Goal: Task Accomplishment & Management: Manage account settings

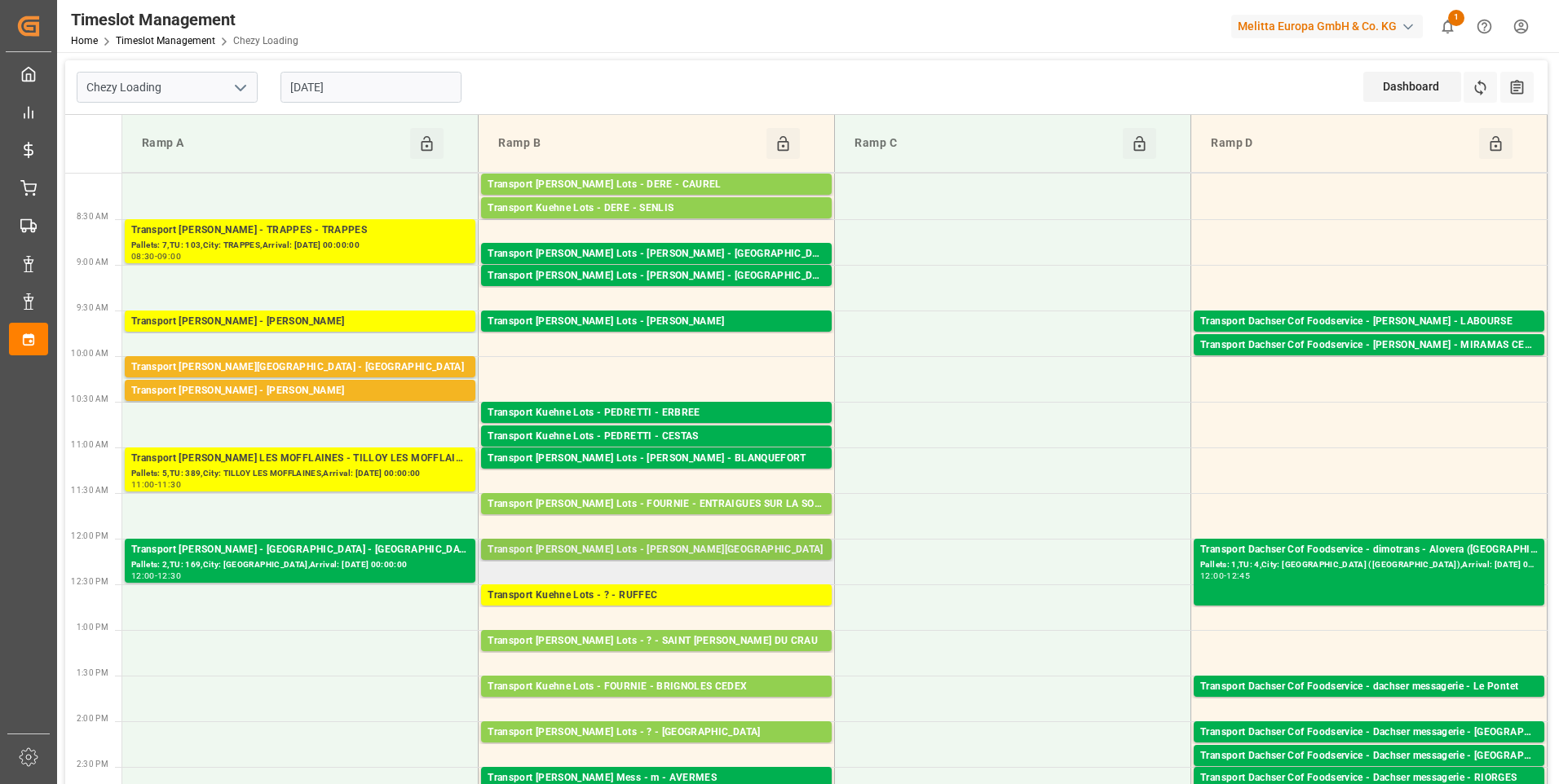
click at [649, 548] on div "Transport [PERSON_NAME] Lots - [PERSON_NAME][GEOGRAPHIC_DATA]" at bounding box center [656, 550] width 338 height 17
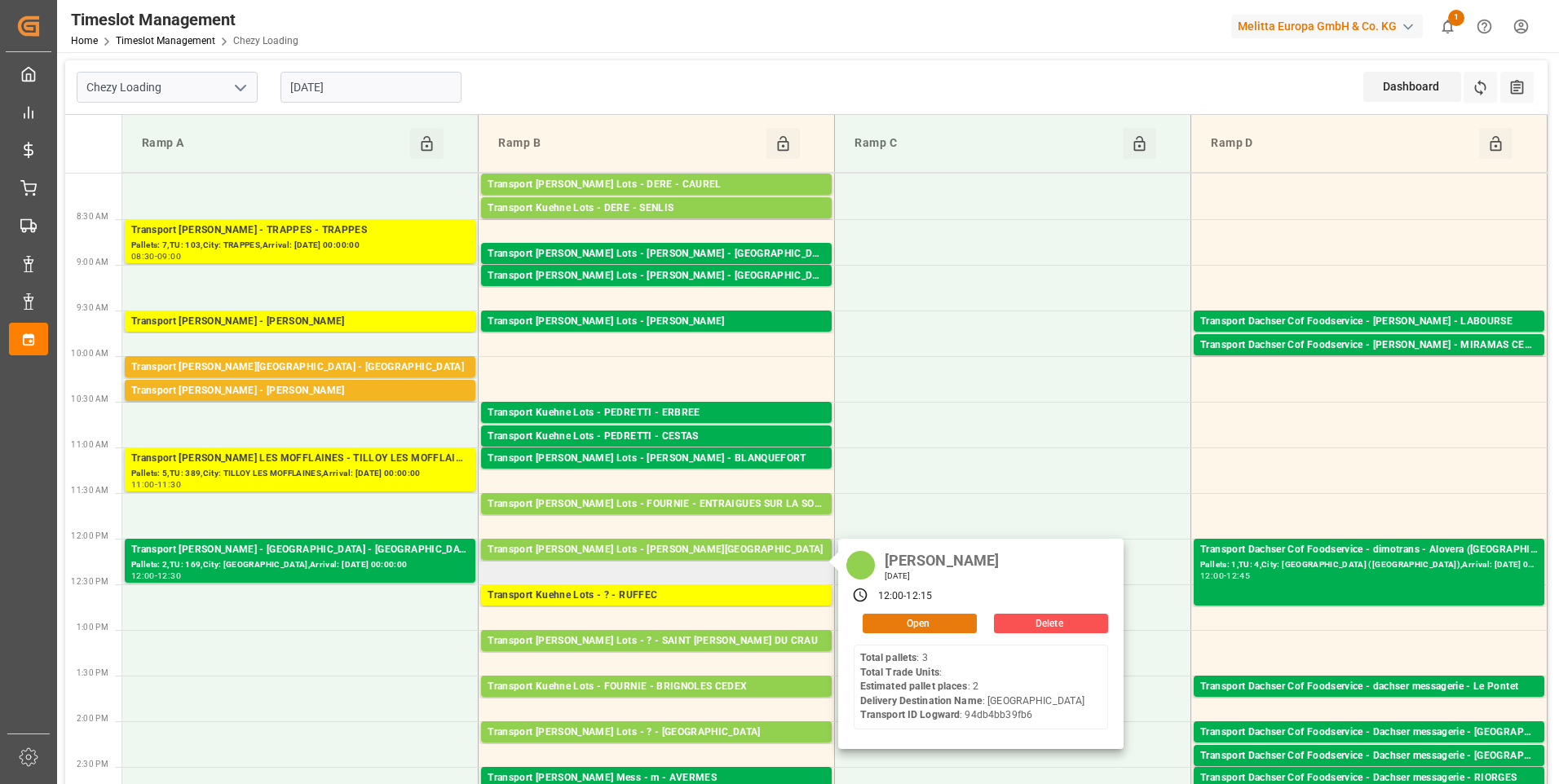
click at [912, 624] on button "Open" at bounding box center [920, 624] width 114 height 20
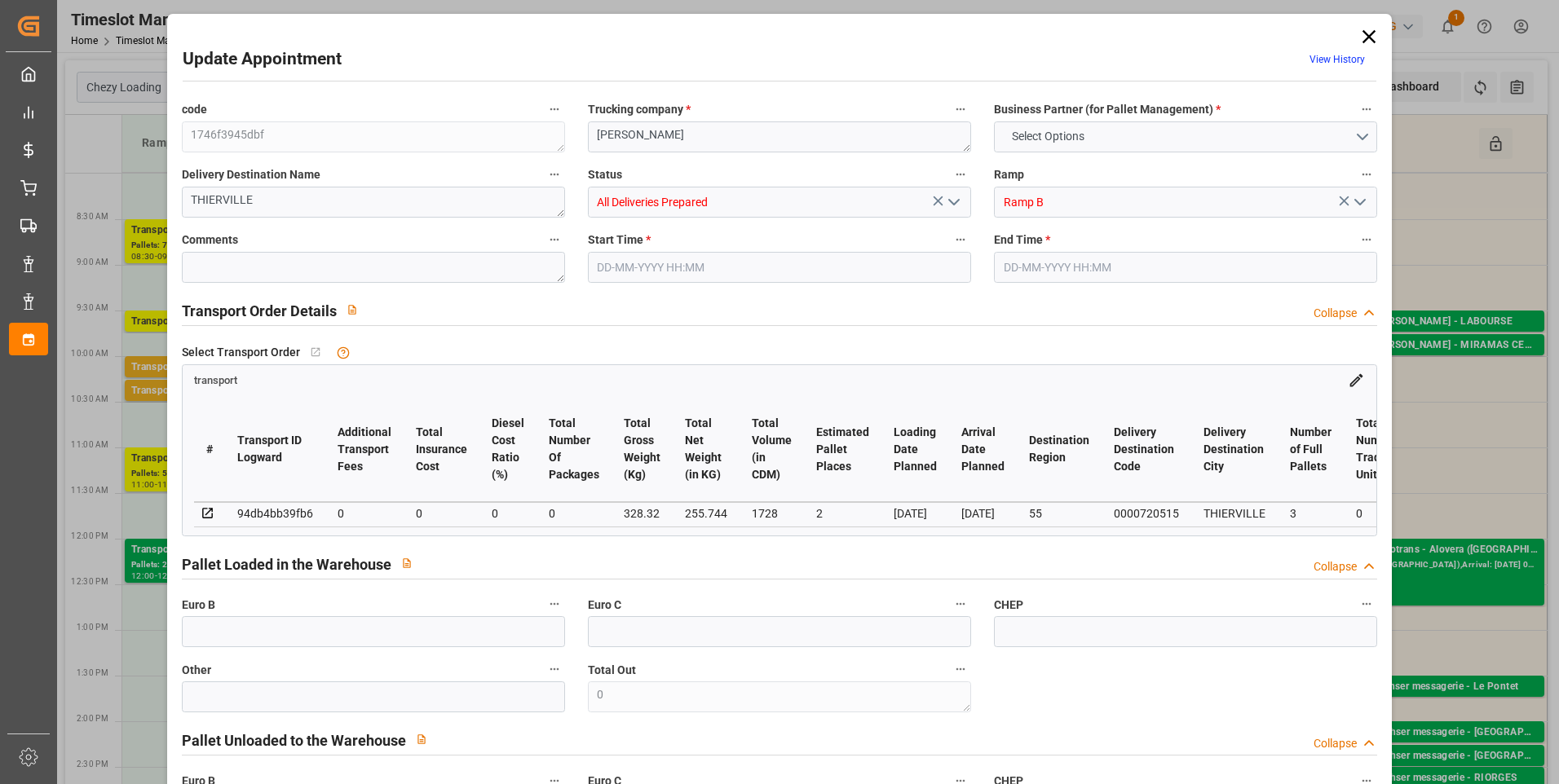
type input "2"
type input "0"
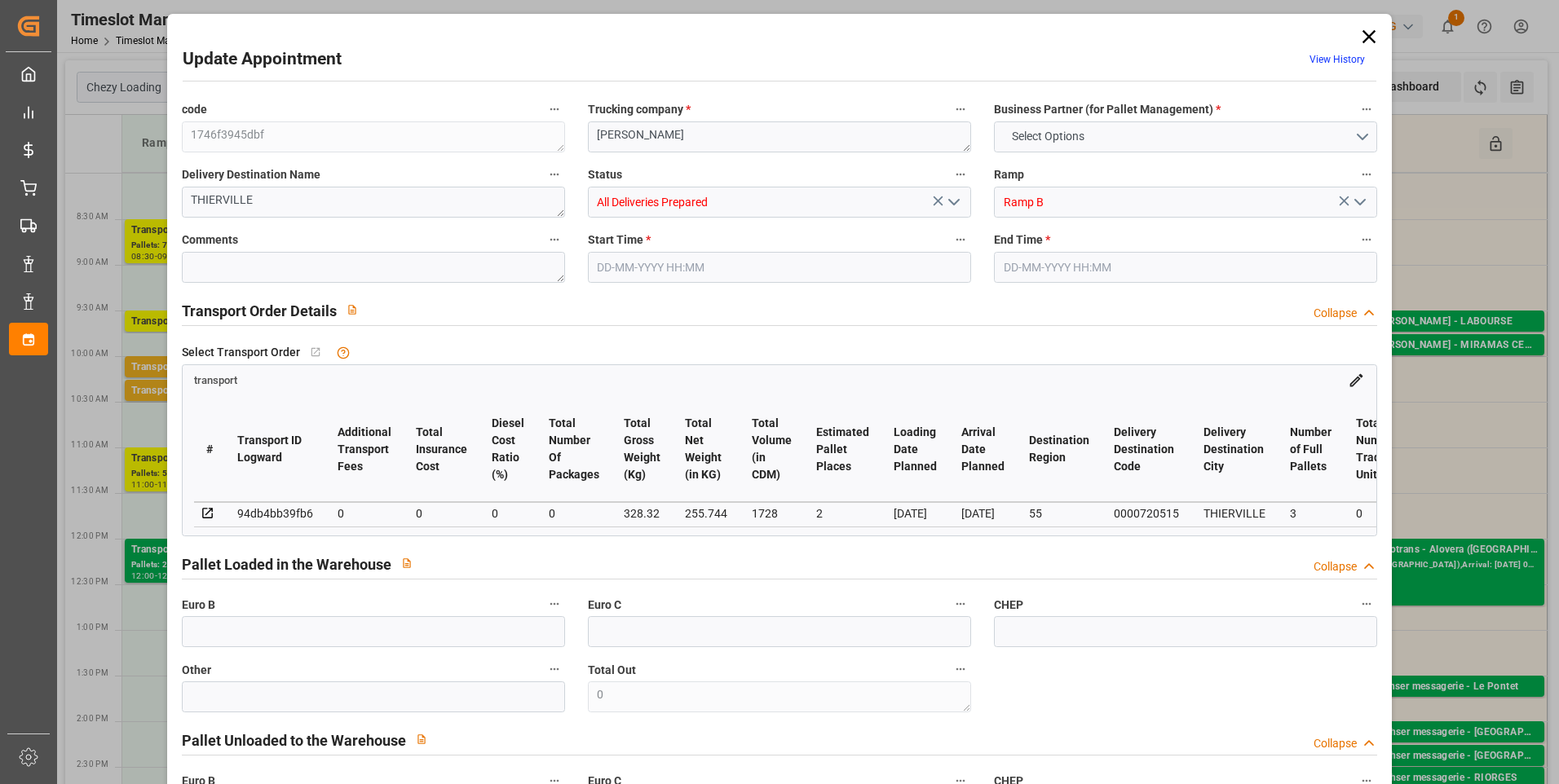
type input "0"
type input "255.744"
type input "417"
type input "1728"
type input "55"
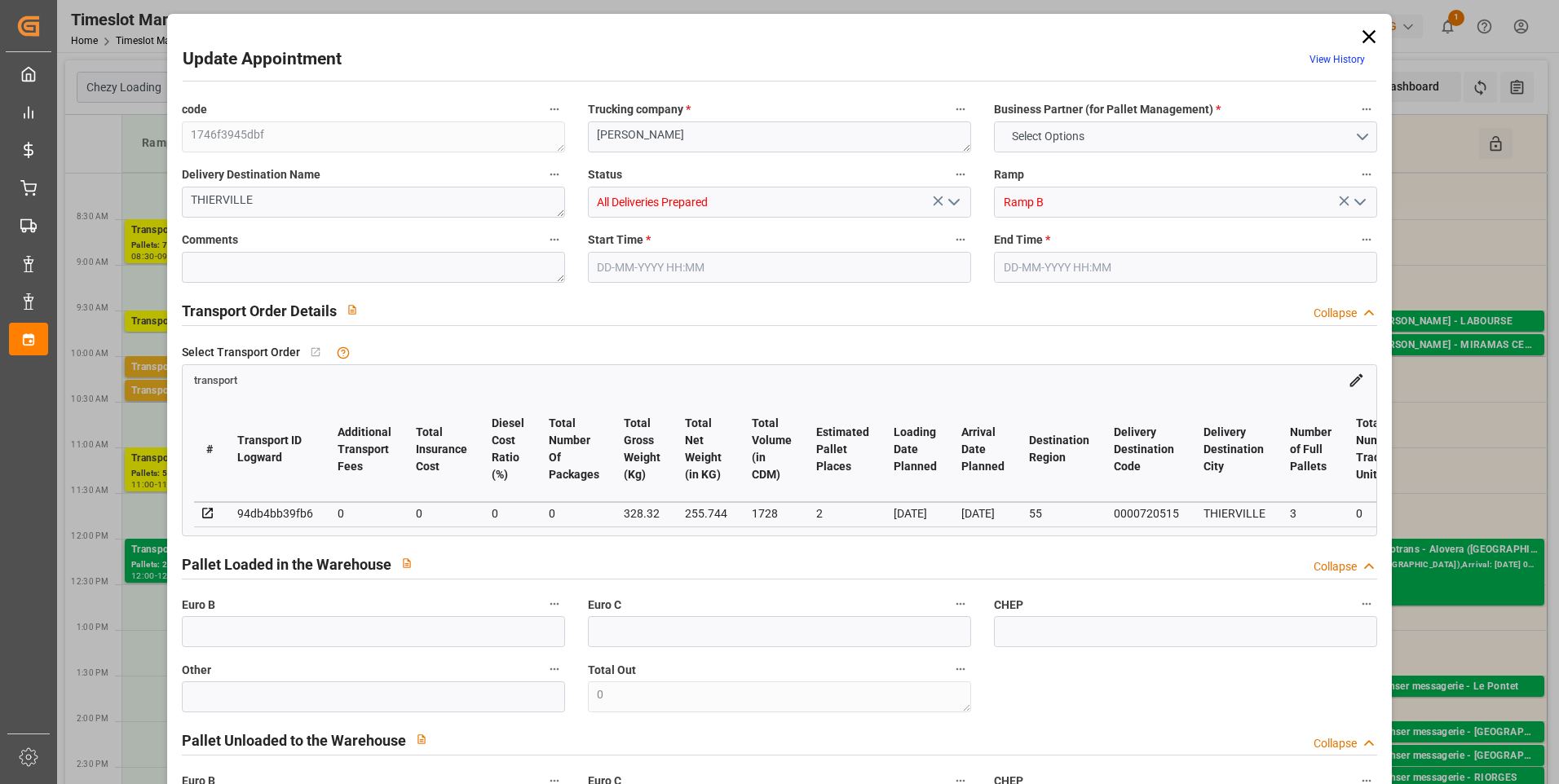
type input "3"
type input "0"
type input "3"
type input "101"
type input "328.32"
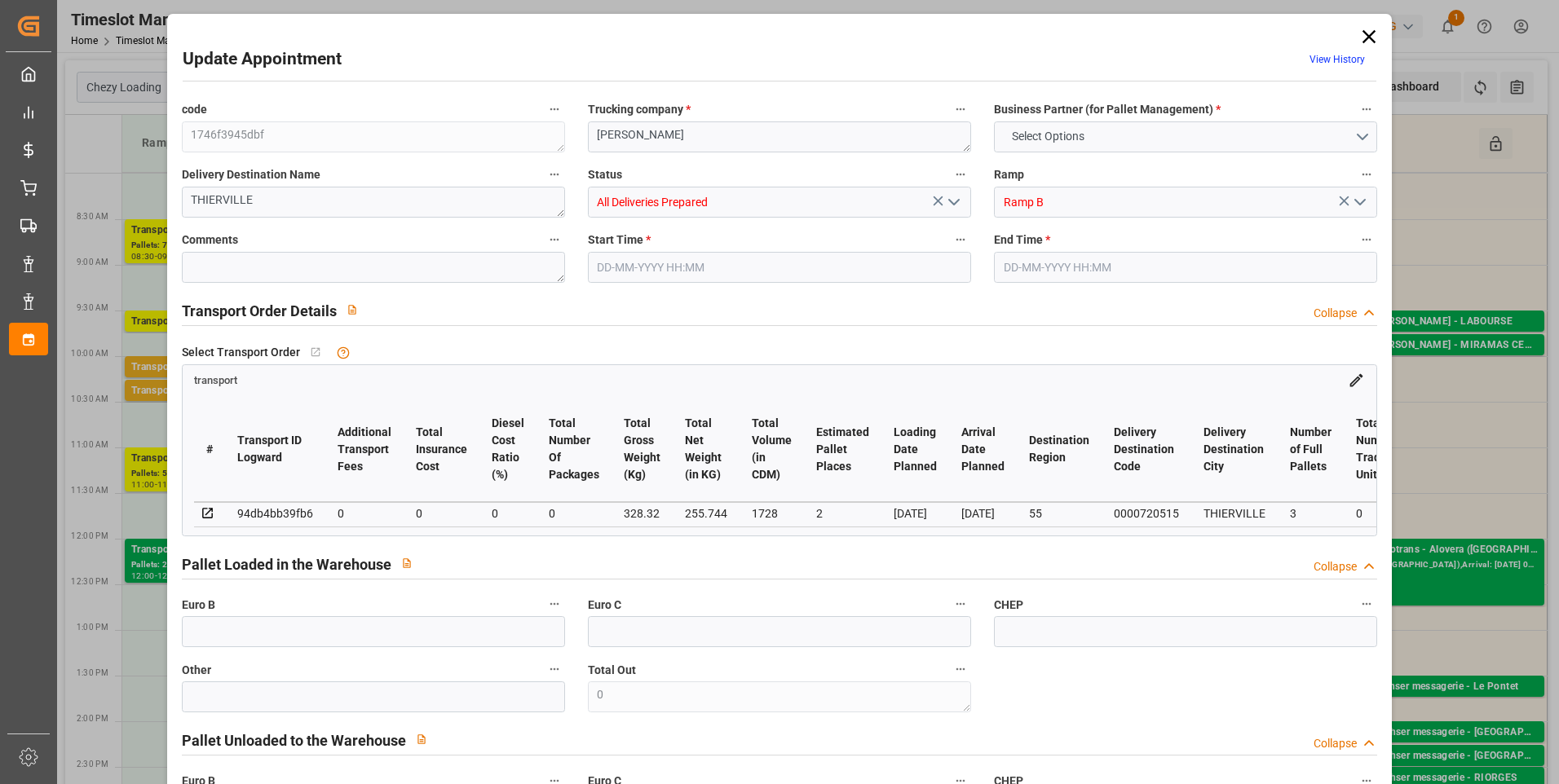
type input "0"
type input "4710.8598"
type input "0"
type input "21"
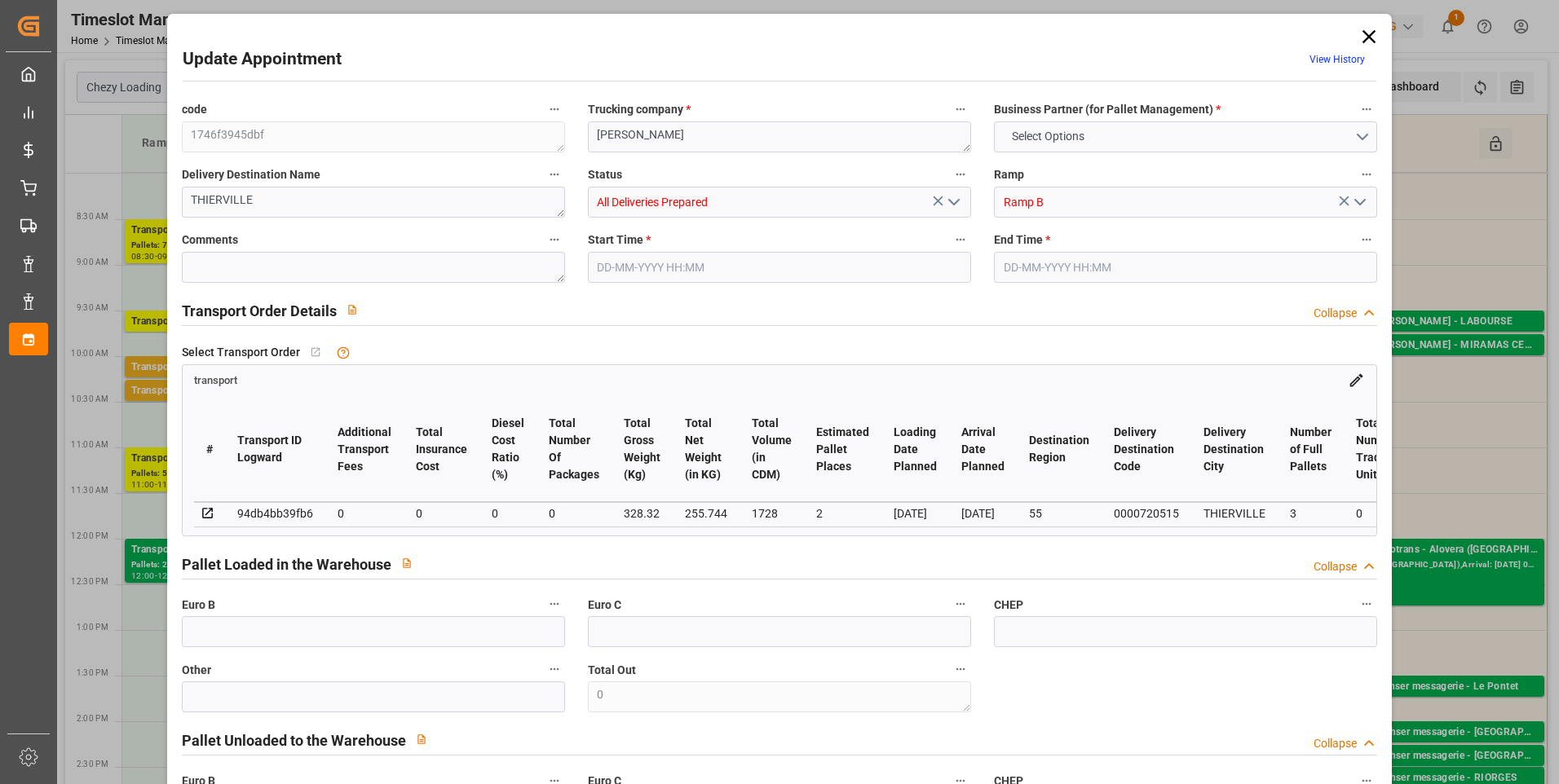
type input "35"
type input "05-09-2025 12:00"
type input "05-09-2025 12:15"
type input "04-09-2025 13:06"
type input "04-09-2025 11:30"
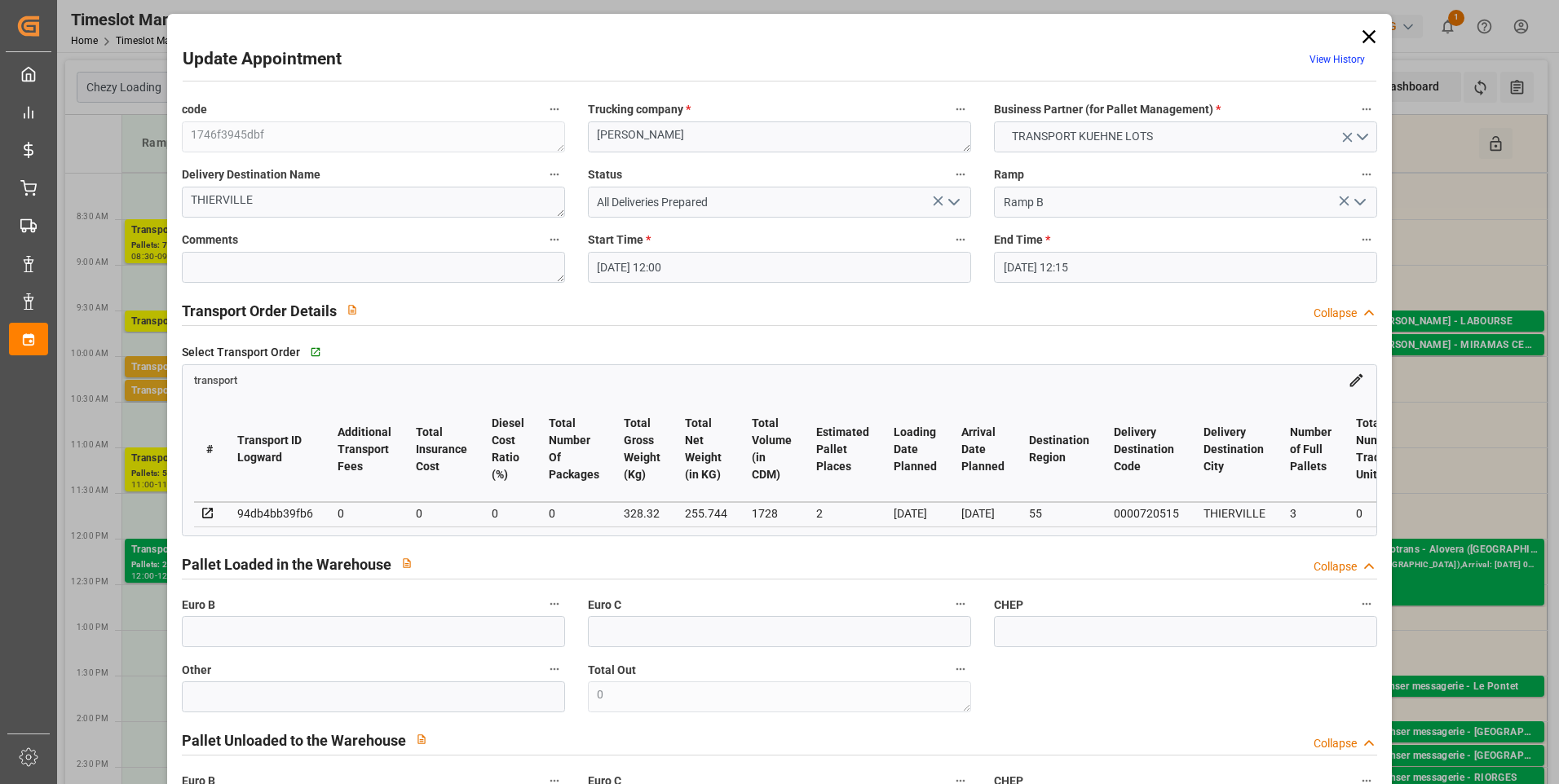
type input "09-09-2025"
type input "[DATE]"
click at [1362, 39] on icon at bounding box center [1369, 37] width 13 height 13
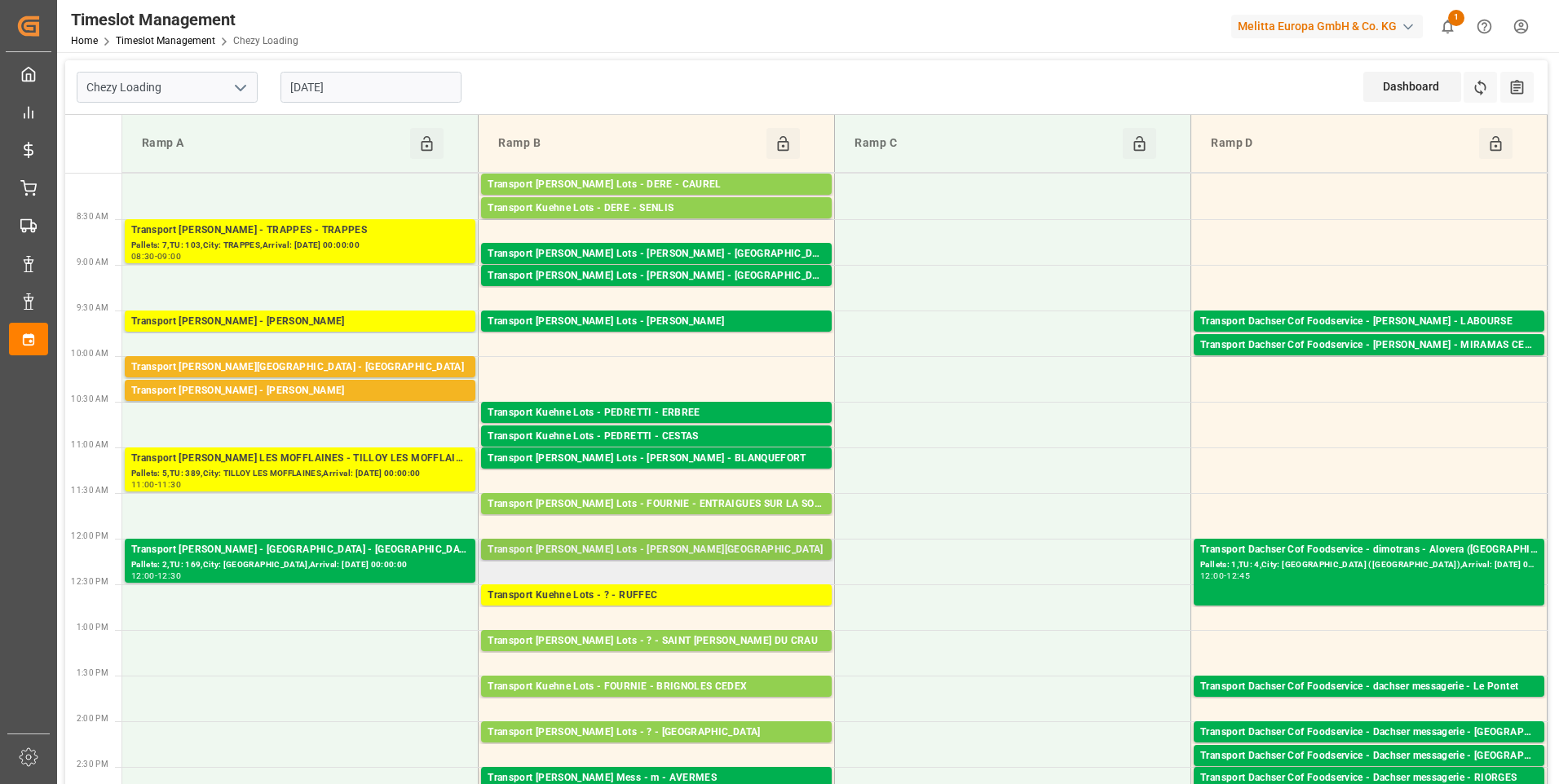
click at [671, 548] on div "Transport Kuehne Lots - BERNARDI - THIERVILLE" at bounding box center [656, 550] width 338 height 17
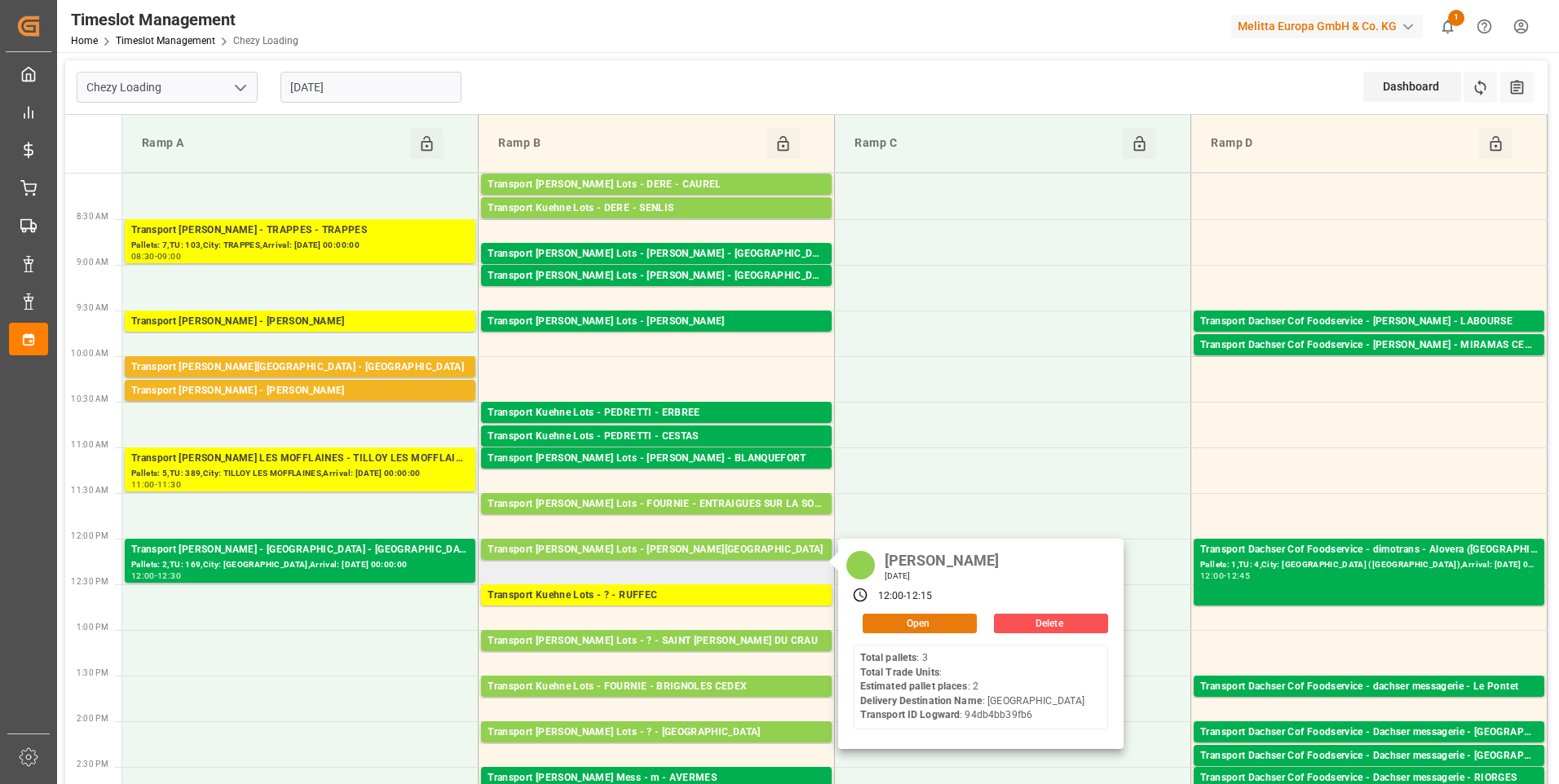
click at [913, 622] on button "Open" at bounding box center [920, 624] width 114 height 20
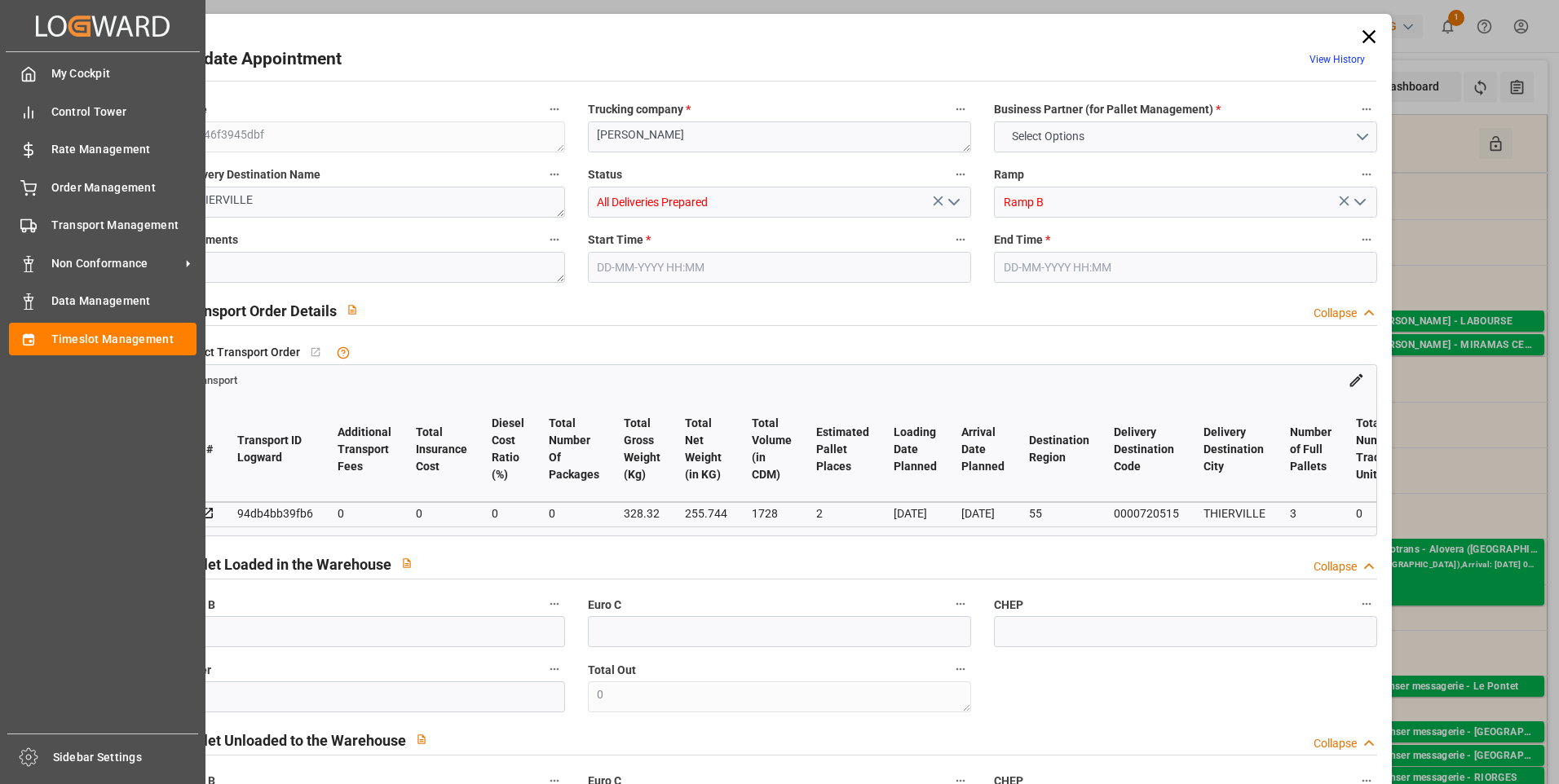
type input "2"
type input "0"
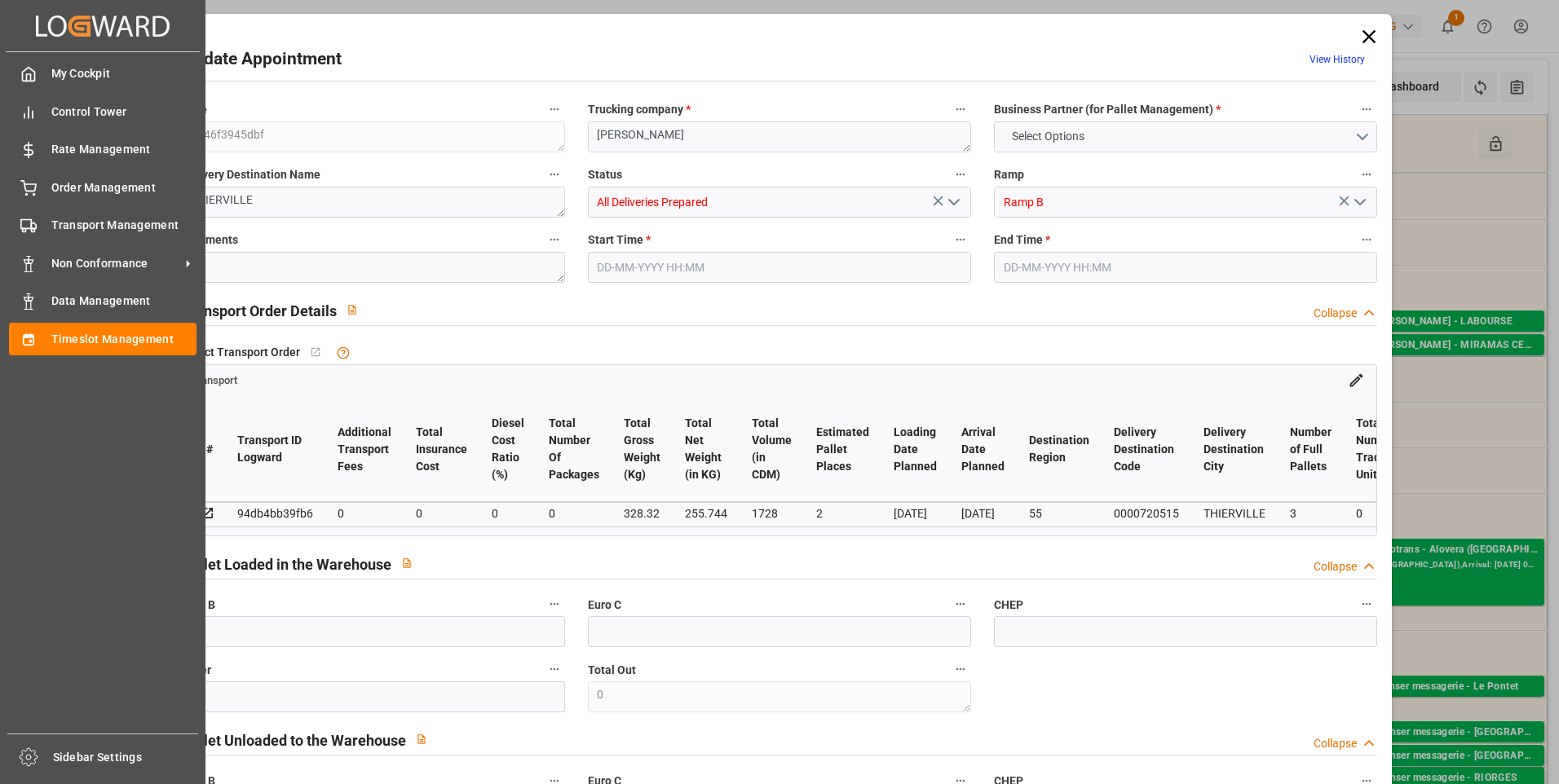
type input "0"
type input "255.744"
type input "417"
type input "1728"
type input "55"
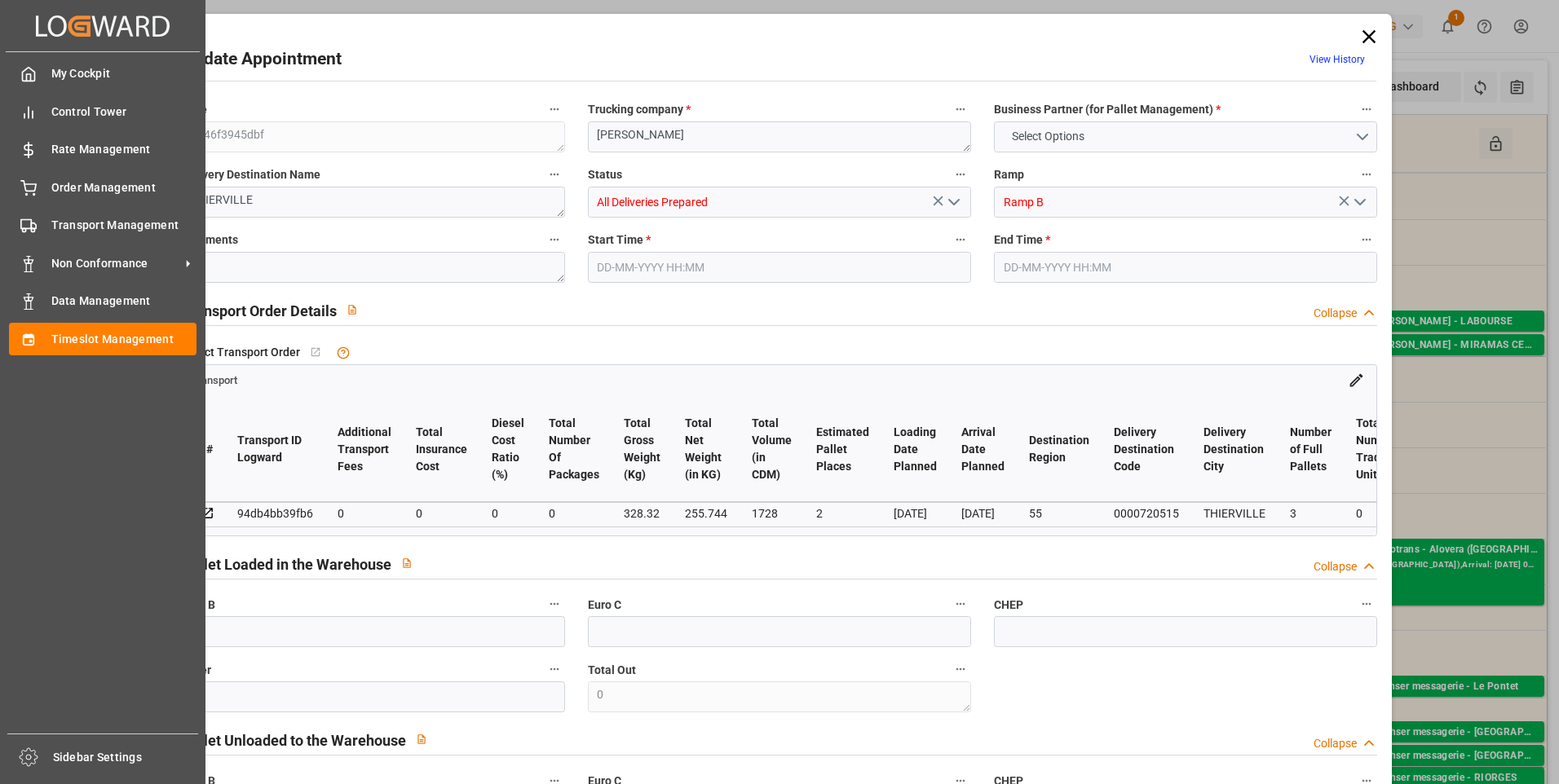
type input "3"
type input "0"
type input "3"
type input "101"
type input "328.32"
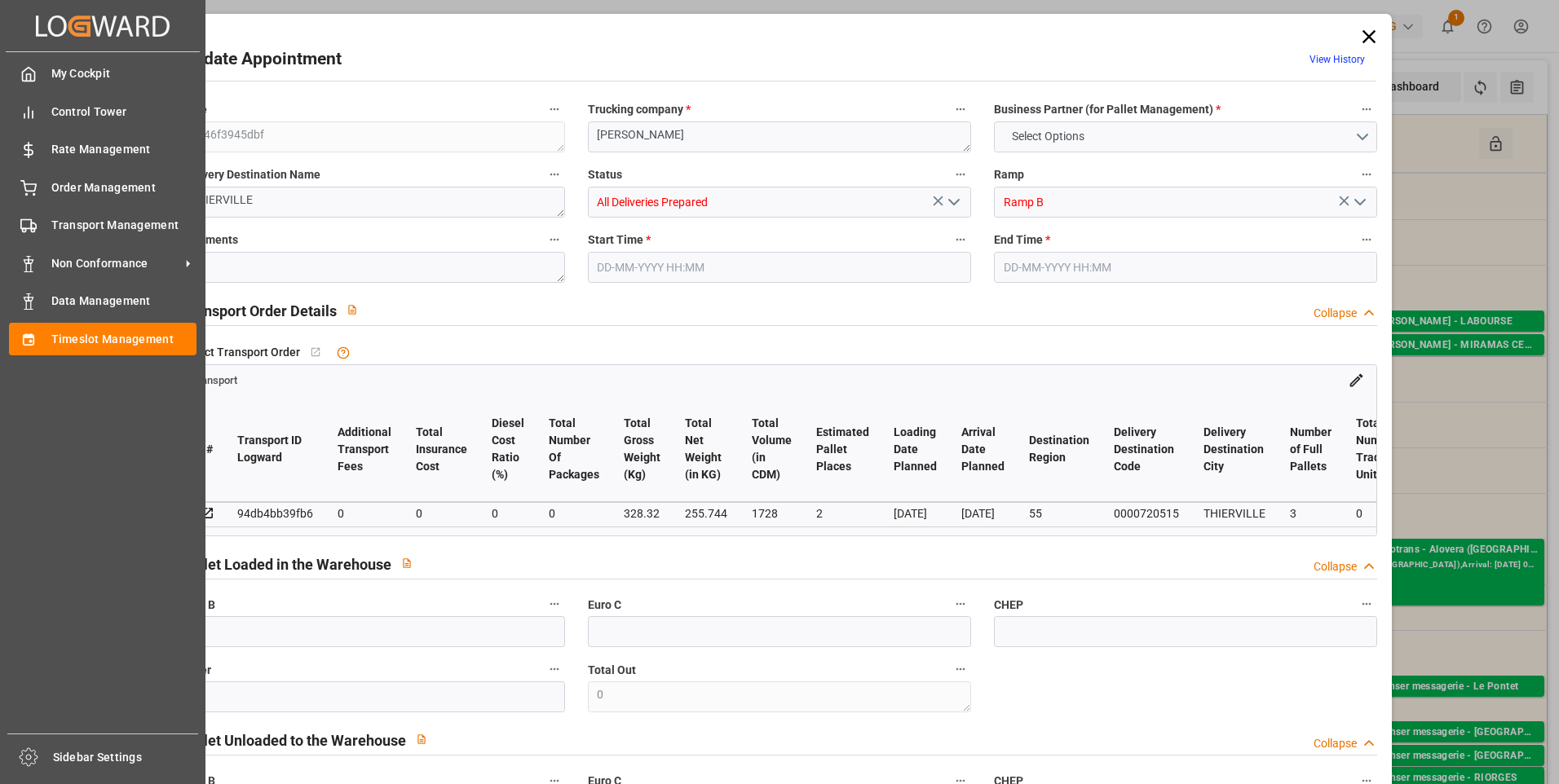
type input "0"
type input "4710.8598"
type input "0"
type input "21"
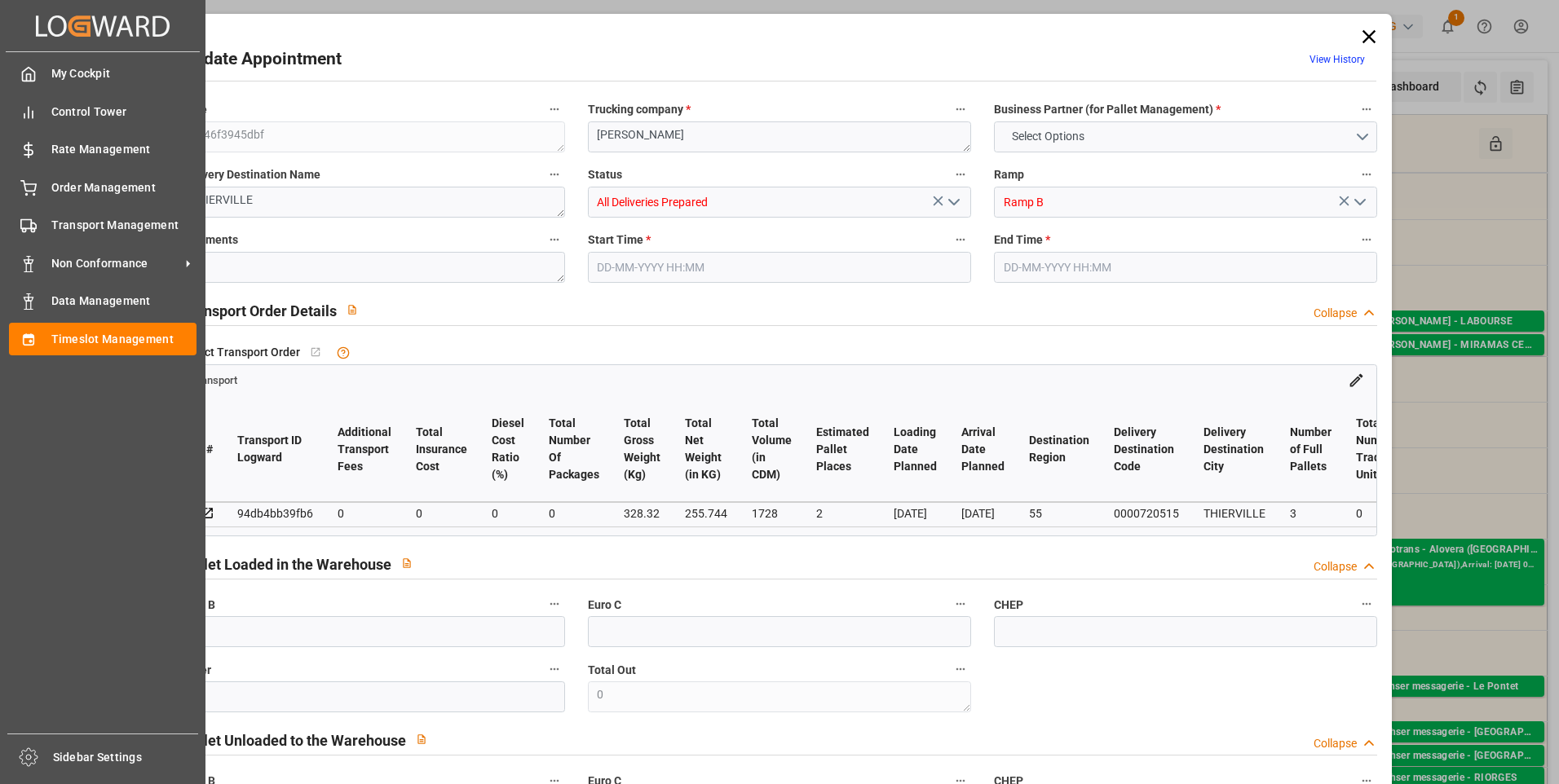
type input "35"
type input "05-09-2025 12:00"
type input "05-09-2025 12:15"
type input "04-09-2025 13:06"
type input "04-09-2025 11:30"
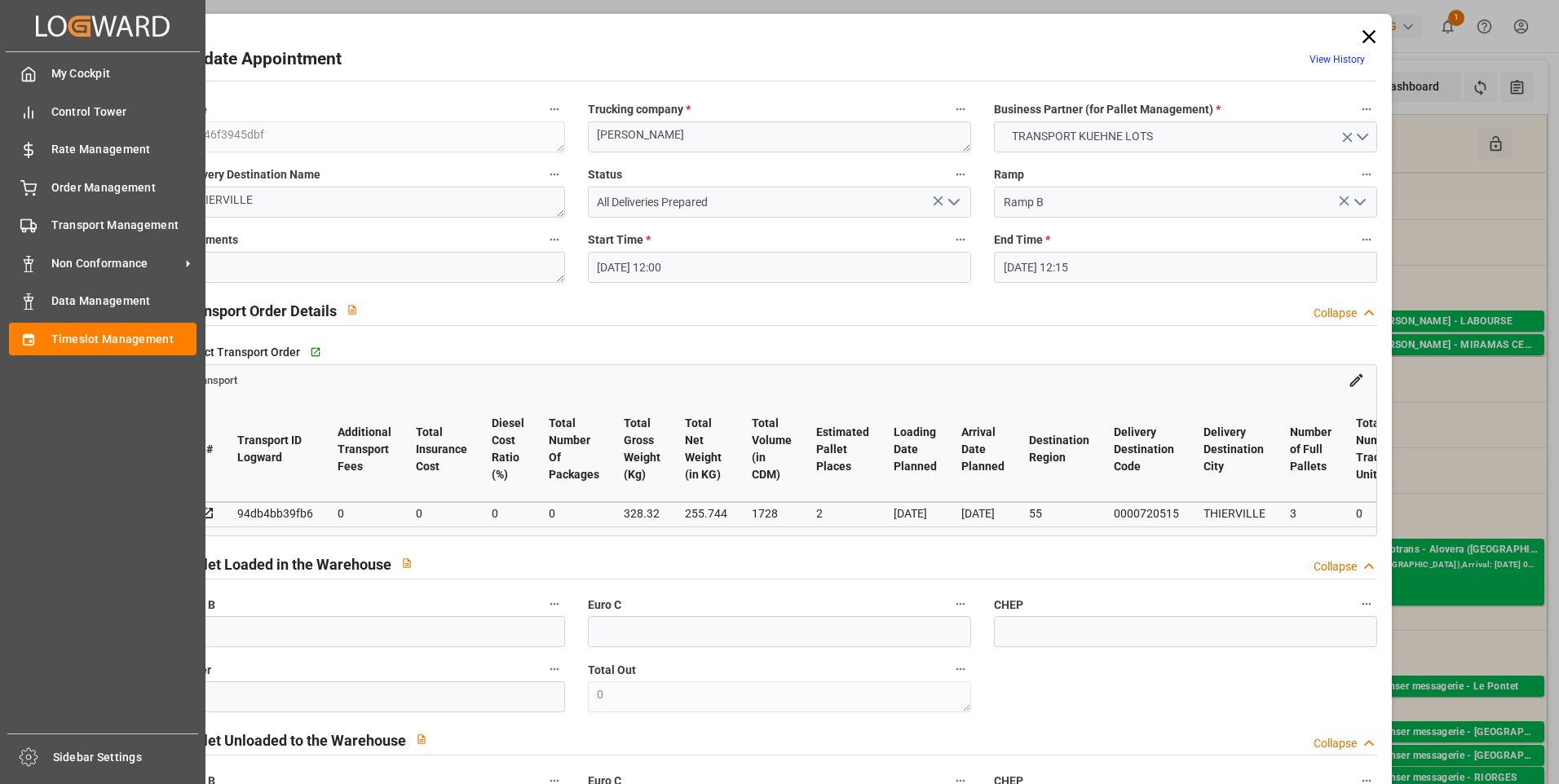
type input "[DATE]"
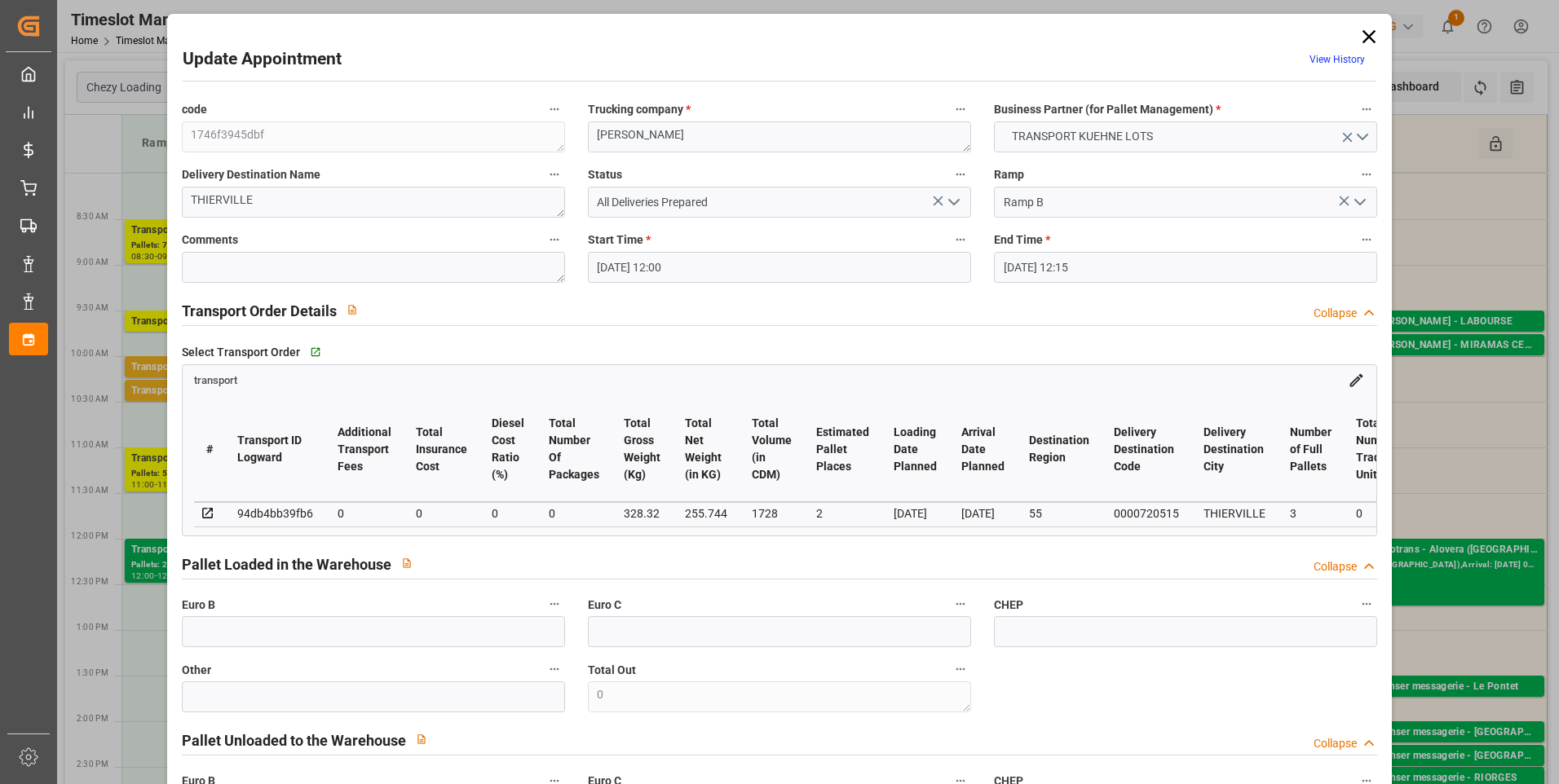
click at [955, 202] on polyline "open menu" at bounding box center [955, 202] width 10 height 5
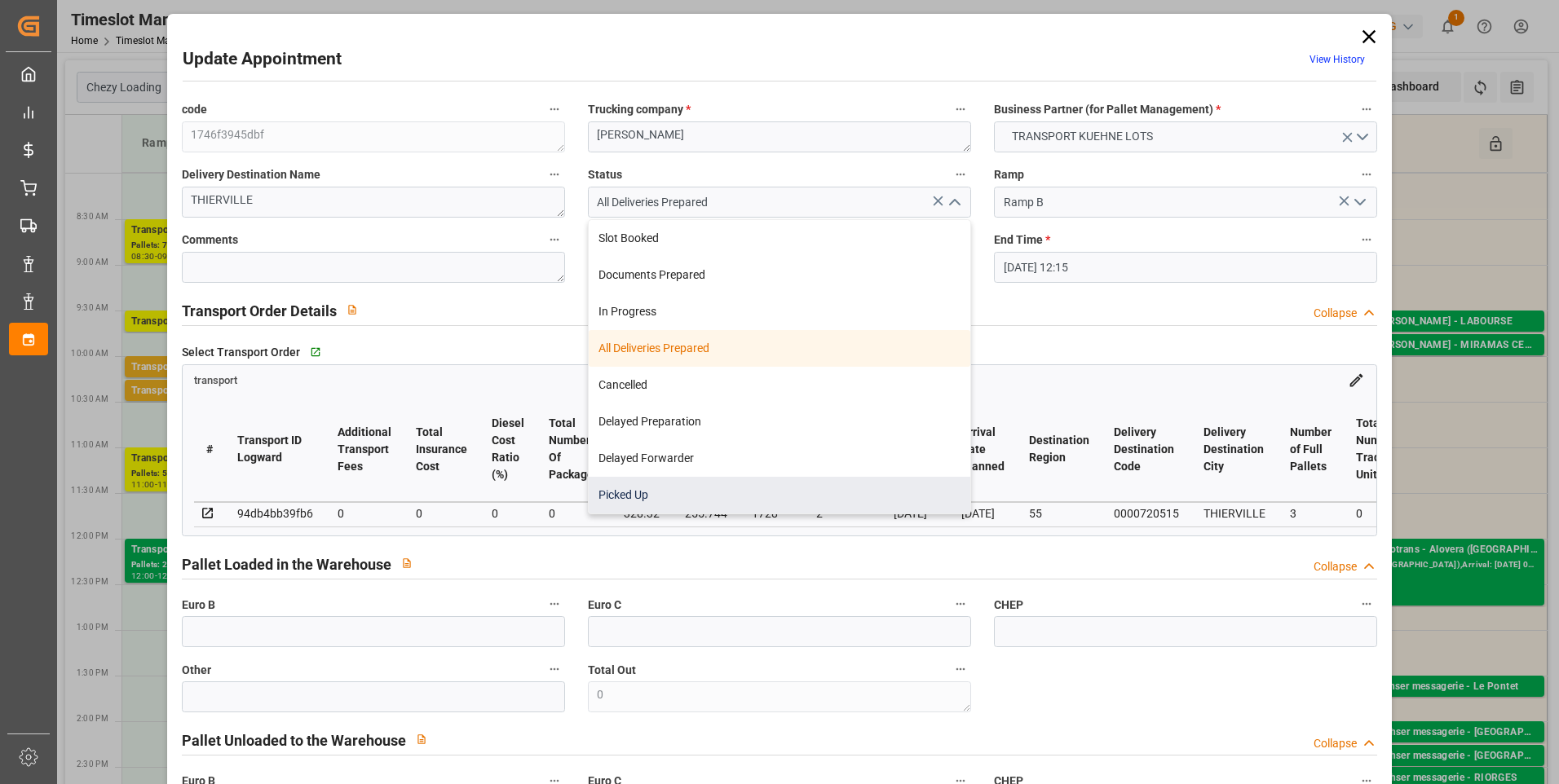
click at [633, 493] on div "Picked Up" at bounding box center [780, 495] width 381 height 36
type input "Picked Up"
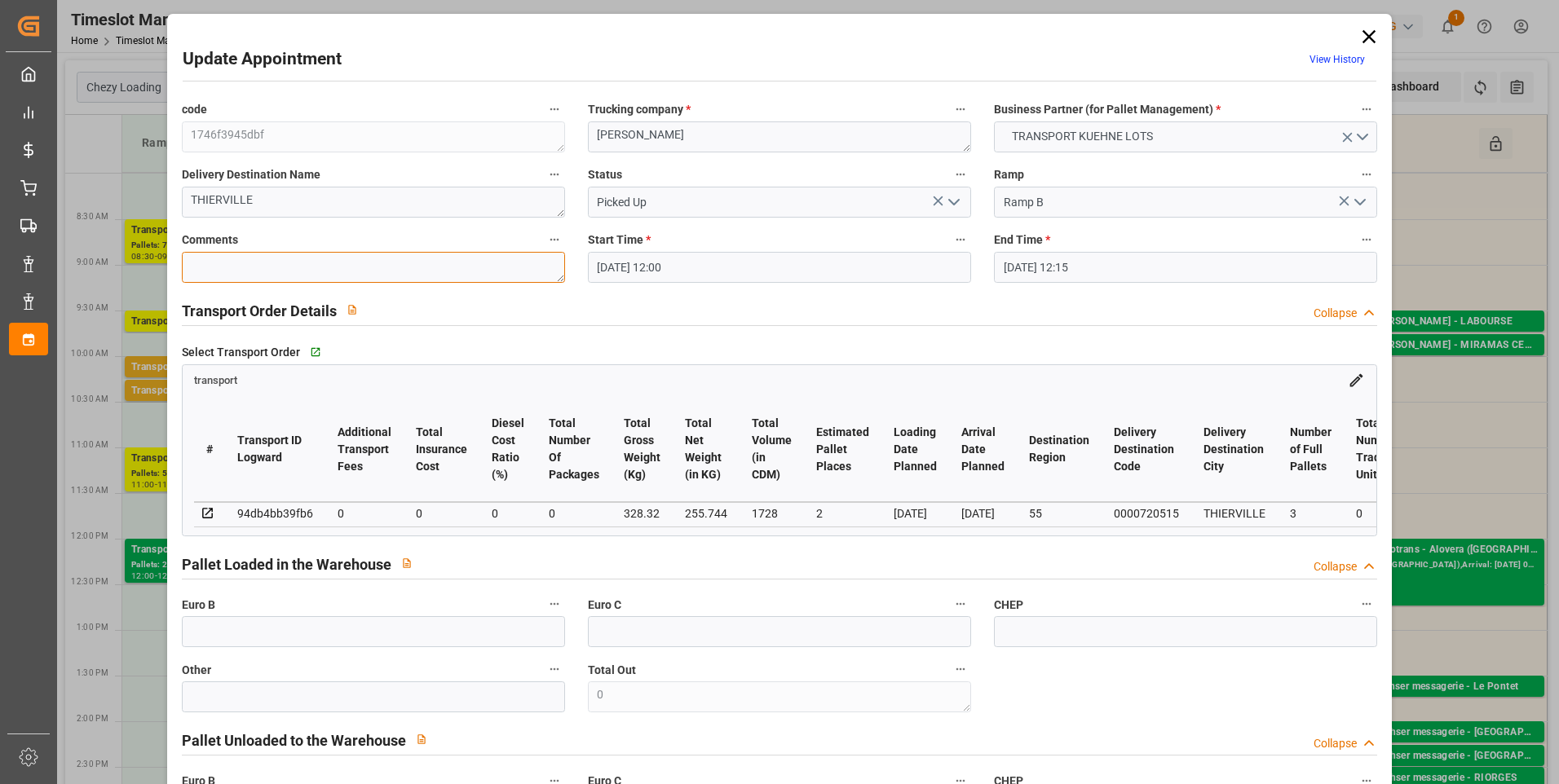
click at [210, 267] on textarea at bounding box center [373, 267] width 383 height 31
type textarea "ap 2"
click at [216, 637] on input "text" at bounding box center [373, 632] width 383 height 31
type input "3"
click at [718, 345] on div "Select Transport Order   Go to transport Grid" at bounding box center [780, 352] width 1196 height 25
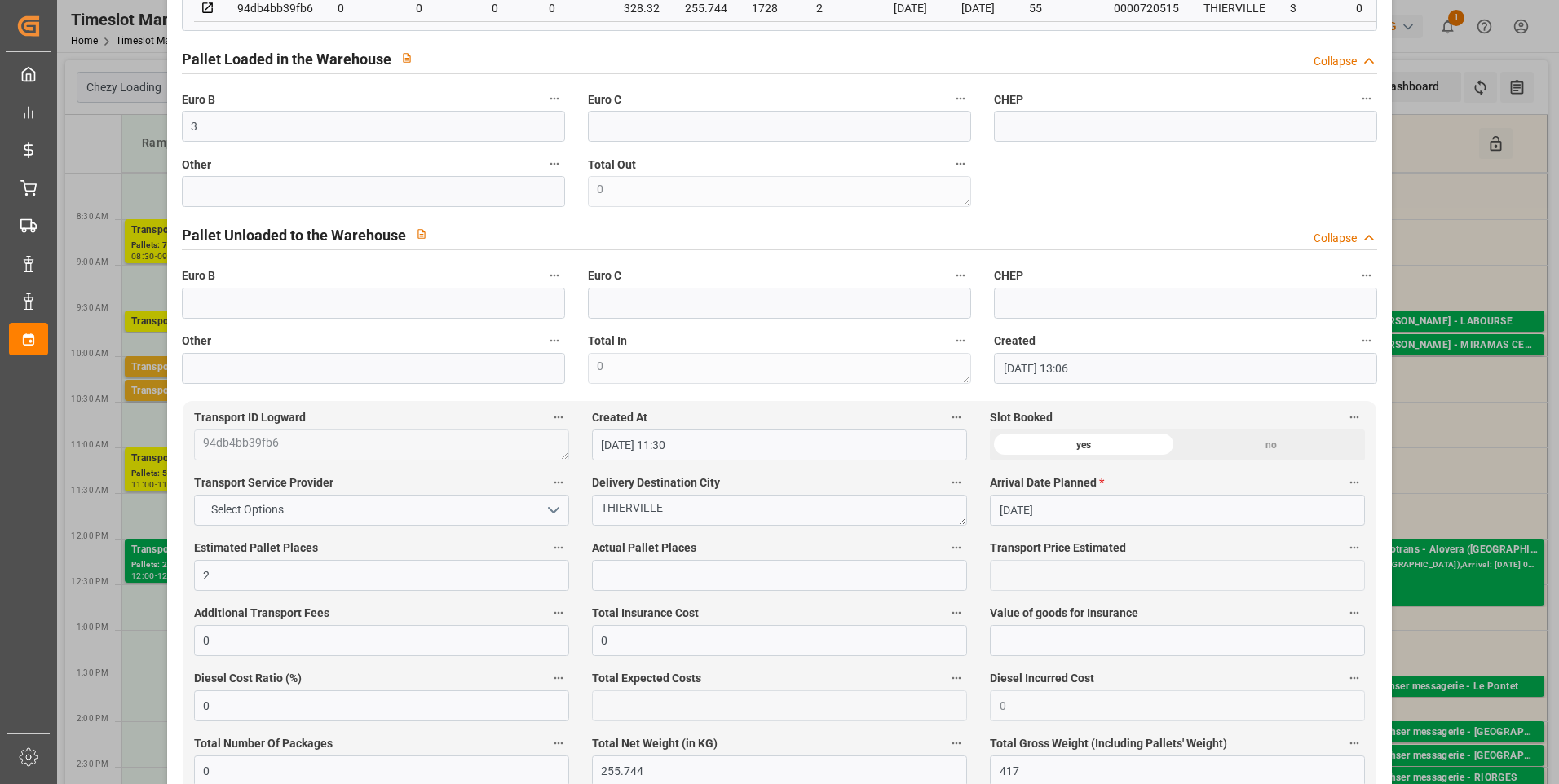
scroll to position [652, 0]
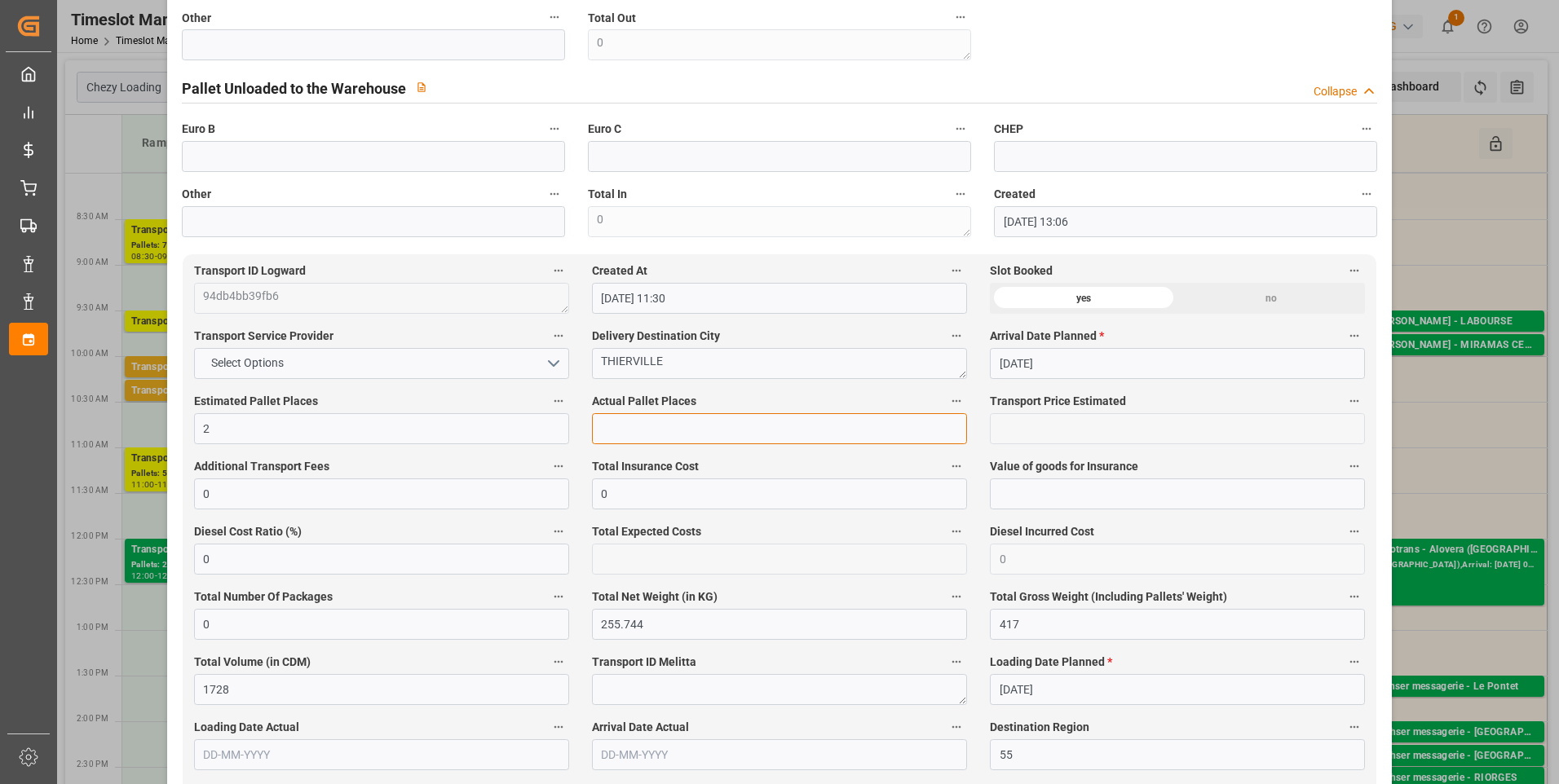
click at [608, 433] on input "text" at bounding box center [780, 429] width 375 height 31
type input "2"
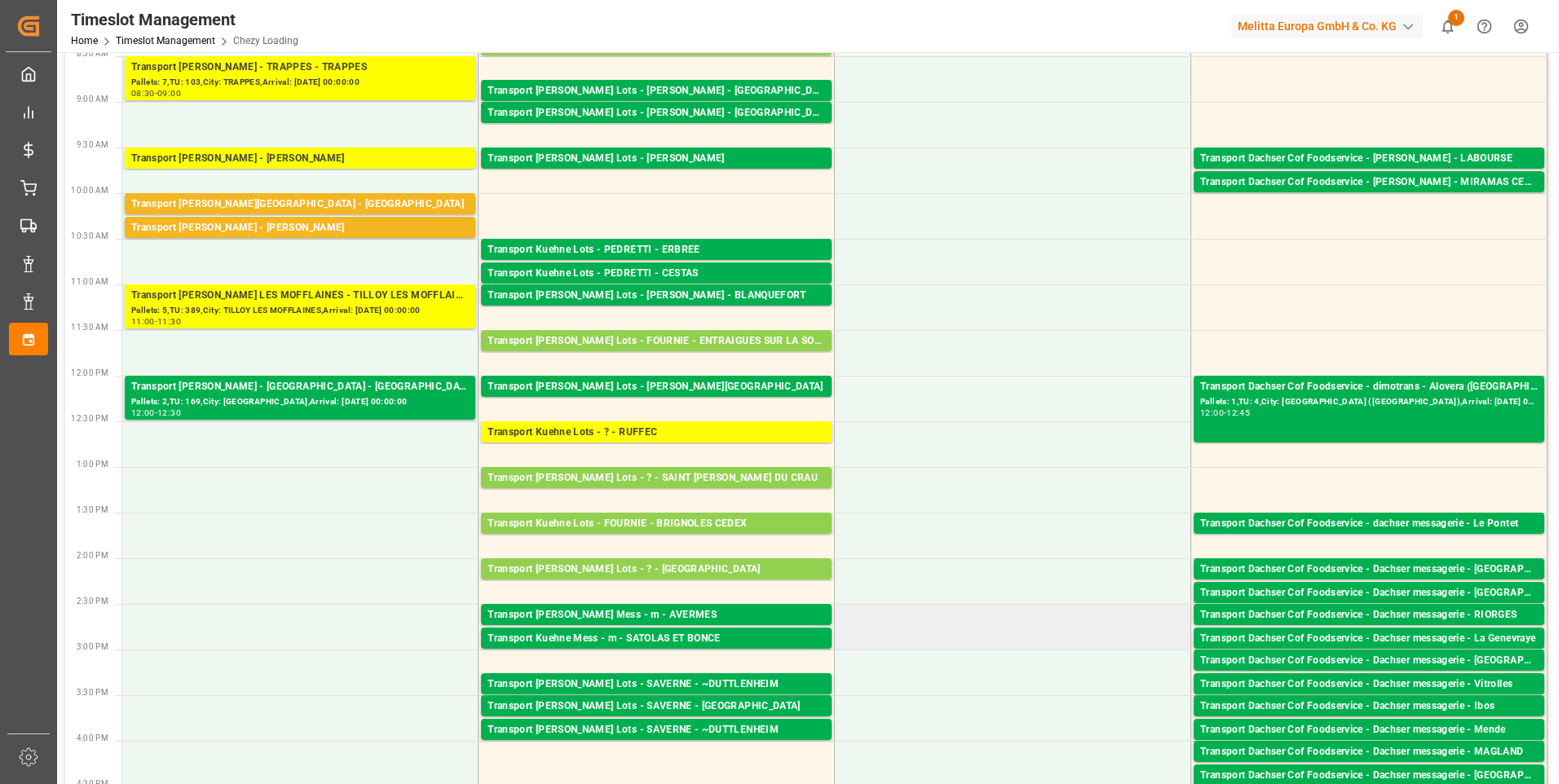
scroll to position [0, 0]
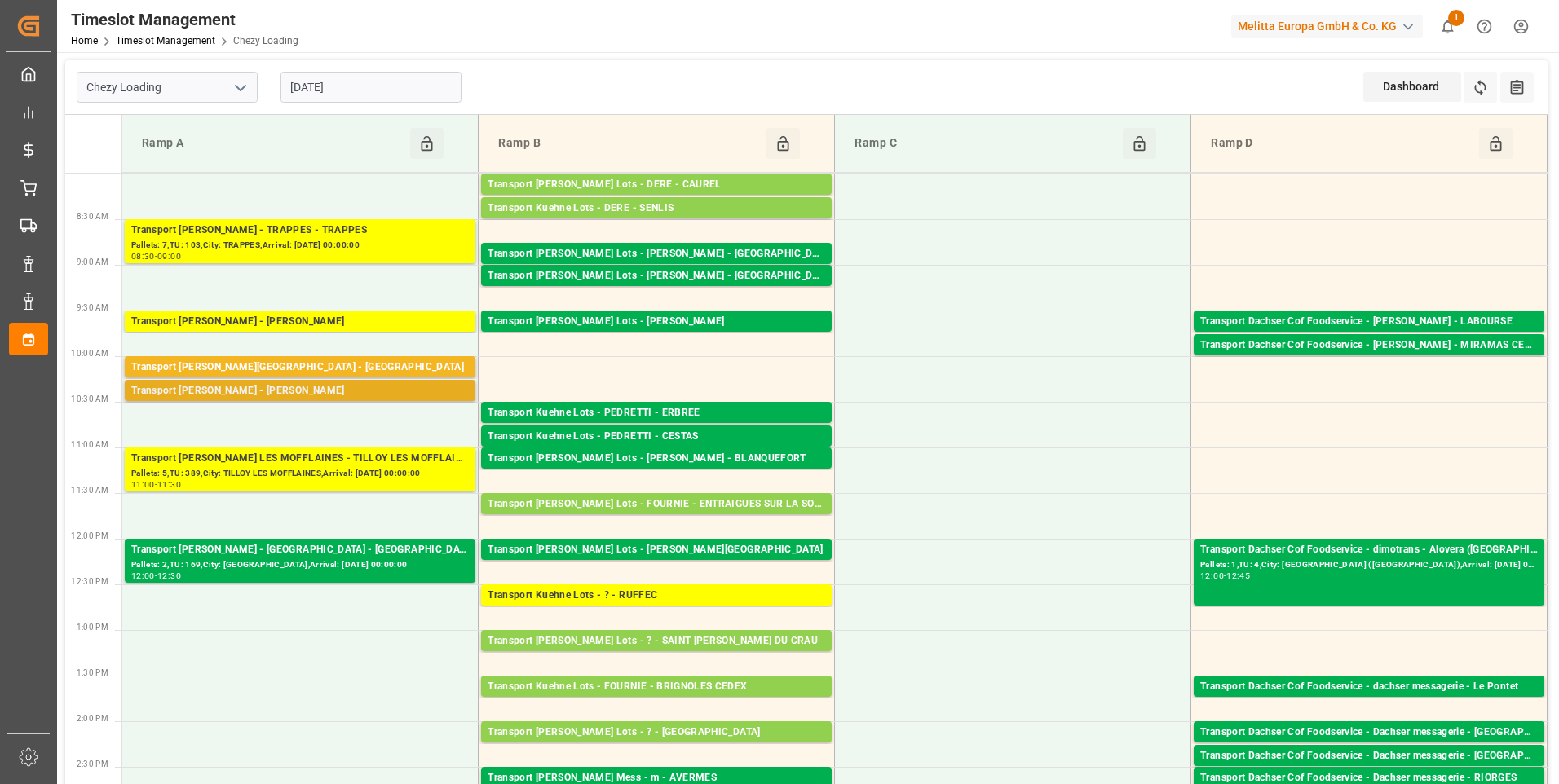
click at [192, 394] on div "Transport Delisle - REAU - REAU" at bounding box center [300, 391] width 338 height 17
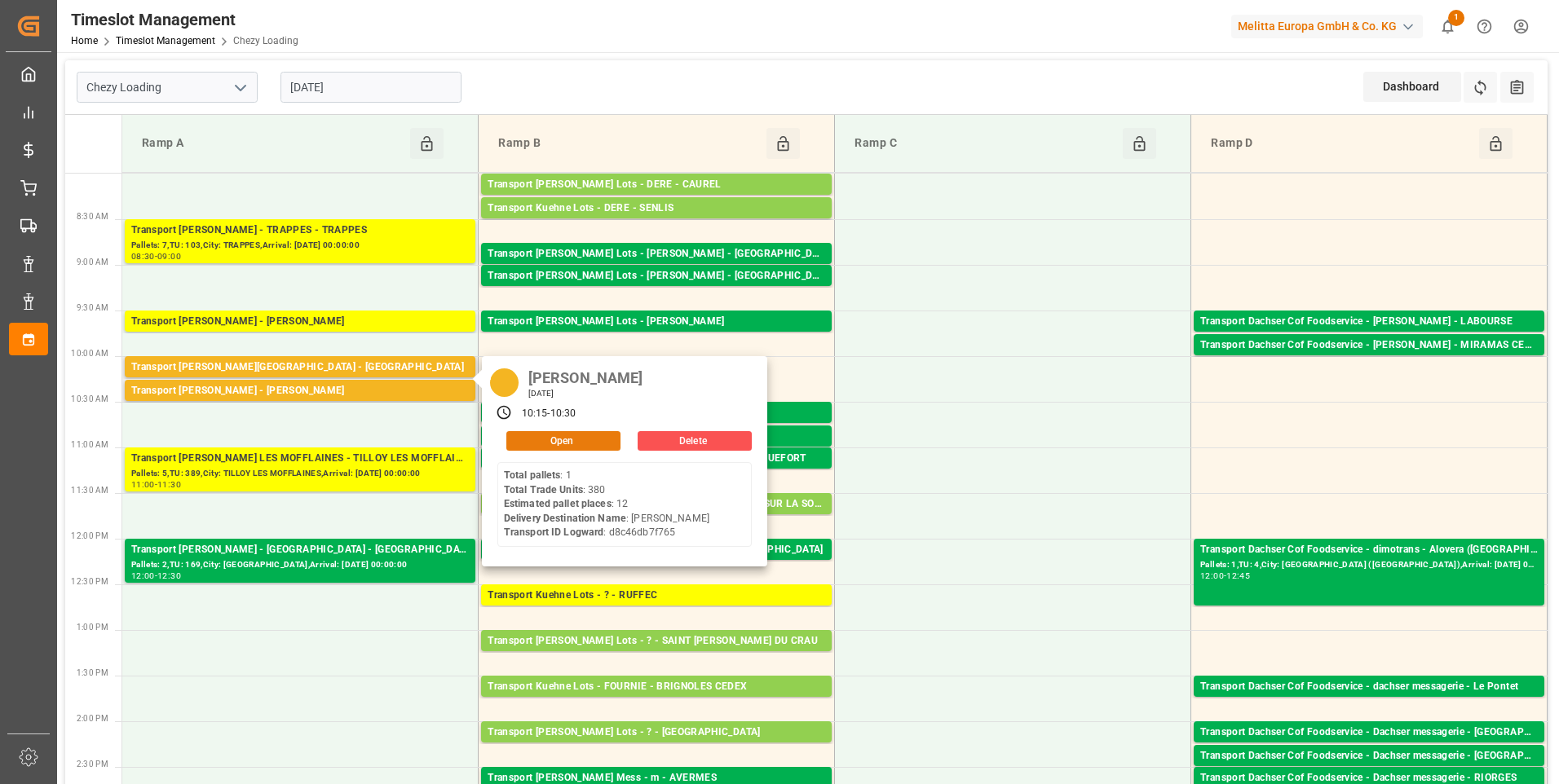
click at [574, 447] on button "Open" at bounding box center [563, 441] width 114 height 20
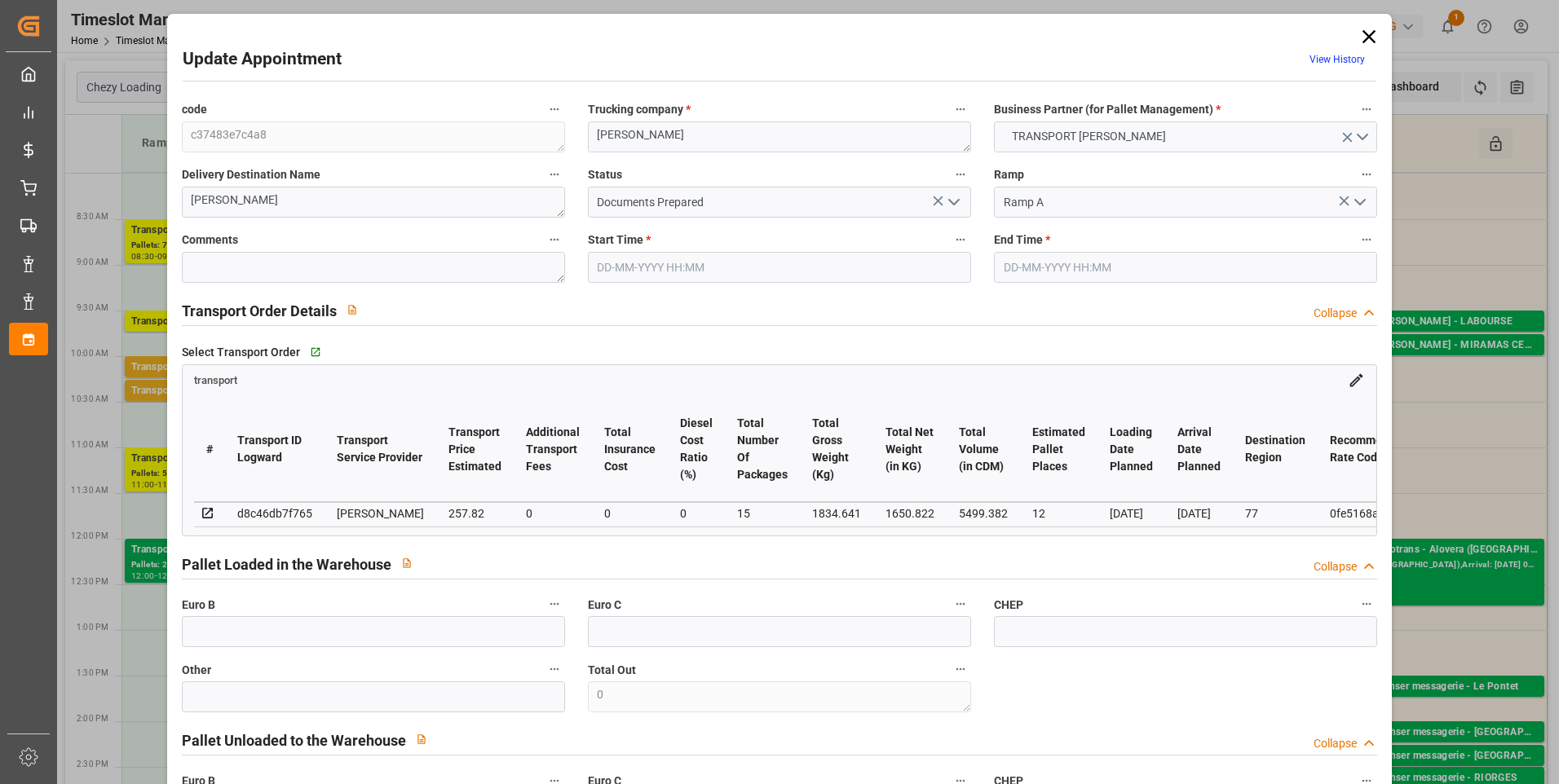
type input "12"
type input "257.82"
type input "0"
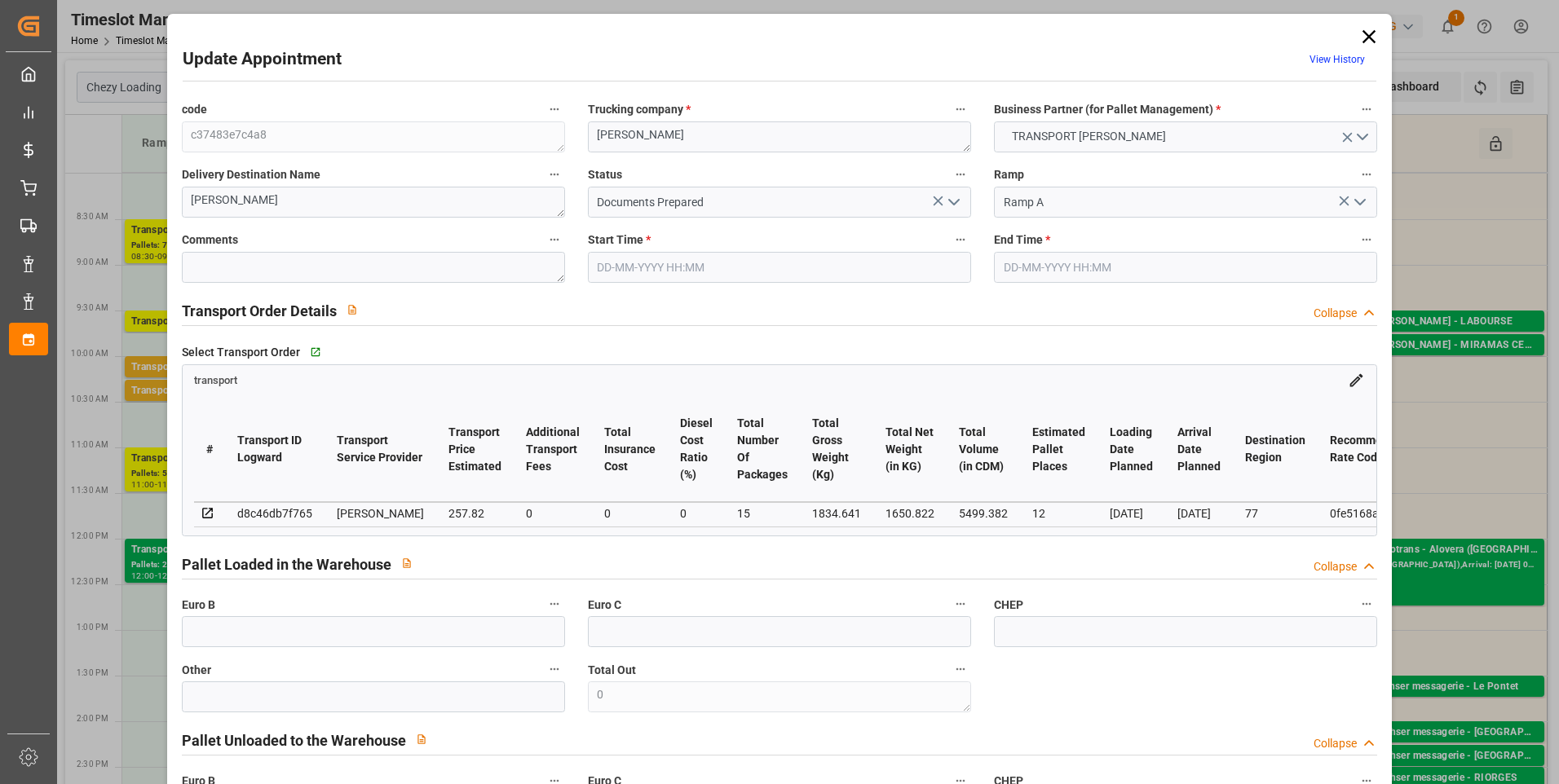
type input "249.1057"
type input "-8.7143"
type input "15"
type input "1650.822"
type input "3081.321"
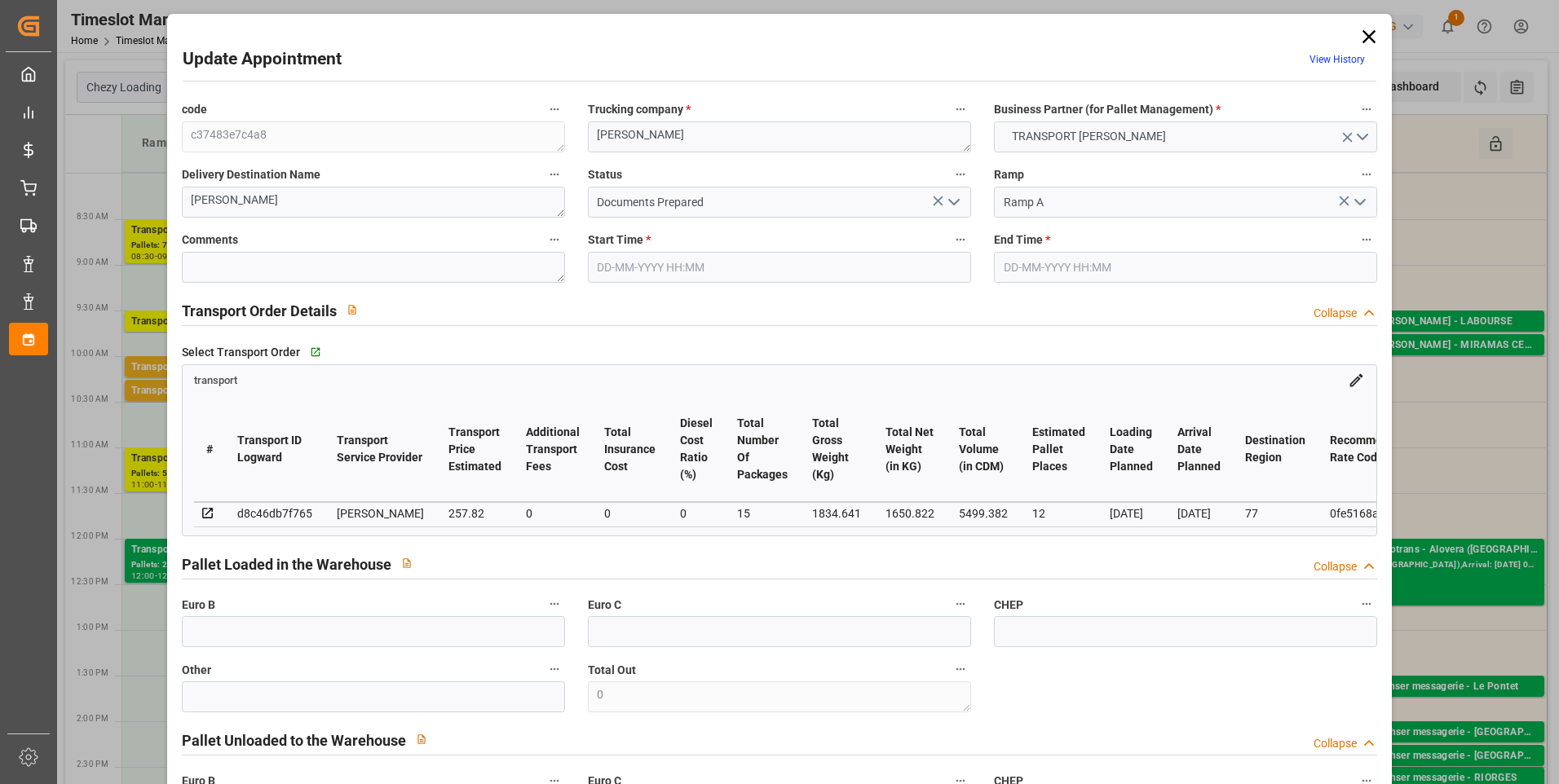
type input "5499.382"
type input "77"
type input "1"
type input "380"
type input "53"
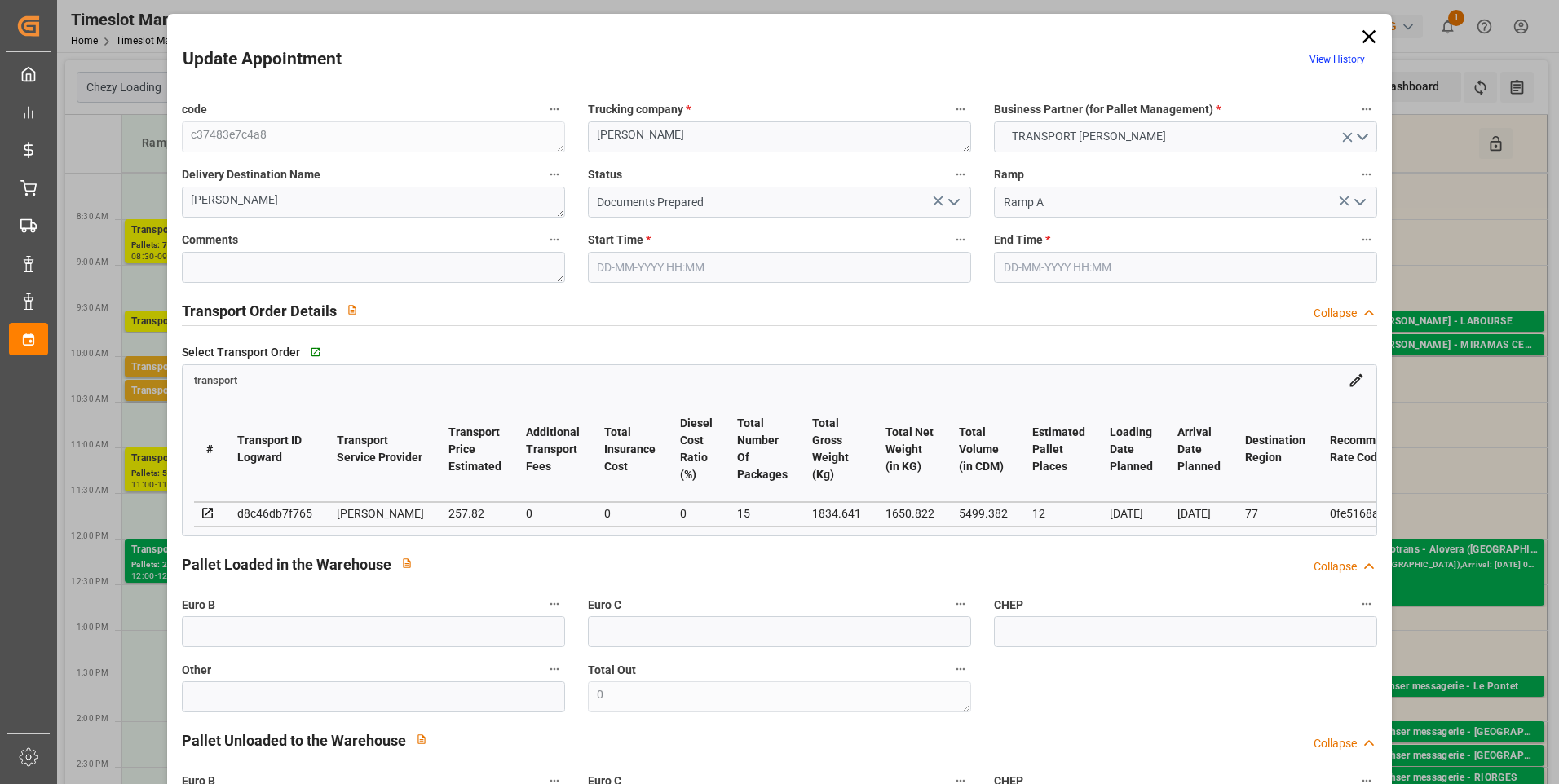
type input "101"
type input "1834.641"
type input "0"
type input "4710.8598"
type input "0"
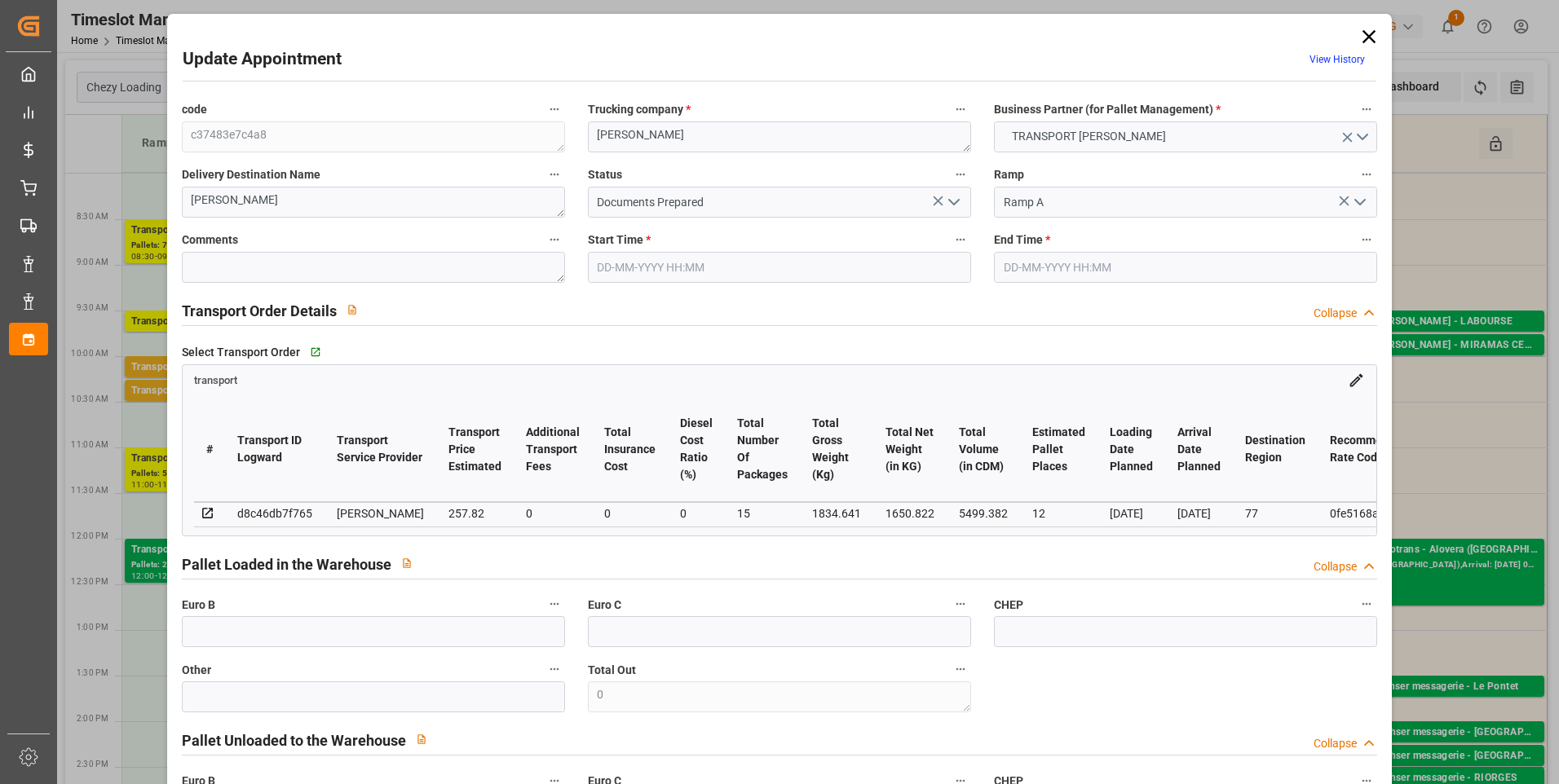
type input "0"
type input "21"
type input "35"
type input "05-09-2025 10:15"
type input "[DATE] 10:30"
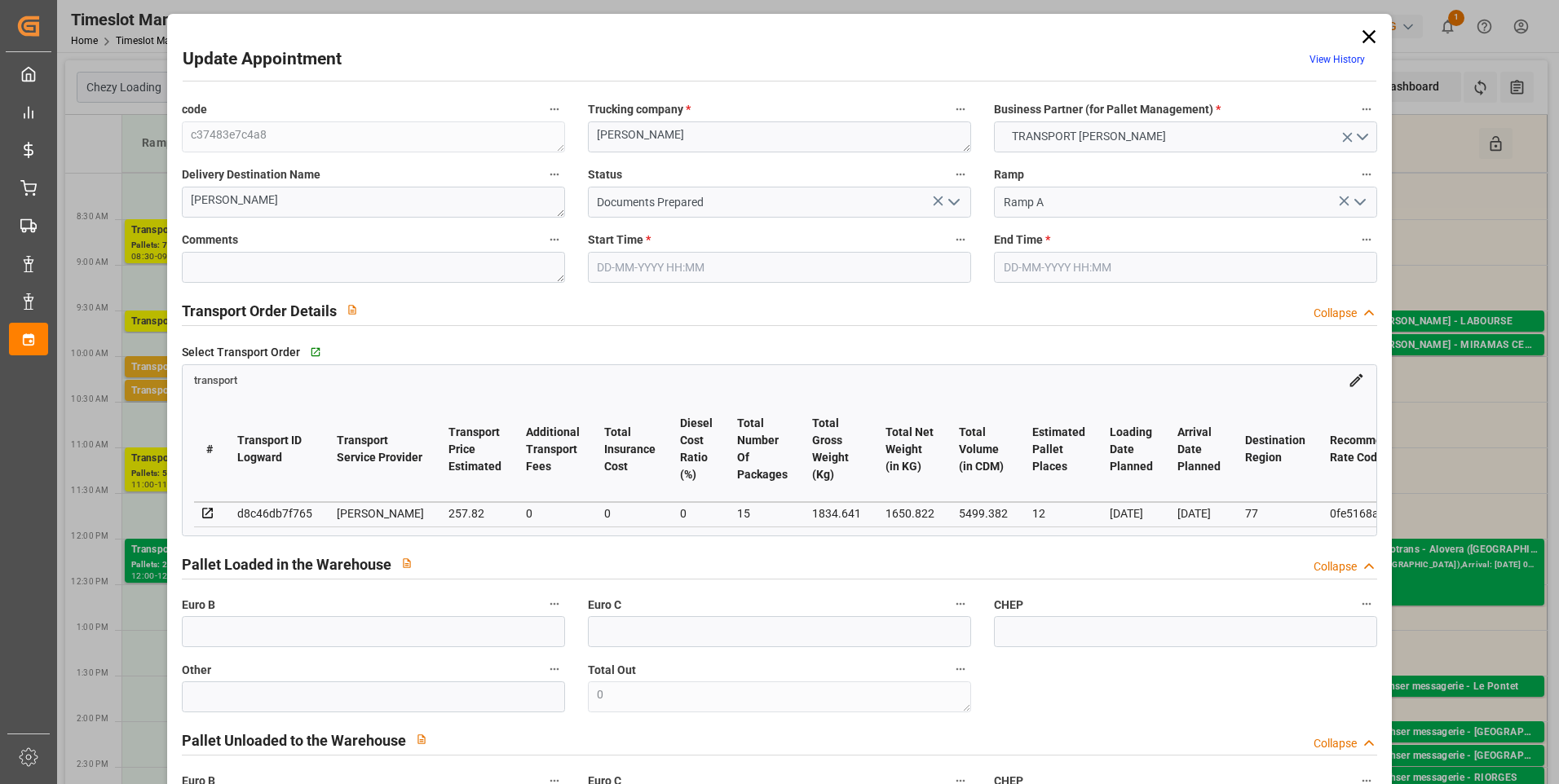
type input "[DATE] 14:50"
type input "[DATE] 11:25"
type input "[DATE]"
click at [950, 202] on icon "open menu" at bounding box center [955, 202] width 20 height 20
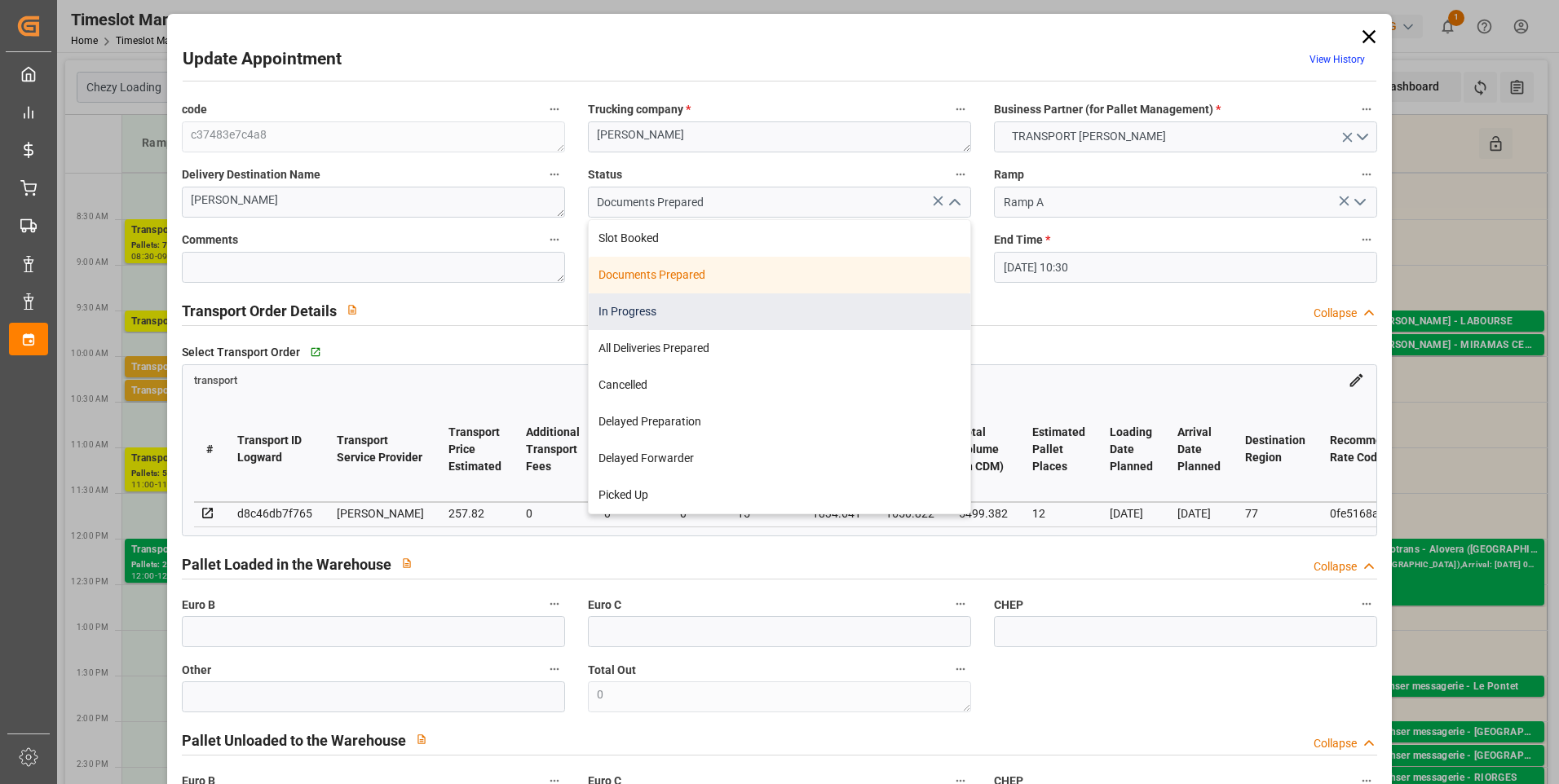
click at [679, 310] on div "In Progress" at bounding box center [780, 312] width 381 height 36
type input "In Progress"
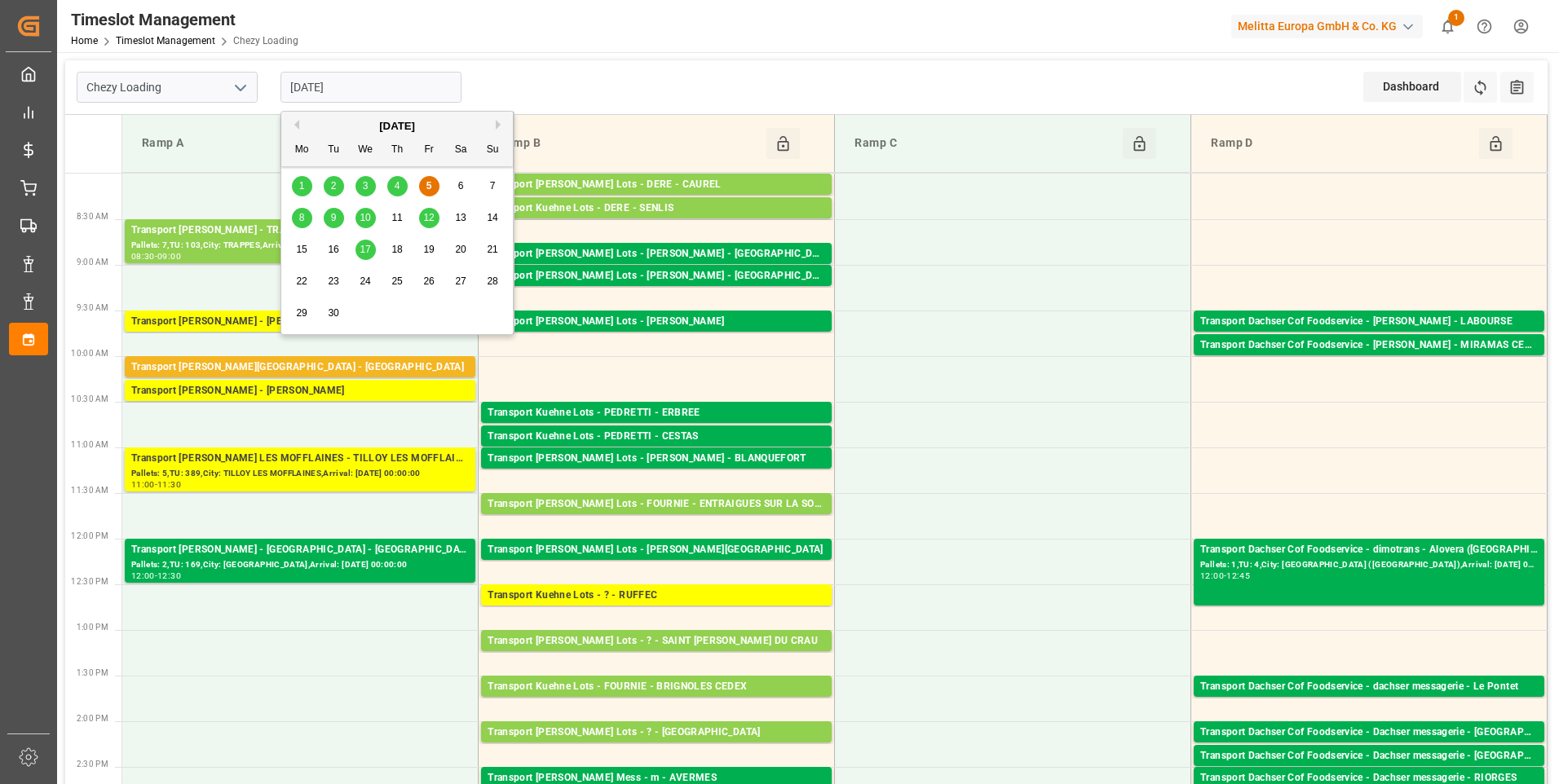
click at [406, 86] on input "[DATE]" at bounding box center [371, 87] width 181 height 31
click at [296, 223] on div "8" at bounding box center [302, 219] width 21 height 20
type input "[DATE]"
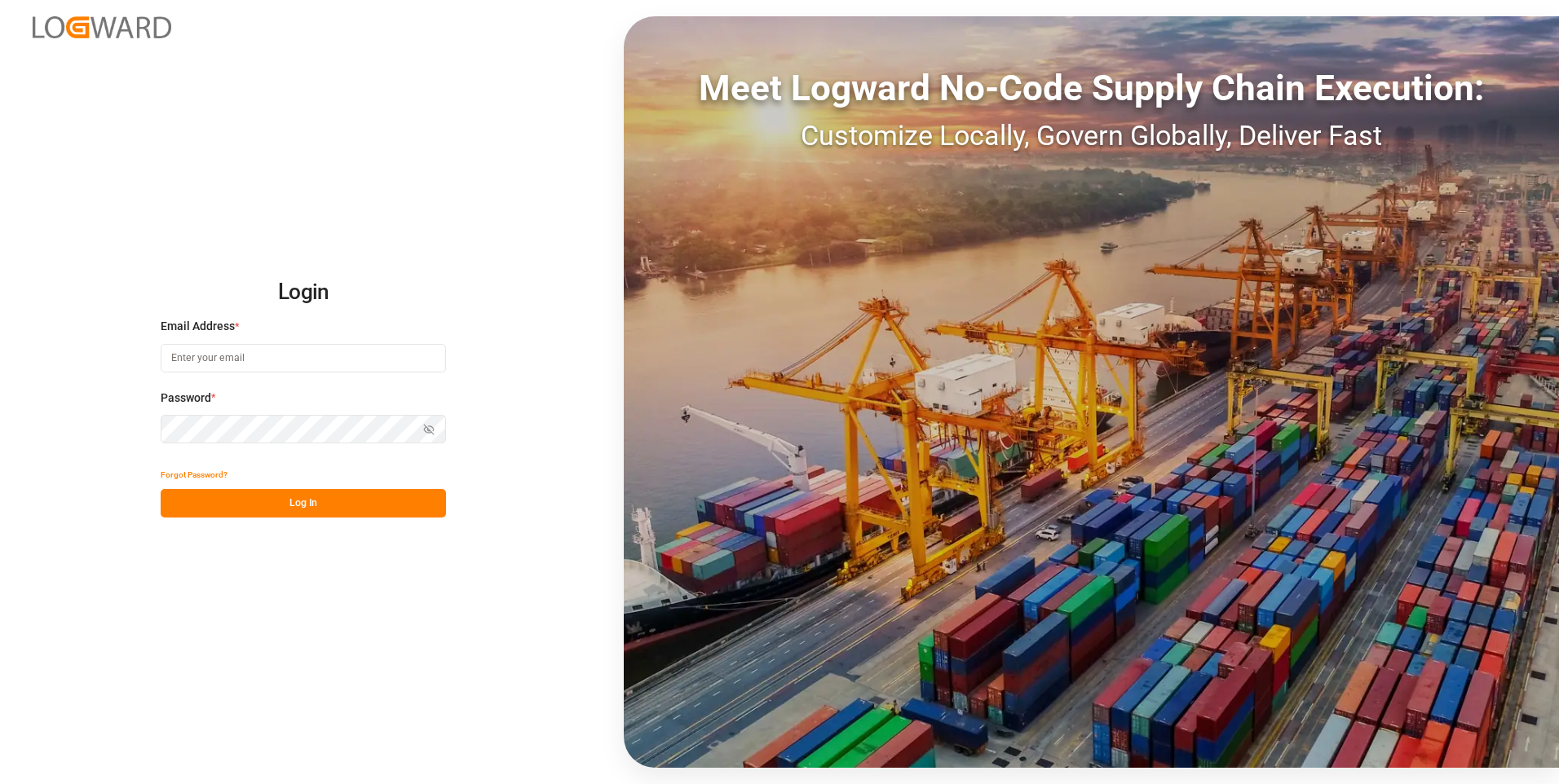
type input "chefequipe.fr.mse@melitta.fr"
click at [346, 503] on button "Log In" at bounding box center [304, 503] width 286 height 29
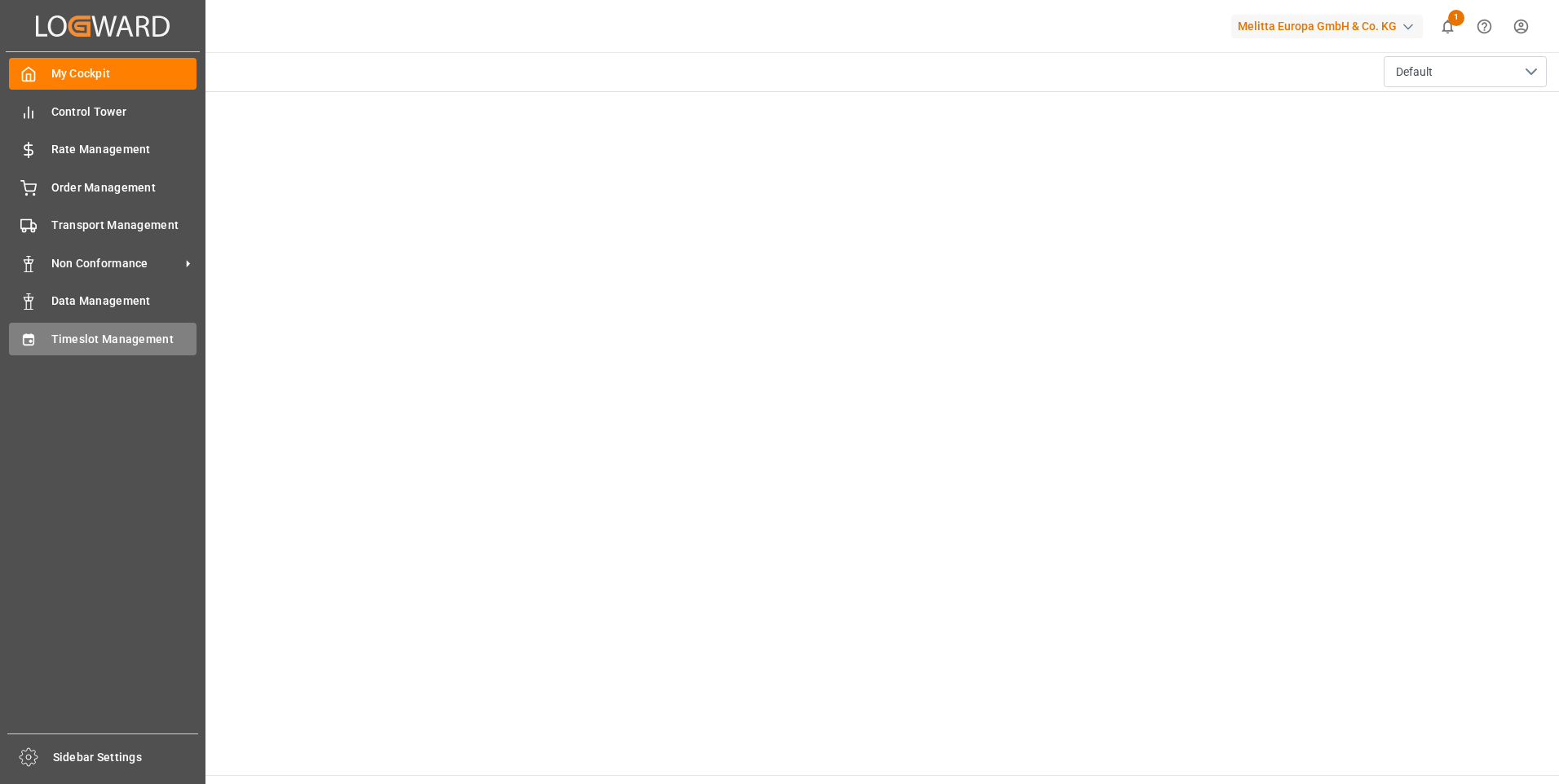
click at [115, 342] on span "Timeslot Management" at bounding box center [124, 339] width 146 height 17
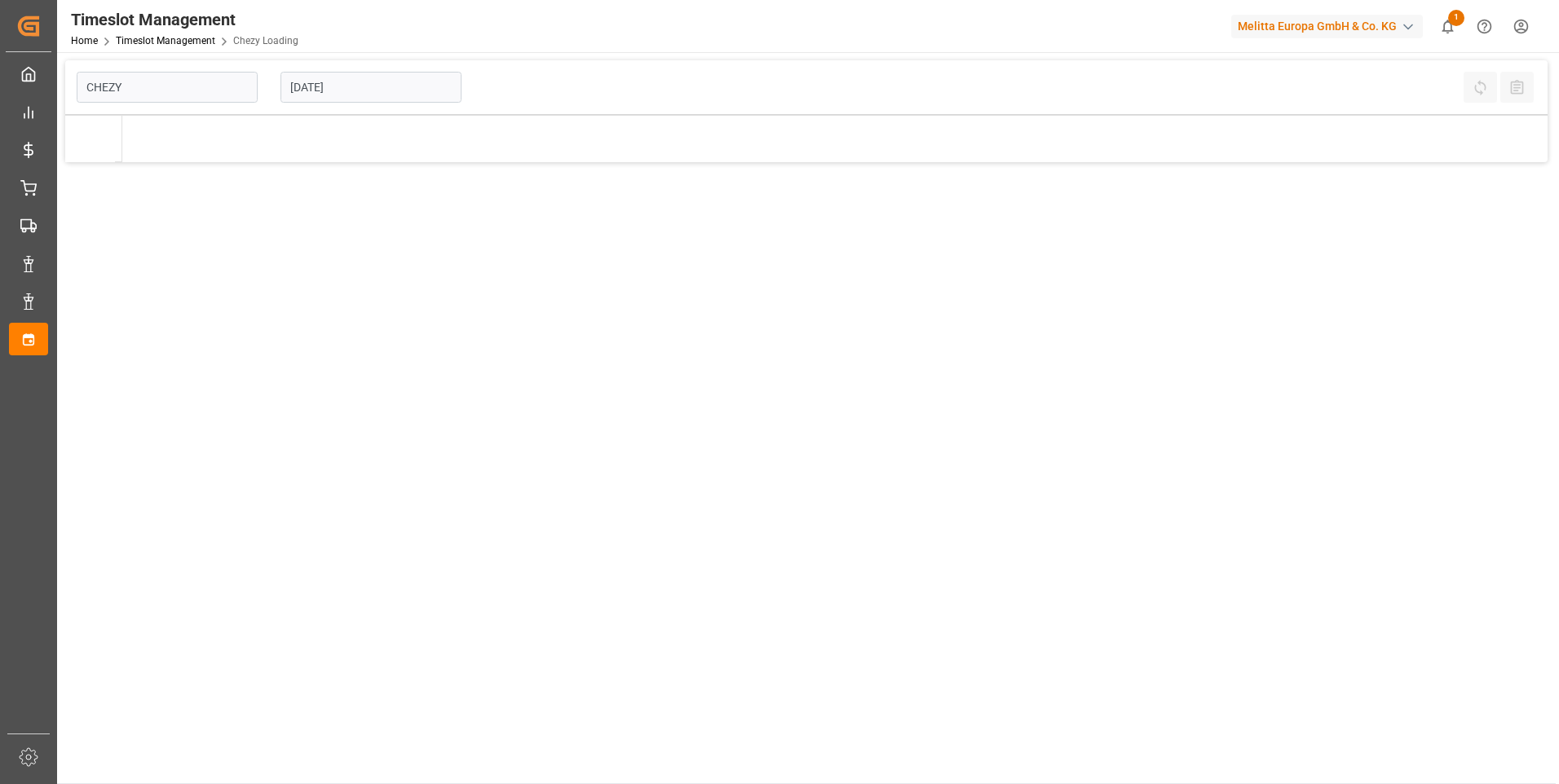
type input "Chezy Loading"
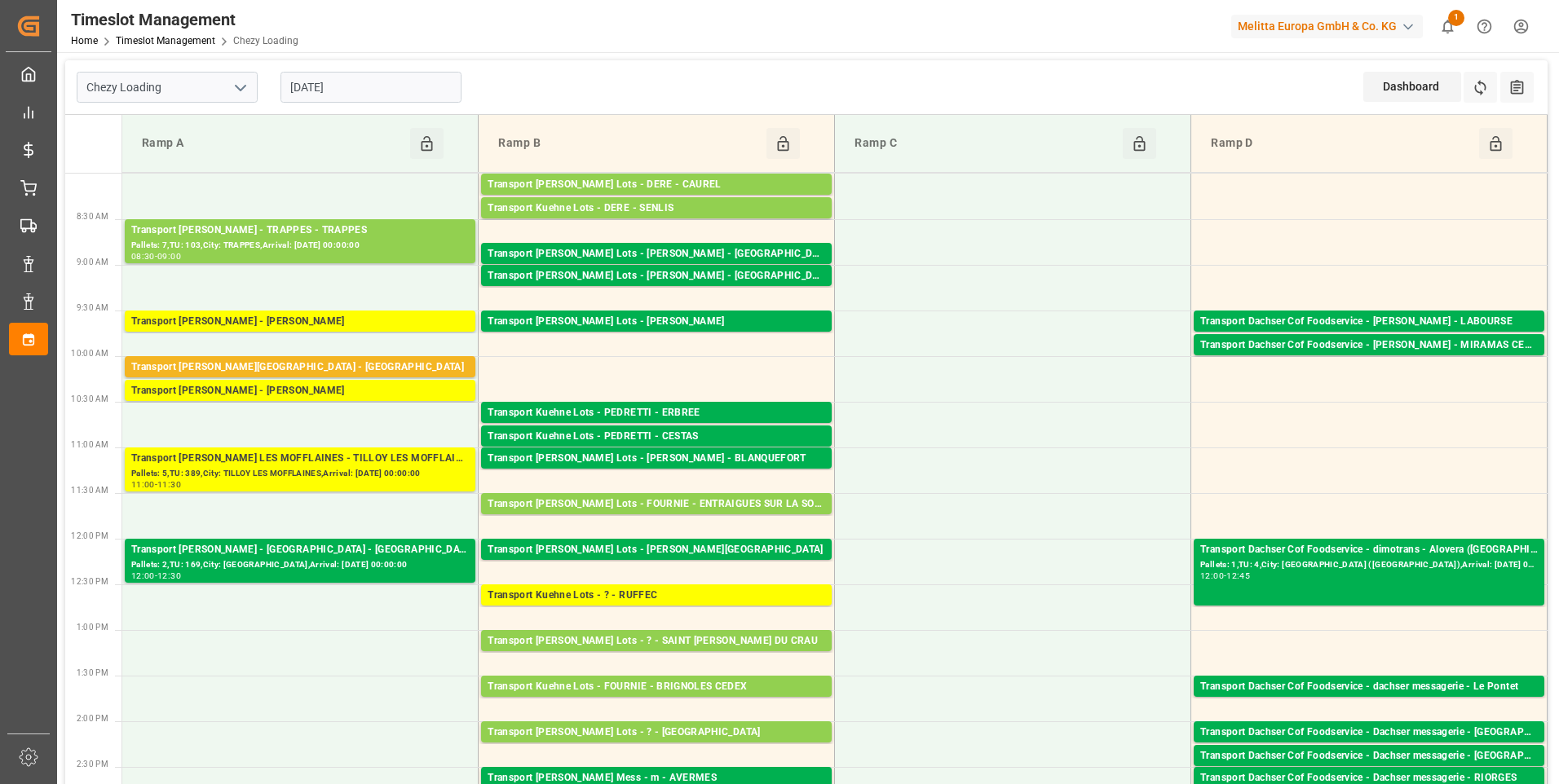
click at [403, 89] on input "[DATE]" at bounding box center [371, 87] width 181 height 31
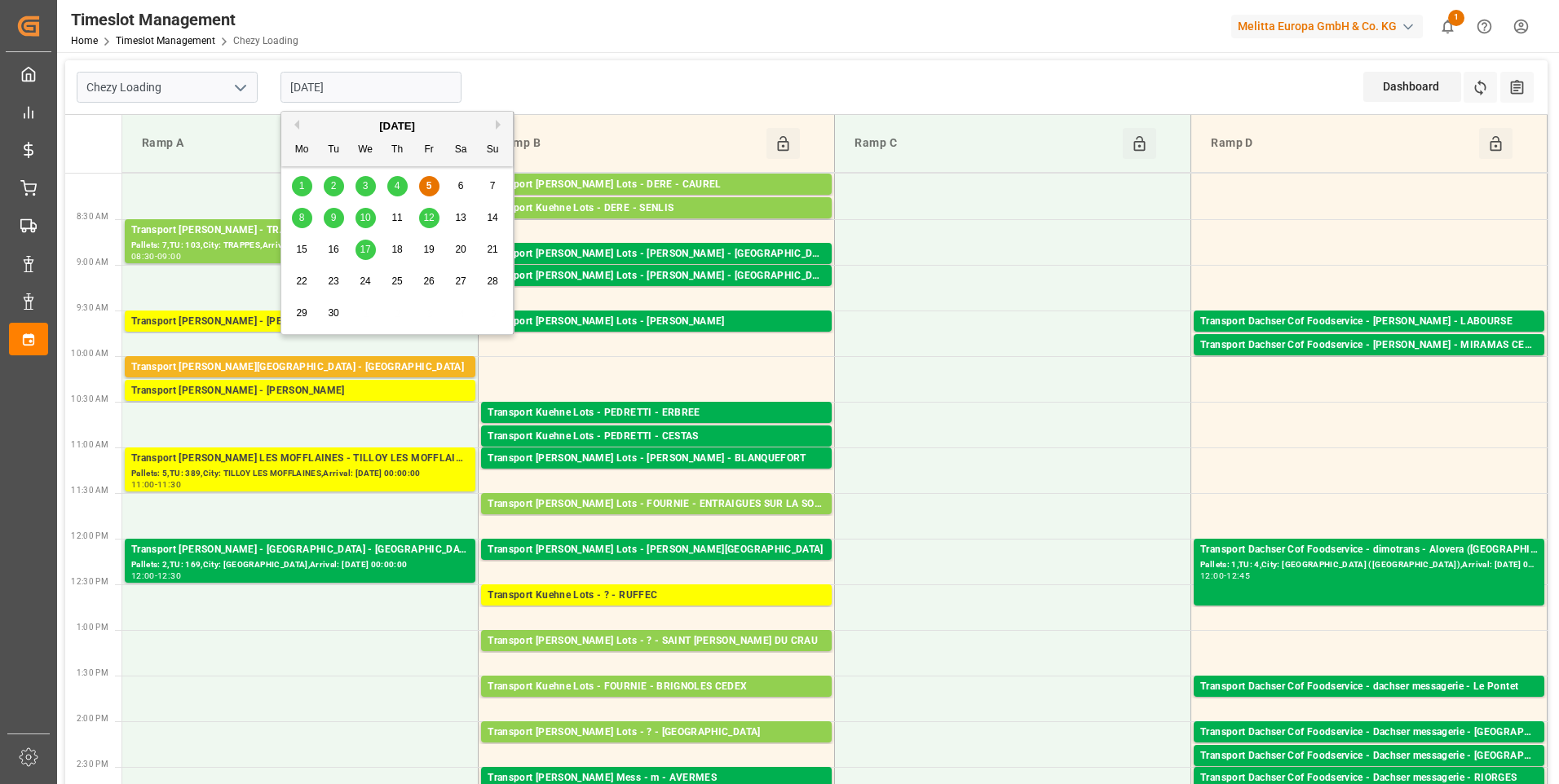
click at [303, 216] on span "8" at bounding box center [301, 218] width 6 height 12
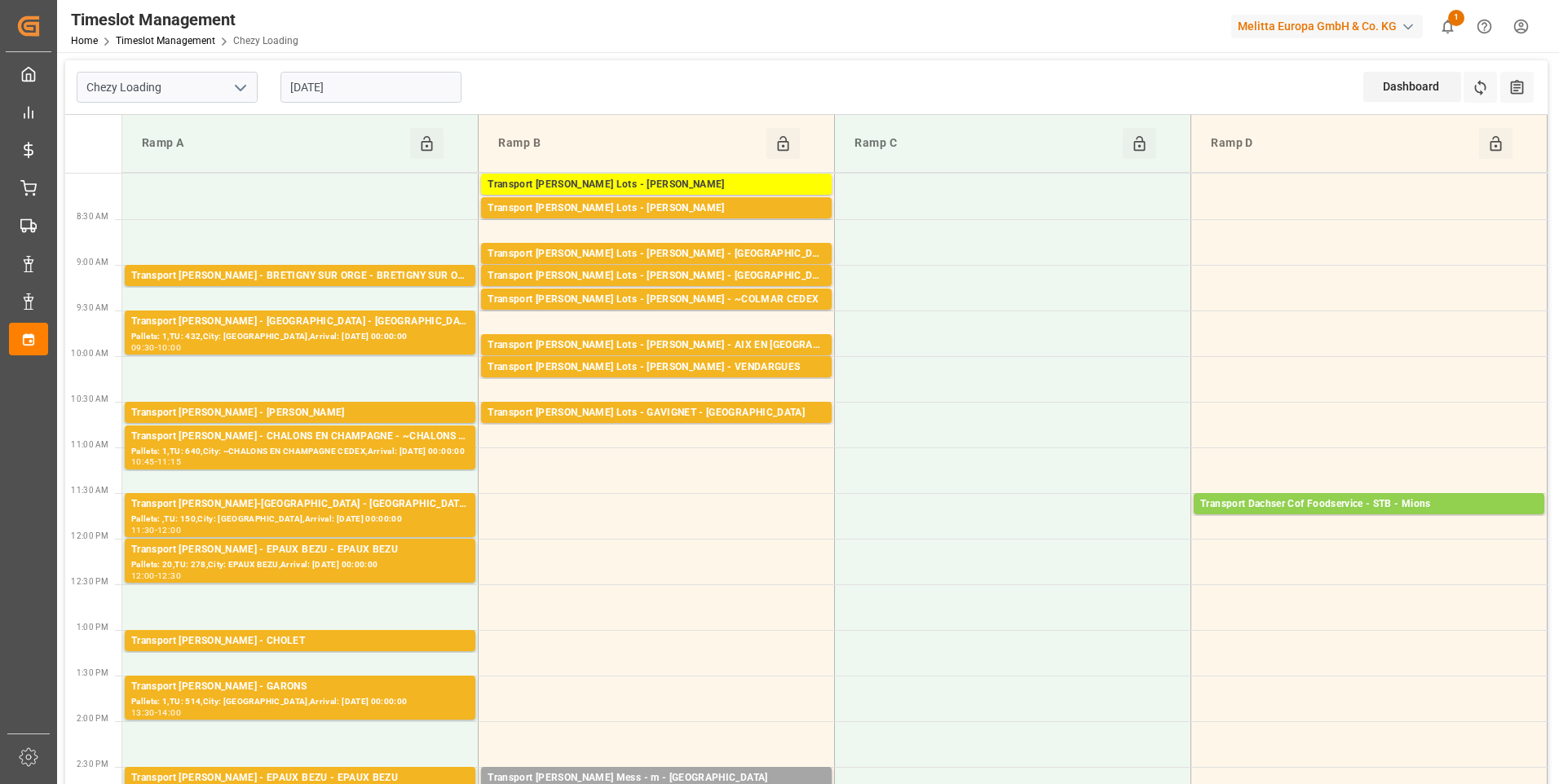
click at [390, 87] on input "[DATE]" at bounding box center [371, 87] width 181 height 31
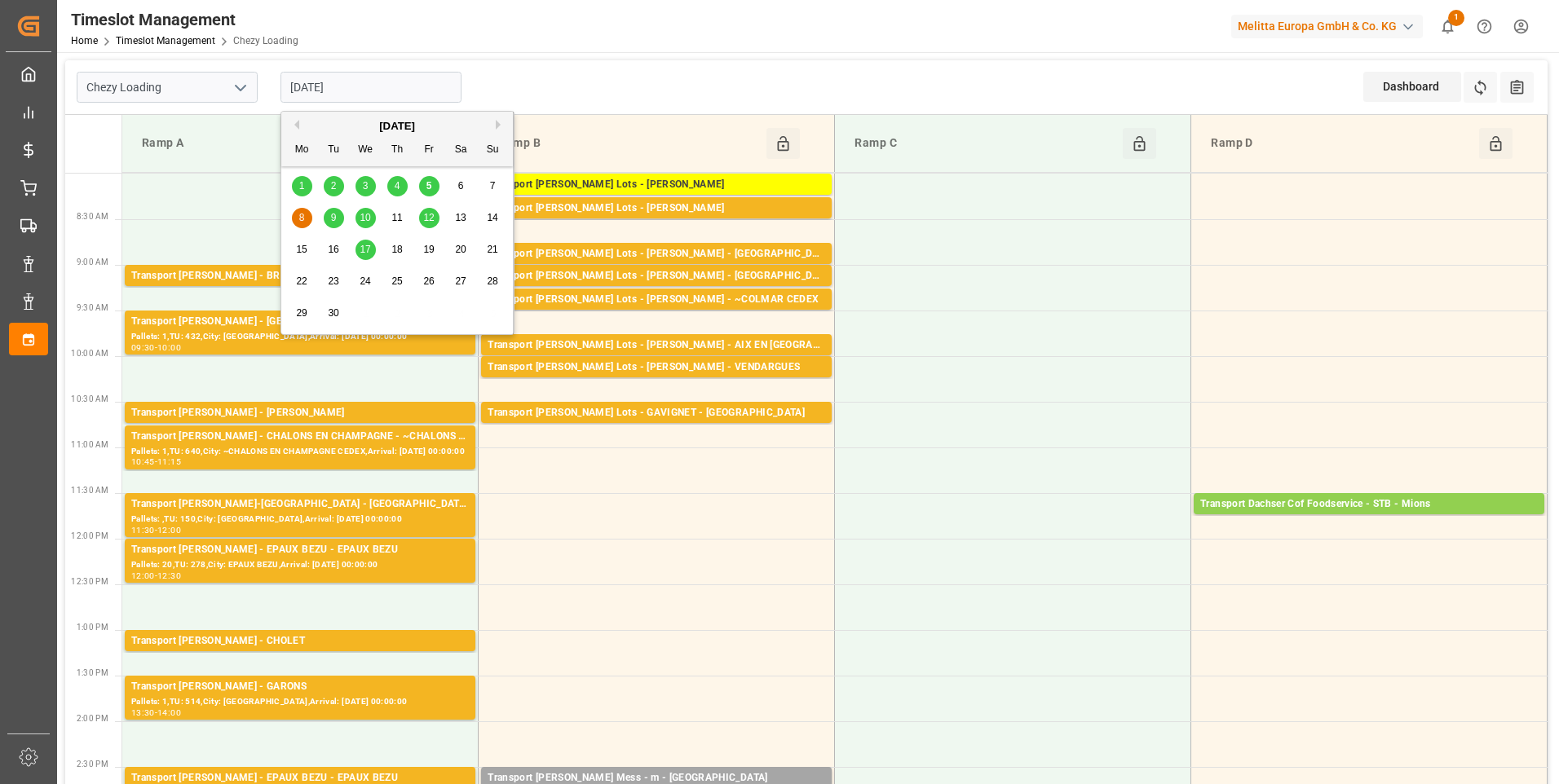
click at [333, 220] on span "9" at bounding box center [334, 218] width 6 height 12
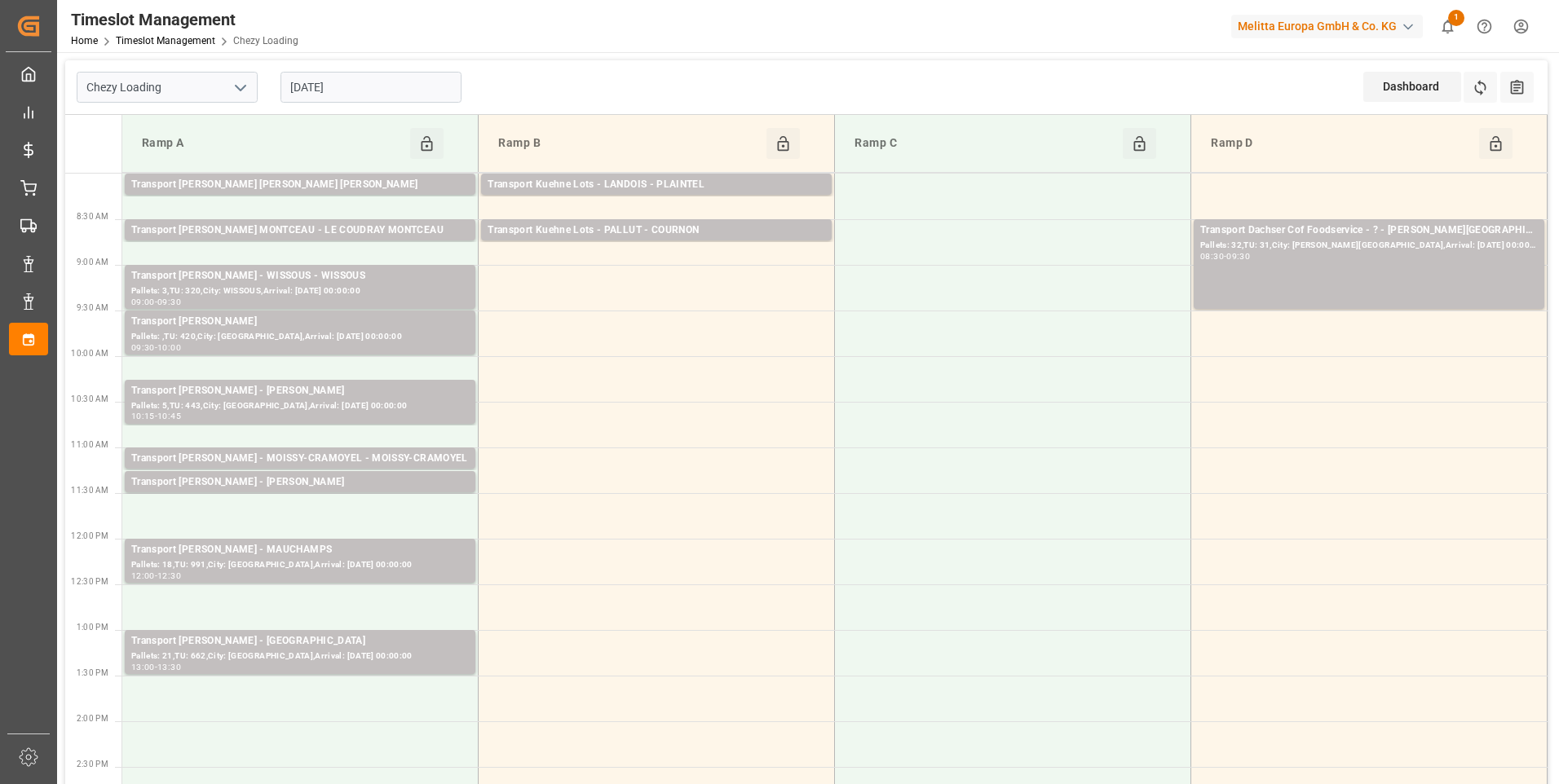
click at [391, 85] on input "[DATE]" at bounding box center [371, 87] width 181 height 31
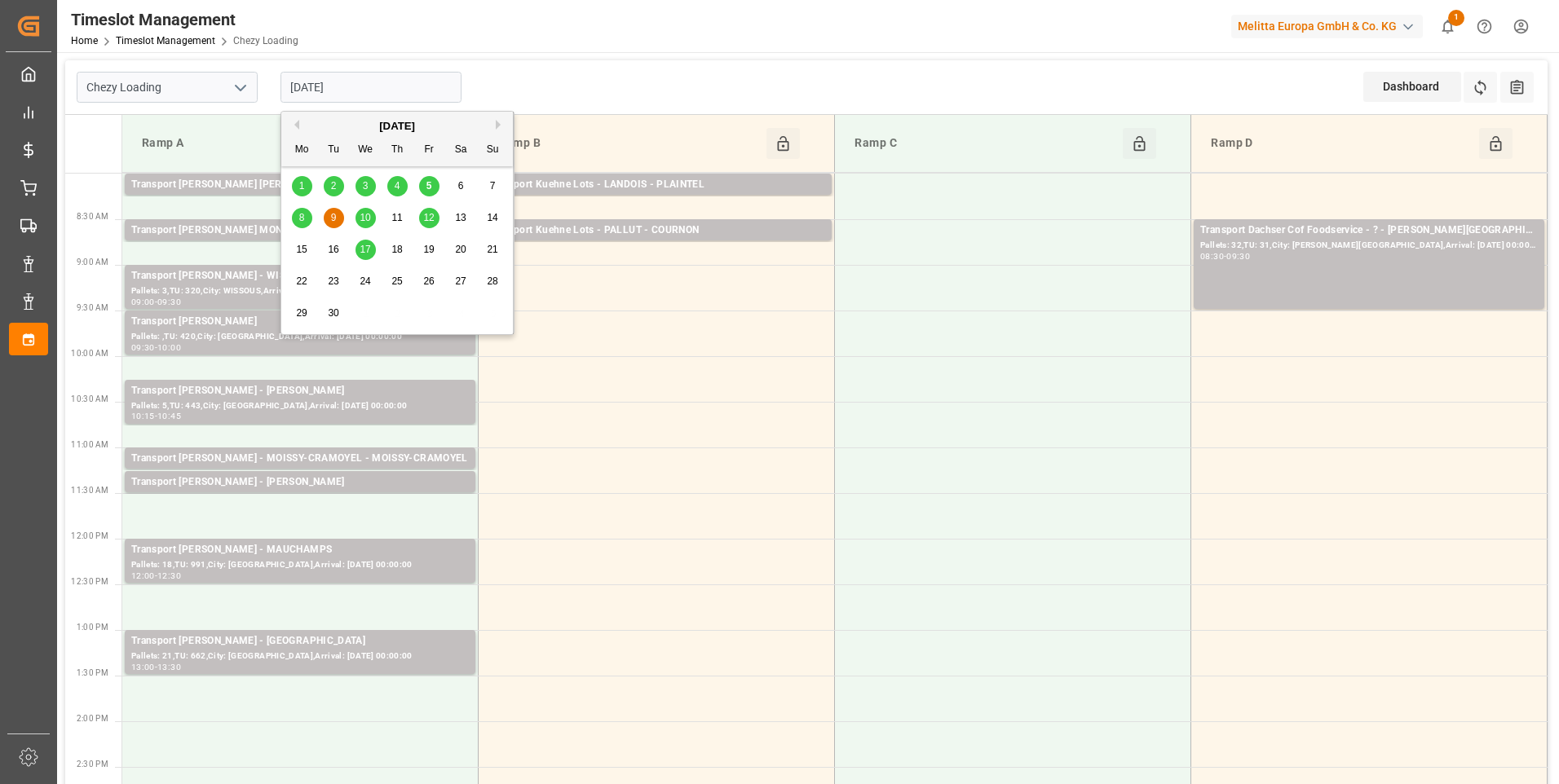
click at [367, 216] on span "10" at bounding box center [365, 218] width 11 height 12
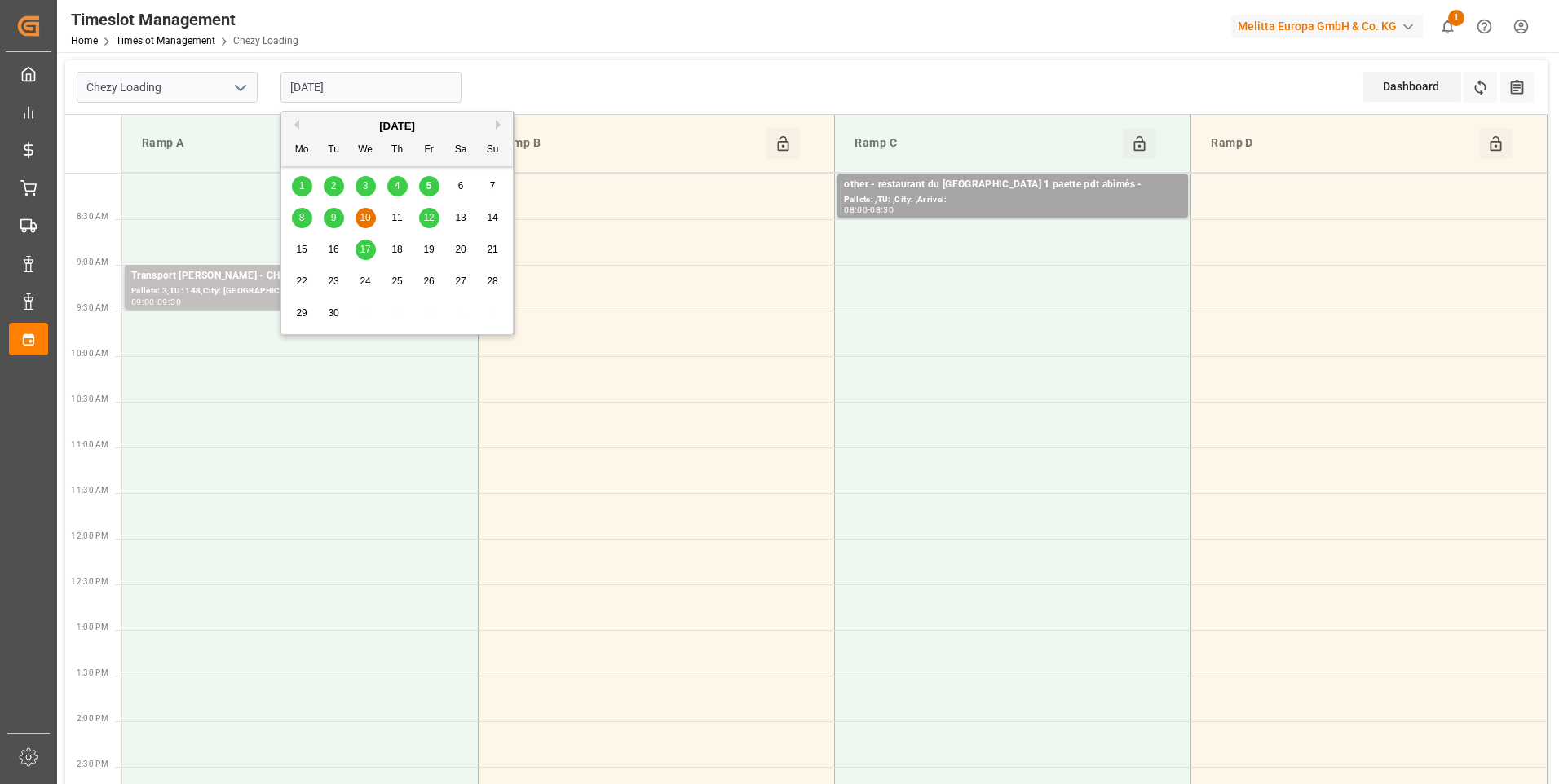
click at [367, 91] on input "[DATE]" at bounding box center [371, 87] width 181 height 31
click at [300, 219] on span "8" at bounding box center [301, 218] width 6 height 12
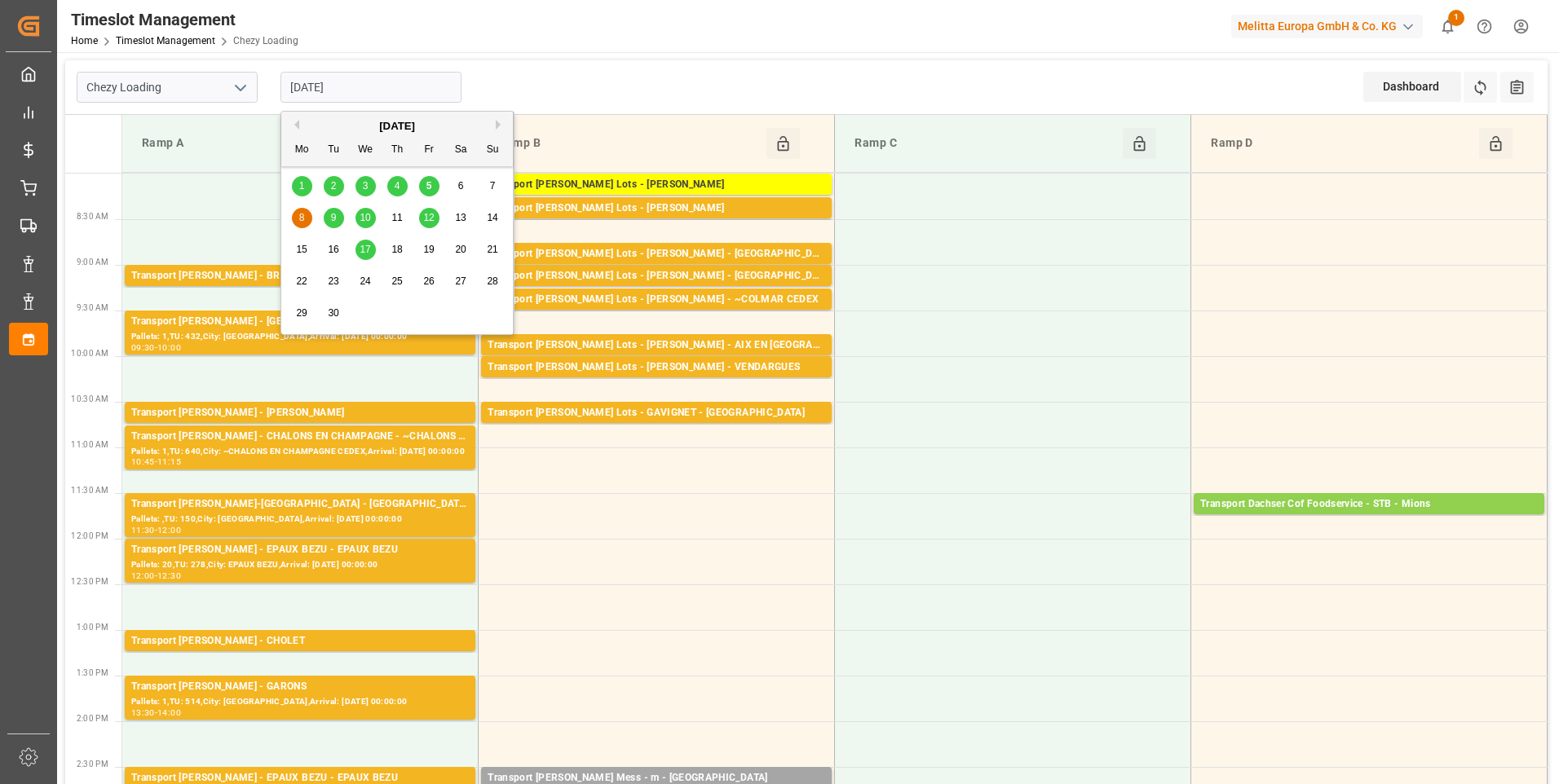
click at [367, 87] on input "[DATE]" at bounding box center [371, 87] width 181 height 31
click at [431, 182] on span "5" at bounding box center [429, 186] width 6 height 12
type input "[DATE]"
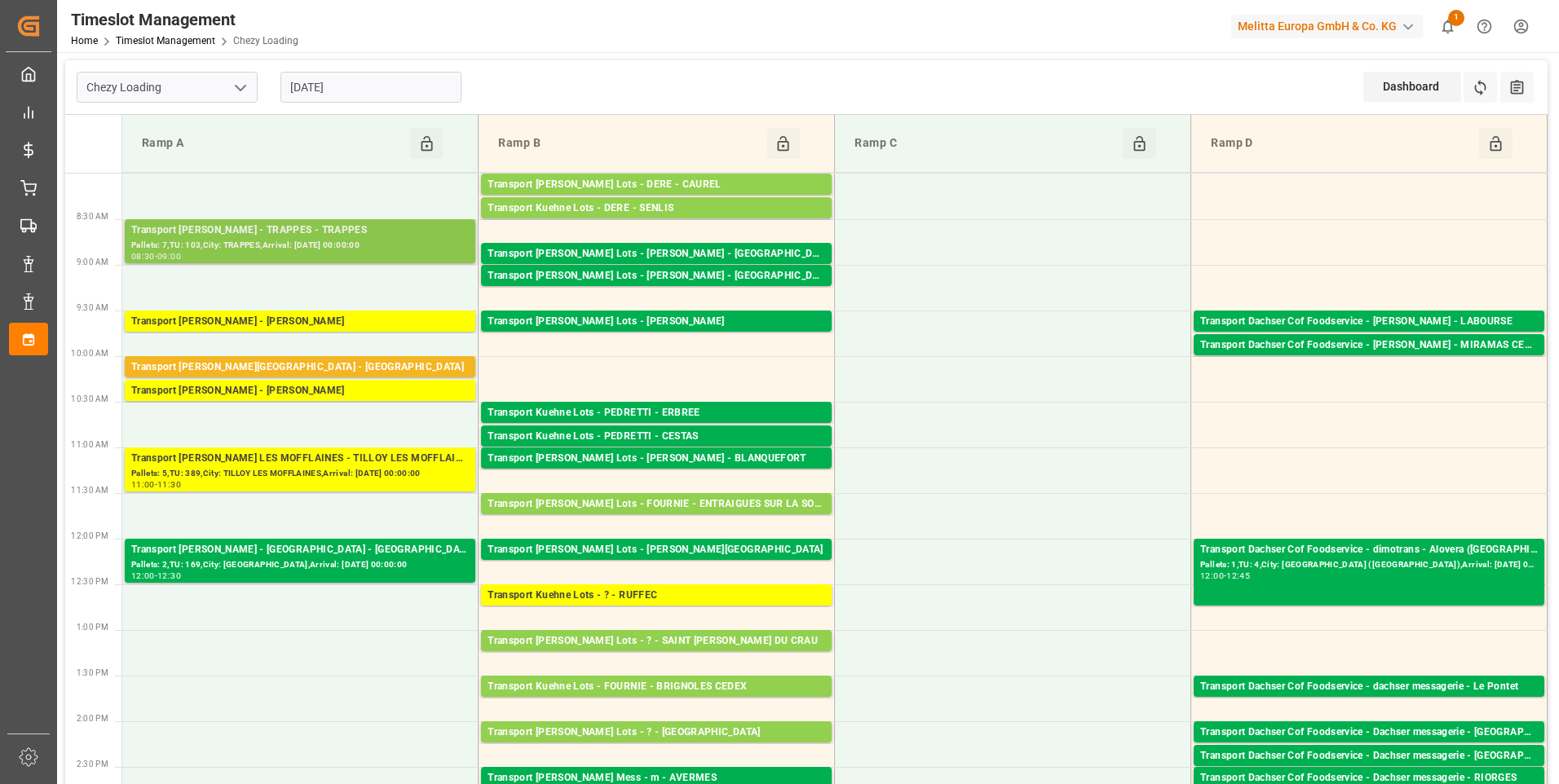
click at [190, 242] on div "Pallets: 7,TU: 103,City: TRAPPES,Arrival: [DATE] 00:00:00" at bounding box center [300, 245] width 338 height 14
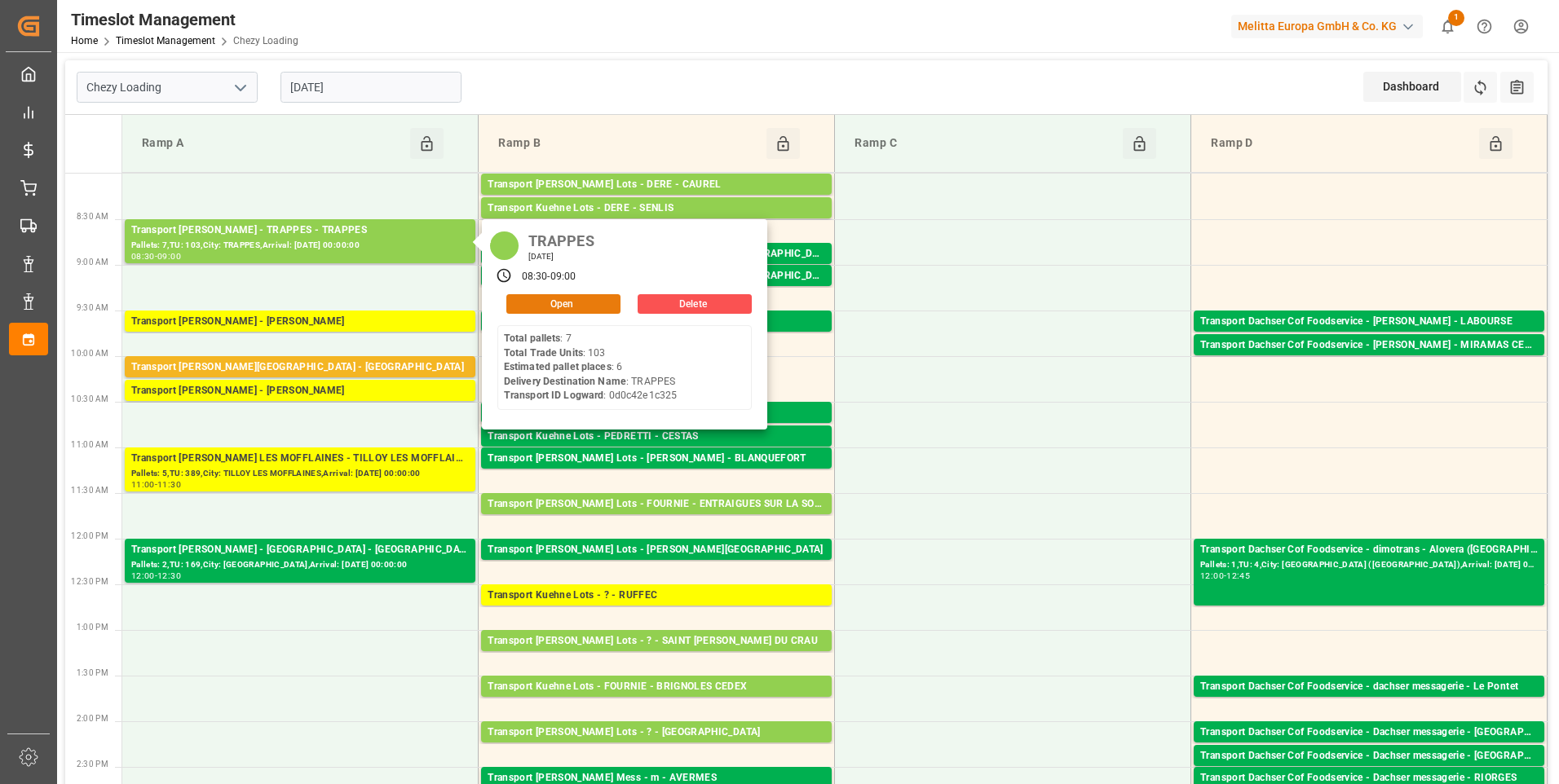
click at [521, 304] on button "Open" at bounding box center [563, 305] width 114 height 20
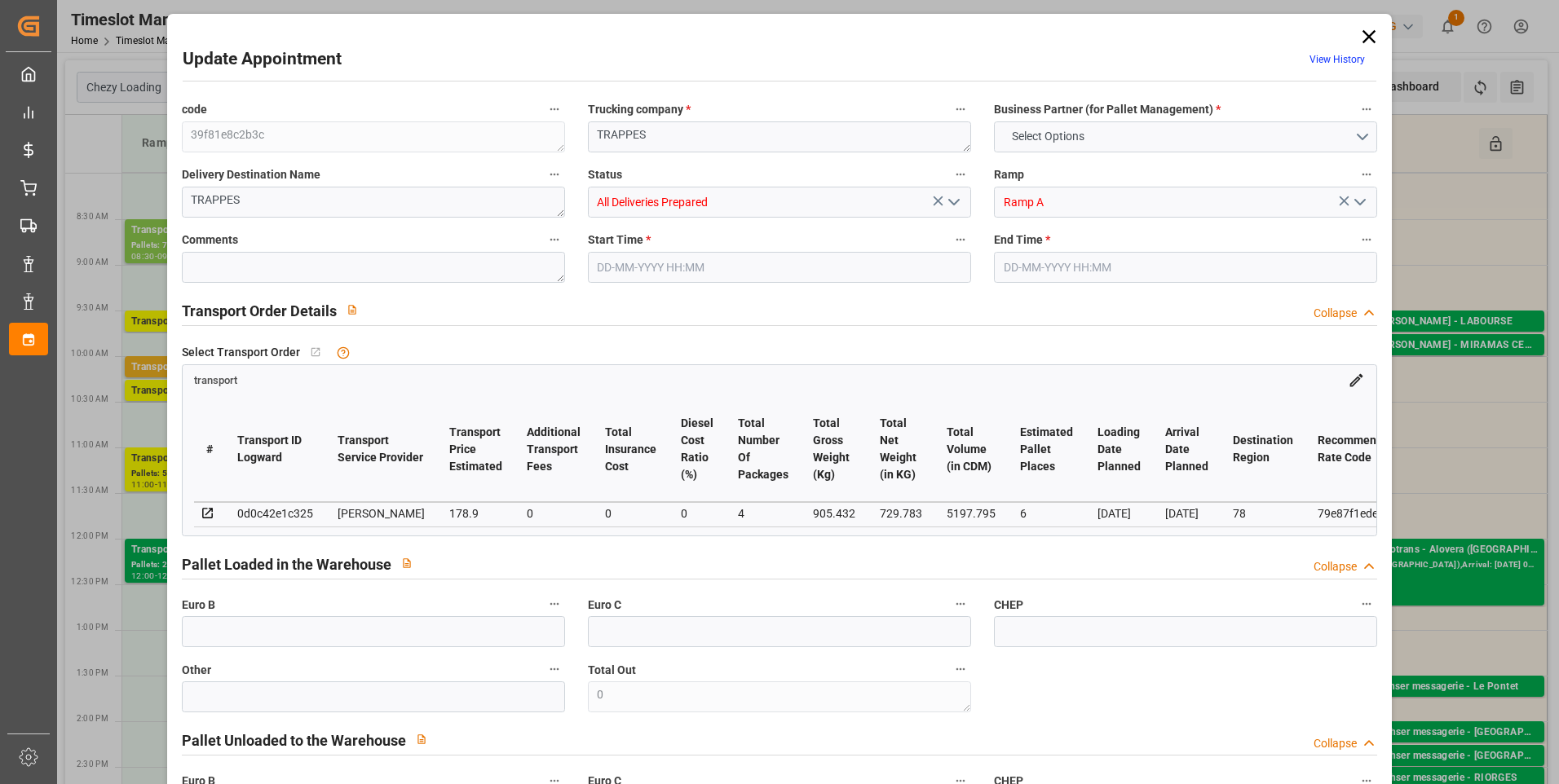
type input "6"
type input "178.9"
type input "0"
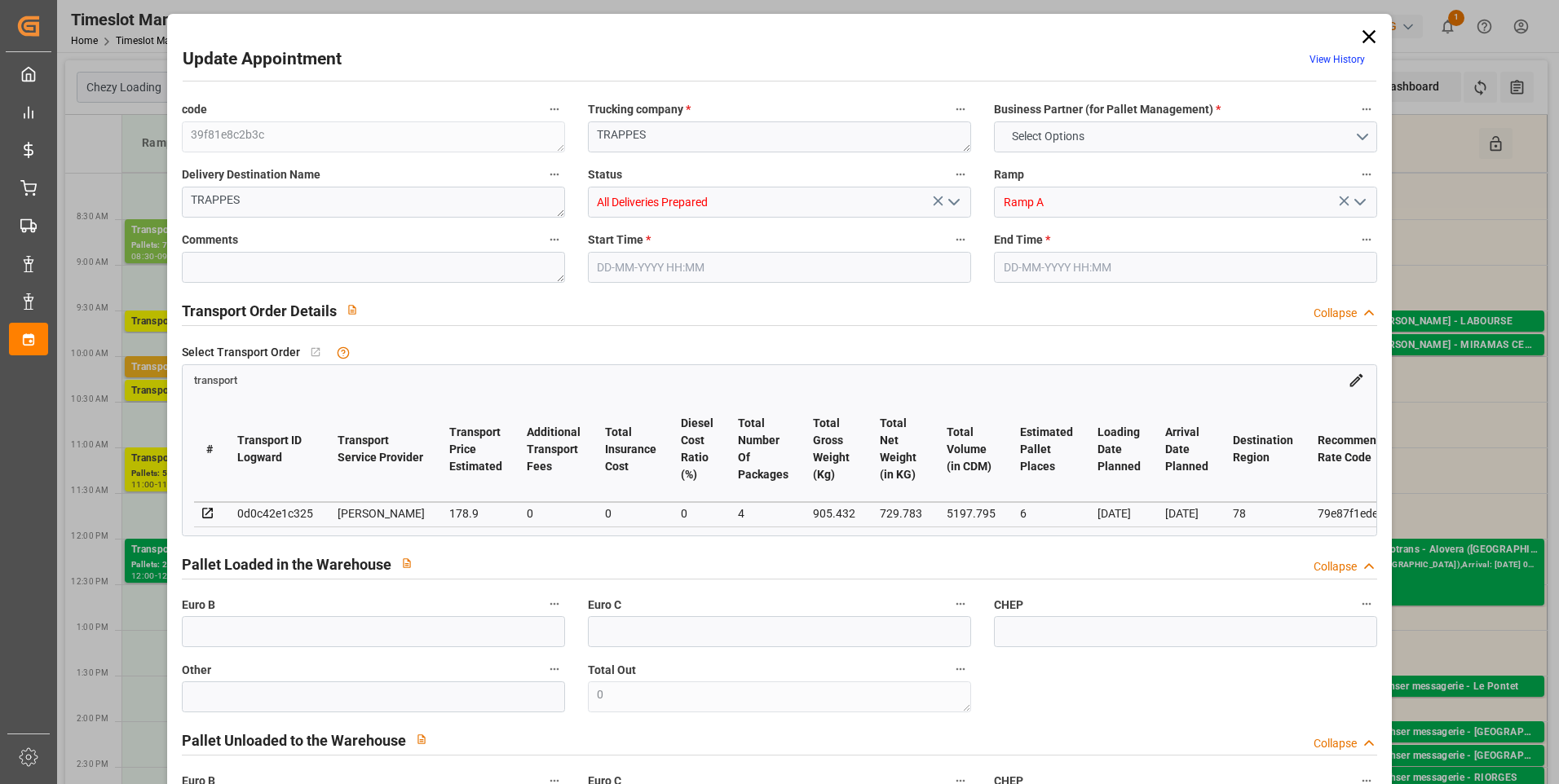
type input "172.8532"
type input "-6.0468"
type input "4"
type input "729.783"
type input "1282.592"
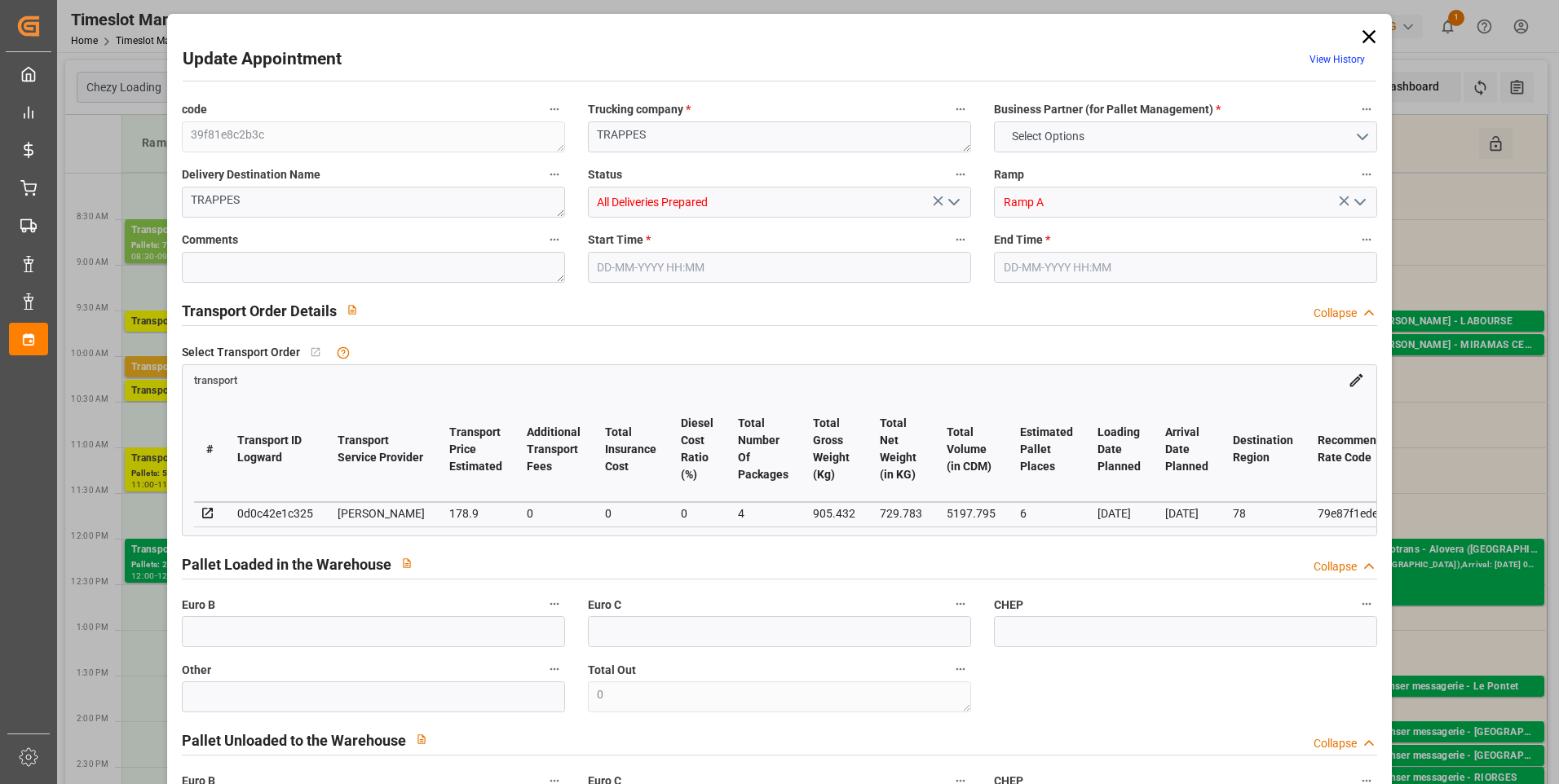
type input "5197.795"
type input "78"
type input "7"
type input "103"
type input "15"
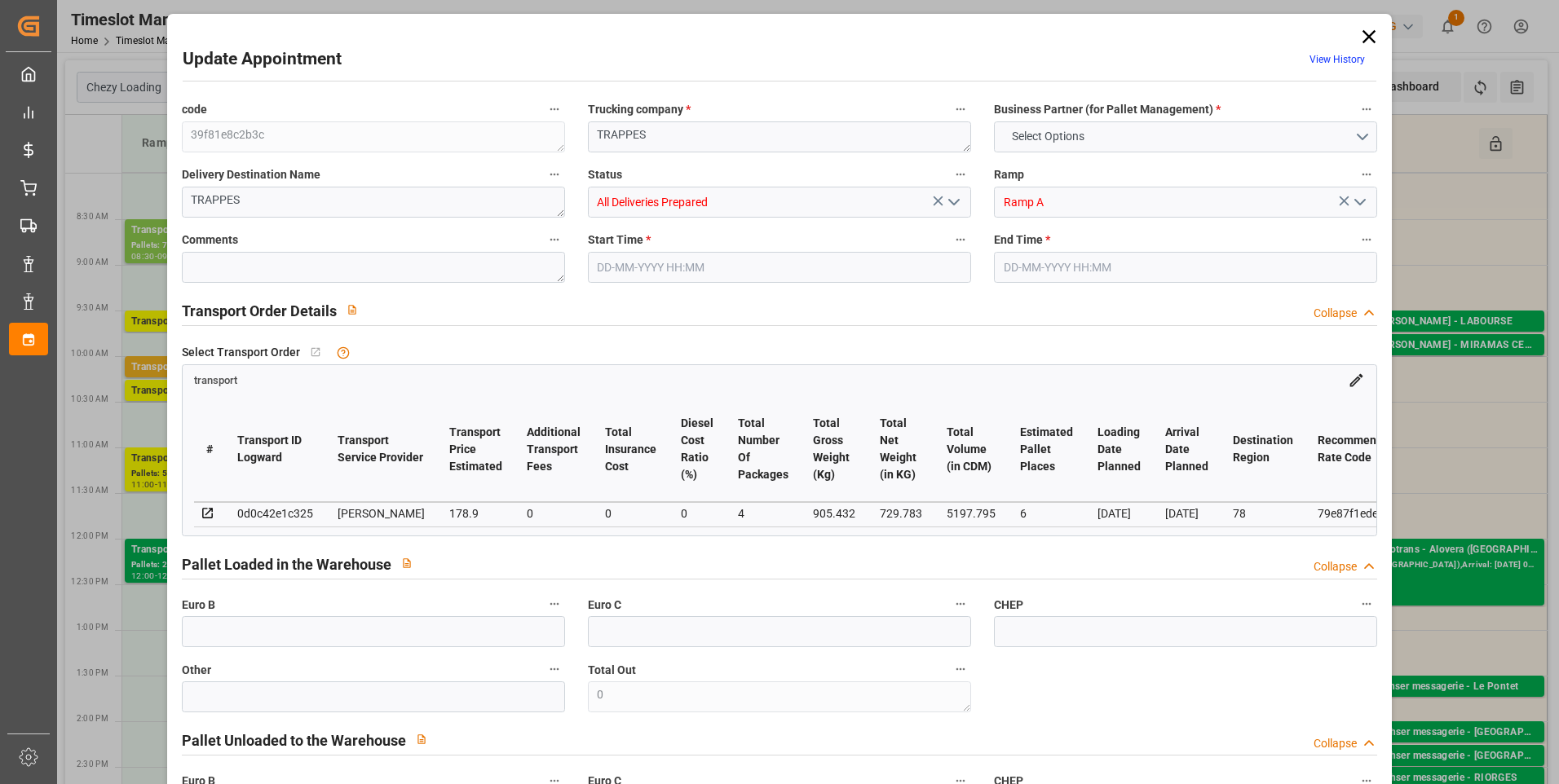
type input "101"
type input "905.432"
type input "0"
type input "4710.8598"
type input "0"
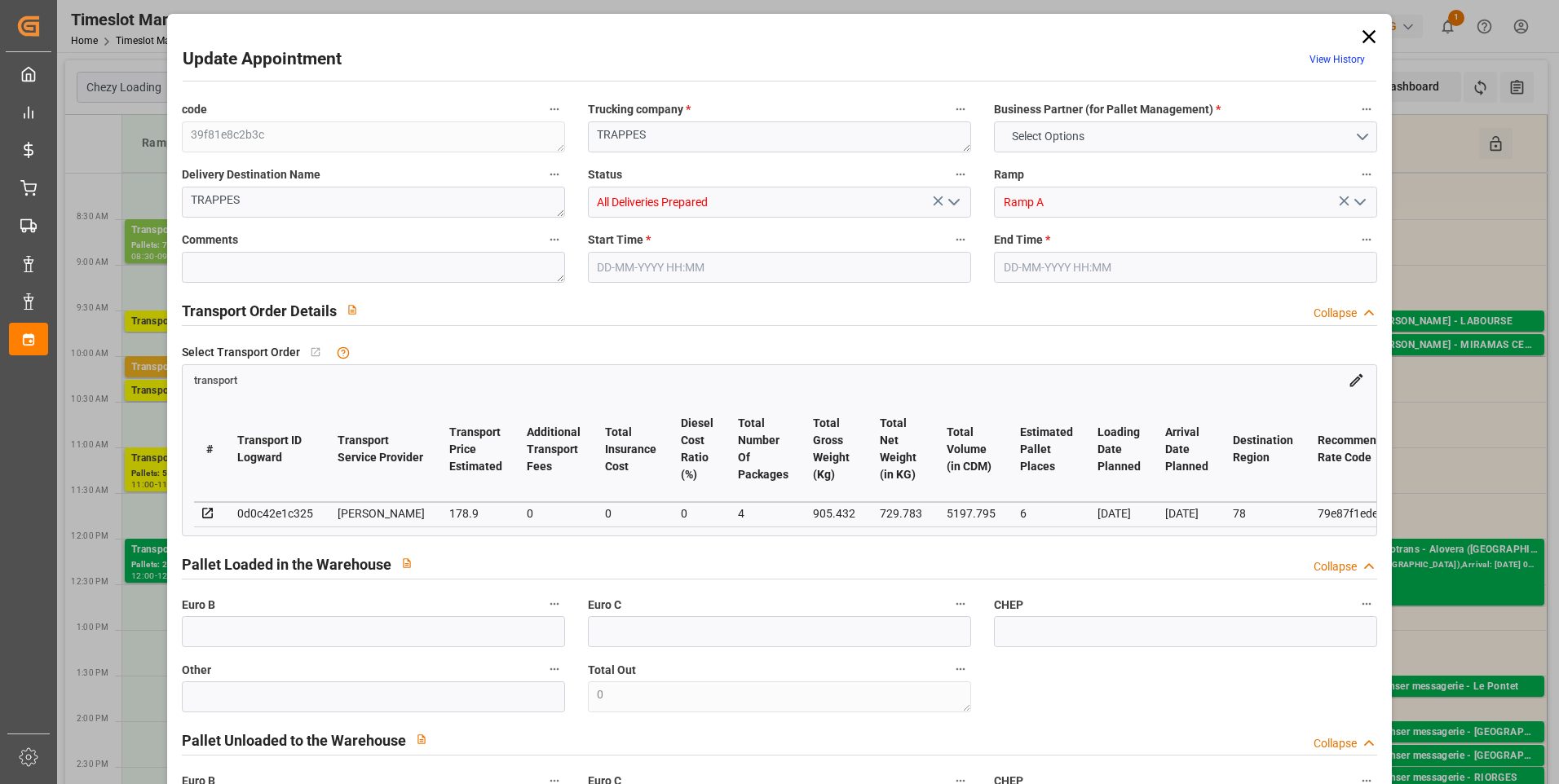
type input "0"
type input "21"
type input "35"
type input "[DATE] 08:30"
type input "[DATE] 09:00"
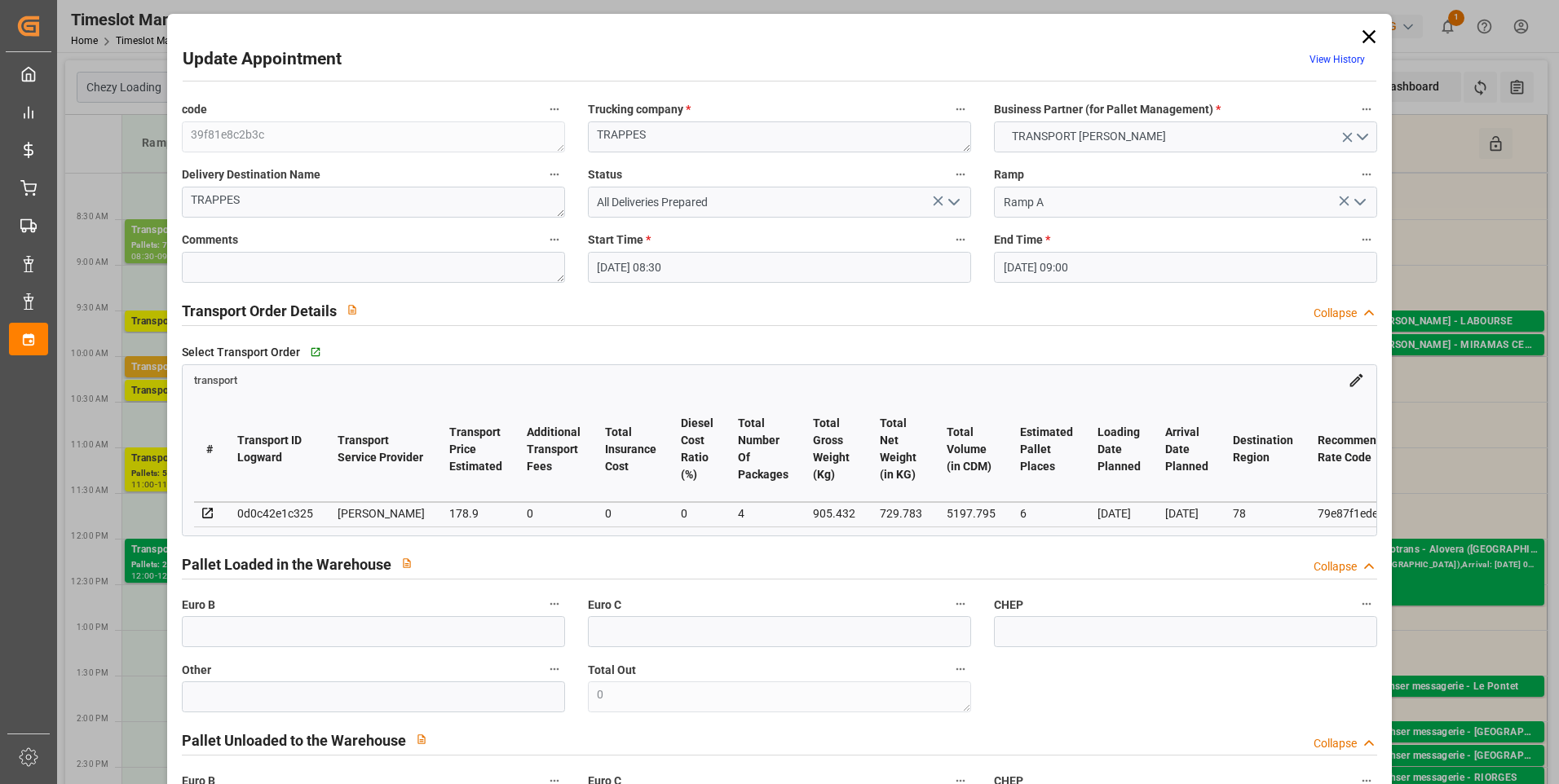
type input "[DATE] 16:28"
type input "[DATE] 11:18"
type input "[DATE]"
click at [947, 196] on icon "open menu" at bounding box center [955, 202] width 20 height 20
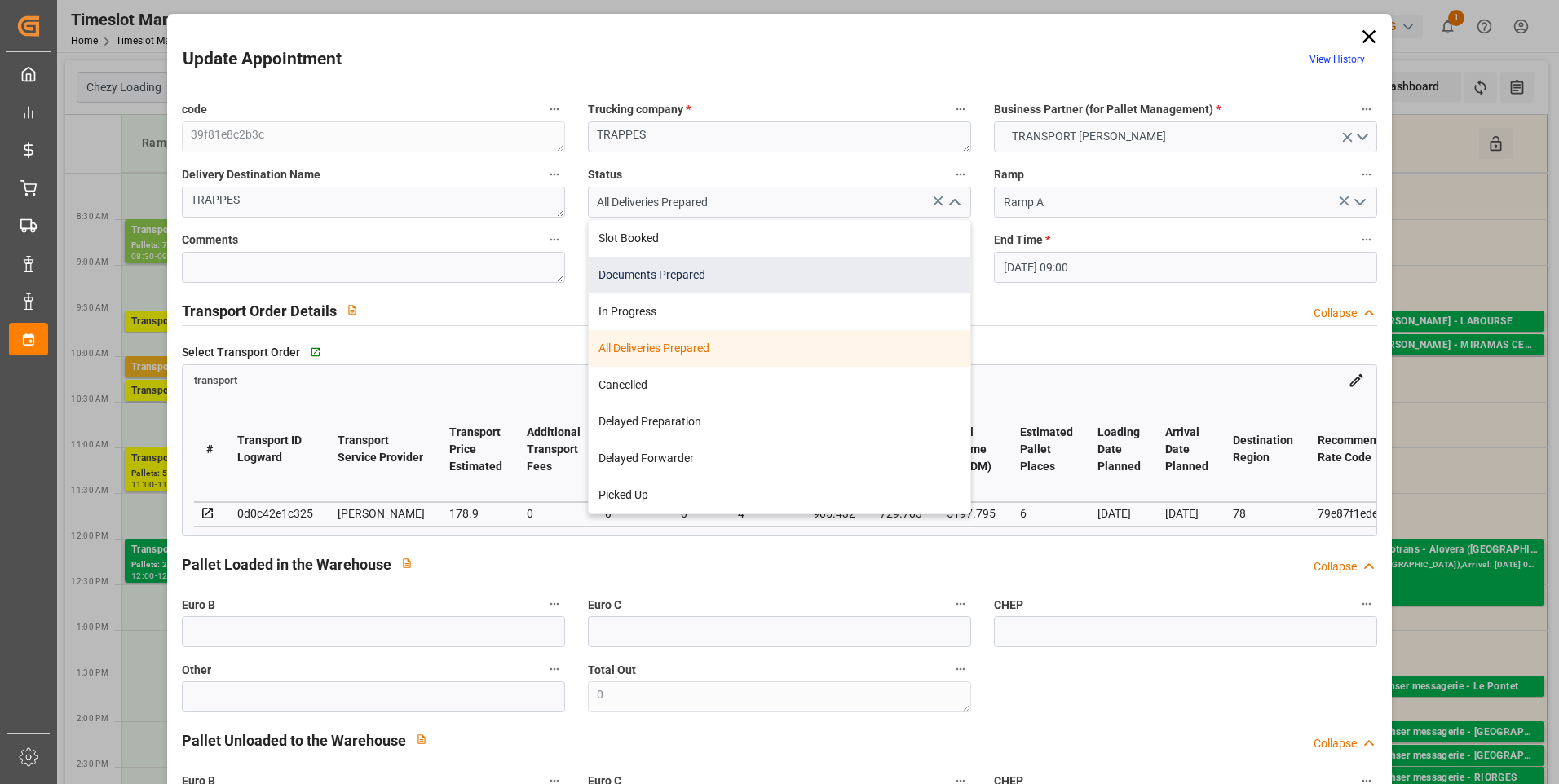
click at [678, 279] on div "Documents Prepared" at bounding box center [780, 275] width 381 height 36
type input "Documents Prepared"
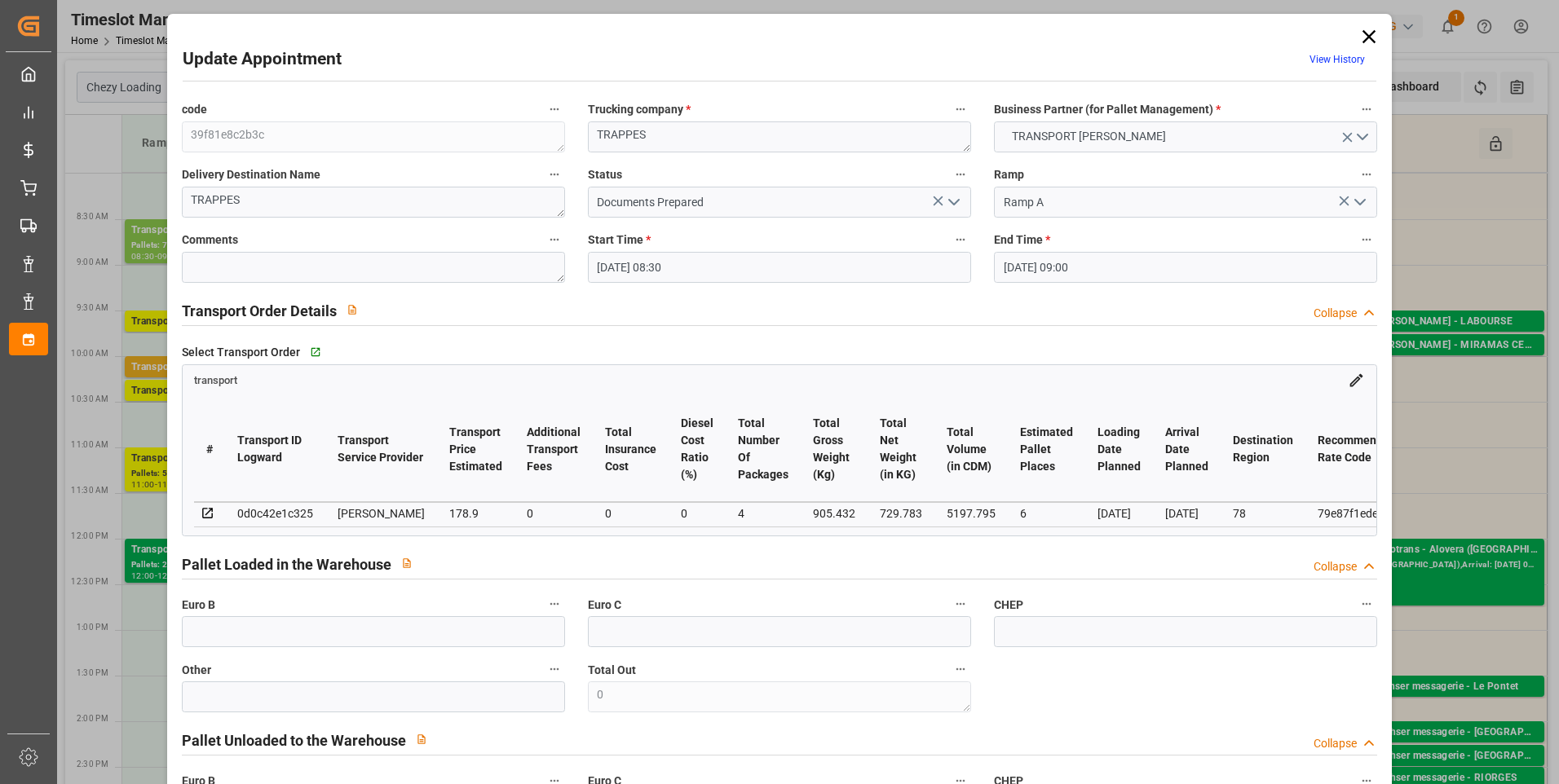
click at [1371, 35] on icon at bounding box center [1369, 37] width 23 height 23
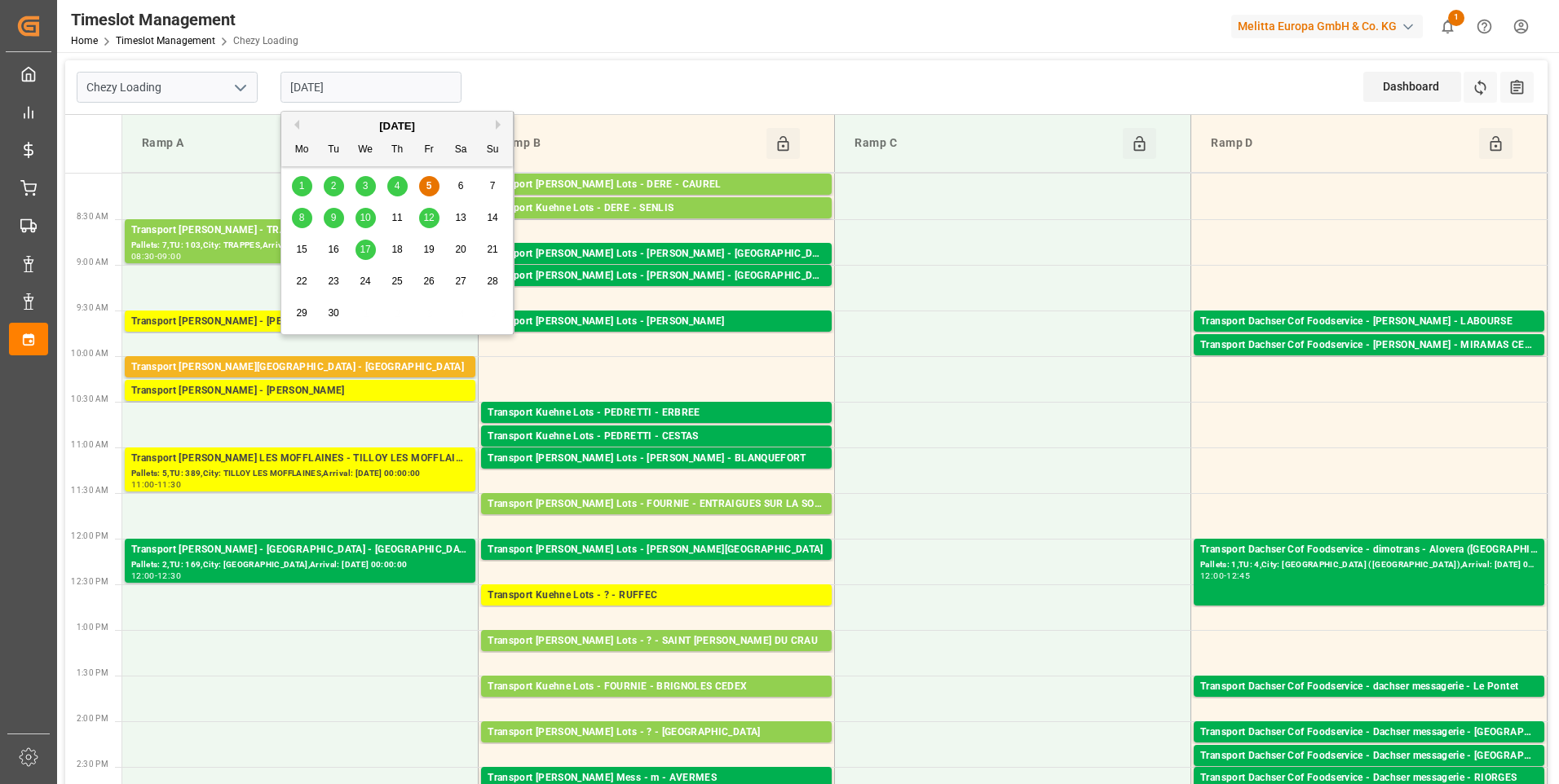
click at [370, 87] on input "[DATE]" at bounding box center [371, 87] width 181 height 31
click at [300, 212] on span "8" at bounding box center [301, 218] width 6 height 12
type input "[DATE]"
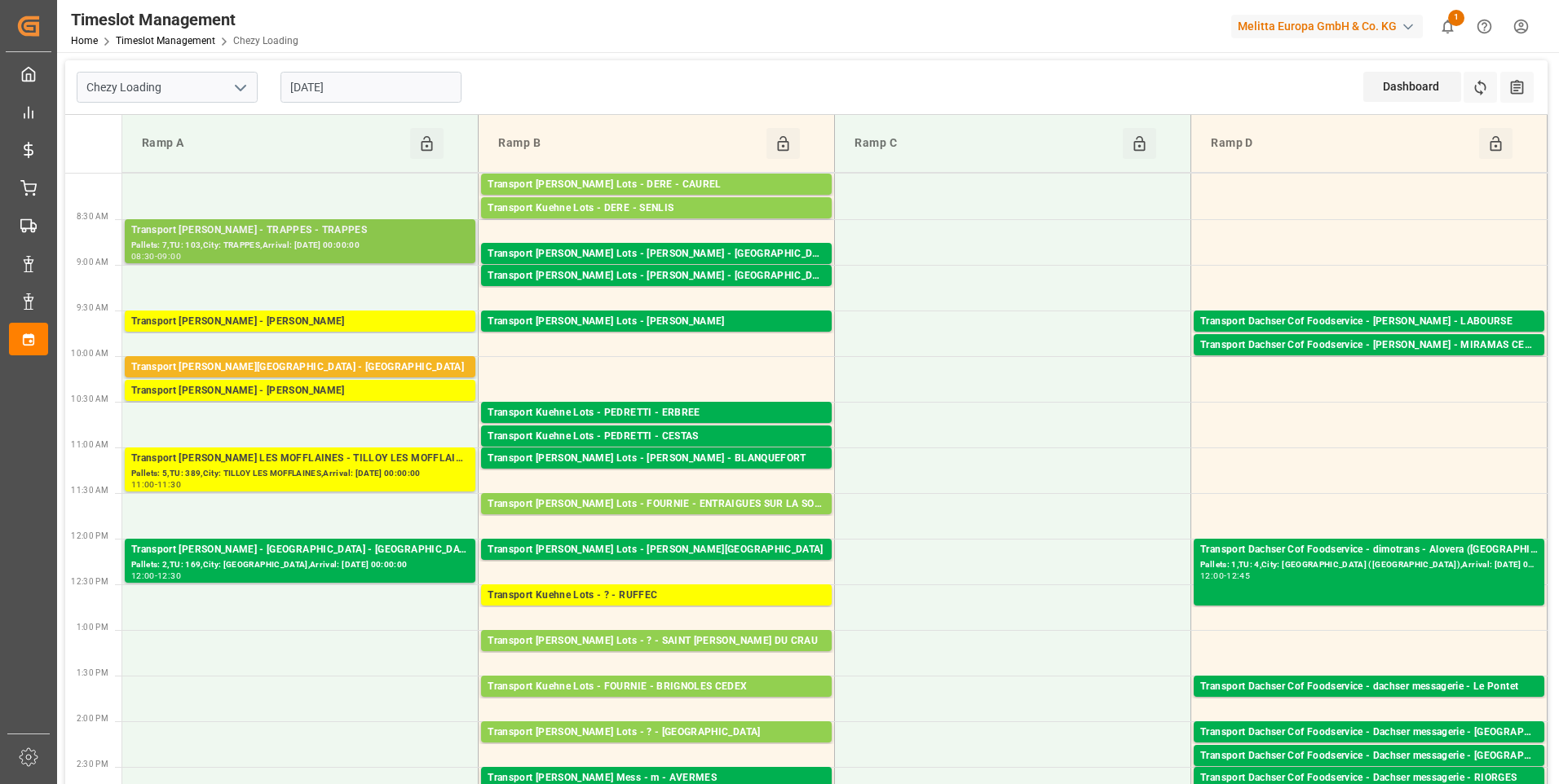
click at [289, 239] on div "Pallets: 7,TU: 103,City: TRAPPES,Arrival: [DATE] 00:00:00" at bounding box center [300, 245] width 338 height 14
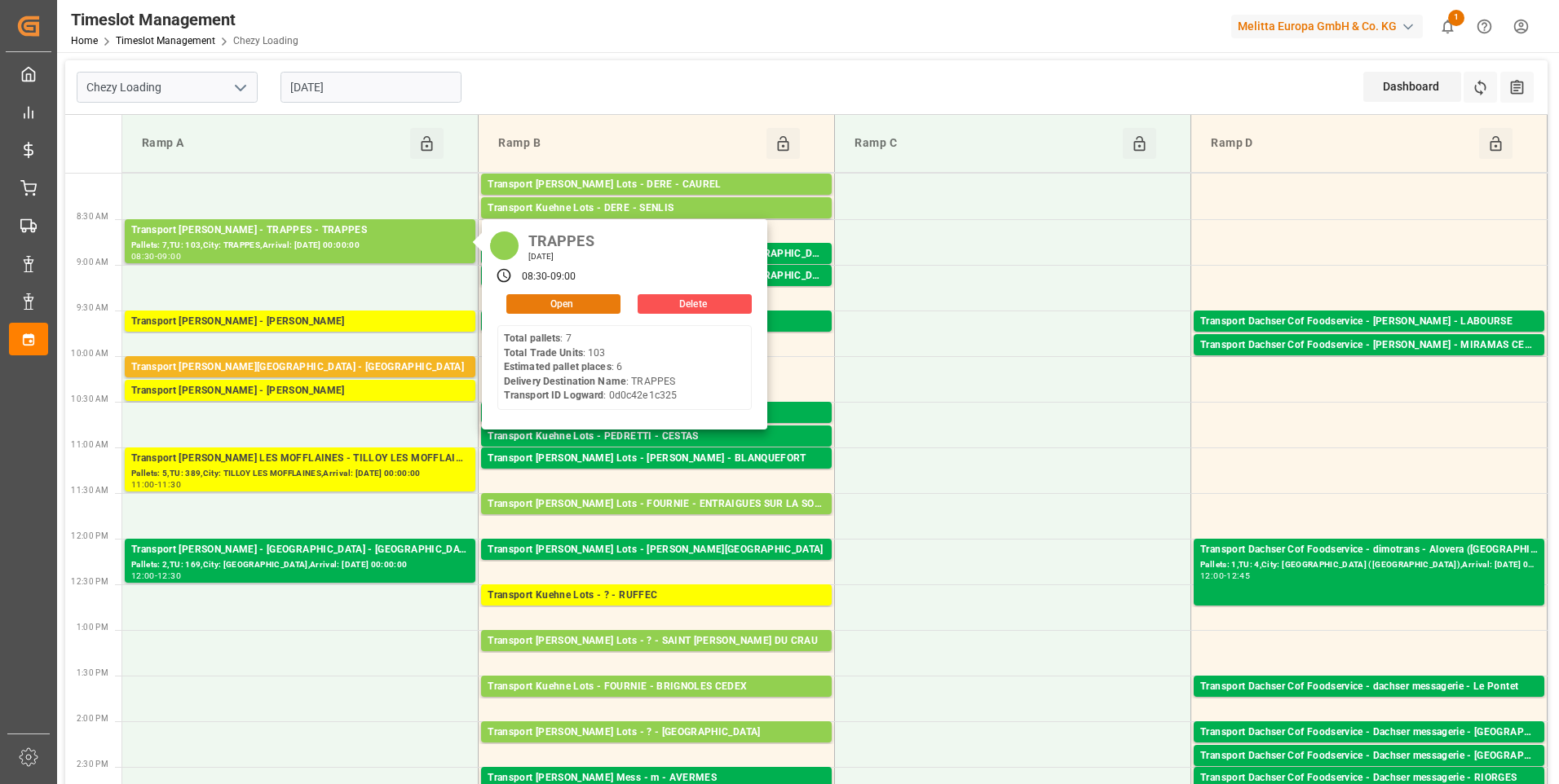
click at [549, 303] on button "Open" at bounding box center [563, 305] width 114 height 20
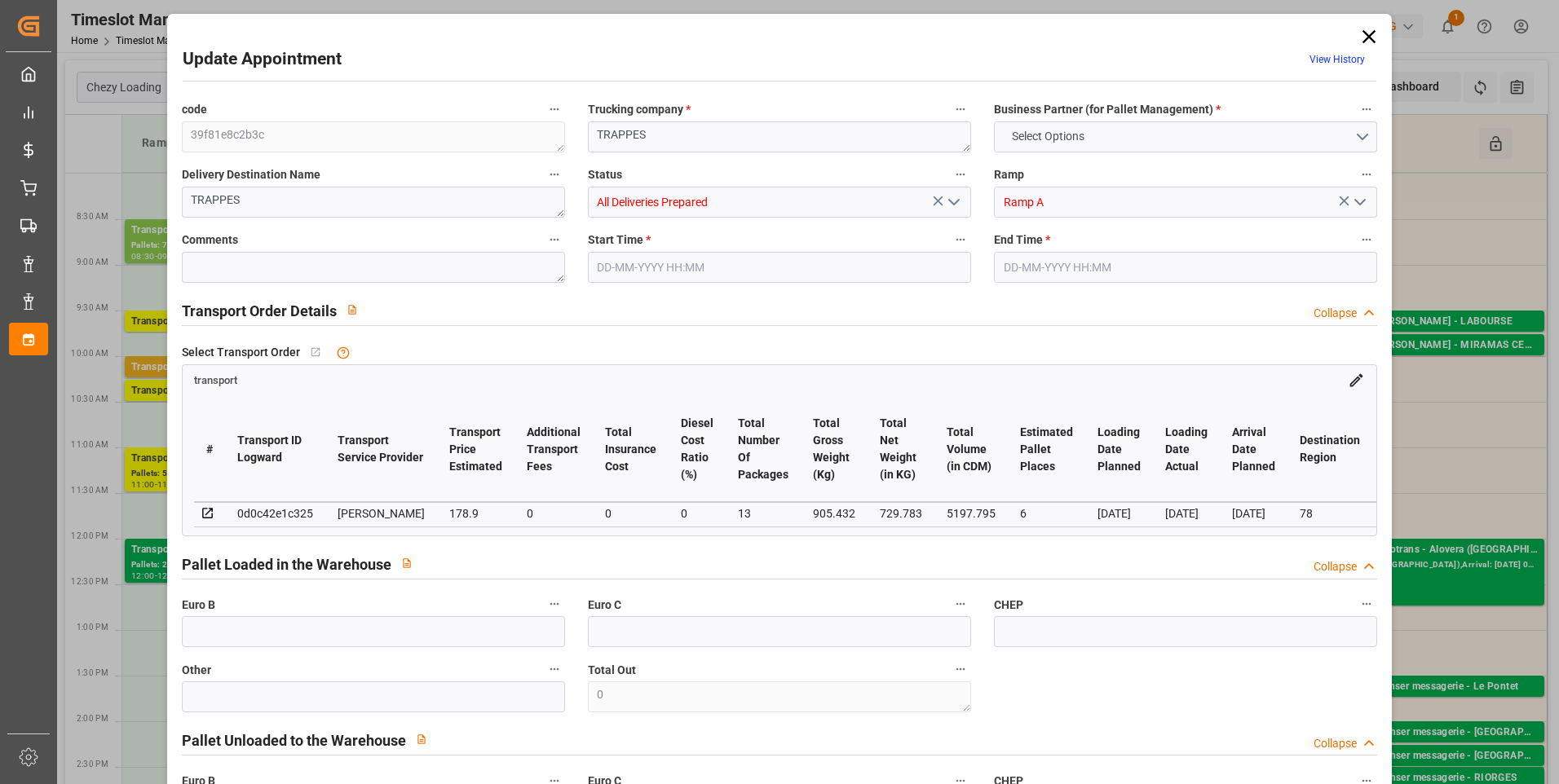
type input "6"
type input "178.9"
type input "0"
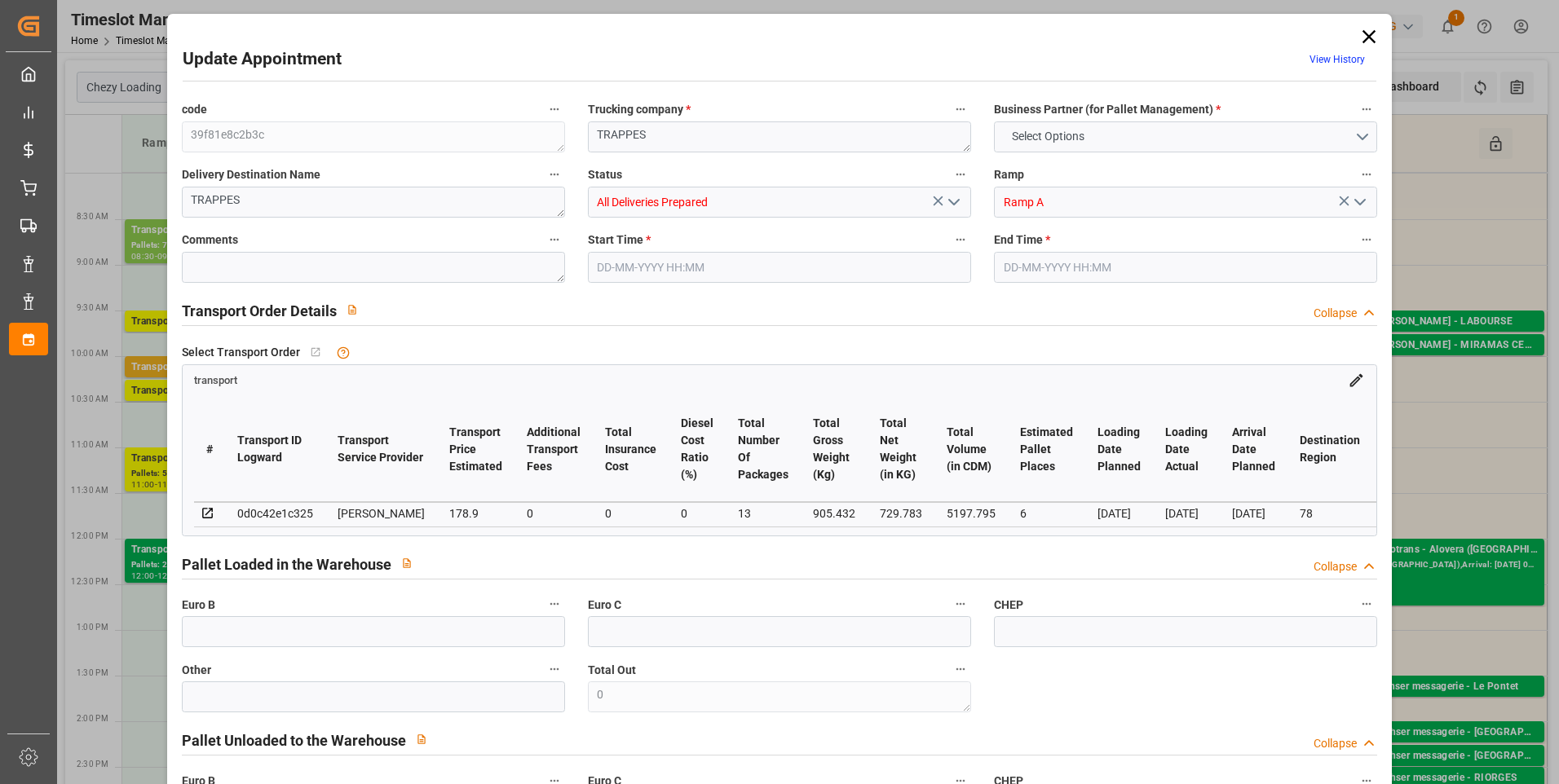
type input "172.8532"
type input "-6.0468"
type input "13"
type input "729.783"
type input "1282.592"
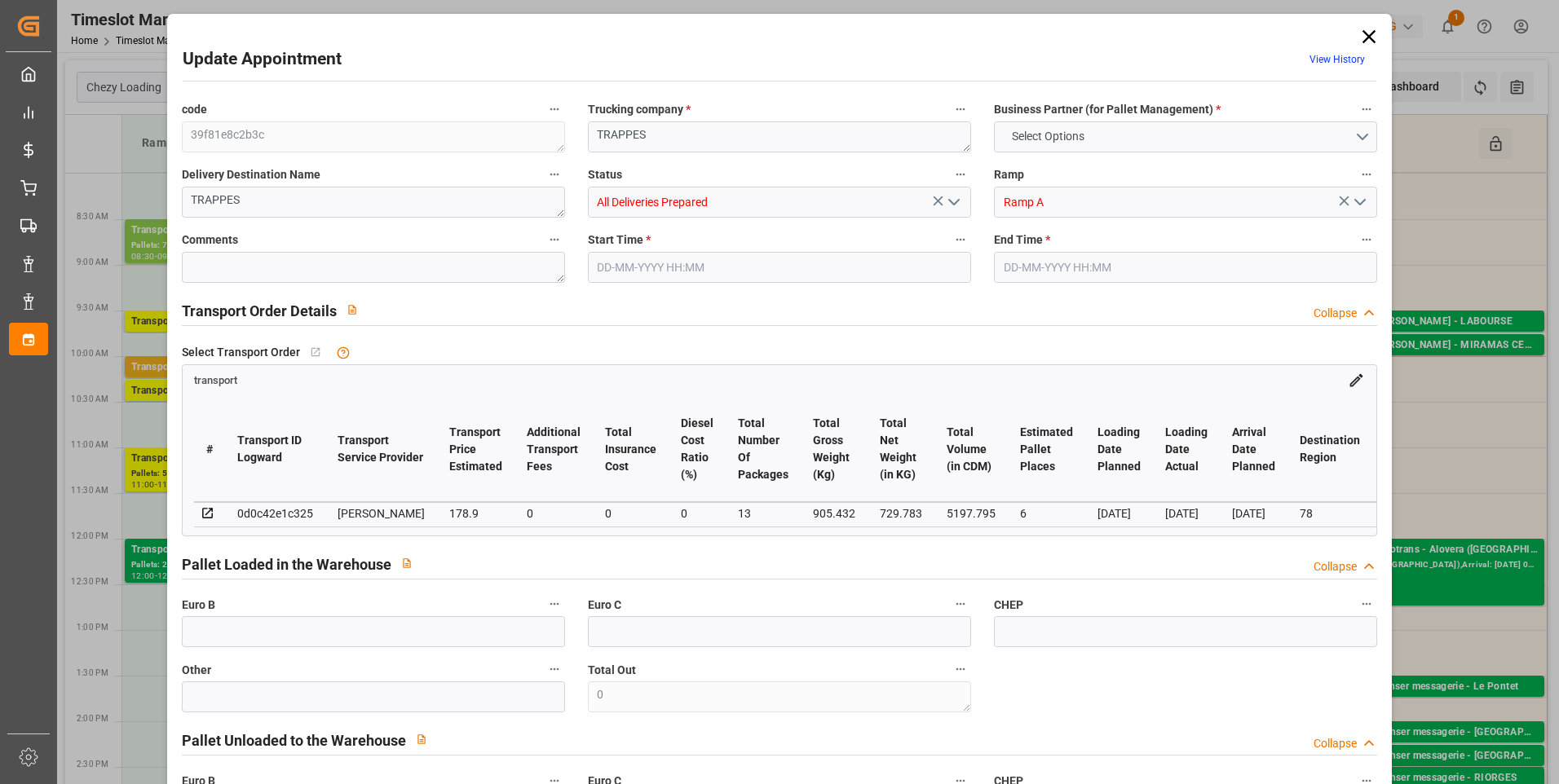
type input "5197.795"
type input "78"
type input "7"
type input "103"
type input "15"
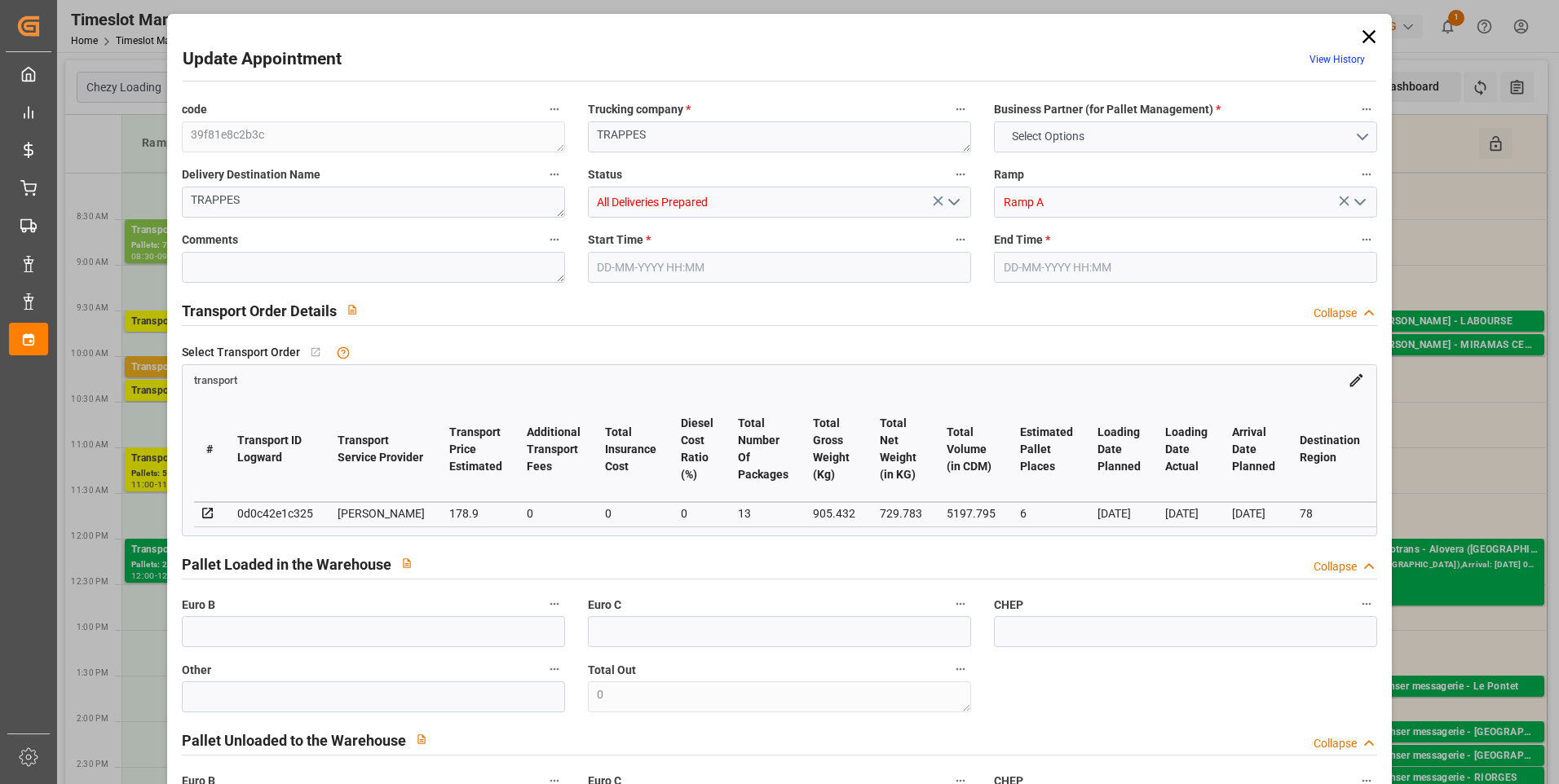
type input "101"
type input "905.432"
type input "0"
type input "4710.8598"
type input "0"
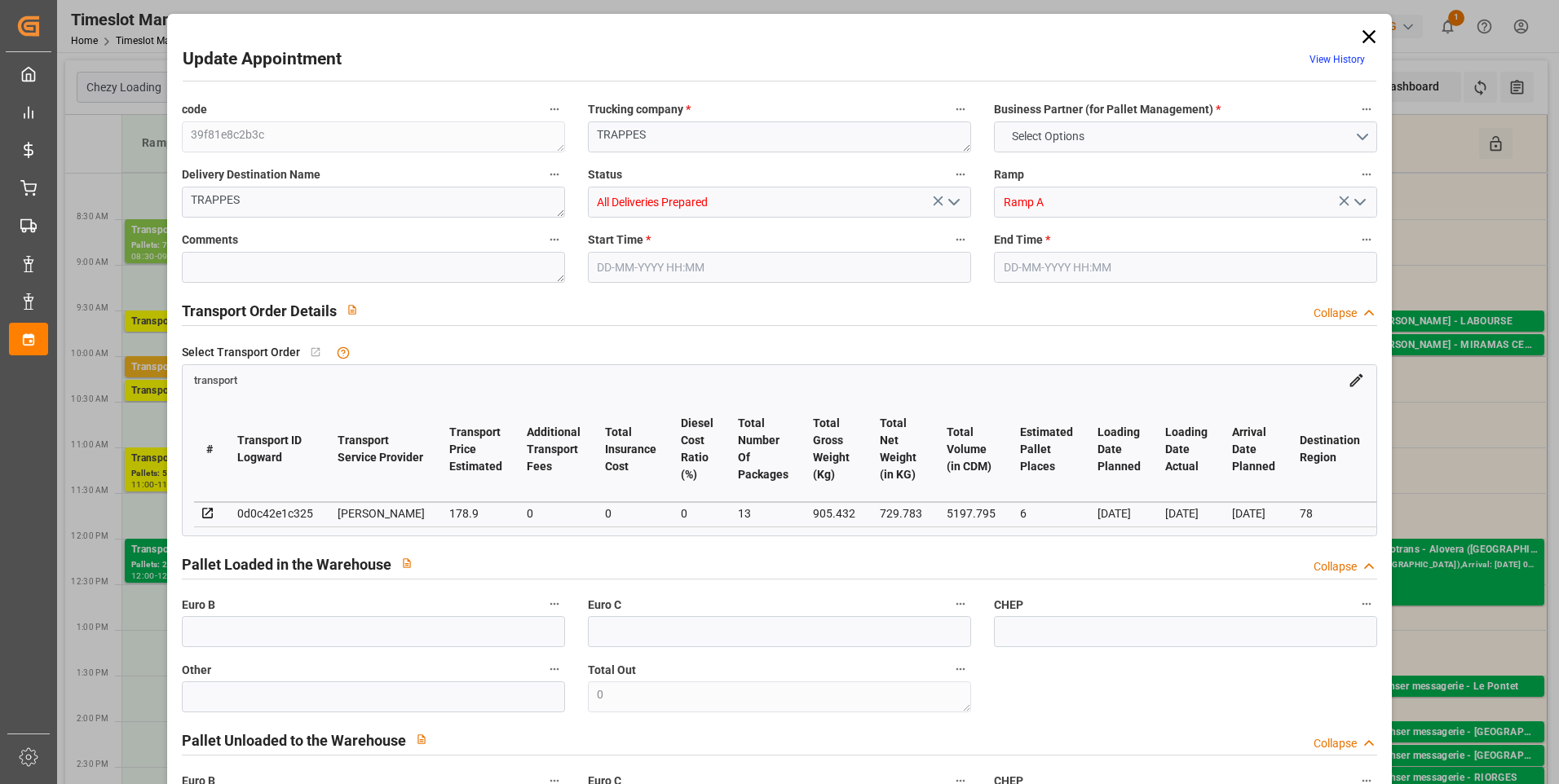
type input "0"
type input "21"
type input "35"
type input "05-09-2025 08:30"
type input "05-09-2025 09:00"
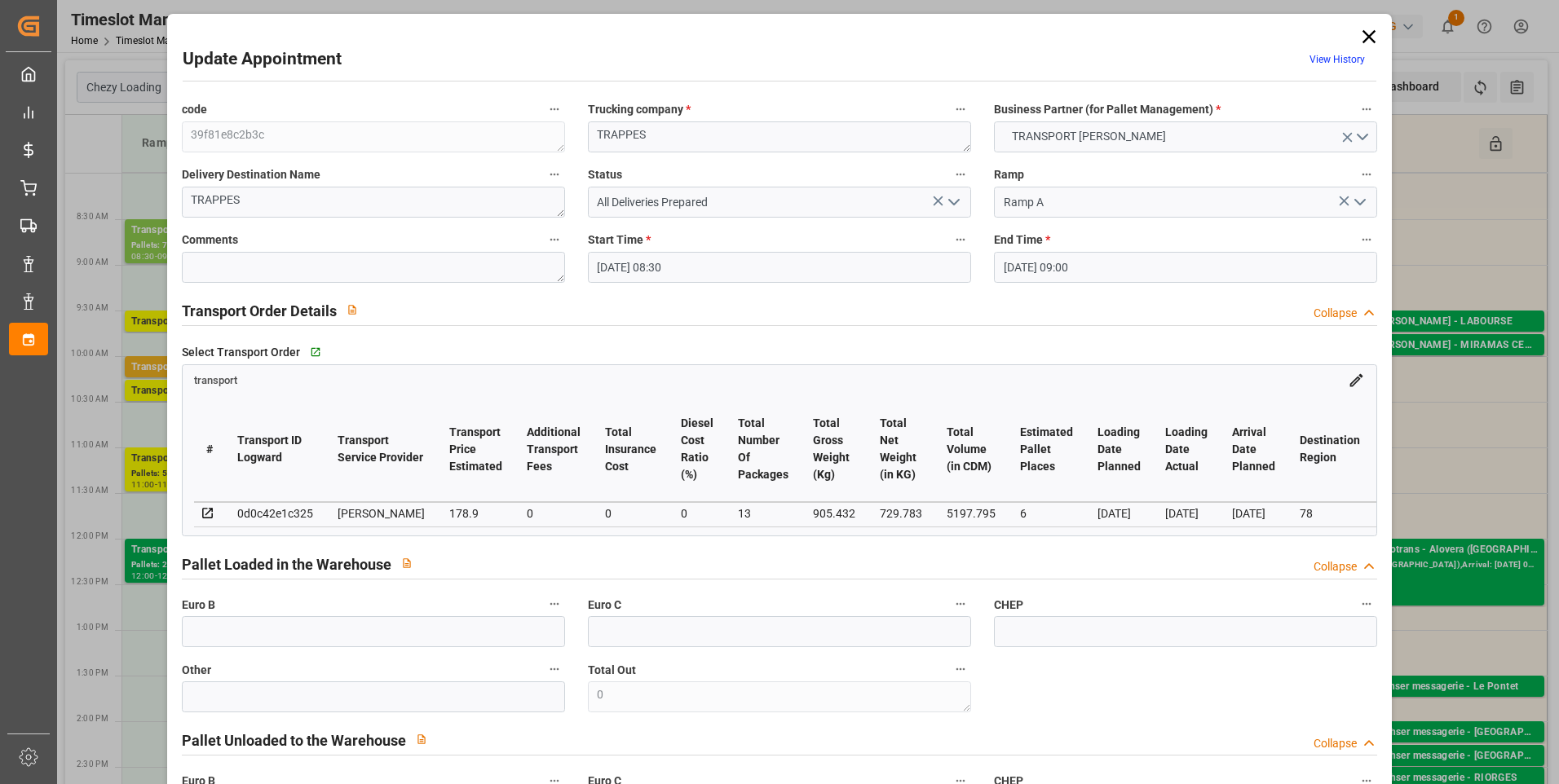
type input "01-09-2025 16:28"
type input "01-09-2025 11:18"
type input "[DATE]"
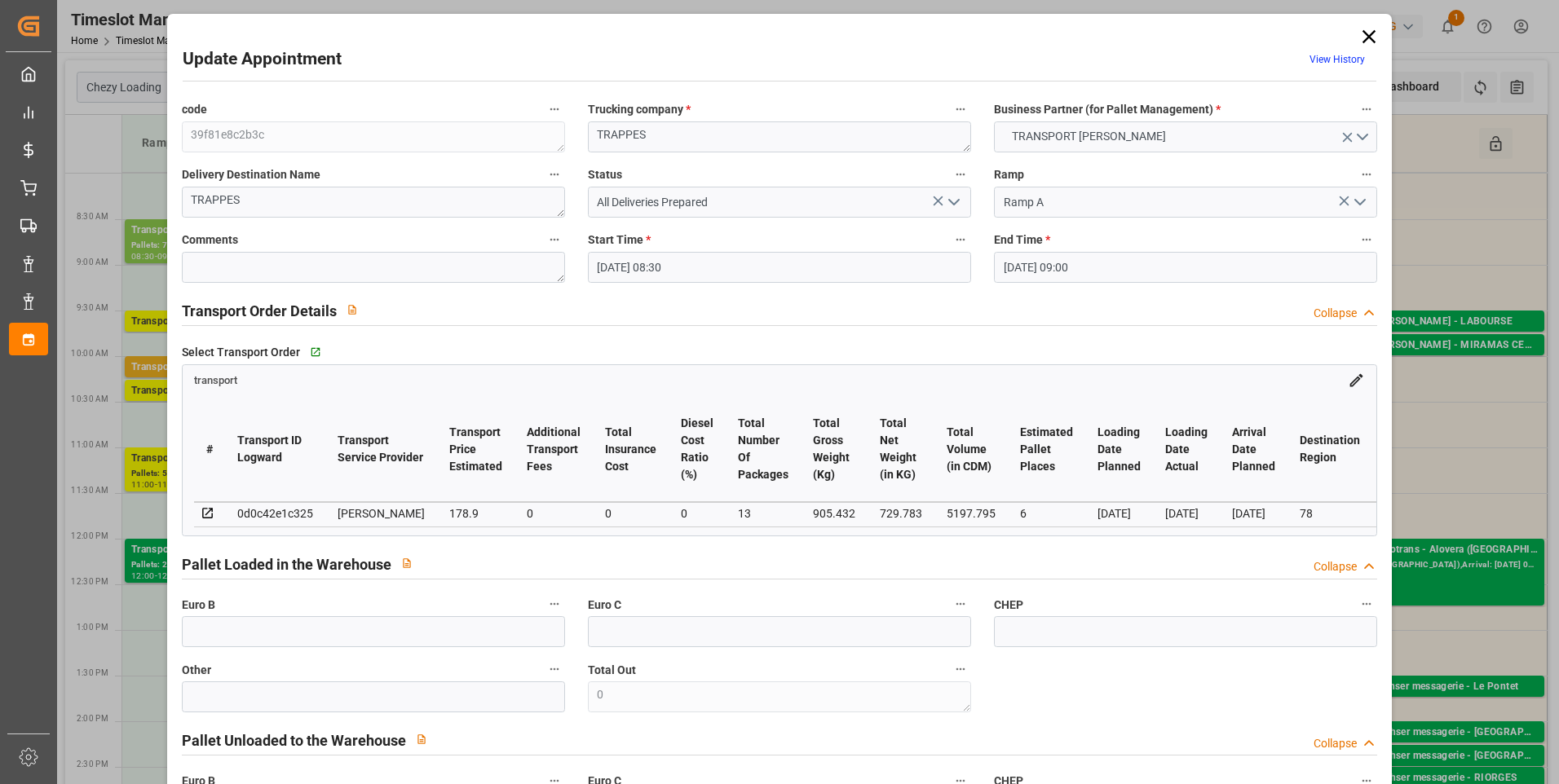
click at [950, 198] on icon "open menu" at bounding box center [955, 202] width 20 height 20
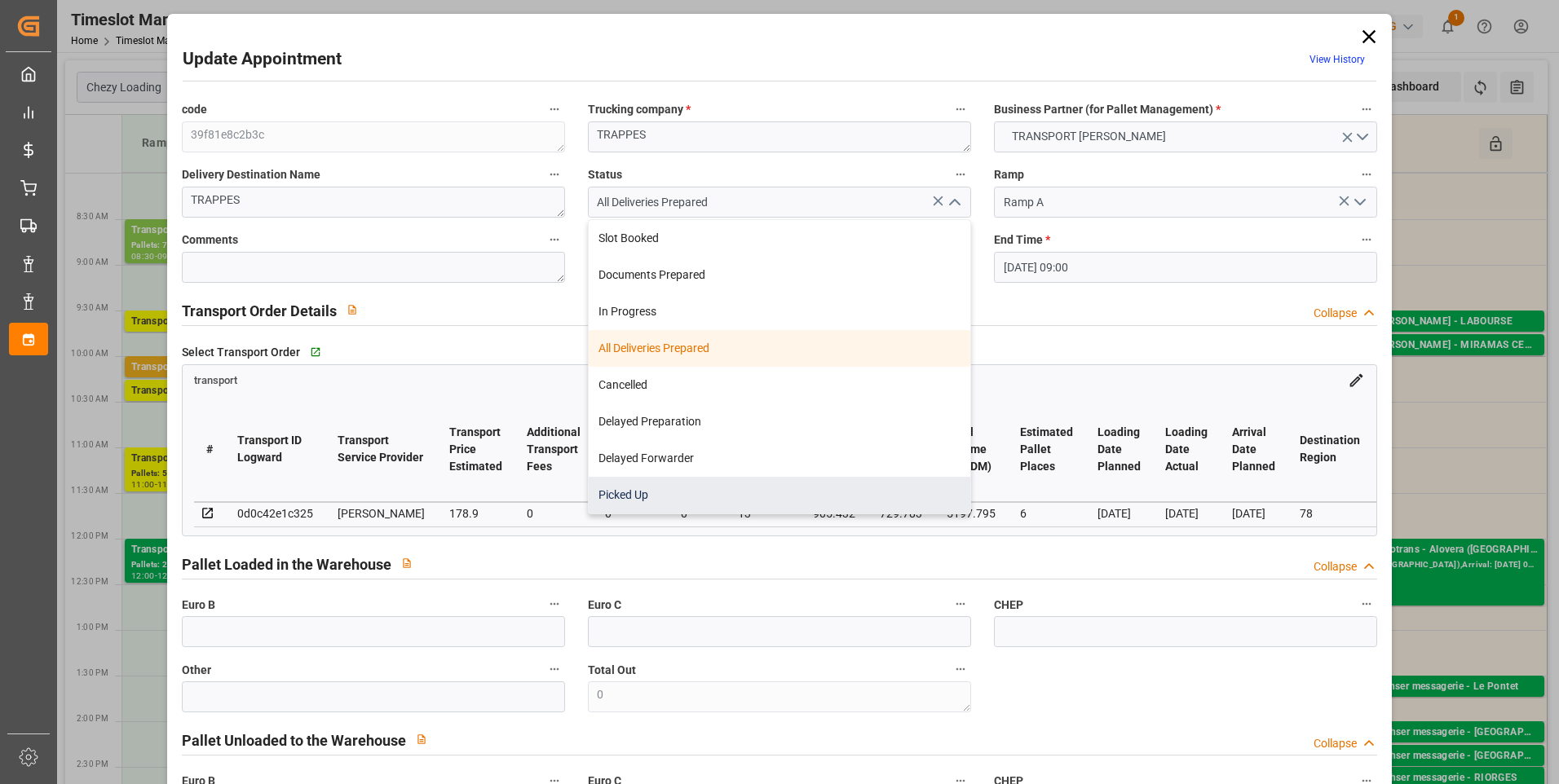
click at [620, 490] on div "Picked Up" at bounding box center [780, 495] width 381 height 36
type input "Picked Up"
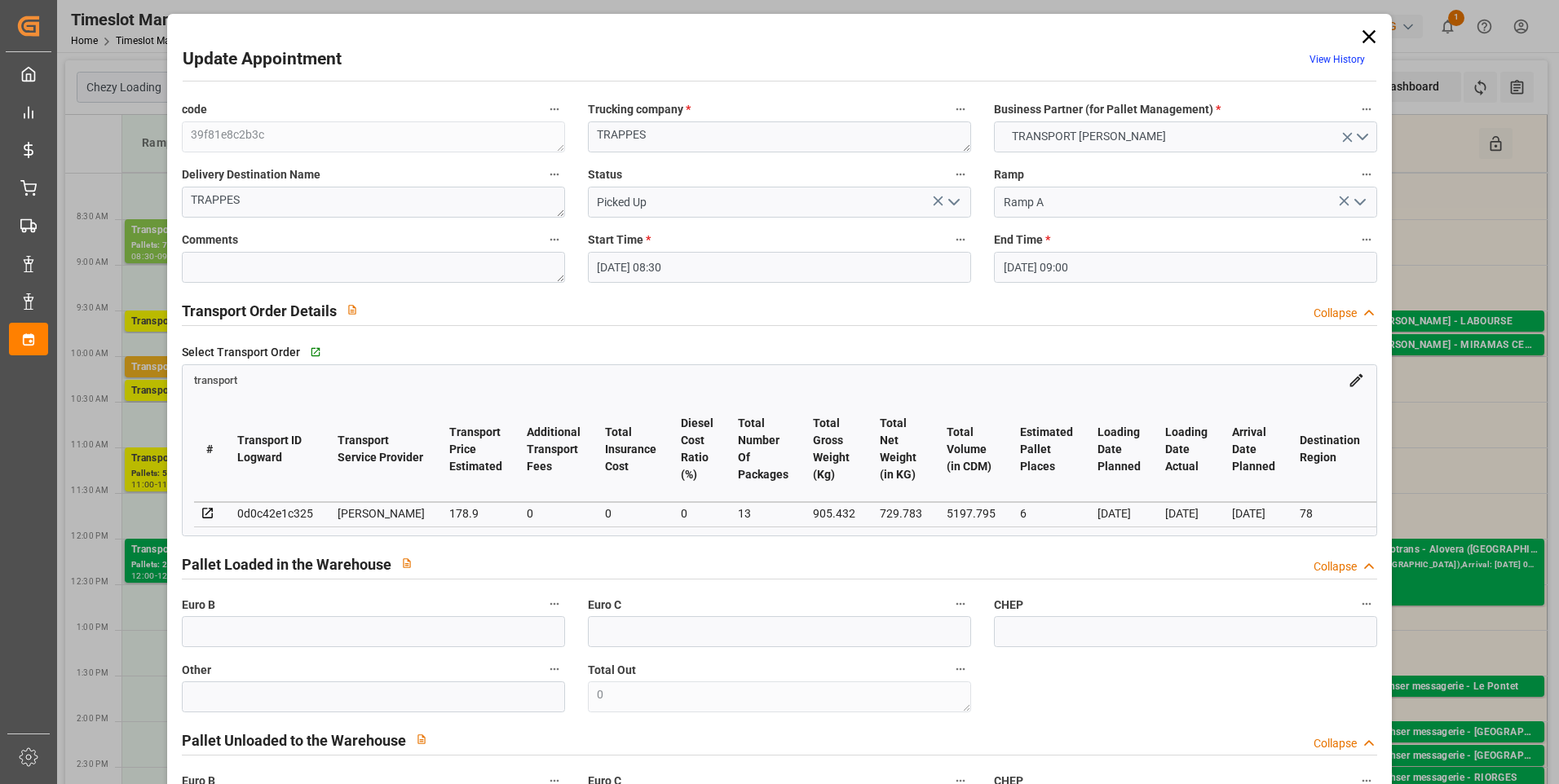
click at [953, 198] on icon "open menu" at bounding box center [955, 202] width 20 height 20
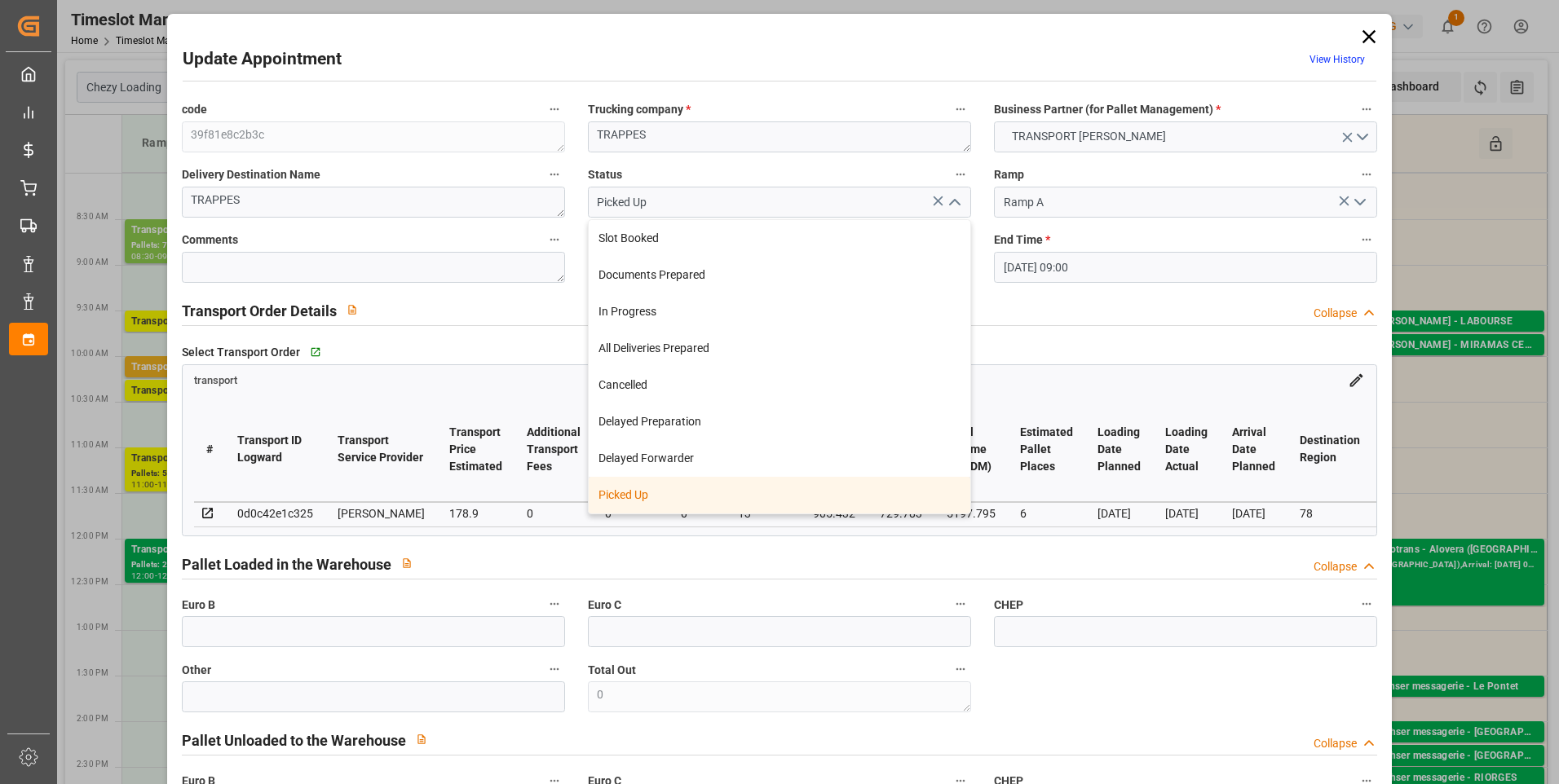
click at [637, 503] on div "Picked Up" at bounding box center [780, 495] width 381 height 36
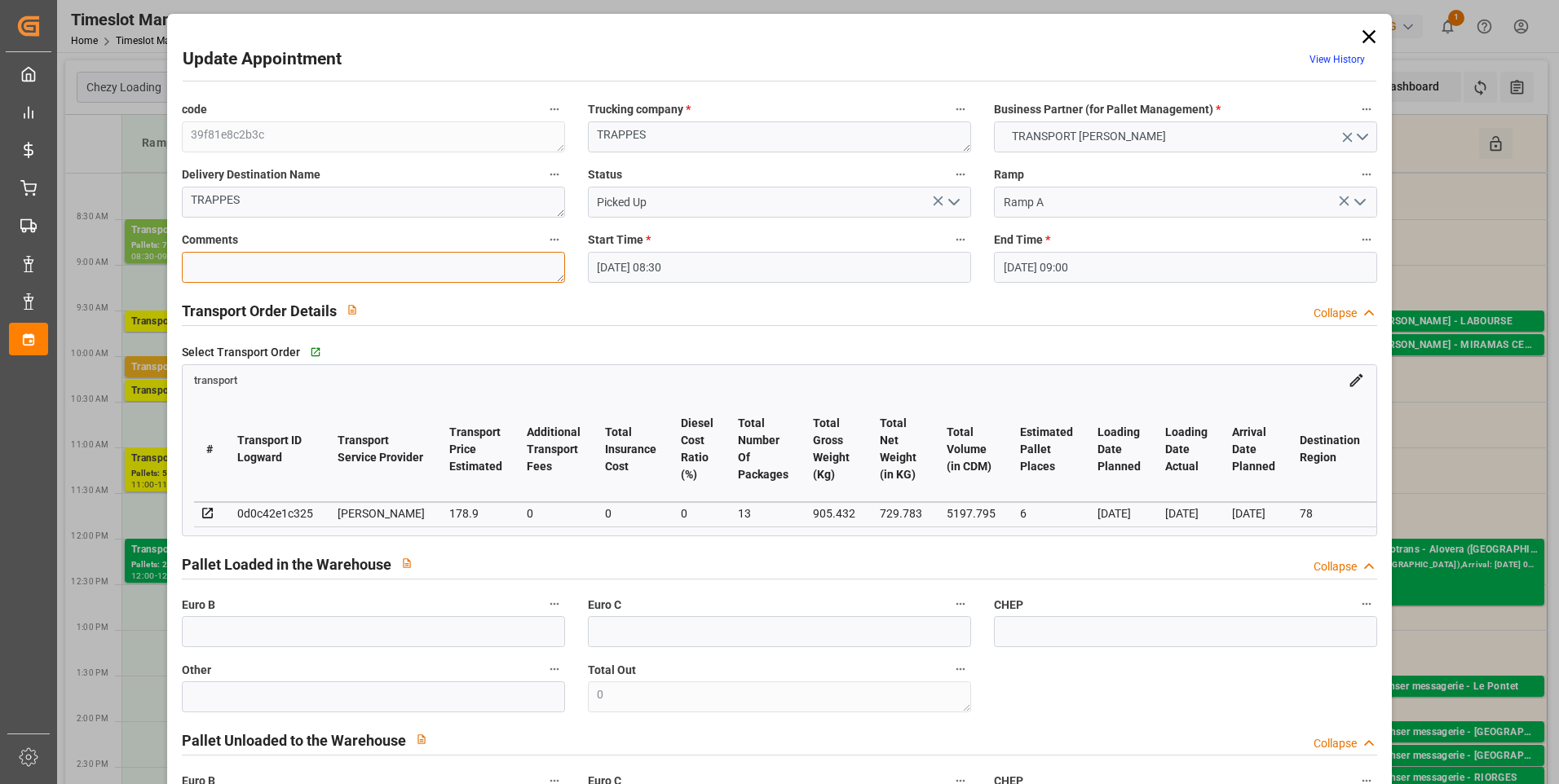
click at [220, 275] on textarea at bounding box center [373, 267] width 383 height 31
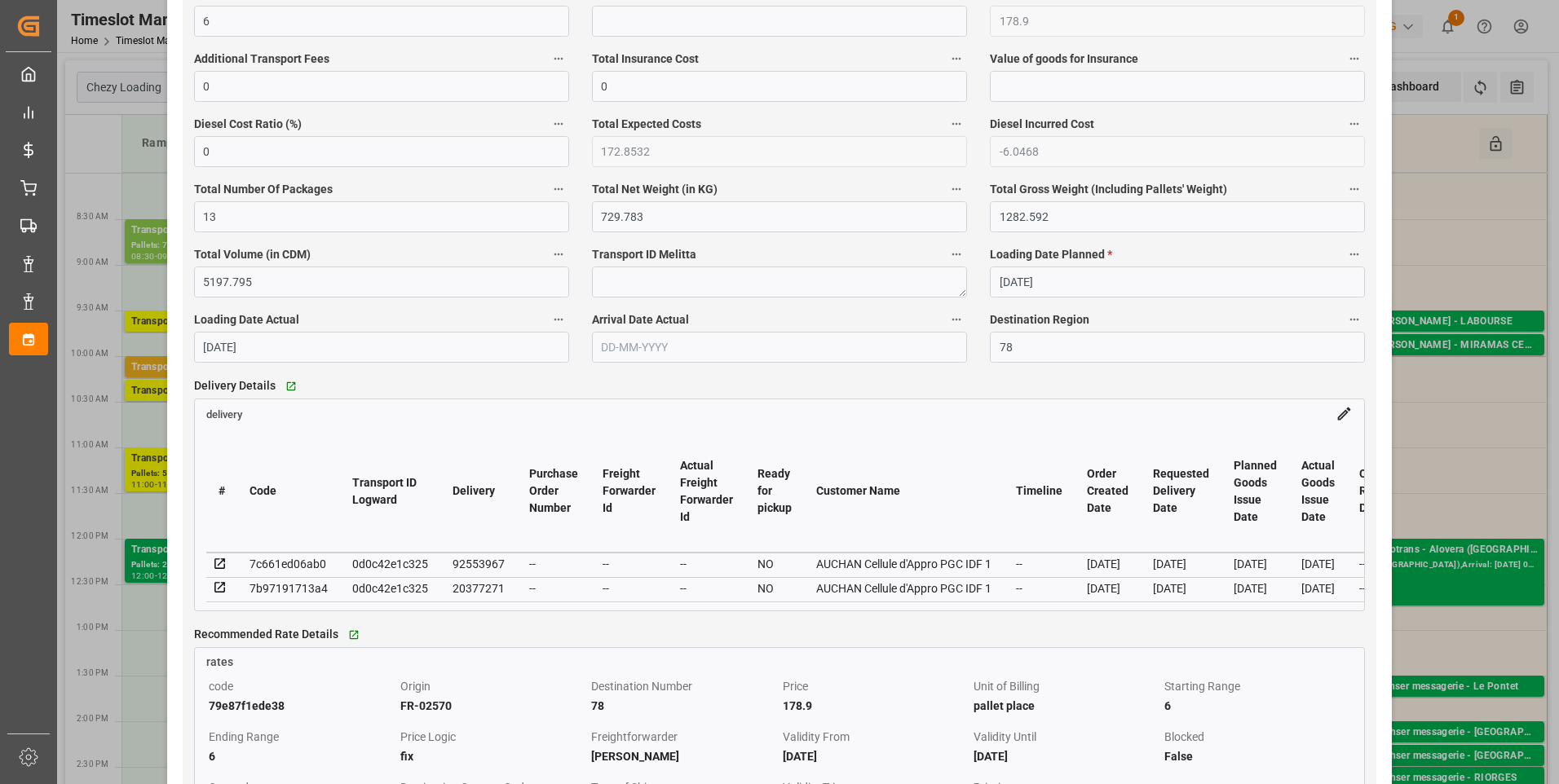
scroll to position [258, 0]
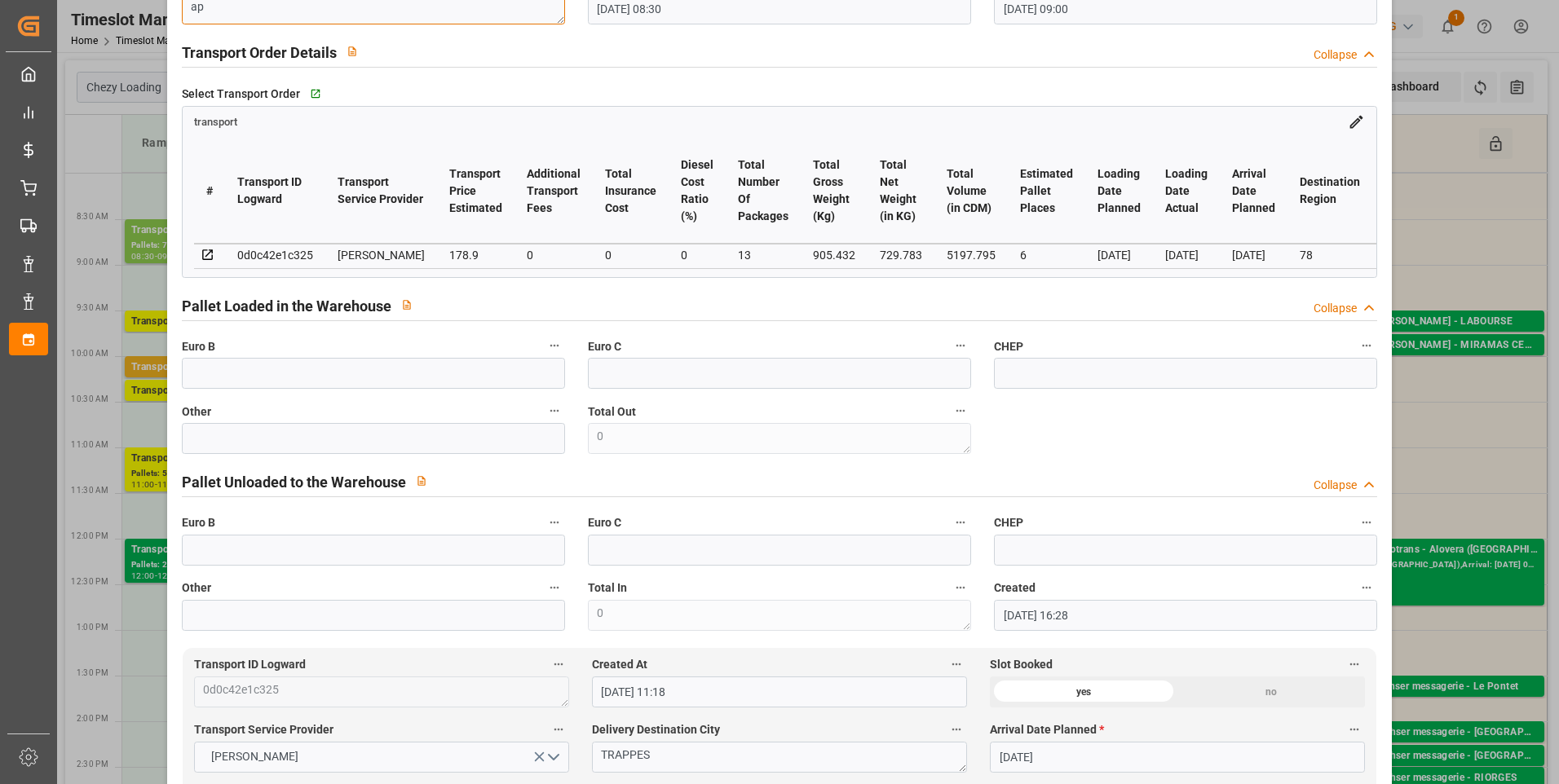
type textarea "ap"
click at [209, 378] on input "text" at bounding box center [373, 374] width 383 height 31
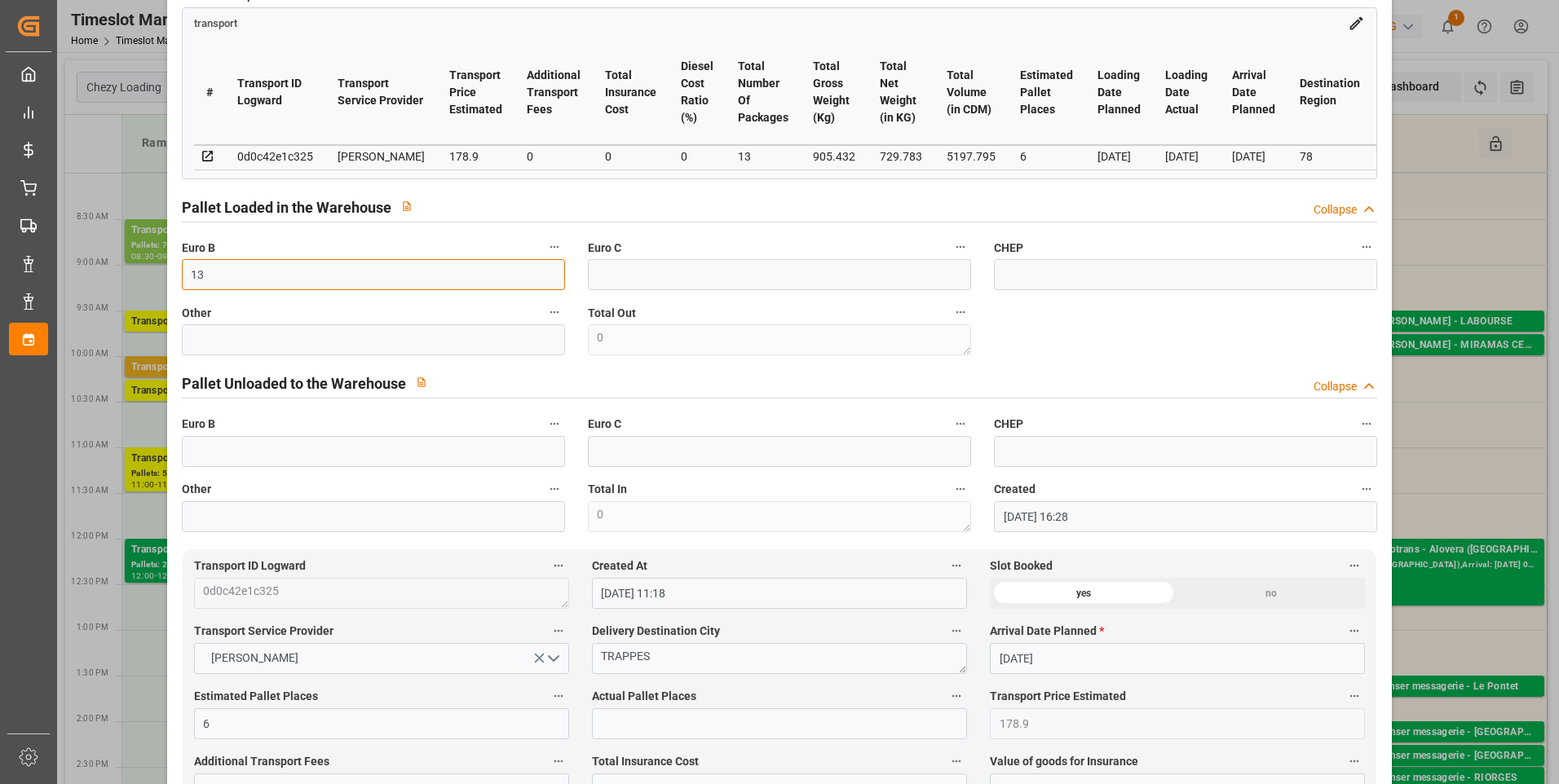
scroll to position [503, 0]
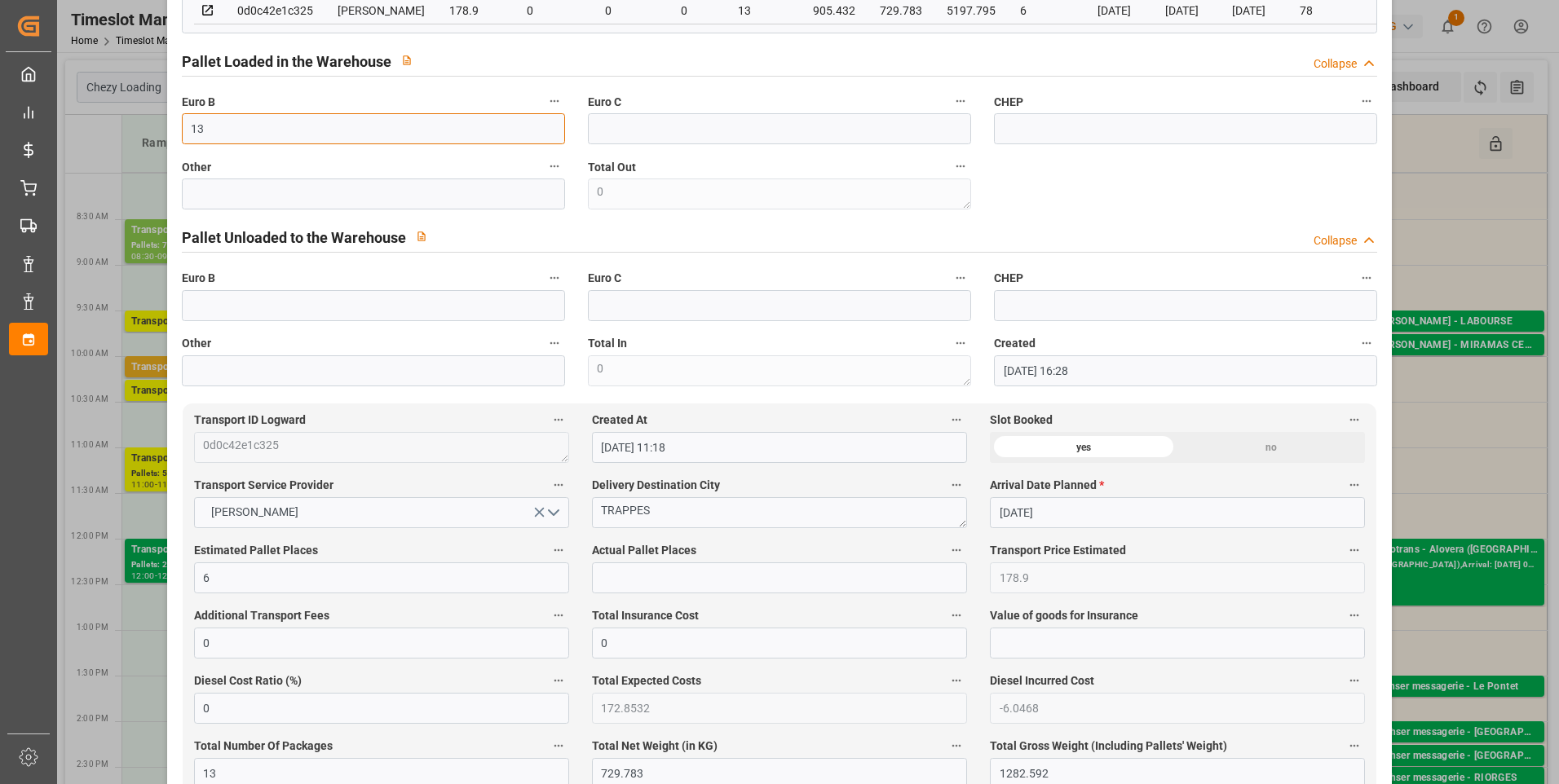
type input "13"
click at [620, 583] on input "text" at bounding box center [780, 578] width 375 height 31
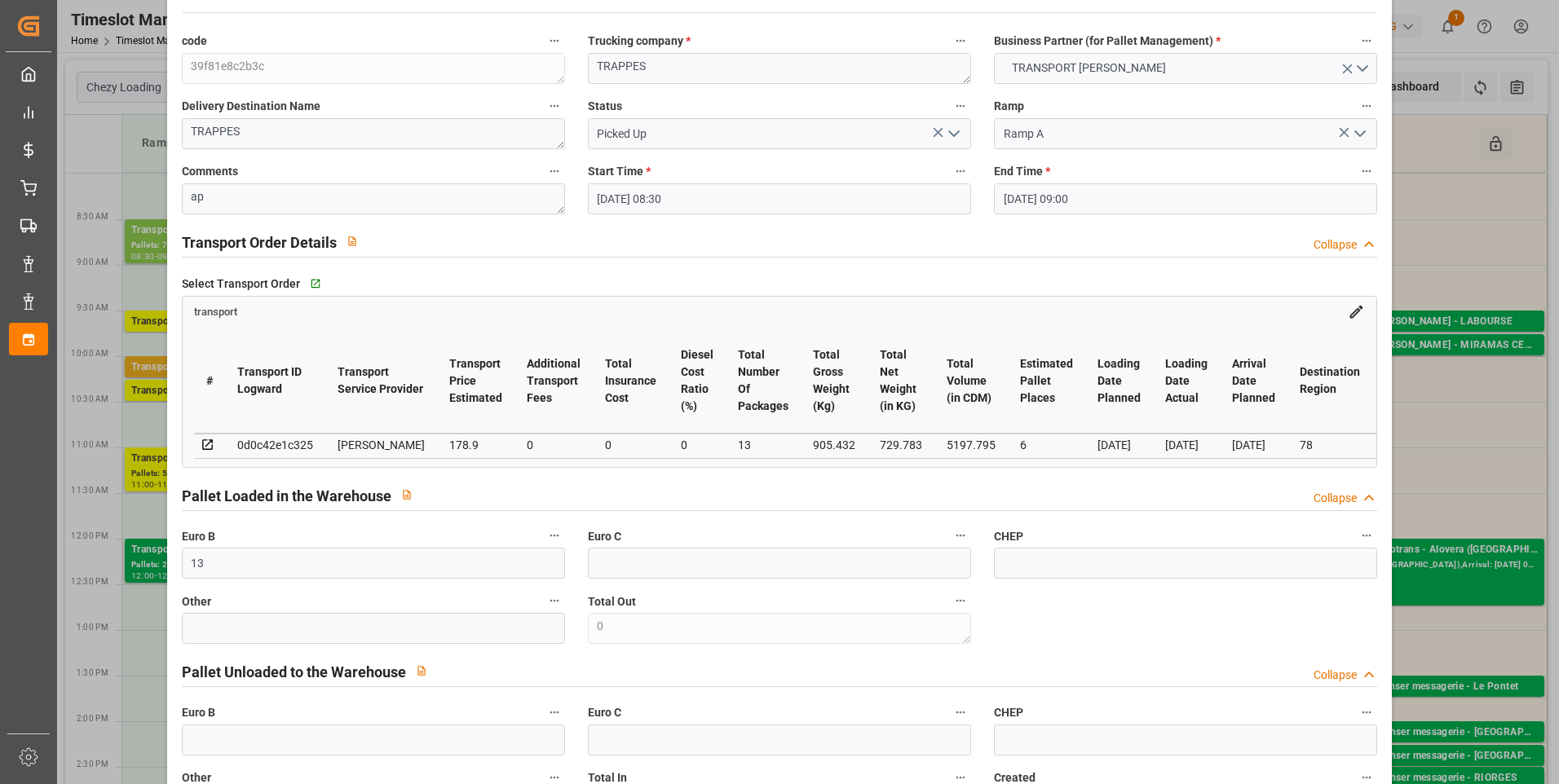
scroll to position [14, 0]
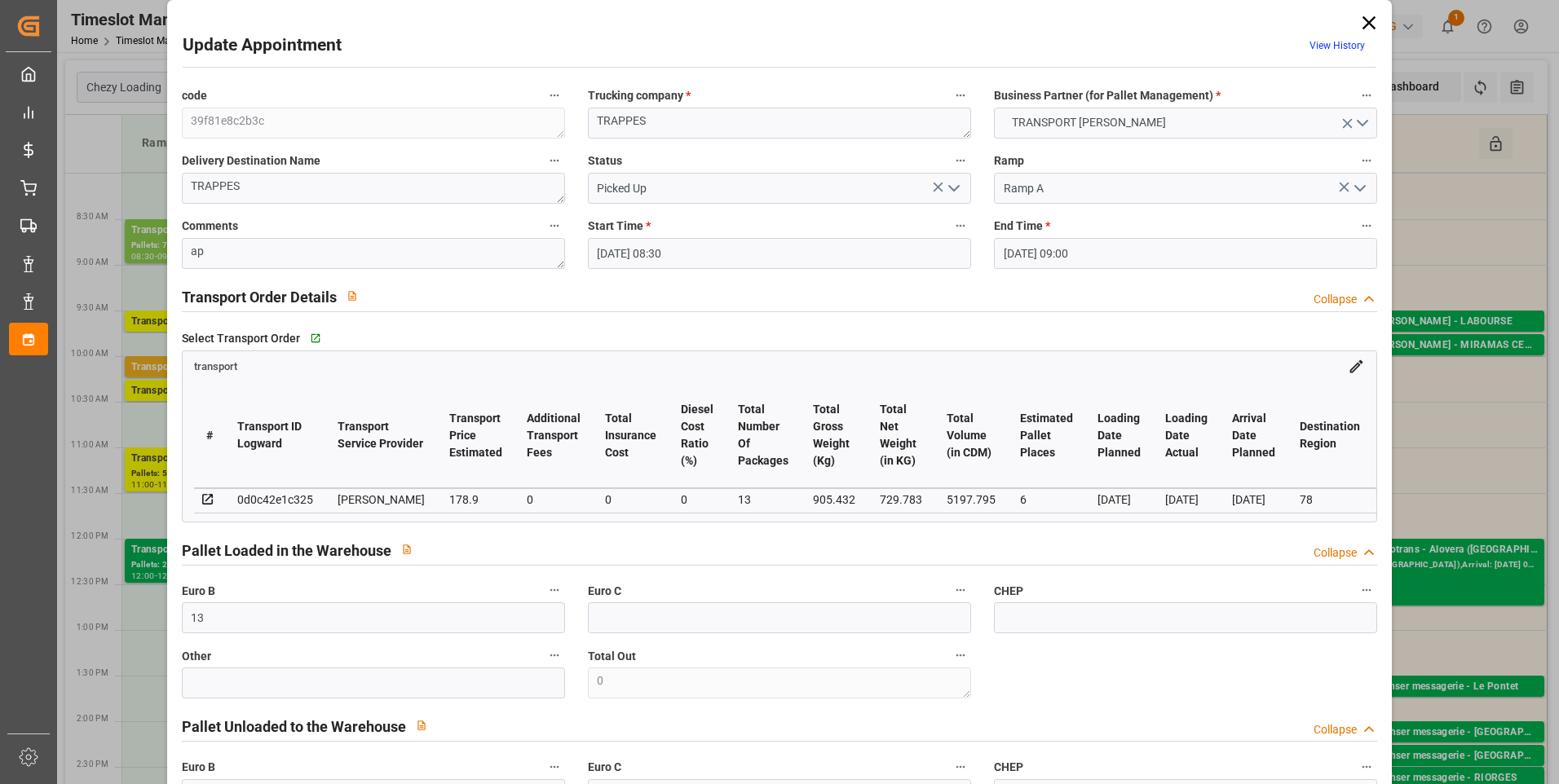
type input "6"
click at [226, 256] on textarea "ap" at bounding box center [373, 253] width 383 height 31
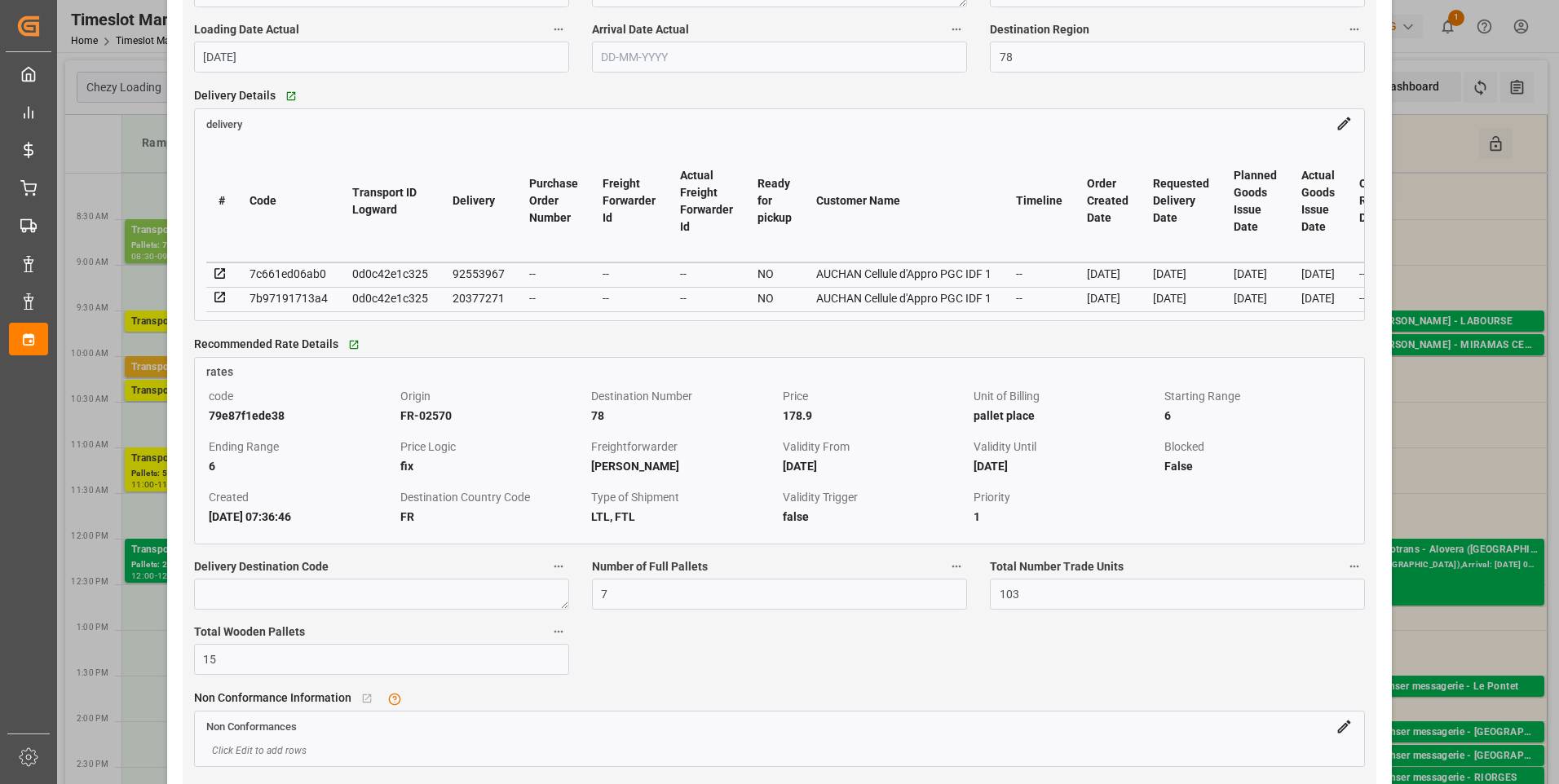
scroll to position [1481, 0]
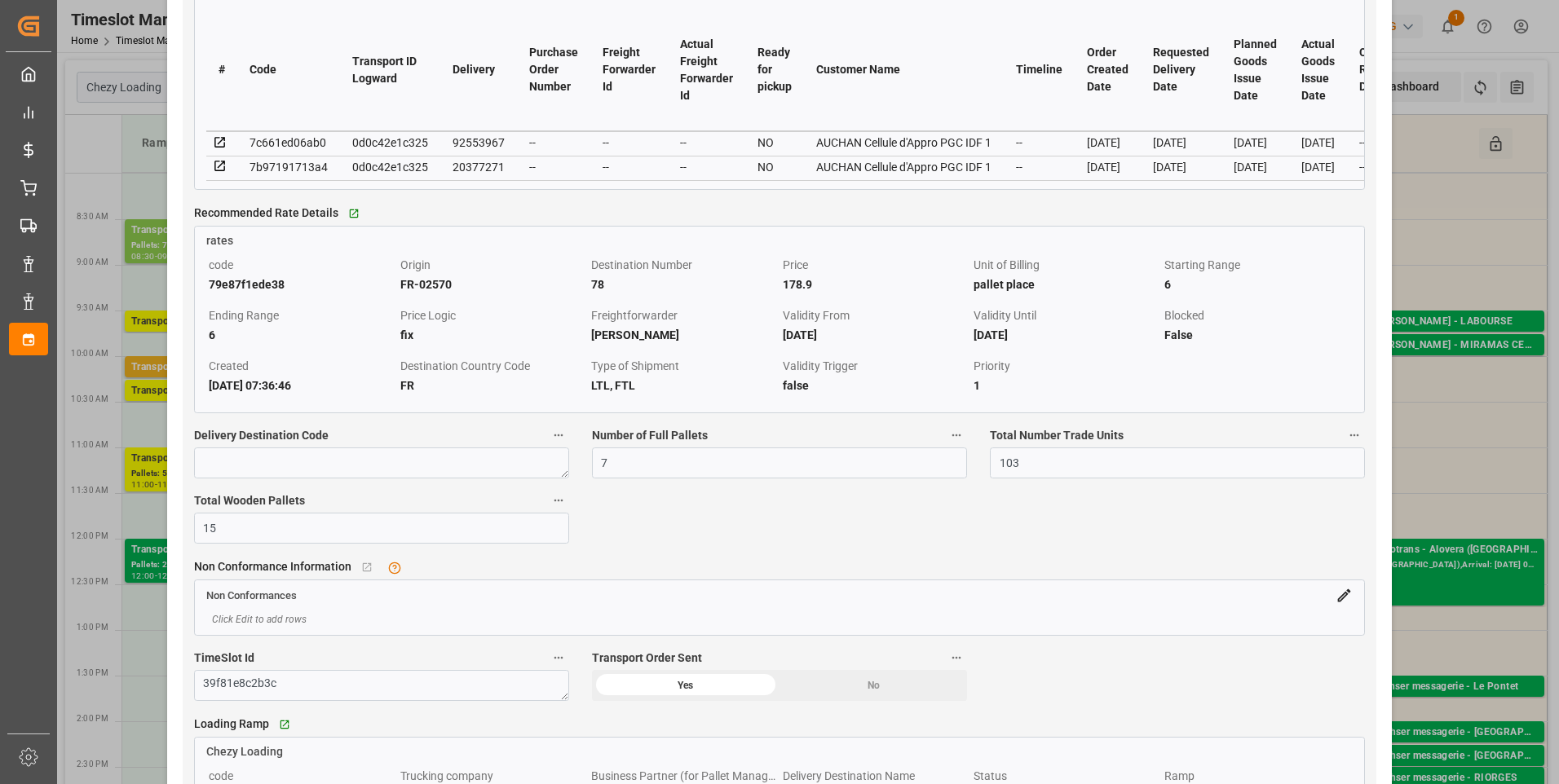
type textarea "ap 6"
click at [217, 149] on icon at bounding box center [220, 143] width 15 height 15
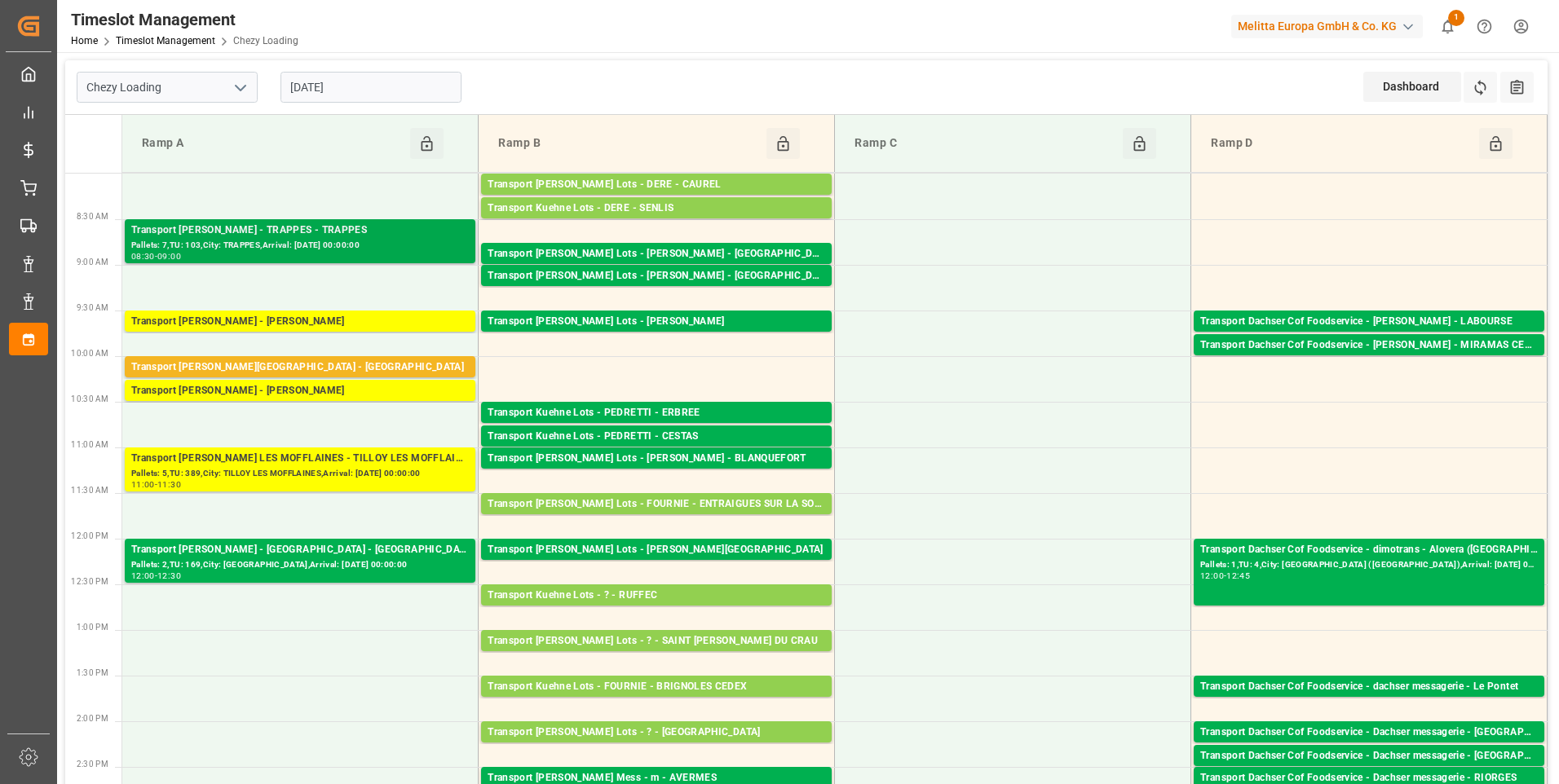
click at [278, 231] on div "Transport Delisle - TRAPPES - TRAPPES" at bounding box center [300, 231] width 338 height 17
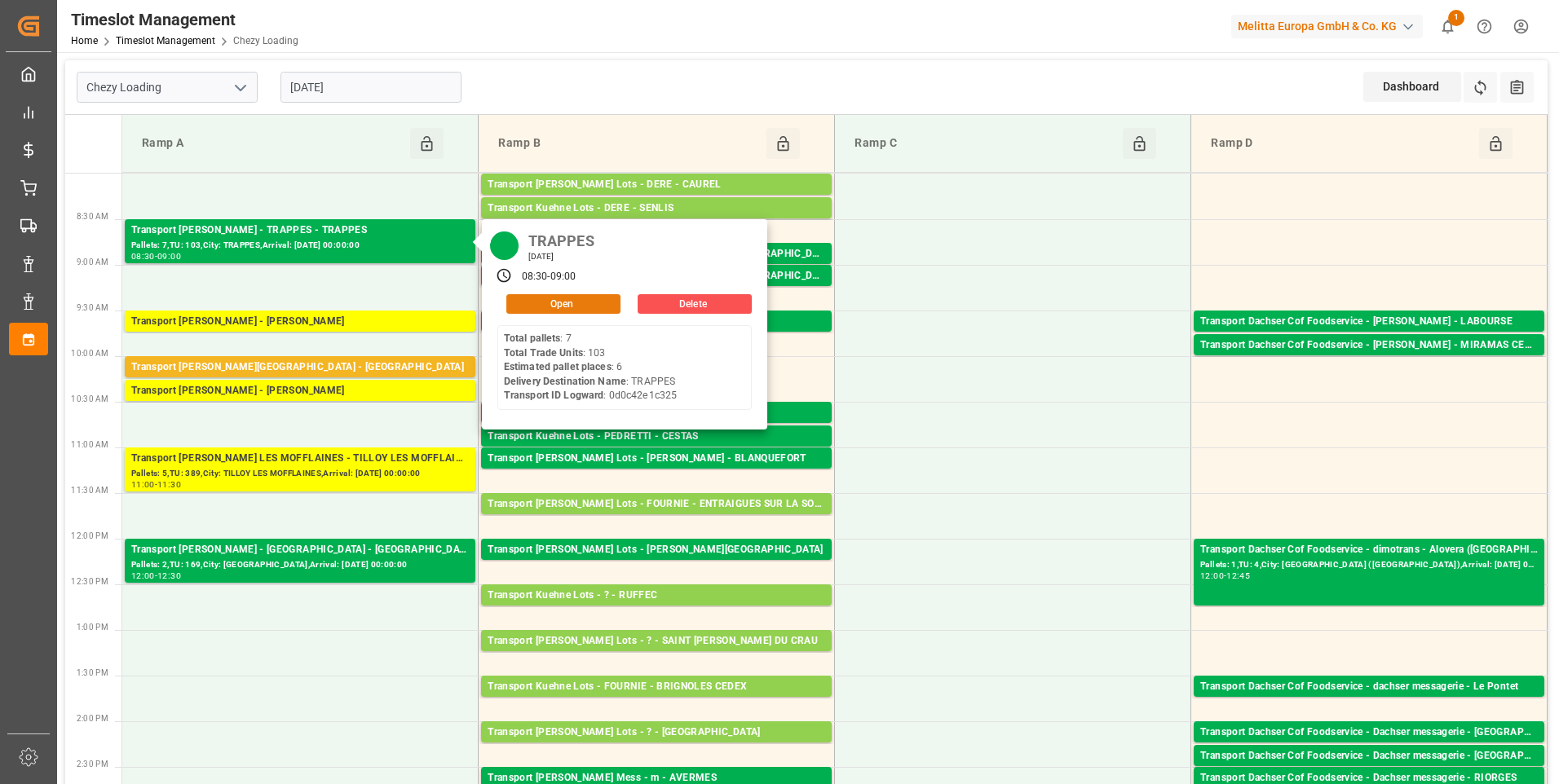
click at [546, 300] on button "Open" at bounding box center [563, 305] width 114 height 20
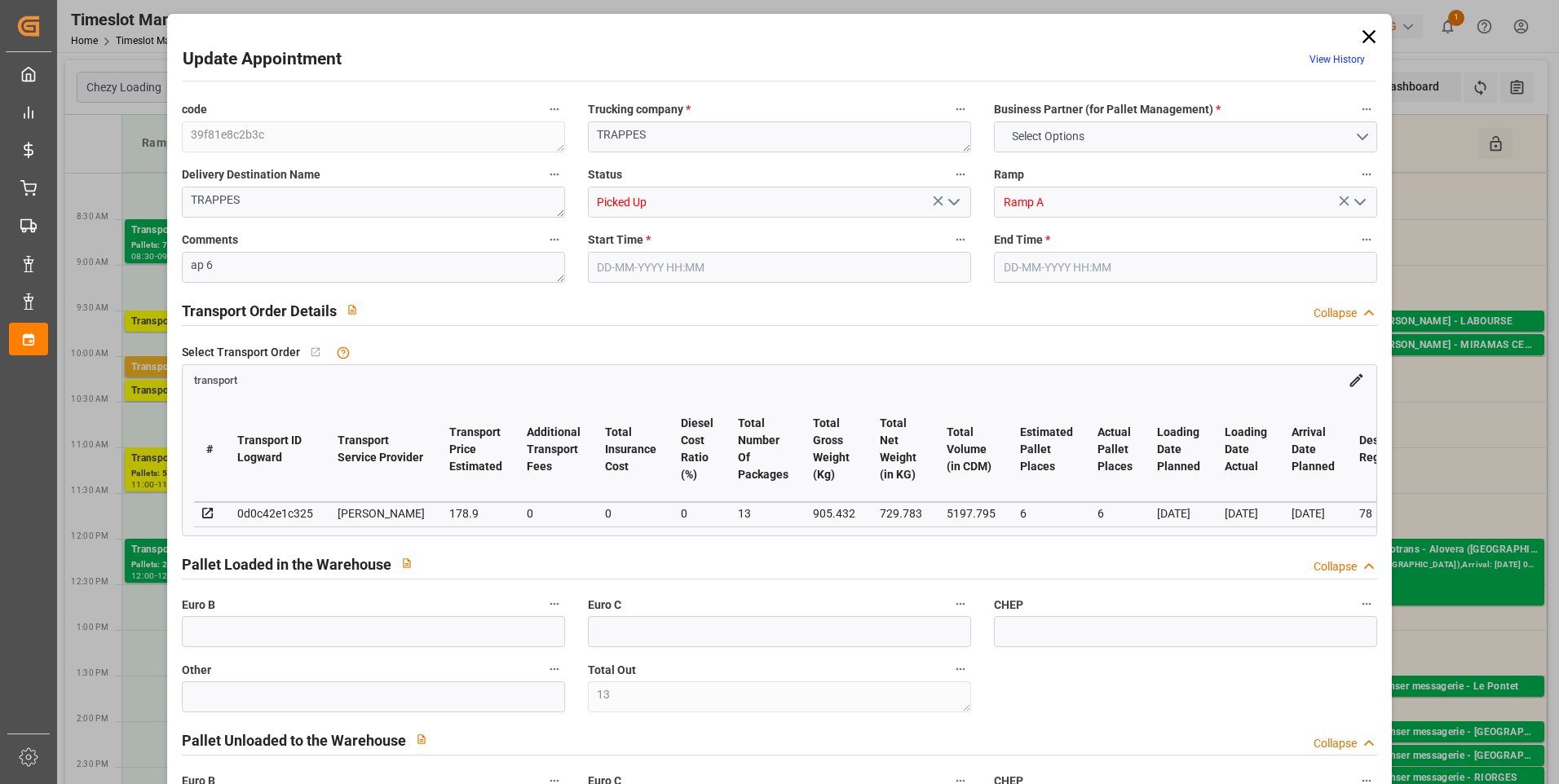
type input "13"
type input "6"
type input "178.9"
type input "0"
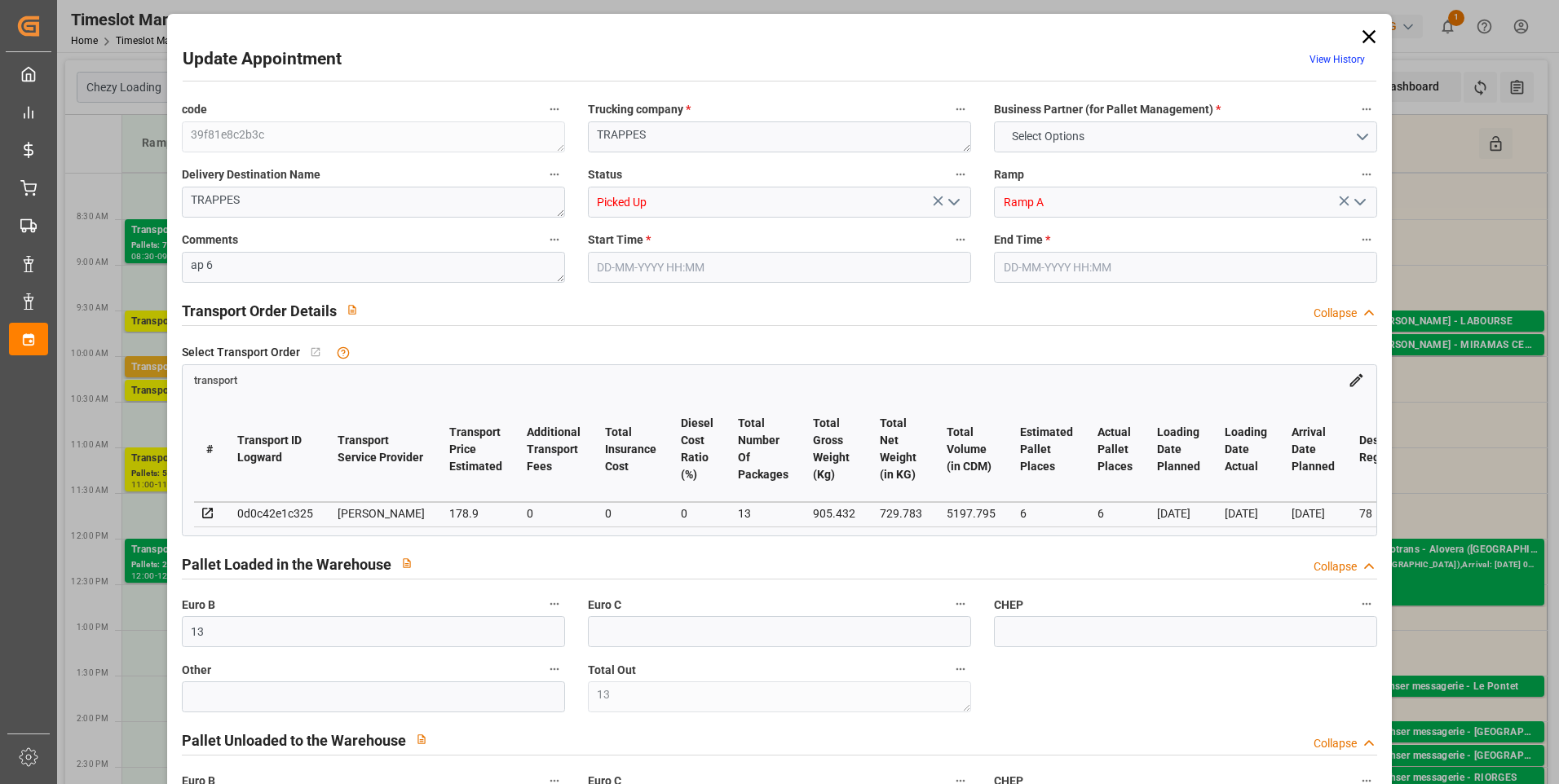
type input "0"
type input "172.8532"
type input "-6.0468"
type input "13"
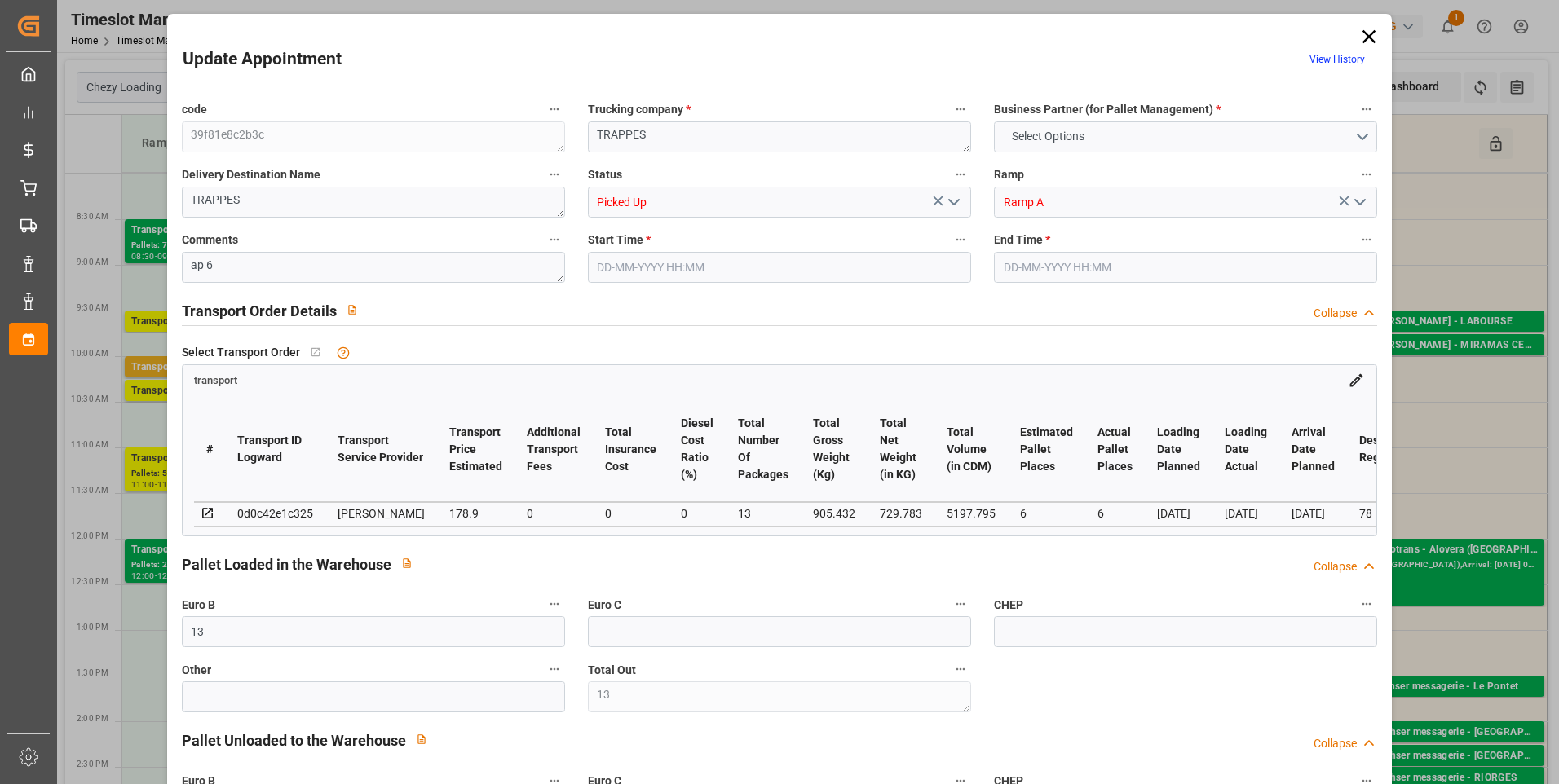
type input "729.783"
type input "1282.592"
type input "5197.795"
type input "78"
type input "7"
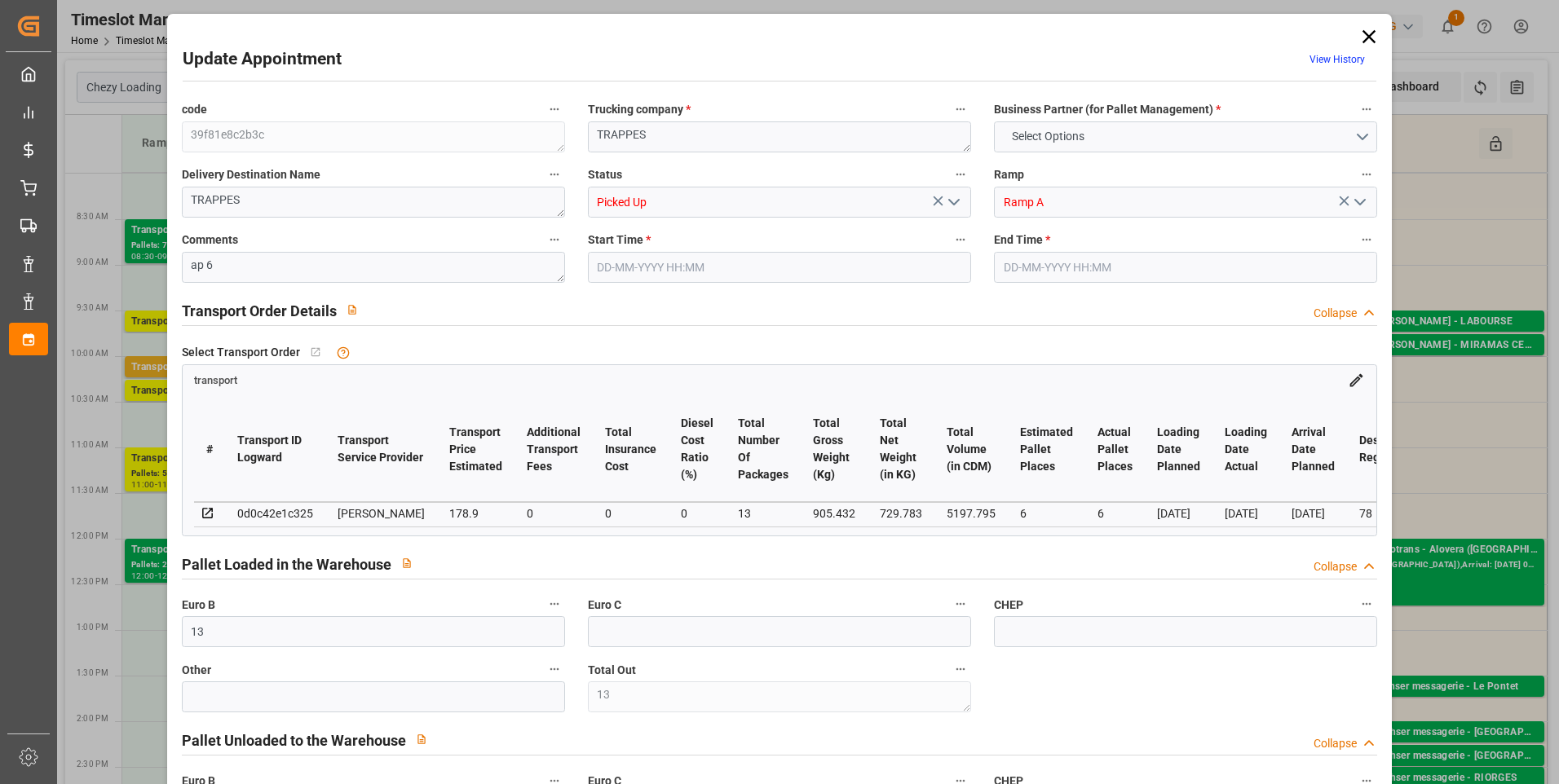
type input "103"
type input "14"
type input "101"
type input "905.432"
type input "0"
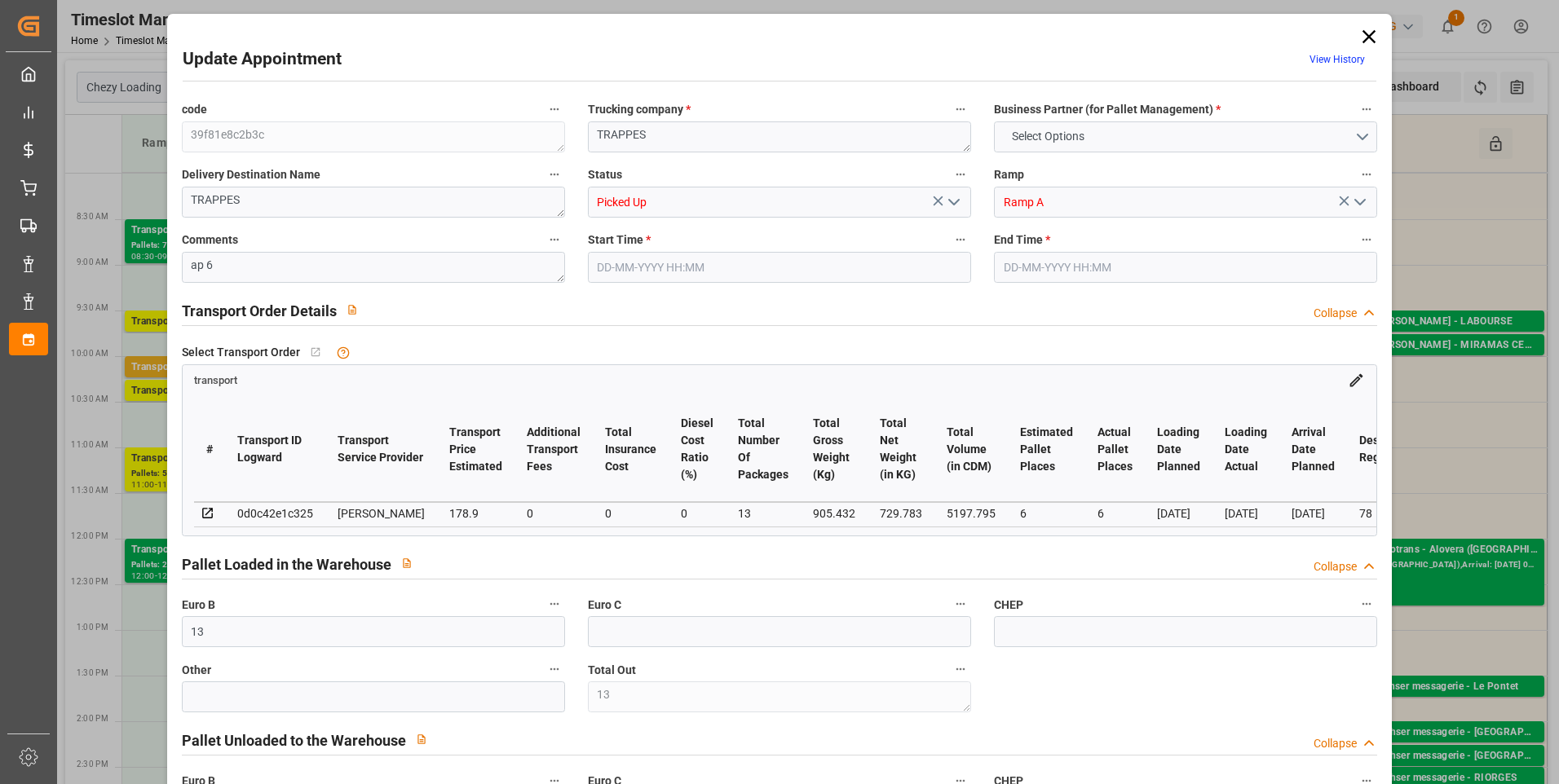
type input "4710.8598"
type input "0"
type input "21"
type input "35"
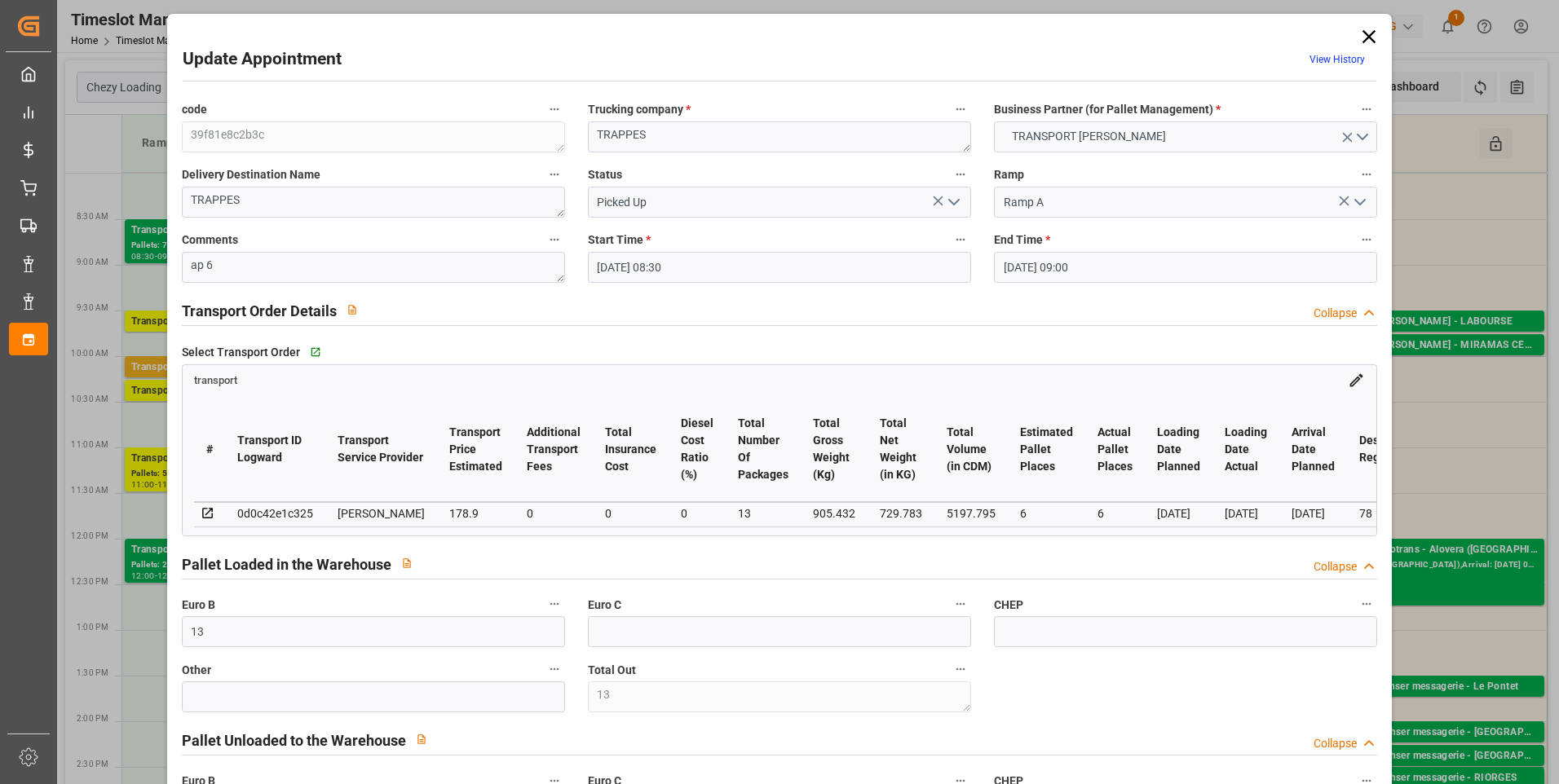
type input "05-09-2025 08:30"
type input "05-09-2025 09:00"
type input "01-09-2025 16:28"
type input "01-09-2025 11:18"
type input "[DATE]"
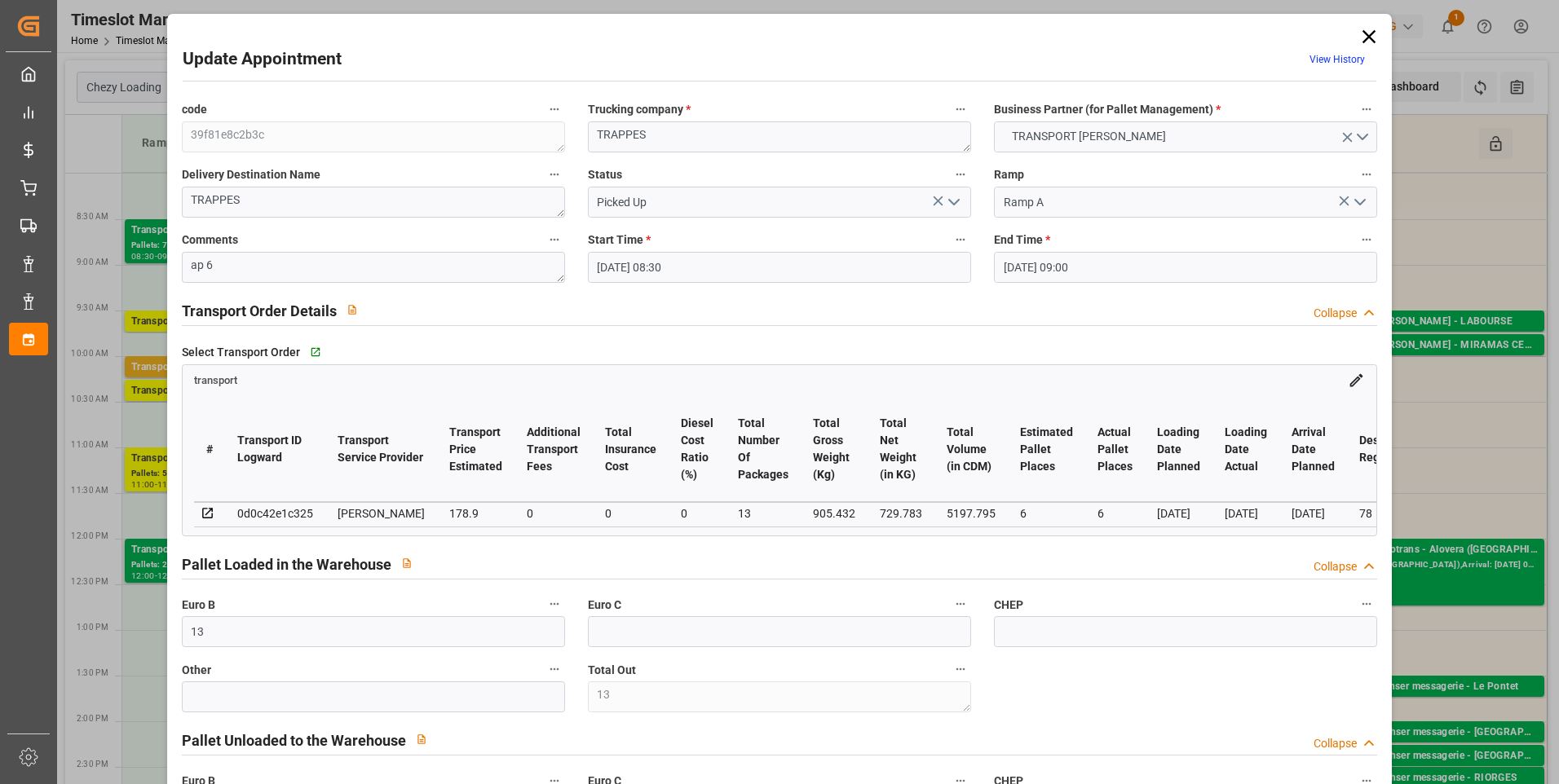
type input "[DATE]"
click at [955, 199] on icon "open menu" at bounding box center [955, 202] width 20 height 20
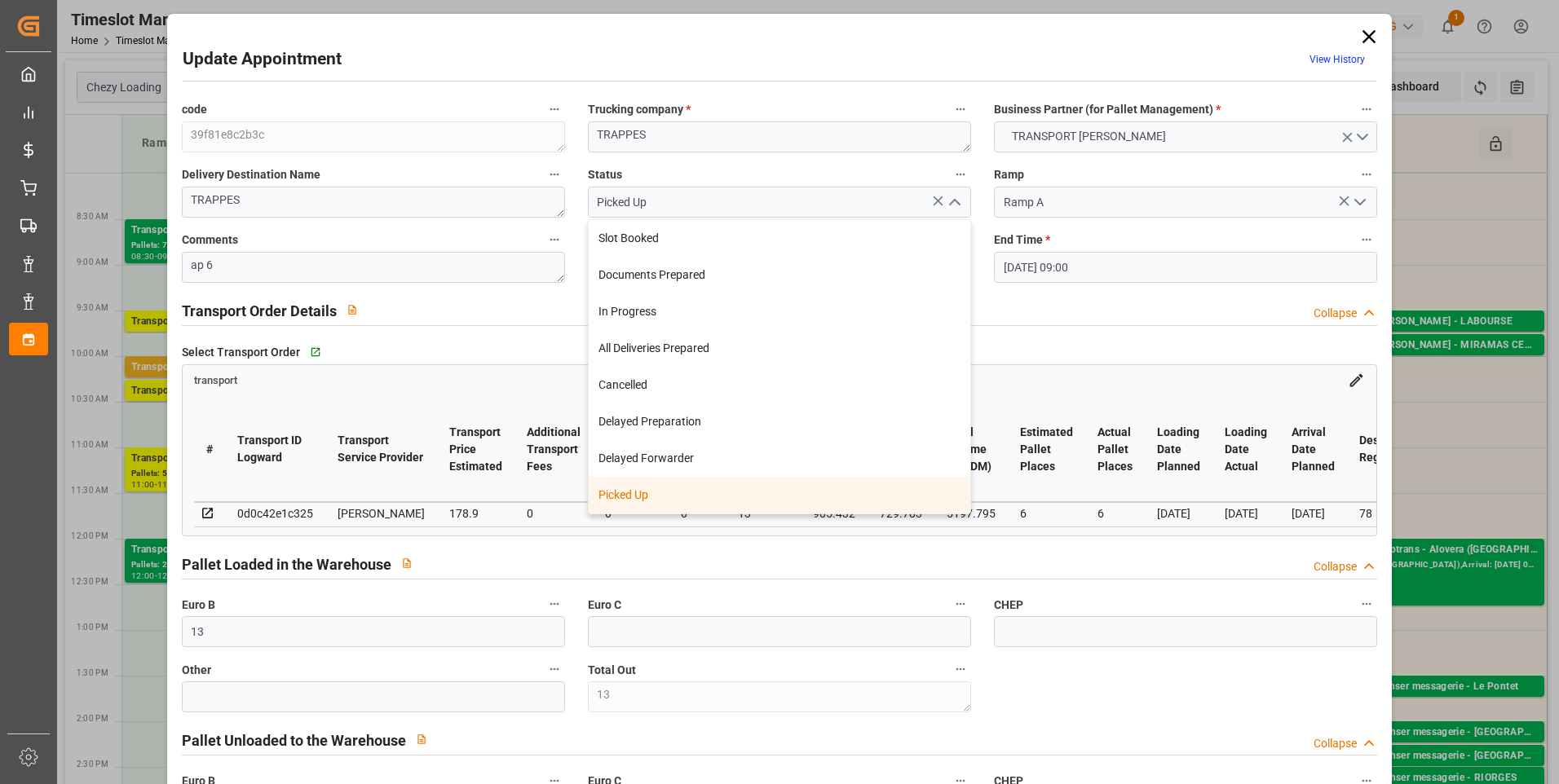
click at [708, 498] on div "Picked Up" at bounding box center [780, 495] width 381 height 36
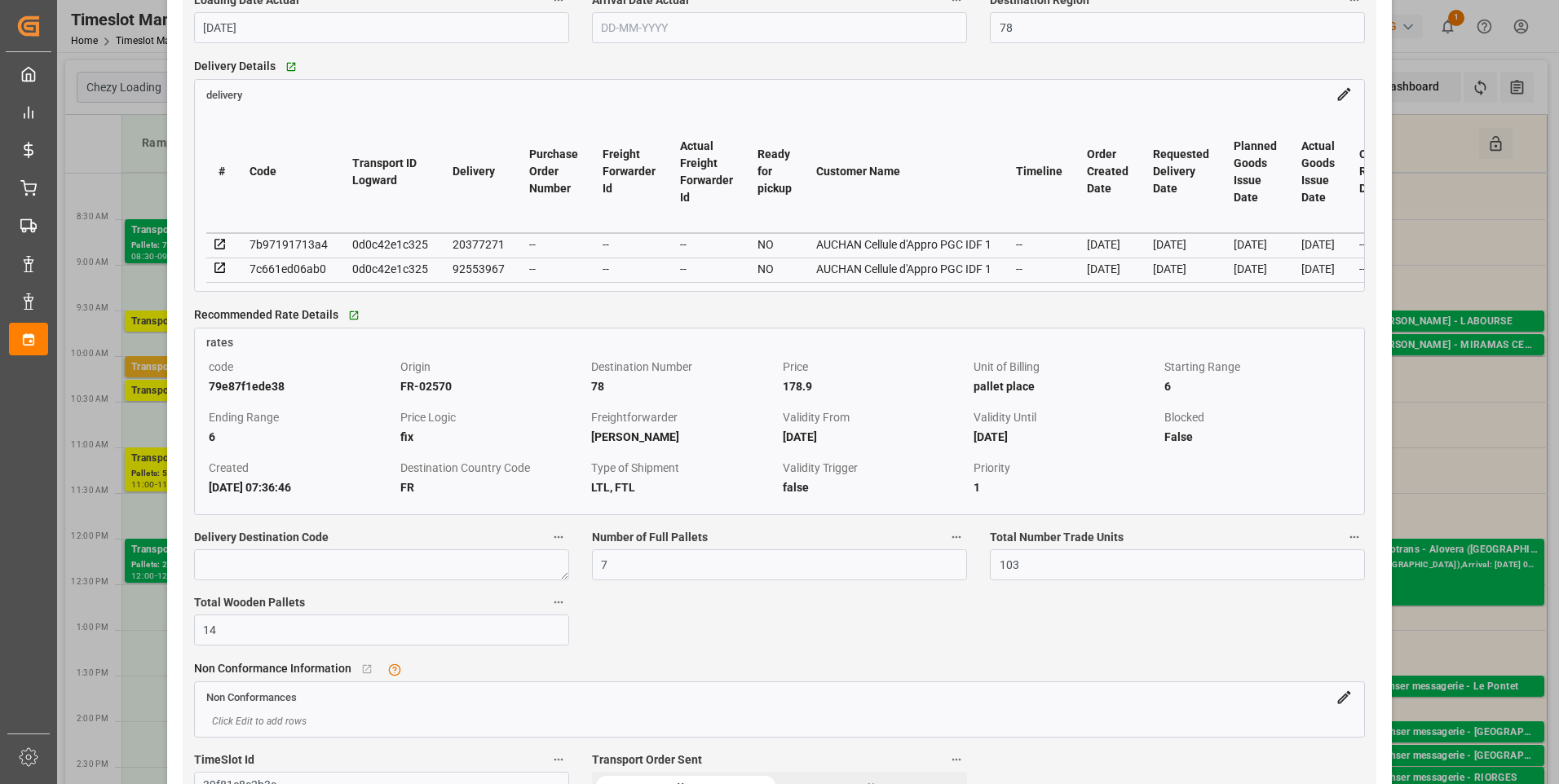
scroll to position [1386, 0]
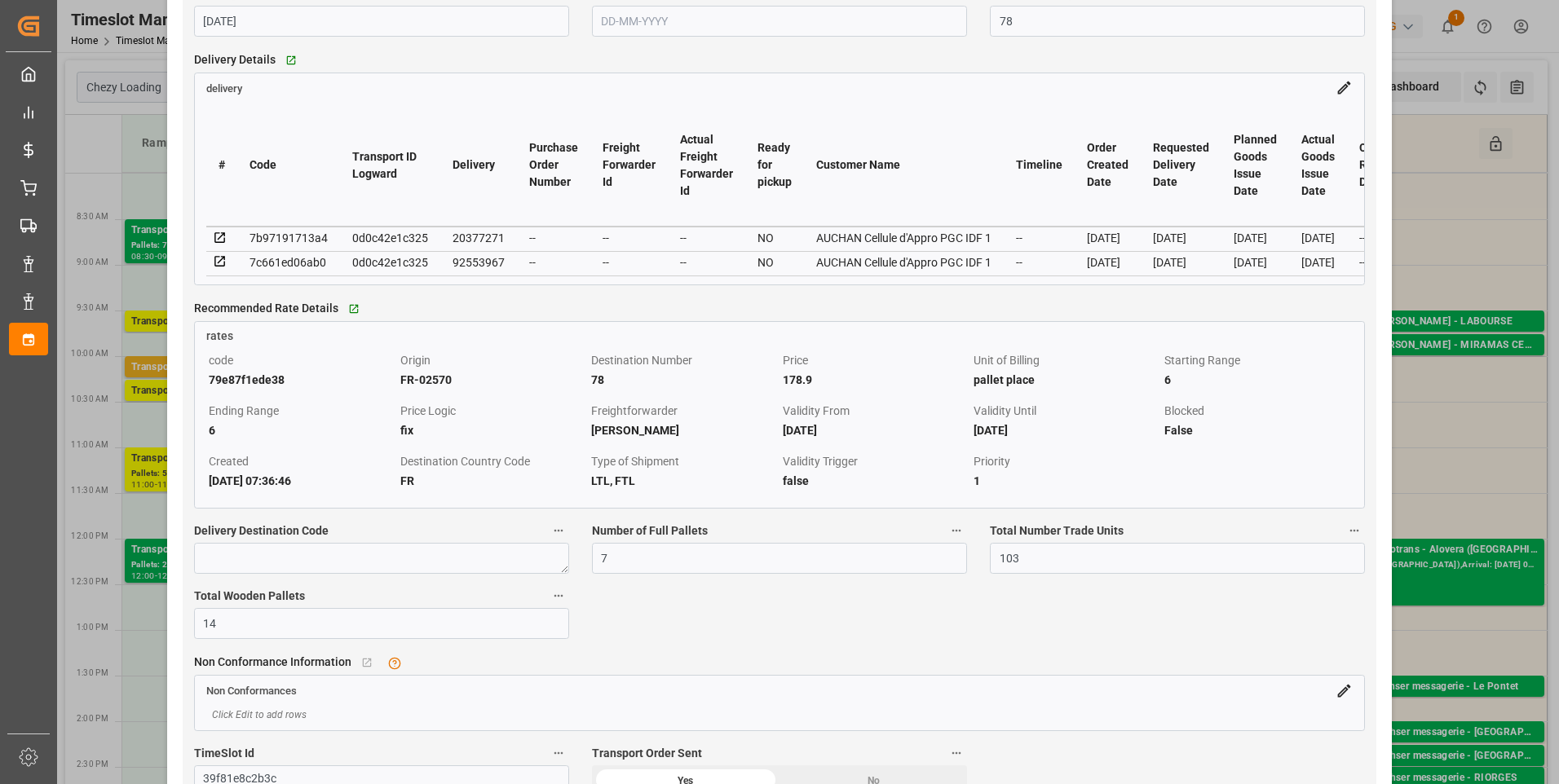
click at [220, 266] on icon at bounding box center [220, 262] width 15 height 15
click at [224, 243] on icon at bounding box center [220, 237] width 11 height 11
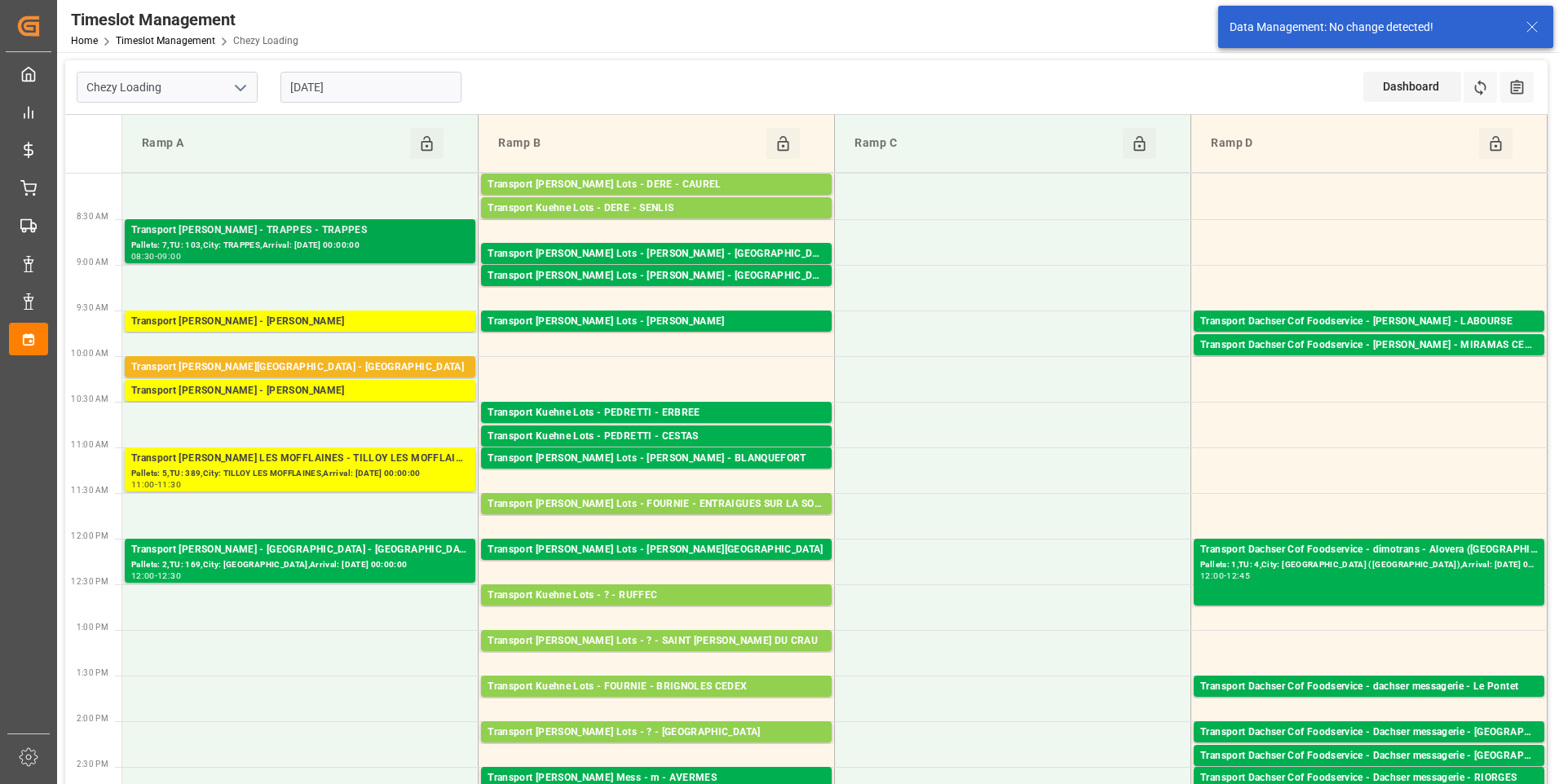
click at [257, 246] on div "Pallets: 7,TU: 103,City: TRAPPES,Arrival: 2025-09-08 00:00:00" at bounding box center [300, 245] width 338 height 14
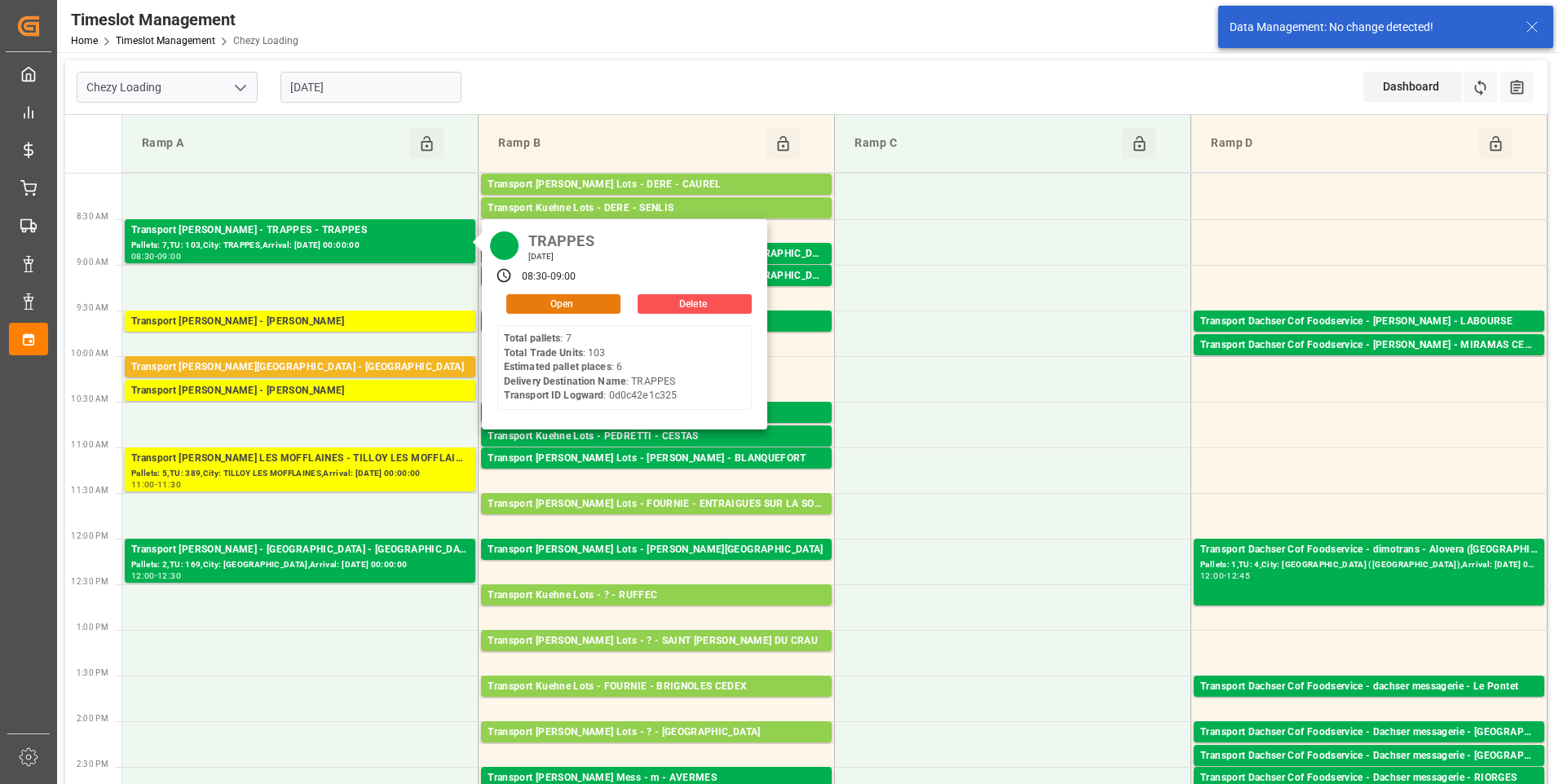
click at [528, 304] on button "Open" at bounding box center [563, 305] width 114 height 20
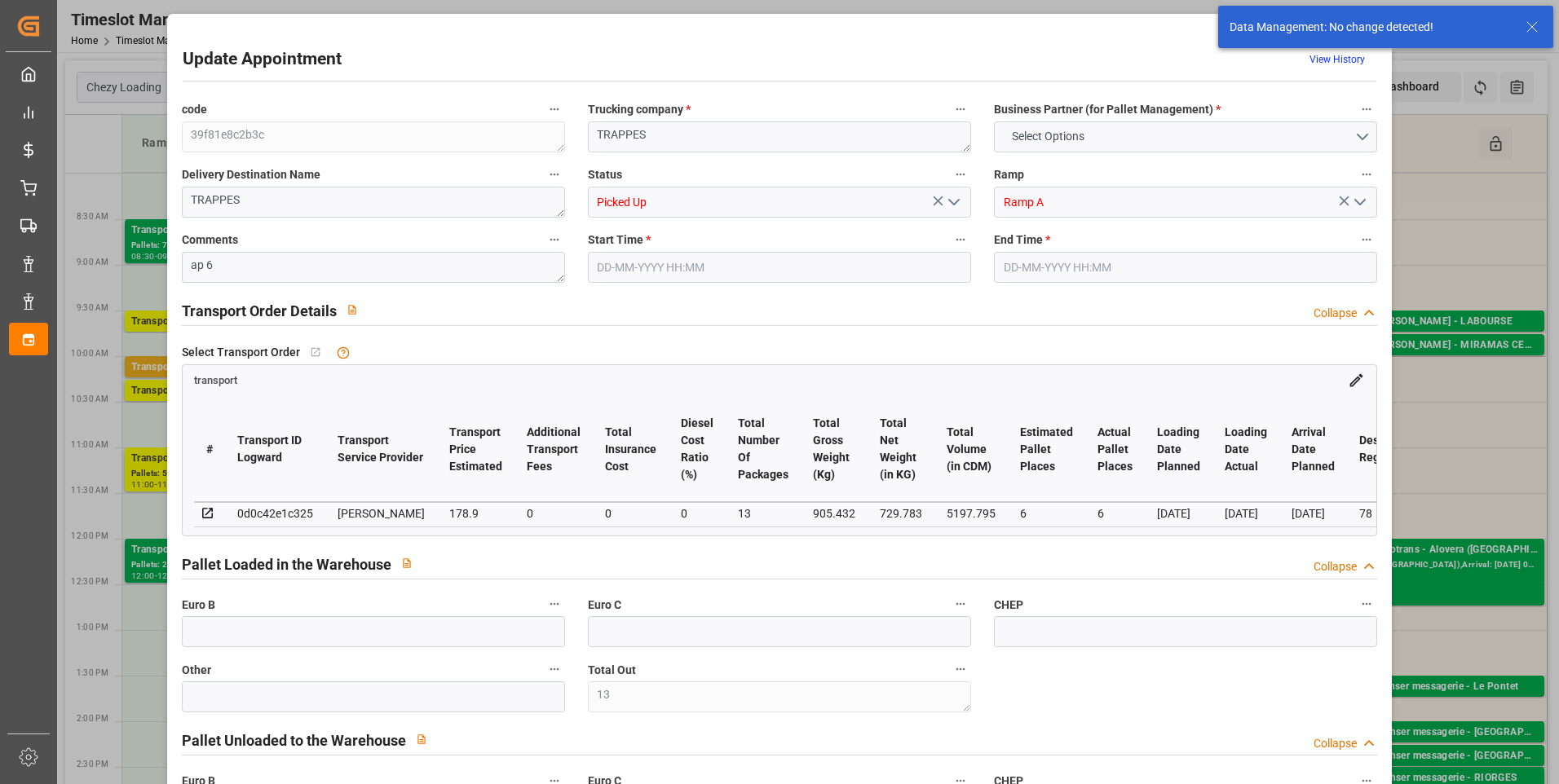
type input "13"
type input "6"
type input "178.9"
type input "0"
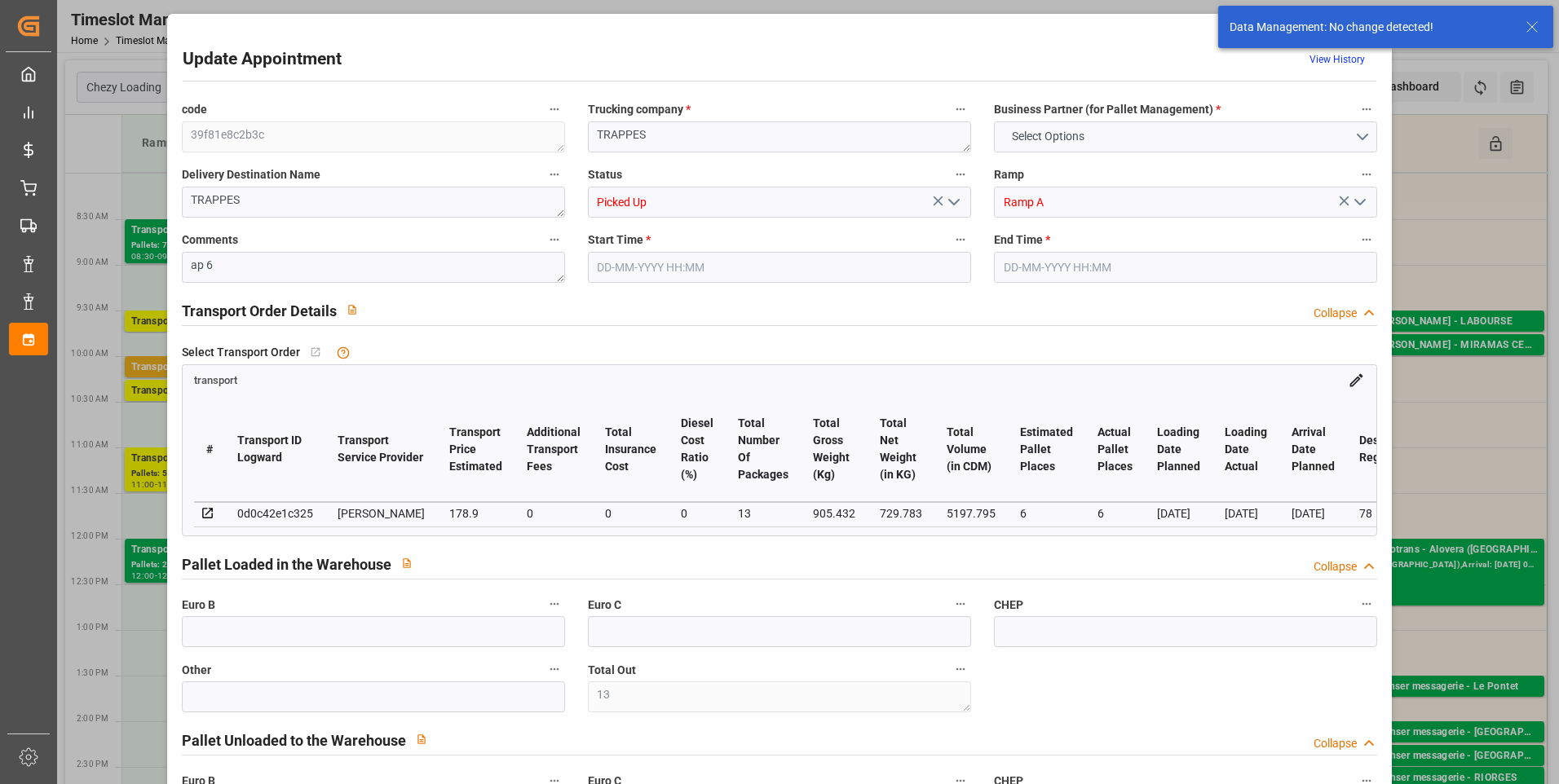
type input "0"
type input "172.8532"
type input "-6.0468"
type input "13"
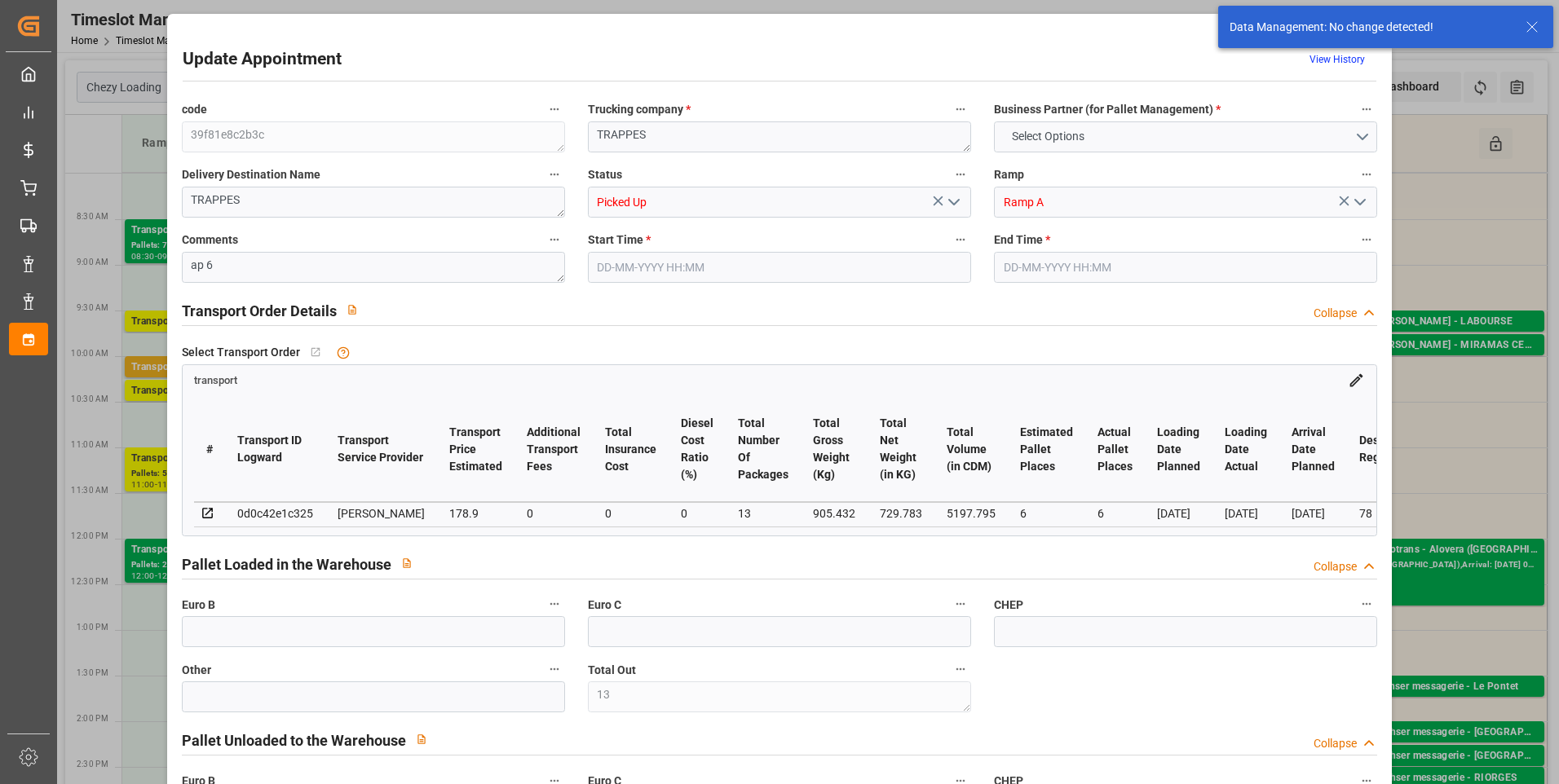
type input "729.783"
type input "1282.592"
type input "5197.795"
type input "78"
type input "7"
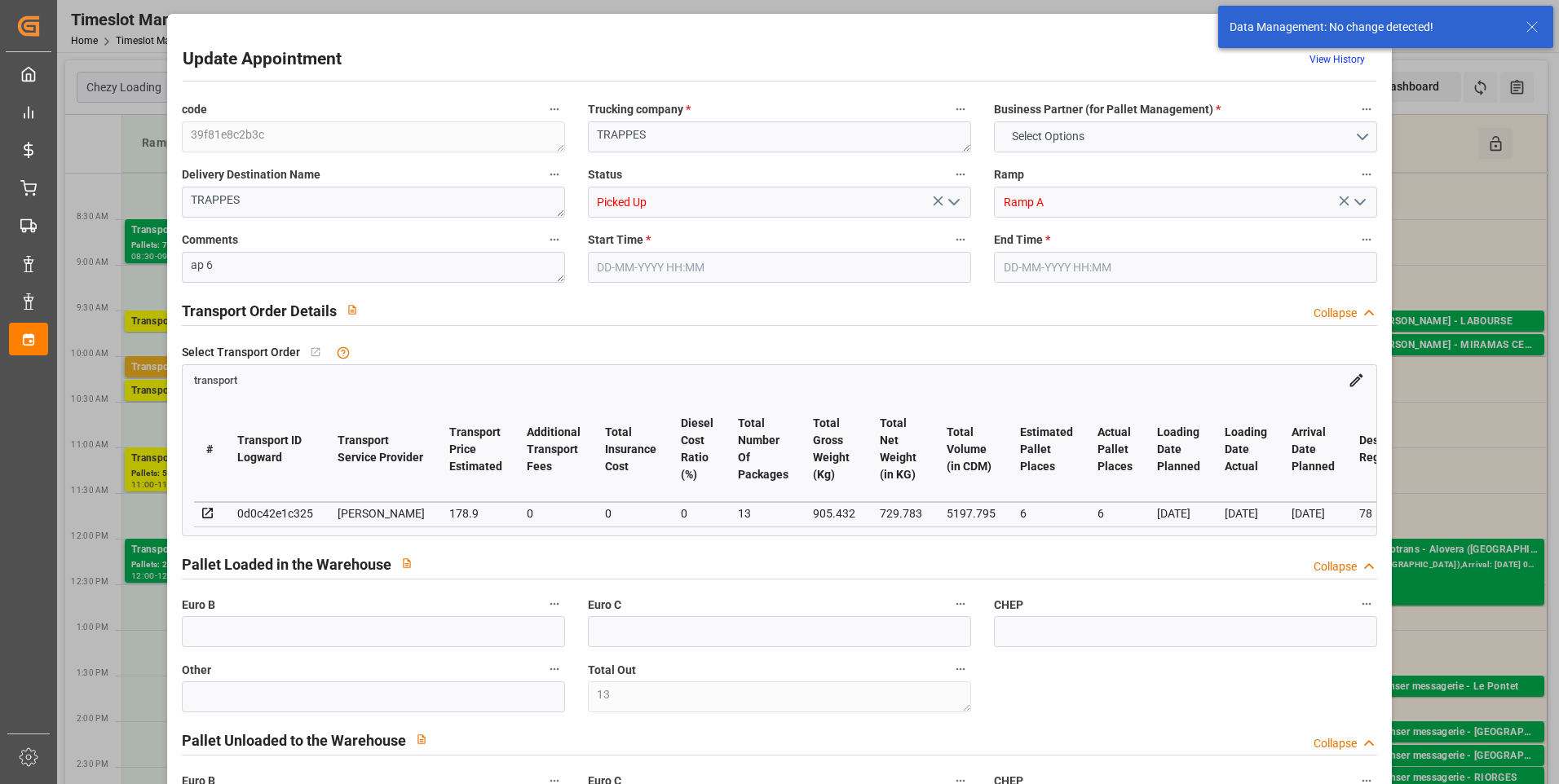
type input "103"
type input "13"
type input "101"
type input "905.432"
type input "0"
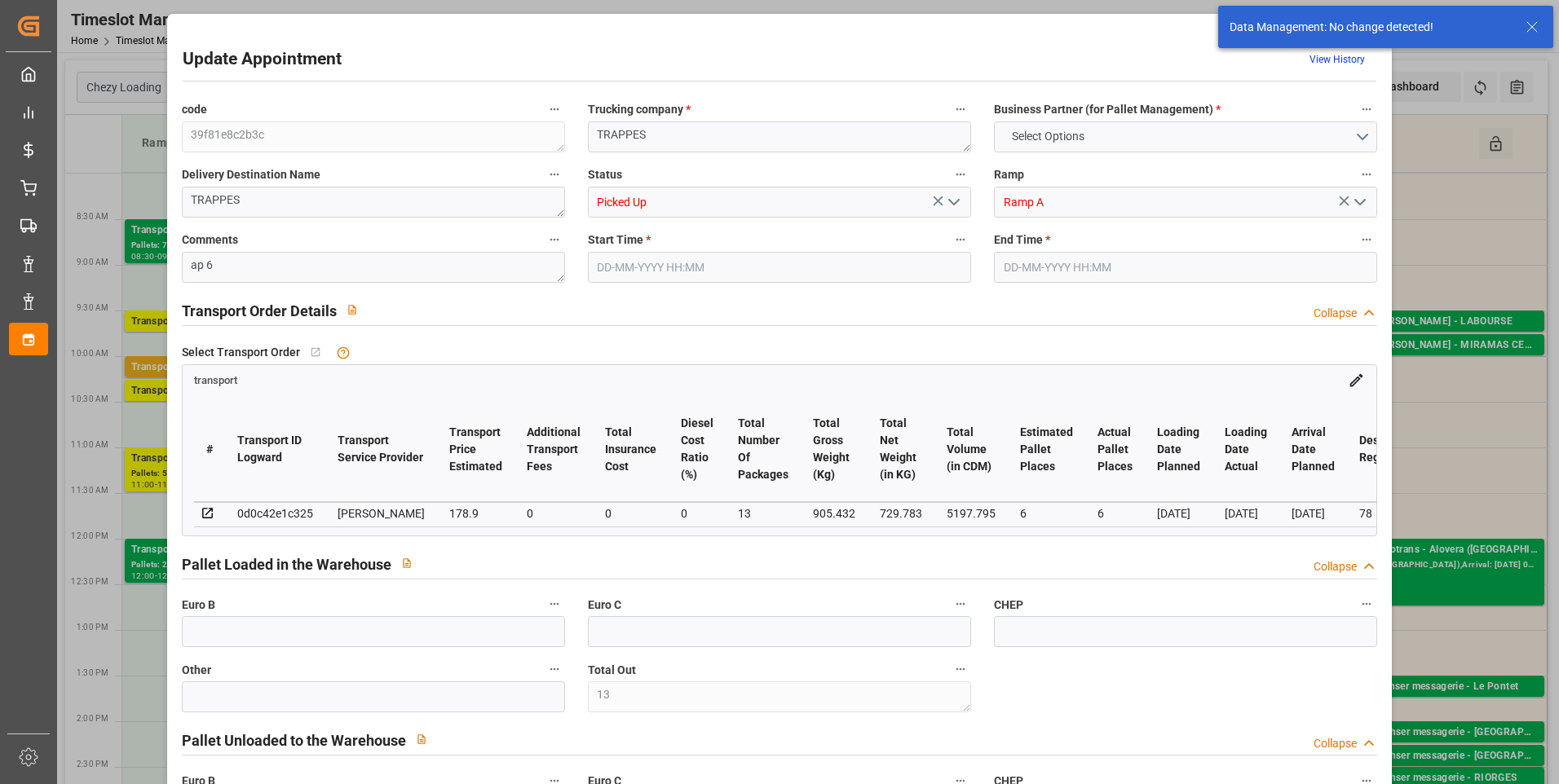
type input "4710.8598"
type input "0"
type input "21"
type input "35"
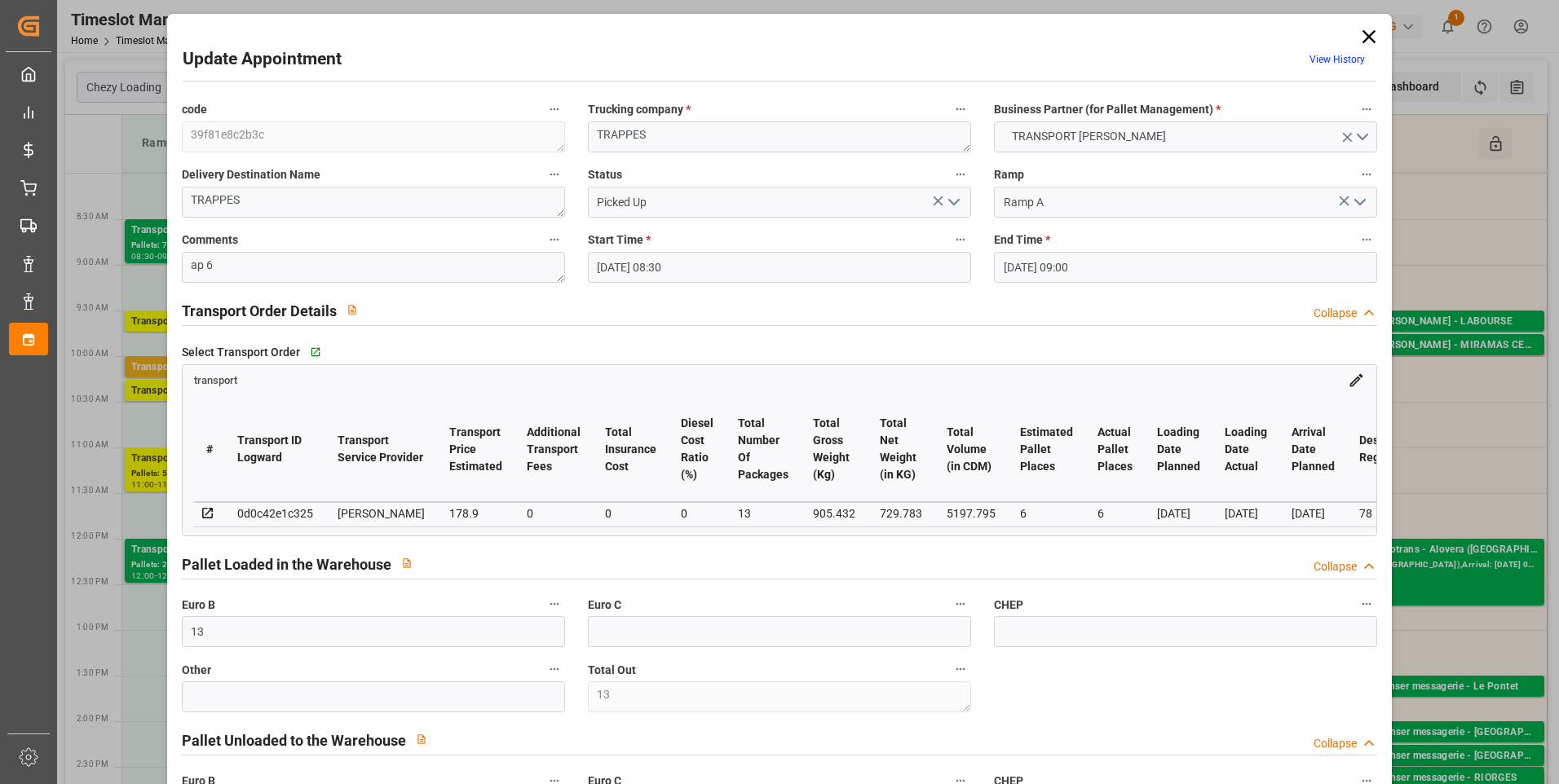
type input "05-09-2025 08:30"
type input "05-09-2025 09:00"
type input "01-09-2025 16:28"
type input "01-09-2025 11:18"
type input "[DATE]"
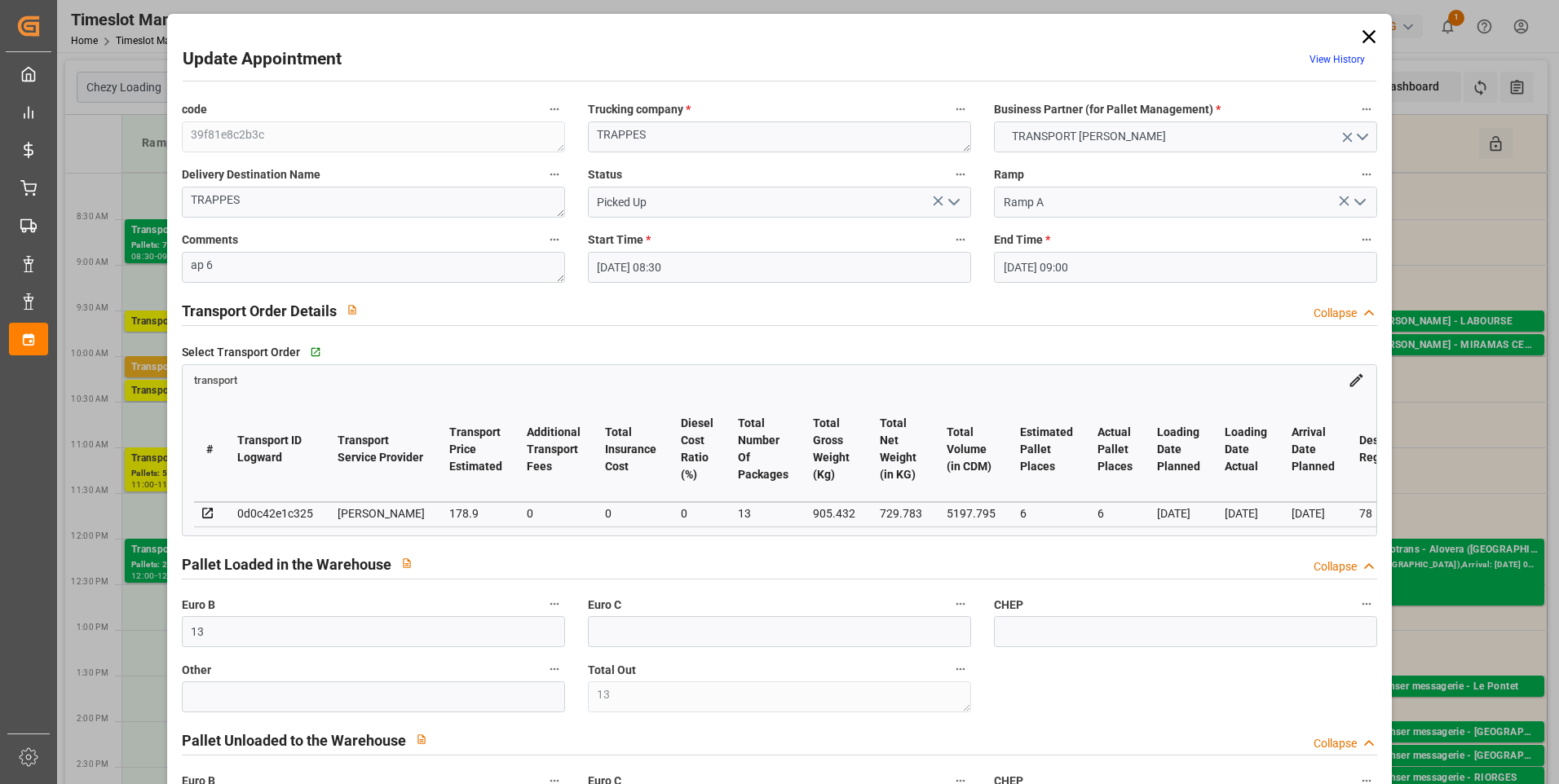
type input "[DATE]"
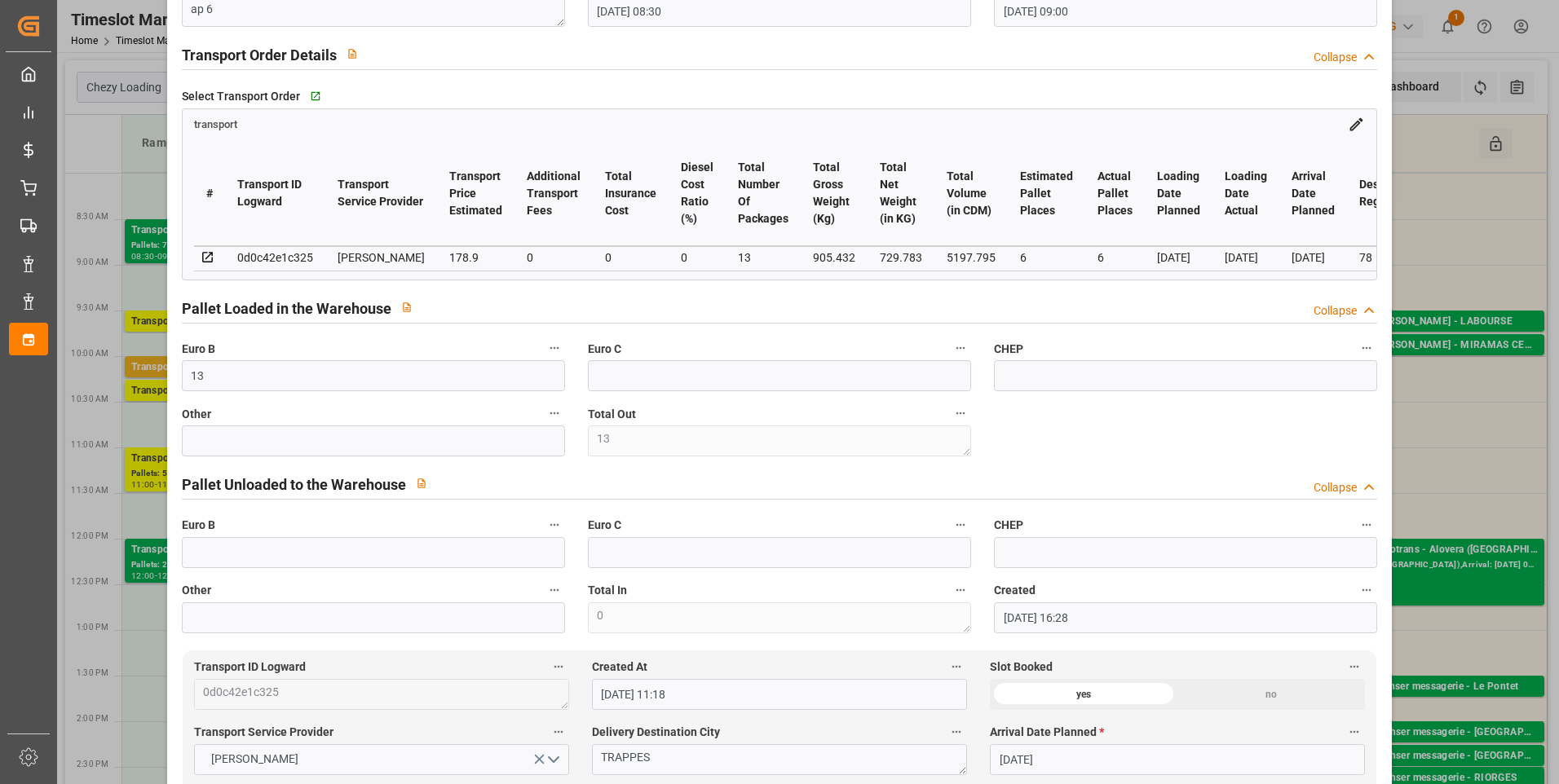
scroll to position [0, 0]
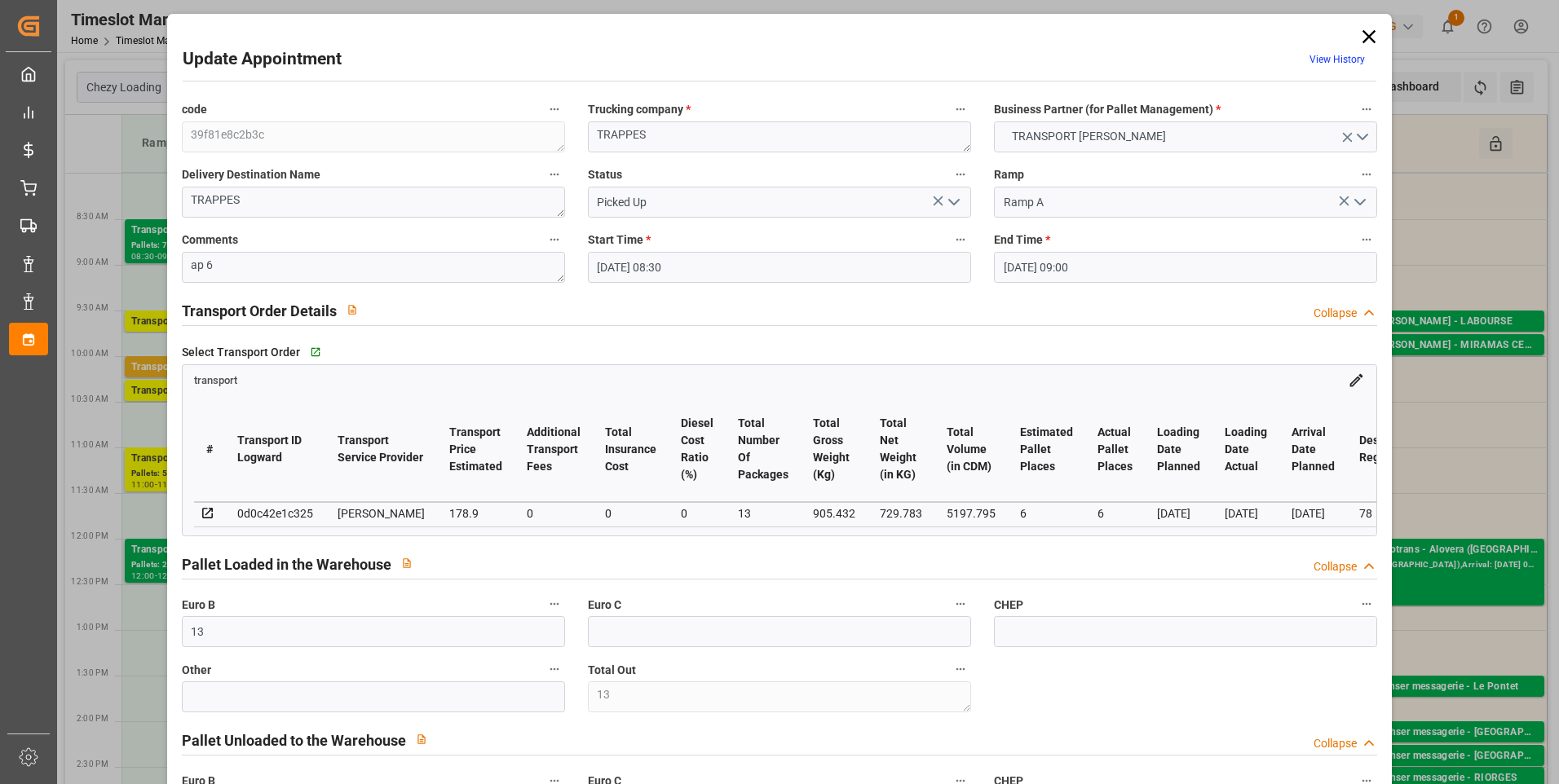
click at [1362, 35] on icon at bounding box center [1369, 37] width 13 height 13
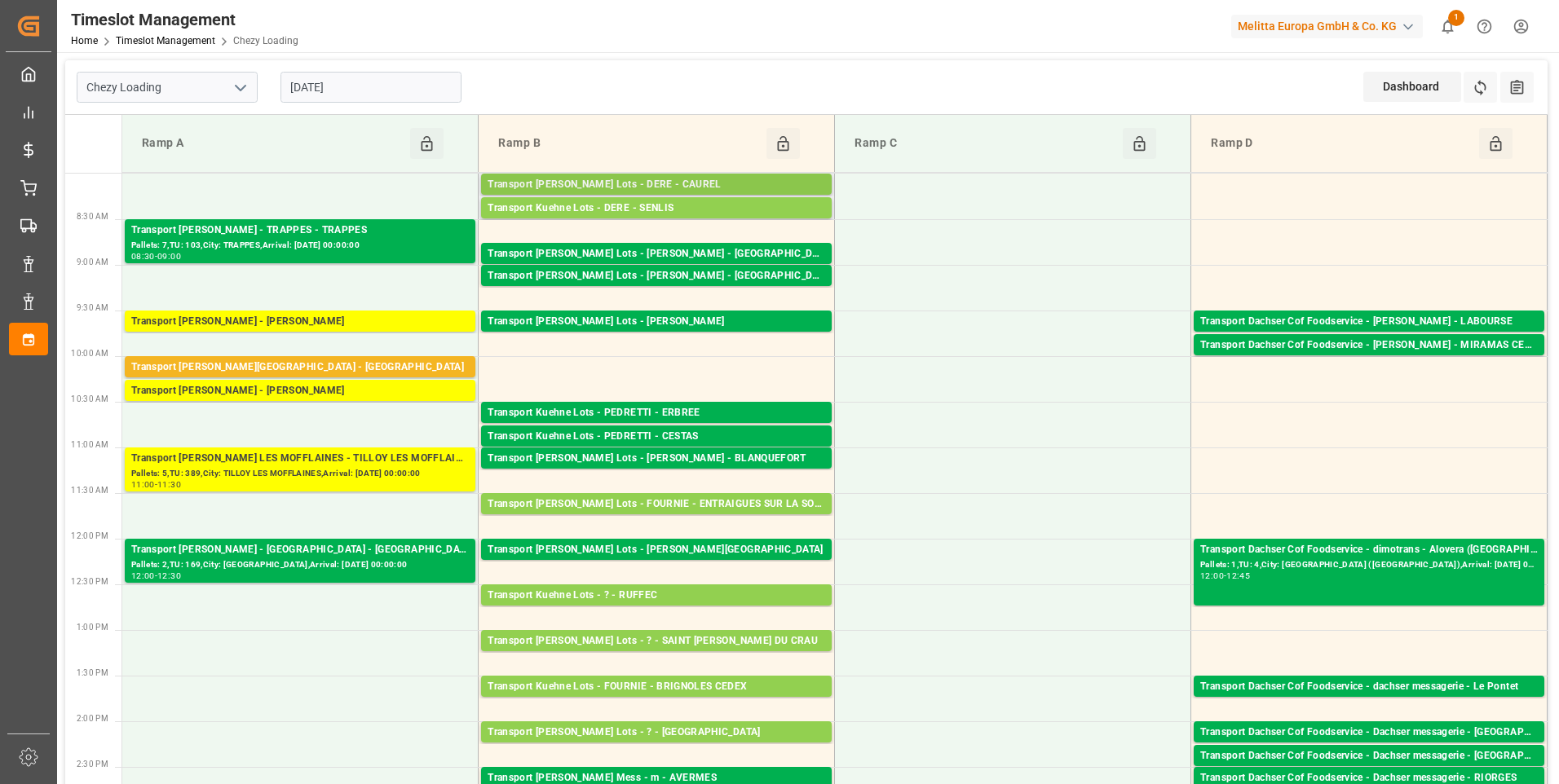
click at [708, 177] on div "Transport Kuehne Lots - DERE - CAUREL" at bounding box center [656, 185] width 338 height 17
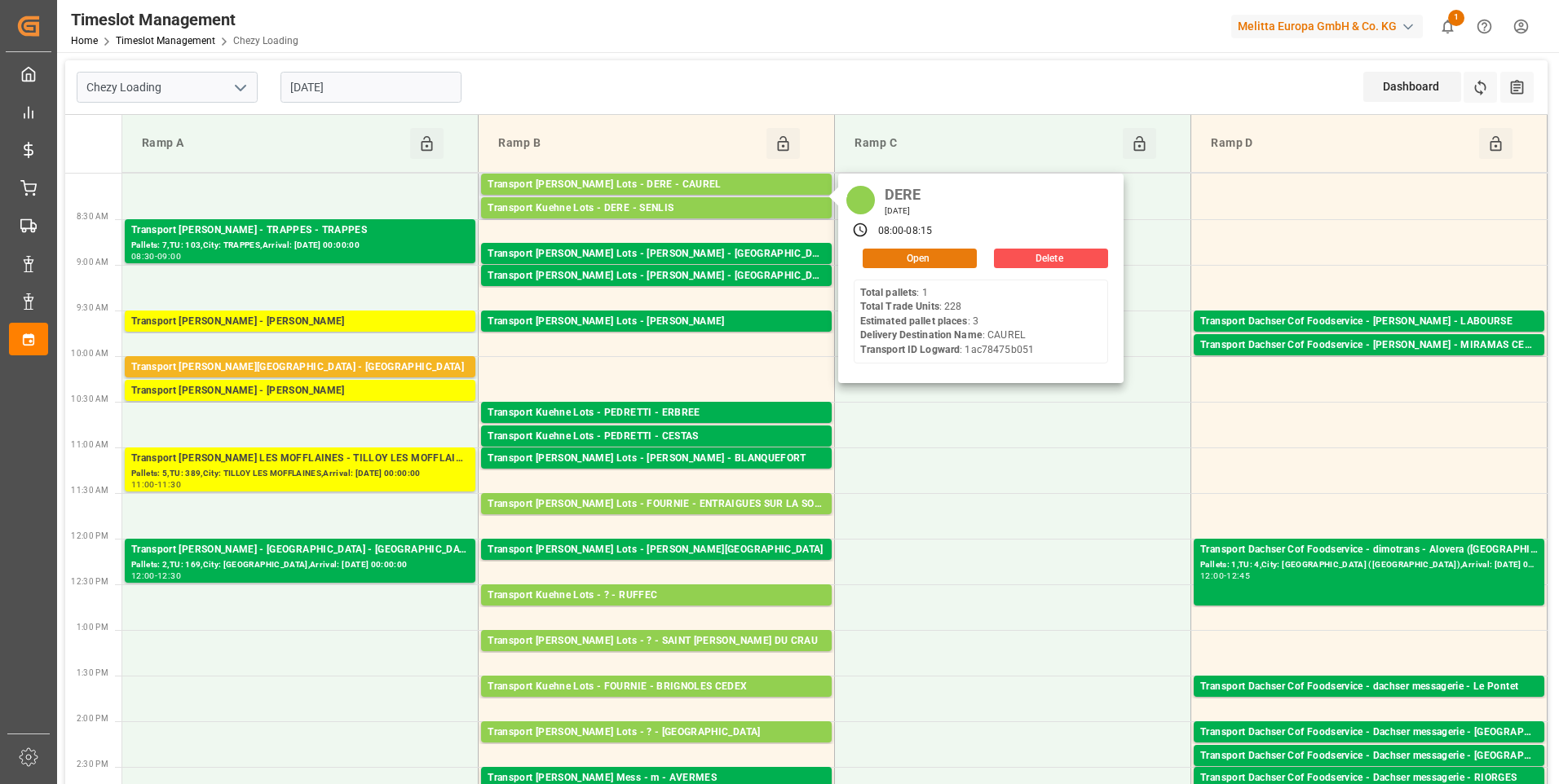
click at [917, 257] on button "Open" at bounding box center [920, 258] width 114 height 20
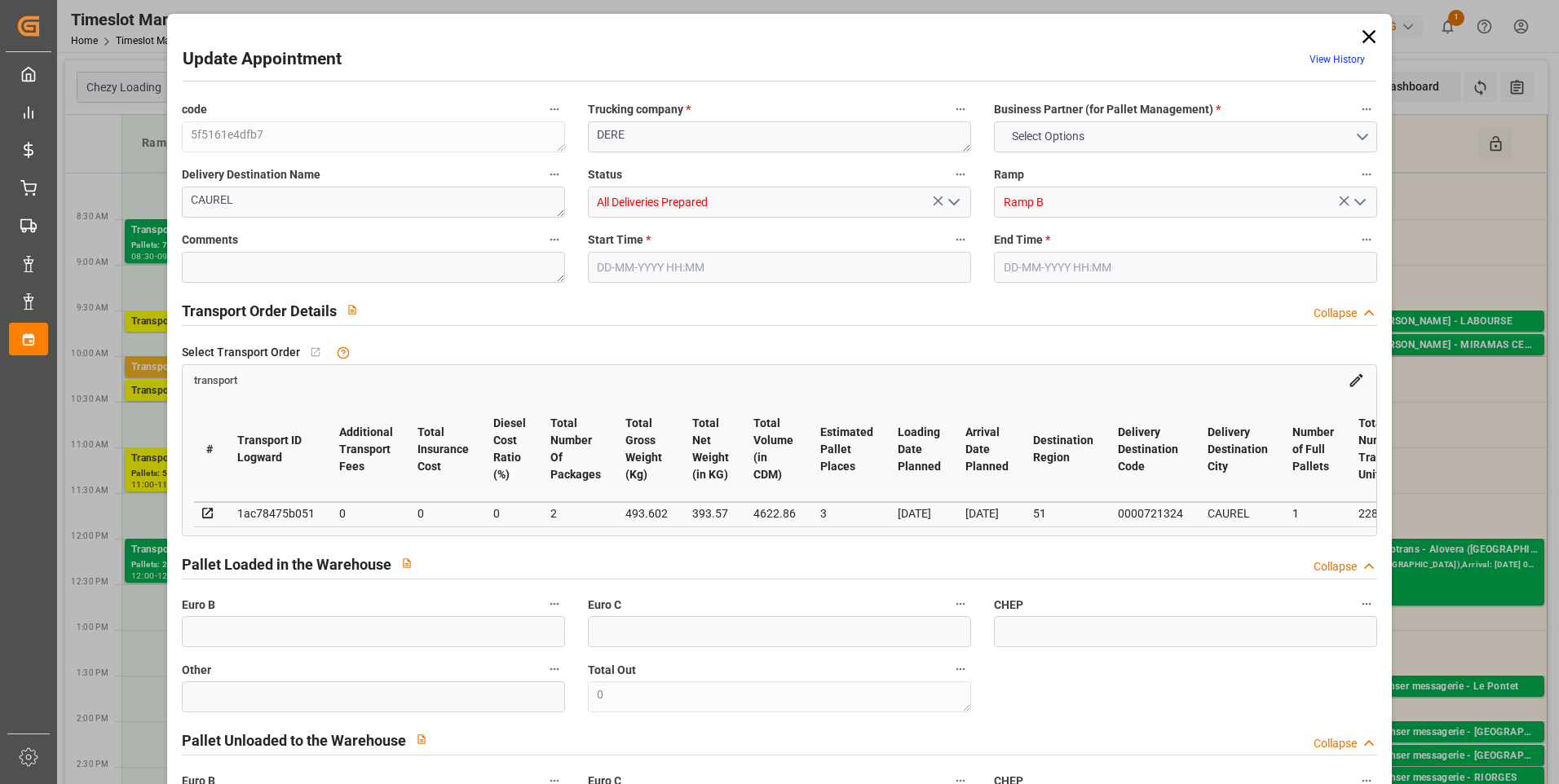
type input "3"
type input "0"
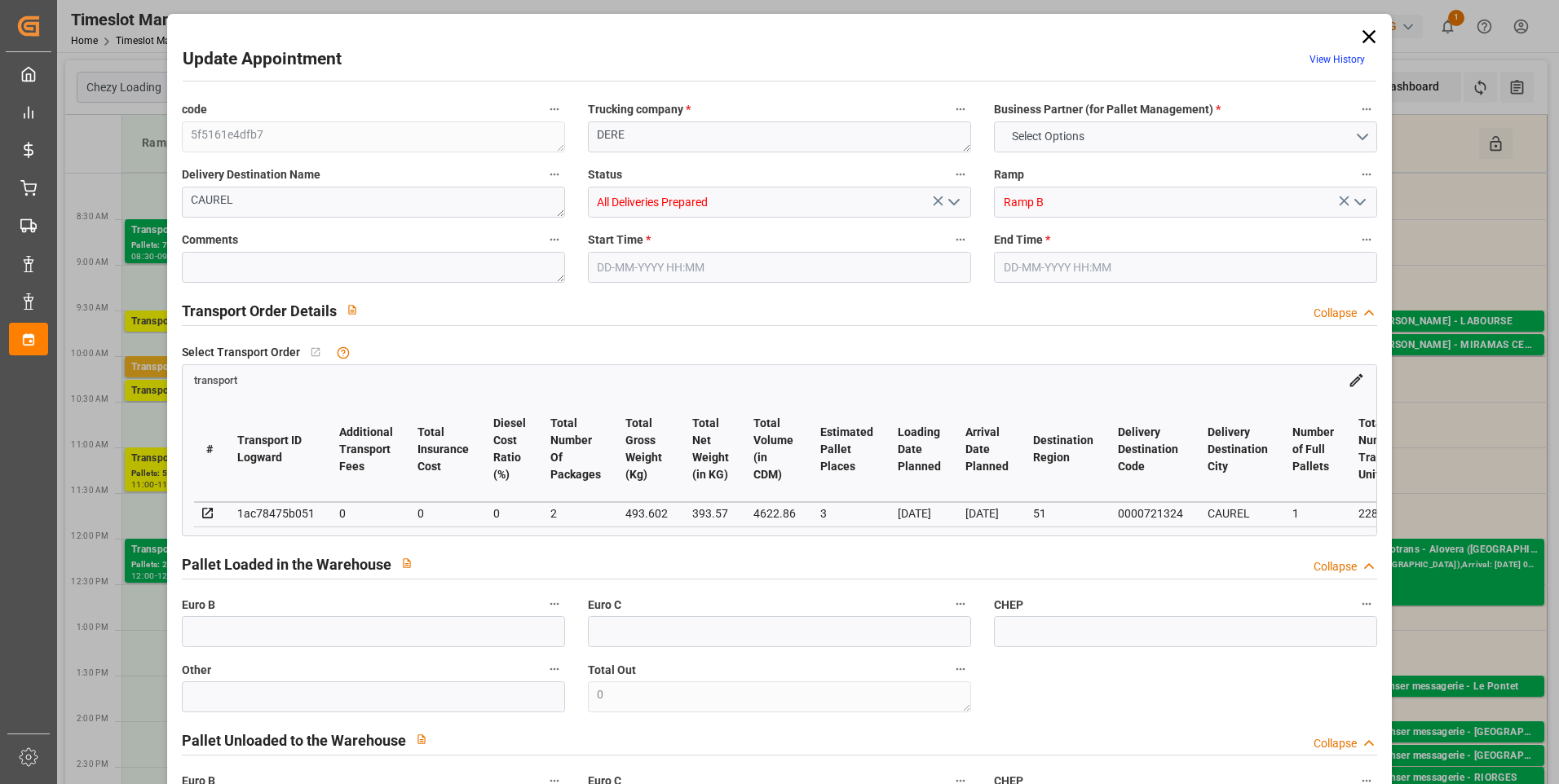
type input "2"
type input "393.57"
type input "578.626"
type input "4622.86"
type input "51"
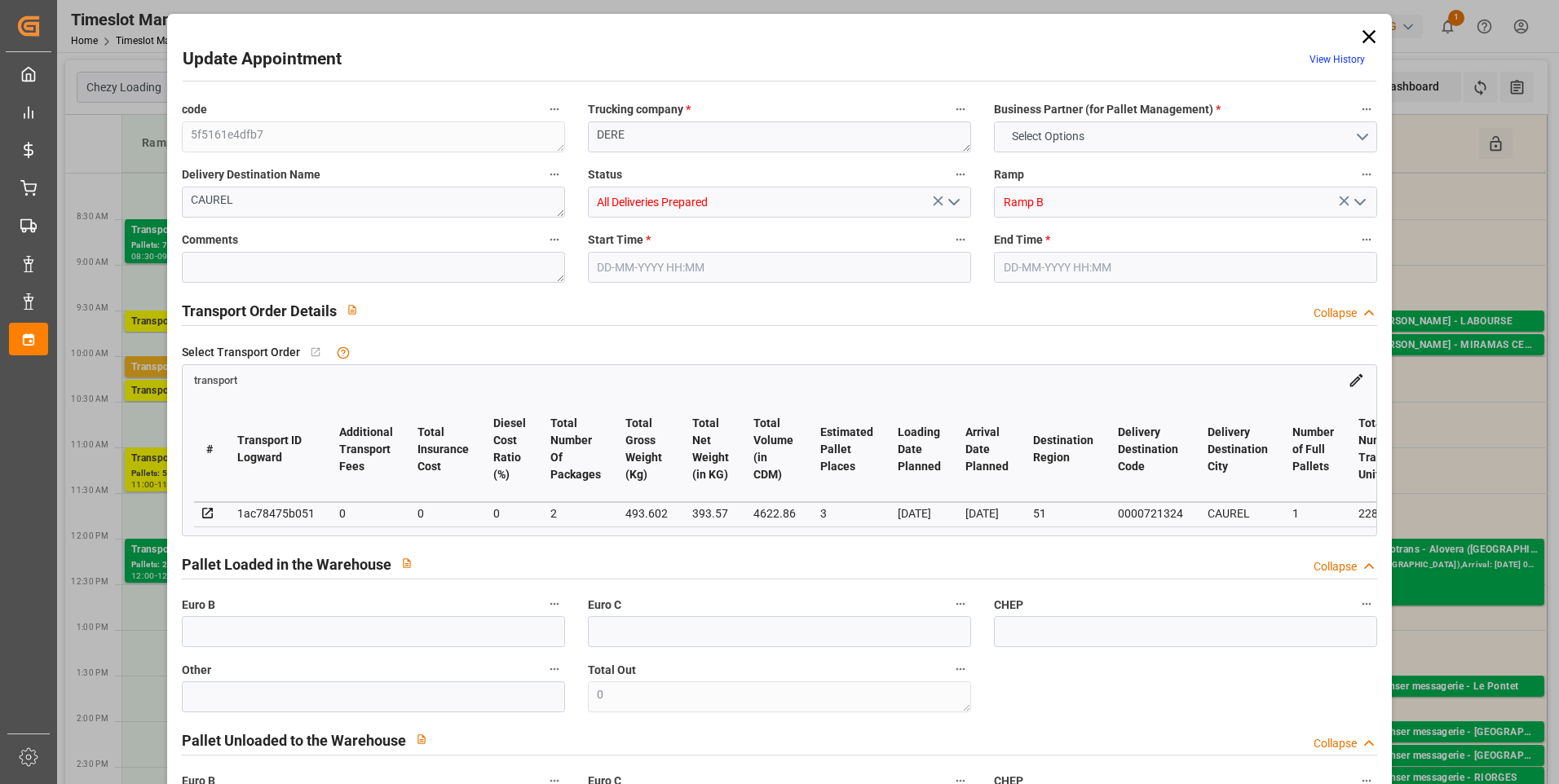
type input "1"
type input "228"
type input "3"
type input "101"
type input "493.602"
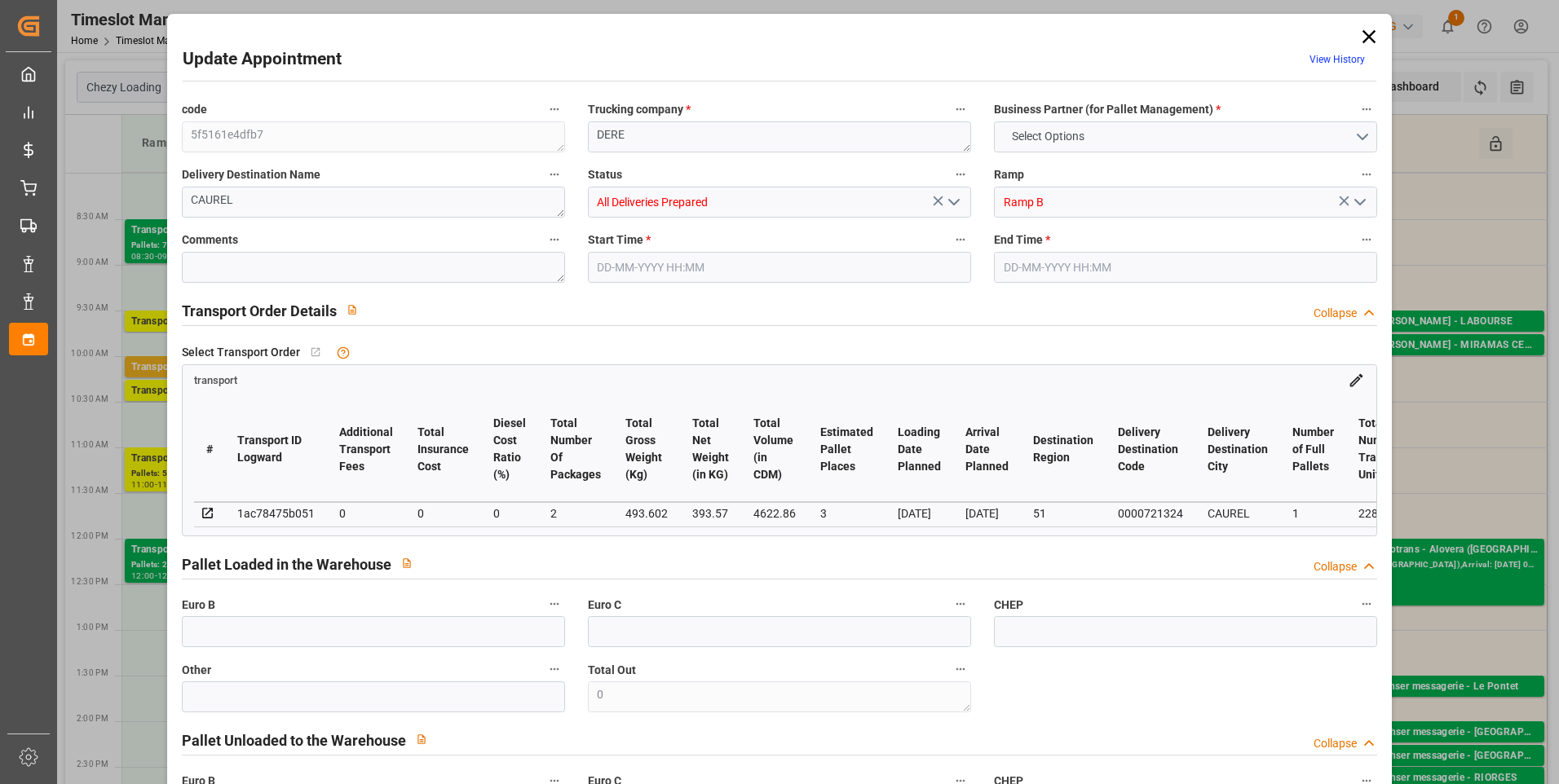
type input "0"
type input "4710.8598"
type input "0"
type input "21"
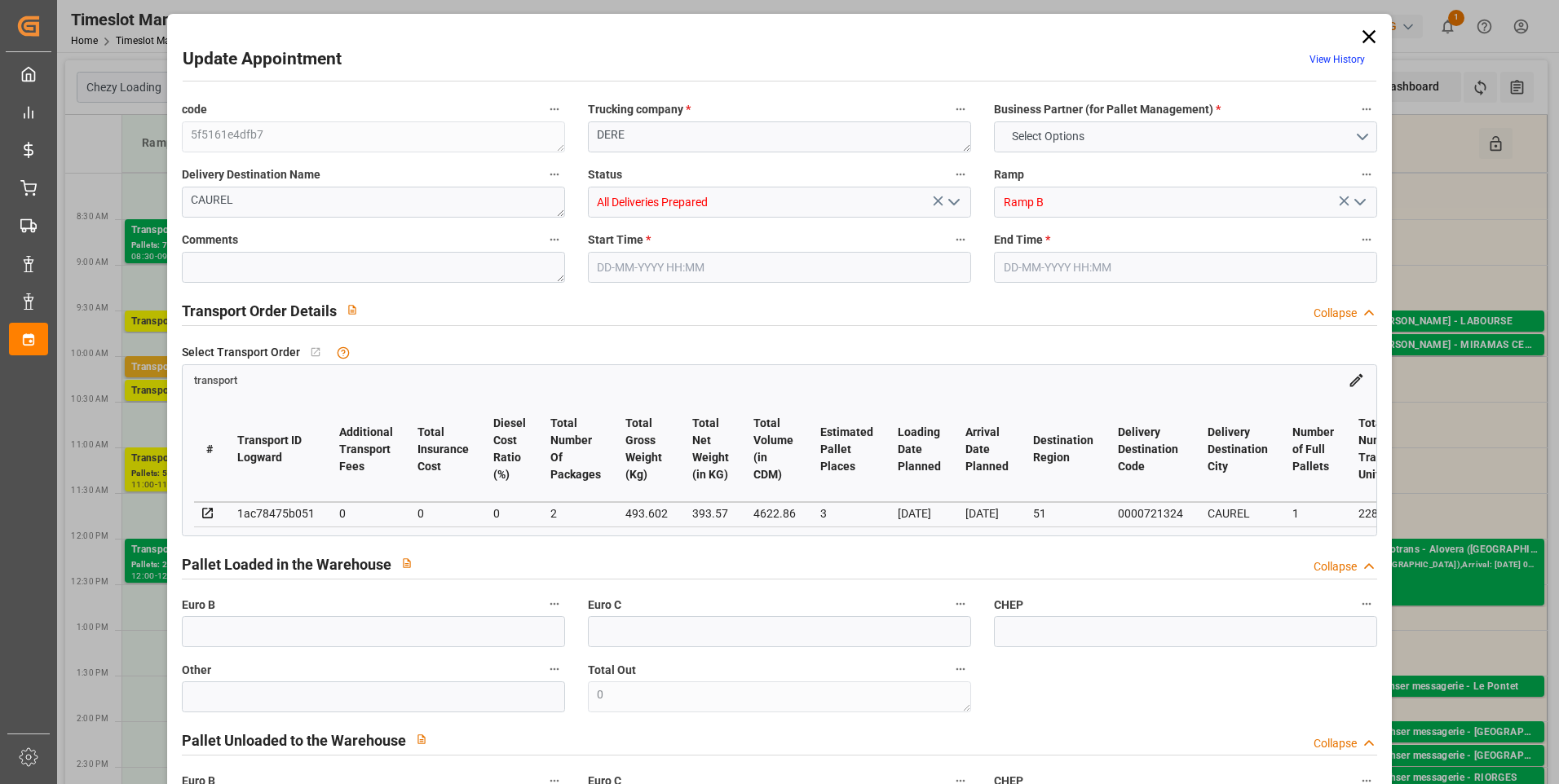
type input "35"
type input "05-09-2025 08:00"
type input "05-09-2025 08:15"
type input "02-09-2025 13:30"
type input "02-09-2025 11:20"
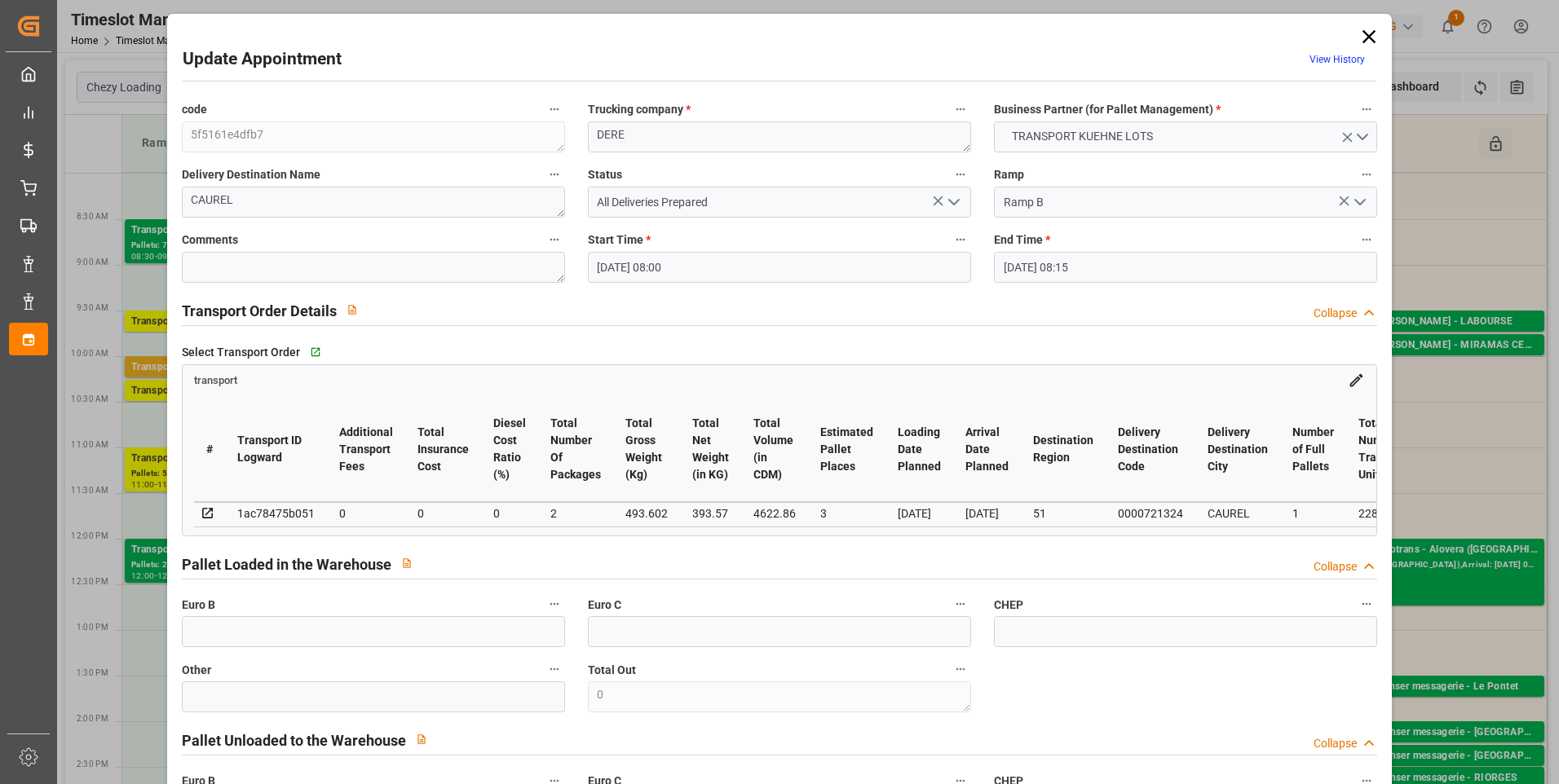
type input "[DATE]"
click at [1367, 41] on icon at bounding box center [1369, 37] width 23 height 23
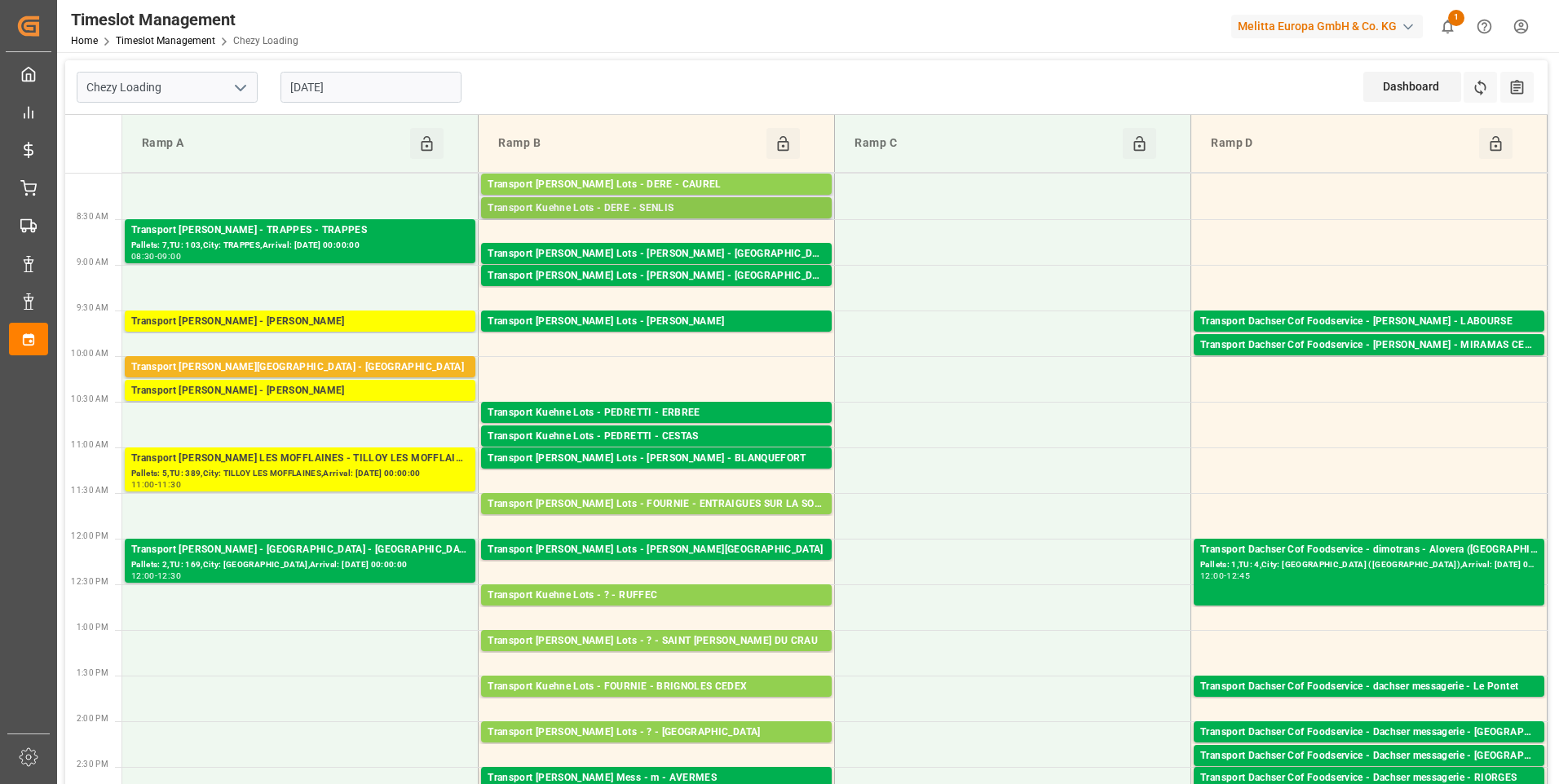
click at [671, 207] on div "Transport Kuehne Lots - DERE - SENLIS" at bounding box center [656, 209] width 338 height 17
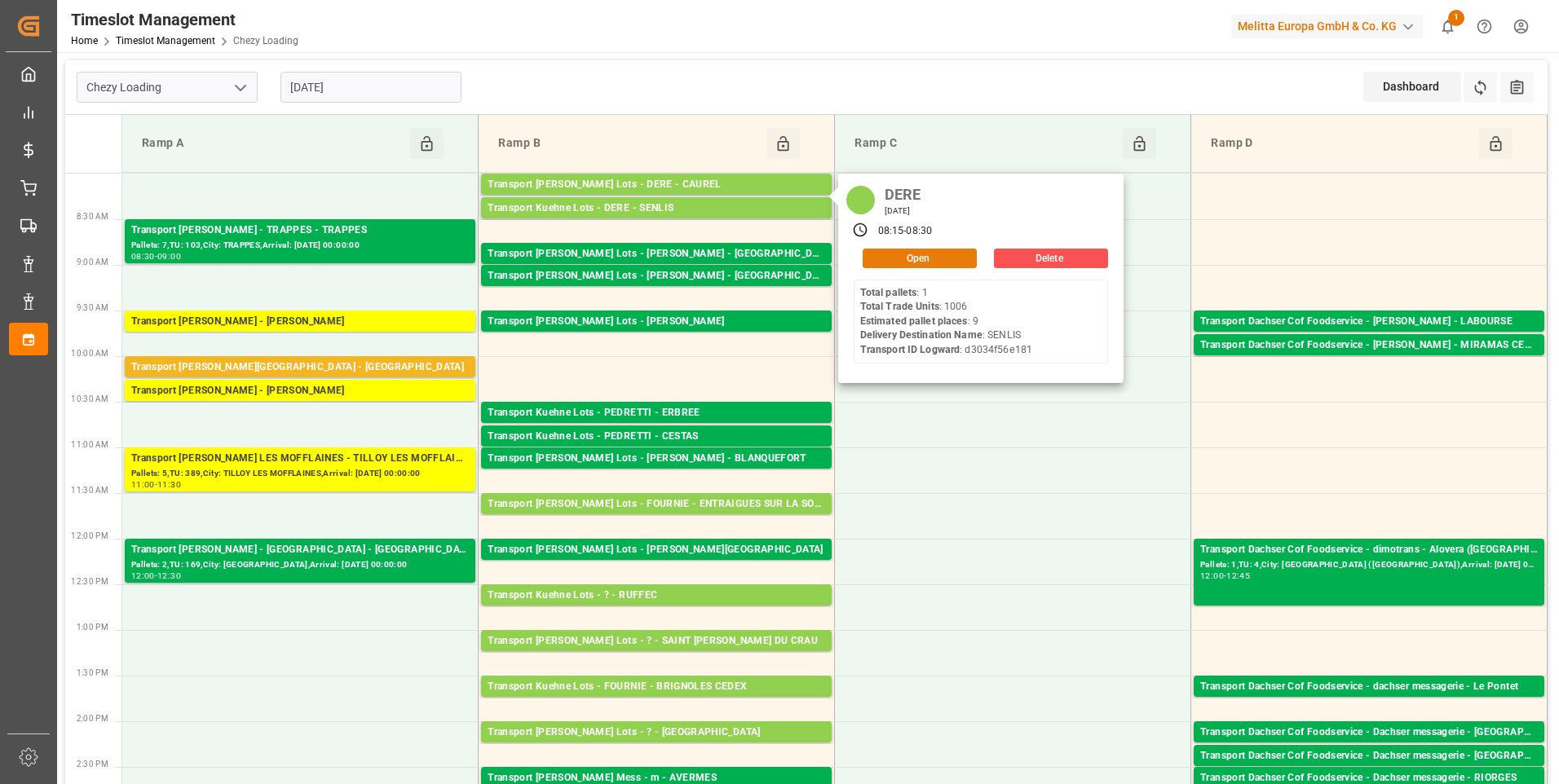
click at [907, 256] on button "Open" at bounding box center [920, 258] width 114 height 20
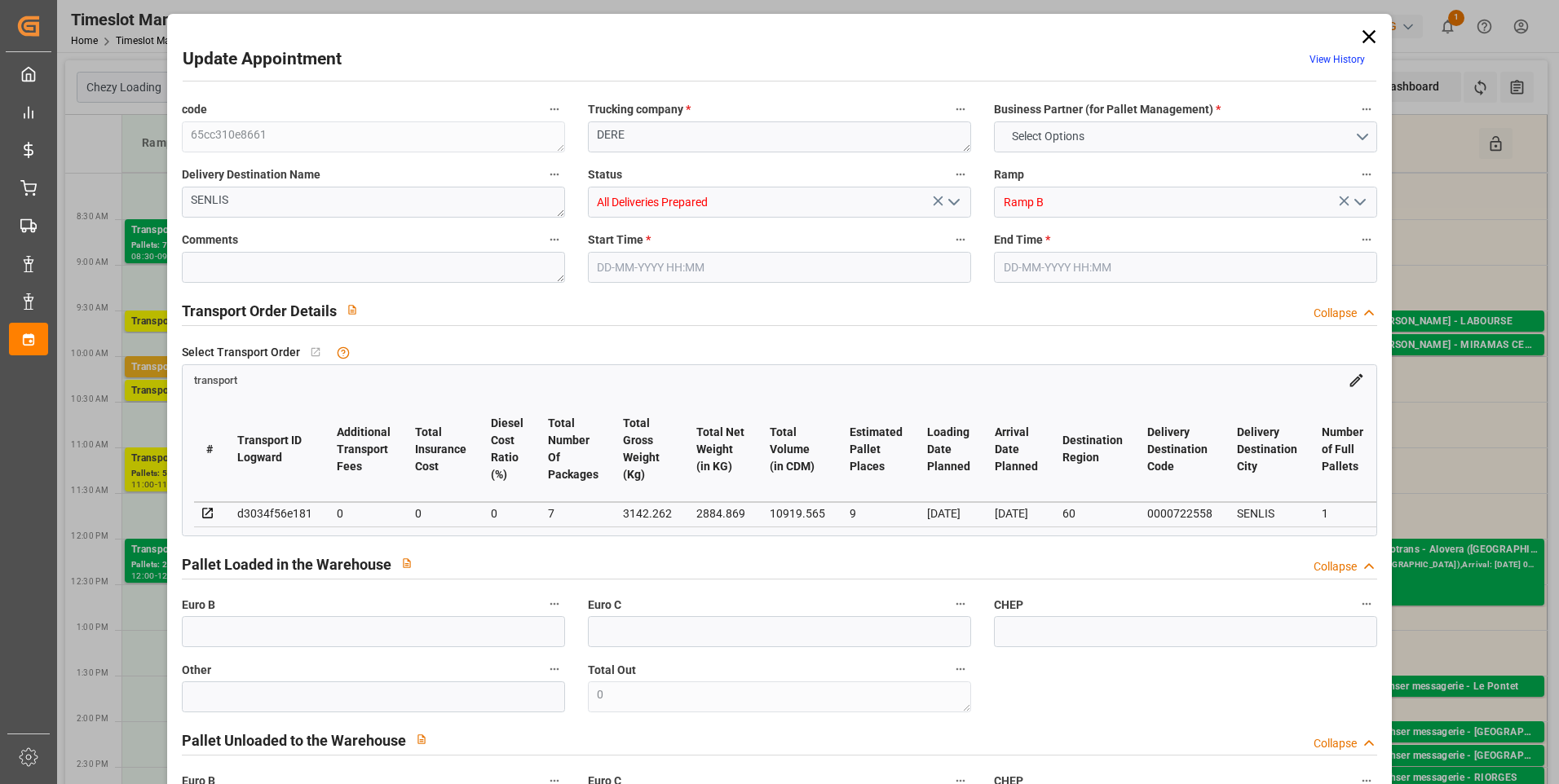
type input "9"
type input "0"
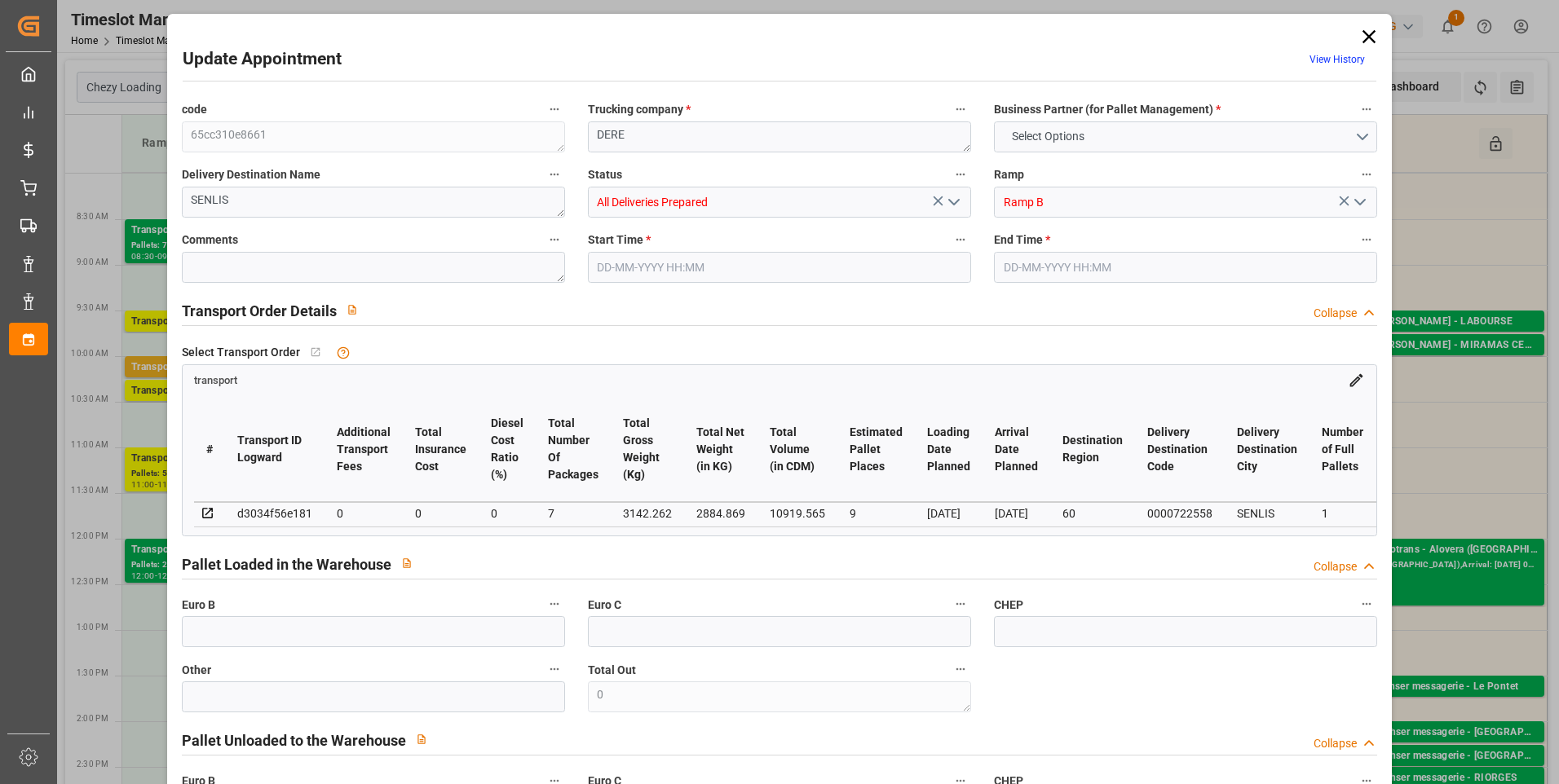
type input "7"
type input "2884.869"
type input "3401.582"
type input "10919.565"
type input "60"
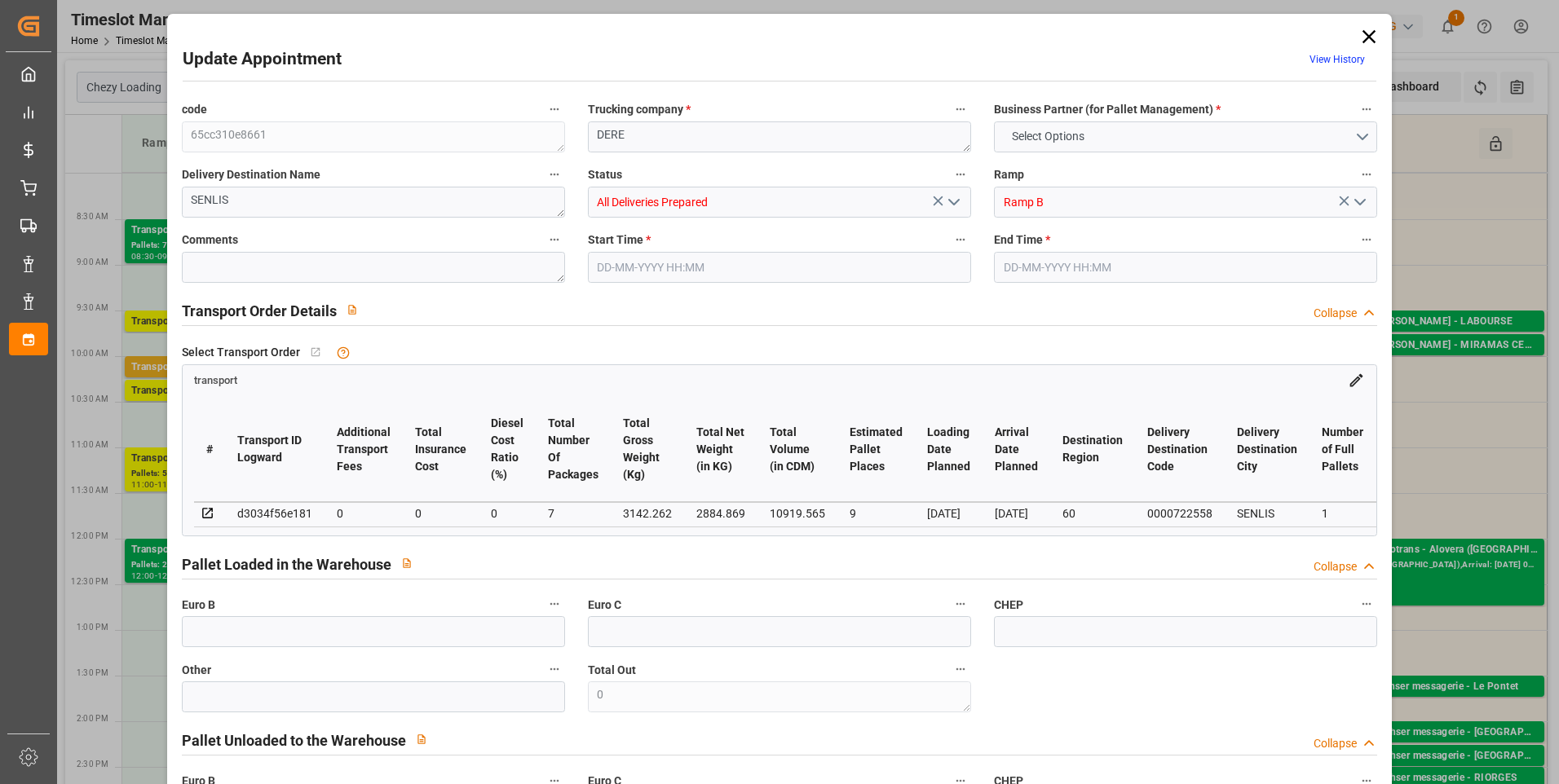
type input "1"
type input "1006"
type input "9"
type input "101"
type input "3142.262"
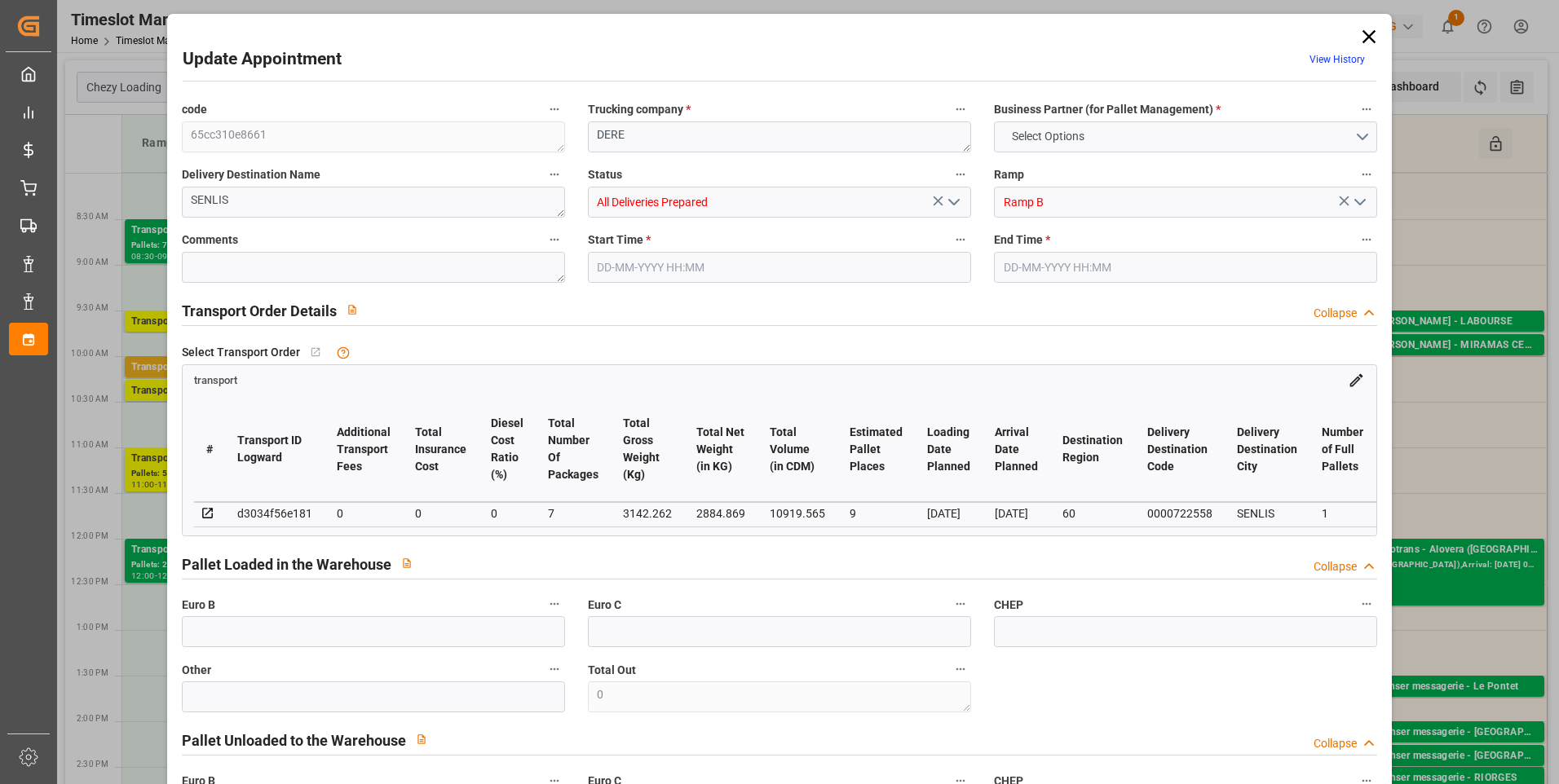
type input "0"
type input "4710.8598"
type input "0"
type input "21"
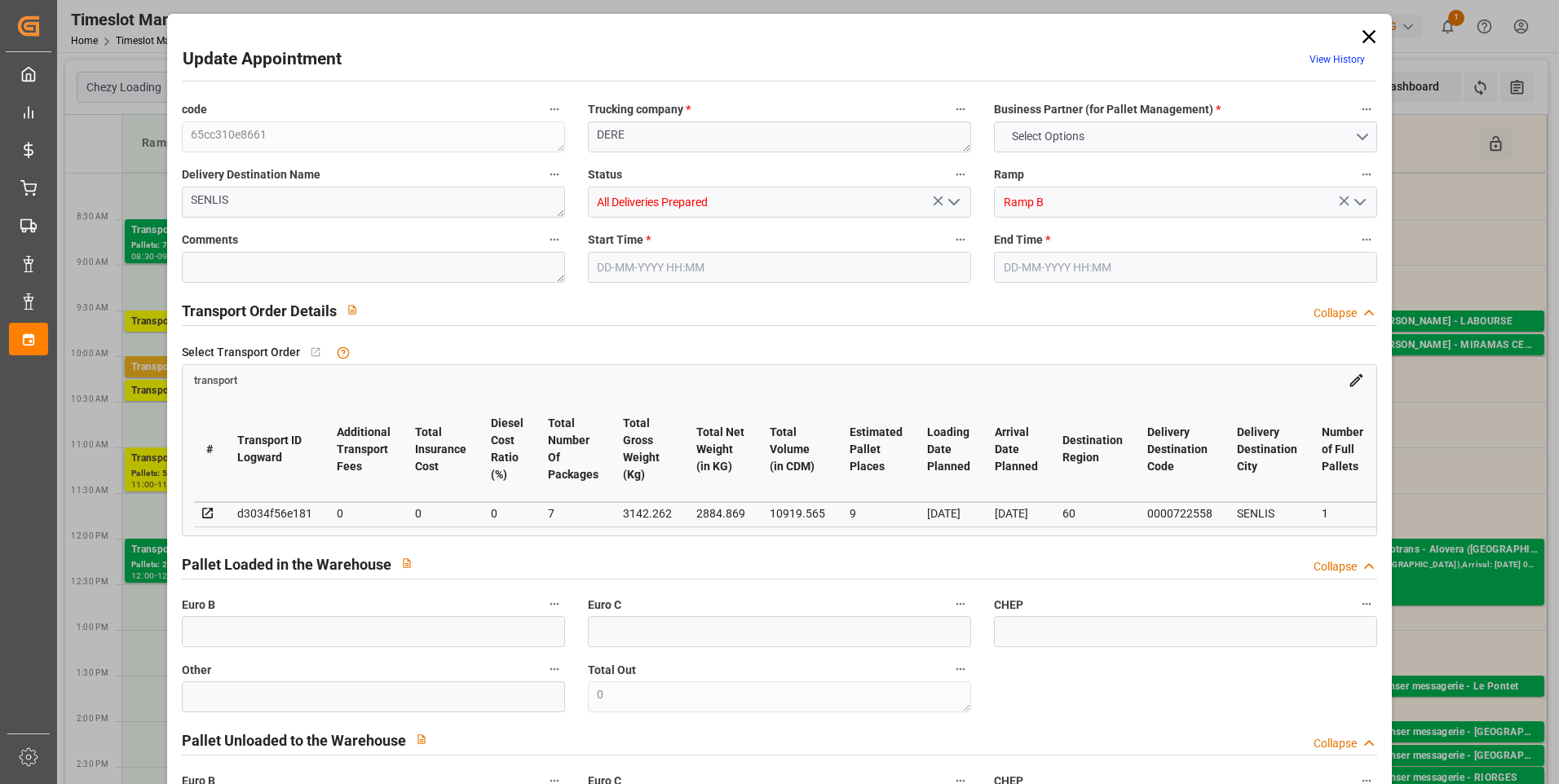
type input "35"
type input "05-09-2025 08:15"
type input "05-09-2025 08:30"
type input "03-09-2025 12:12"
type input "03-09-2025 11:27"
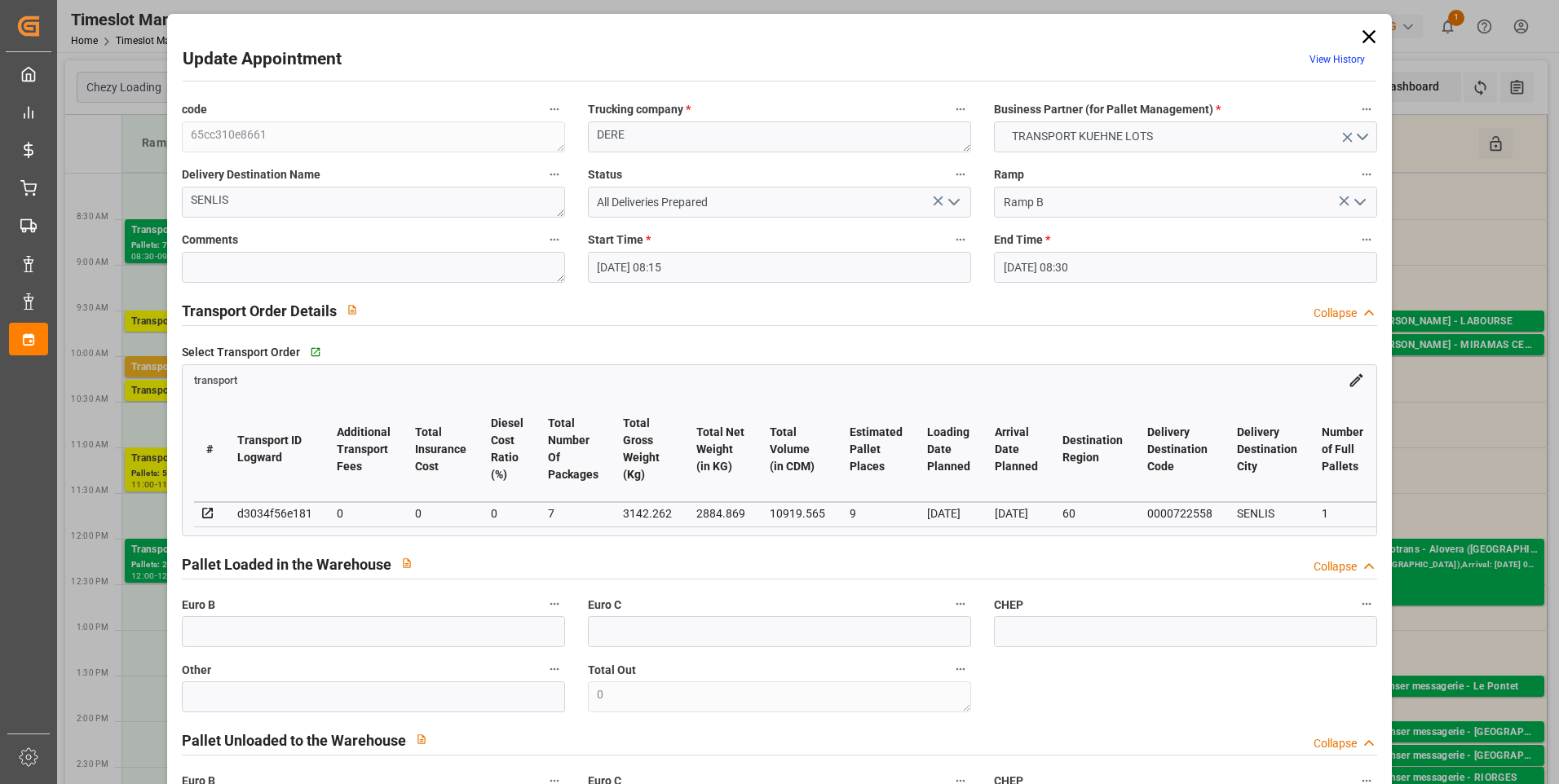
type input "[DATE]"
click at [248, 276] on textarea at bounding box center [373, 267] width 383 height 31
type textarea "rt 10"
click at [954, 201] on polyline "open menu" at bounding box center [955, 202] width 10 height 5
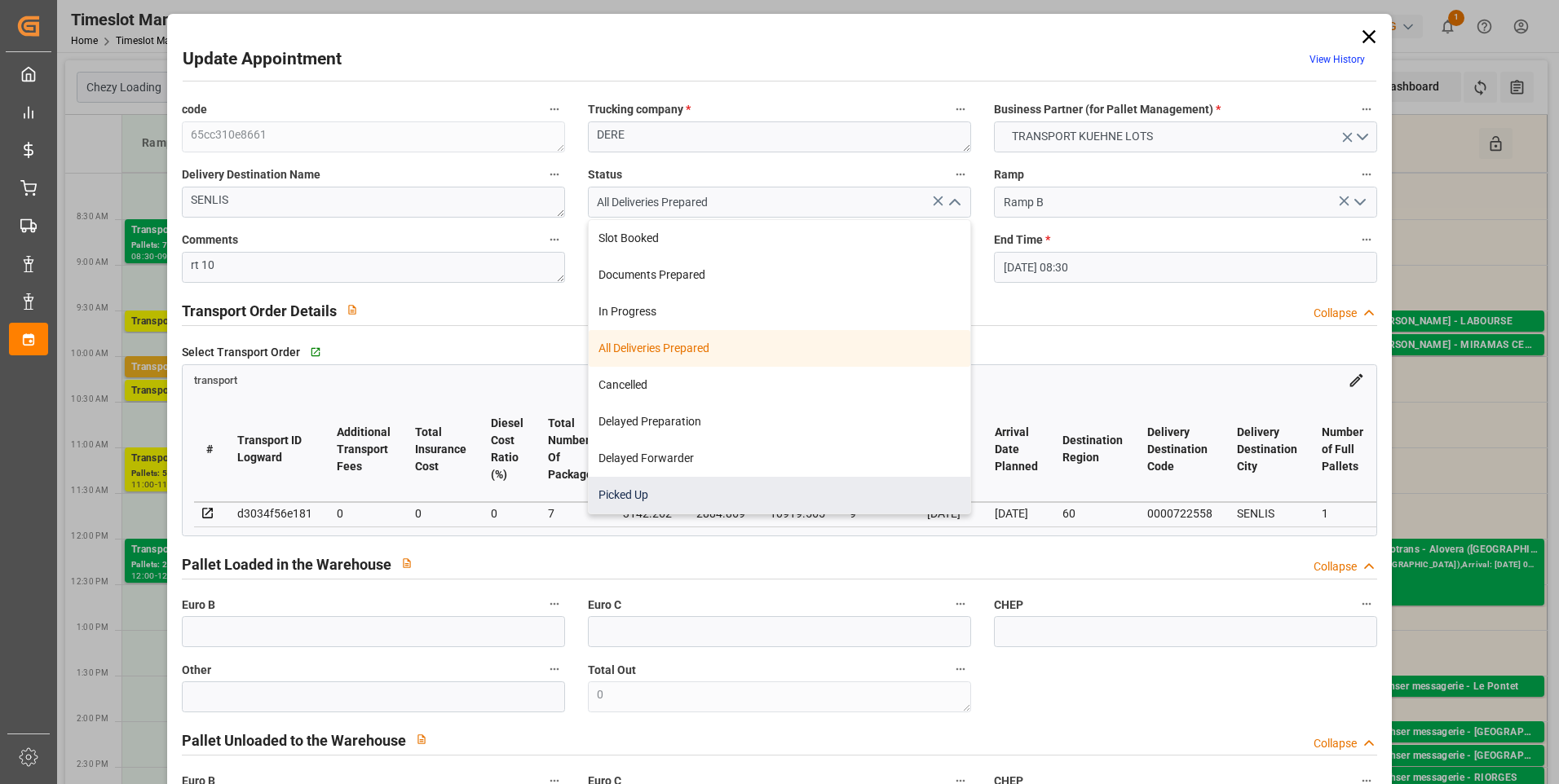
click at [642, 491] on div "Picked Up" at bounding box center [780, 495] width 381 height 36
type input "Picked Up"
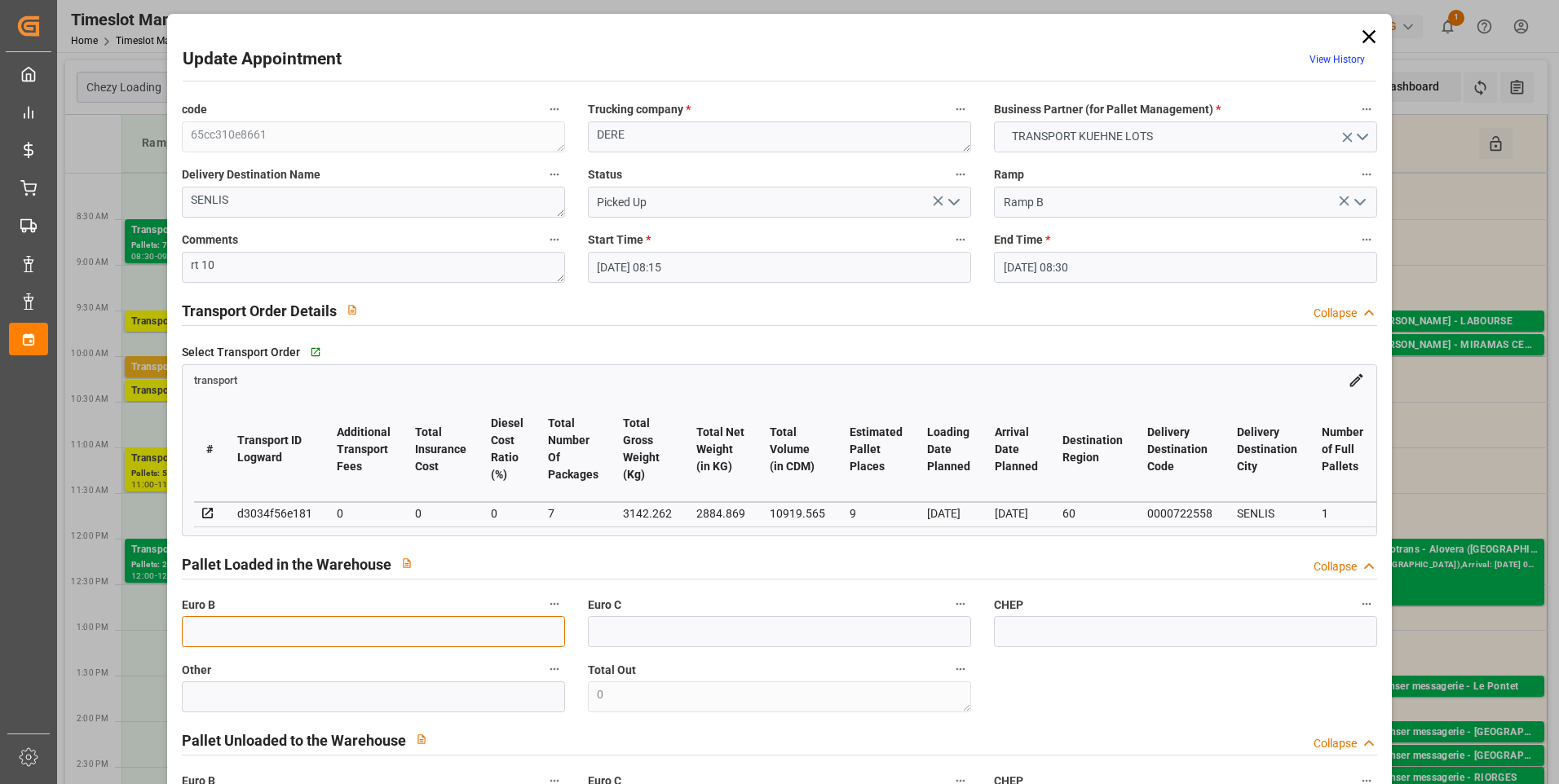
click at [216, 645] on input "text" at bounding box center [373, 632] width 383 height 31
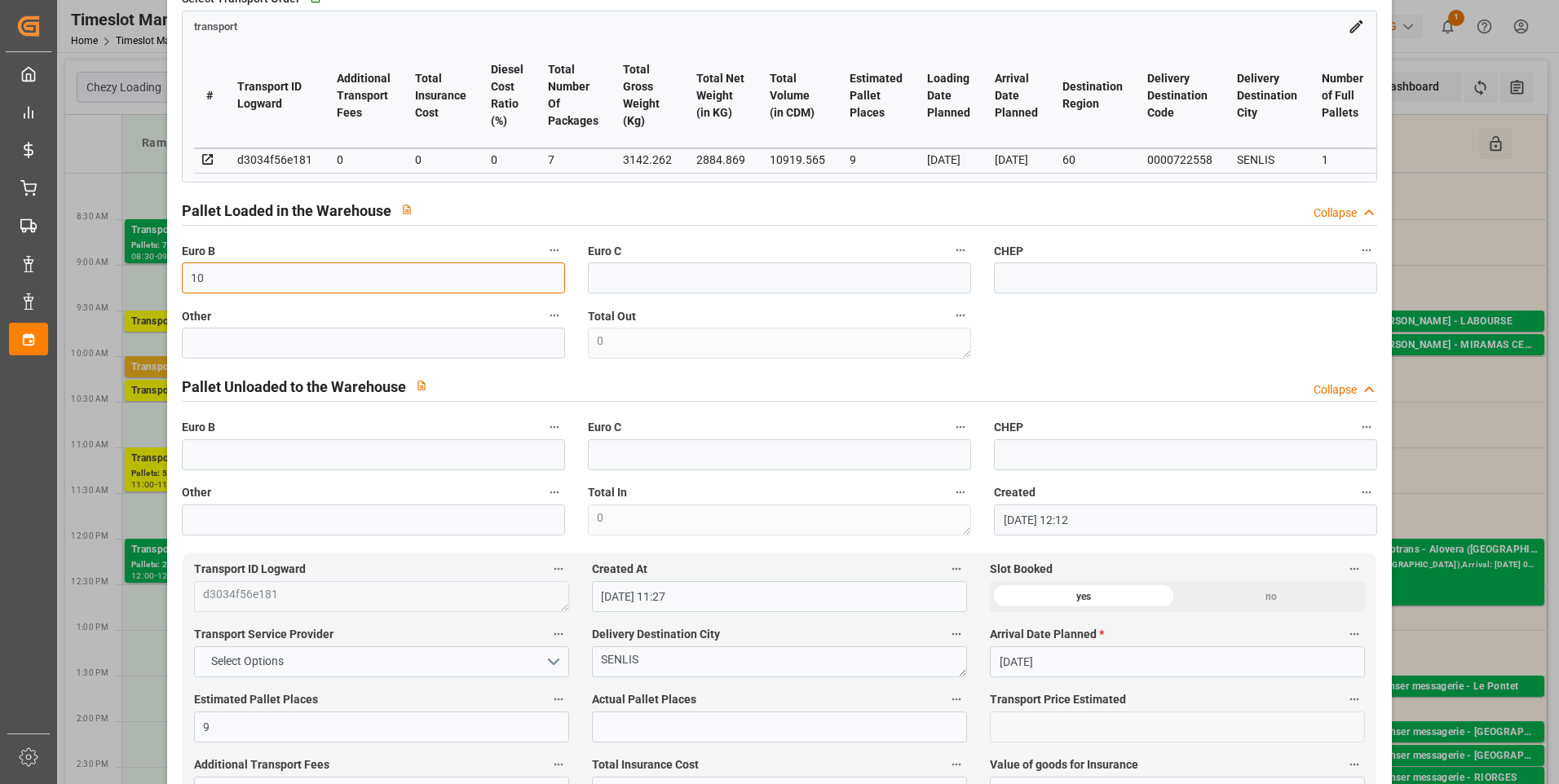
scroll to position [489, 0]
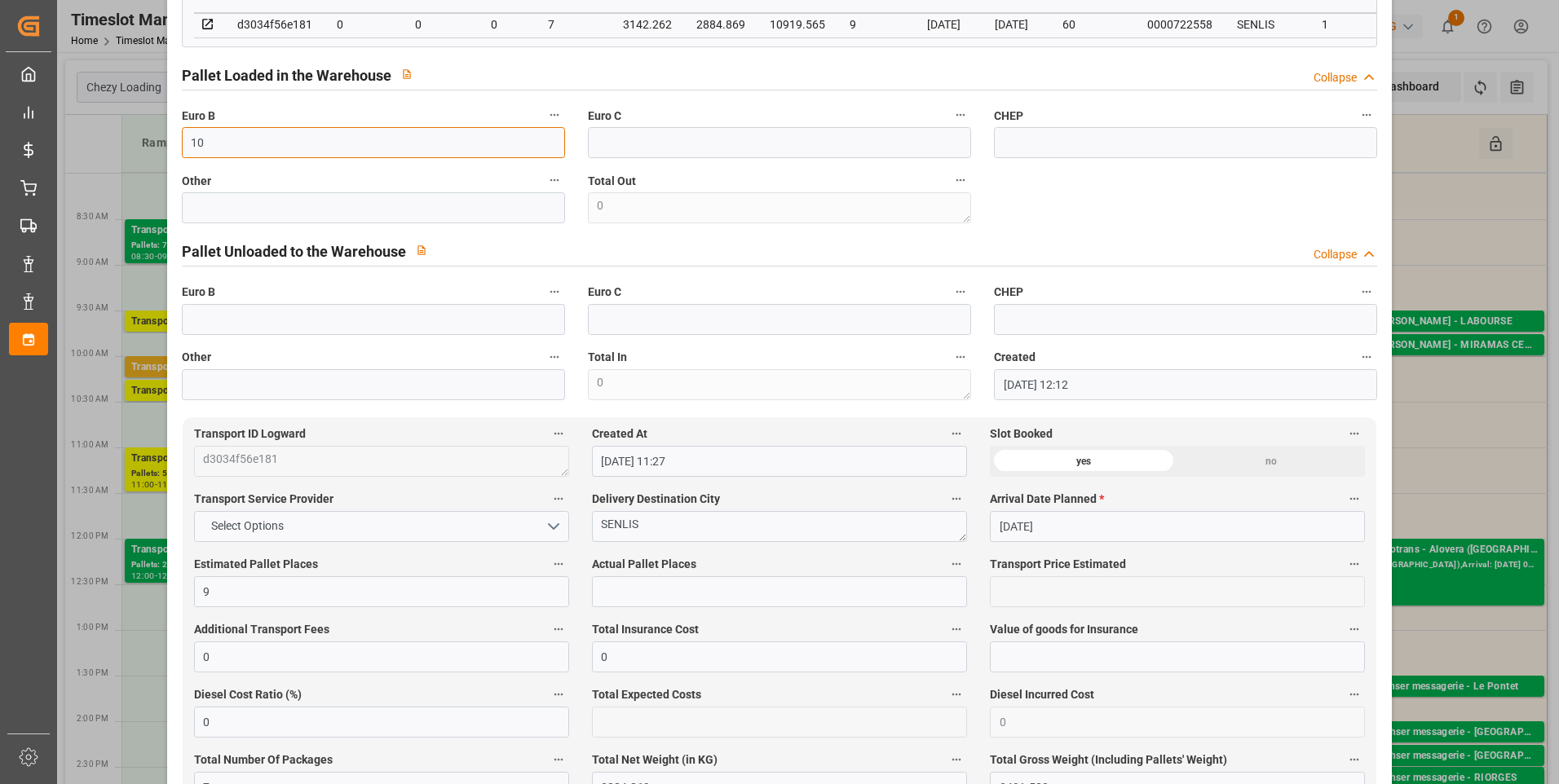
type input "10"
click at [628, 593] on input "text" at bounding box center [780, 592] width 375 height 31
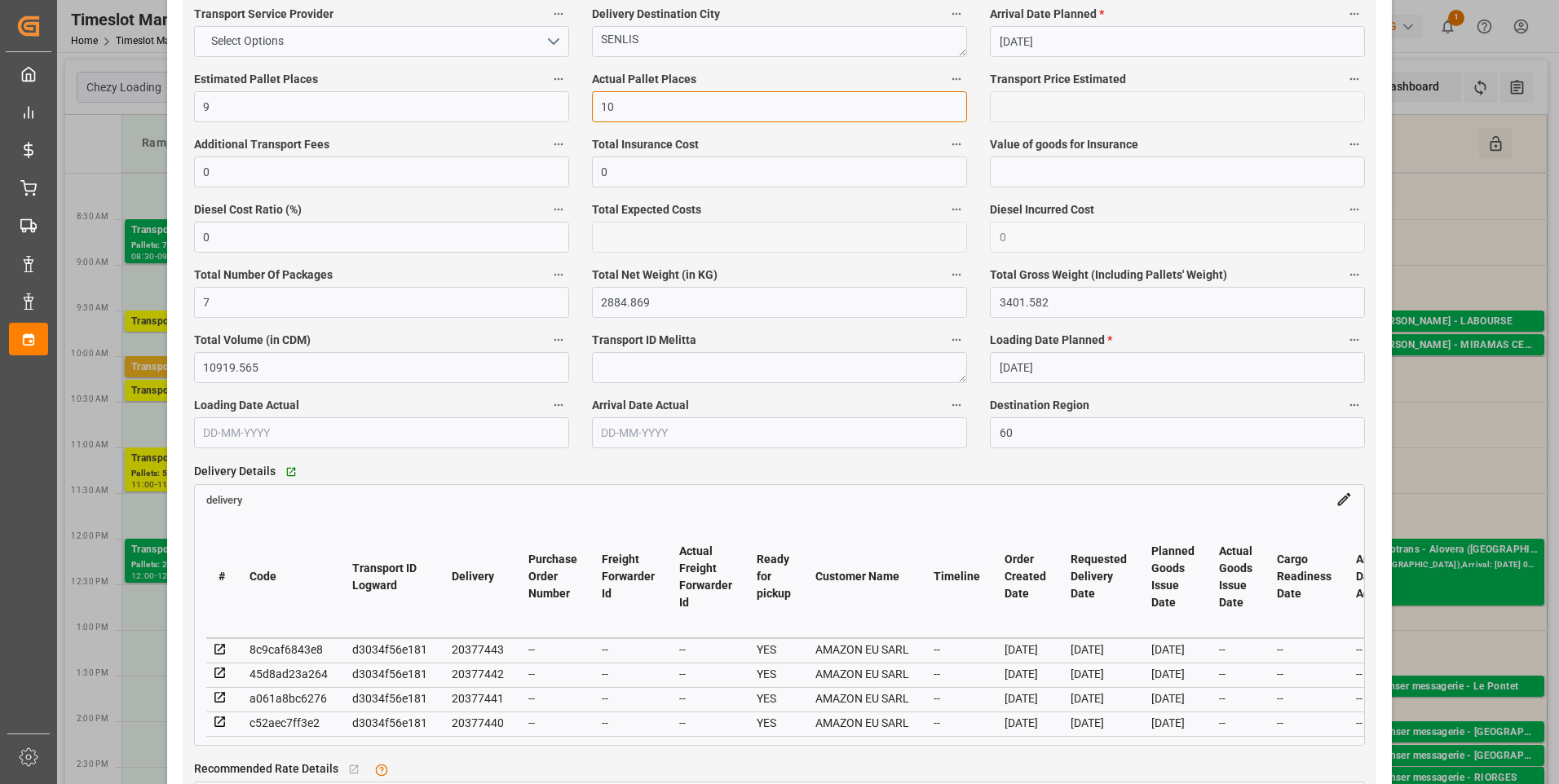
scroll to position [1222, 0]
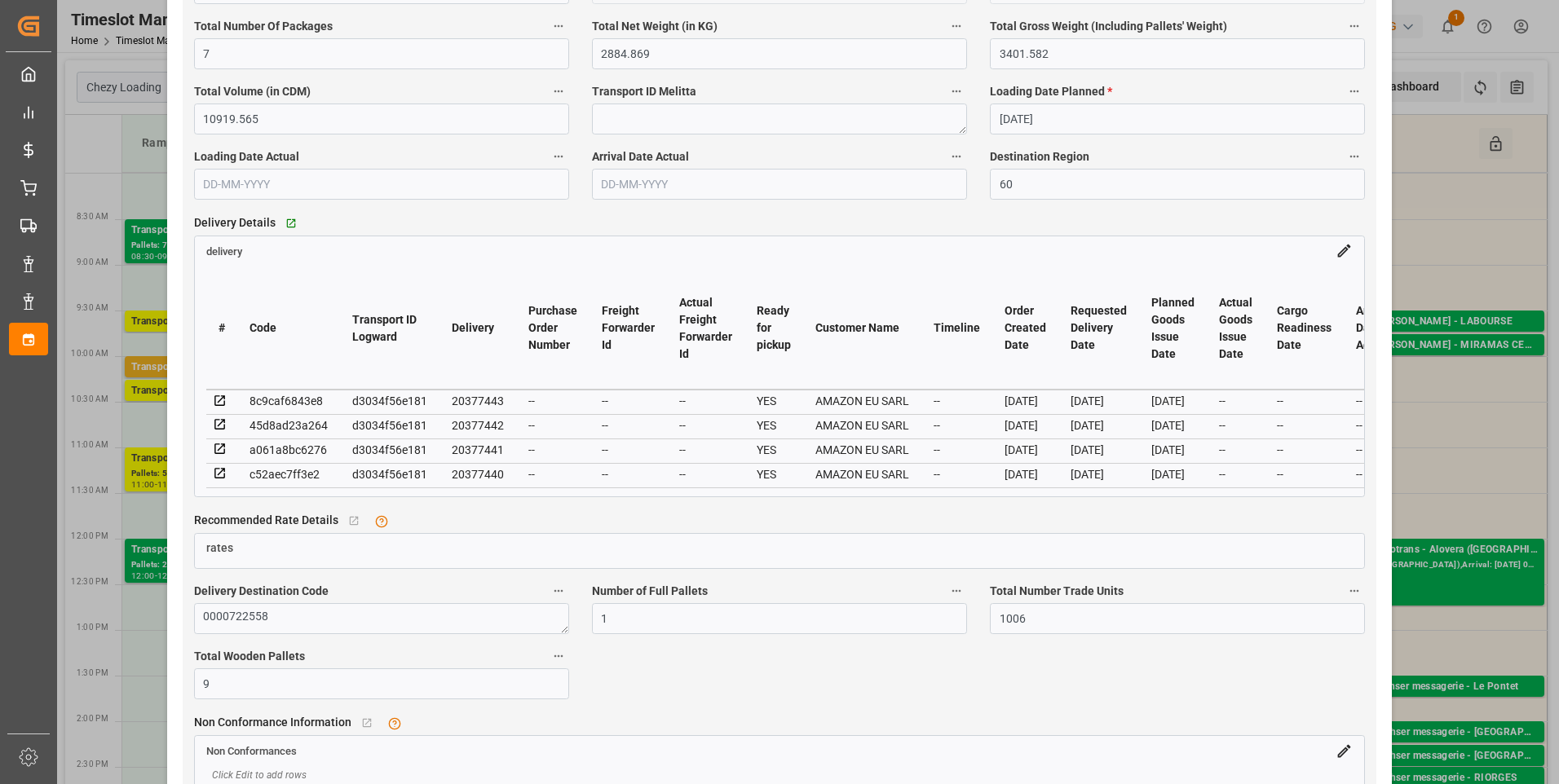
type input "10"
click at [216, 409] on icon at bounding box center [220, 401] width 15 height 15
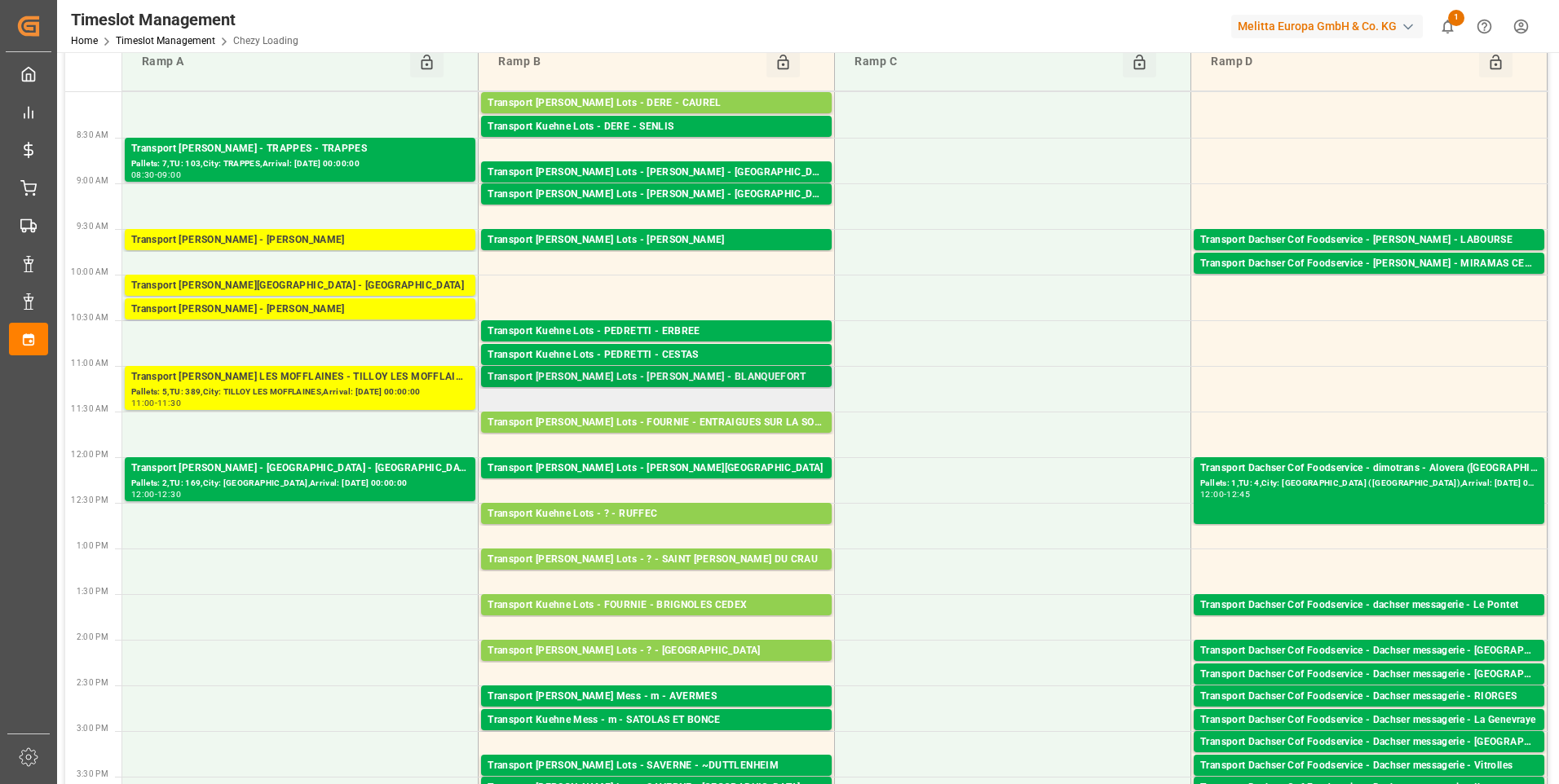
scroll to position [0, 0]
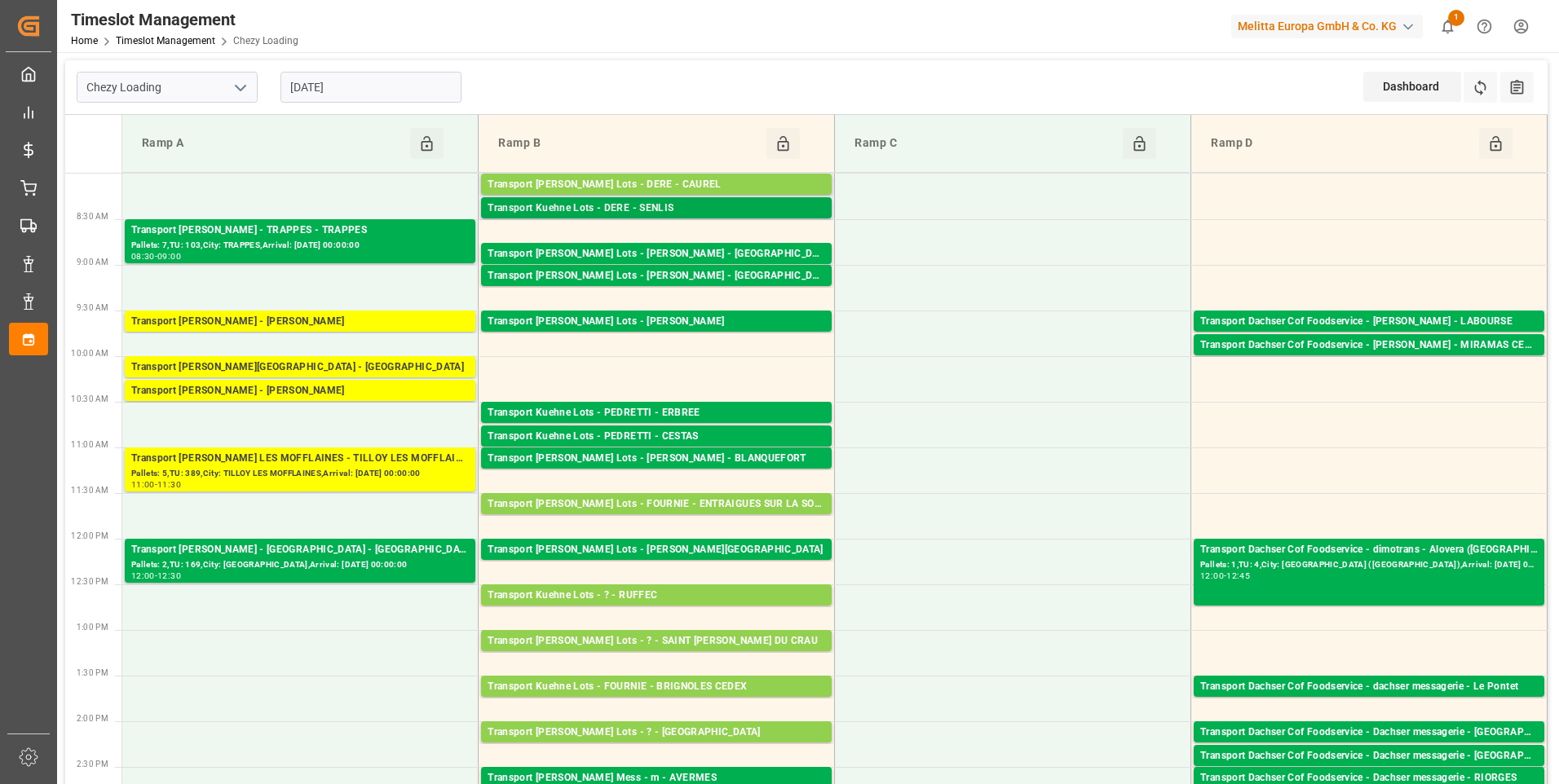
click at [682, 206] on div "Transport Kuehne Lots - DERE - SENLIS" at bounding box center [656, 209] width 338 height 17
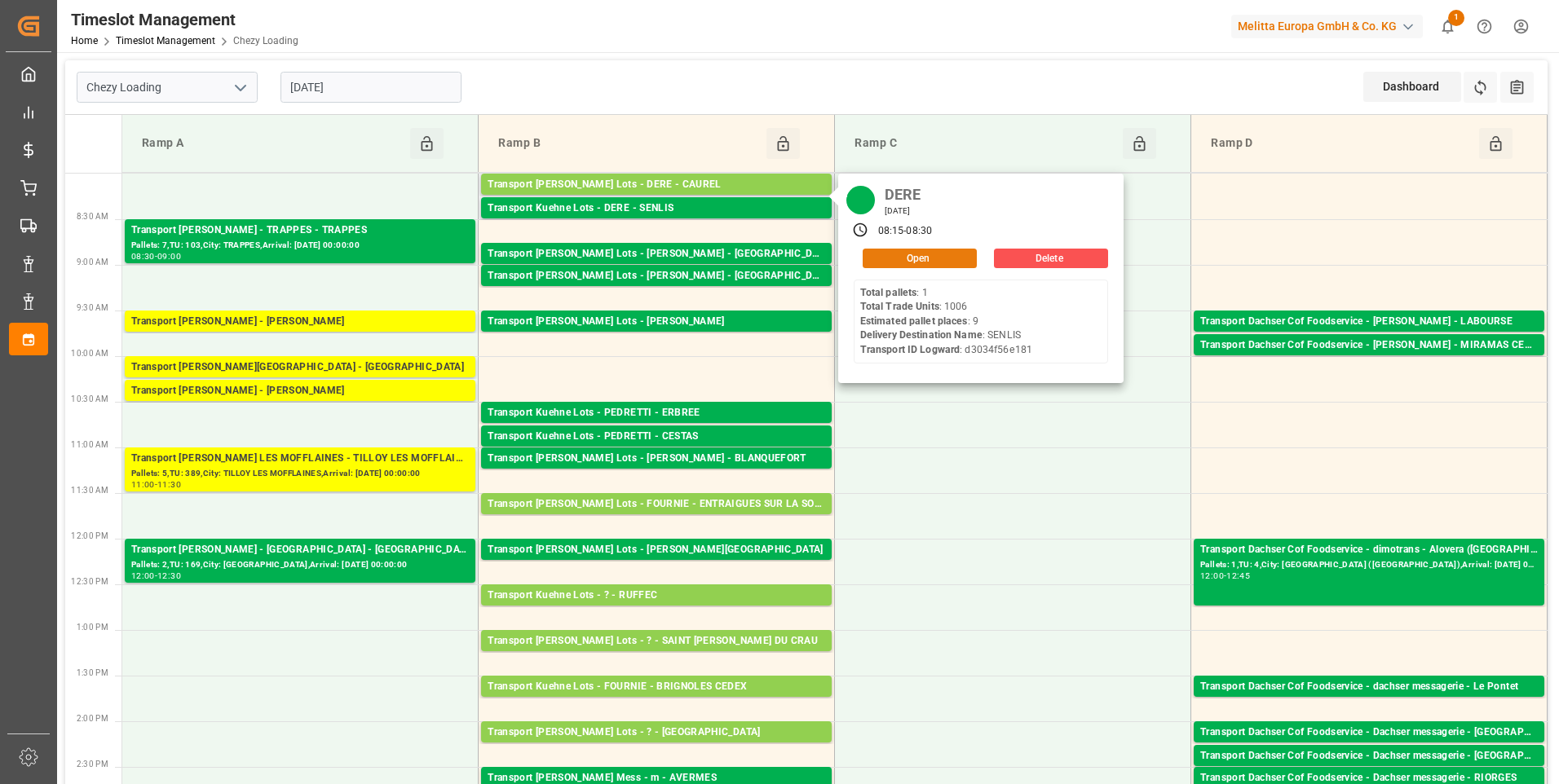
click at [888, 257] on button "Open" at bounding box center [920, 258] width 114 height 20
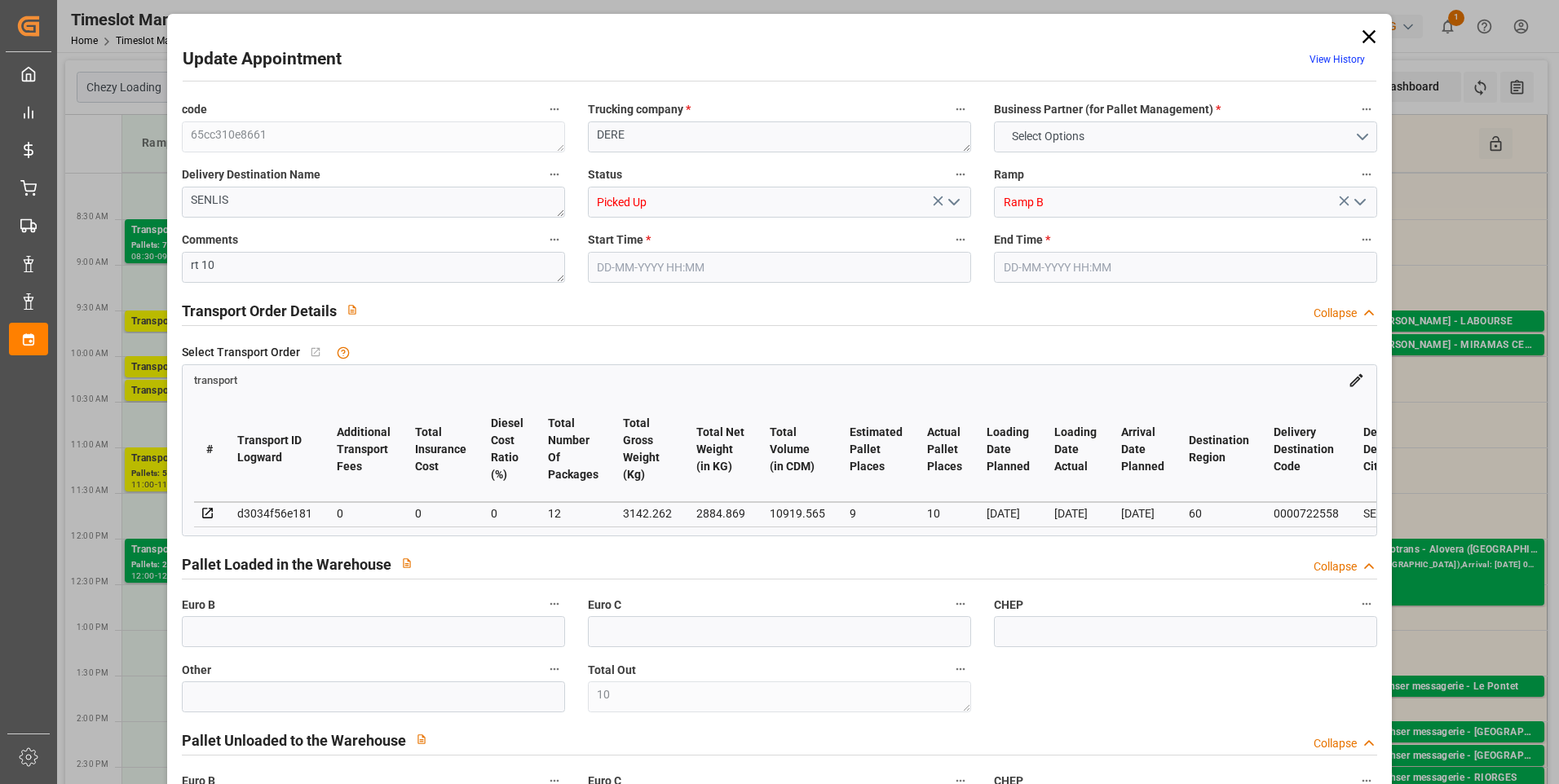
type input "10"
type input "9"
type input "10"
type input "0"
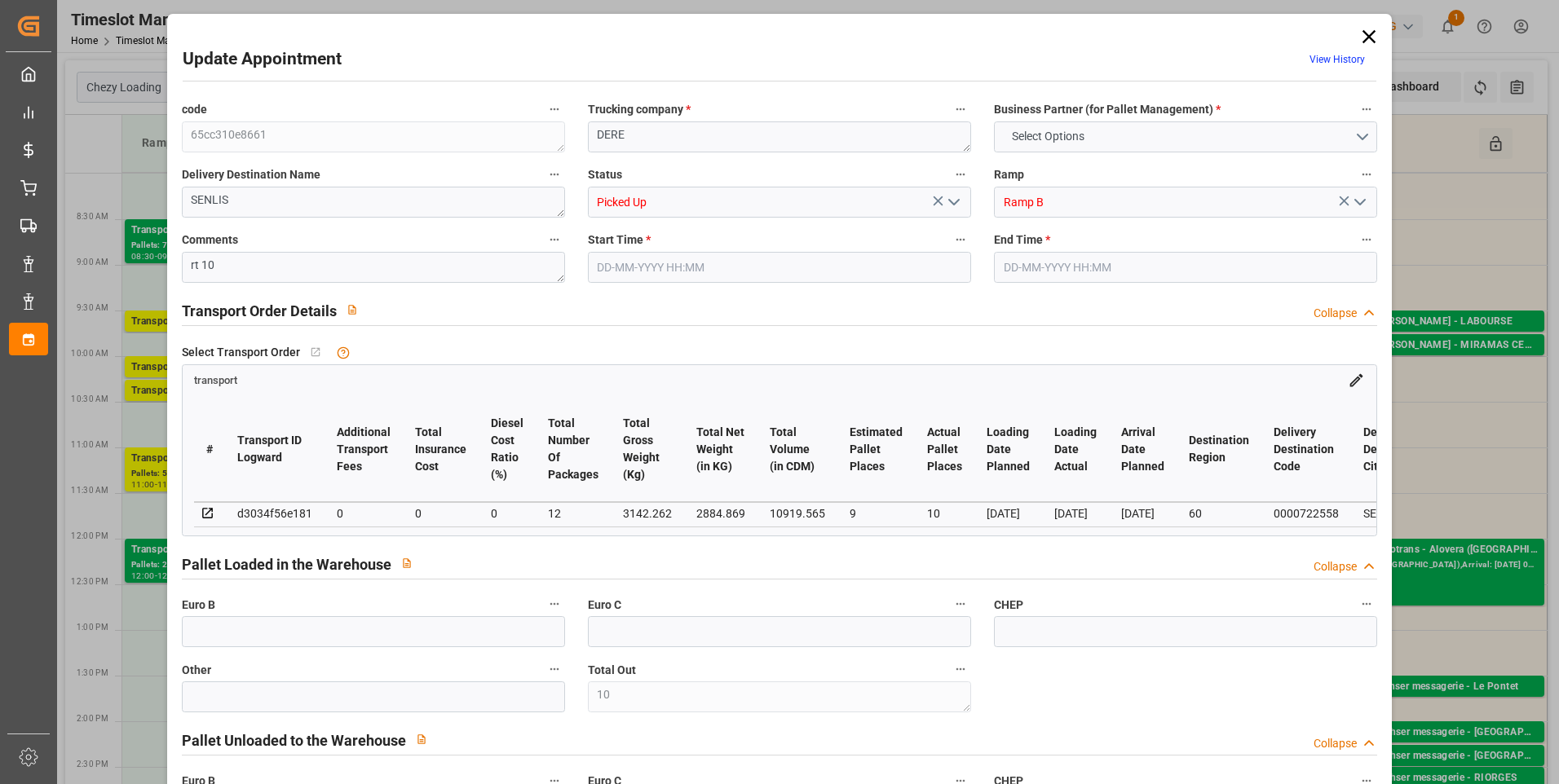
type input "0"
type input "12"
type input "2884.869"
type input "3401.582"
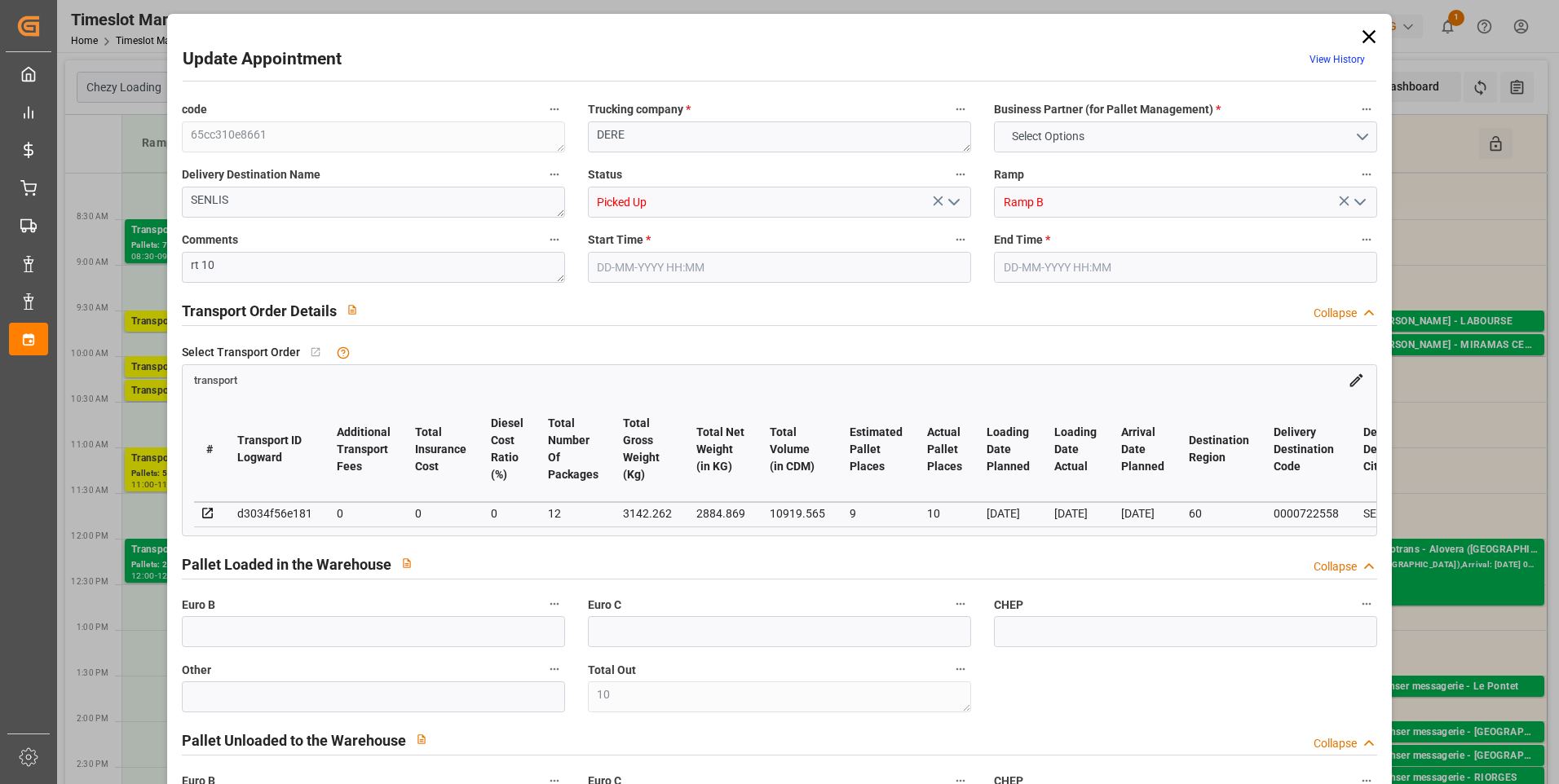
type input "10919.565"
type input "60"
type input "1"
type input "1006"
type input "10"
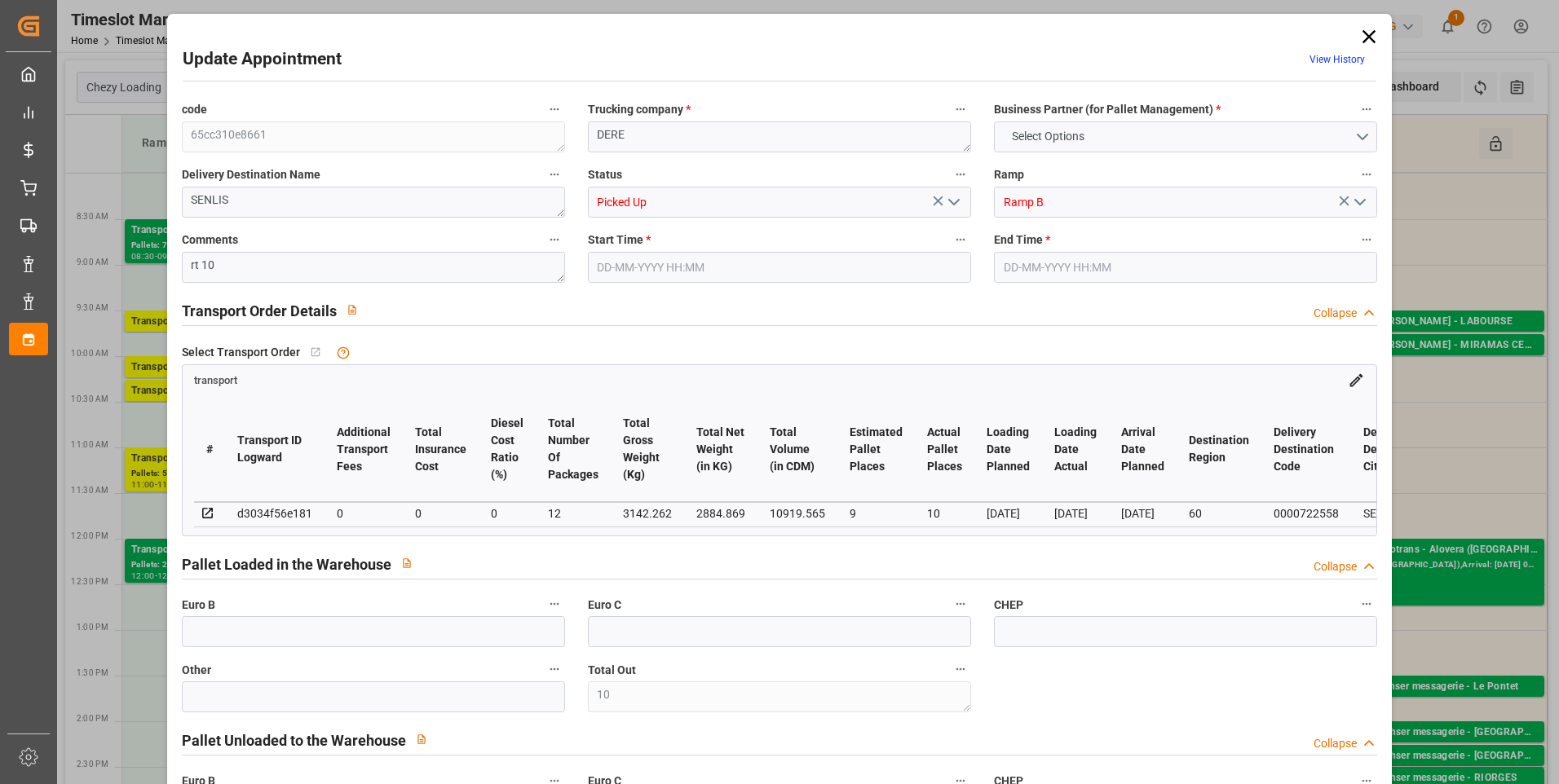
type input "101"
type input "3142.262"
type input "0"
type input "10767.6795"
type input "0"
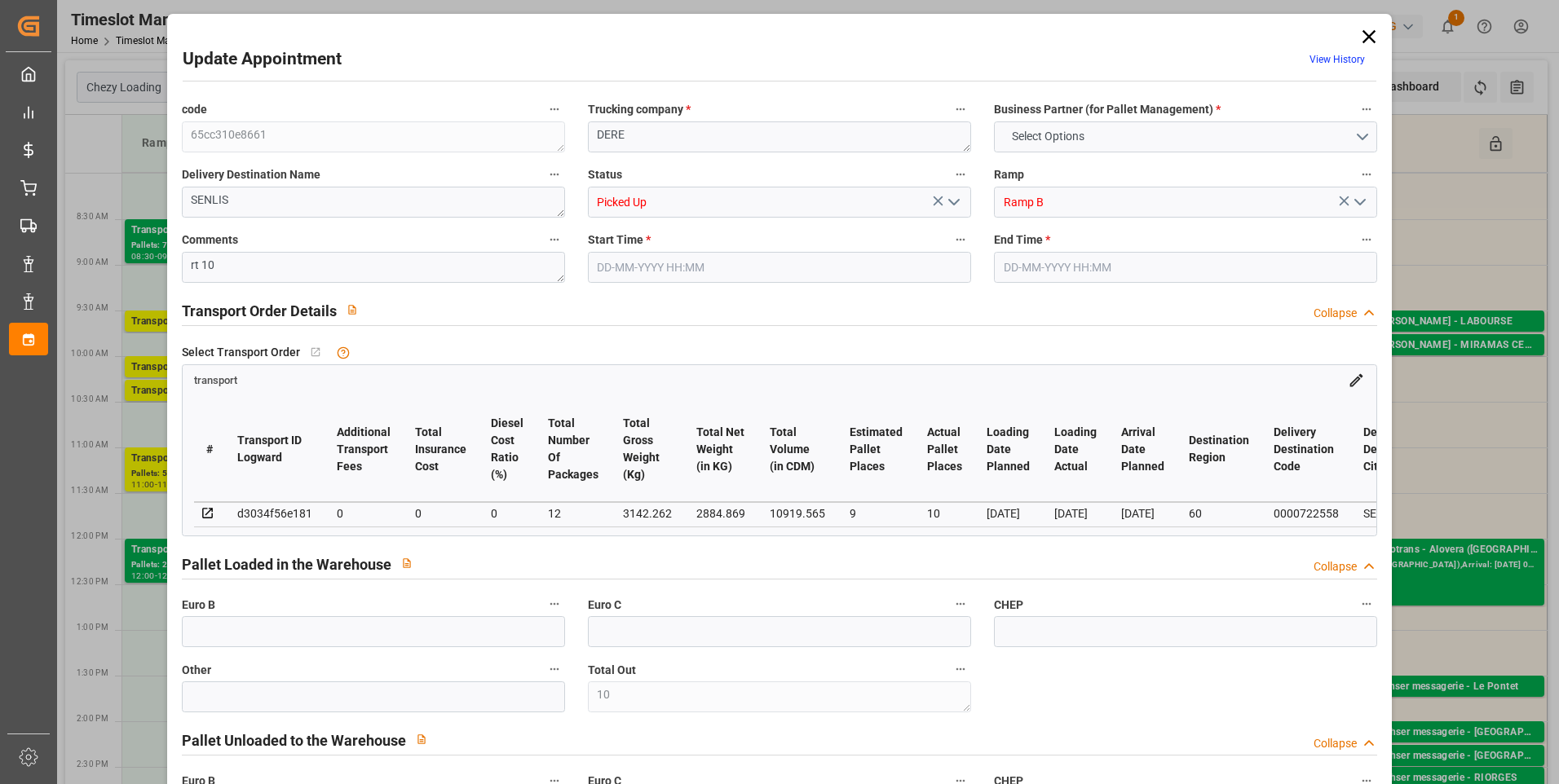
type input "0"
type input "21"
type input "80"
type input "05-09-2025 08:15"
type input "05-09-2025 08:30"
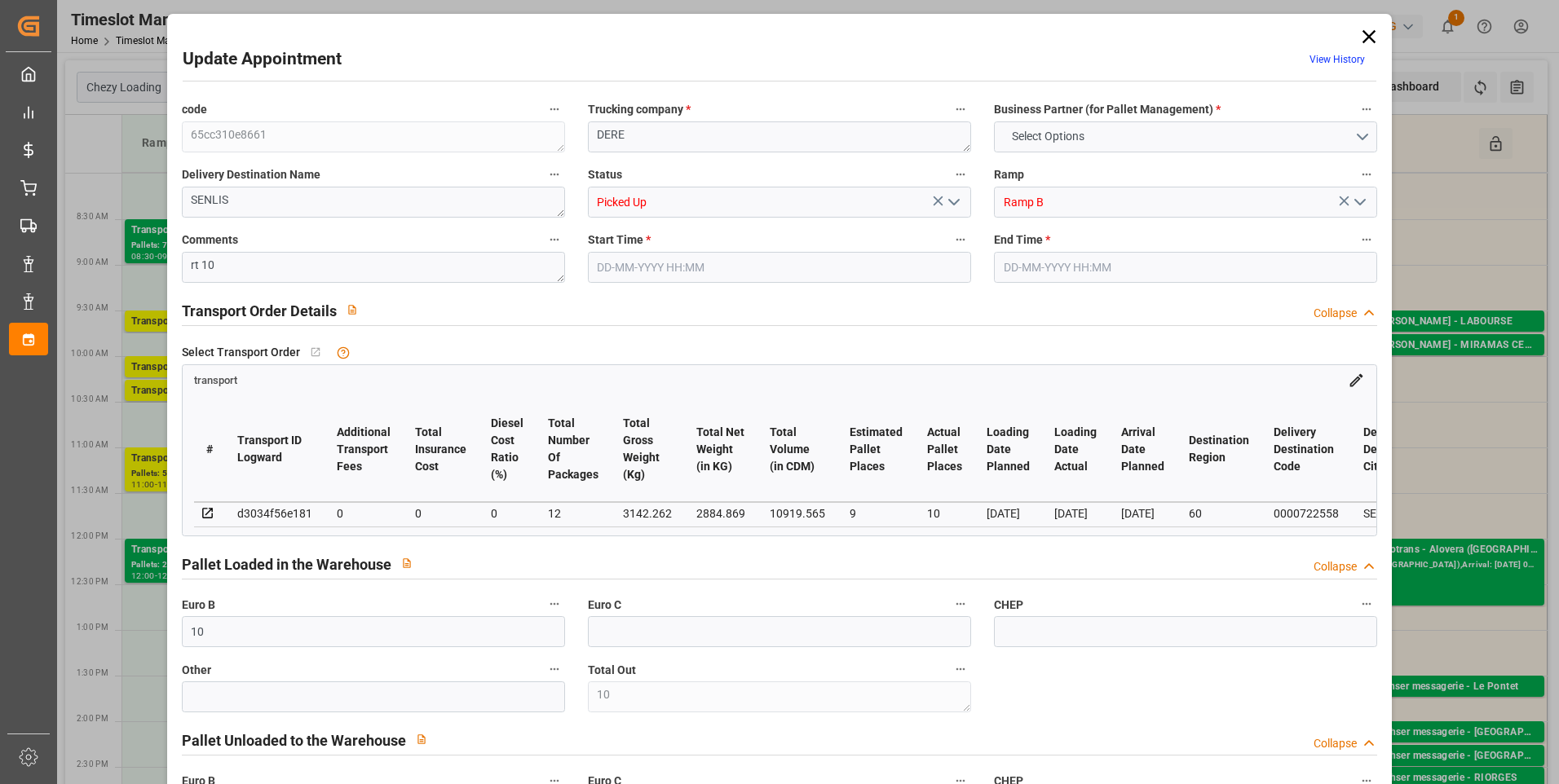
type input "03-09-2025 12:12"
type input "03-09-2025 11:27"
type input "[DATE]"
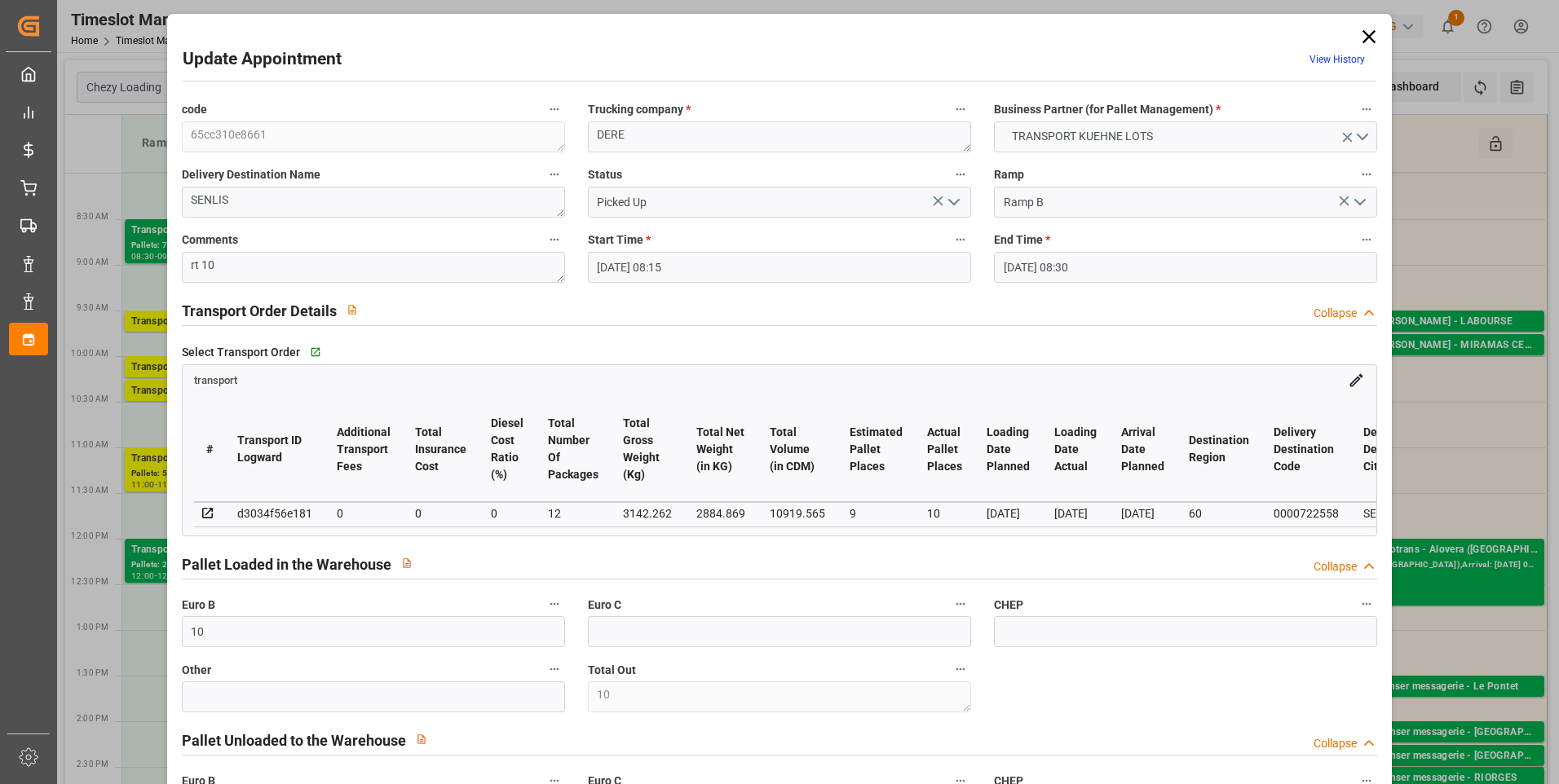
click at [955, 201] on polyline "open menu" at bounding box center [955, 202] width 10 height 5
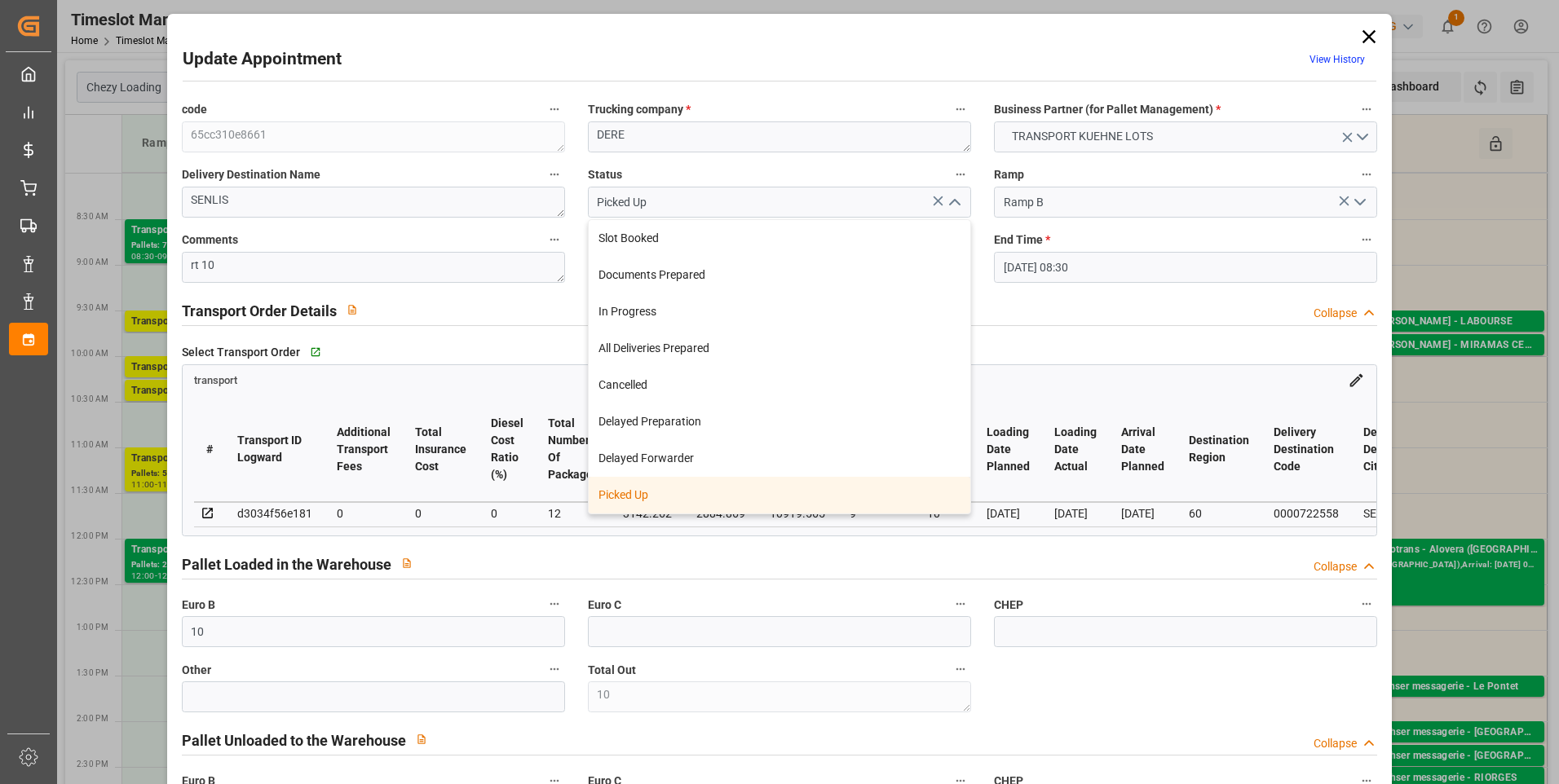
click at [631, 493] on div "Picked Up" at bounding box center [780, 495] width 381 height 36
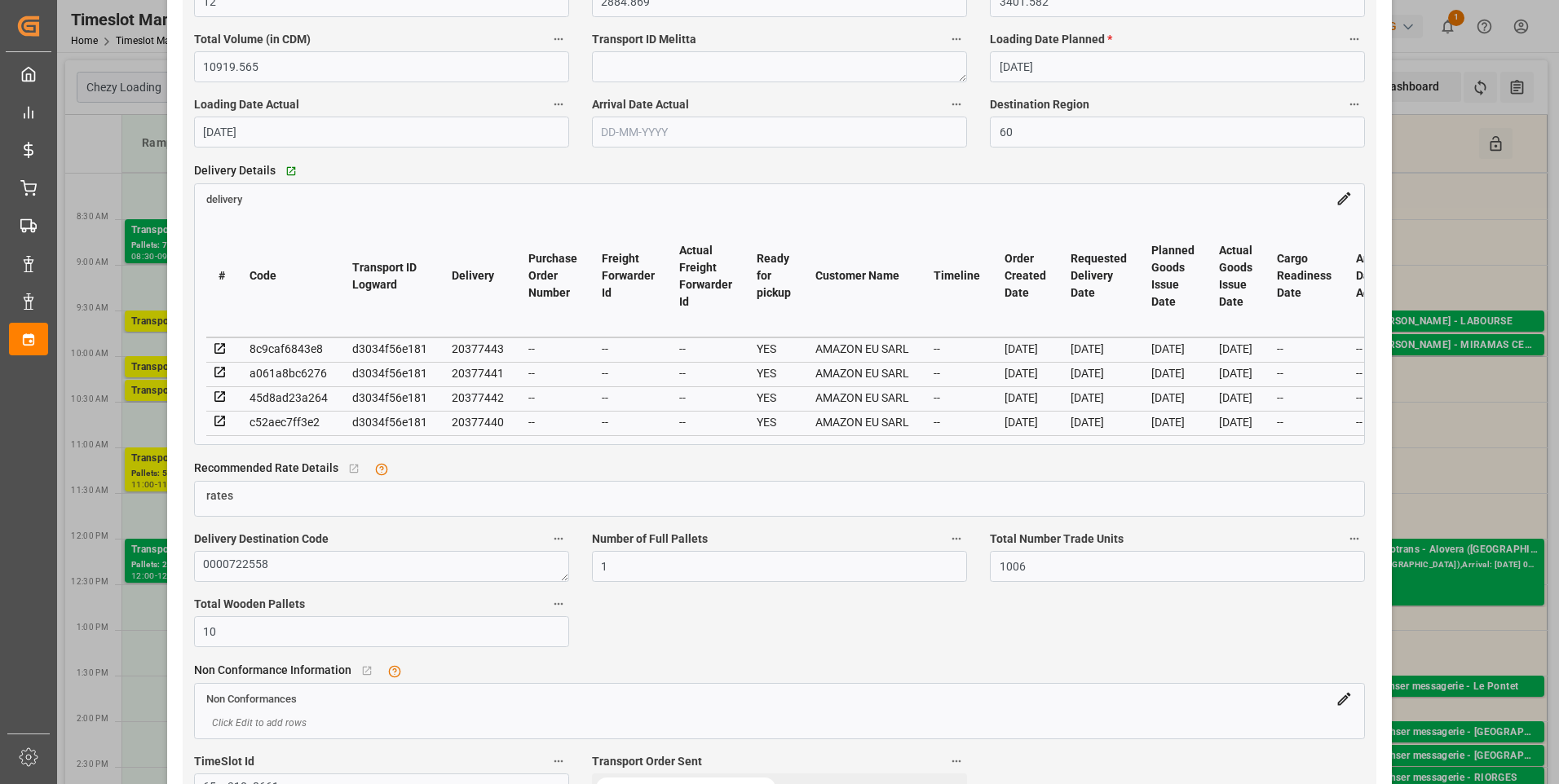
scroll to position [1060, 0]
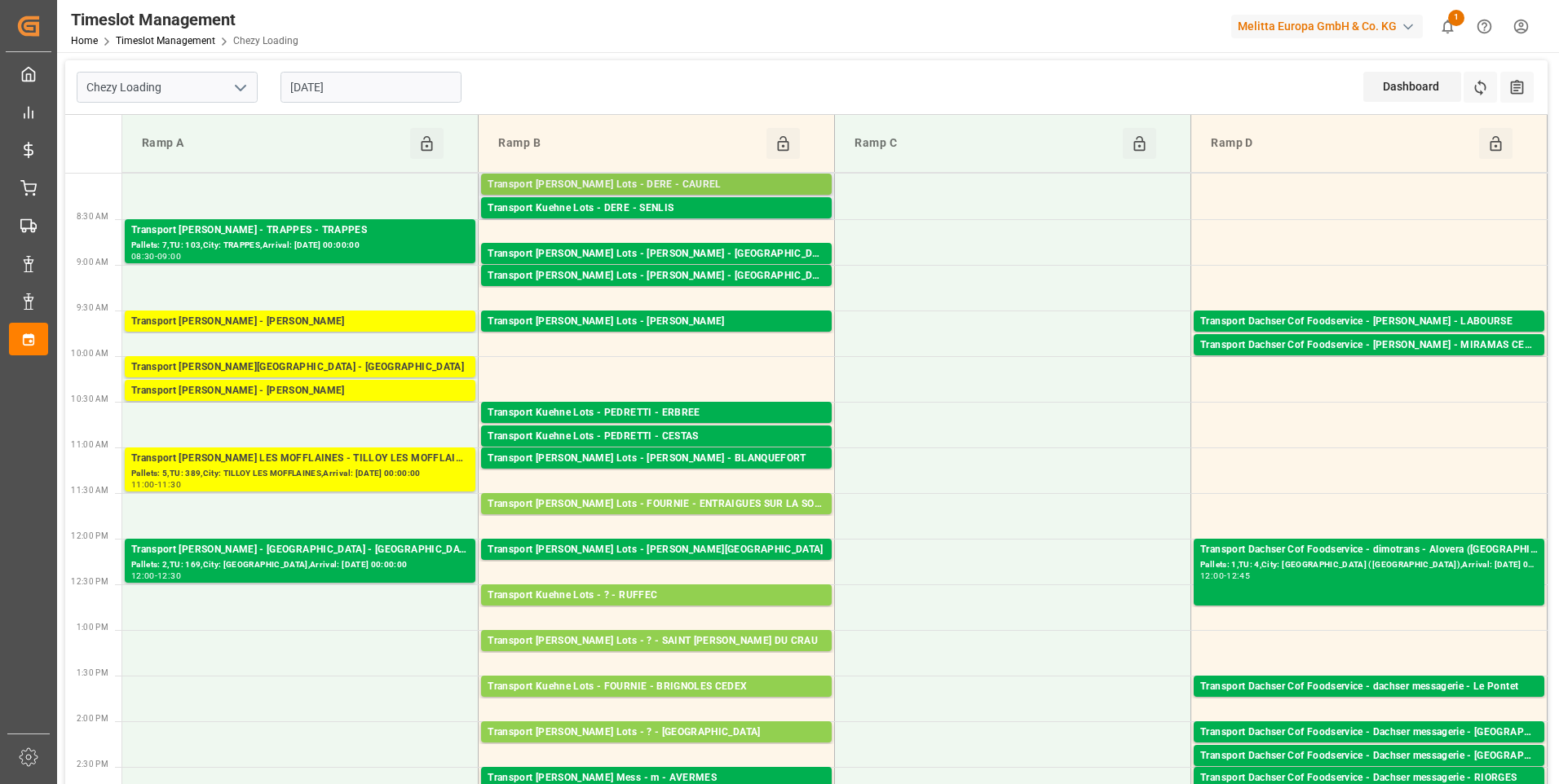
click at [652, 179] on div "Transport Kuehne Lots - DERE - CAUREL" at bounding box center [656, 185] width 338 height 17
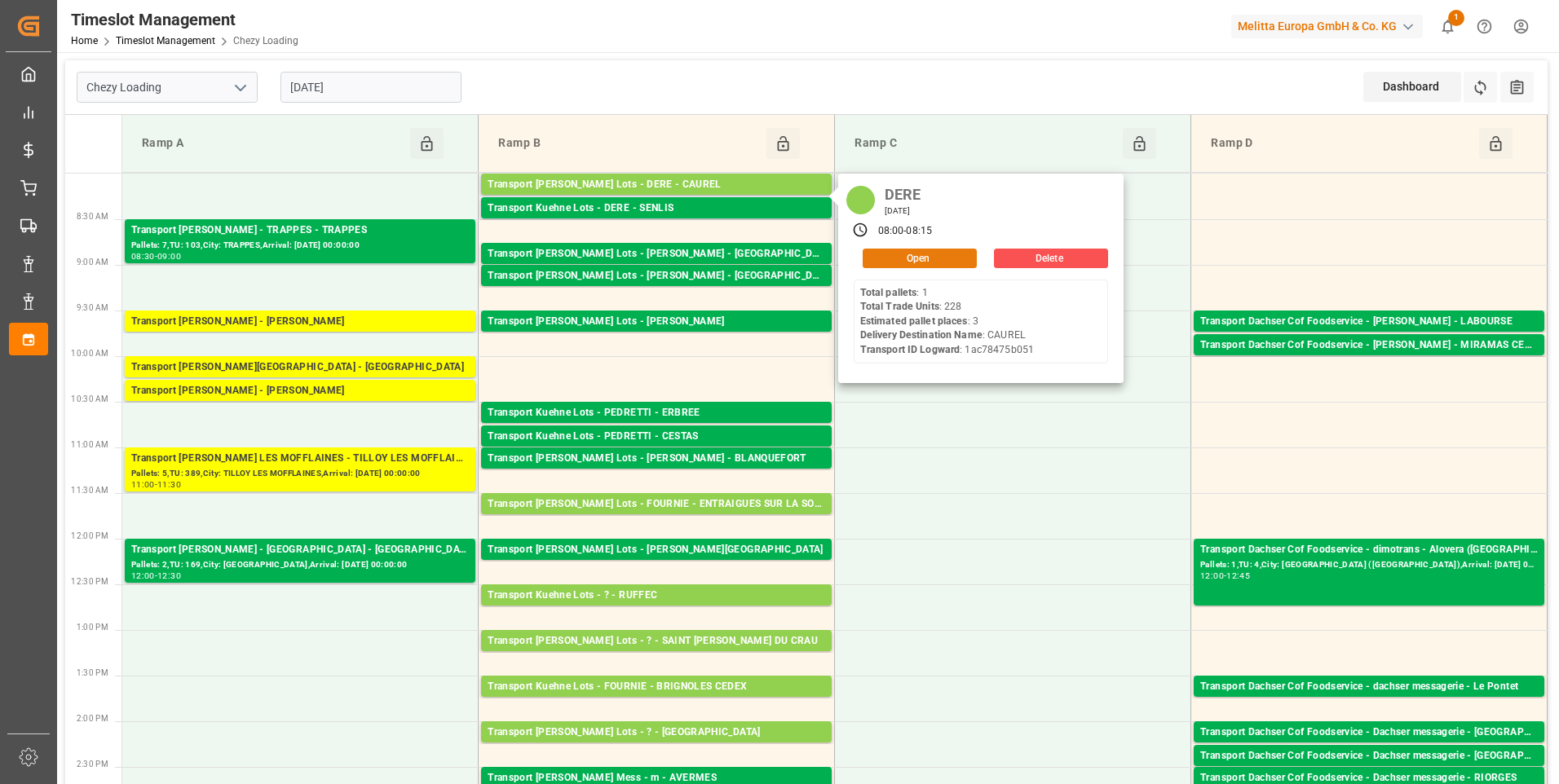
click at [906, 257] on button "Open" at bounding box center [920, 258] width 114 height 20
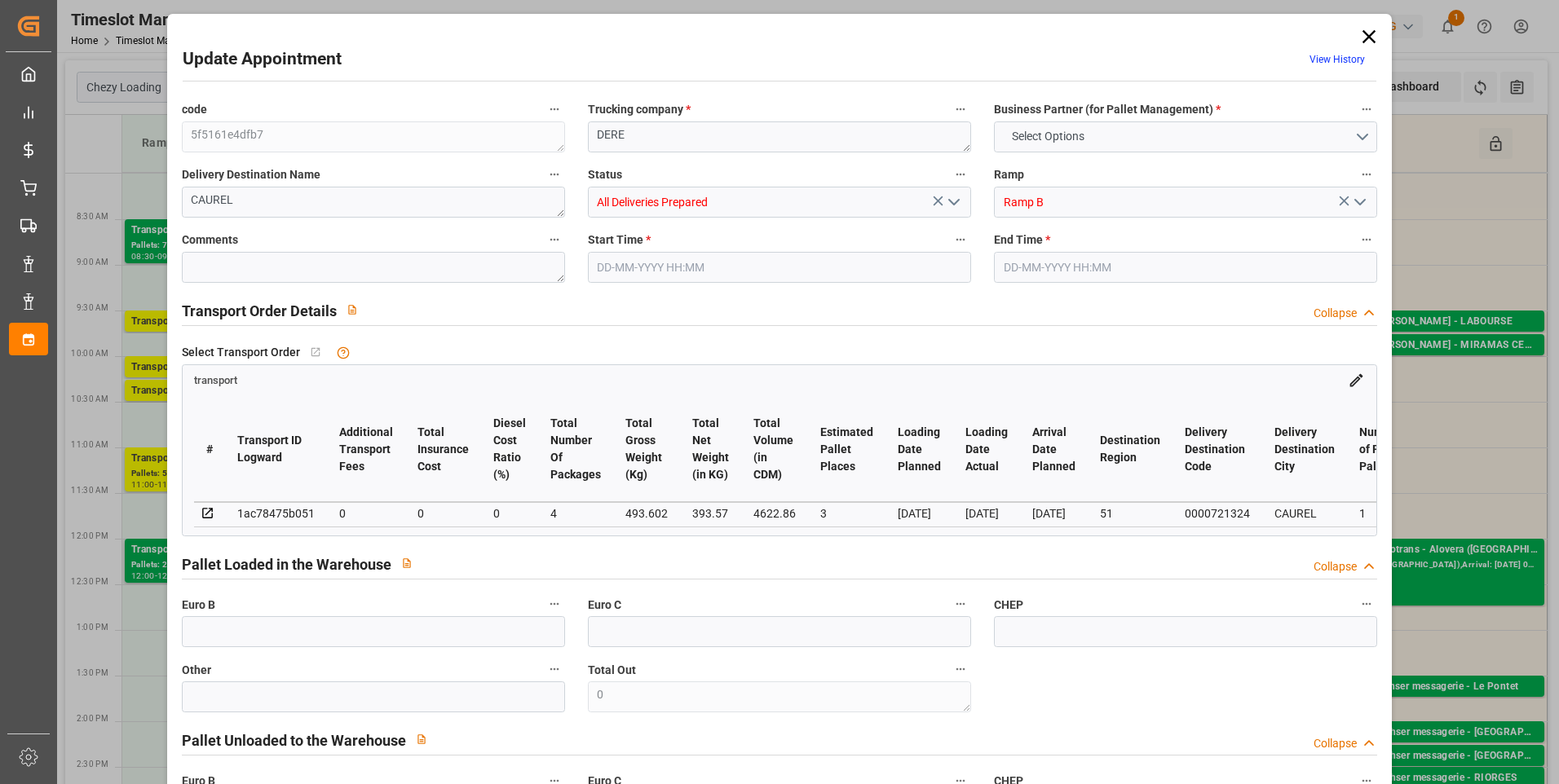
type input "3"
type input "0"
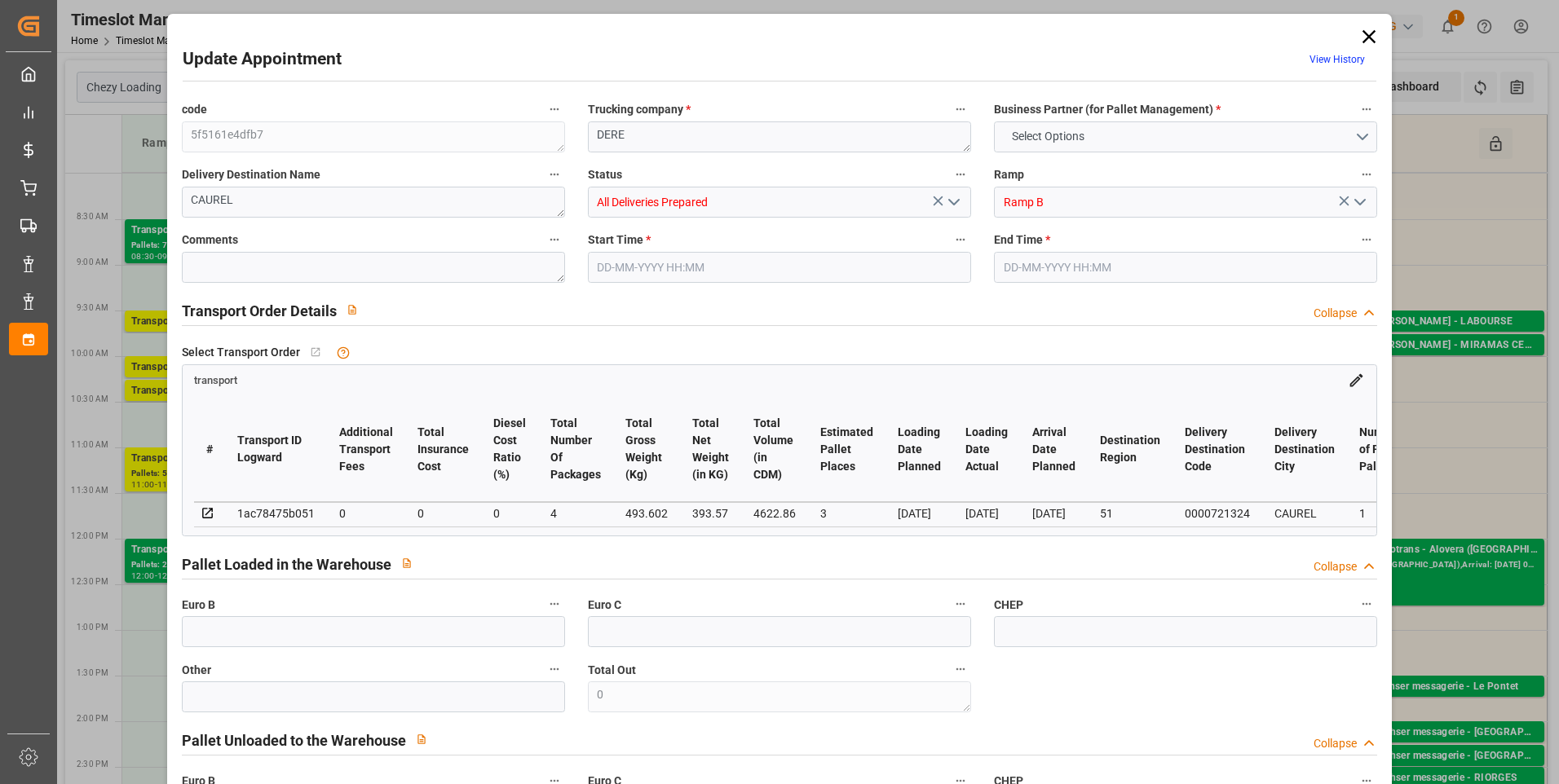
type input "4"
type input "393.57"
type input "578.626"
type input "4622.86"
type input "51"
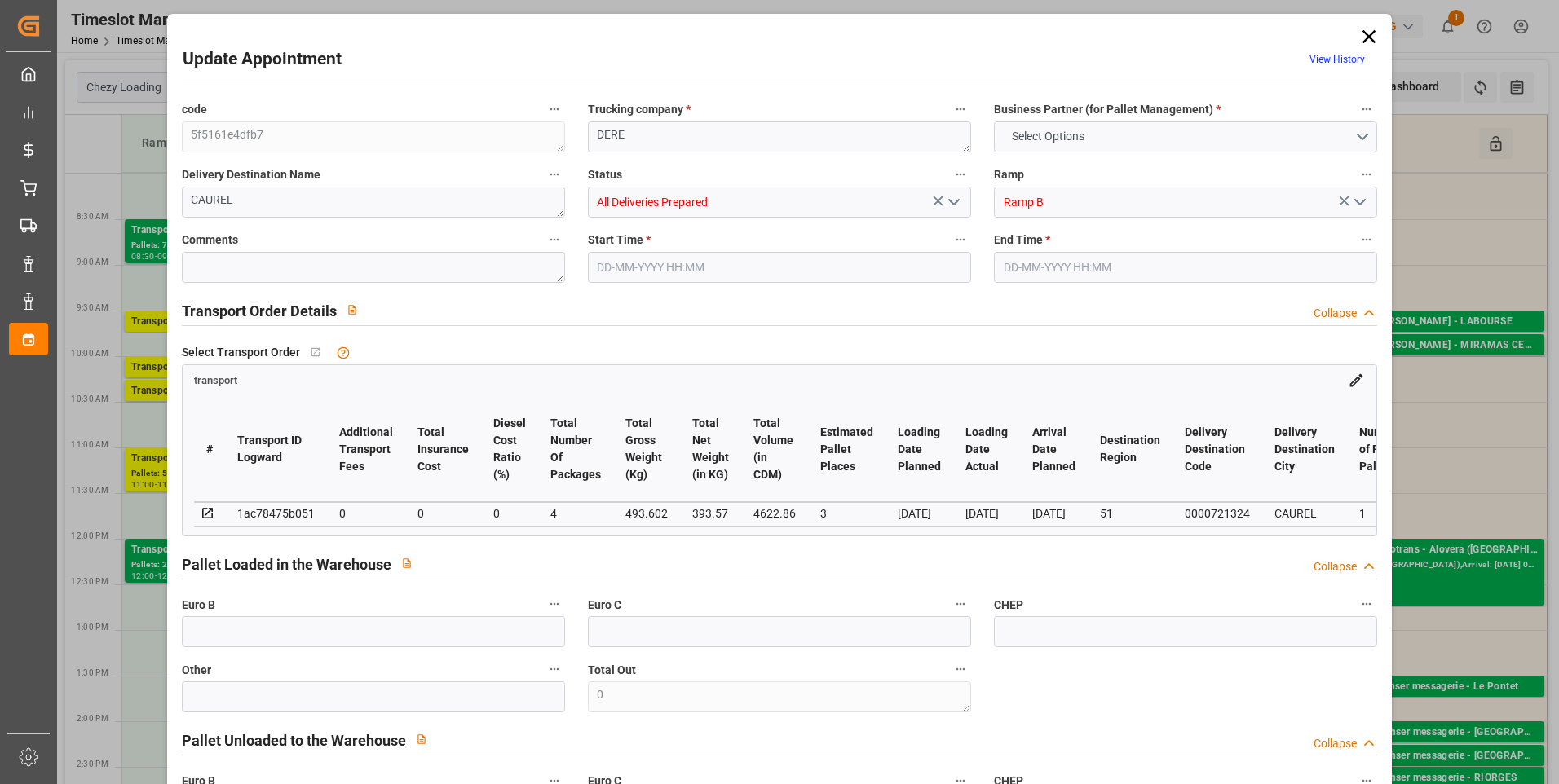
type input "1"
type input "228"
click at [954, 202] on polyline "open menu" at bounding box center [955, 202] width 10 height 5
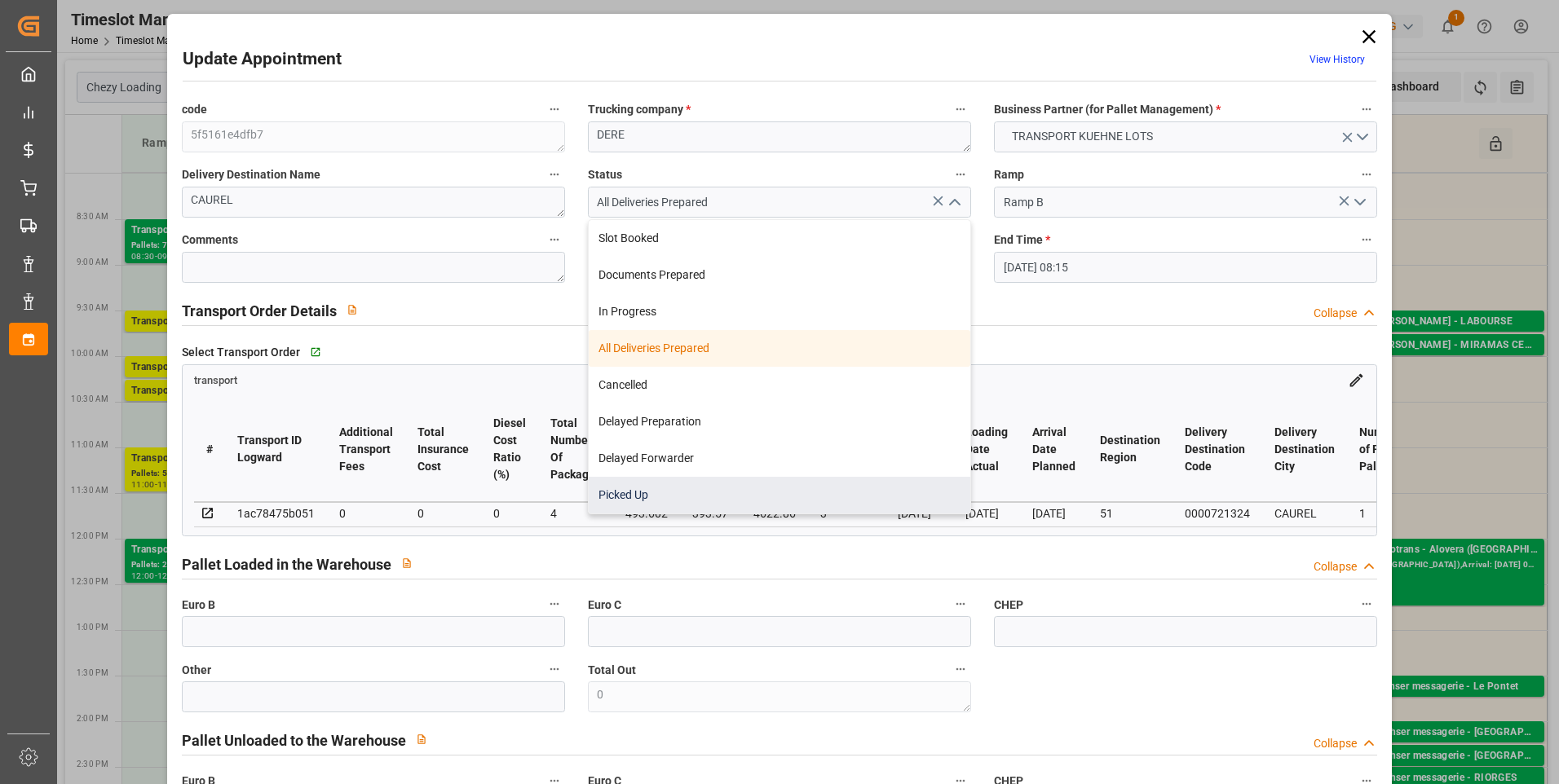
click at [629, 492] on div "Picked Up" at bounding box center [780, 495] width 381 height 36
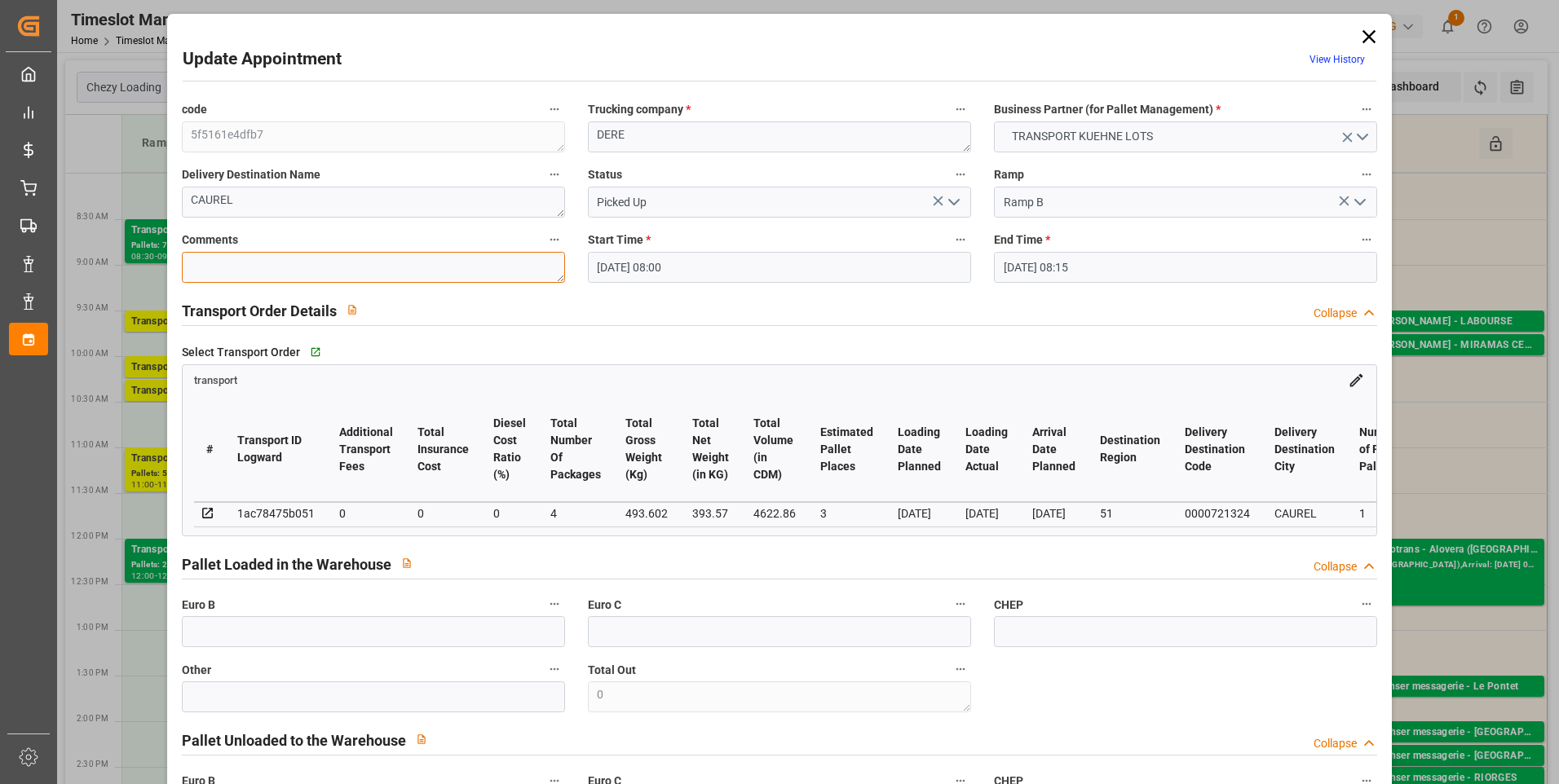
click at [208, 267] on textarea at bounding box center [373, 267] width 383 height 31
click at [950, 198] on icon "open menu" at bounding box center [955, 202] width 20 height 20
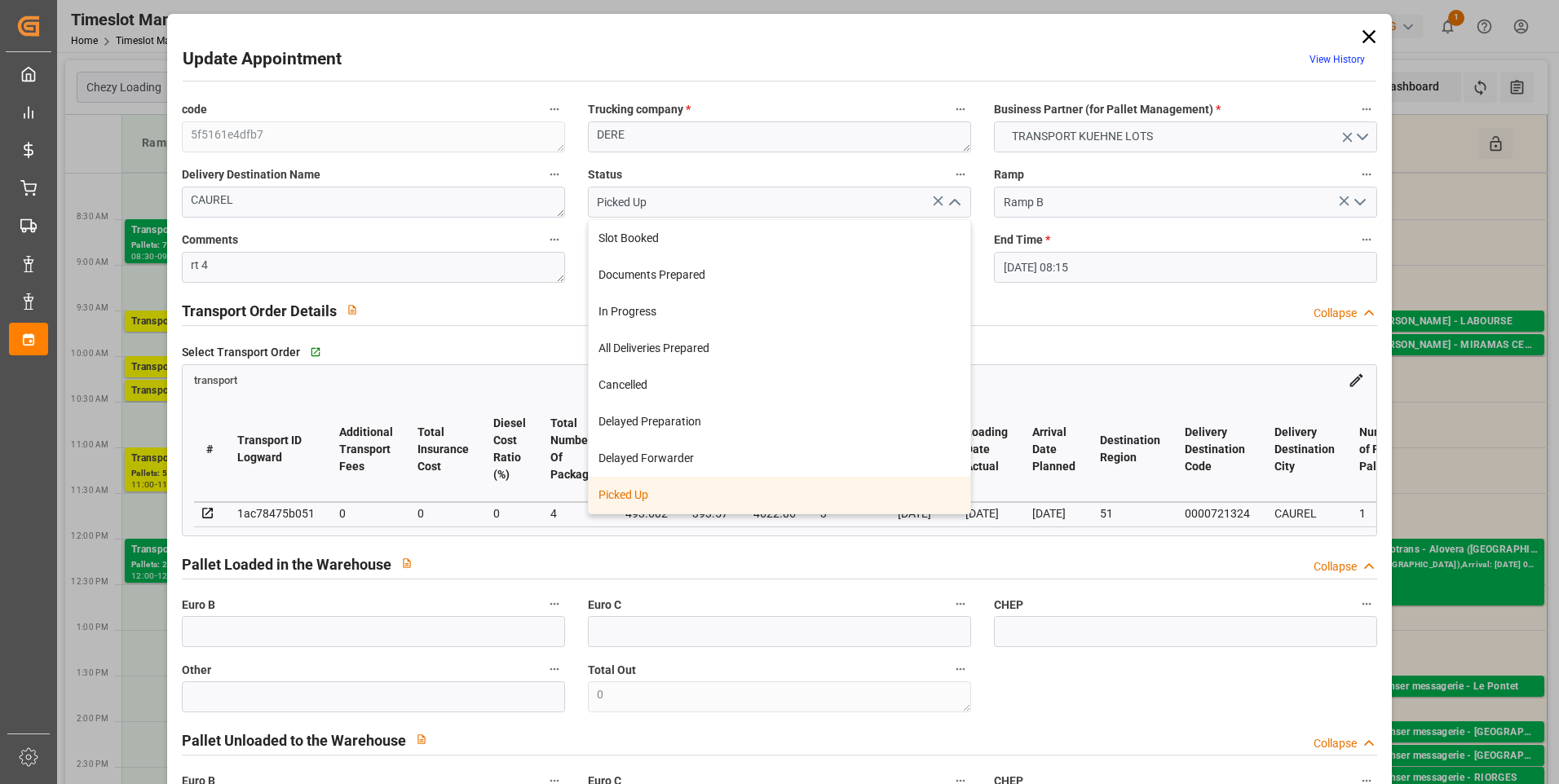
drag, startPoint x: 630, startPoint y: 489, endPoint x: 331, endPoint y: 644, distance: 336.8
click at [604, 504] on div "Picked Up" at bounding box center [780, 495] width 381 height 36
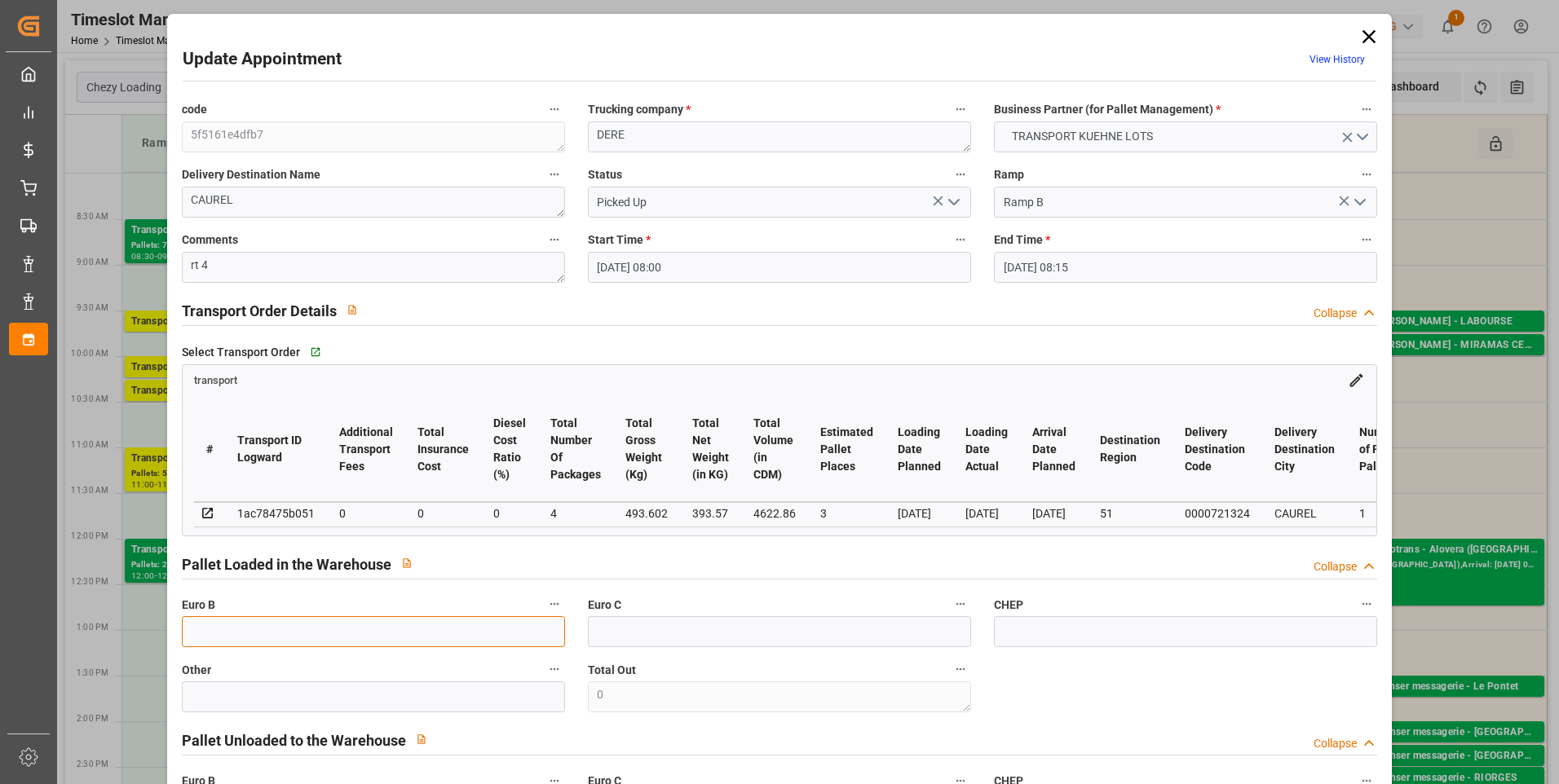
click at [275, 630] on input "text" at bounding box center [373, 632] width 383 height 31
click at [742, 338] on div "Select Transport Order   Go to transport Grid transport # Transport ID Logward …" at bounding box center [780, 437] width 1220 height 207
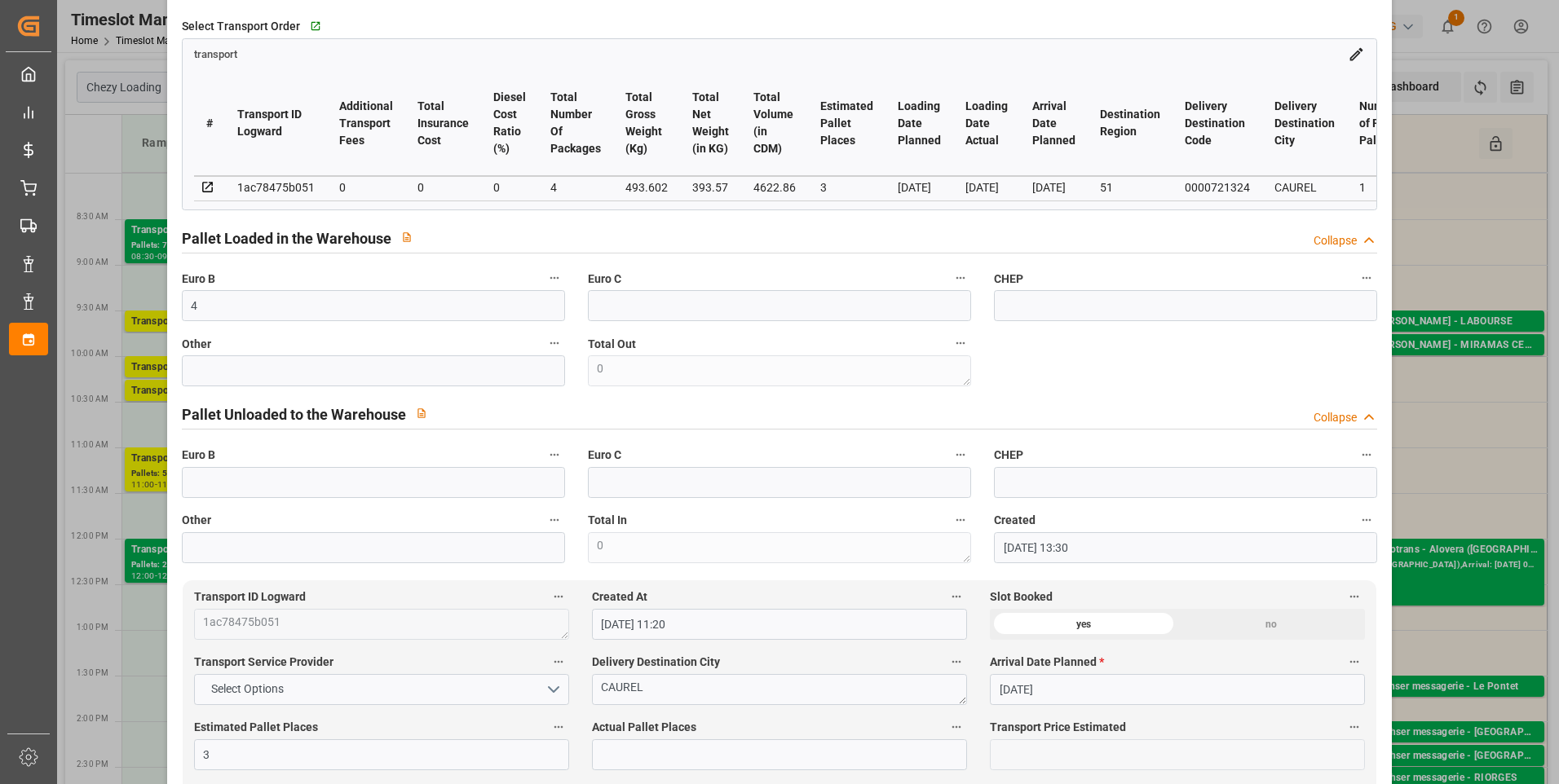
scroll to position [570, 0]
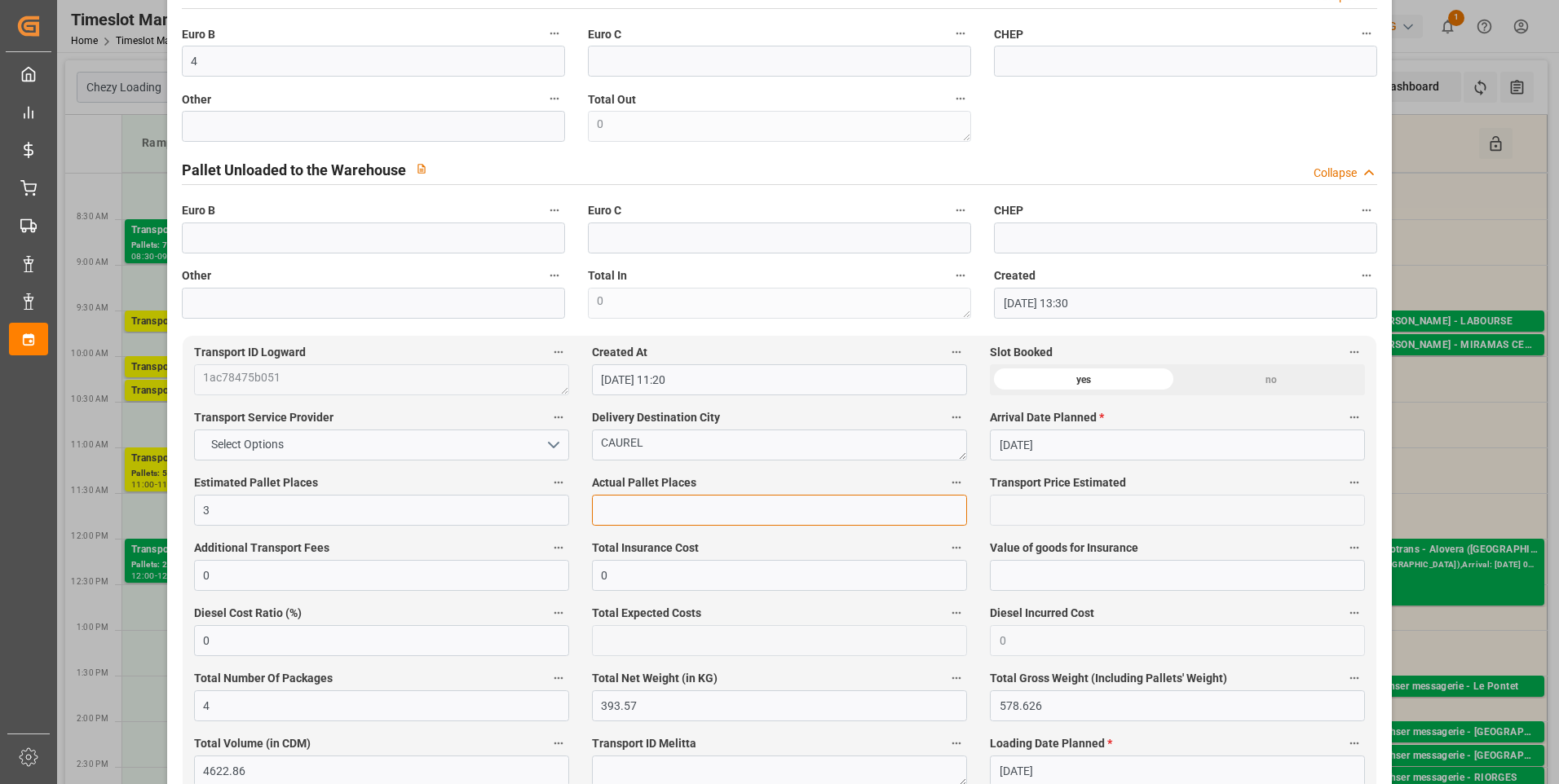
click at [618, 521] on input "text" at bounding box center [780, 511] width 375 height 31
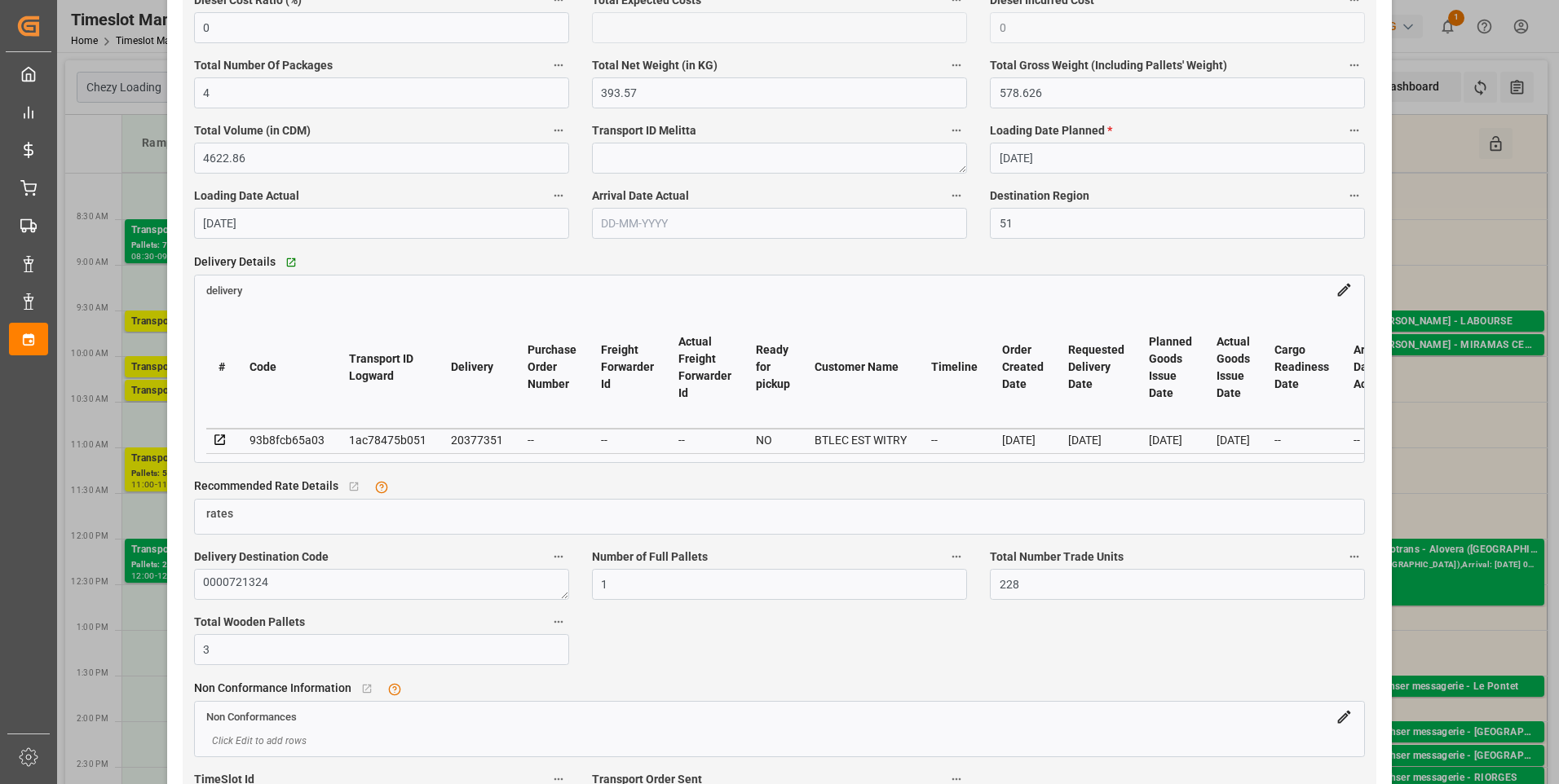
scroll to position [1386, 0]
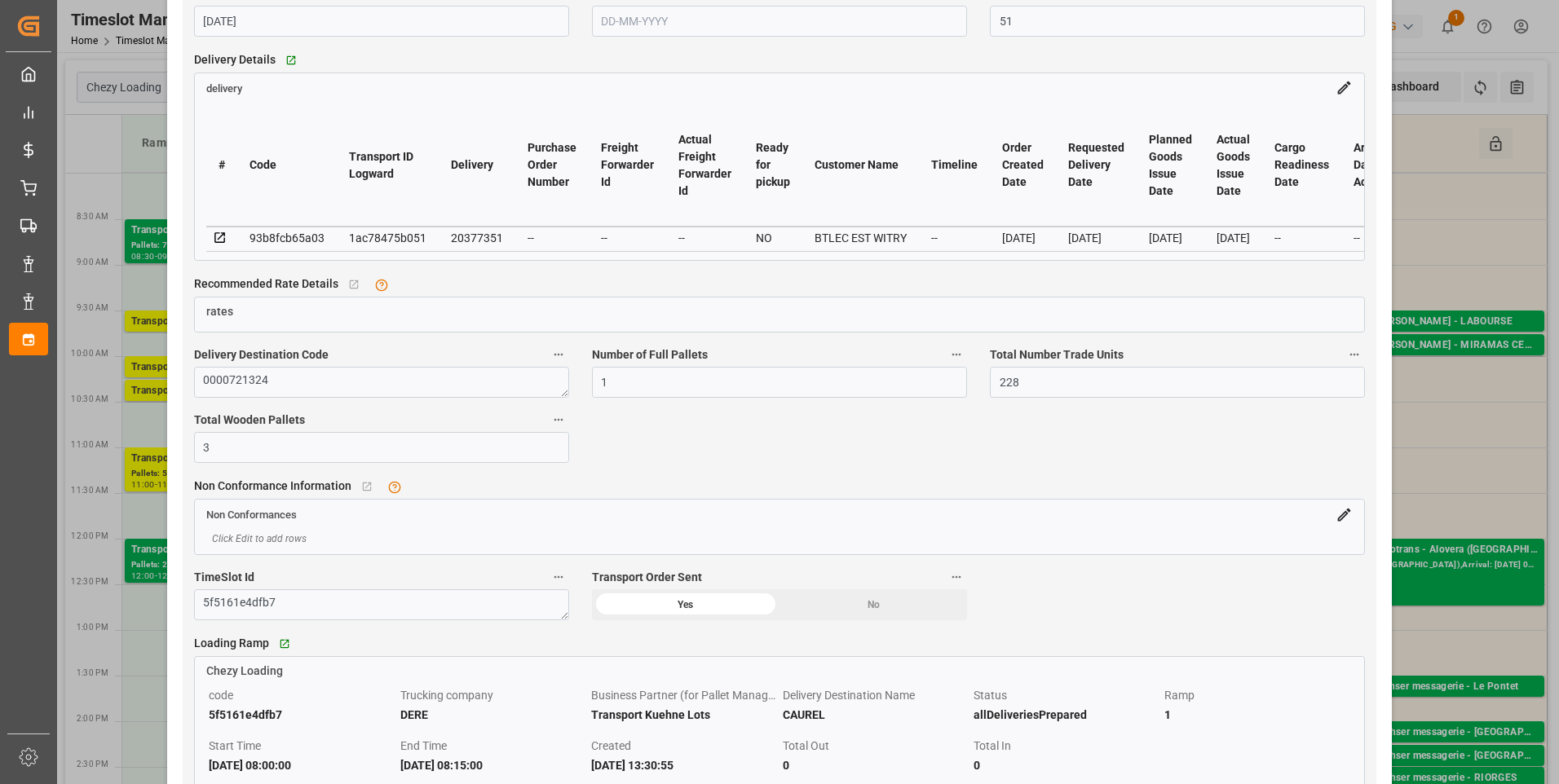
click at [220, 245] on icon at bounding box center [220, 239] width 15 height 15
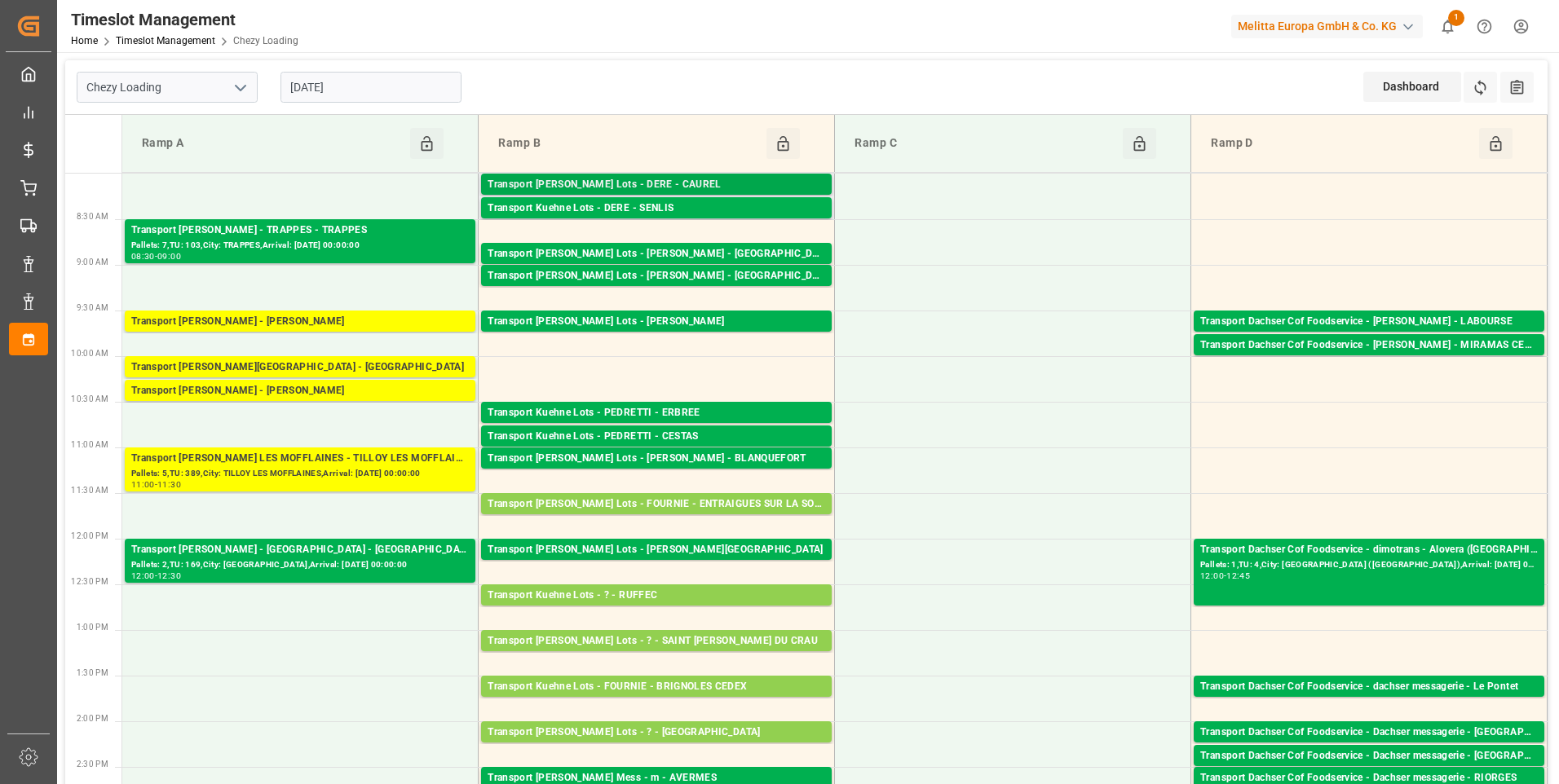
click at [663, 179] on div "Transport Kuehne Lots - DERE - CAUREL" at bounding box center [656, 185] width 338 height 17
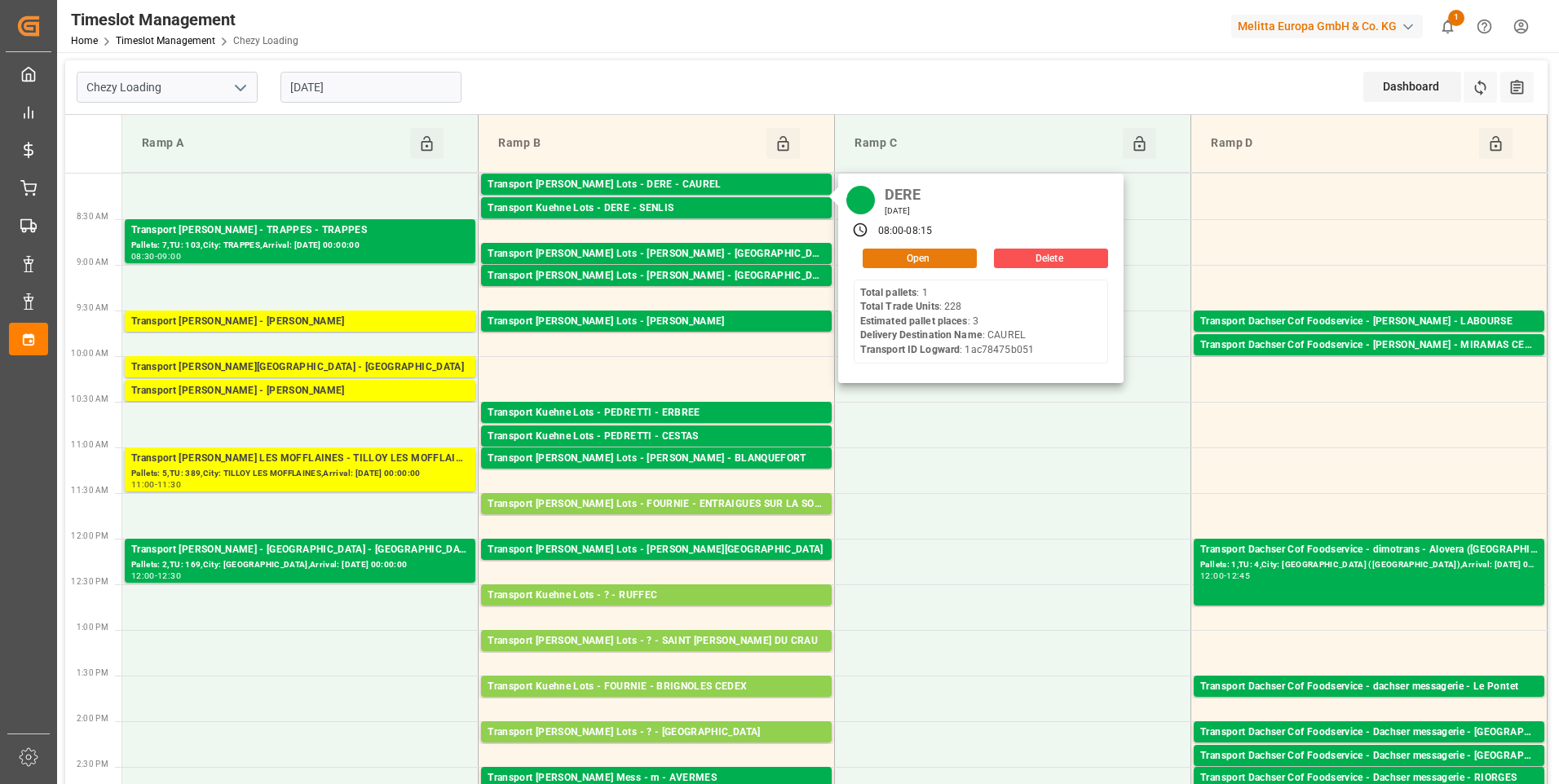
click at [898, 262] on button "Open" at bounding box center [920, 258] width 114 height 20
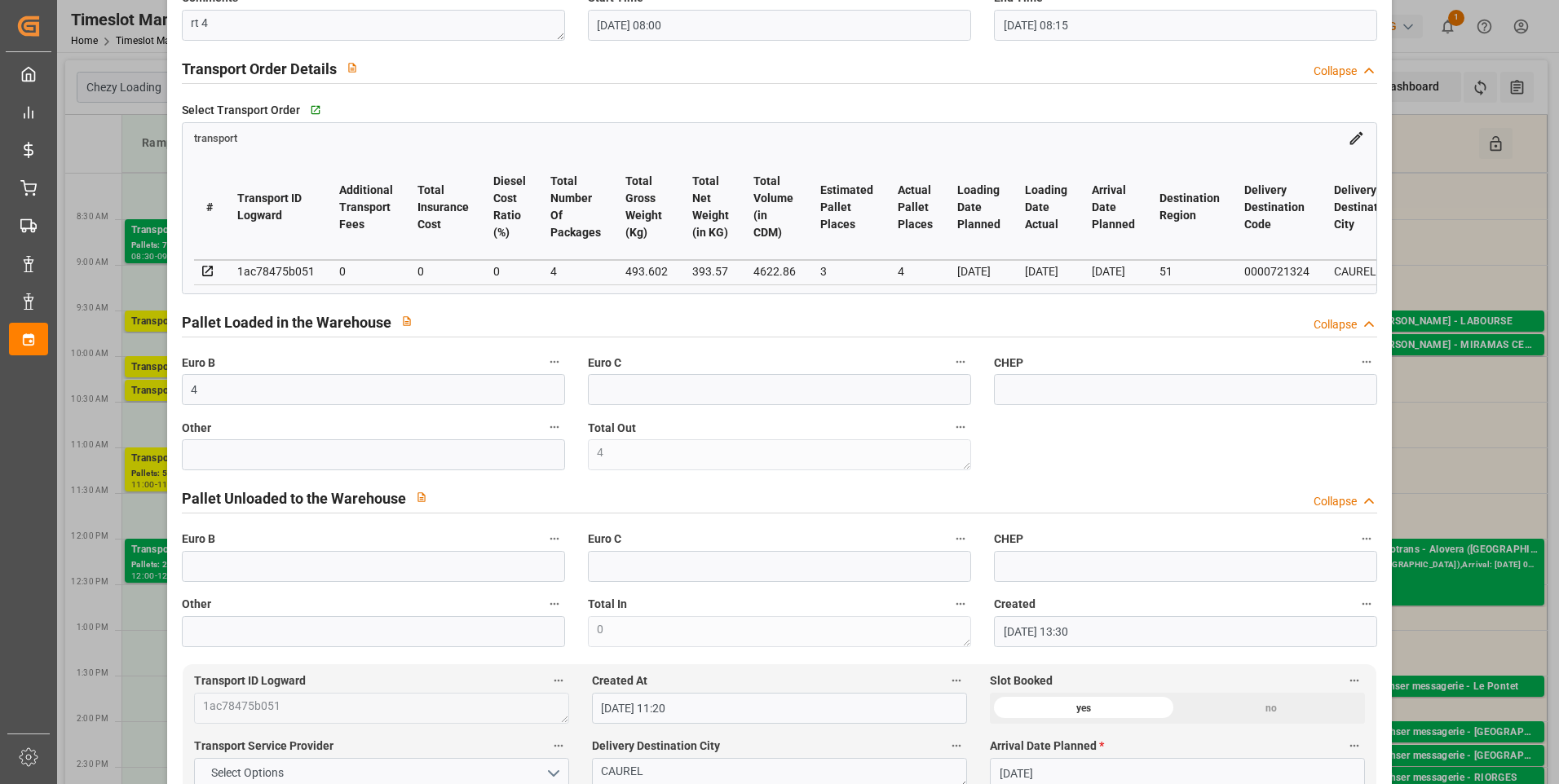
scroll to position [244, 0]
click at [203, 573] on input "text" at bounding box center [373, 564] width 383 height 31
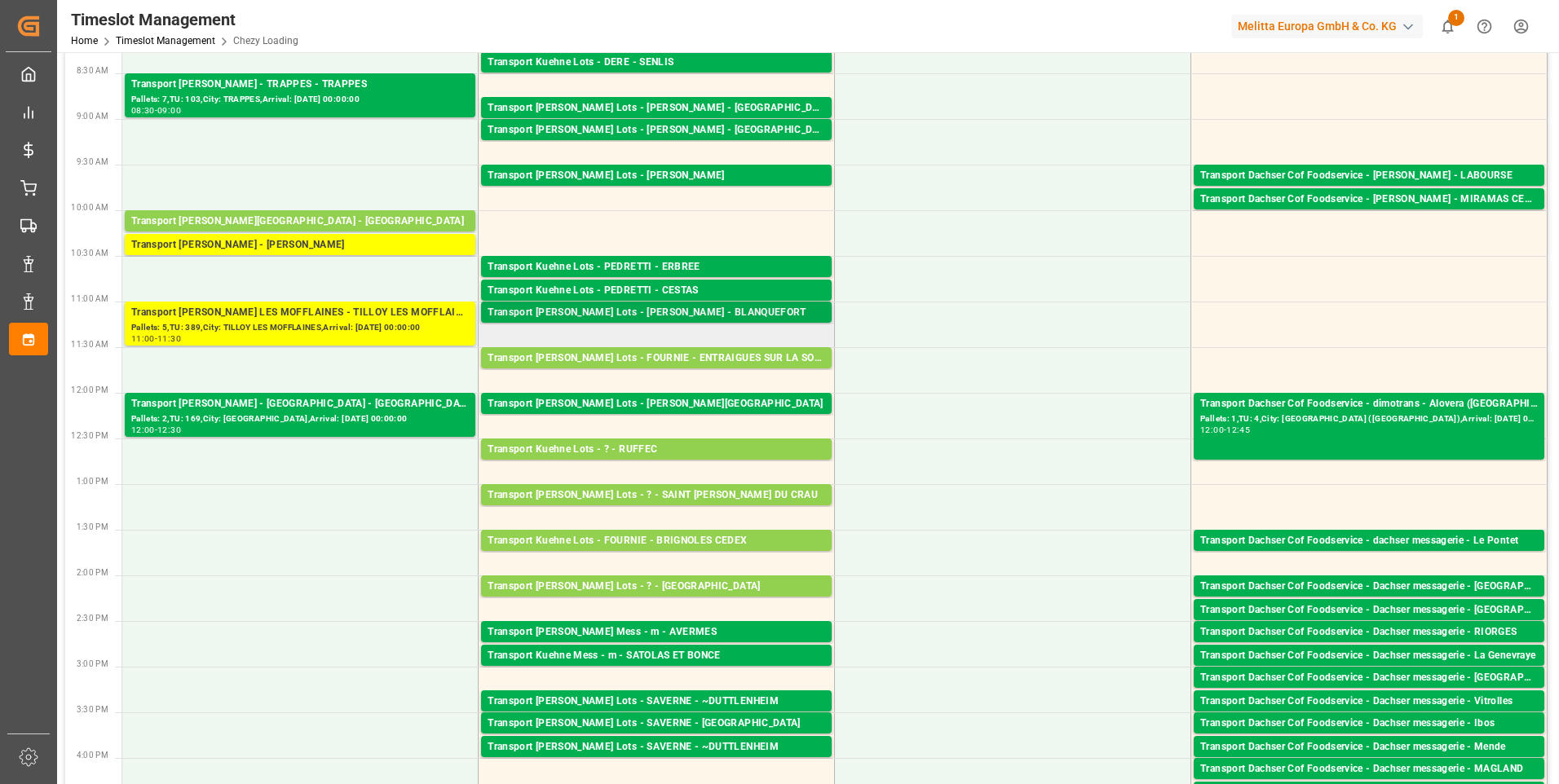
scroll to position [163, 0]
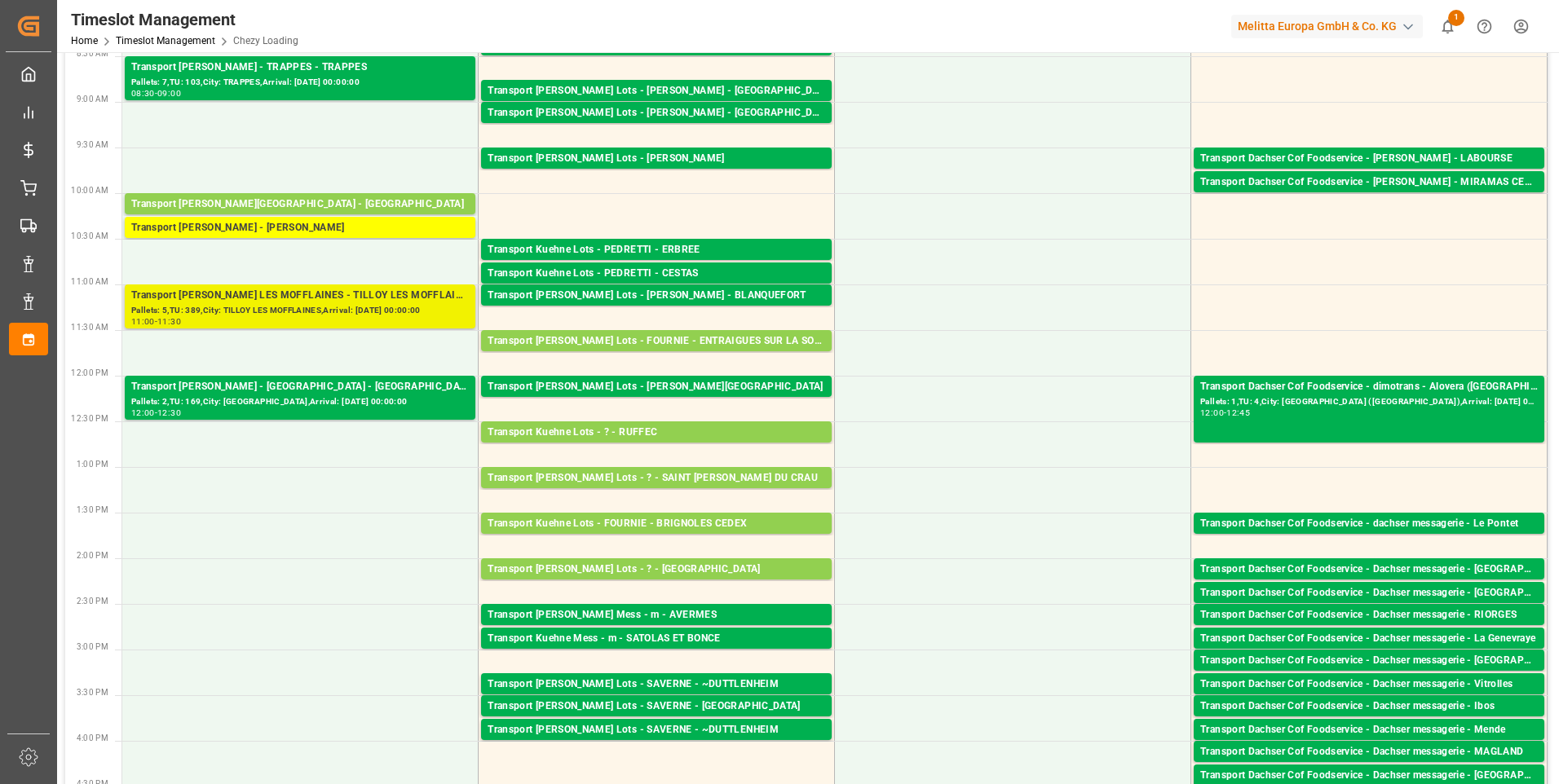
click at [262, 297] on div "Transport [PERSON_NAME] LES MOFFLAINES - TILLOY LES MOFFLAINES" at bounding box center [300, 296] width 338 height 17
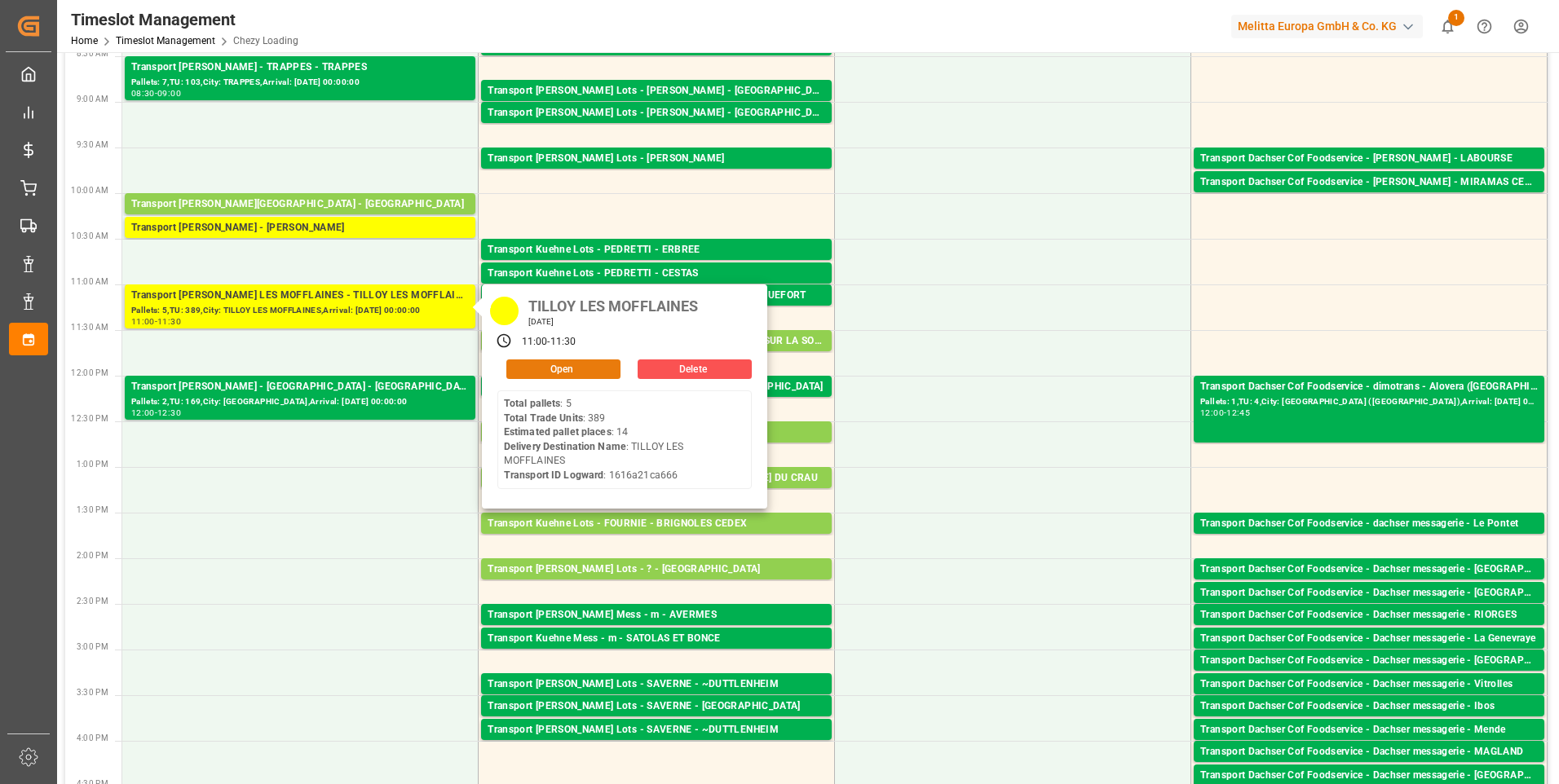
click at [533, 362] on button "Open" at bounding box center [563, 370] width 114 height 20
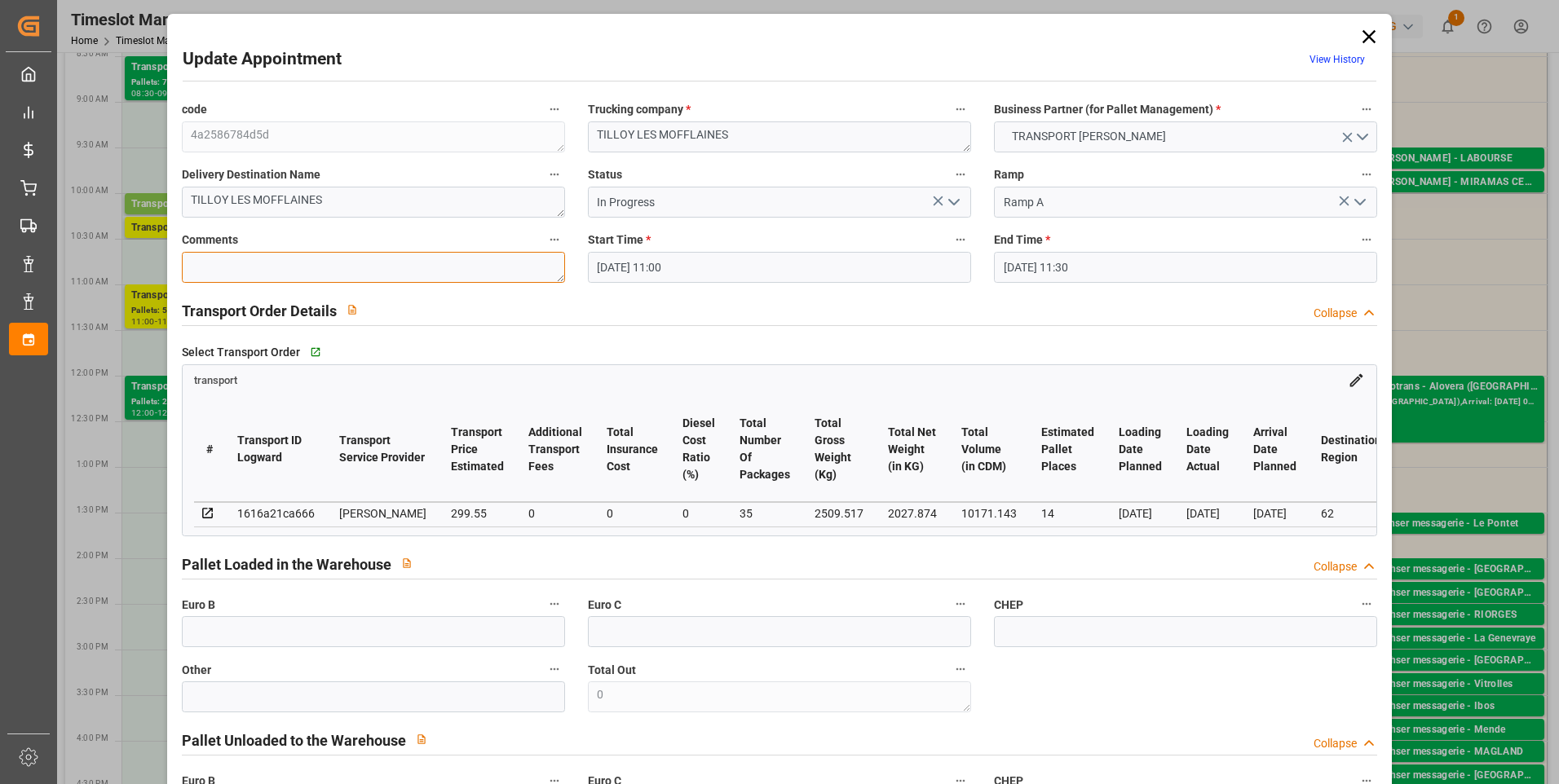
click at [212, 267] on textarea at bounding box center [373, 267] width 383 height 31
click at [950, 201] on icon "open menu" at bounding box center [955, 202] width 20 height 20
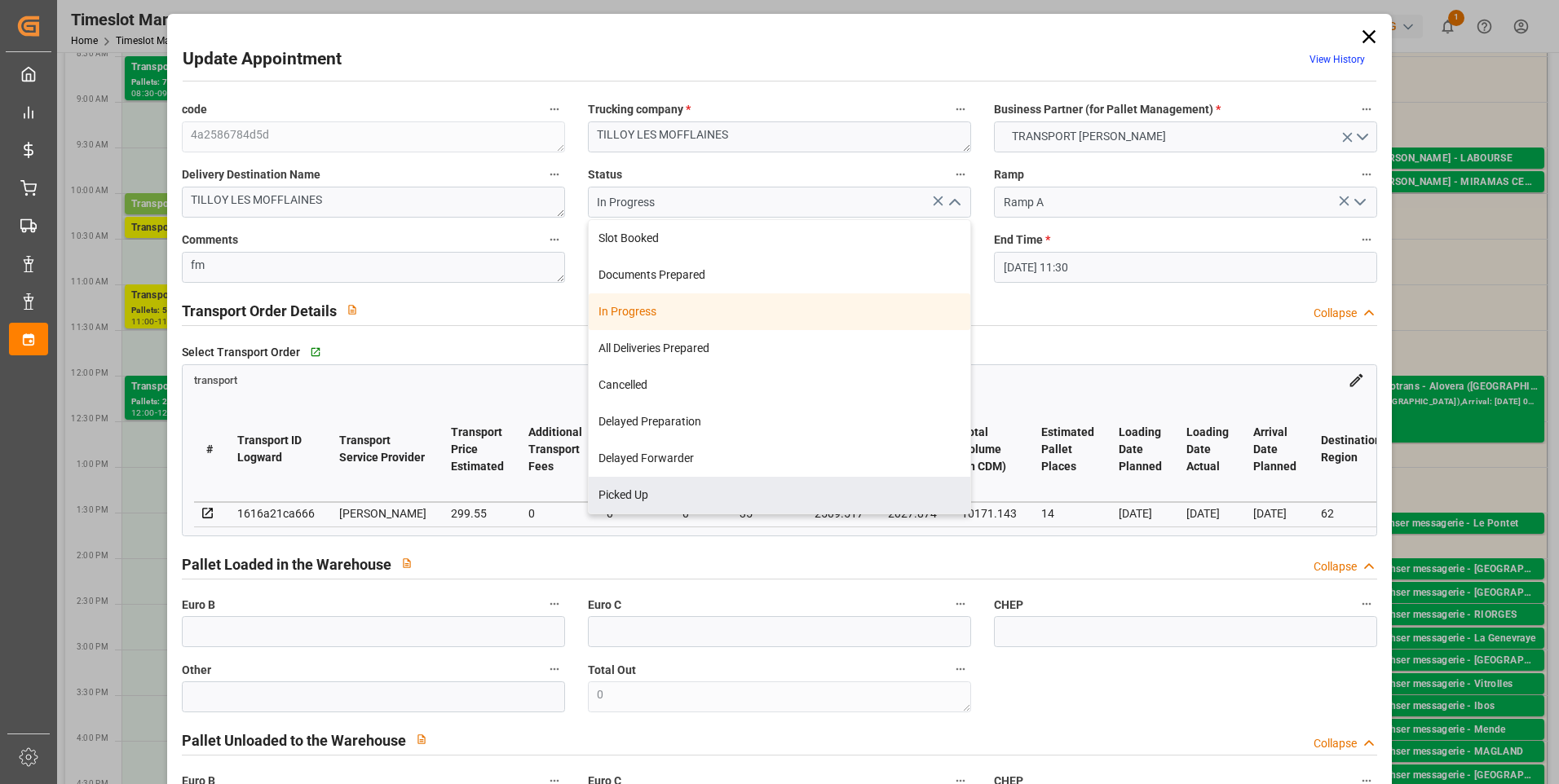
drag, startPoint x: 642, startPoint y: 489, endPoint x: 517, endPoint y: 505, distance: 126.0
click at [637, 493] on div "Picked Up" at bounding box center [780, 495] width 381 height 36
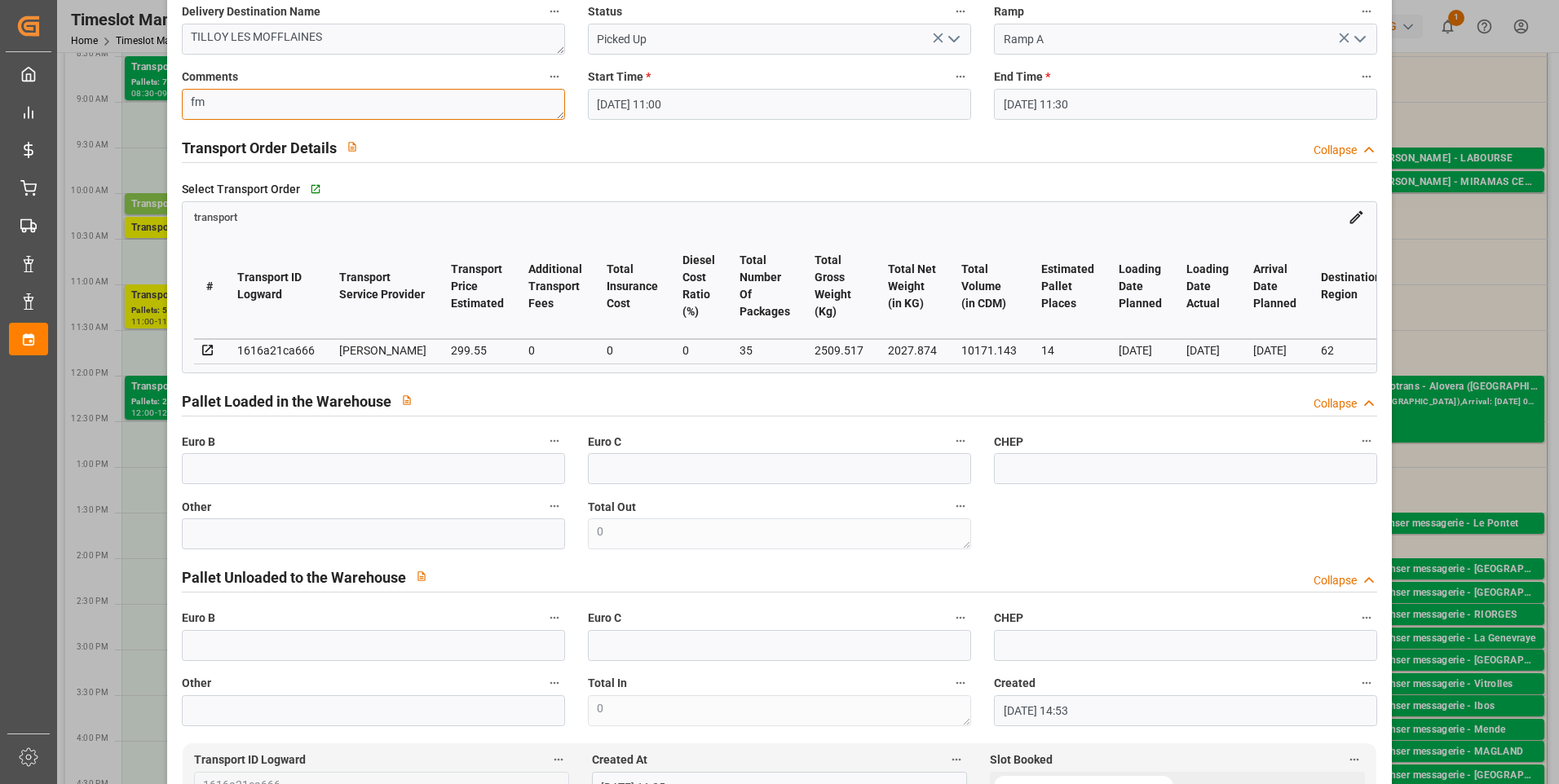
click at [224, 114] on textarea "fm" at bounding box center [373, 105] width 383 height 31
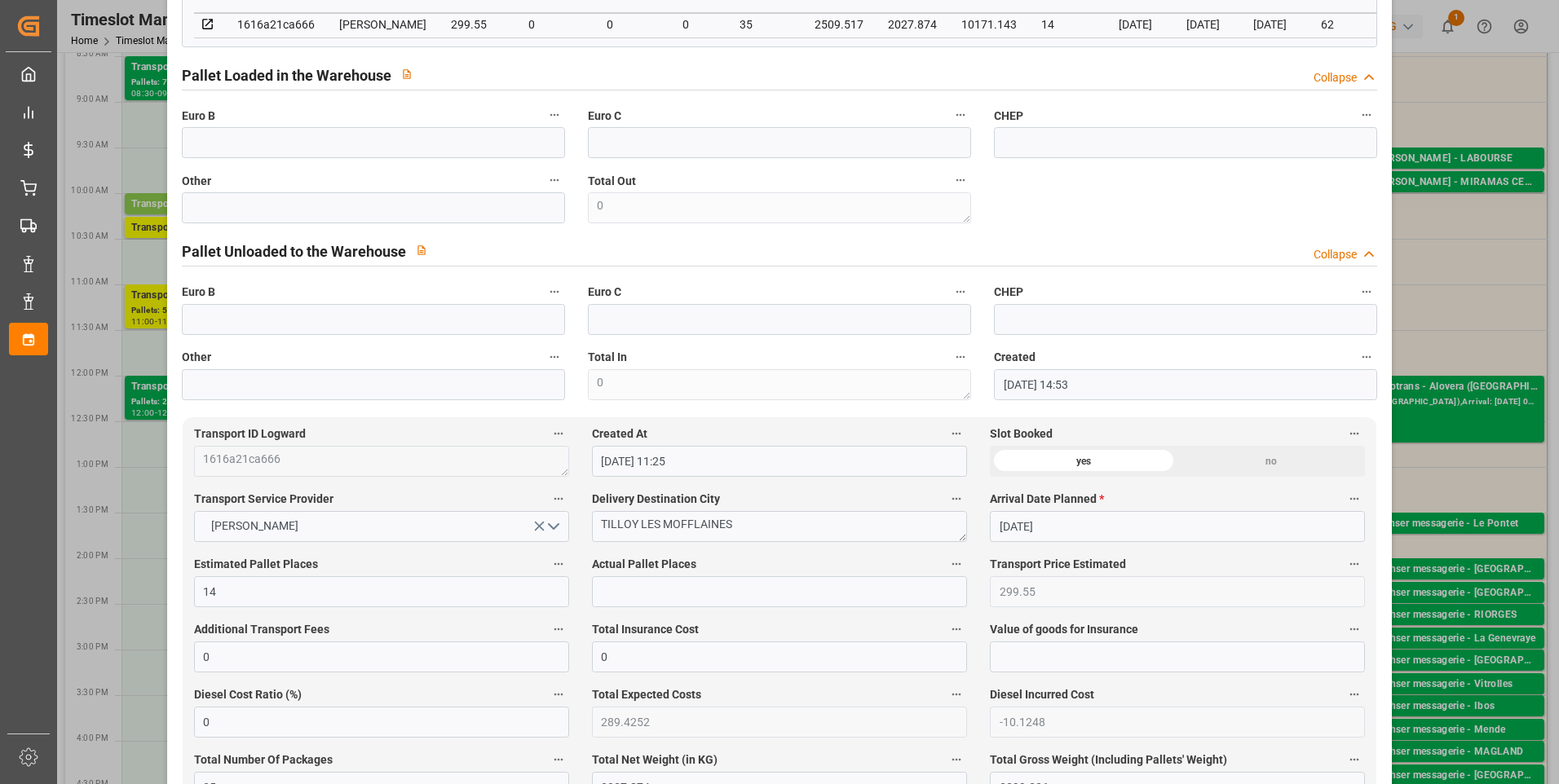
scroll to position [734, 0]
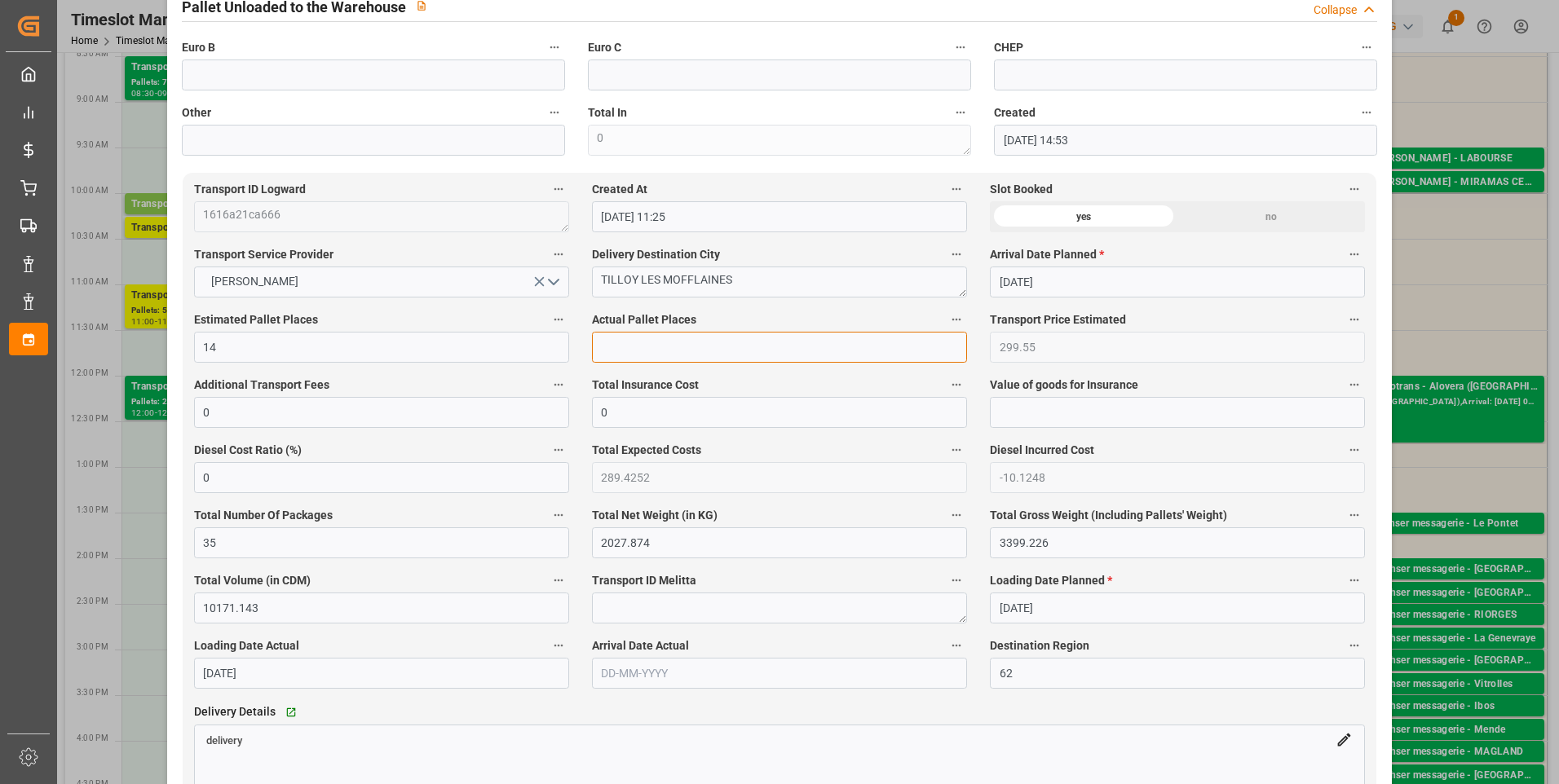
click at [652, 349] on input "text" at bounding box center [780, 347] width 375 height 31
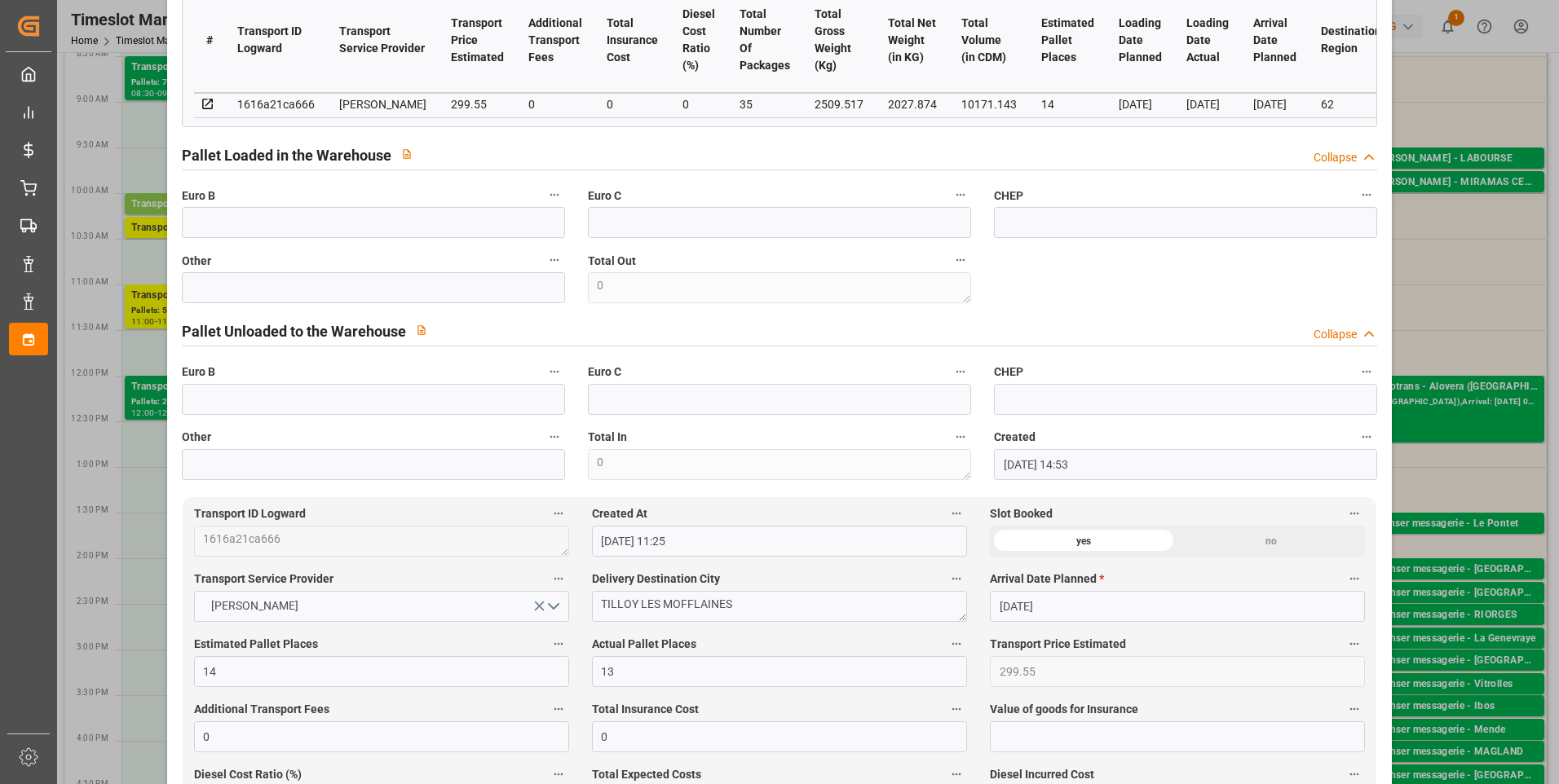
scroll to position [244, 0]
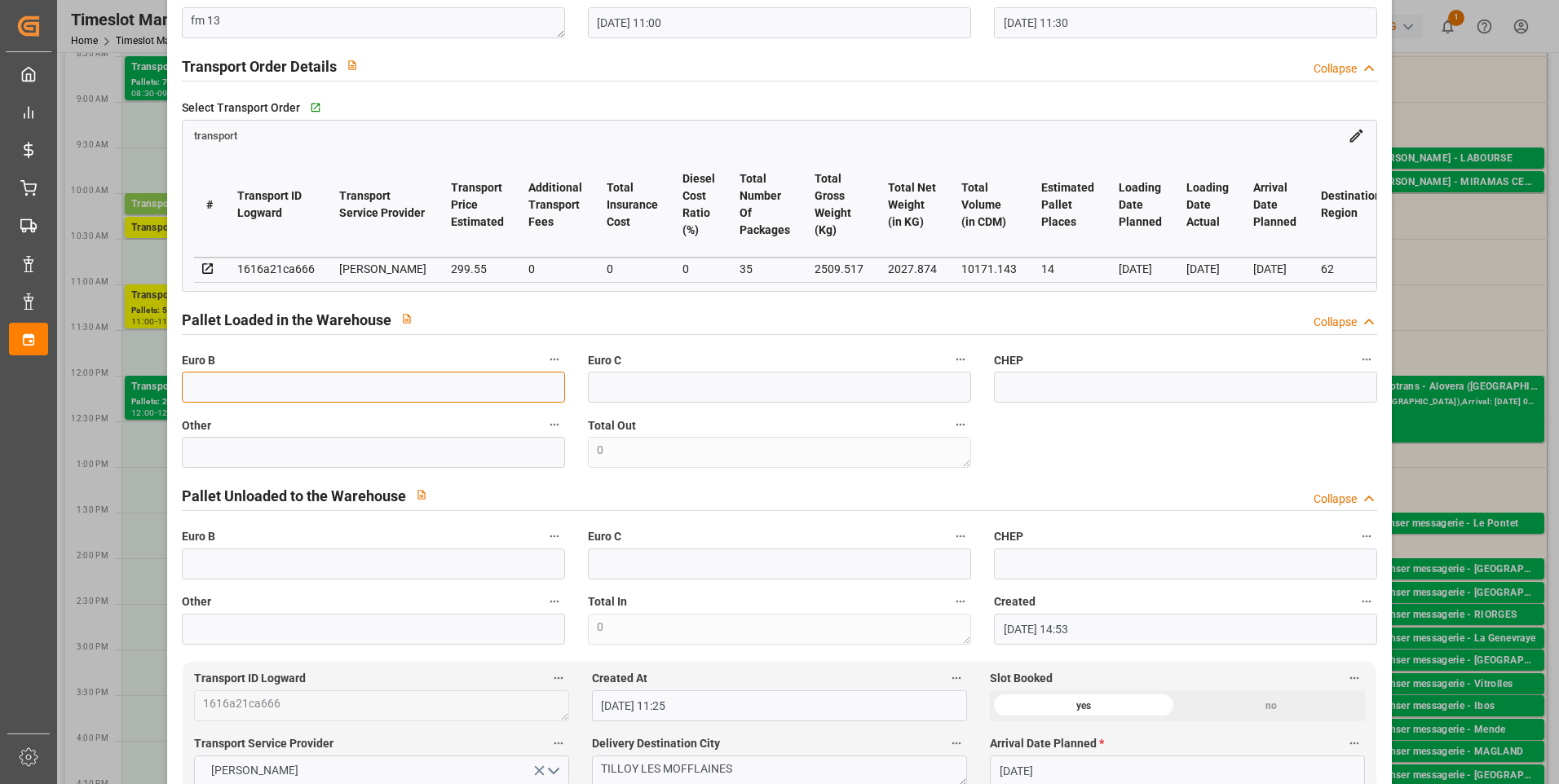
click at [216, 397] on input "text" at bounding box center [373, 387] width 383 height 31
click at [1187, 465] on div "code 4a2586784d5d Trucking company * TILLOY LES MOFFLAINES Business Partner (fo…" at bounding box center [780, 249] width 1220 height 802
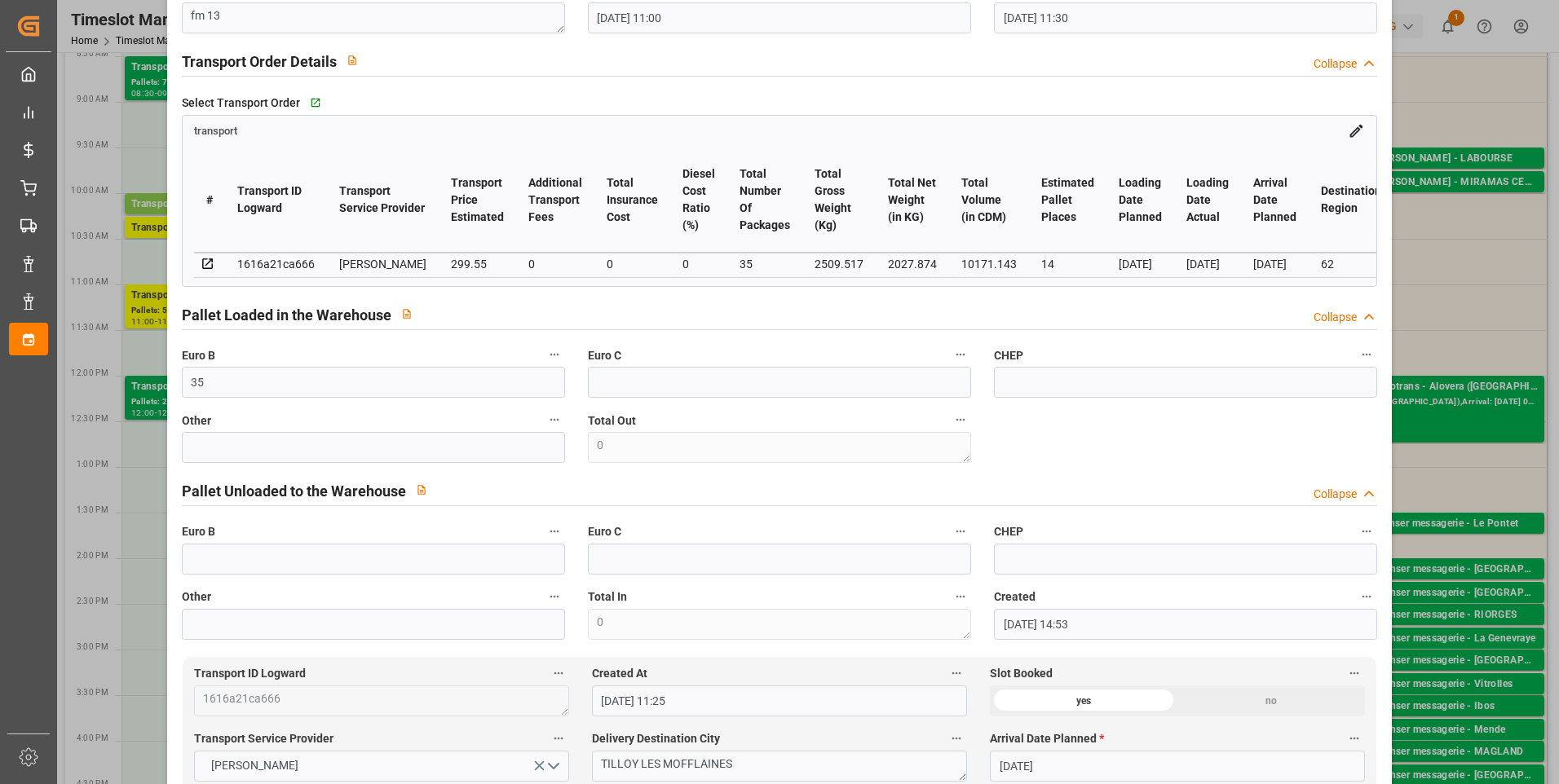
scroll to position [0, 0]
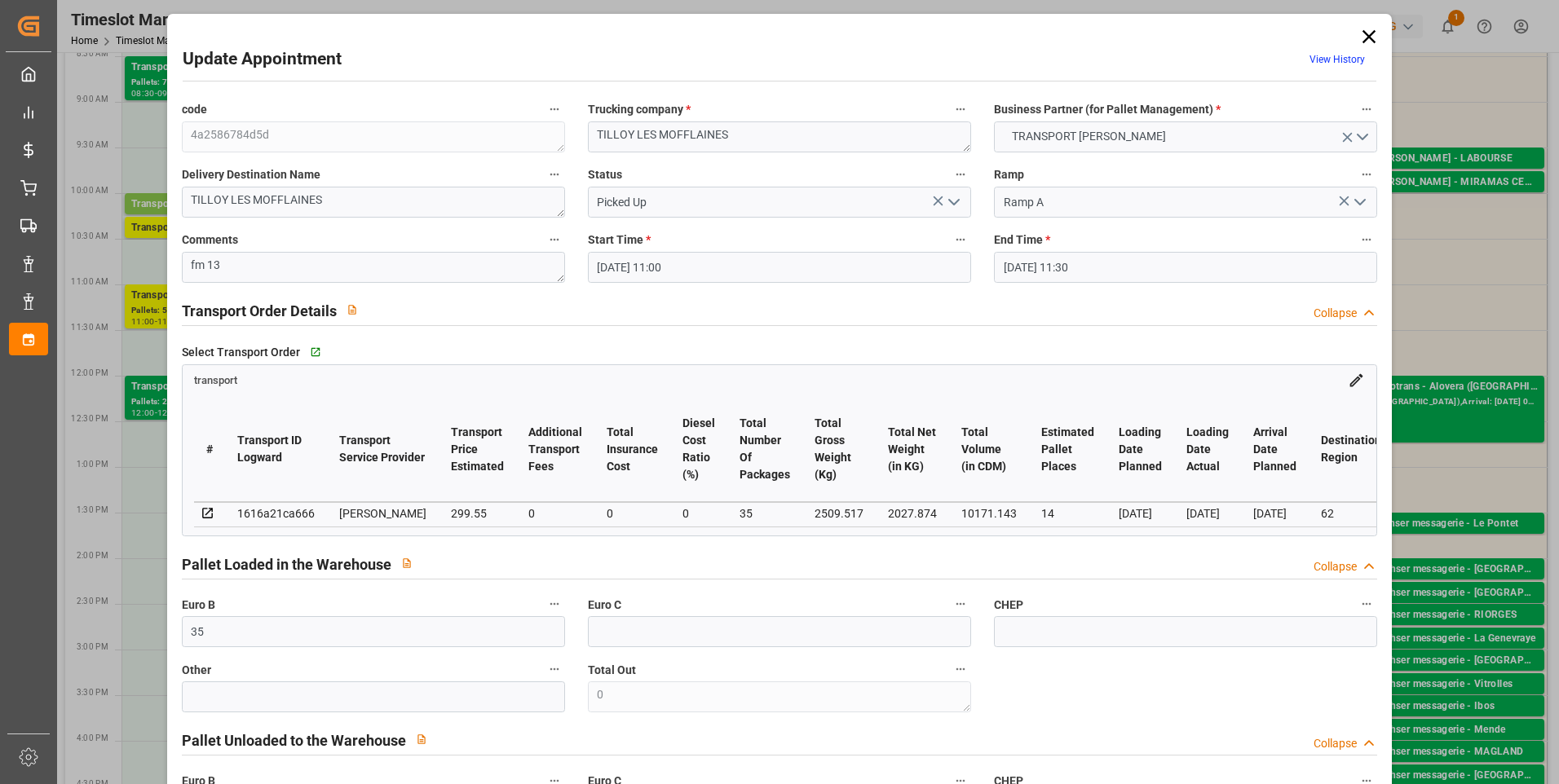
click at [1366, 35] on icon at bounding box center [1369, 37] width 13 height 13
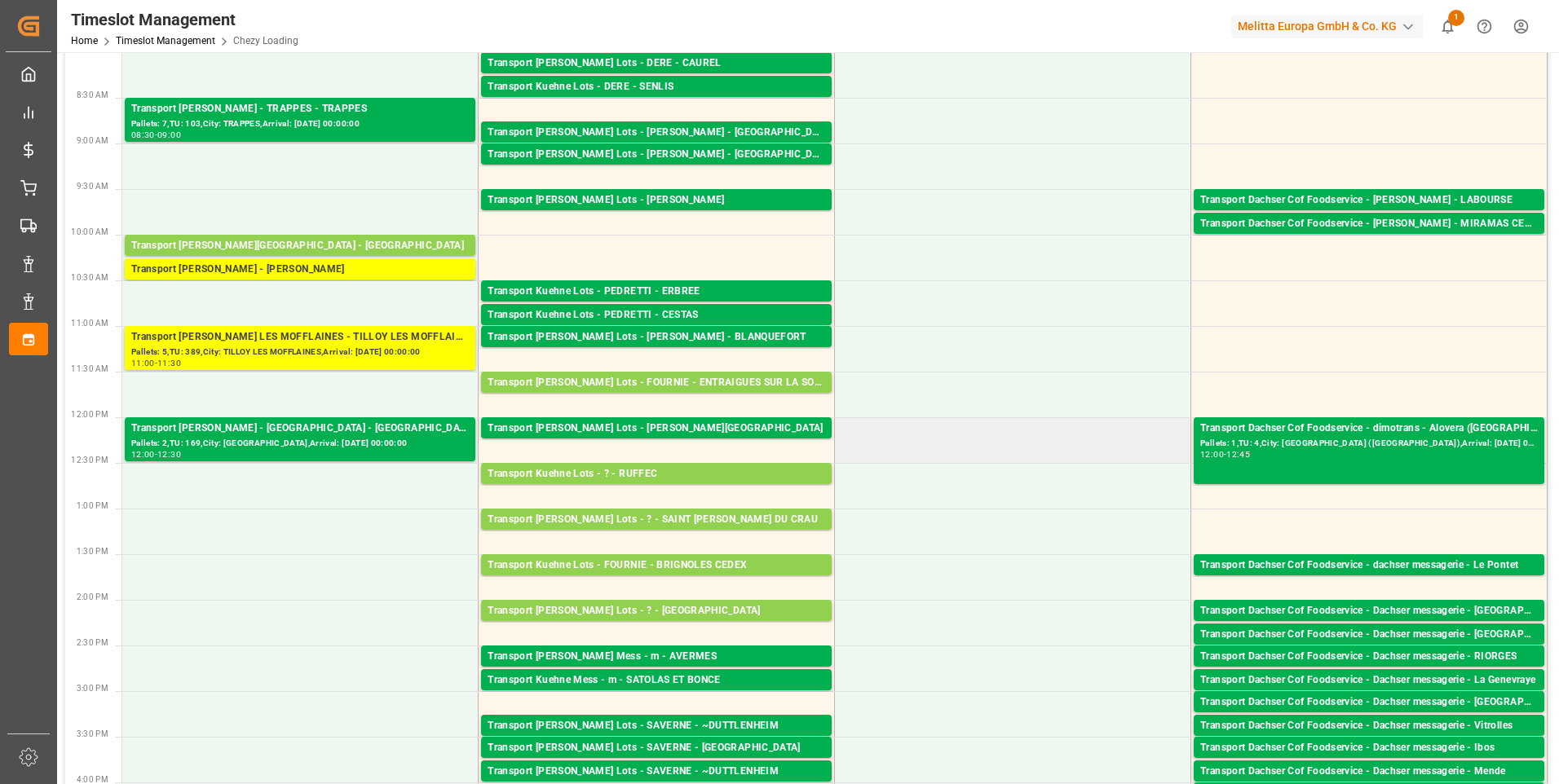
scroll to position [82, 0]
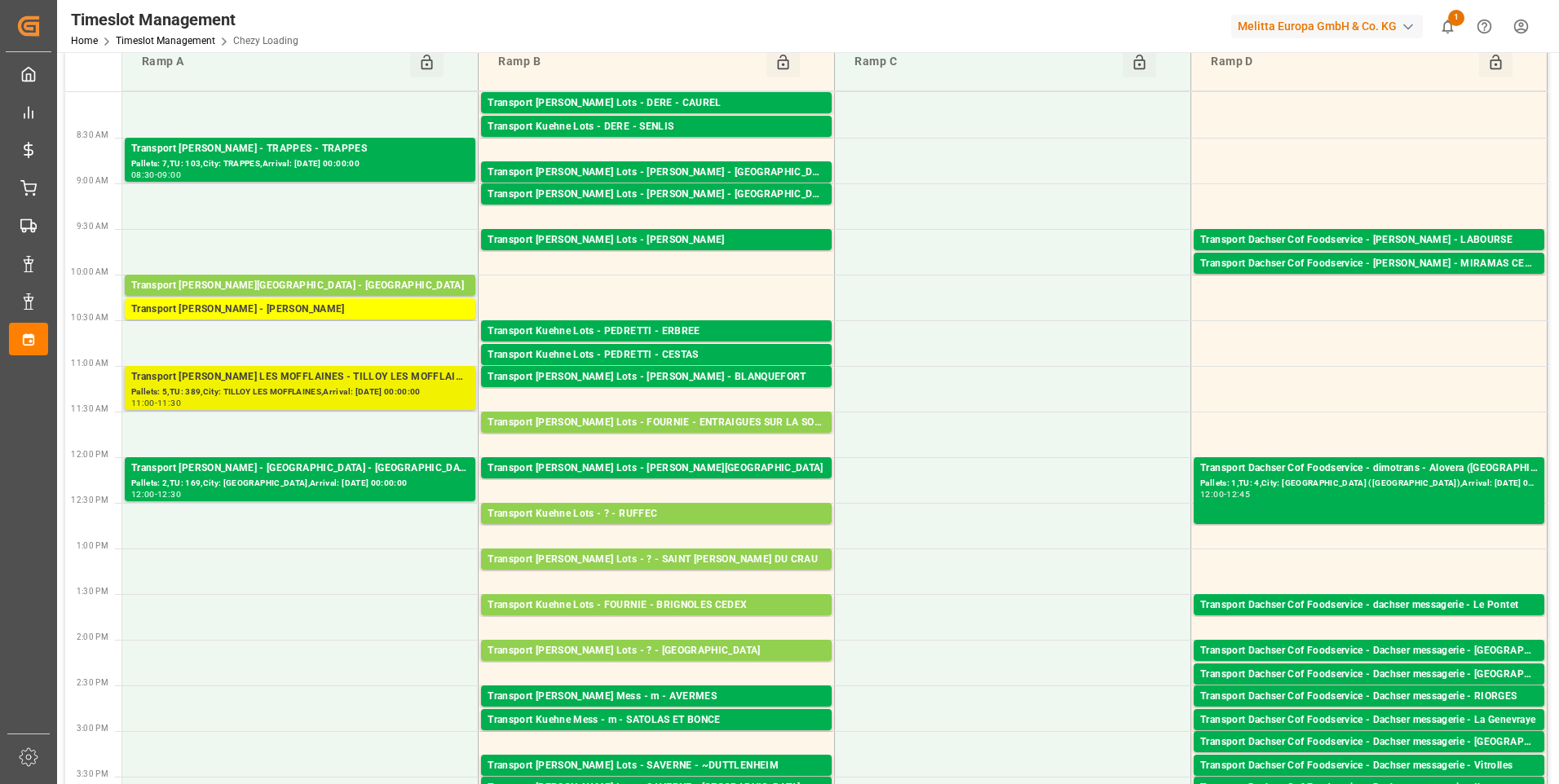
click at [364, 384] on div "Transport [PERSON_NAME] LES MOFFLAINES - TILLOY LES MOFFLAINES" at bounding box center [300, 377] width 338 height 17
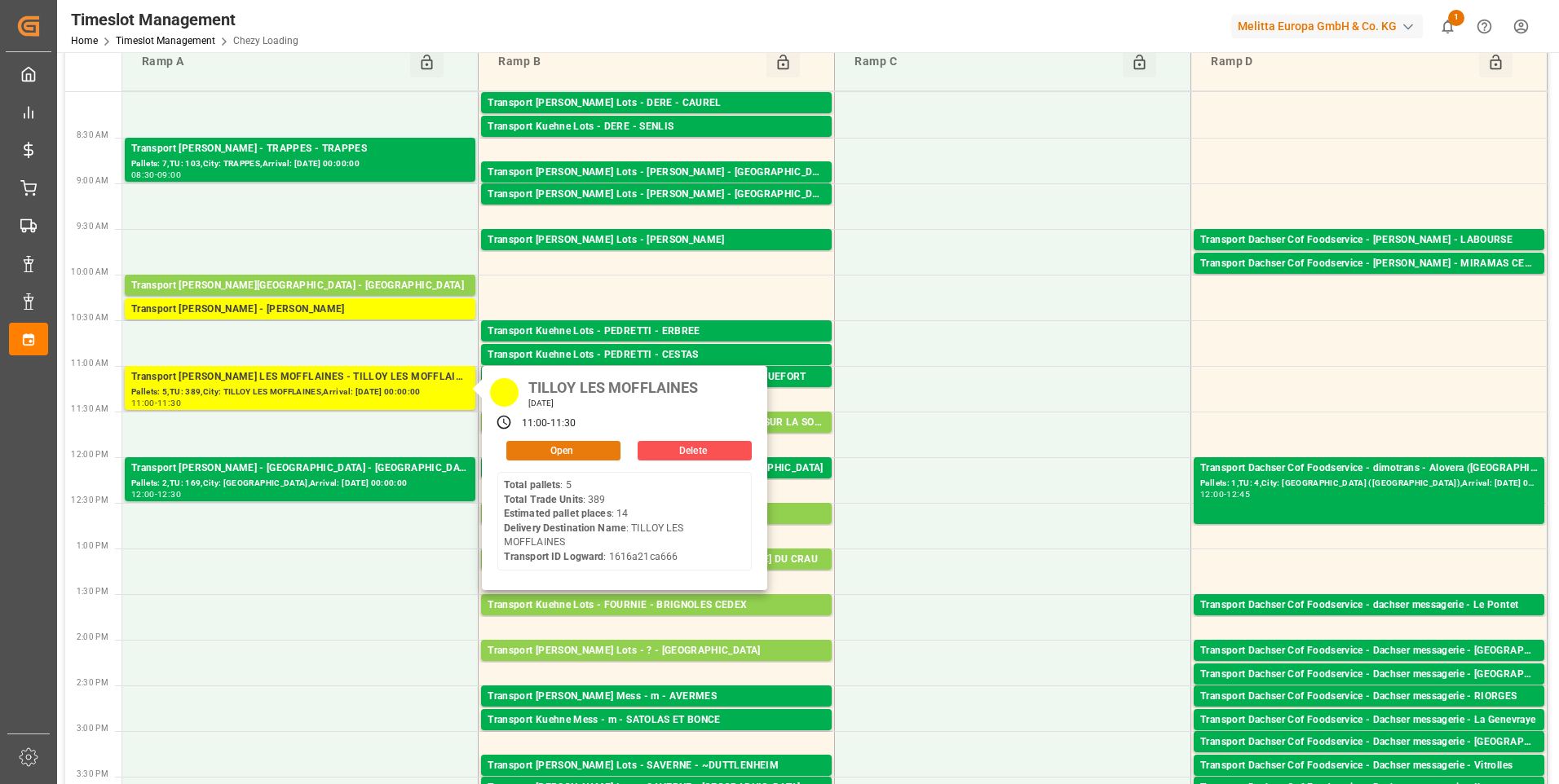
click at [566, 449] on button "Open" at bounding box center [563, 451] width 114 height 20
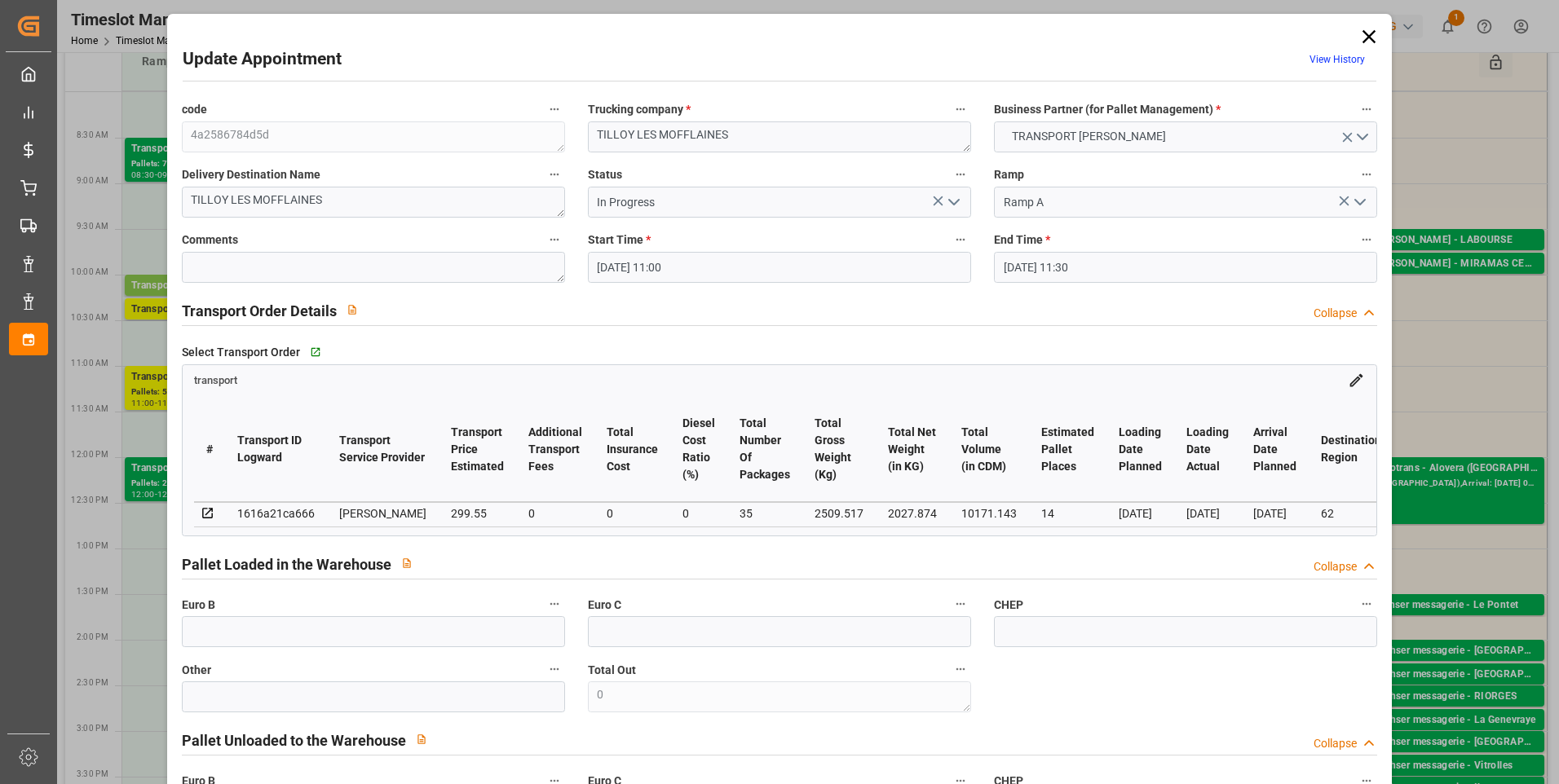
click at [951, 201] on icon "open menu" at bounding box center [955, 202] width 20 height 20
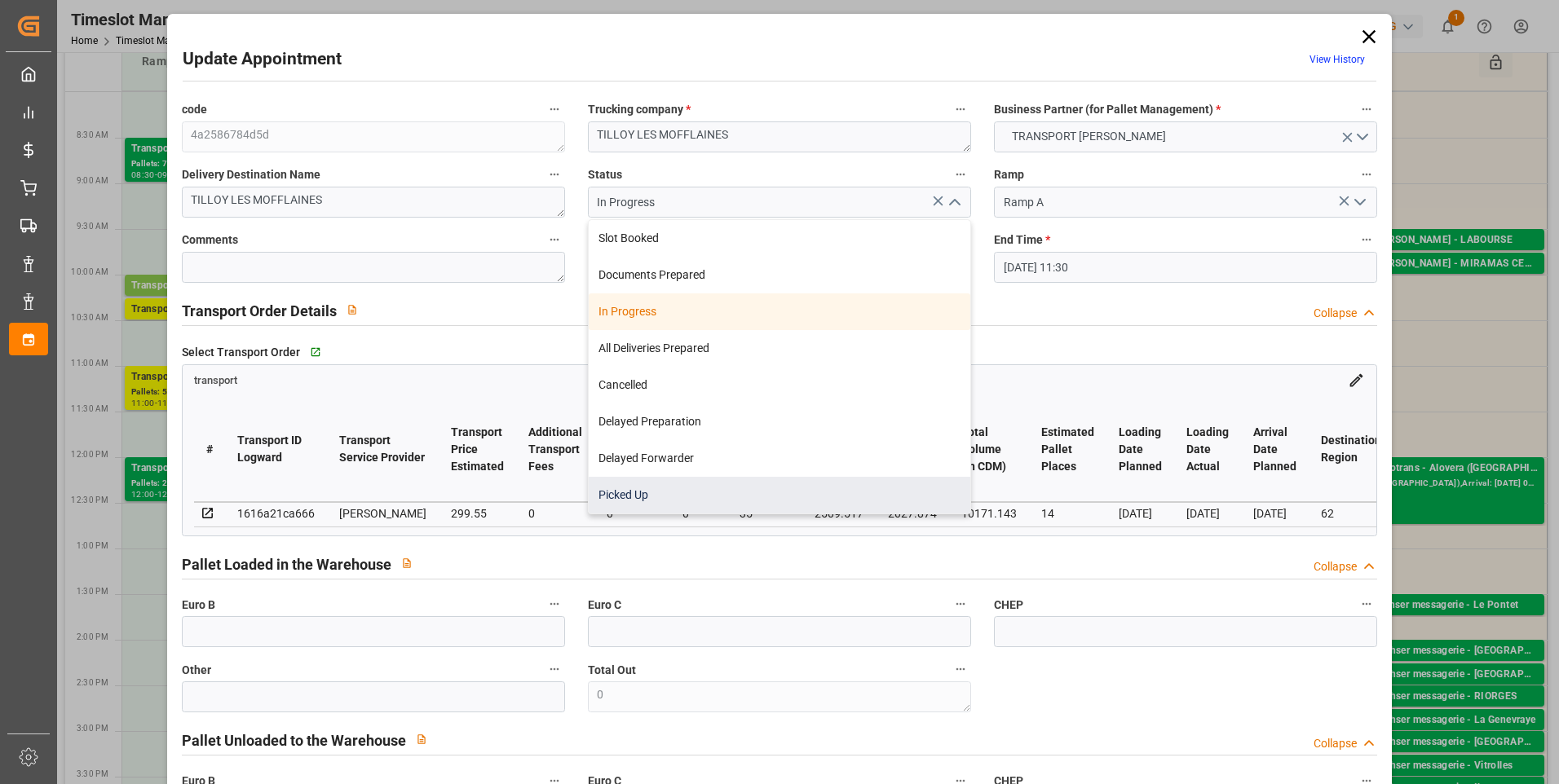
click at [640, 487] on div "Picked Up" at bounding box center [780, 495] width 381 height 36
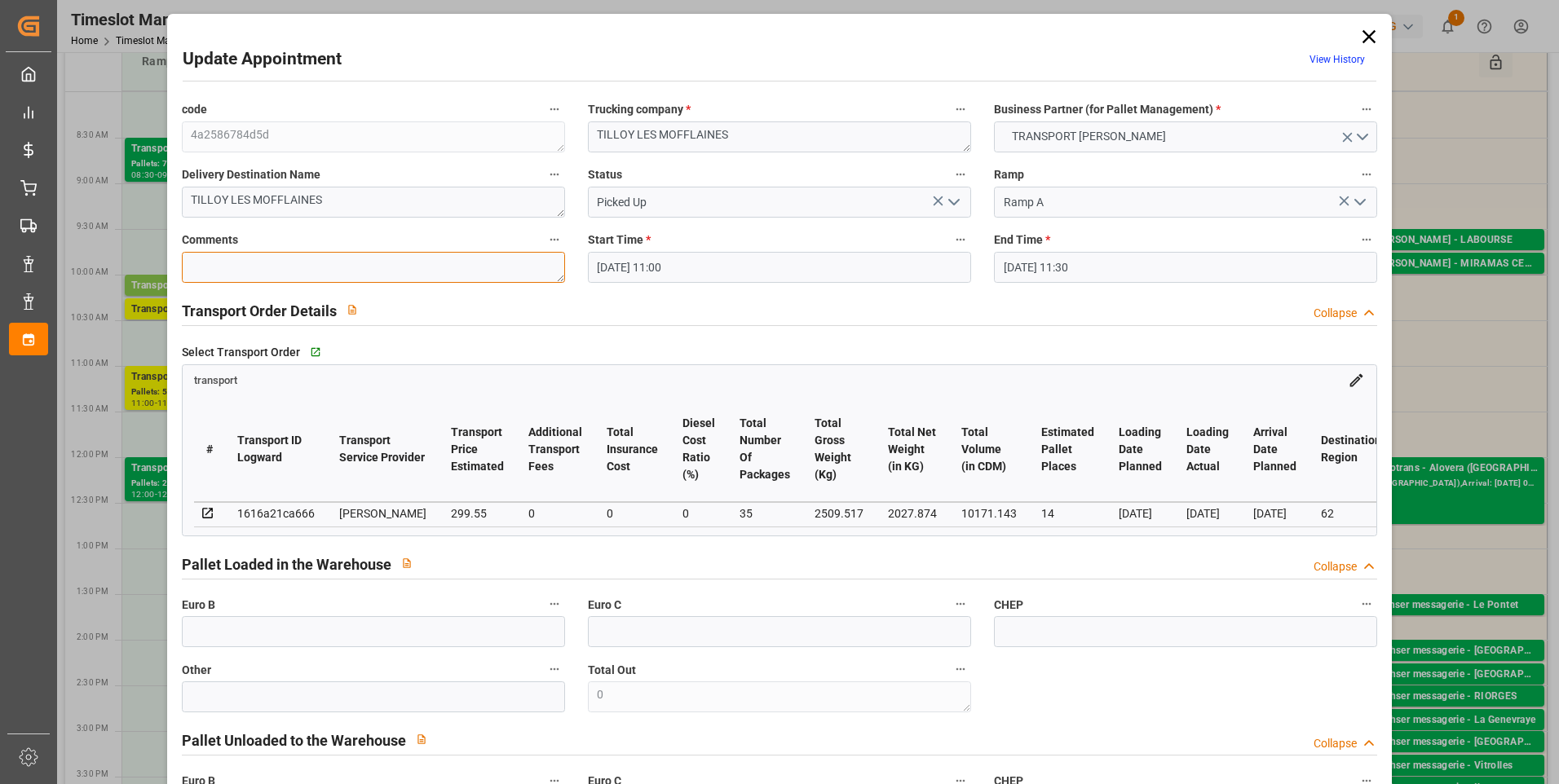
click at [206, 267] on textarea at bounding box center [373, 267] width 383 height 31
click at [234, 641] on input "text" at bounding box center [373, 632] width 383 height 31
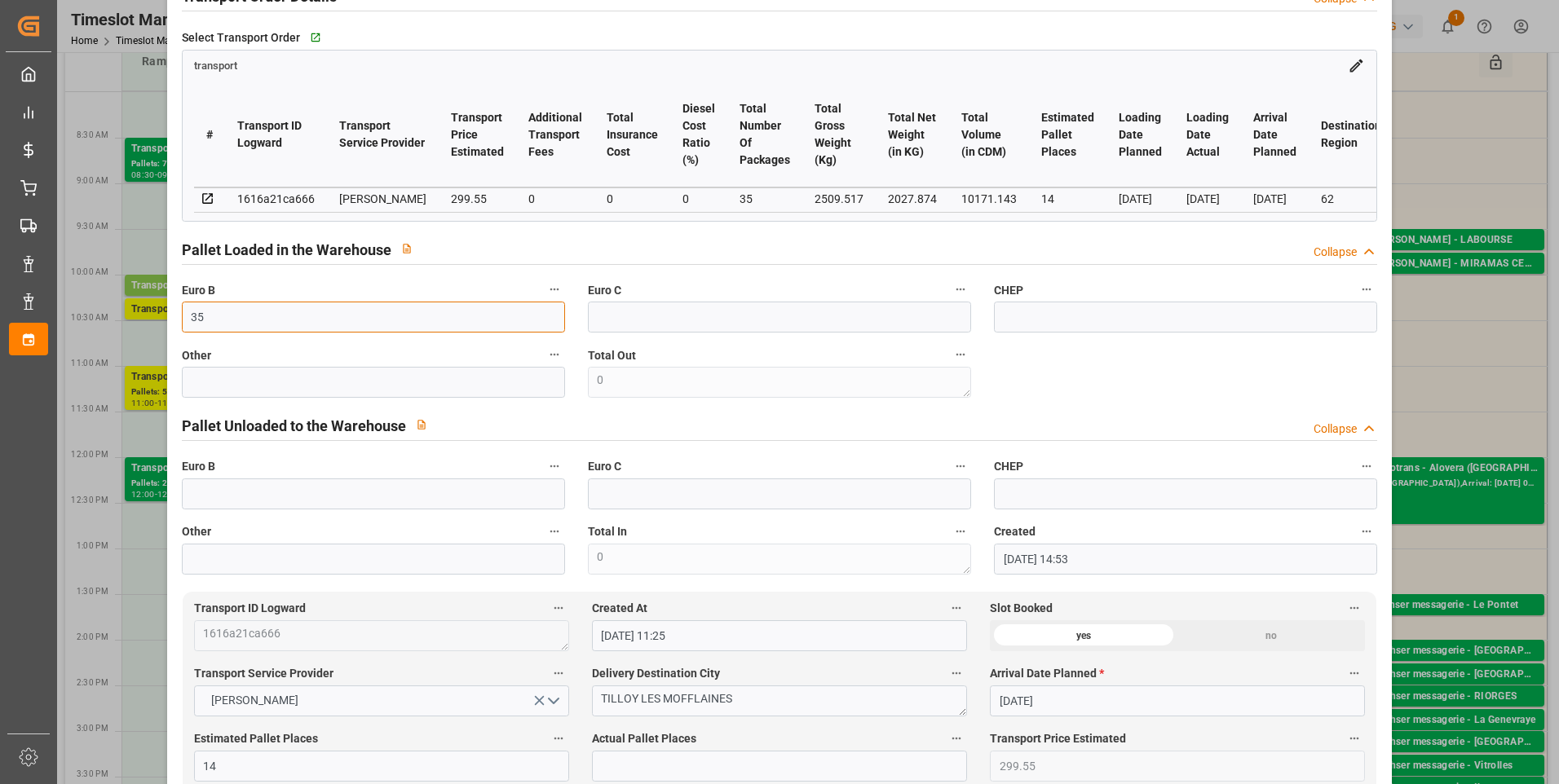
scroll to position [489, 0]
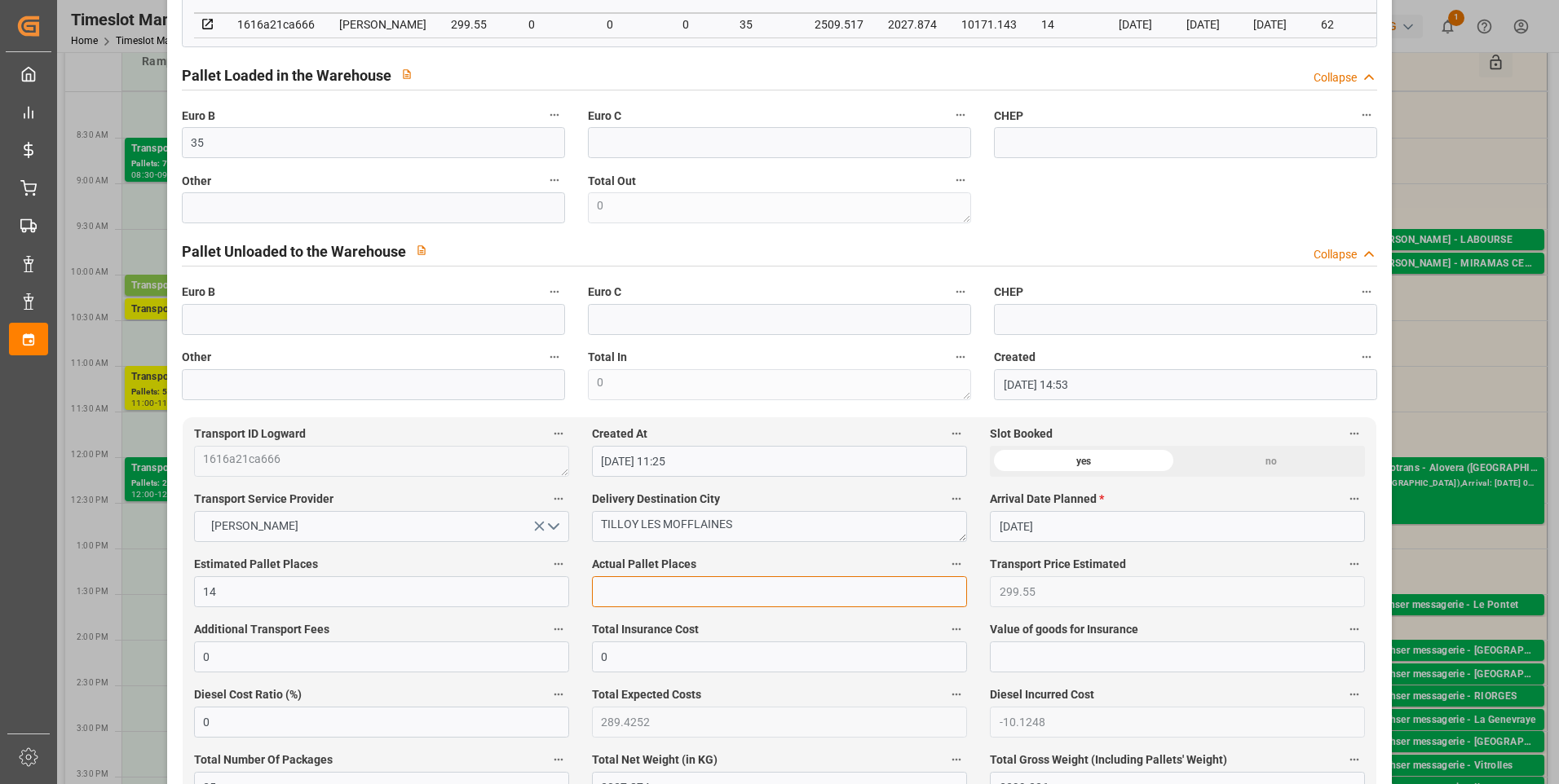
click at [621, 603] on input "text" at bounding box center [780, 592] width 375 height 31
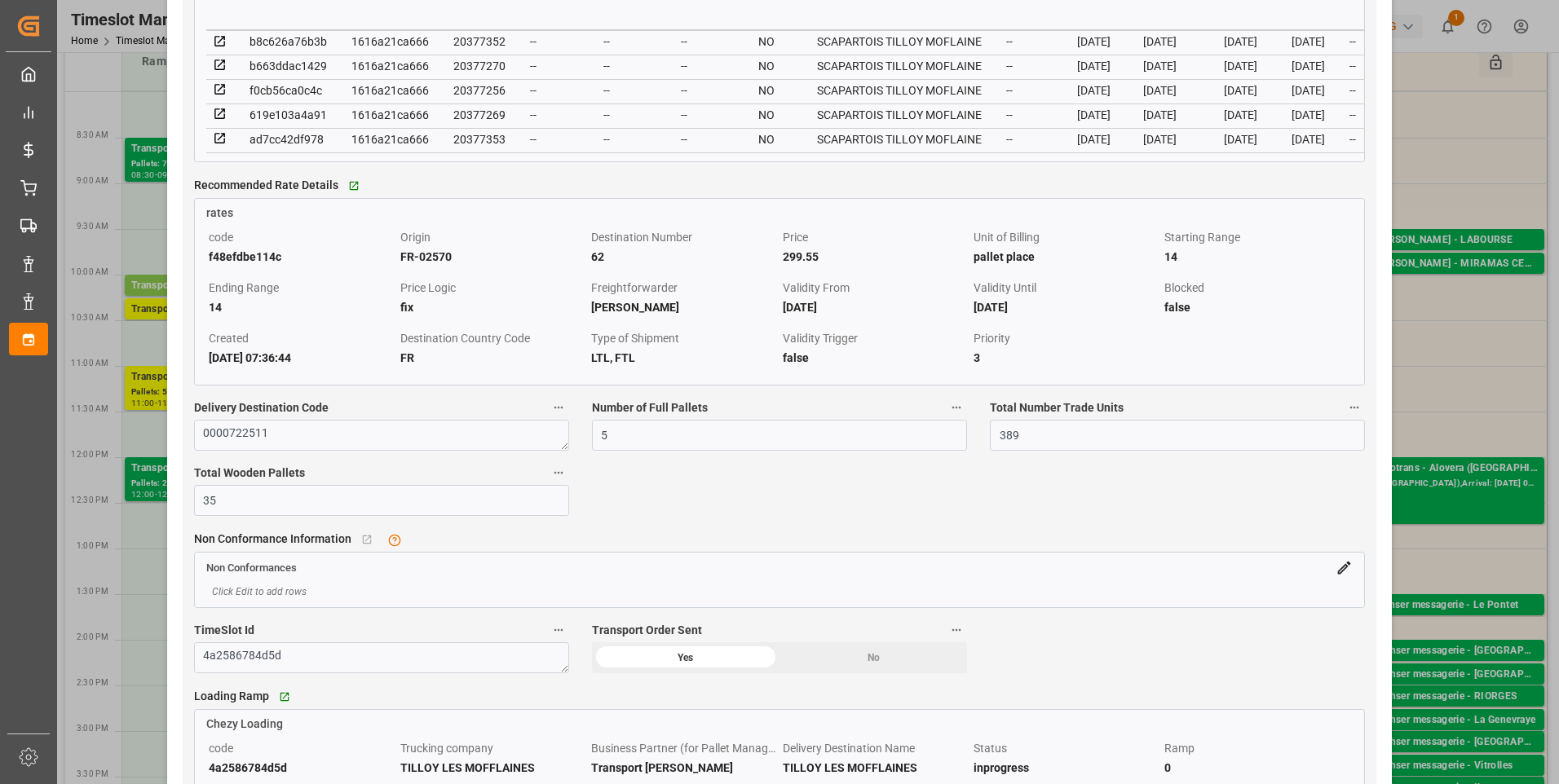
scroll to position [1630, 0]
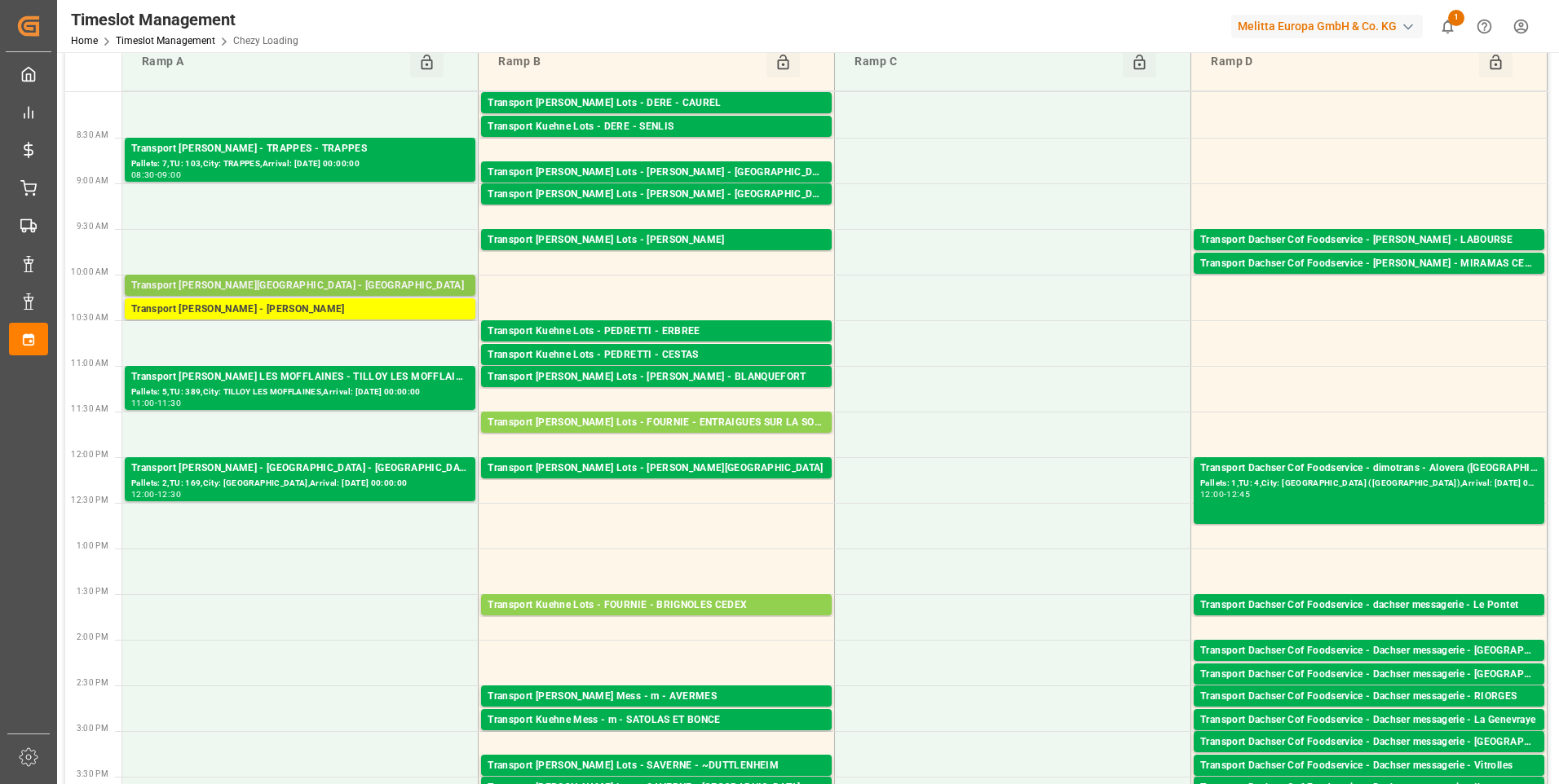
click at [305, 286] on div "Transport [PERSON_NAME][GEOGRAPHIC_DATA] - [GEOGRAPHIC_DATA]" at bounding box center [300, 286] width 338 height 17
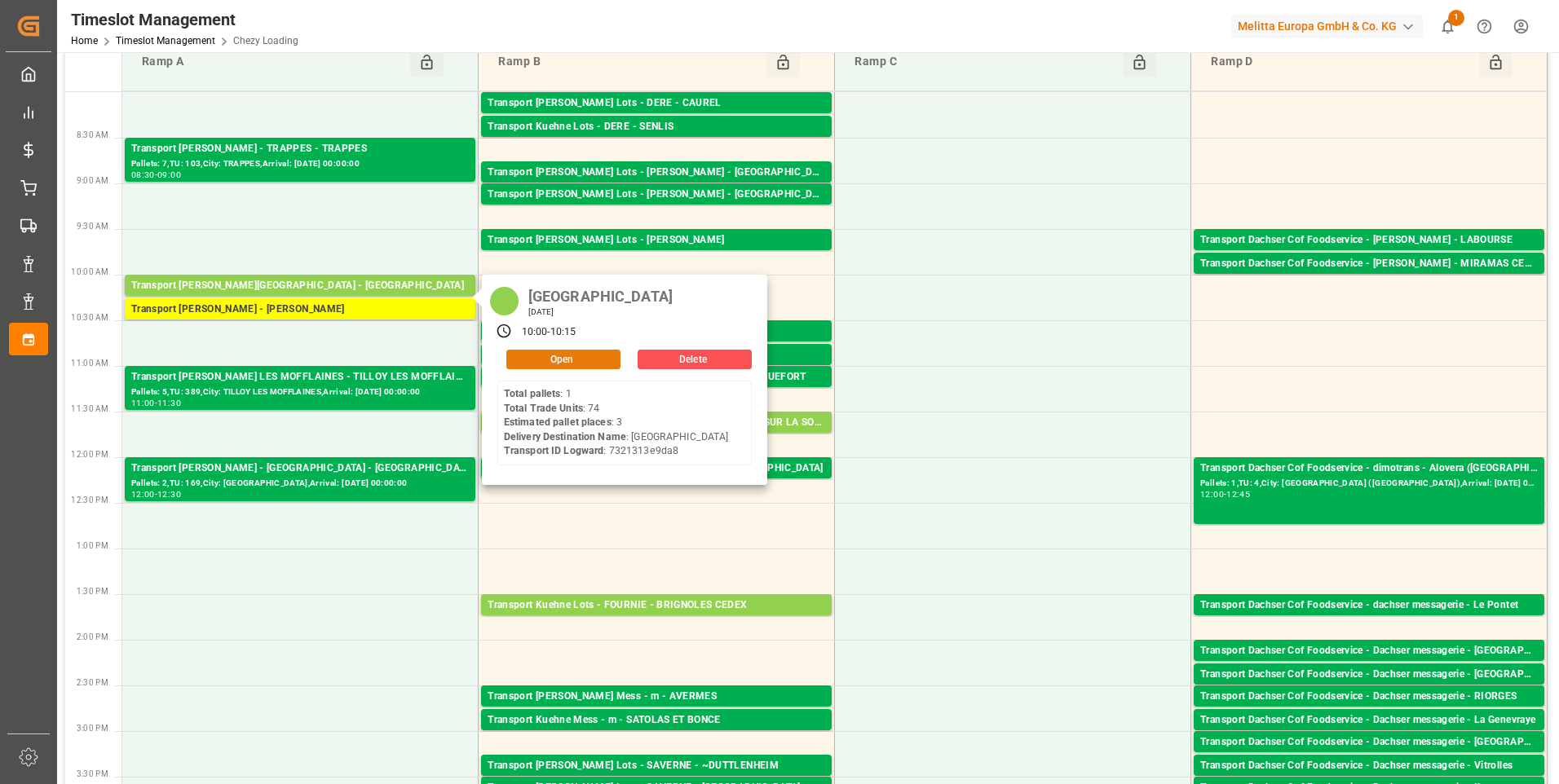
click at [543, 362] on button "Open" at bounding box center [563, 360] width 114 height 20
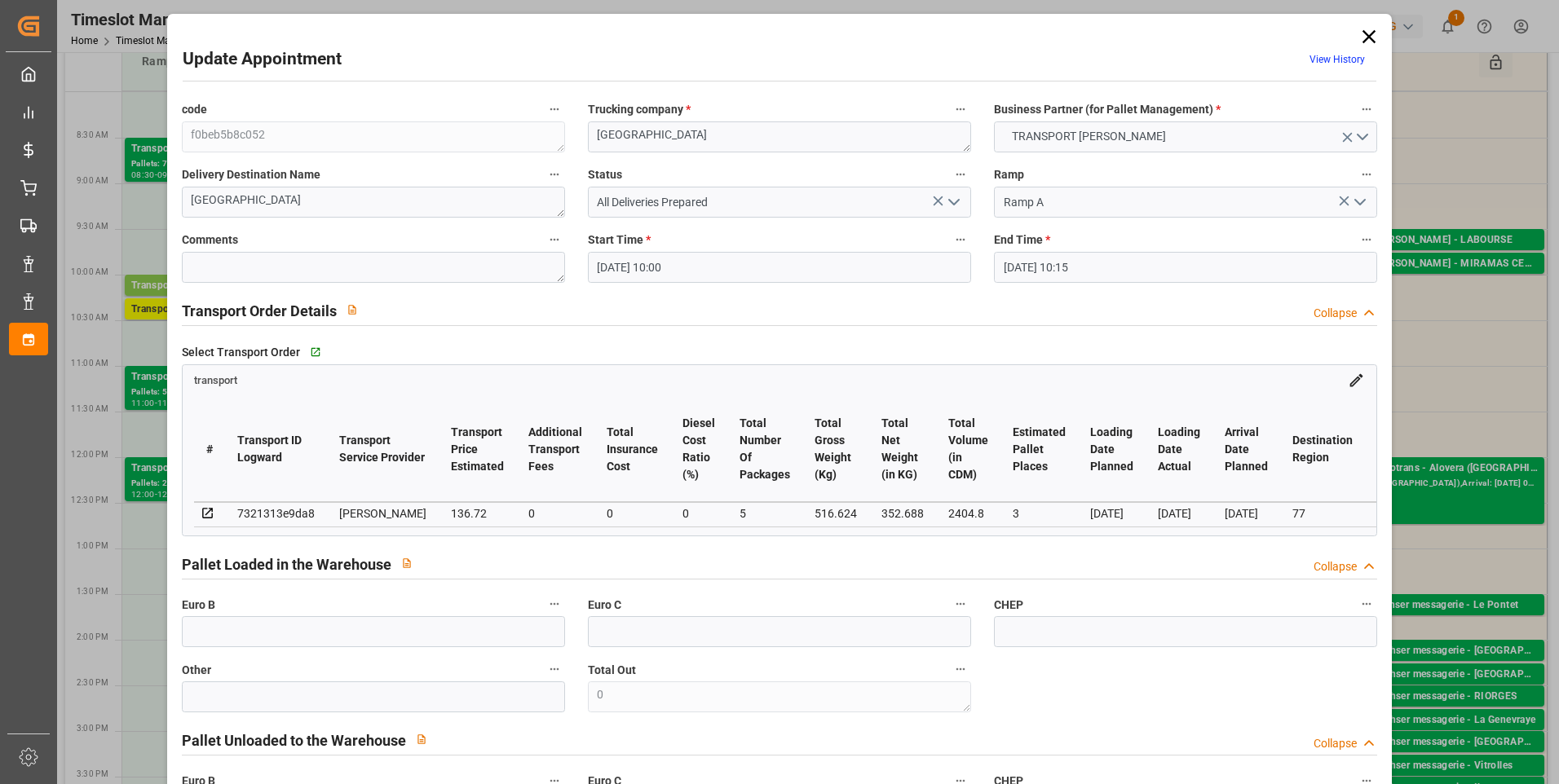
click at [955, 201] on polyline "open menu" at bounding box center [955, 202] width 10 height 5
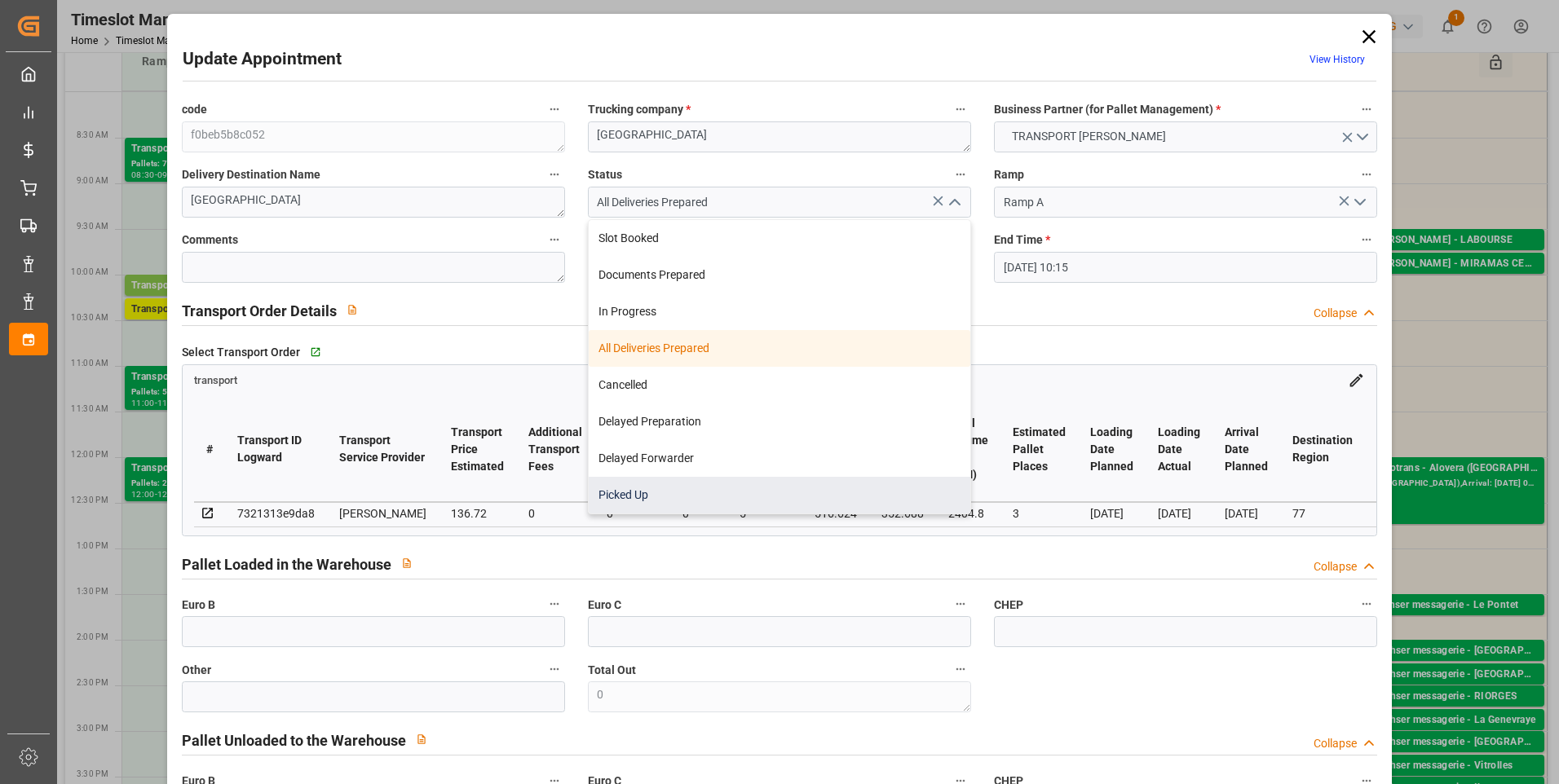
click at [628, 500] on div "Picked Up" at bounding box center [780, 495] width 381 height 36
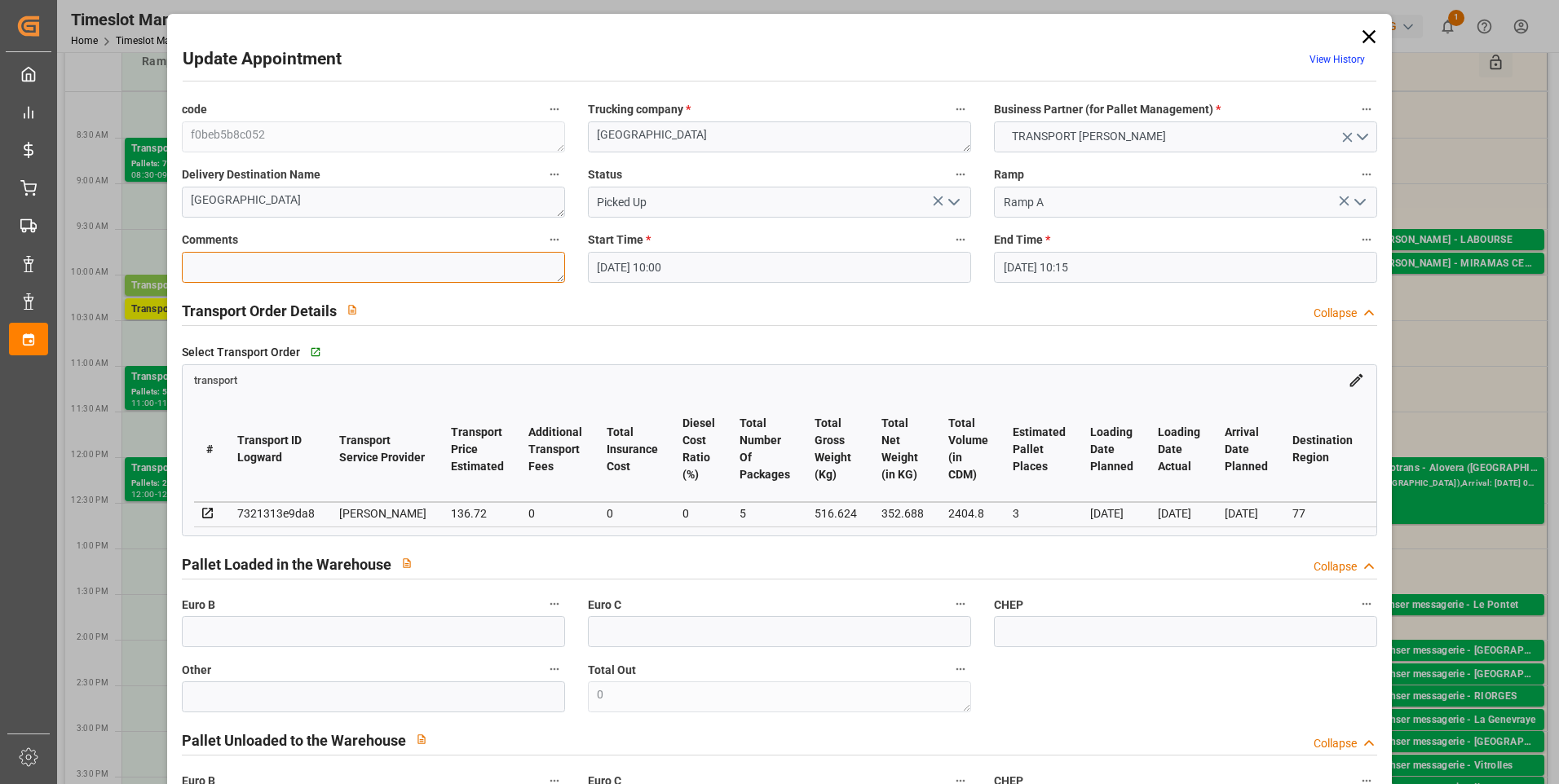
click at [210, 267] on textarea at bounding box center [373, 267] width 383 height 31
click at [954, 203] on polyline "open menu" at bounding box center [955, 202] width 10 height 5
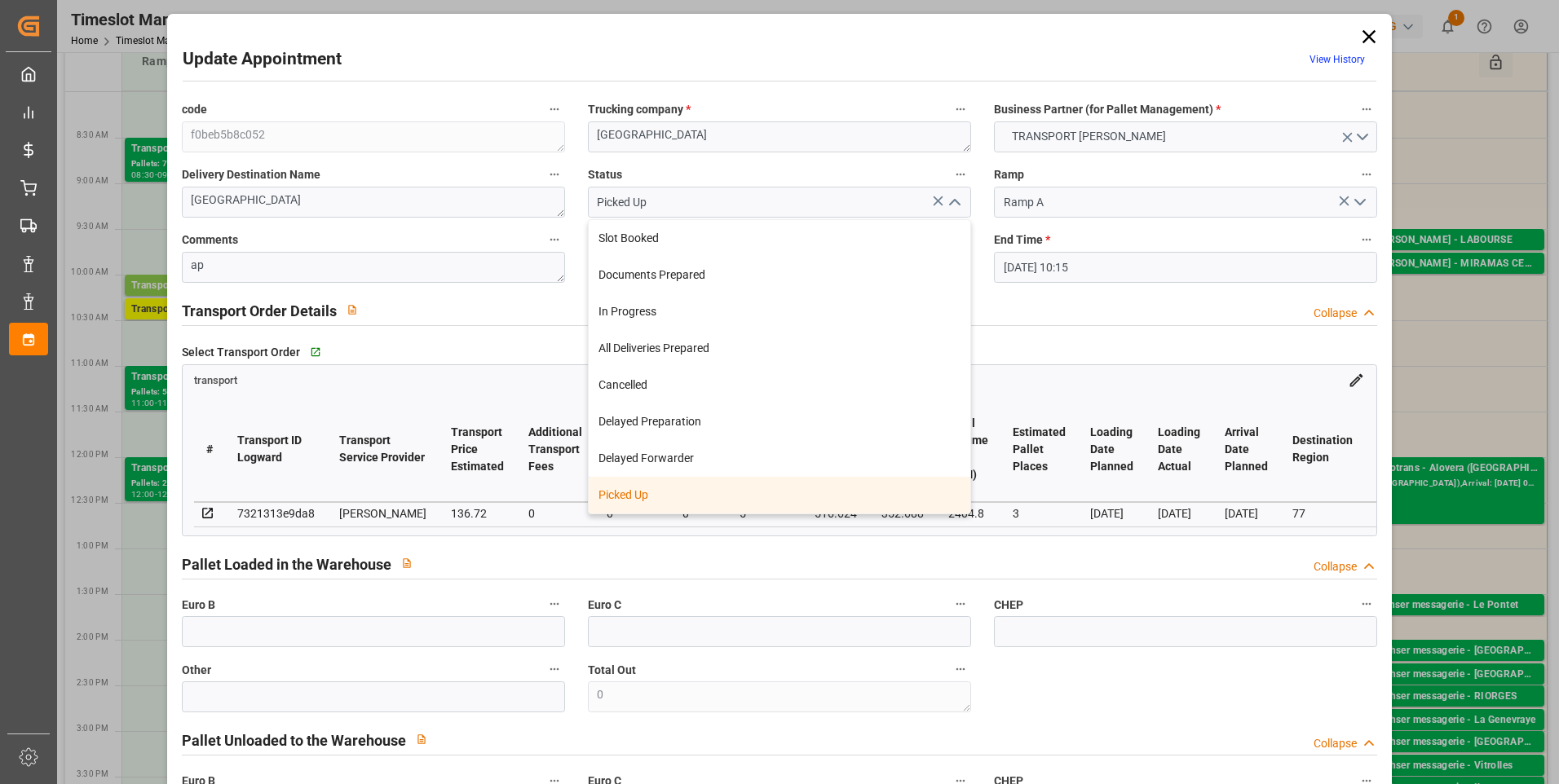
click at [641, 495] on div "Picked Up" at bounding box center [780, 495] width 381 height 36
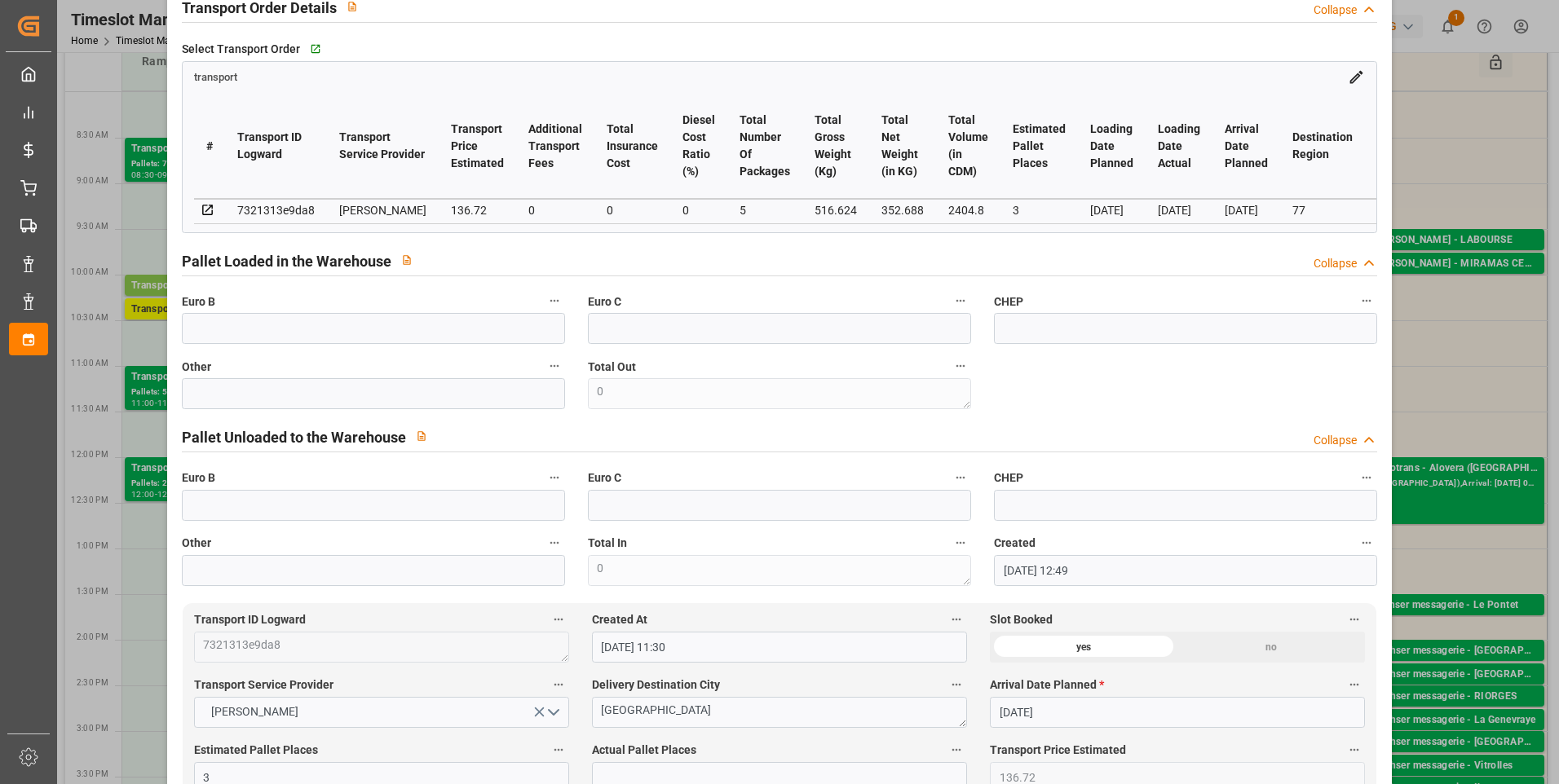
scroll to position [326, 0]
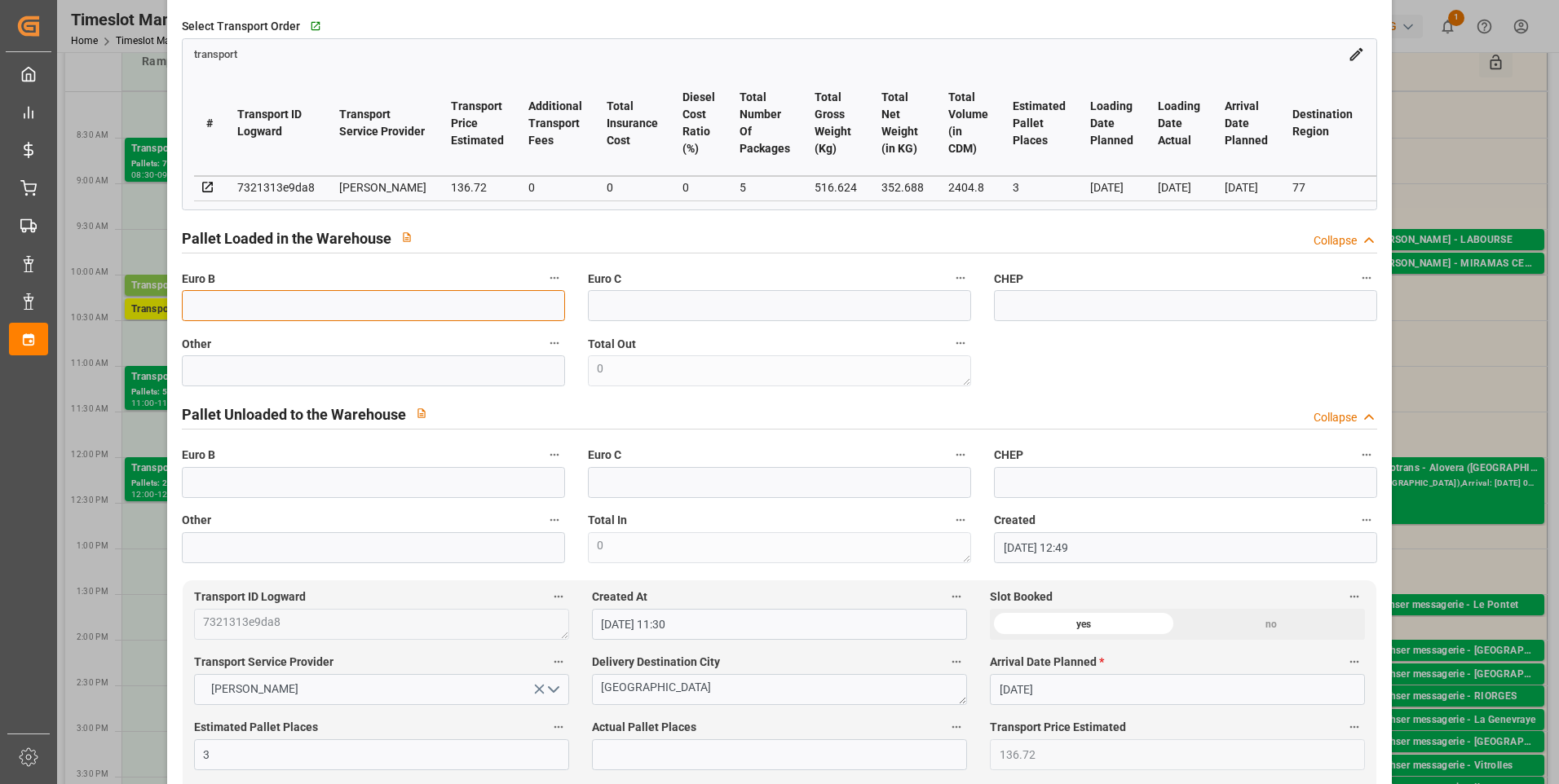
click at [222, 310] on input "text" at bounding box center [373, 306] width 383 height 31
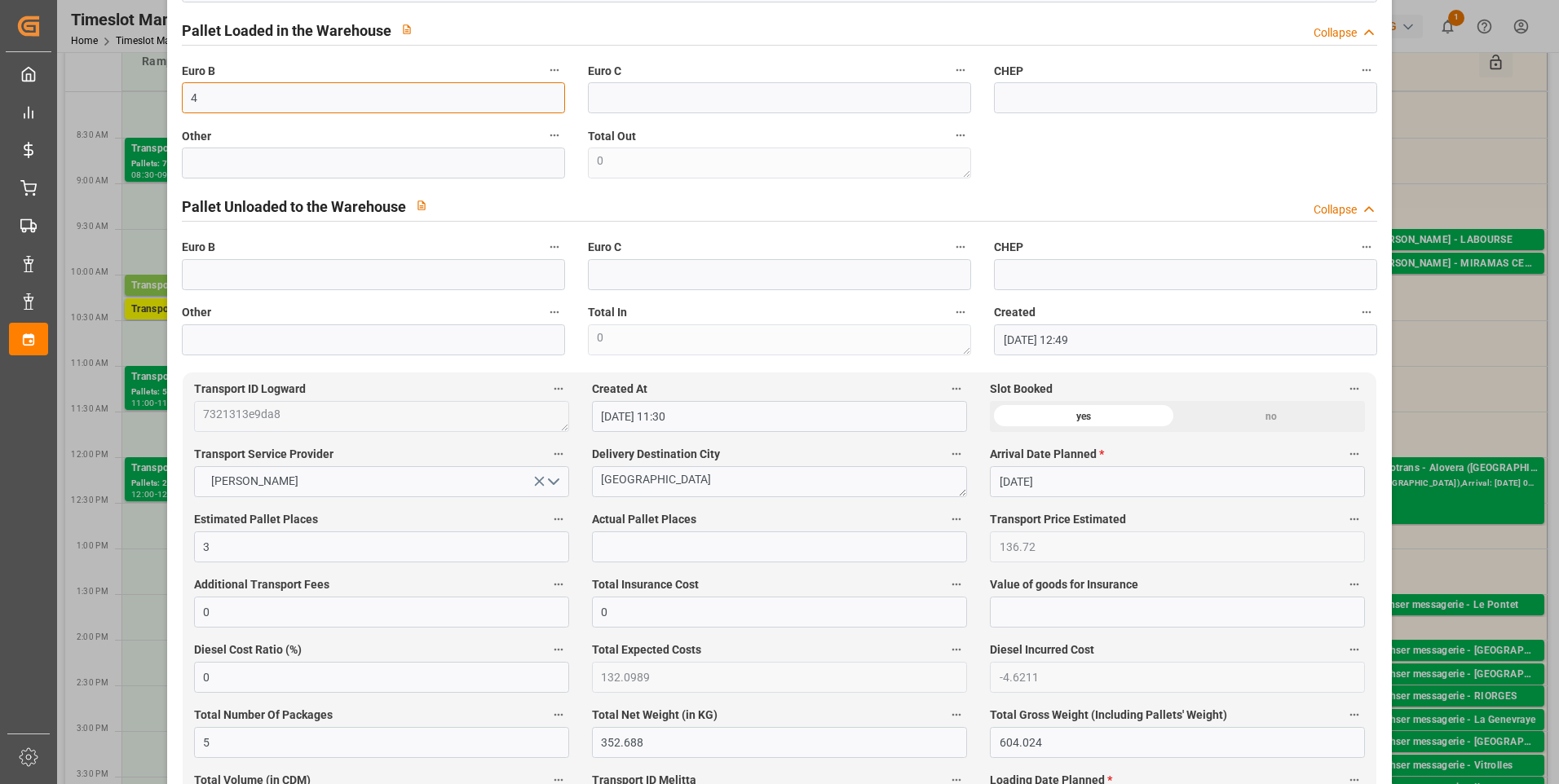
scroll to position [570, 0]
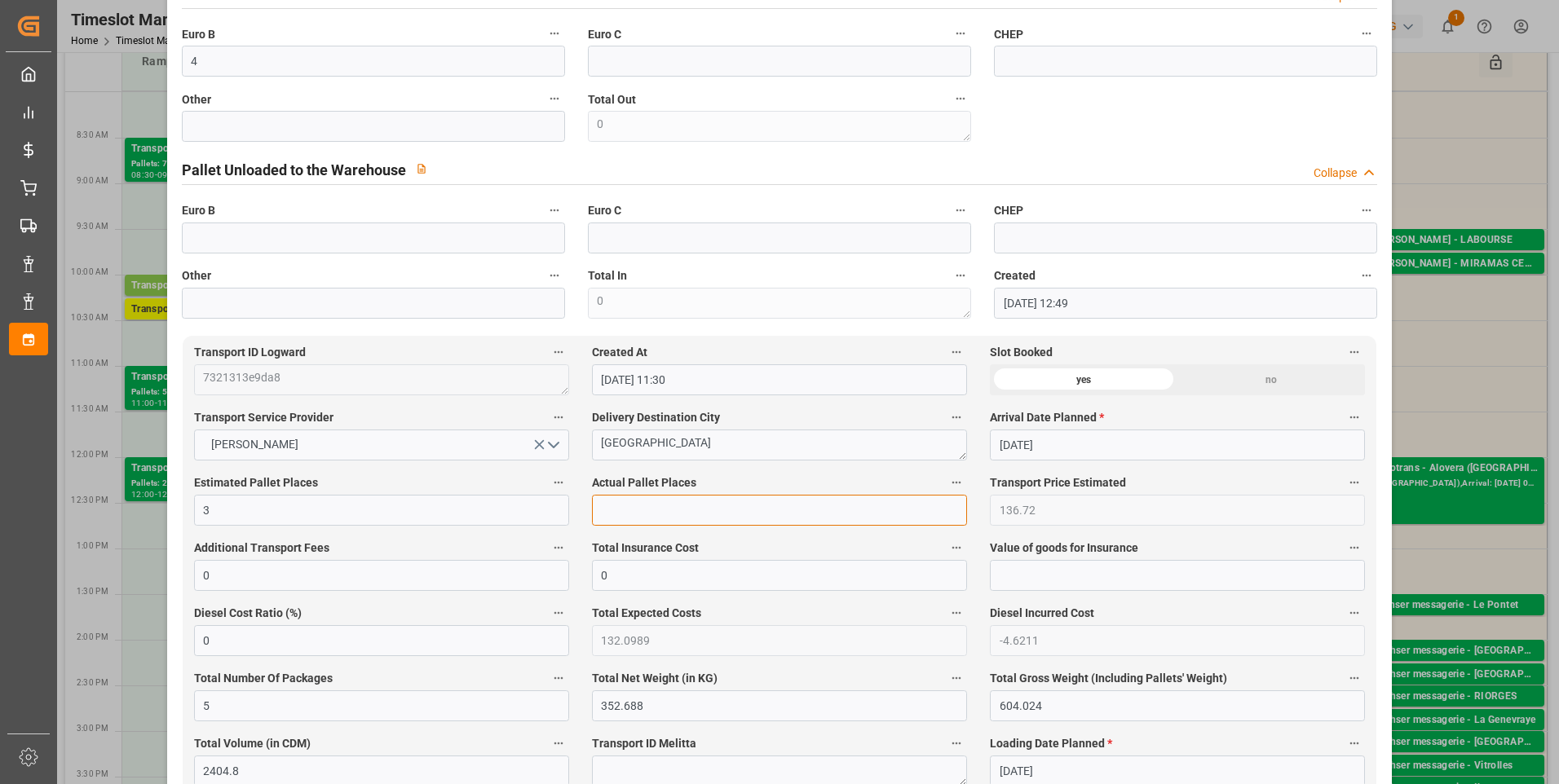
click at [651, 526] on input "text" at bounding box center [780, 511] width 375 height 31
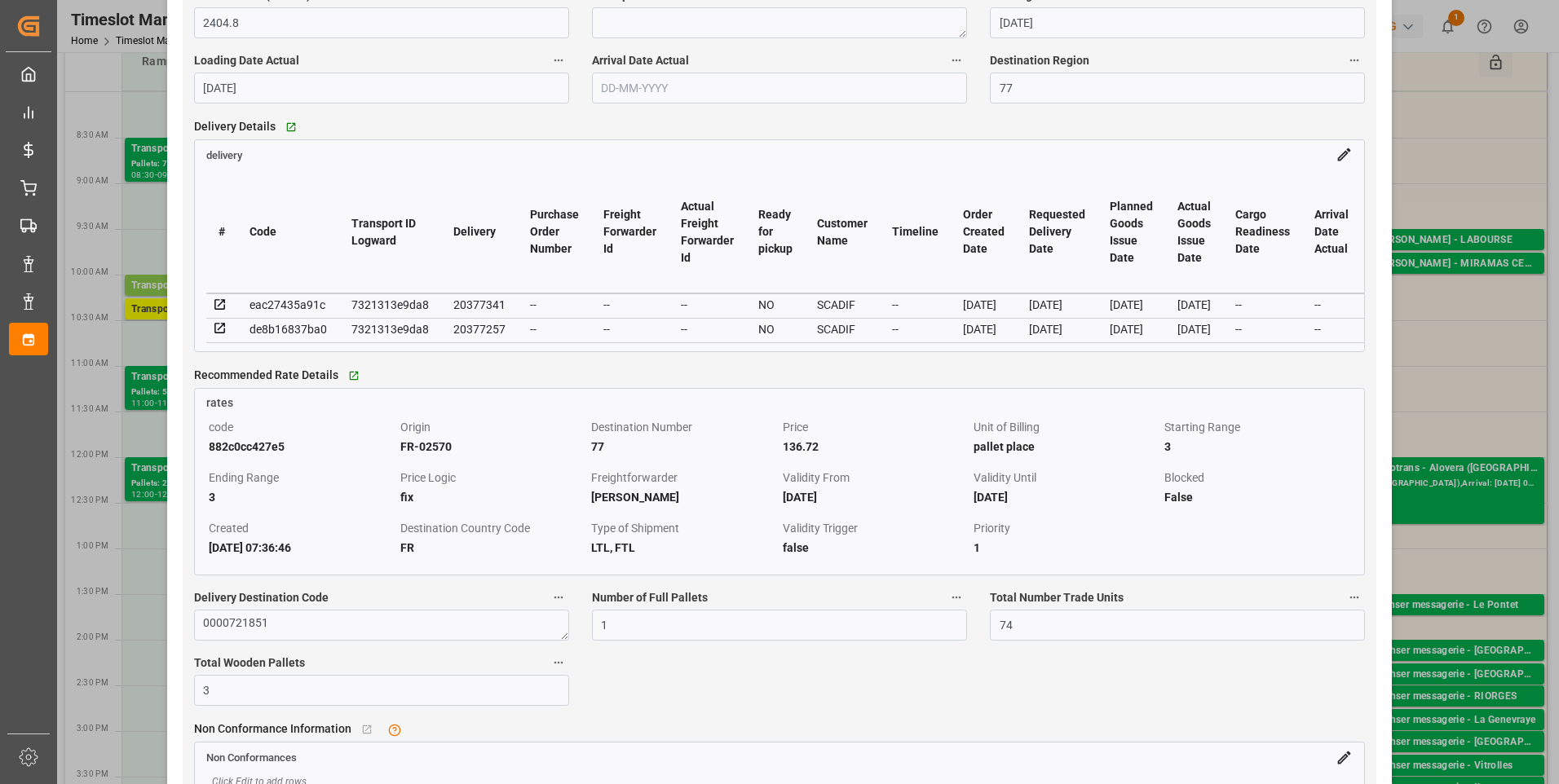
scroll to position [1467, 0]
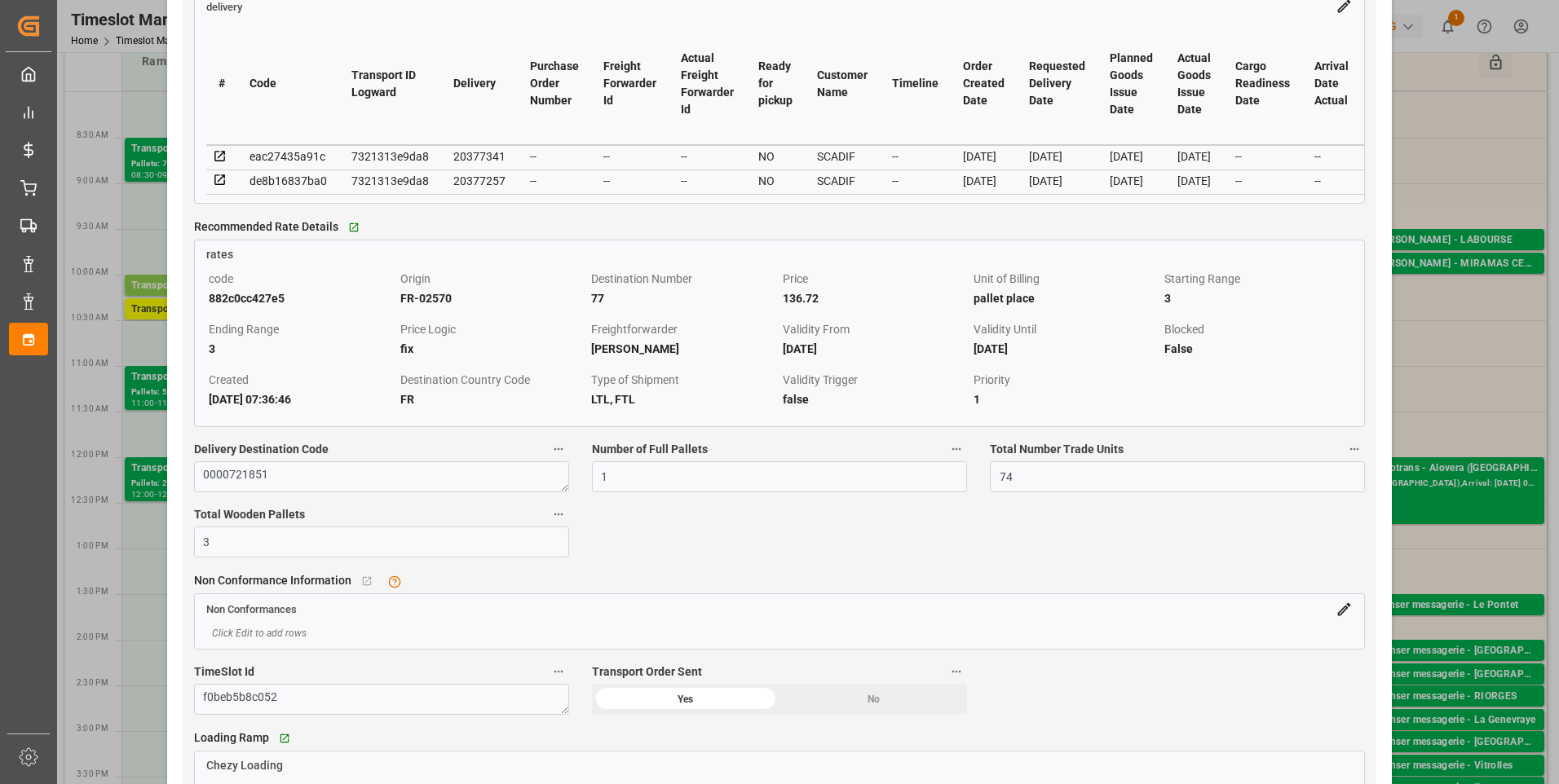
click at [223, 164] on icon at bounding box center [220, 157] width 15 height 15
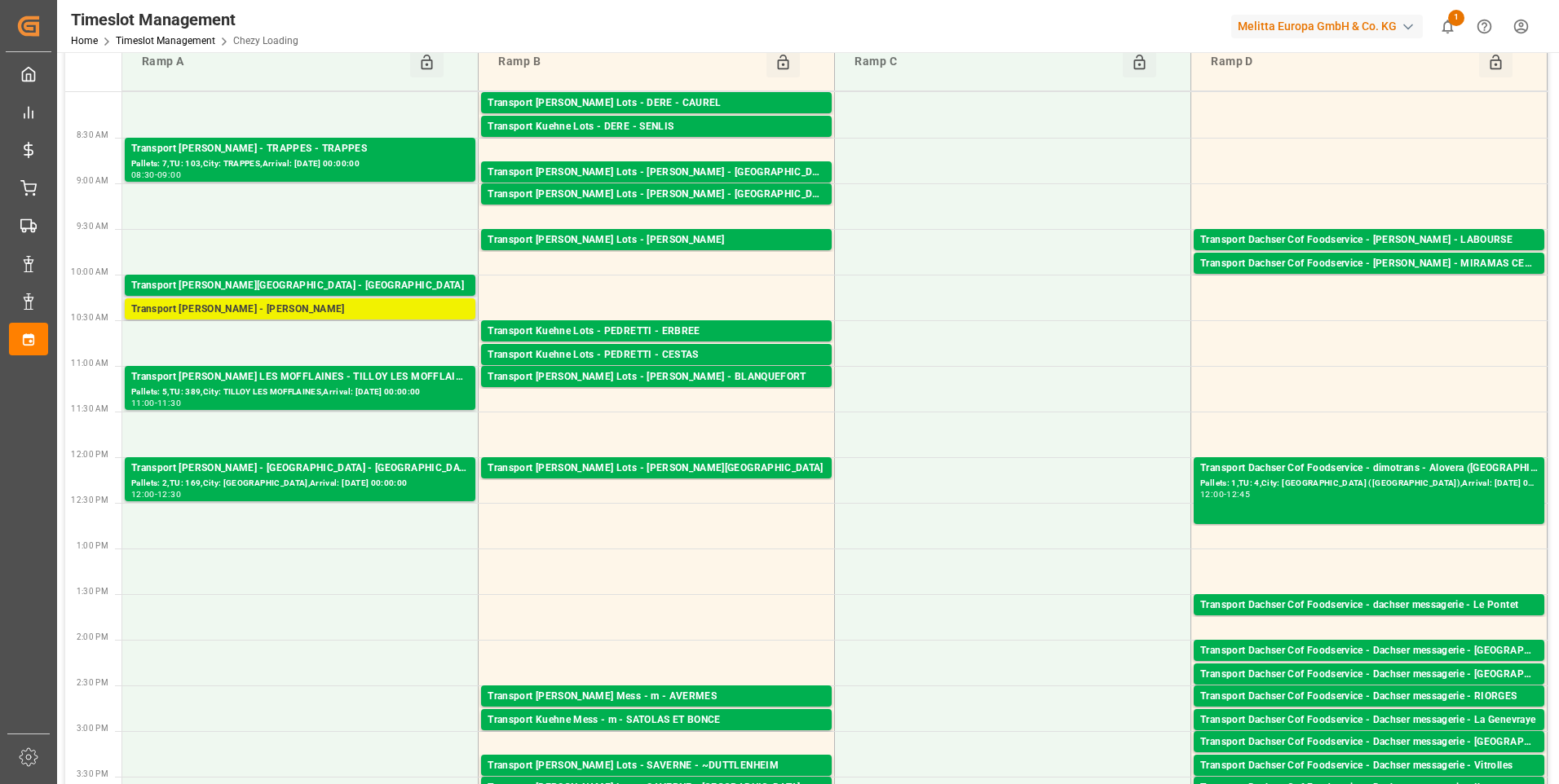
click at [321, 312] on div "Transport [PERSON_NAME] - [PERSON_NAME]" at bounding box center [300, 309] width 338 height 17
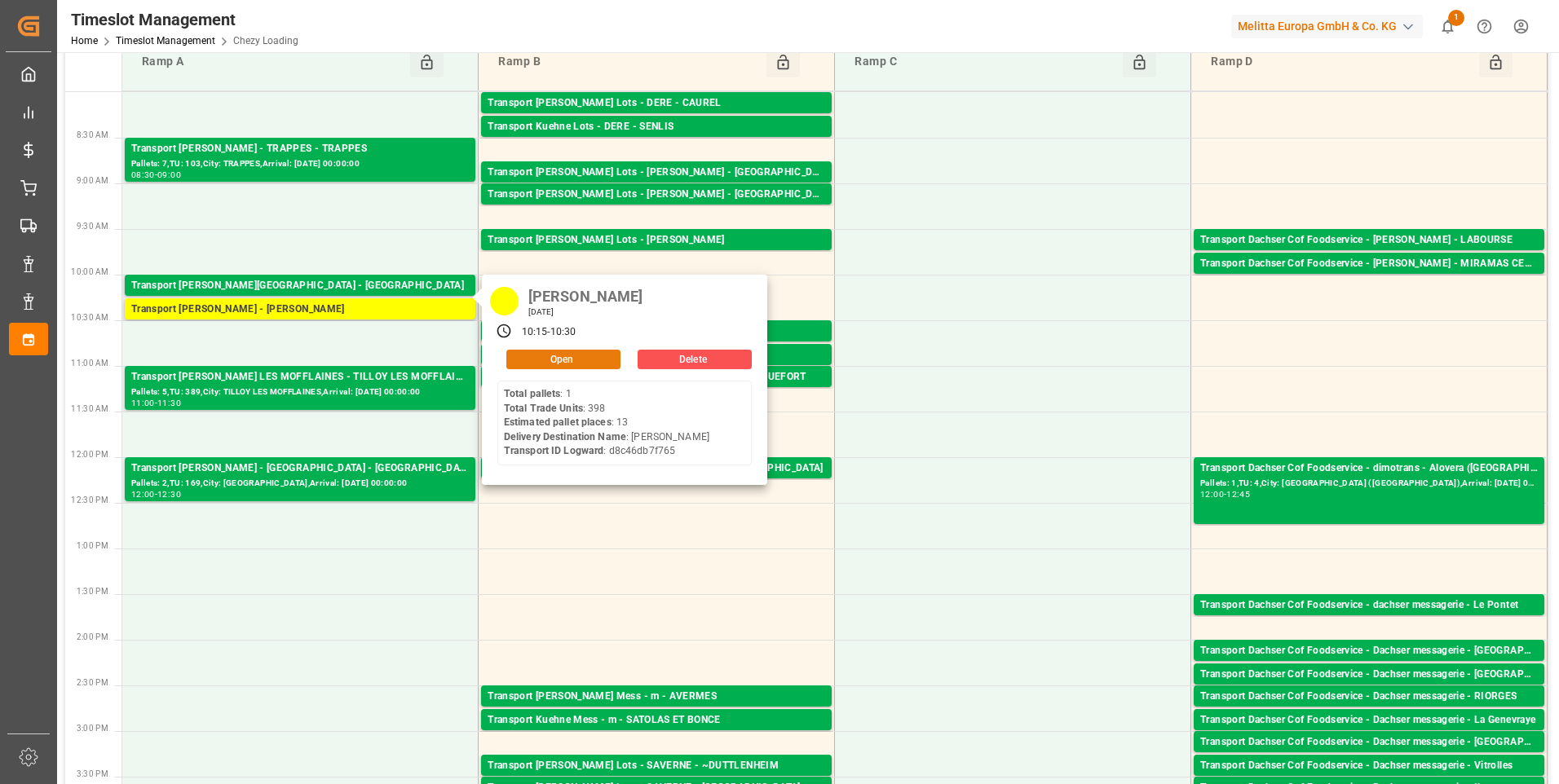
click at [576, 358] on button "Open" at bounding box center [563, 360] width 114 height 20
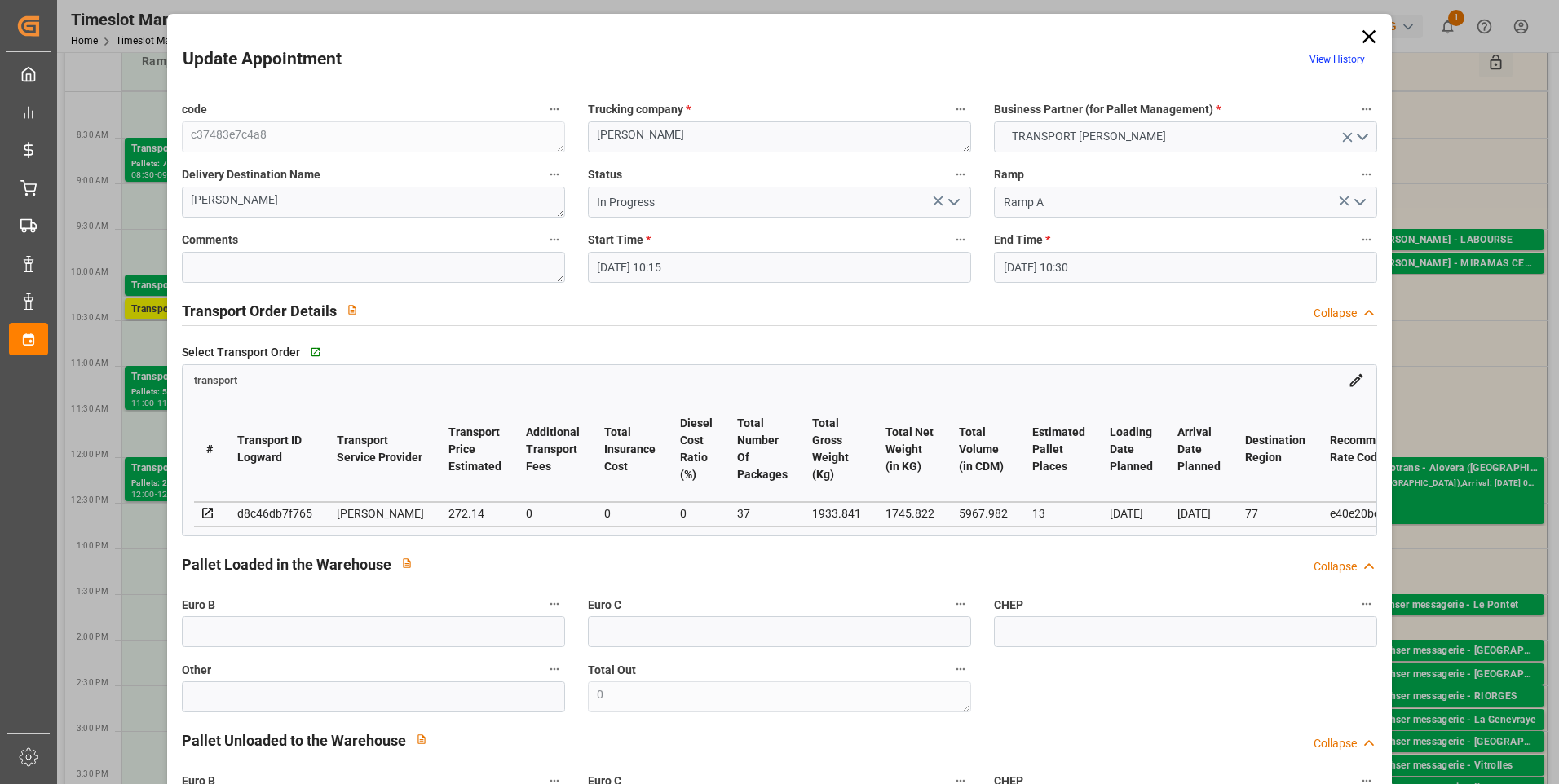
click at [955, 201] on polyline "open menu" at bounding box center [955, 202] width 10 height 5
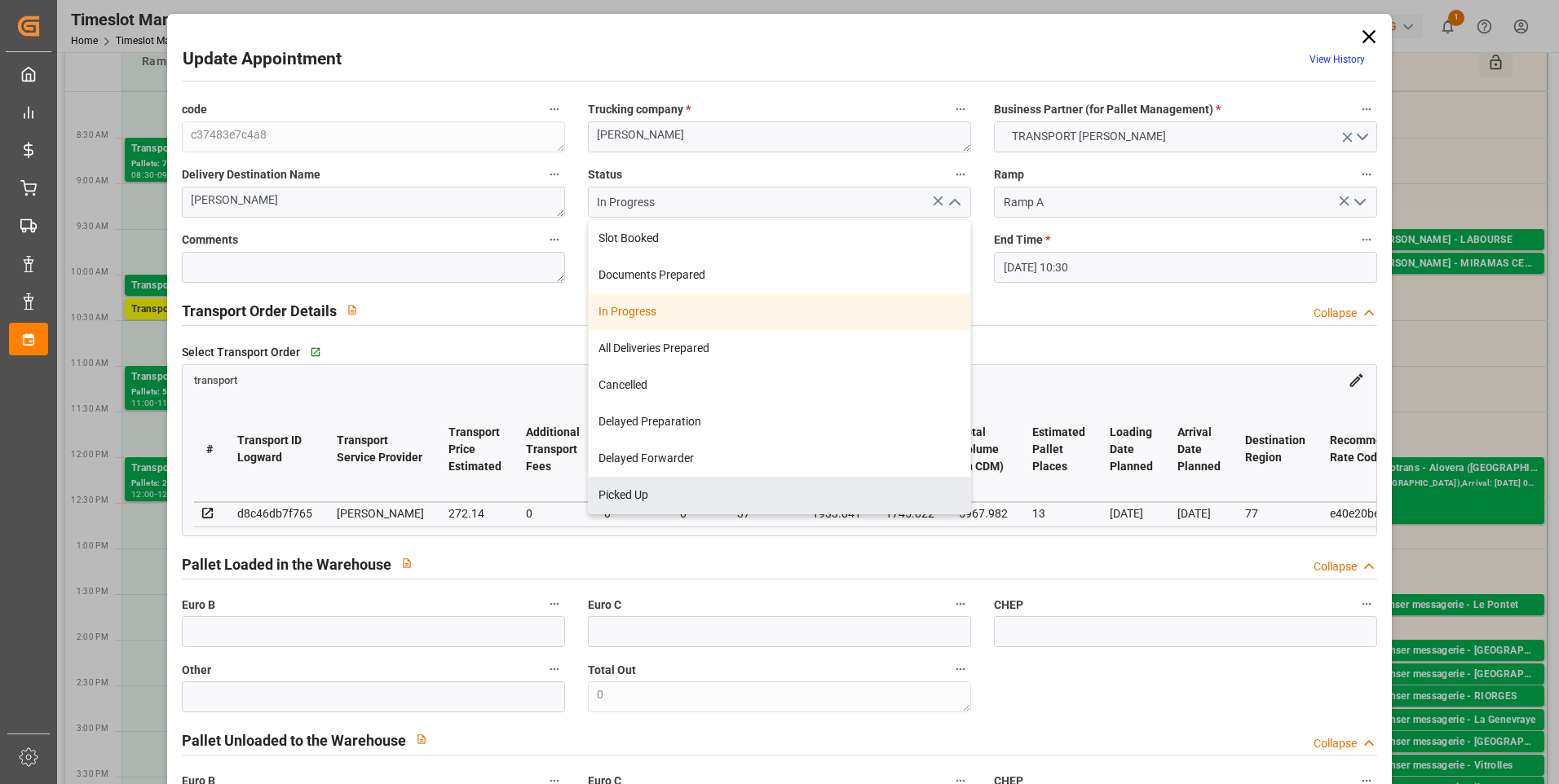
drag, startPoint x: 640, startPoint y: 496, endPoint x: 198, endPoint y: 300, distance: 483.5
click at [625, 496] on div "Picked Up" at bounding box center [780, 495] width 381 height 36
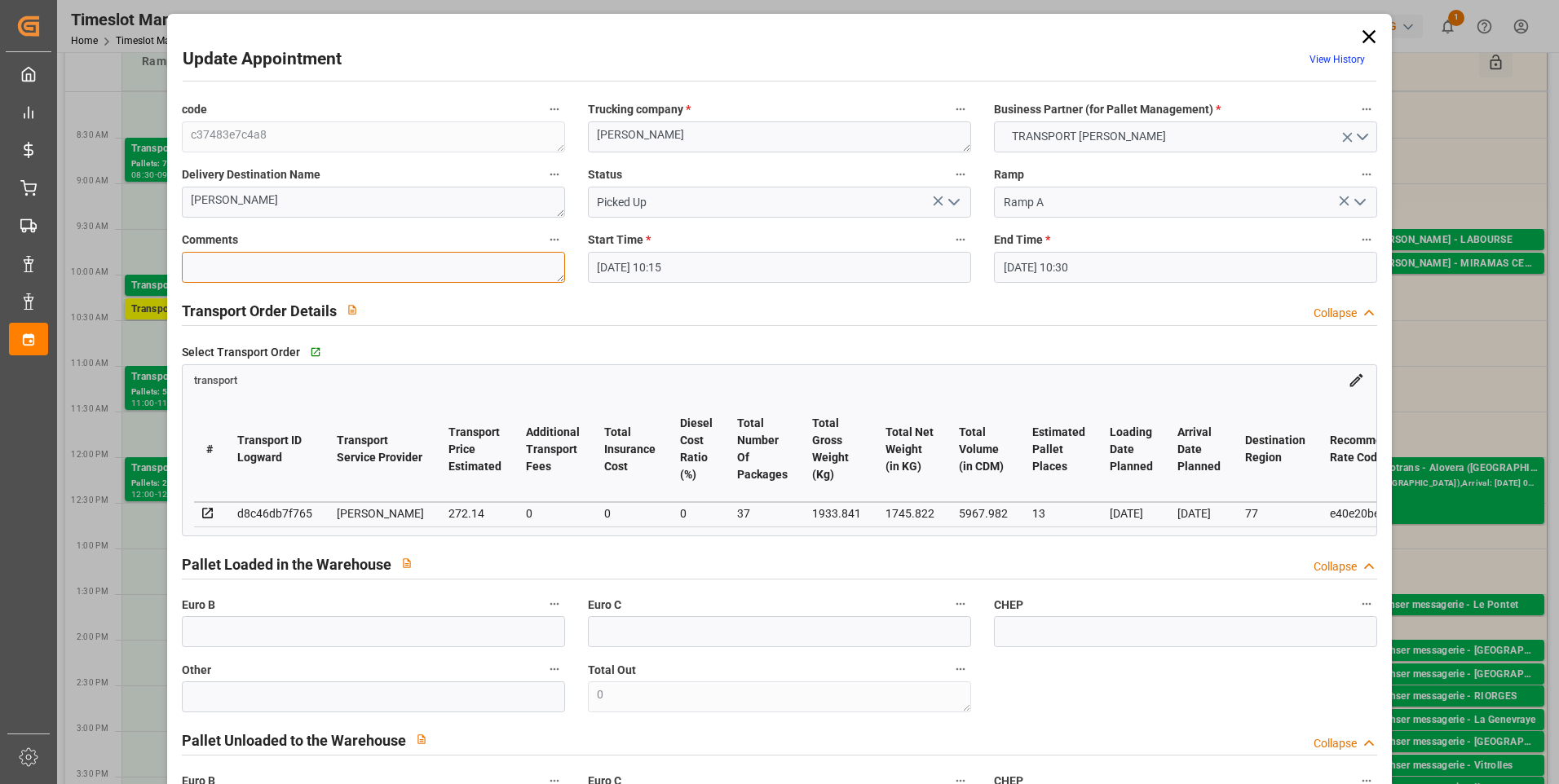
click at [209, 276] on textarea at bounding box center [373, 267] width 383 height 31
click at [254, 636] on input "text" at bounding box center [373, 632] width 383 height 31
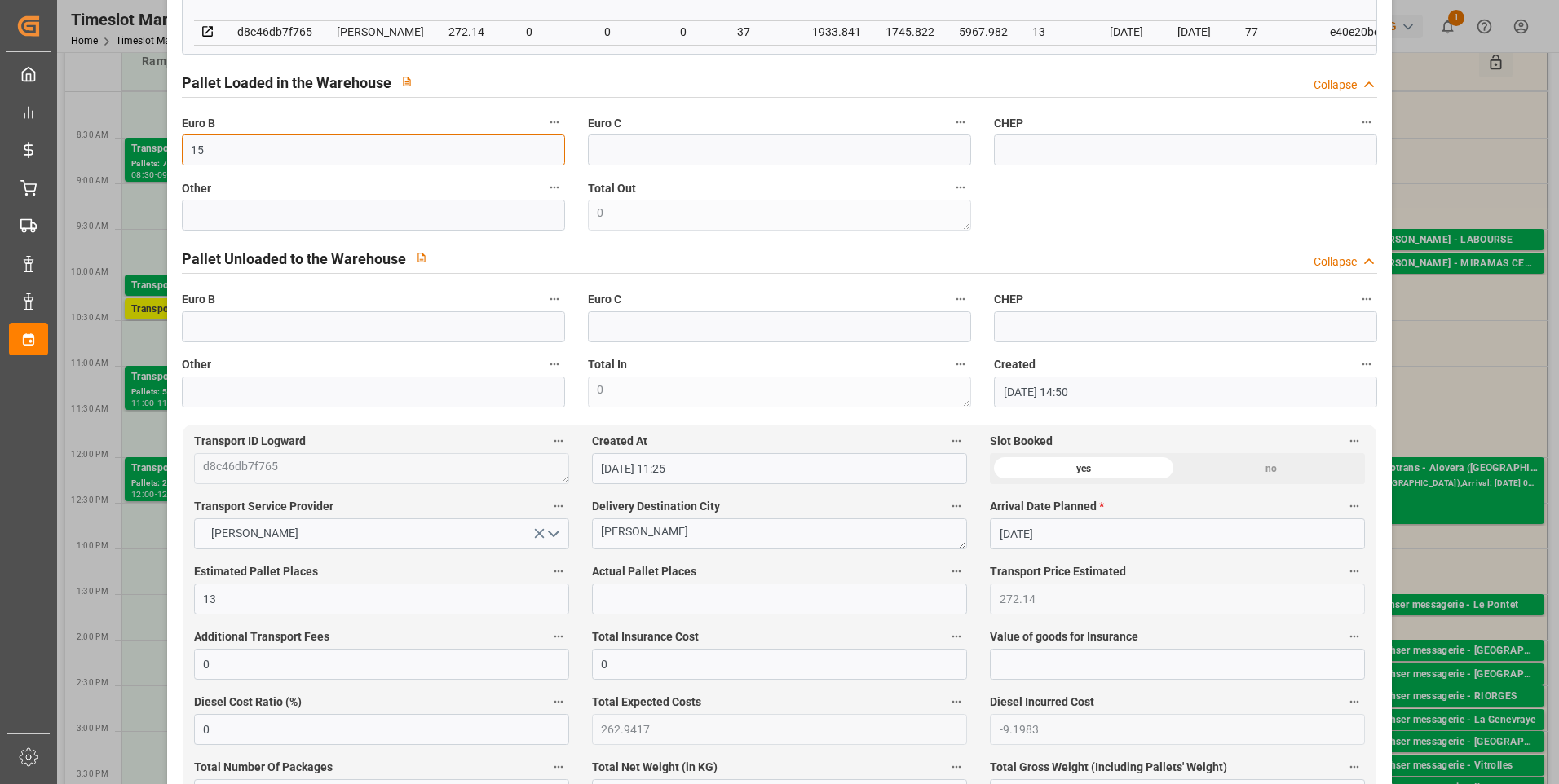
scroll to position [489, 0]
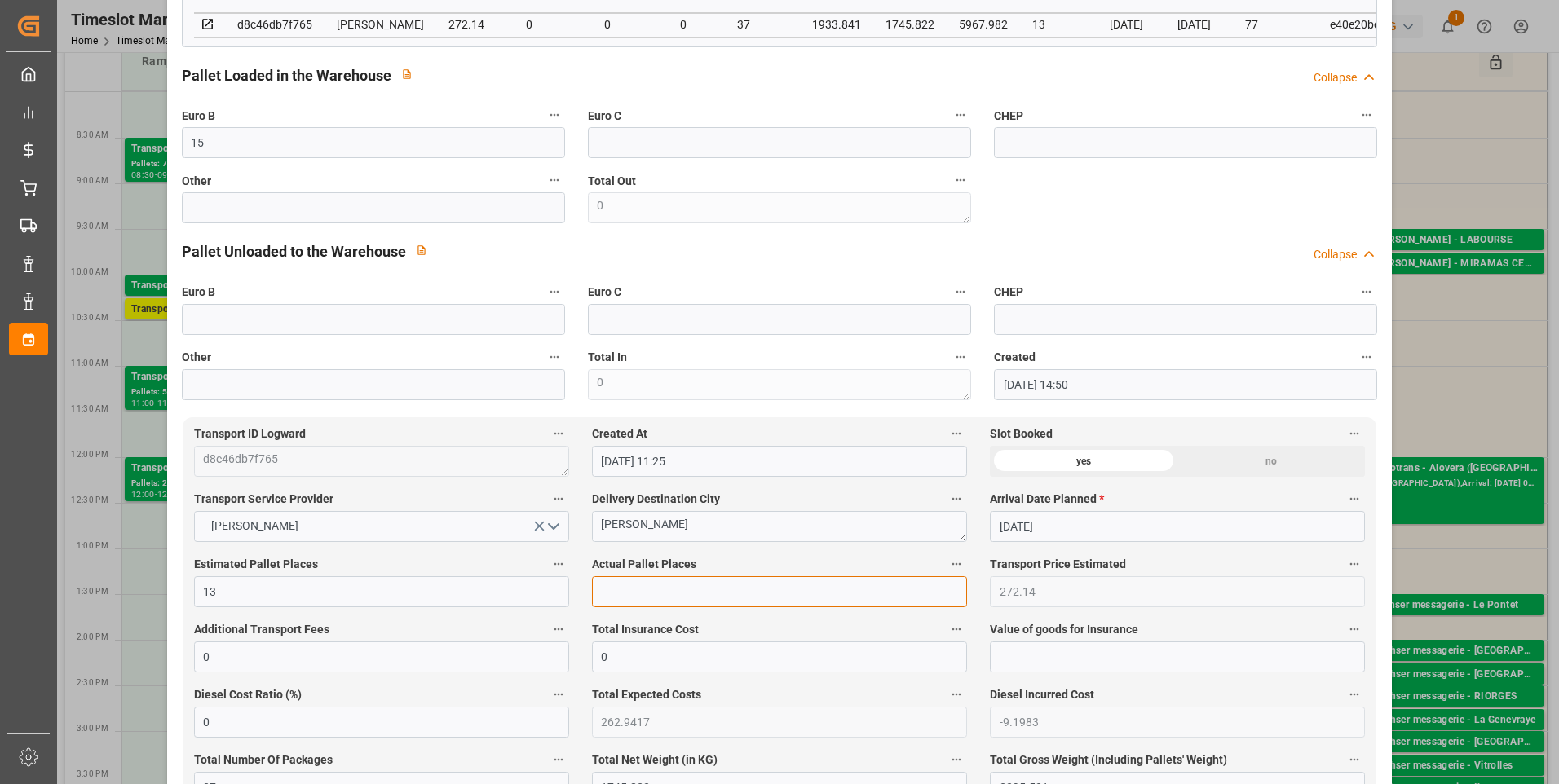
click at [621, 597] on input "text" at bounding box center [780, 592] width 375 height 31
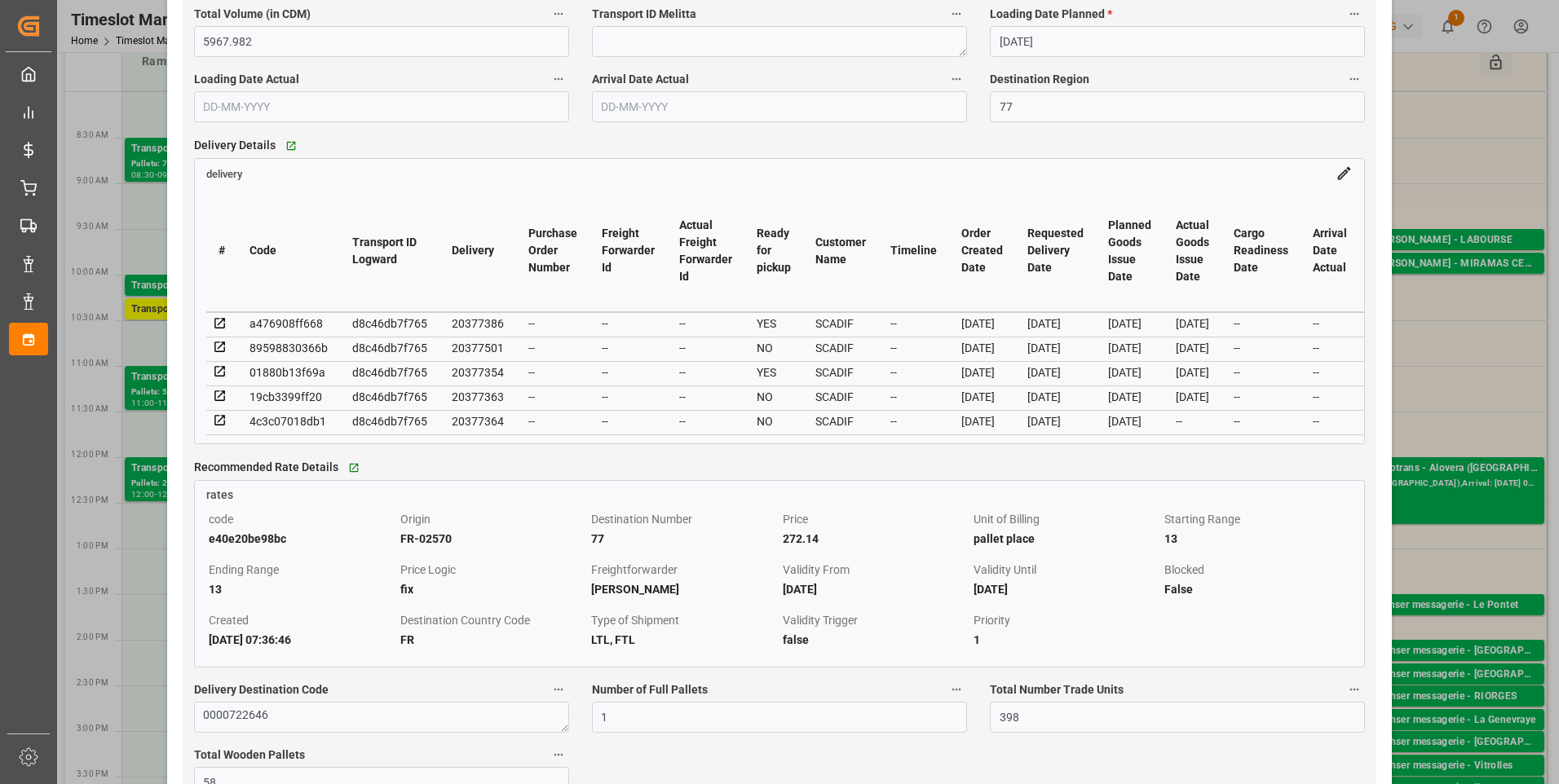
scroll to position [1386, 0]
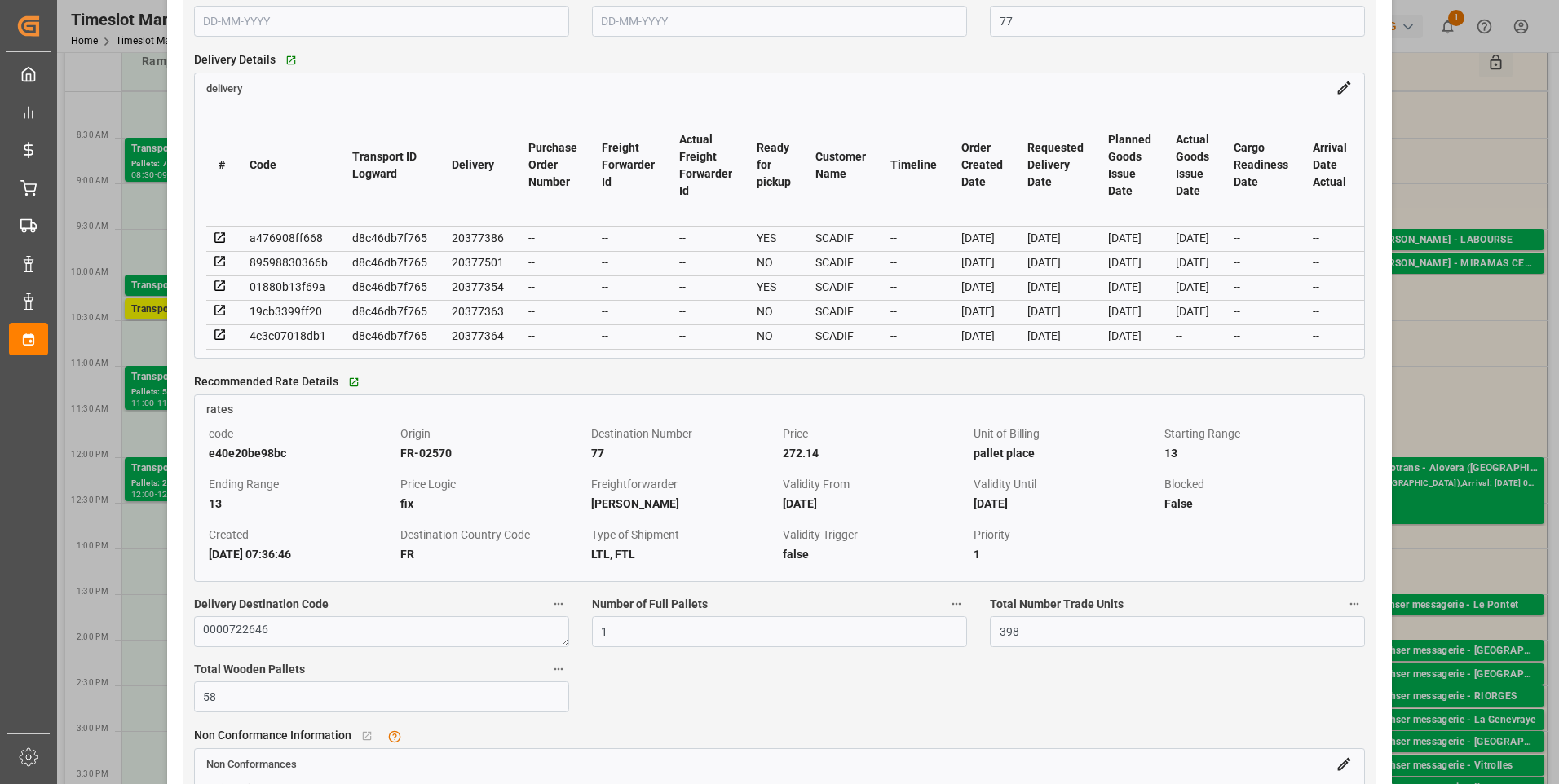
click at [220, 342] on icon at bounding box center [220, 335] width 15 height 15
click at [221, 318] on icon at bounding box center [220, 310] width 15 height 15
click at [218, 289] on icon at bounding box center [220, 286] width 15 height 15
click at [223, 268] on icon at bounding box center [220, 262] width 15 height 15
click at [220, 243] on icon at bounding box center [220, 237] width 11 height 11
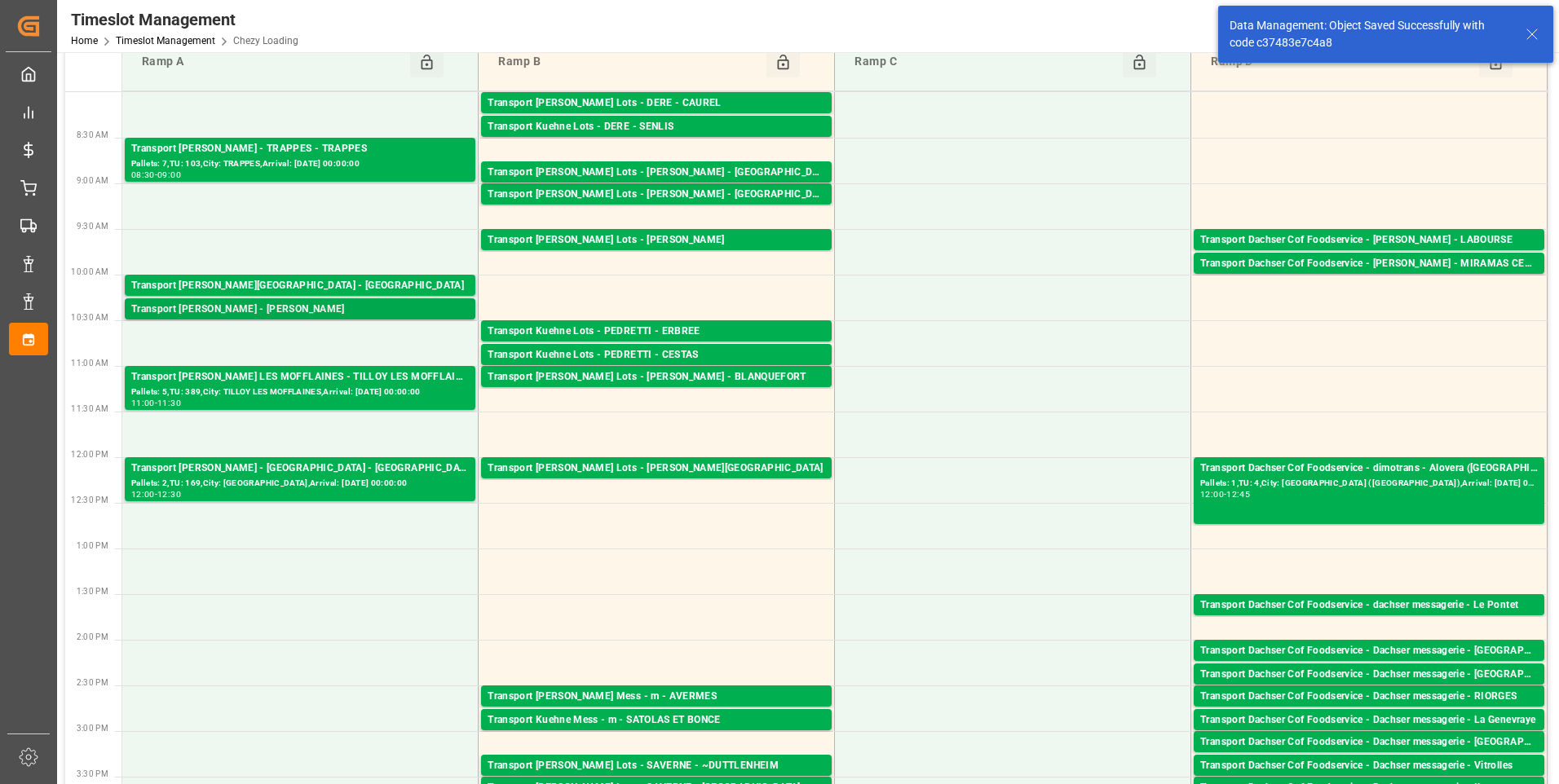
click at [321, 309] on div "Transport [PERSON_NAME] - [PERSON_NAME]" at bounding box center [300, 309] width 338 height 17
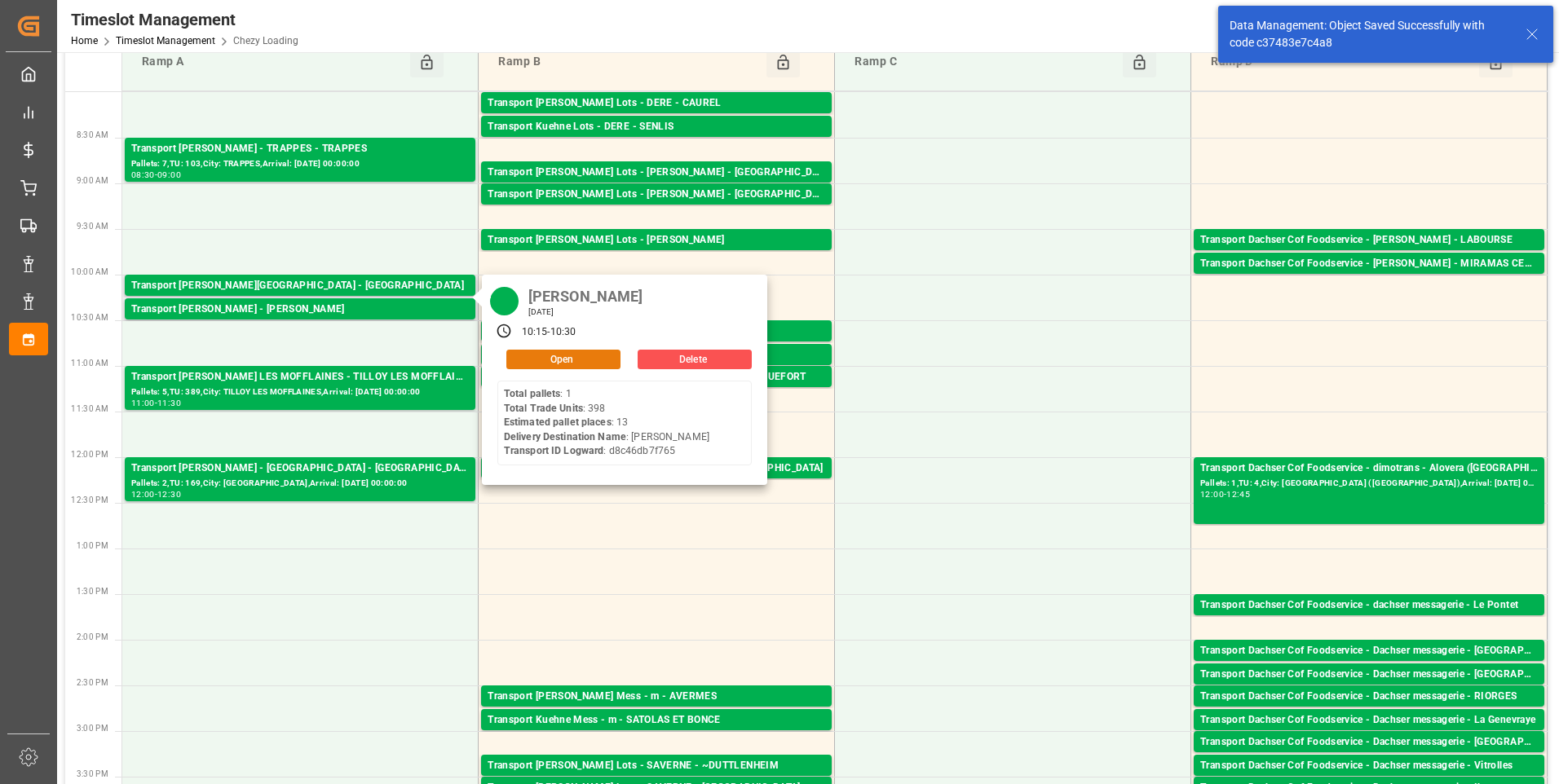
click at [522, 362] on button "Open" at bounding box center [563, 360] width 114 height 20
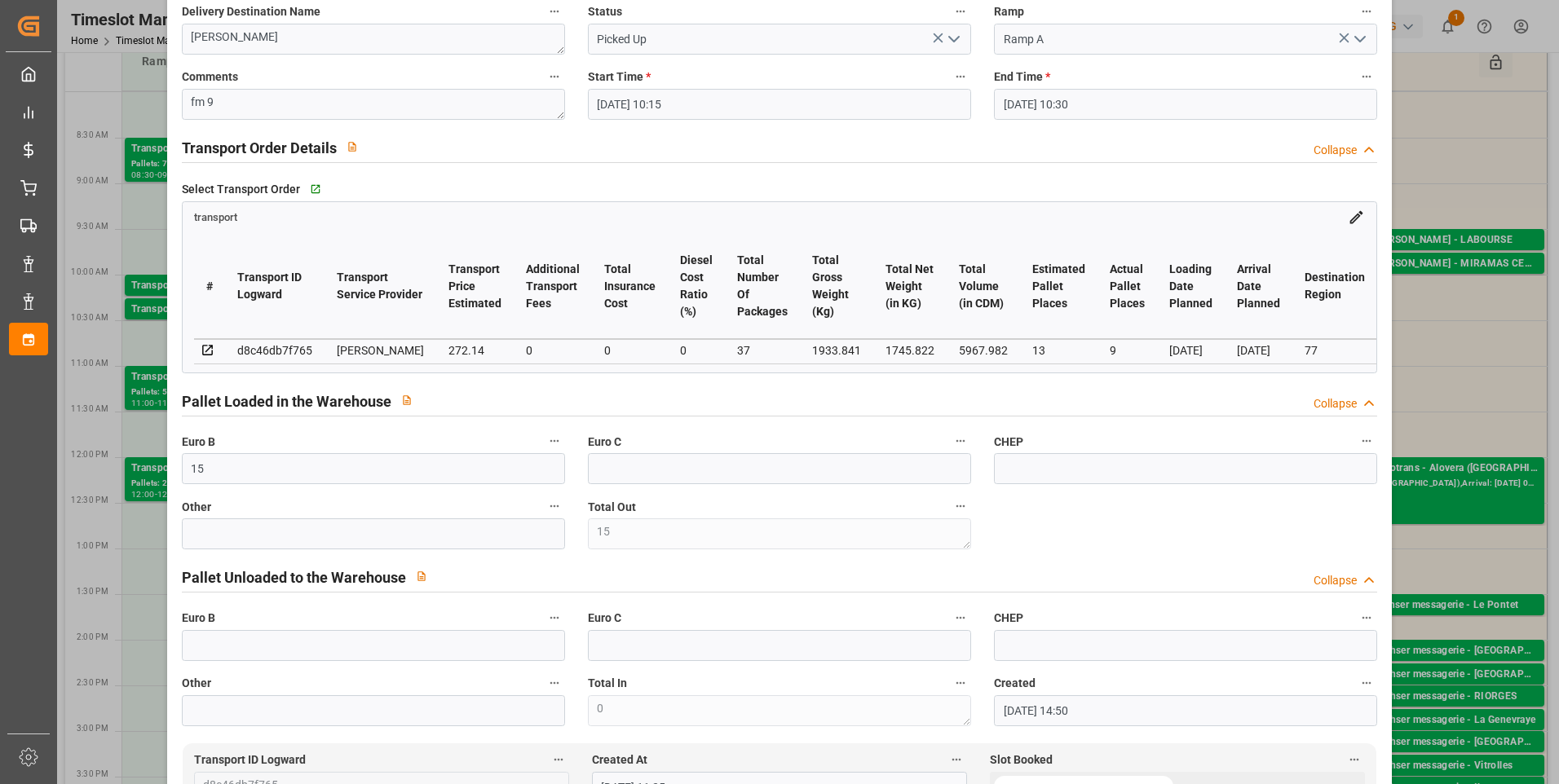
scroll to position [0, 0]
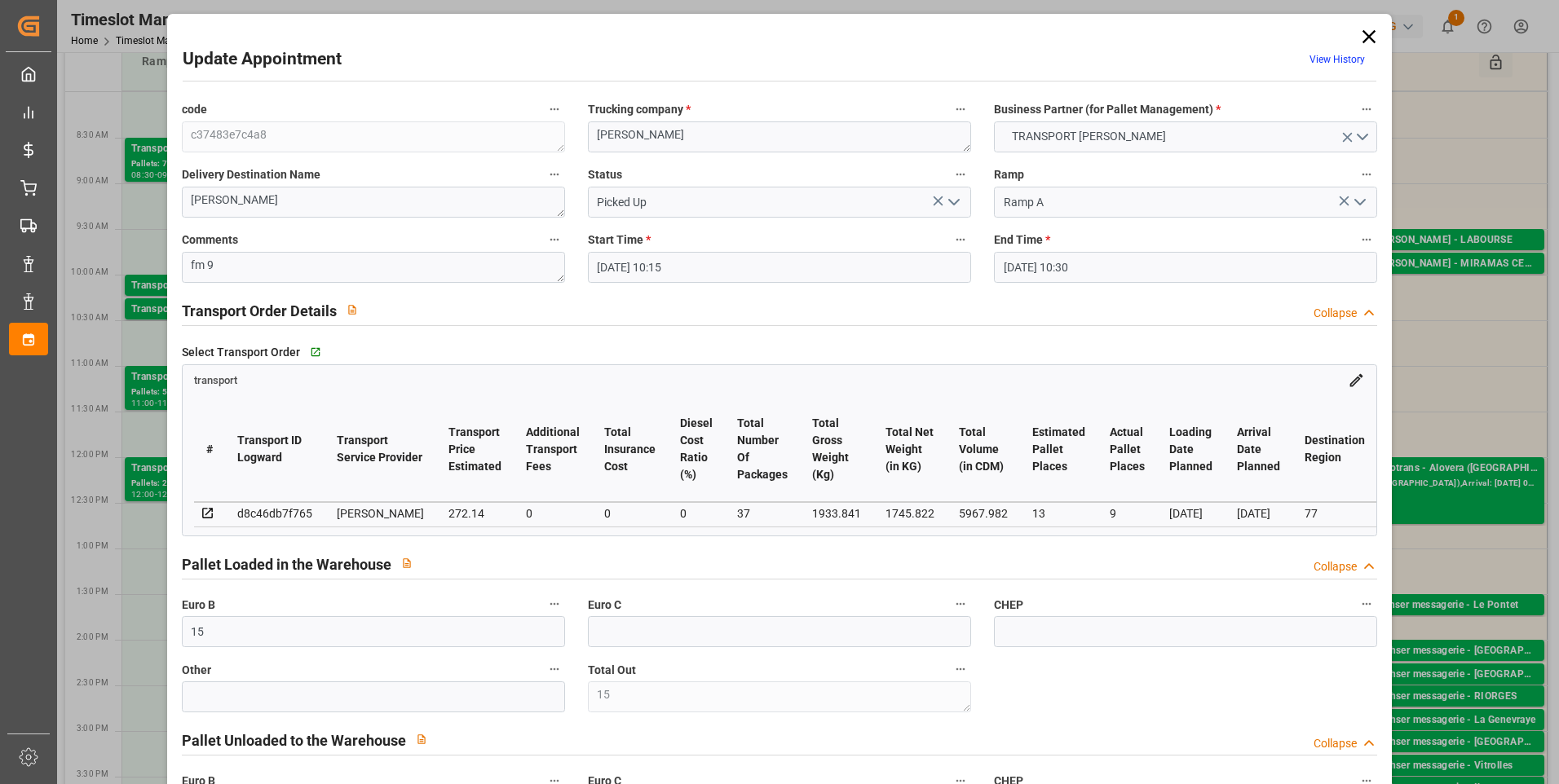
click at [1369, 37] on icon at bounding box center [1369, 37] width 23 height 23
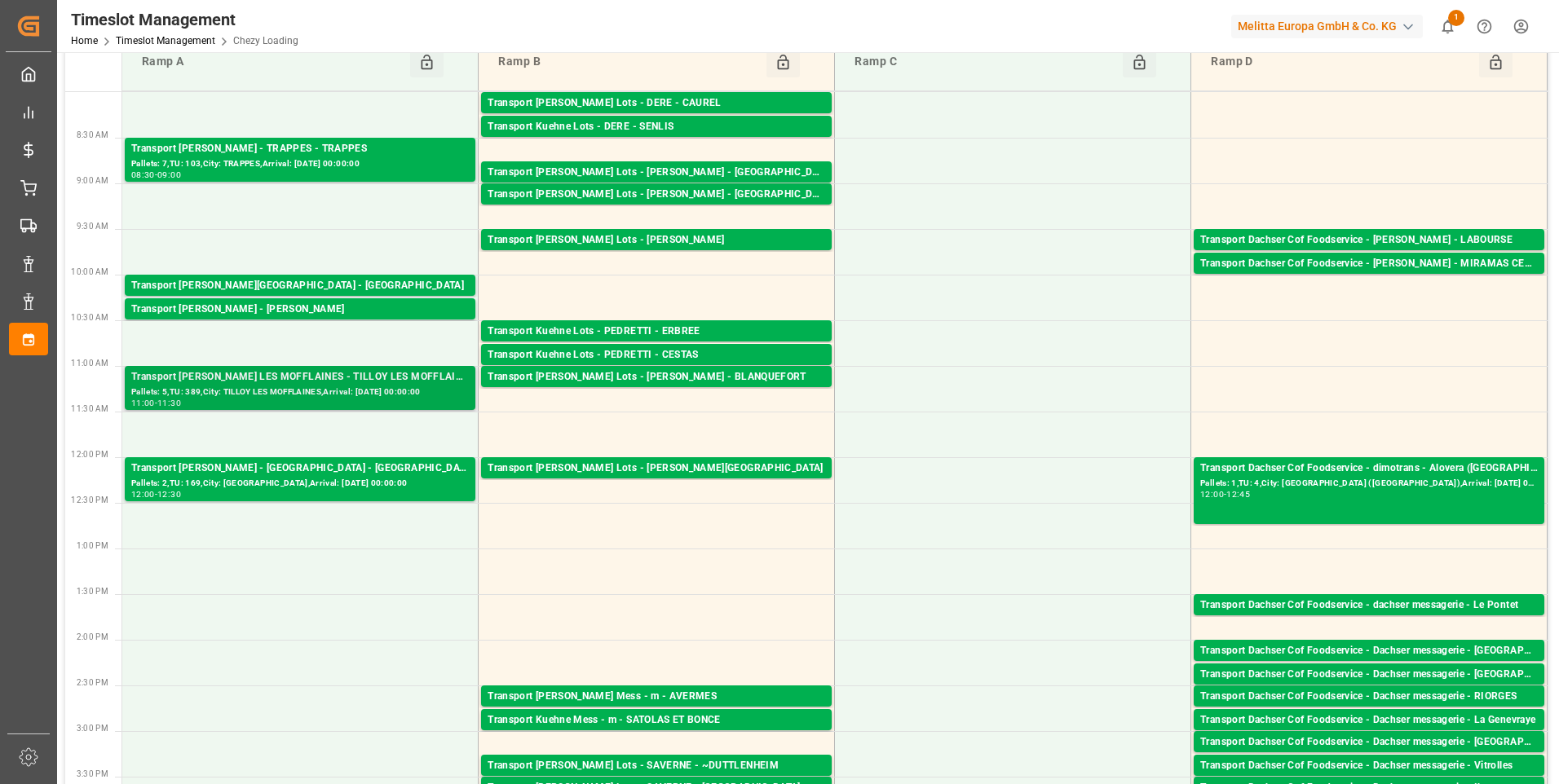
click at [291, 380] on div "Transport [PERSON_NAME] LES MOFFLAINES - TILLOY LES MOFFLAINES" at bounding box center [300, 377] width 338 height 17
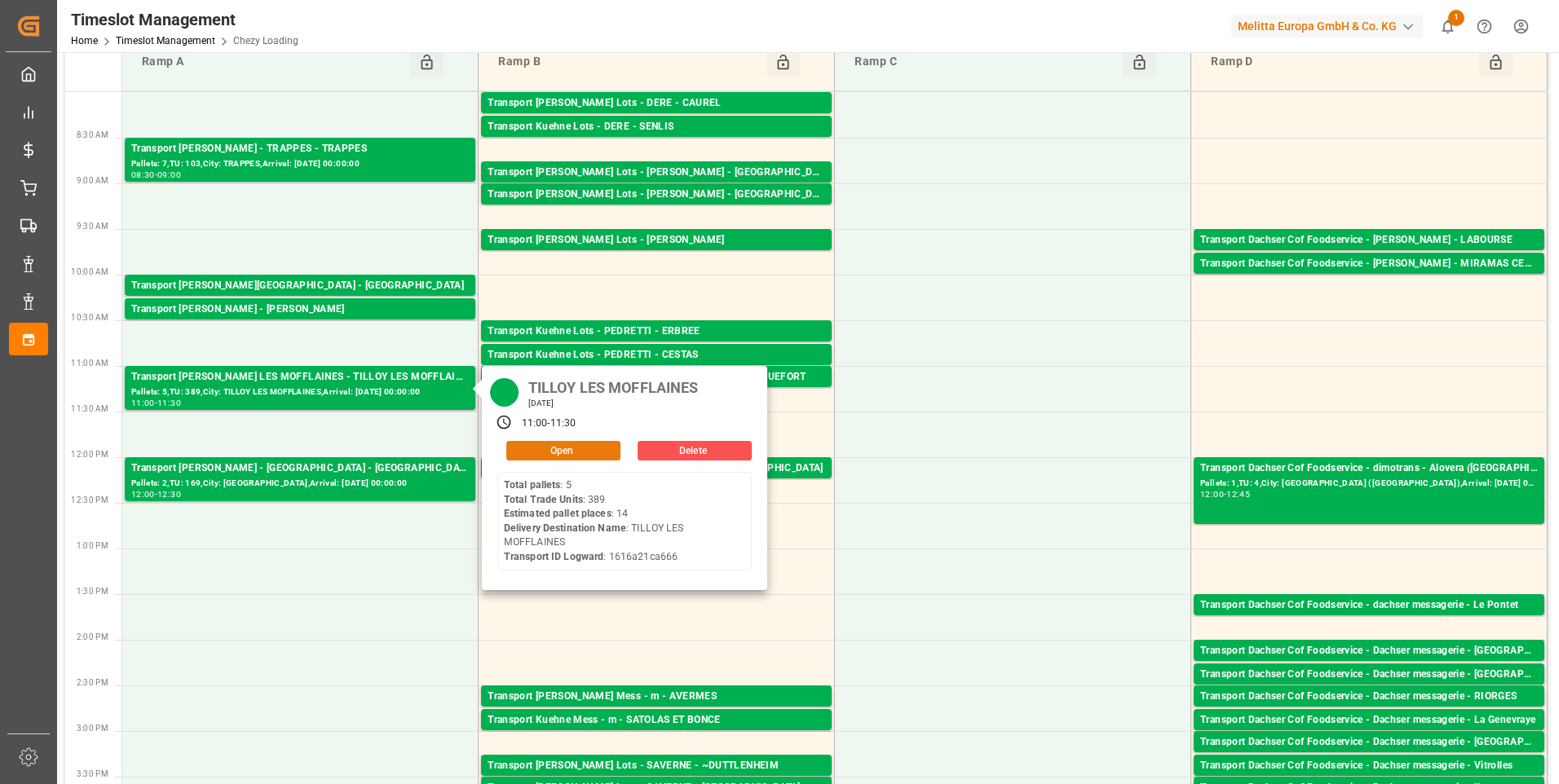
click at [572, 446] on button "Open" at bounding box center [563, 451] width 114 height 20
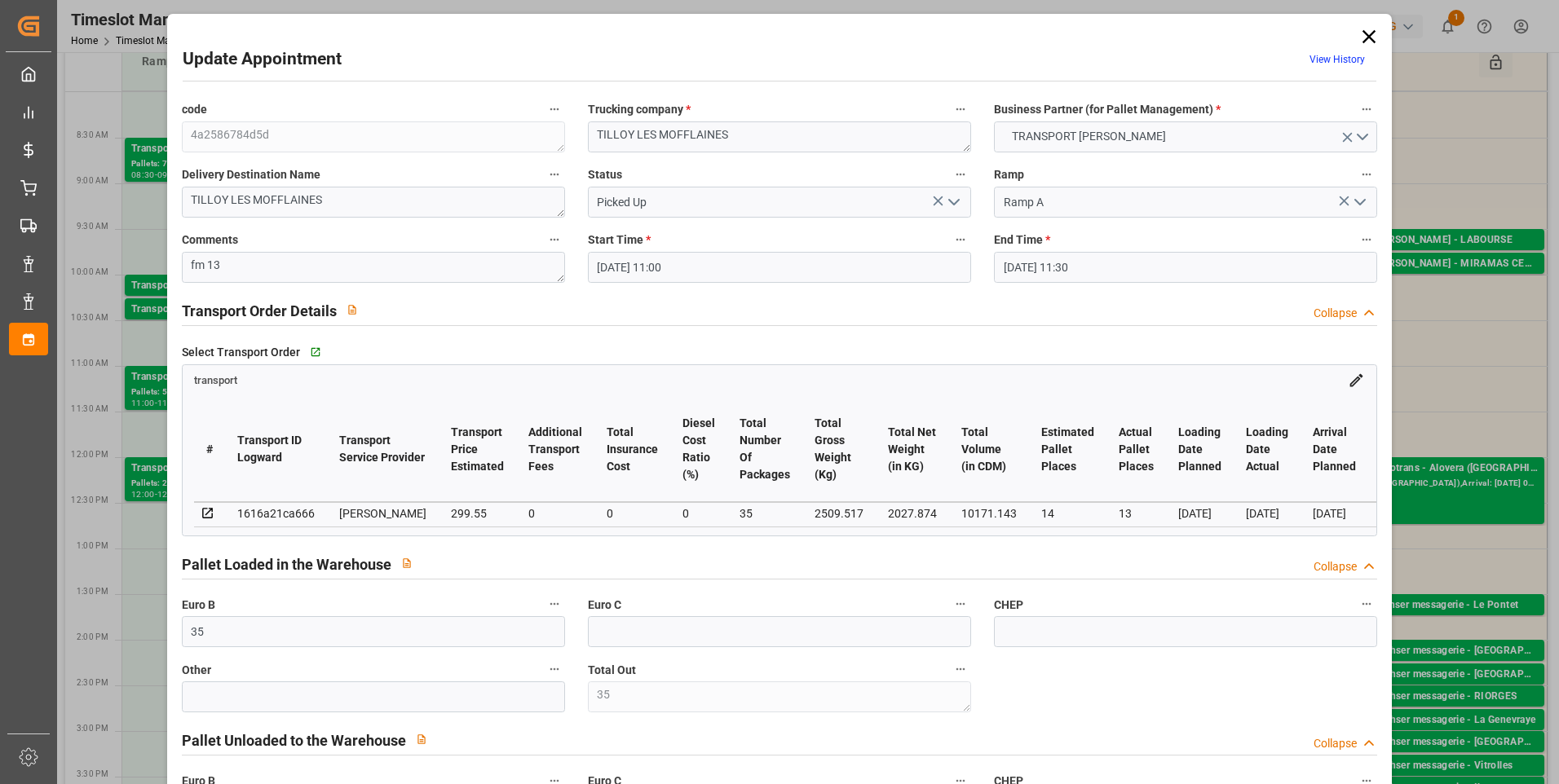
click at [1368, 30] on icon at bounding box center [1369, 37] width 23 height 23
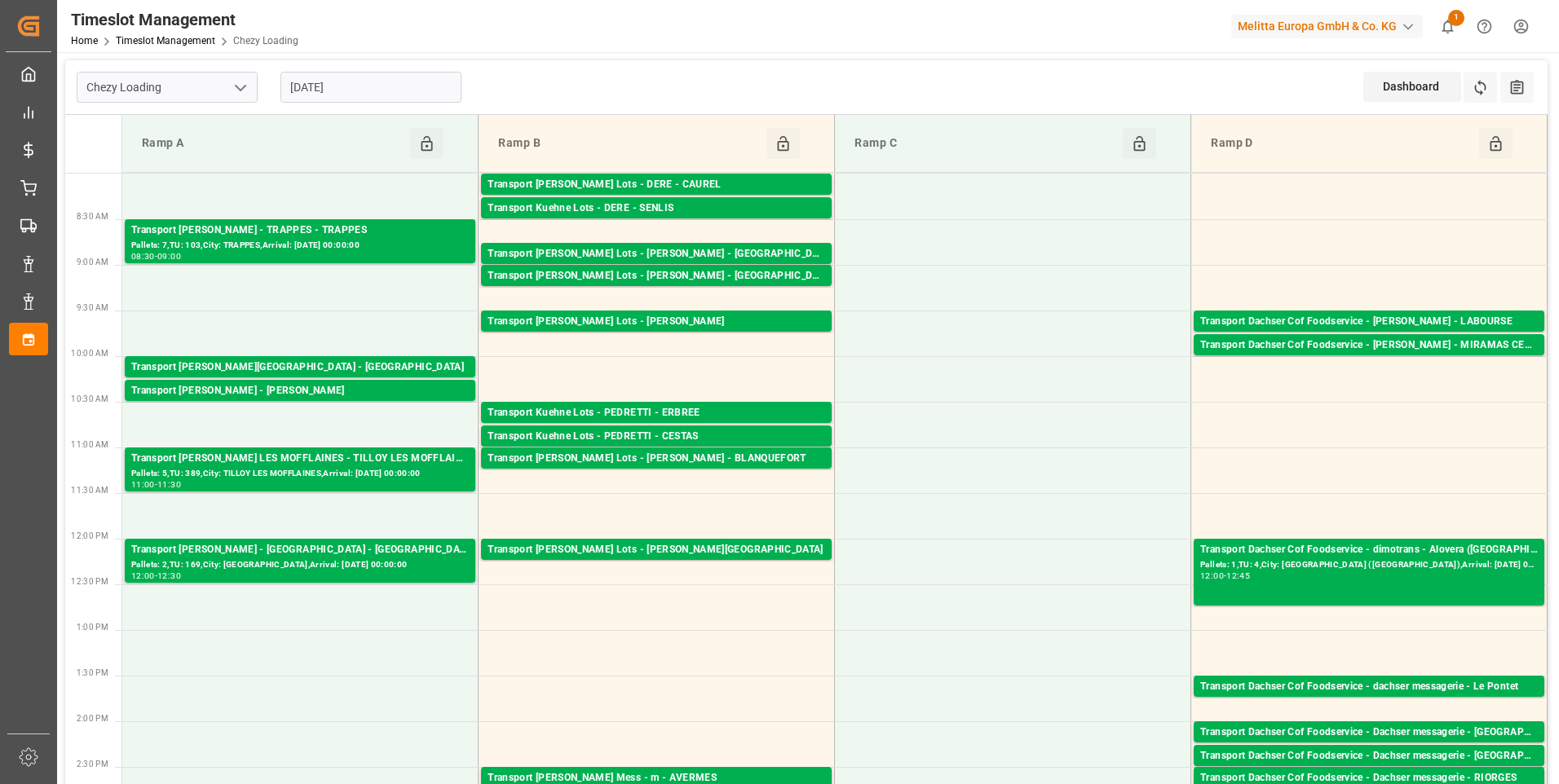
click at [383, 86] on input "[DATE]" at bounding box center [371, 87] width 181 height 31
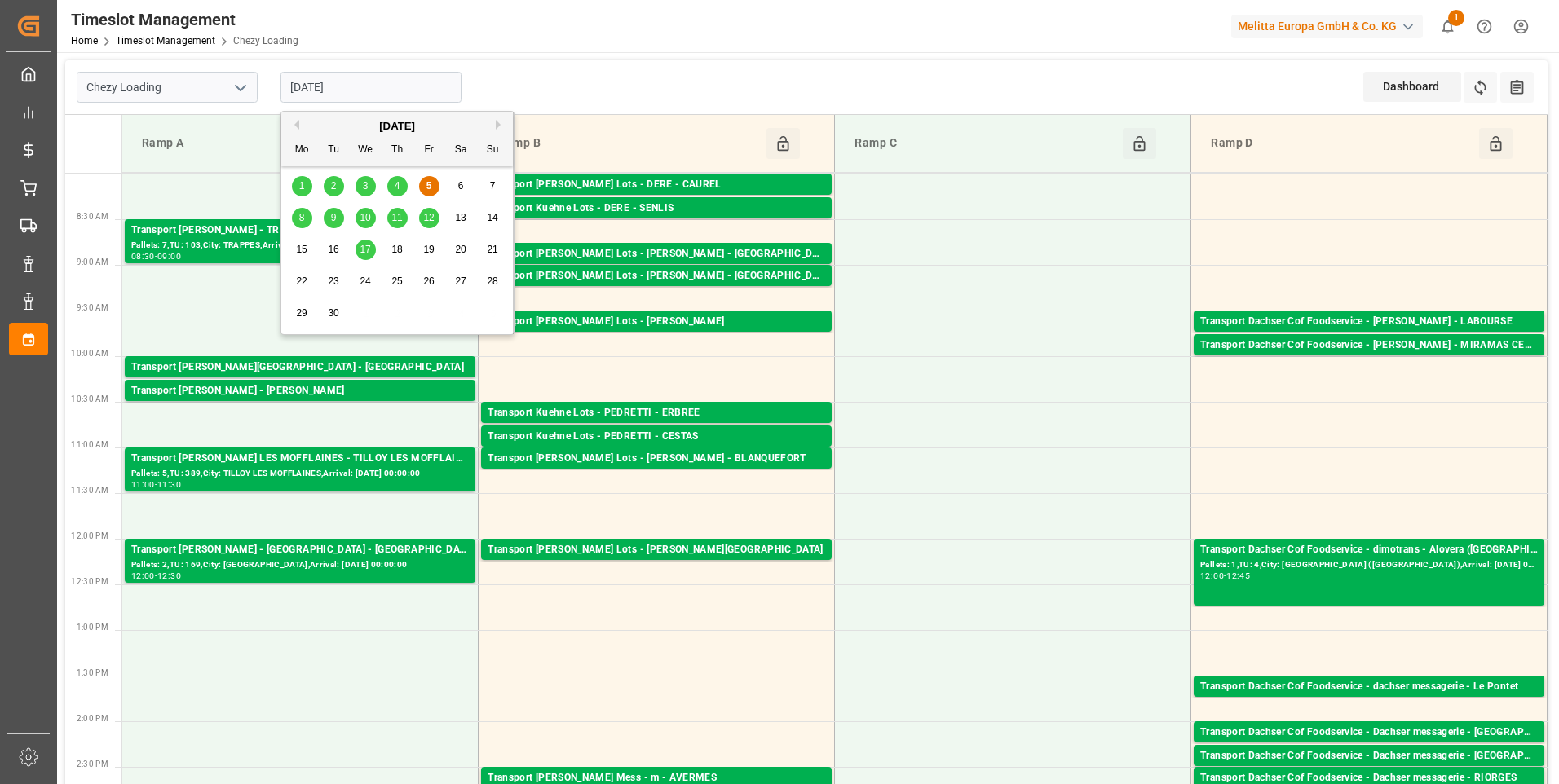
click at [302, 219] on span "8" at bounding box center [301, 218] width 6 height 12
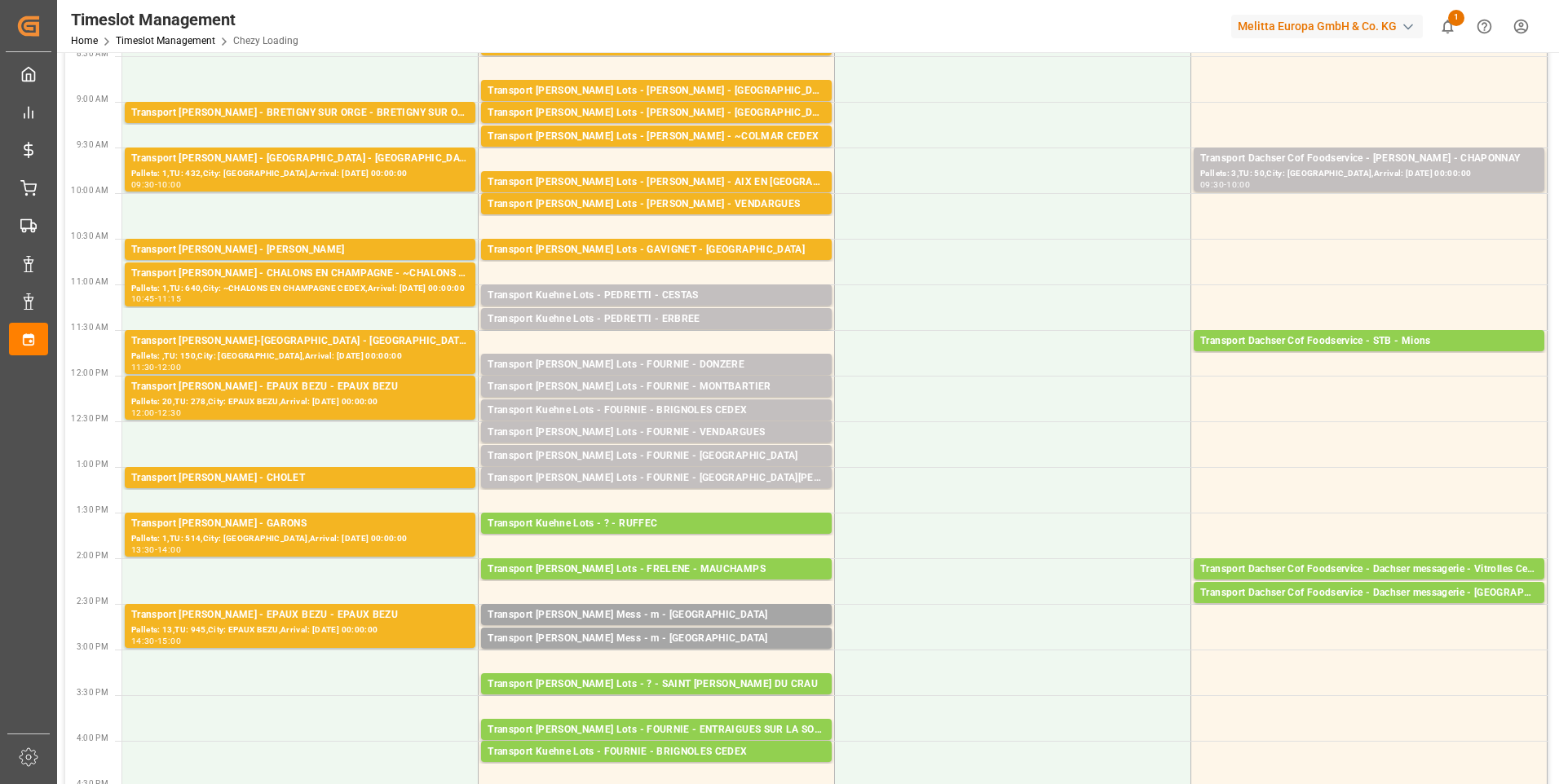
scroll to position [82, 0]
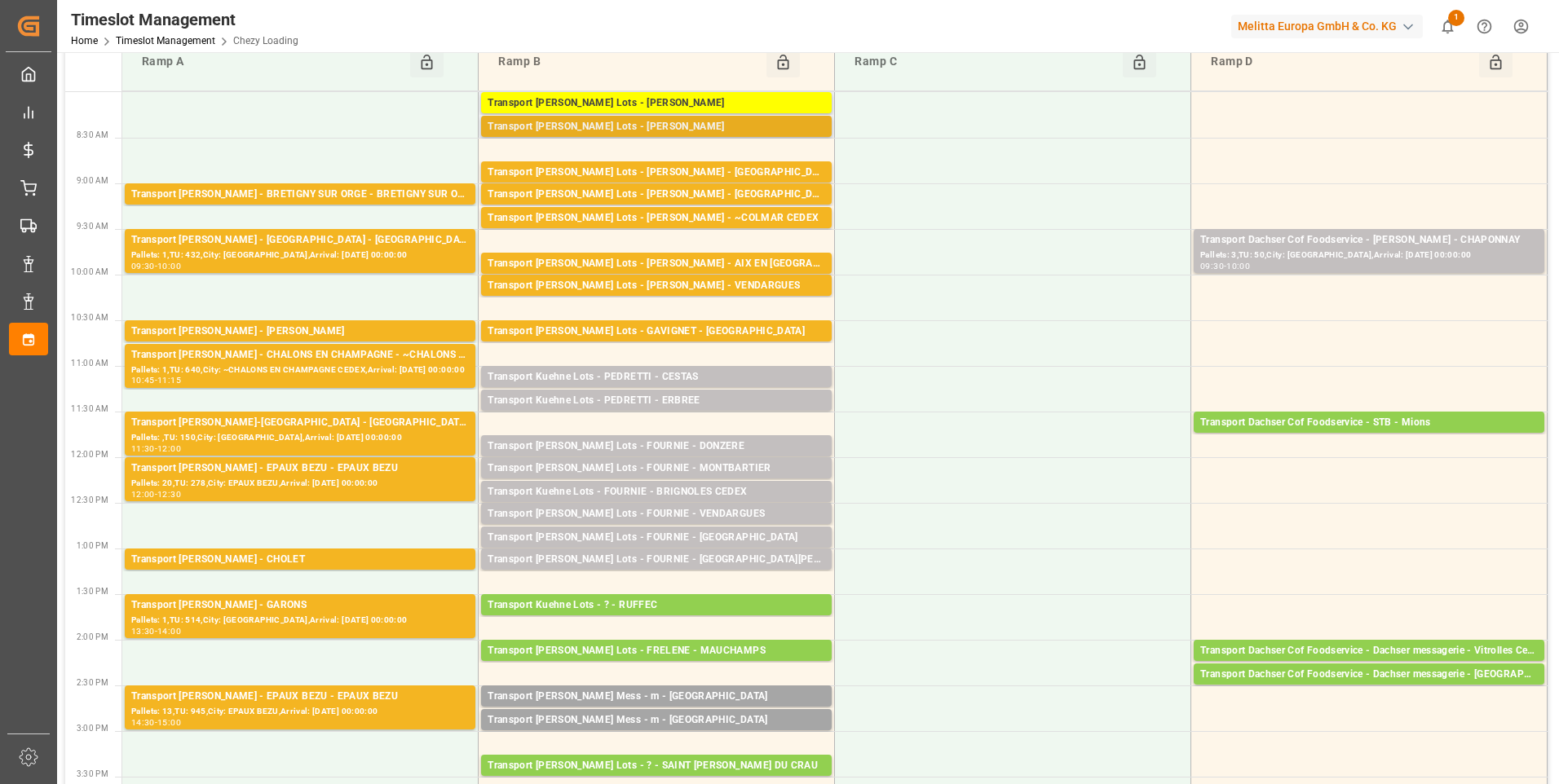
click at [789, 124] on div "Transport [PERSON_NAME] Lots - [PERSON_NAME]" at bounding box center [656, 127] width 338 height 17
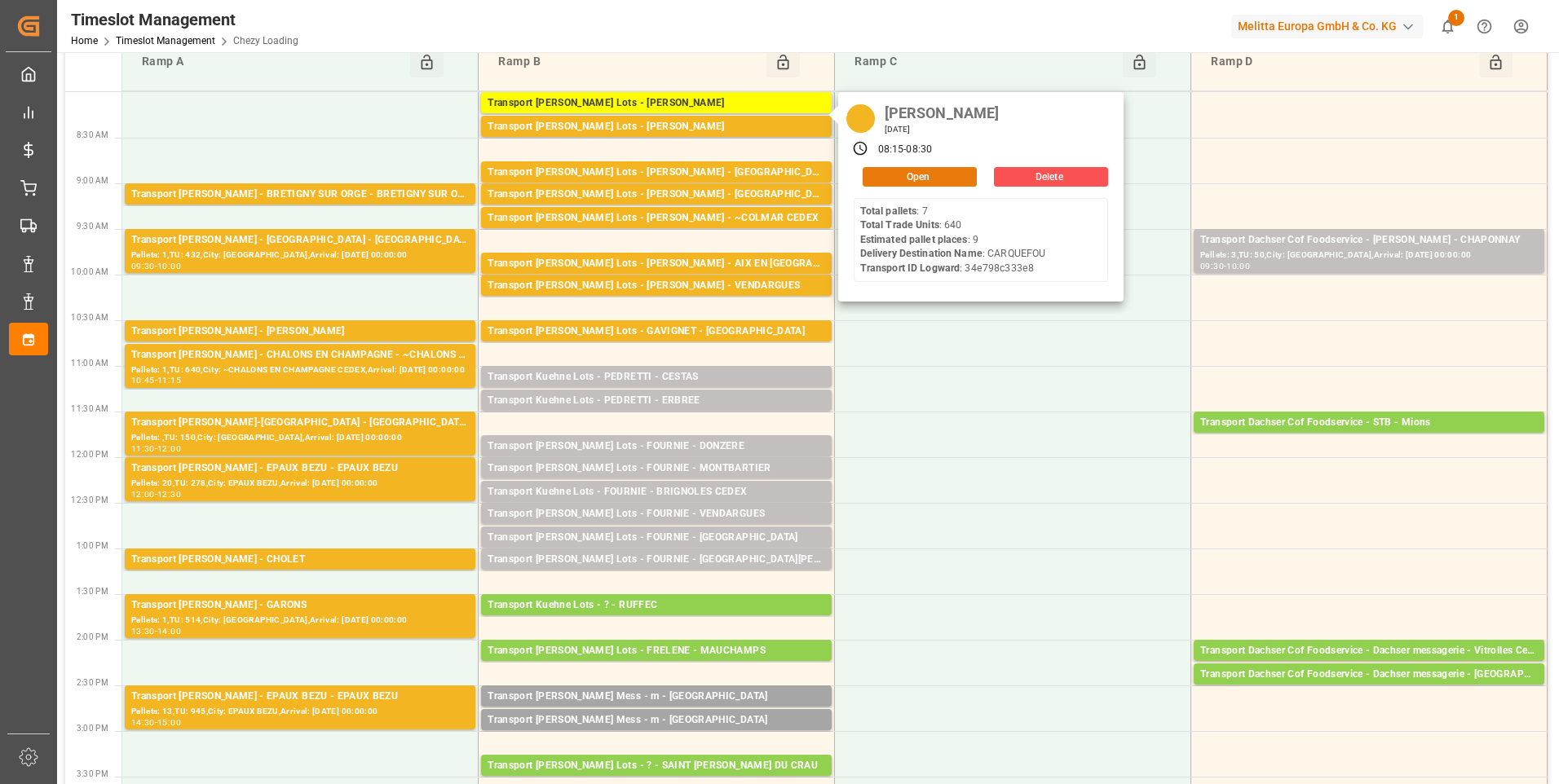
click at [919, 181] on button "Open" at bounding box center [920, 177] width 114 height 20
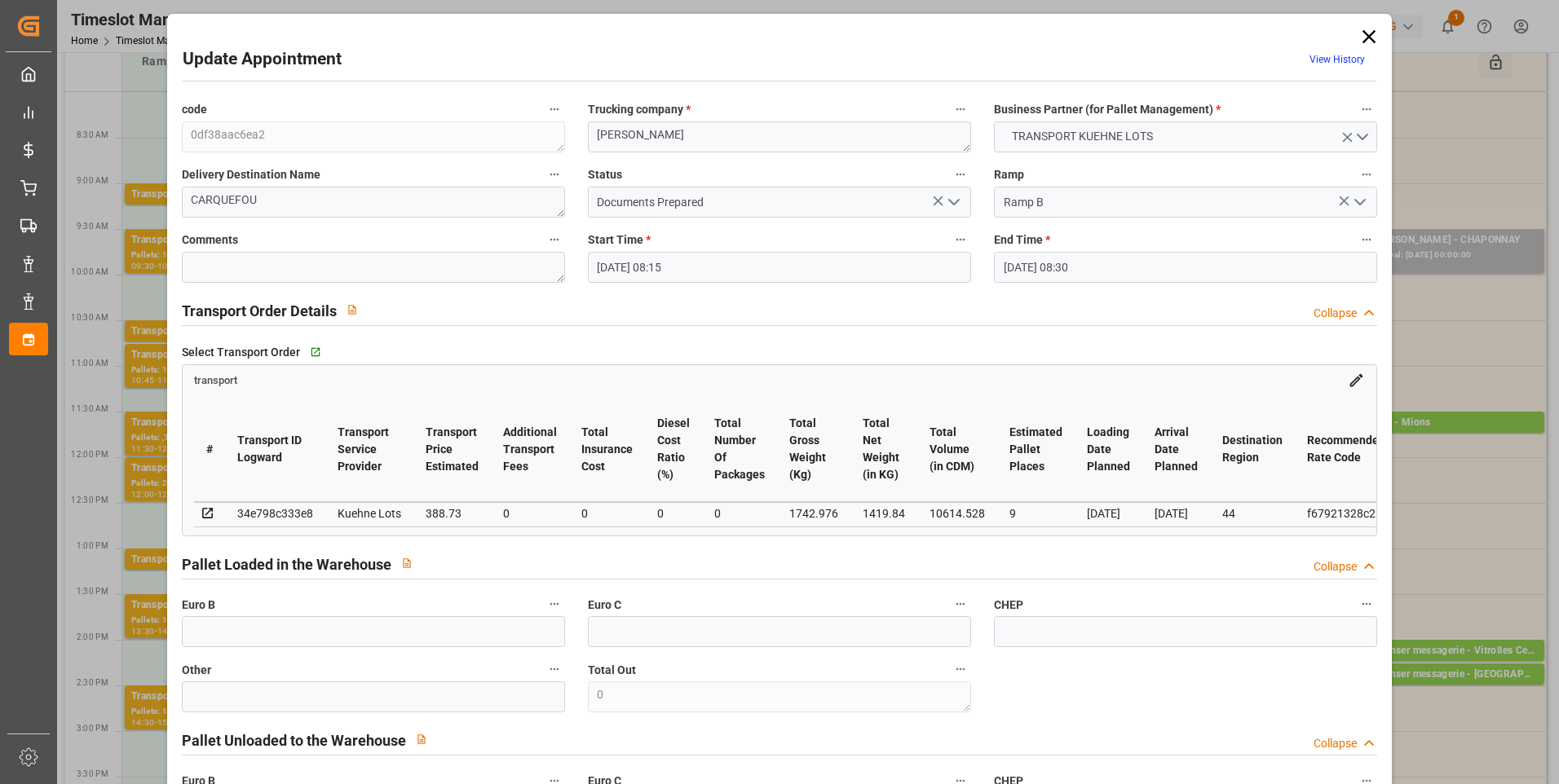
click at [955, 201] on polyline "open menu" at bounding box center [955, 202] width 10 height 5
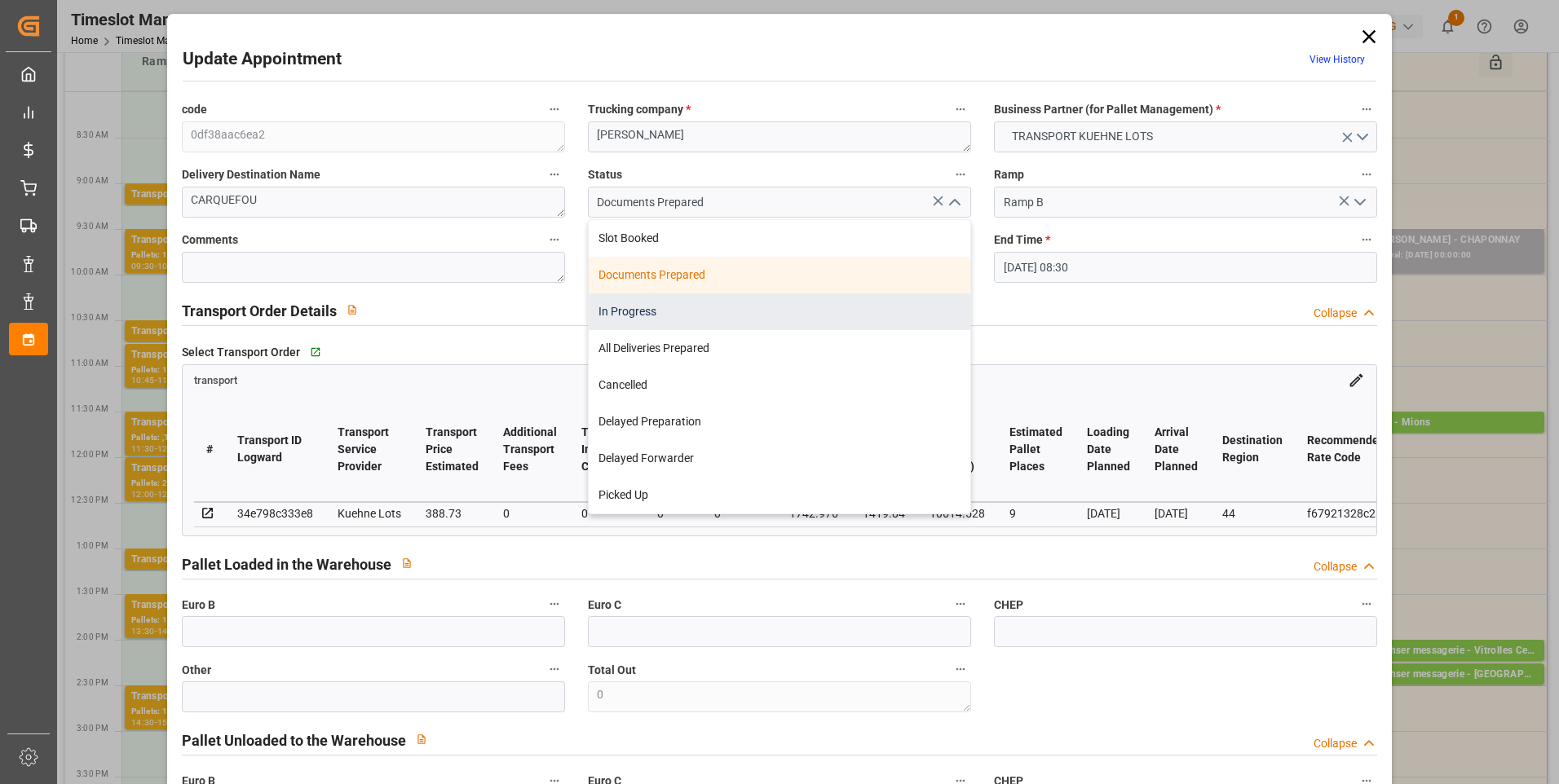
click at [660, 319] on div "In Progress" at bounding box center [780, 312] width 381 height 36
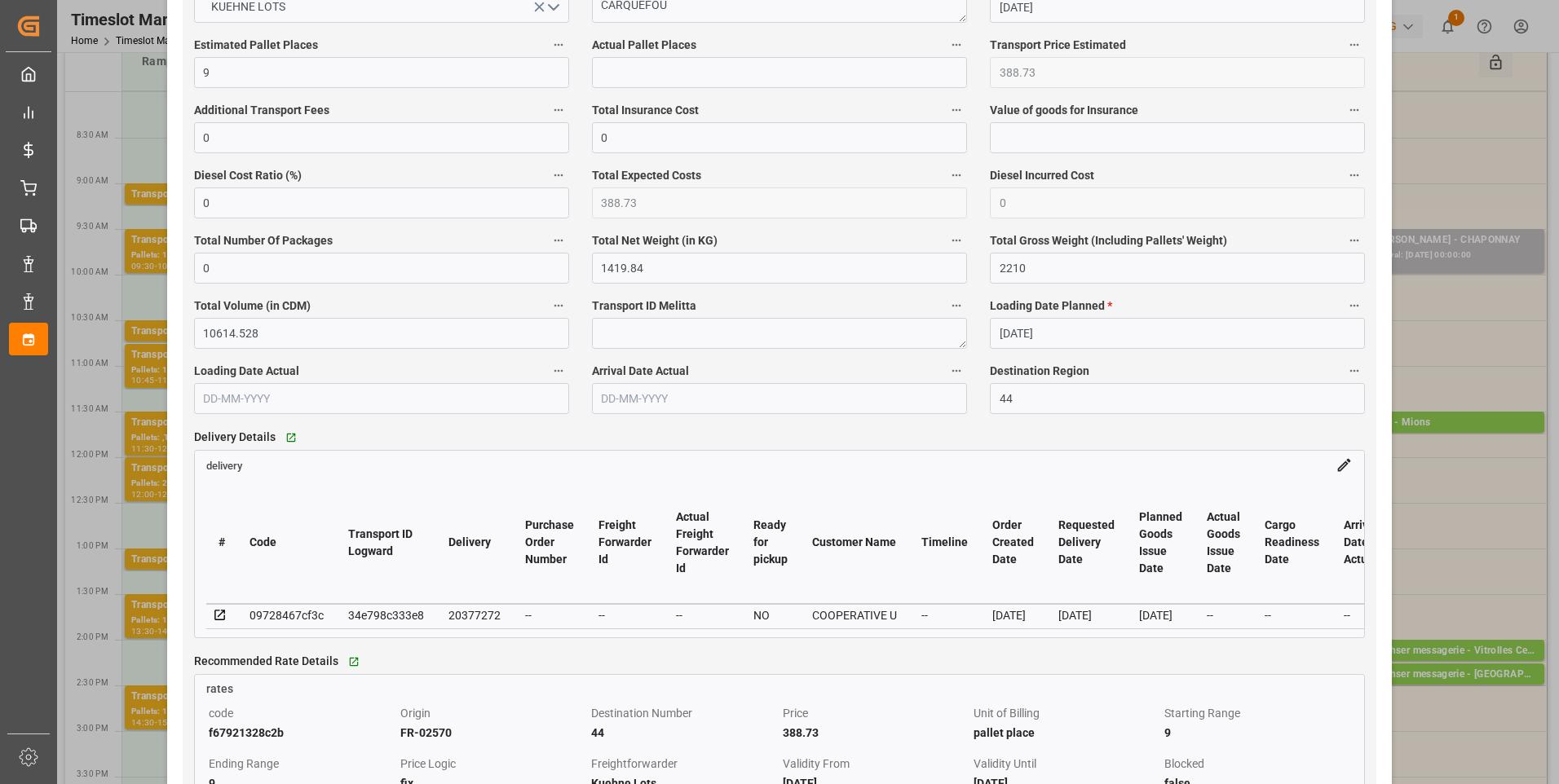
scroll to position [1141, 0]
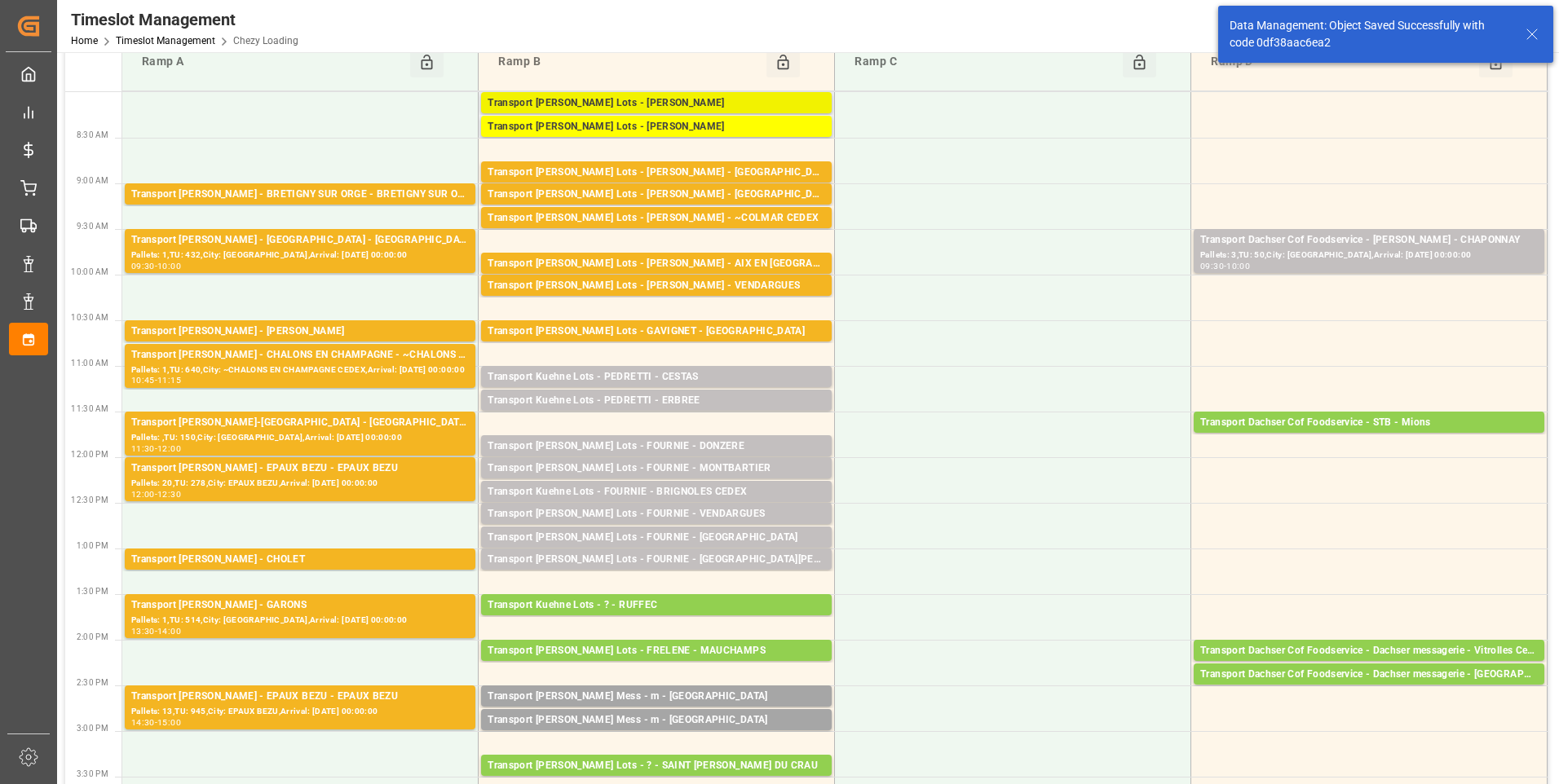
click at [755, 101] on div "Transport [PERSON_NAME] Lots - [PERSON_NAME]" at bounding box center [656, 104] width 338 height 17
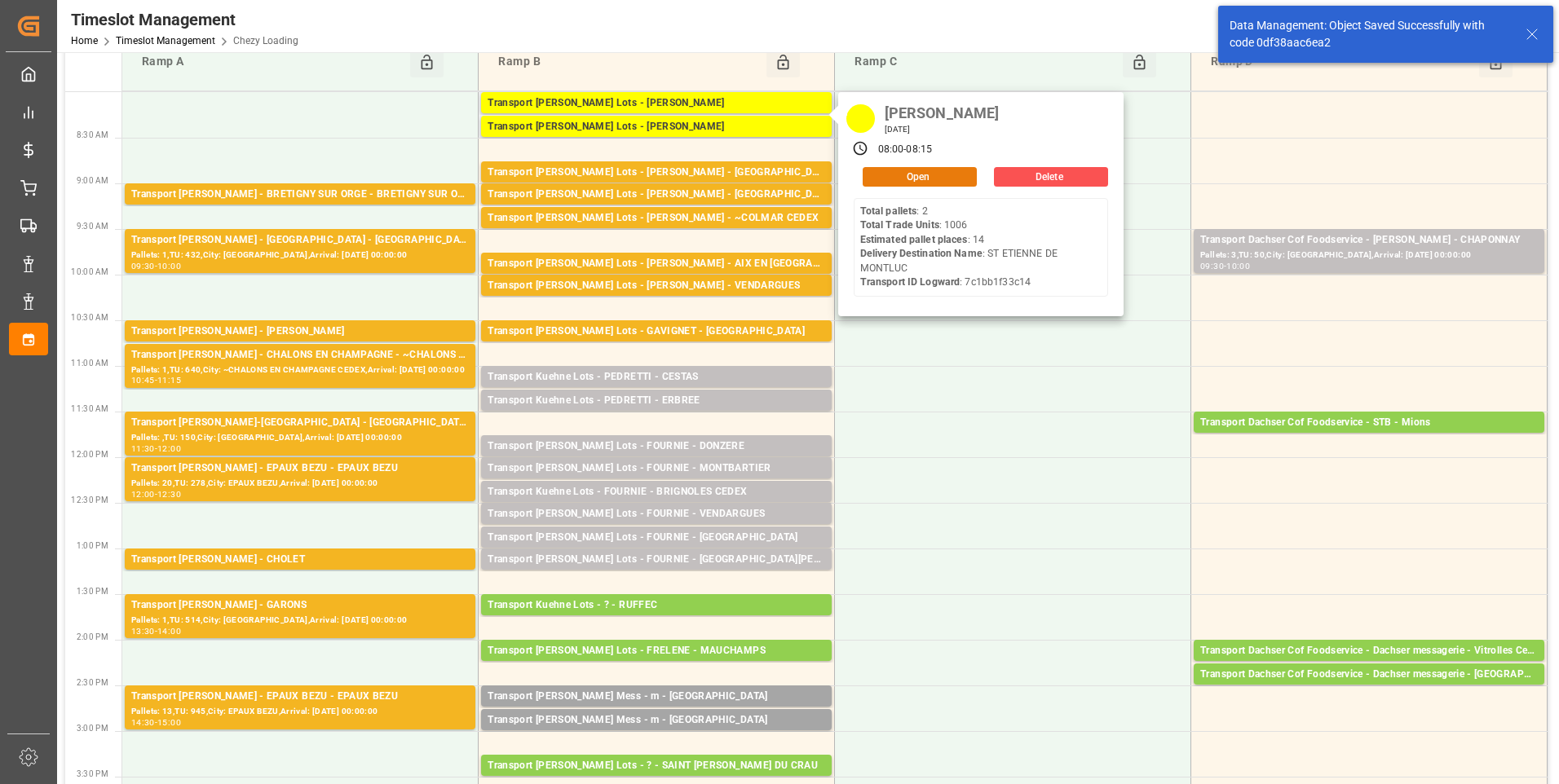
click at [893, 173] on button "Open" at bounding box center [920, 177] width 114 height 20
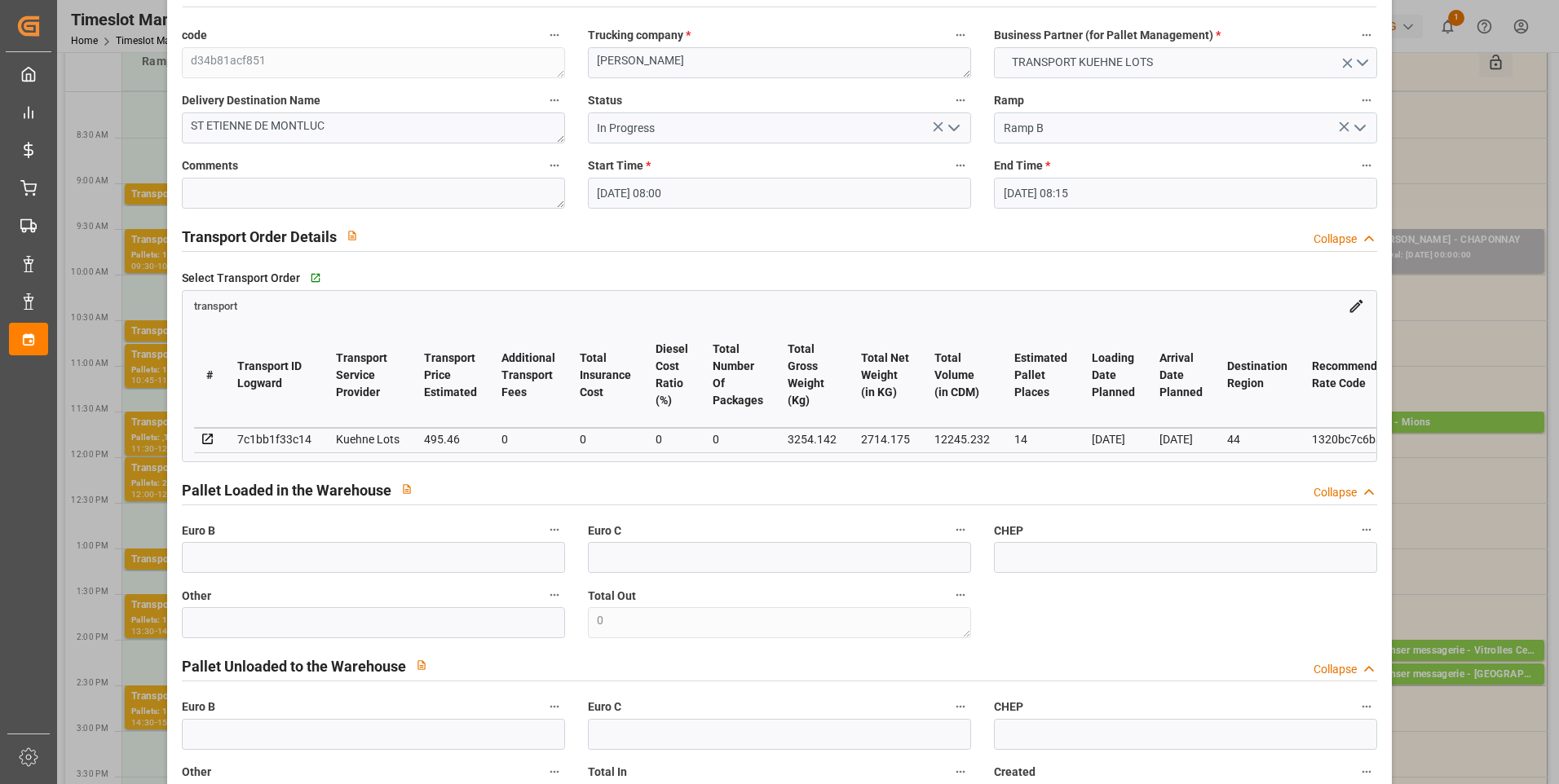
scroll to position [0, 0]
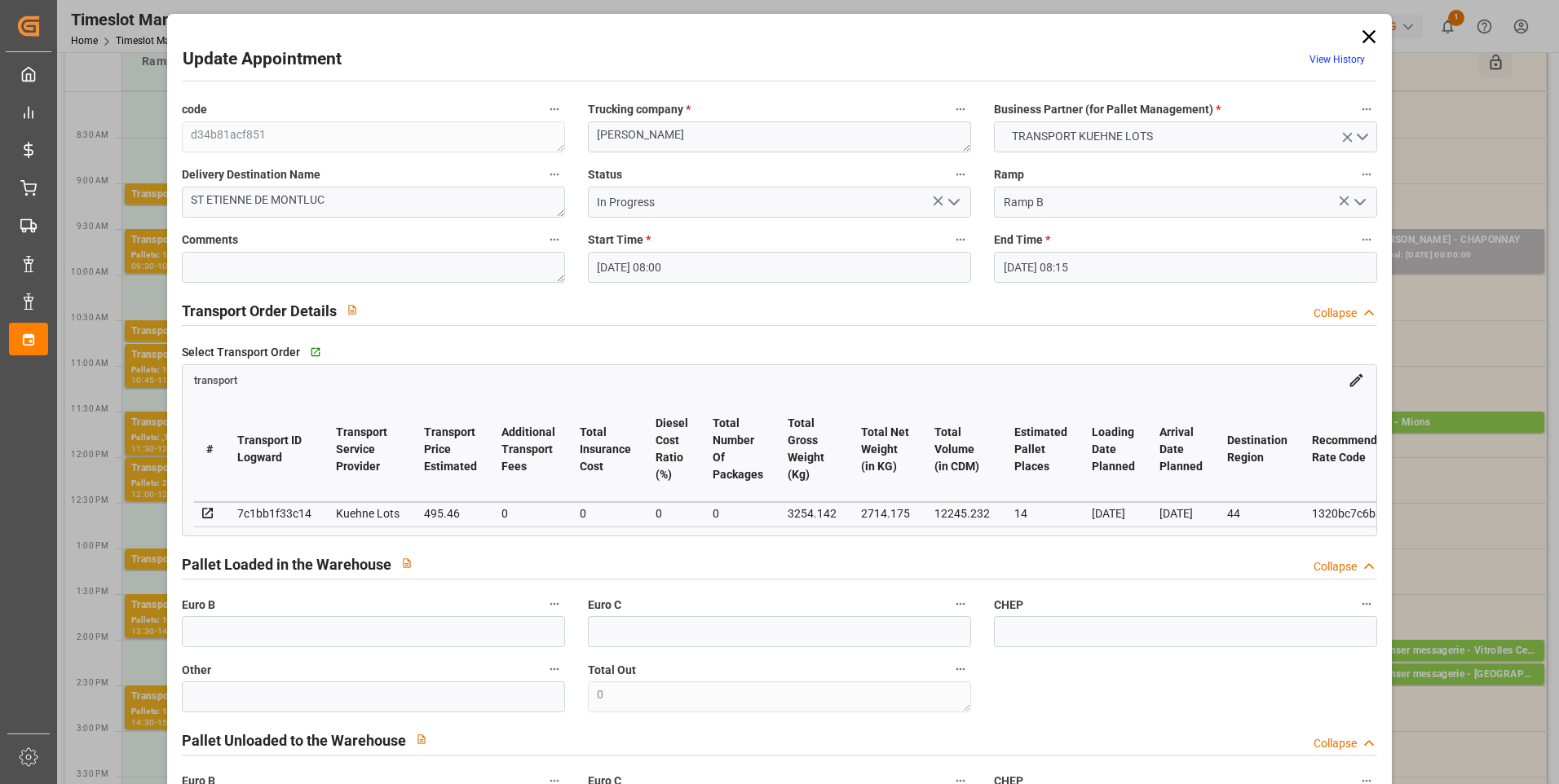
click at [1370, 35] on icon at bounding box center [1369, 37] width 23 height 23
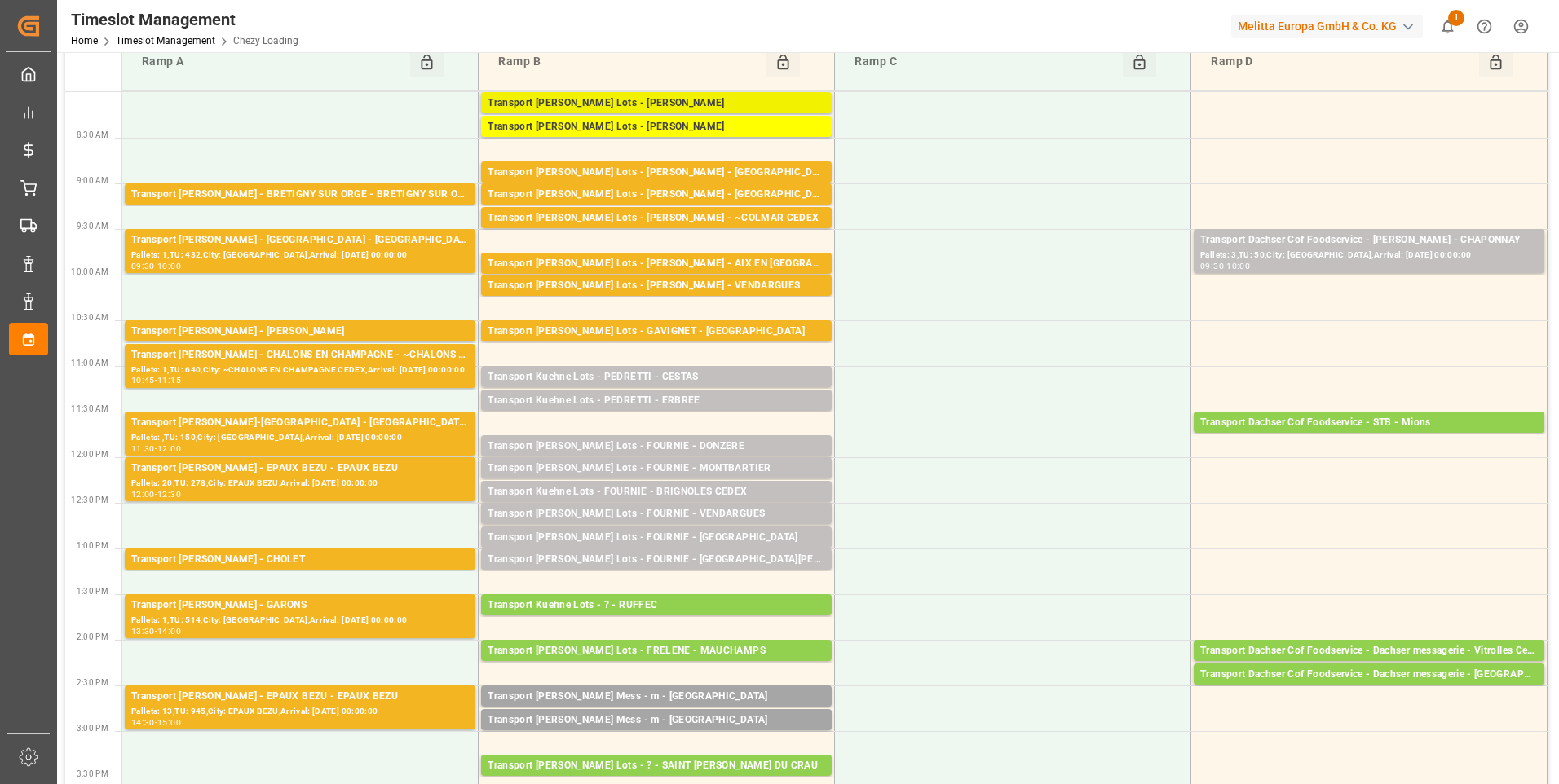
click at [697, 106] on div "Transport [PERSON_NAME] Lots - [PERSON_NAME]" at bounding box center [656, 104] width 338 height 17
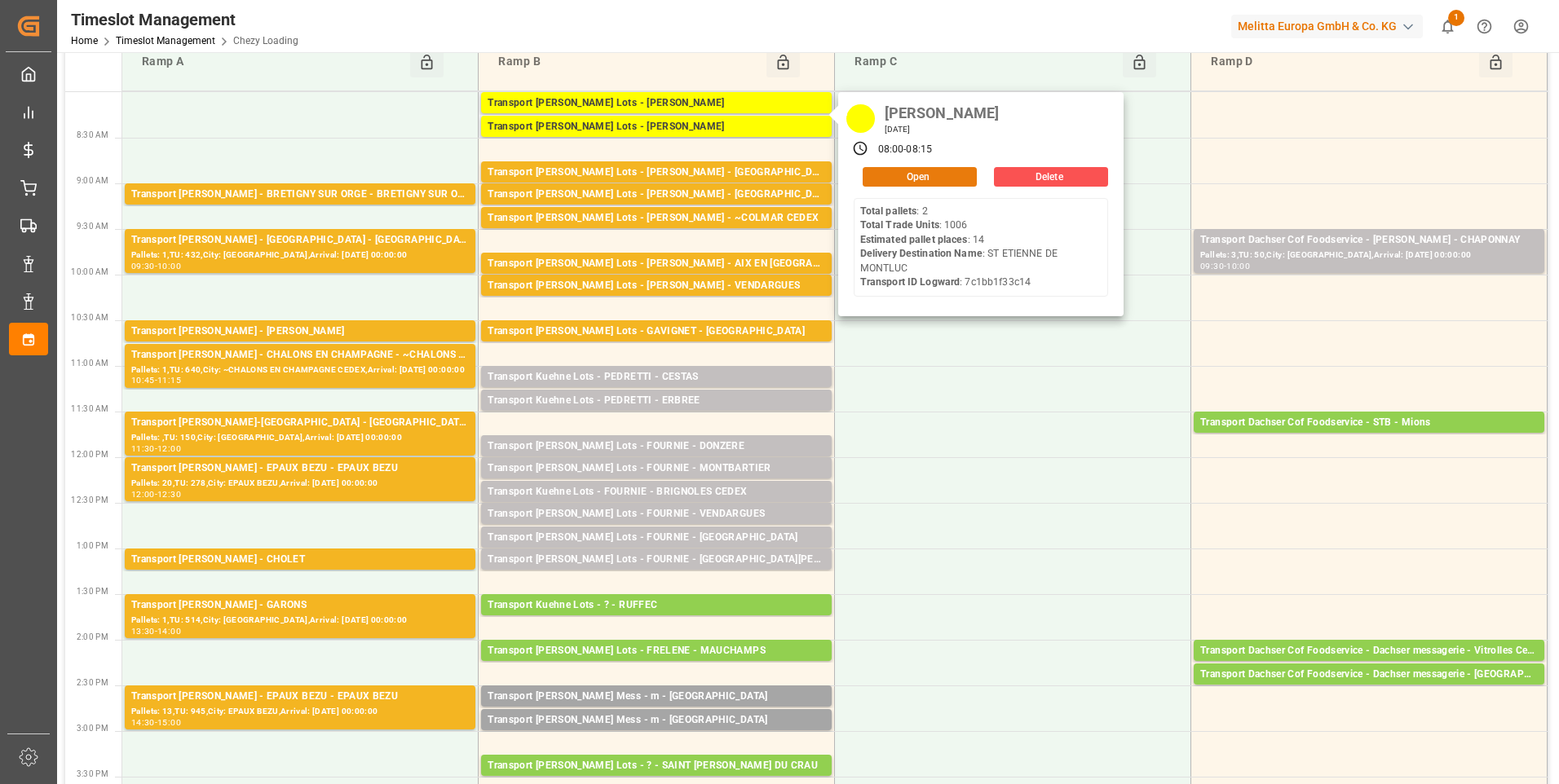
click at [917, 174] on button "Open" at bounding box center [920, 177] width 114 height 20
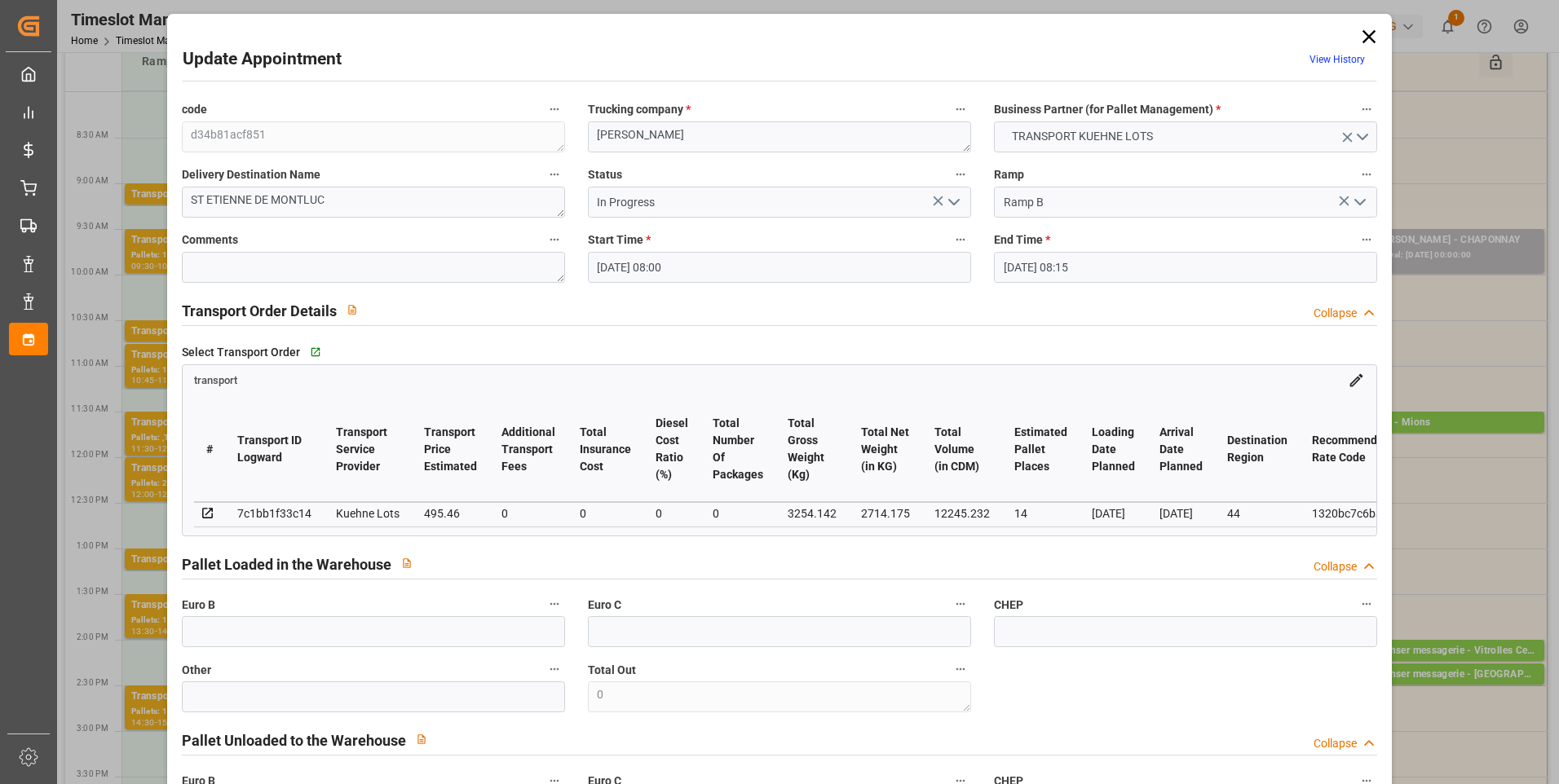
click at [950, 201] on polyline "open menu" at bounding box center [955, 202] width 10 height 5
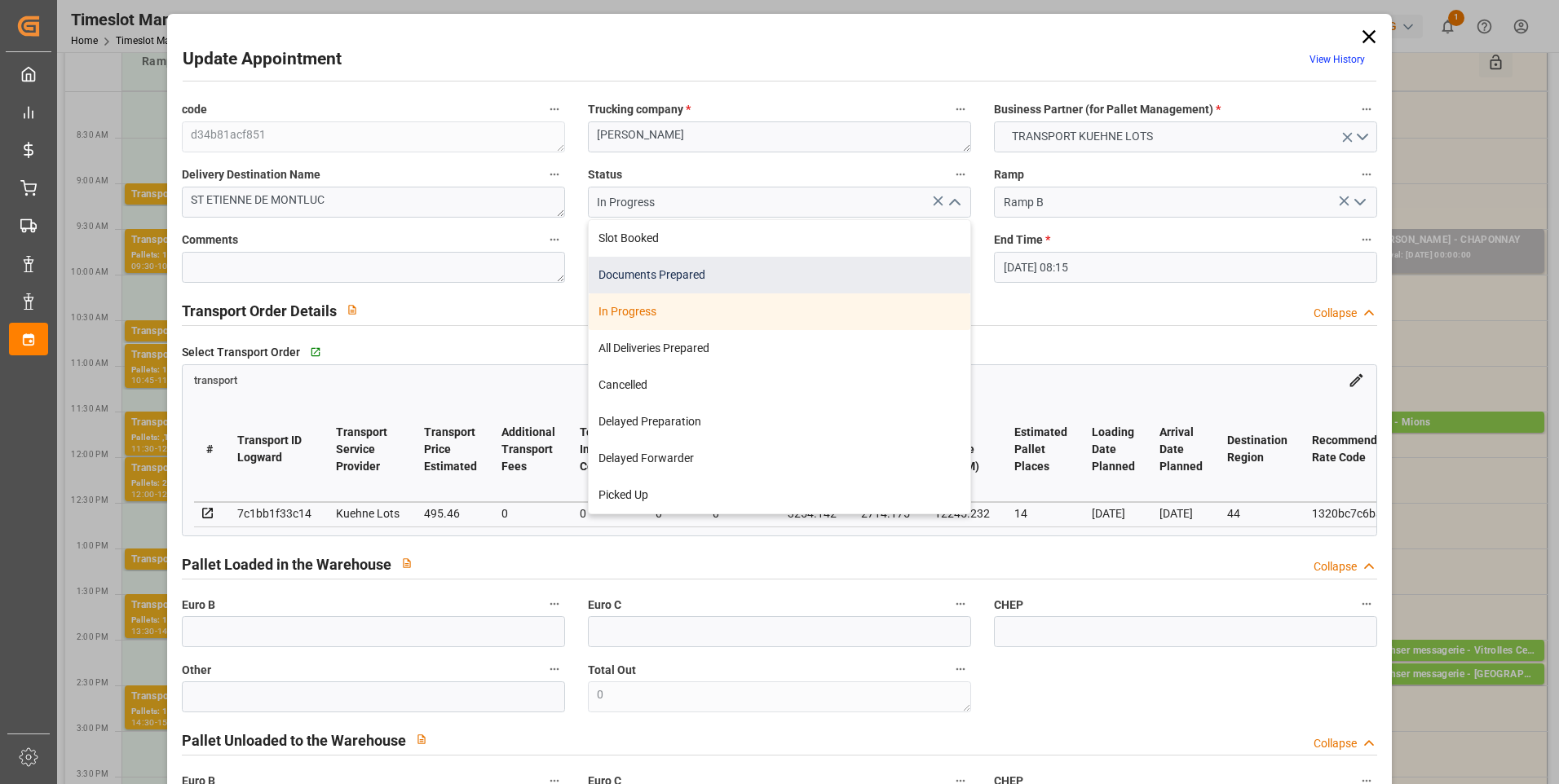
click at [699, 275] on div "Documents Prepared" at bounding box center [780, 275] width 381 height 36
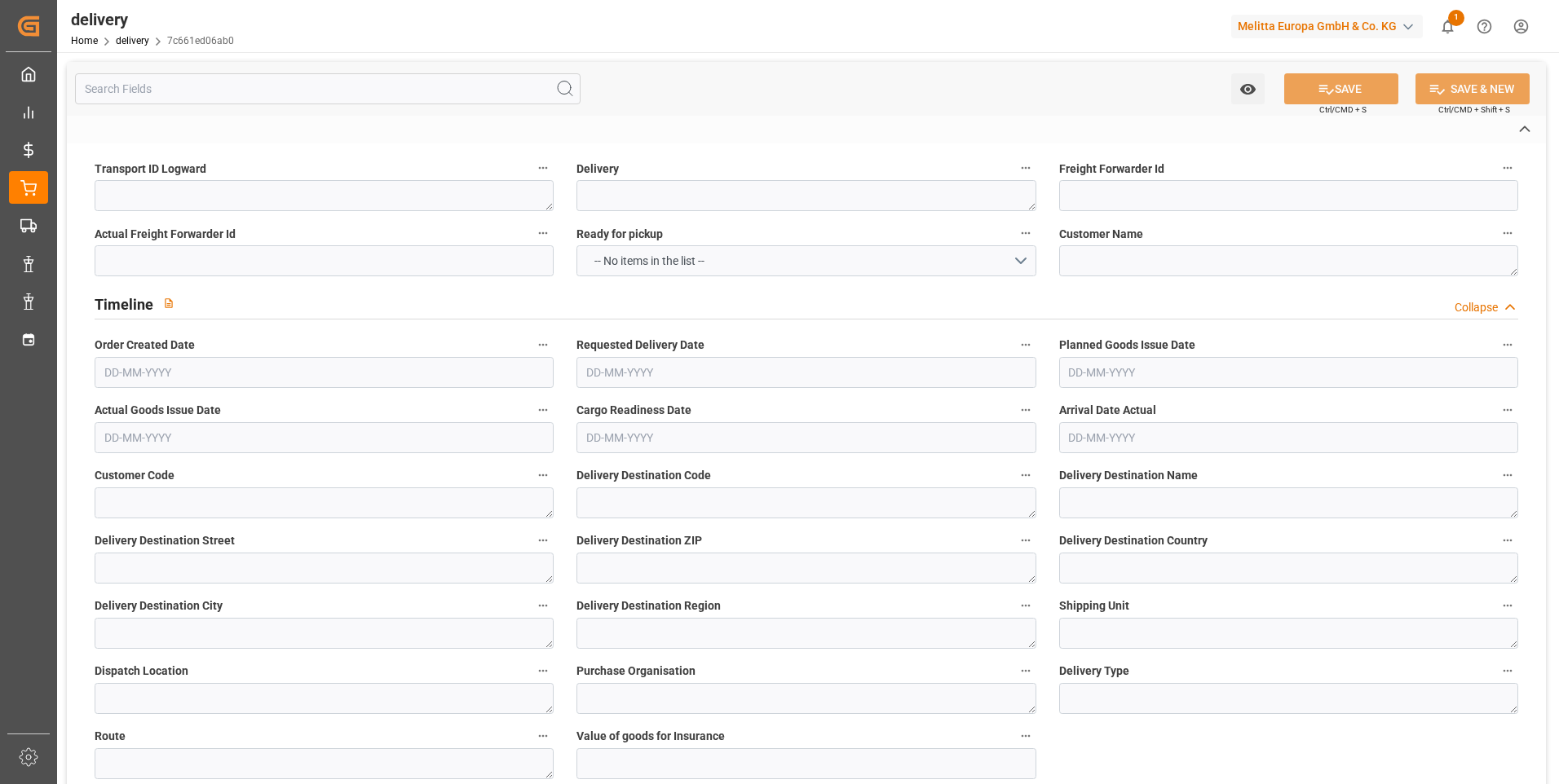
type textarea "0d0c42e1c325"
type textarea "92553967"
type textarea "AUCHAN Cellule d'Appro PGC IDF 1"
type textarea "0000709895"
type textarea "0000722638"
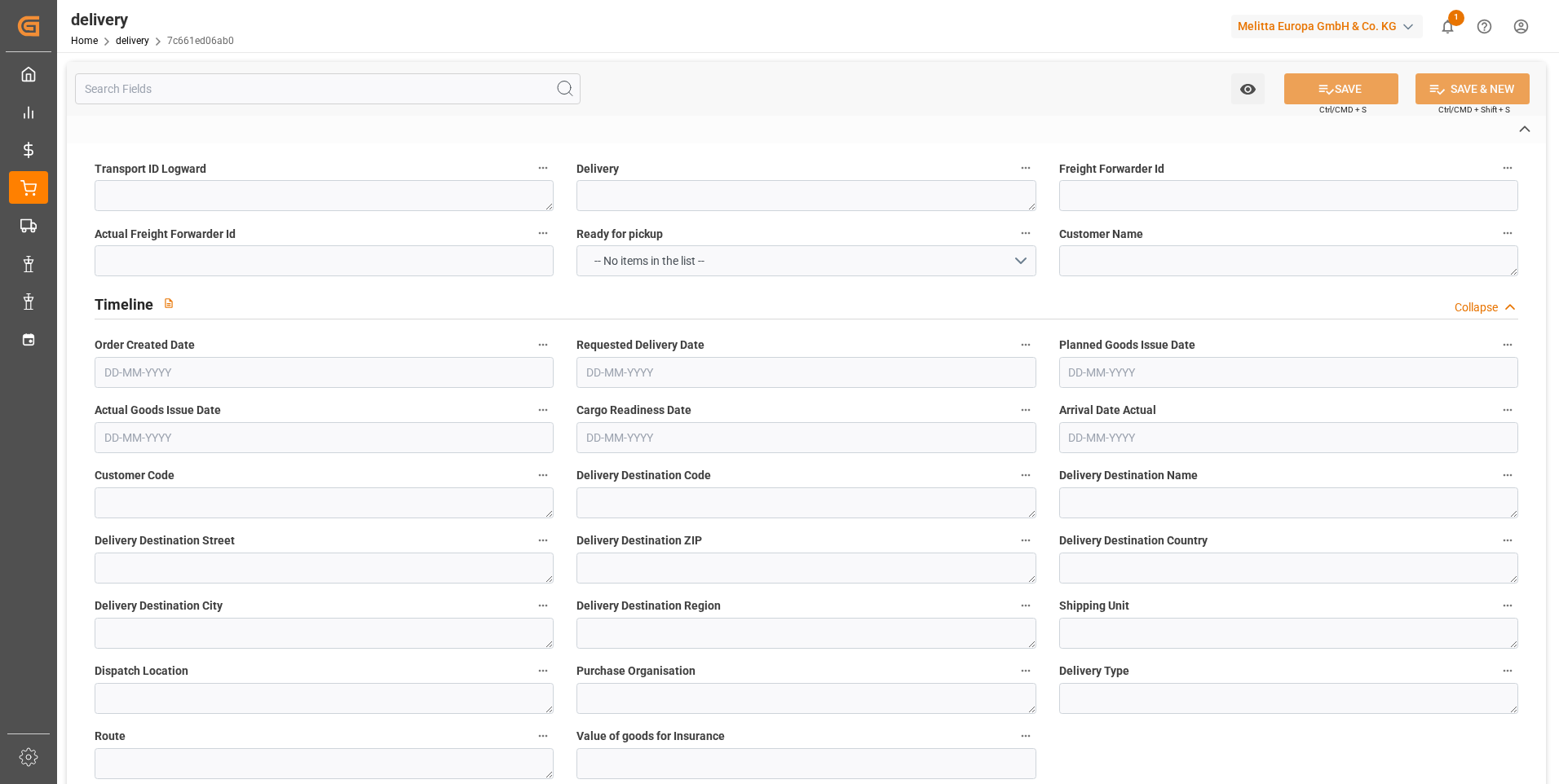
type textarea "AUCHAN LOGISTIQUE TRAPPES 2"
type textarea "[STREET_ADDRESS][PERSON_NAME]"
type textarea "78190"
type textarea "FR"
type textarea "TRAPPES"
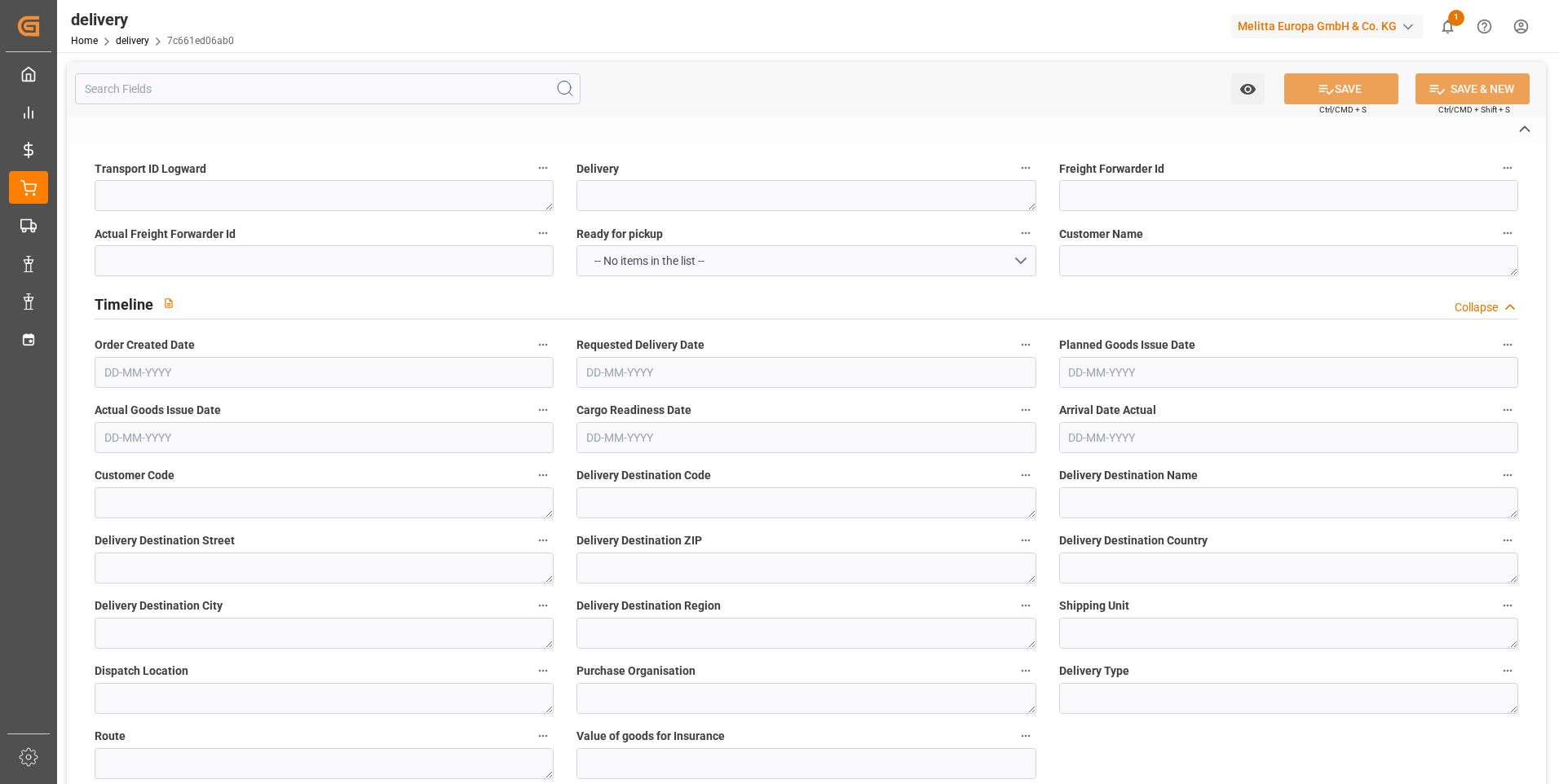
type textarea "78"
type textarea "0206"
type textarea "0001"
type textarea "LF"
type textarea "FR_01D"
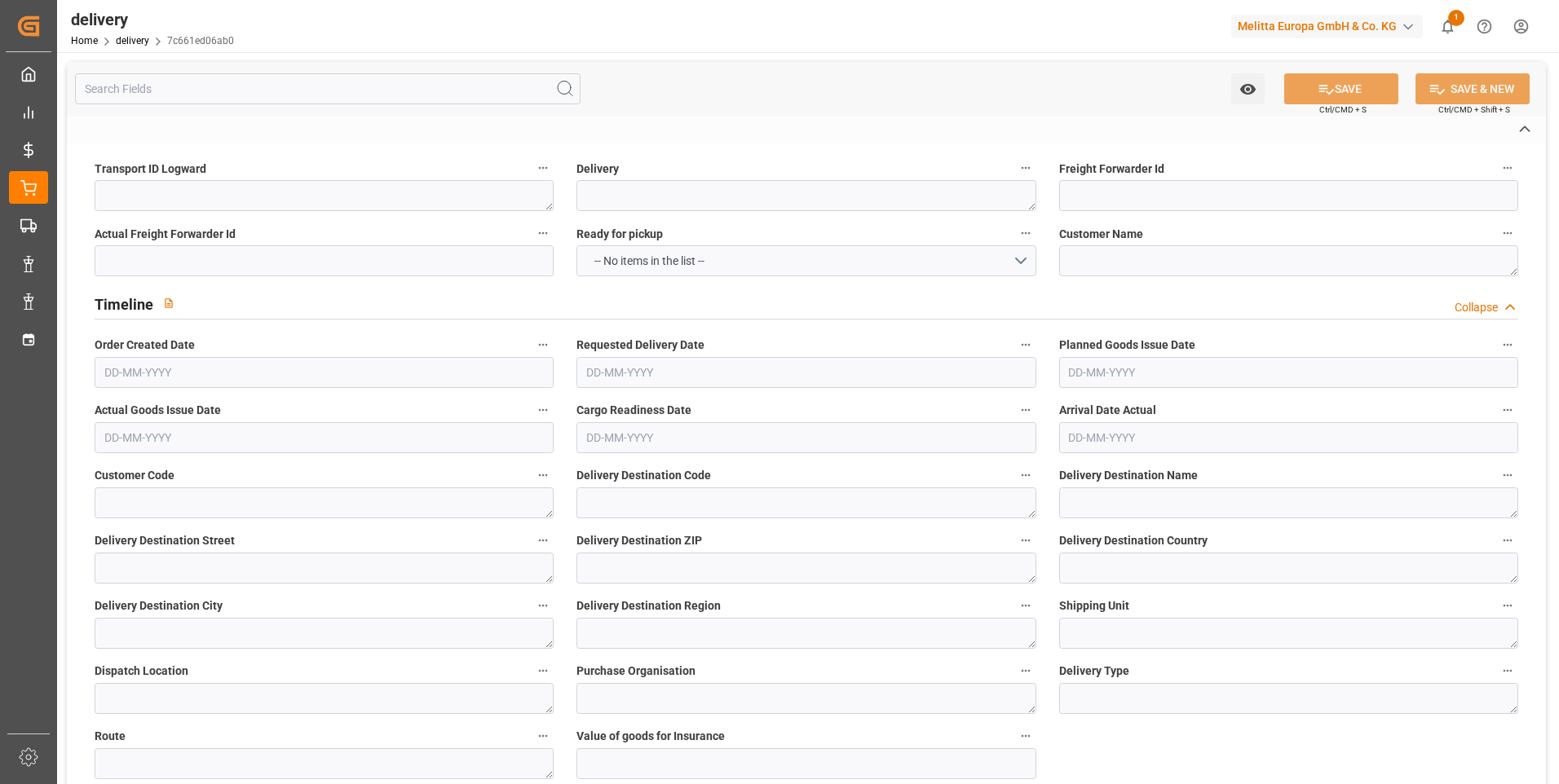
type textarea "[PERSON_NAME]"
type textarea "03301166"
type input "H180"
type textarea "Hauteur max pal avec palette bois : 1,8m"
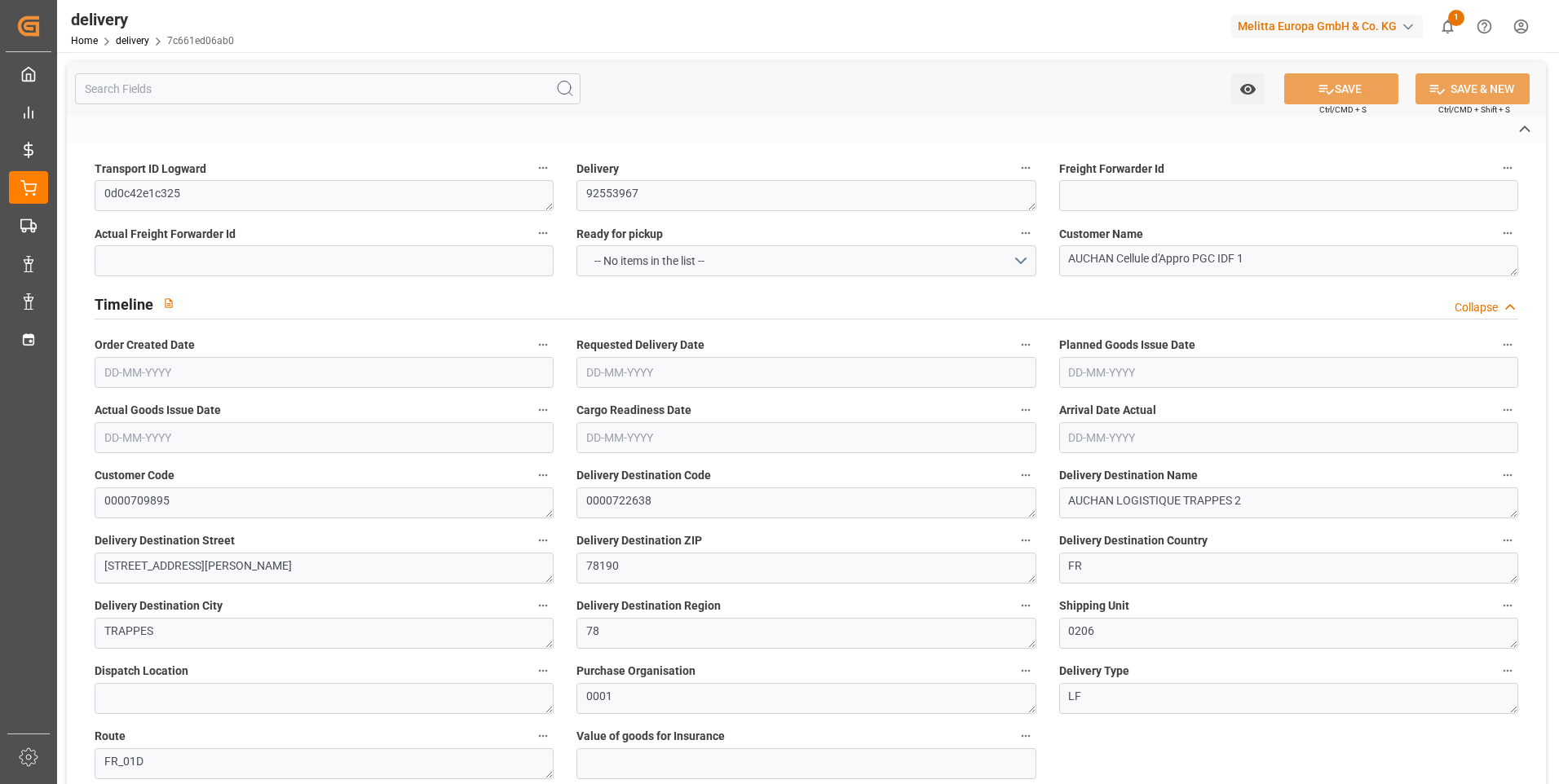
type input "FR02"
type textarea "Préparer une référence par palette, une etiquette palette par palette mono refe…"
type input "UKAR"
type textarea "avec carton de sur emballage"
type input "EPQC"
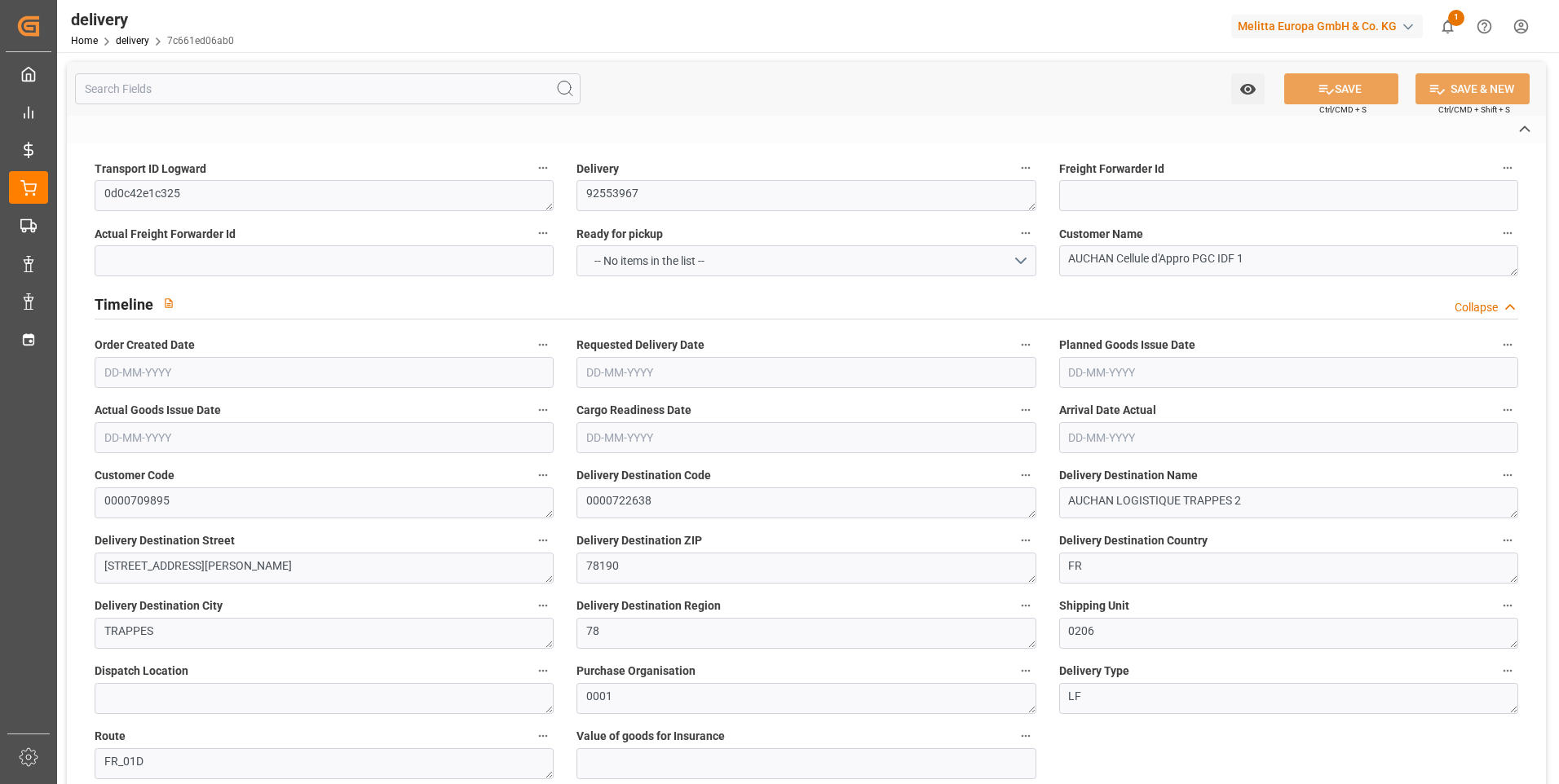
type textarea "Palette europe type C"
type textarea "Livraison le [DATE] a 08:00"
type textarea "6"
type textarea "0d0c42e1c325 ~ Pallet(s) ~ [DATE] 00:00:00 ~ FR_01D ~ [DATE] 00:00:00~0000722638"
type input "EUR"
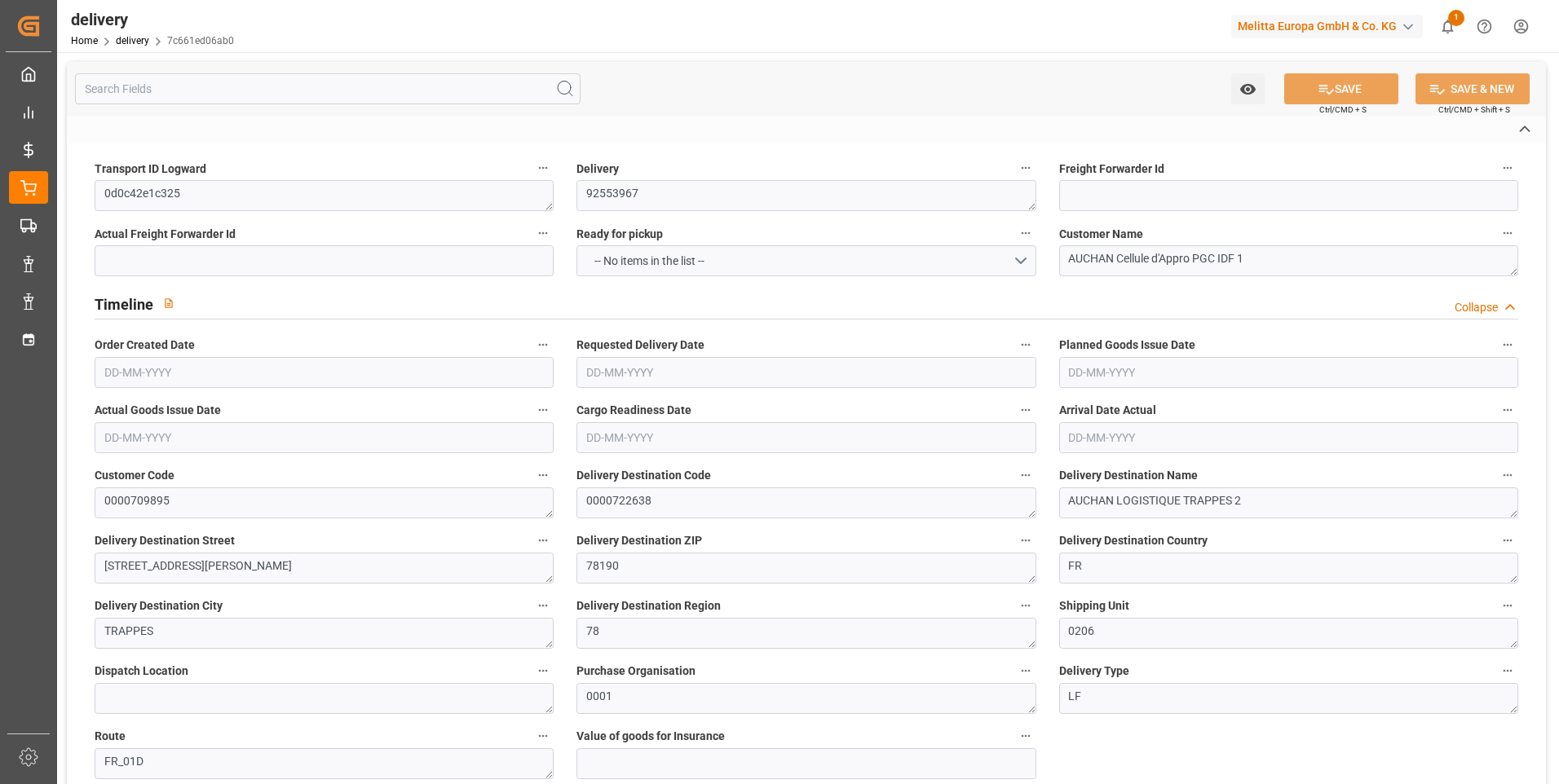
type textarea "Cofresco chez [PERSON_NAME][GEOGRAPHIC_DATA]"
type textarea "[STREET_ADDRESS]"
type textarea "Chézy sur Marne"
type textarea "02570"
type textarea "FR"
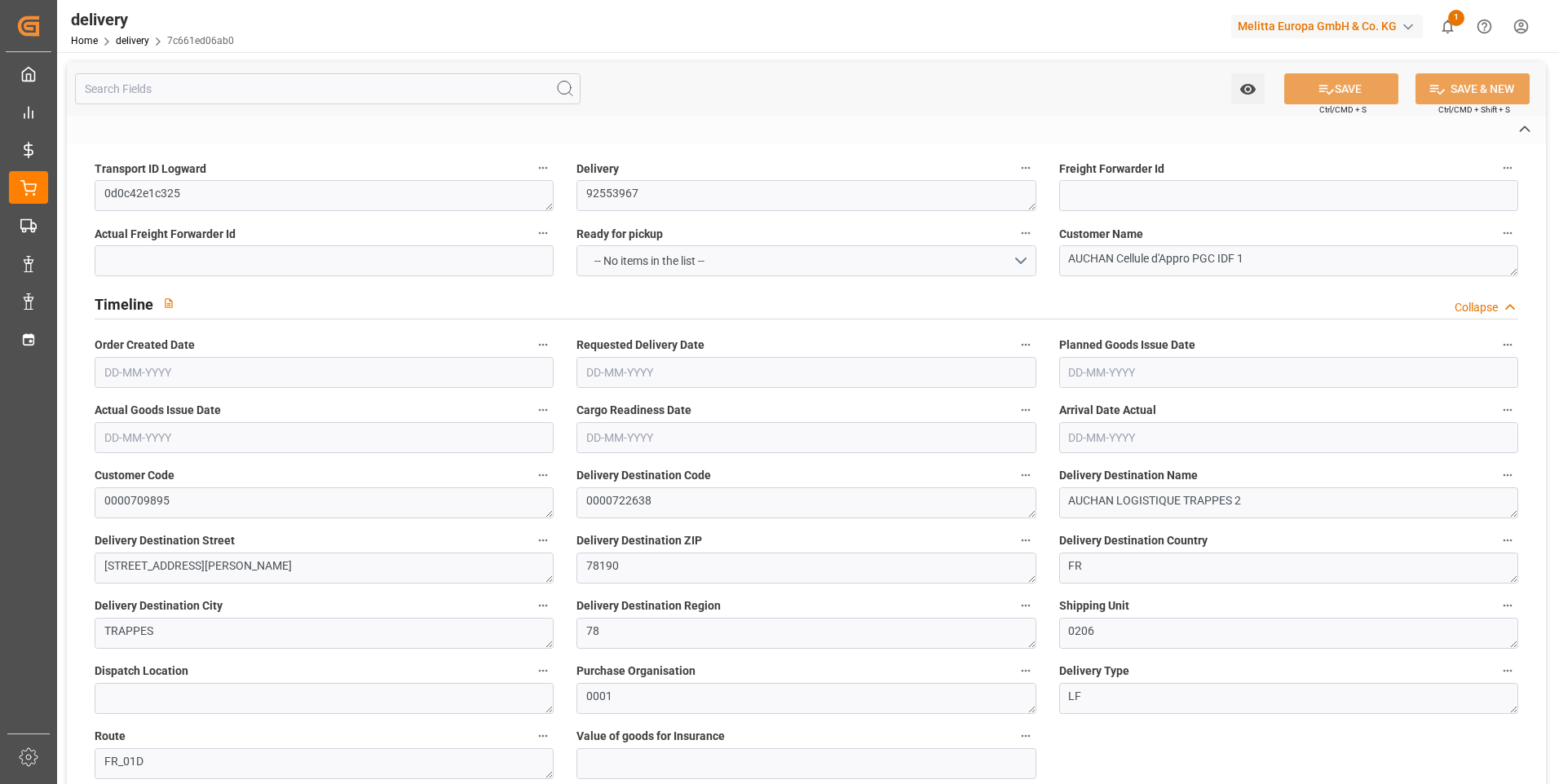
type input "DAP"
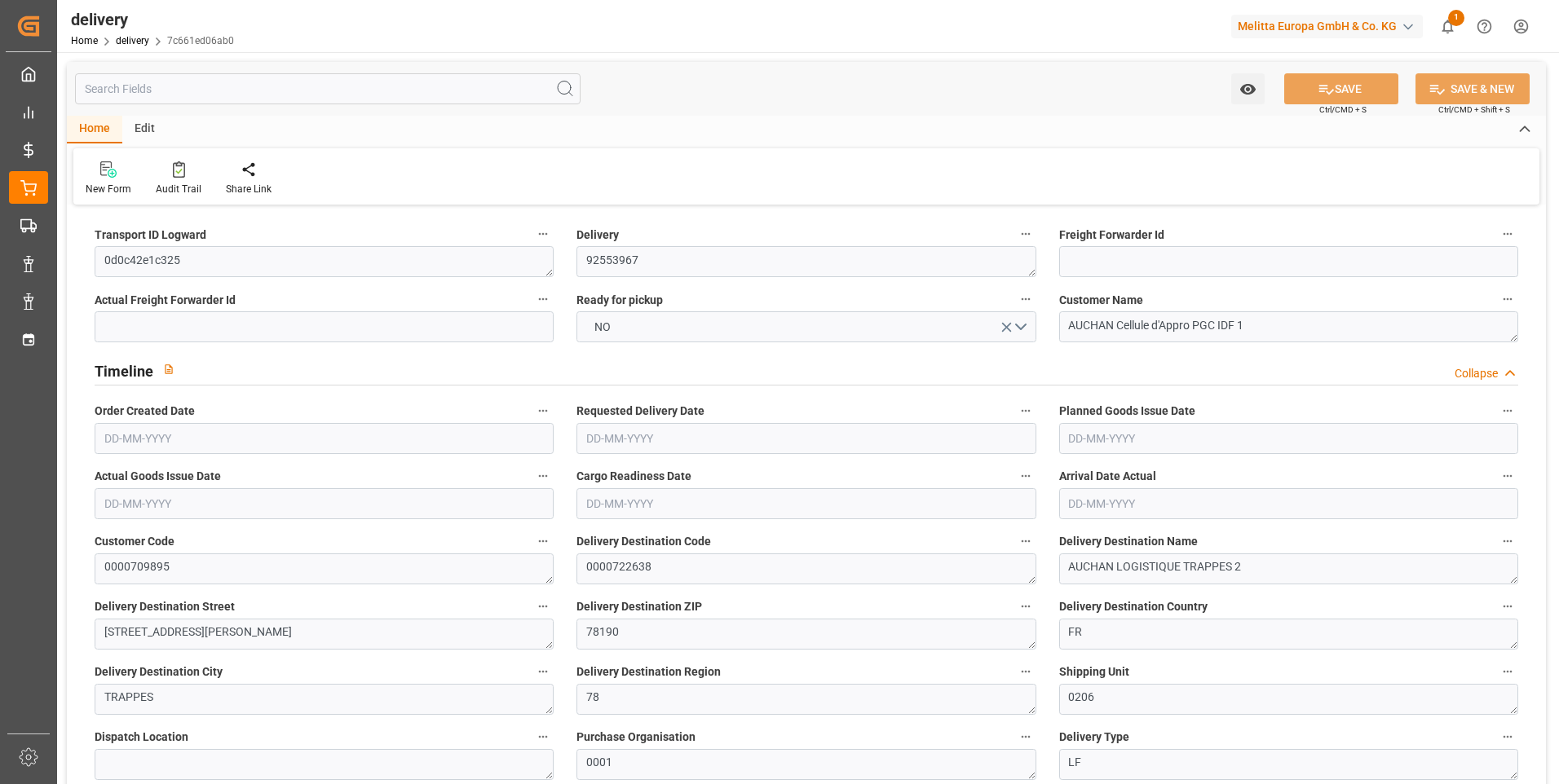
type input "7"
type input "557.148"
type input "893"
type input "4296"
type input "0"
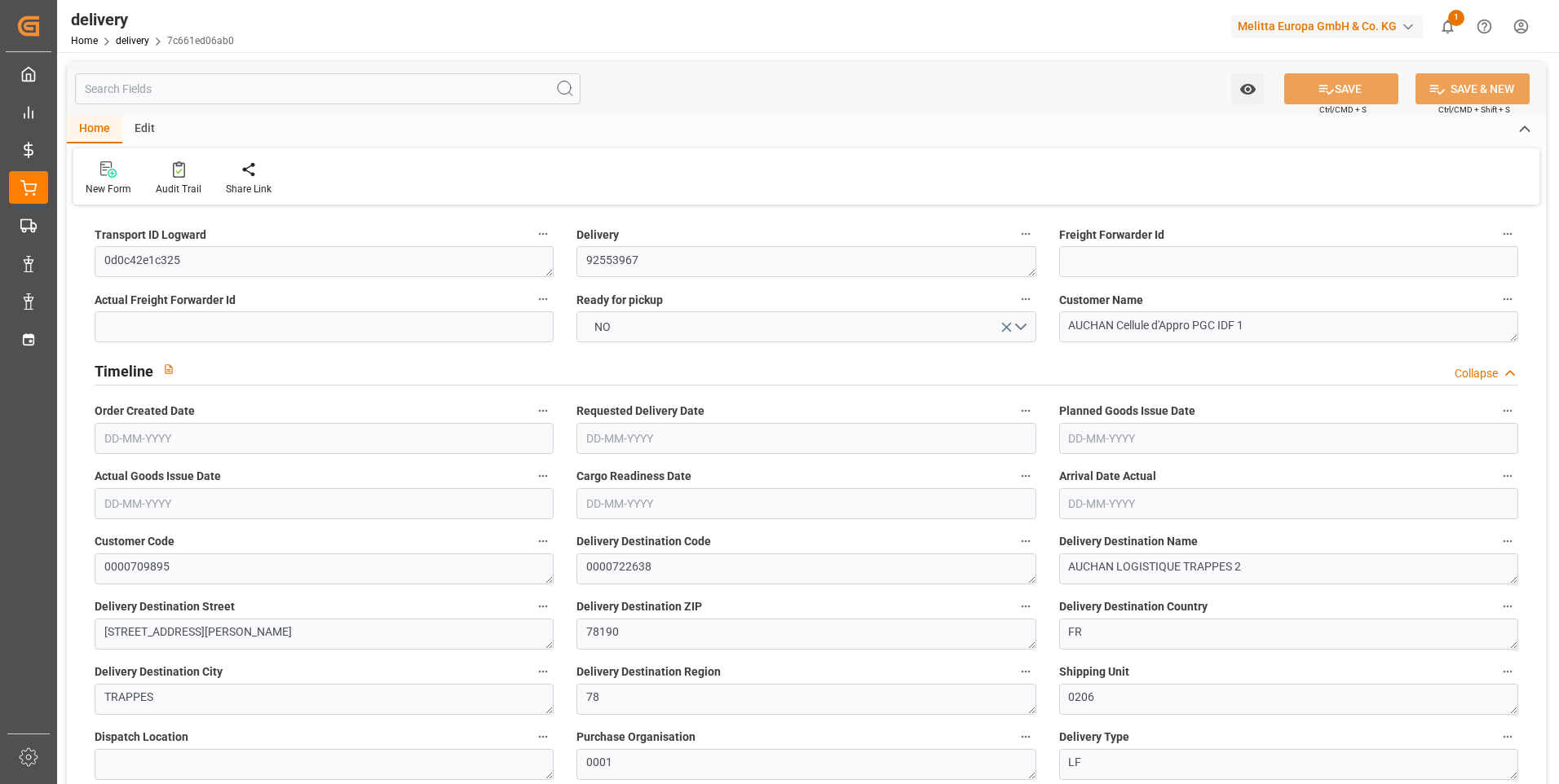
type input "7"
type input "4"
type input "0"
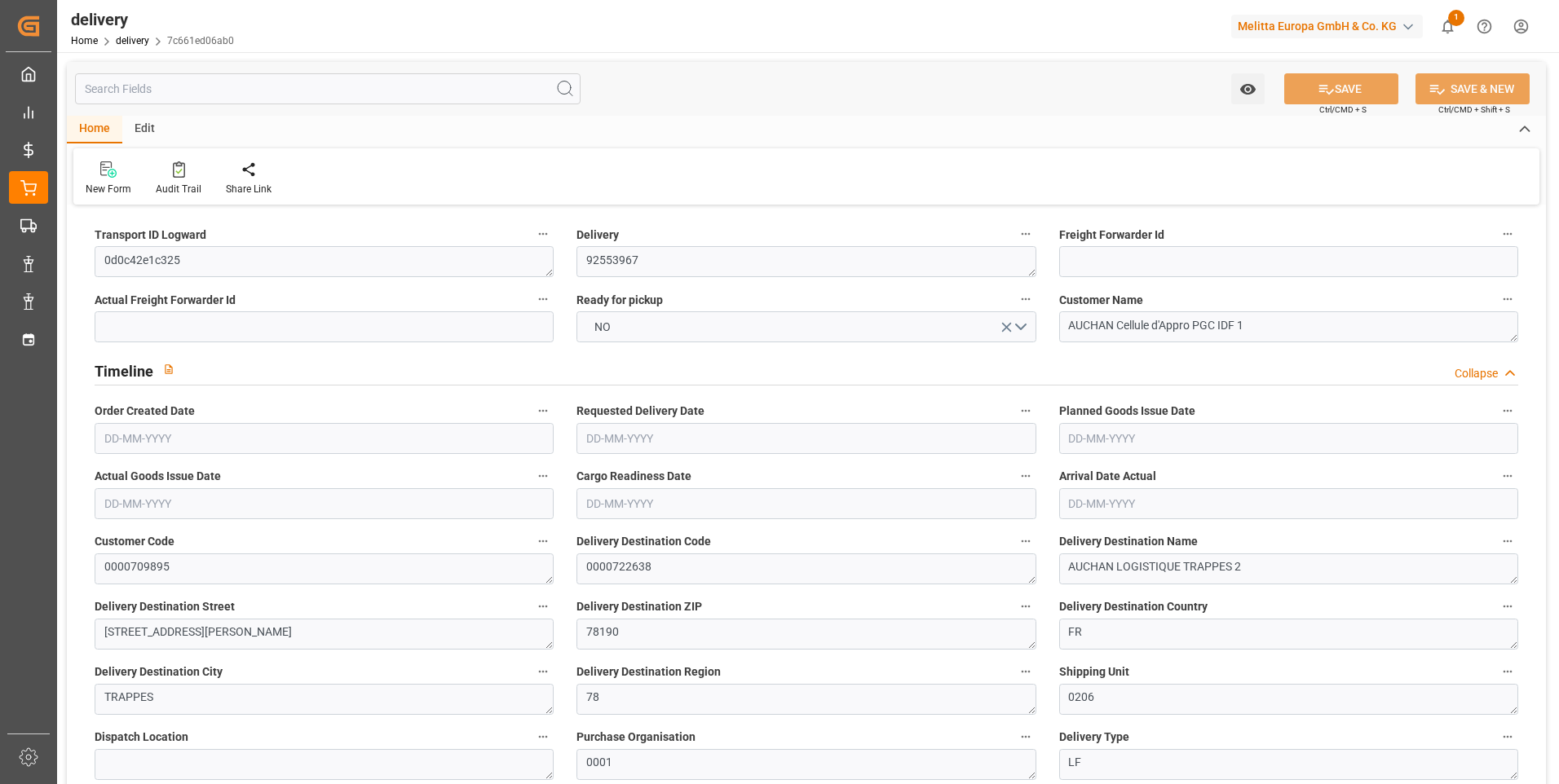
type input "-4.0312"
type input "119.2667"
type input "115.2355"
type input "17.15"
type input "0"
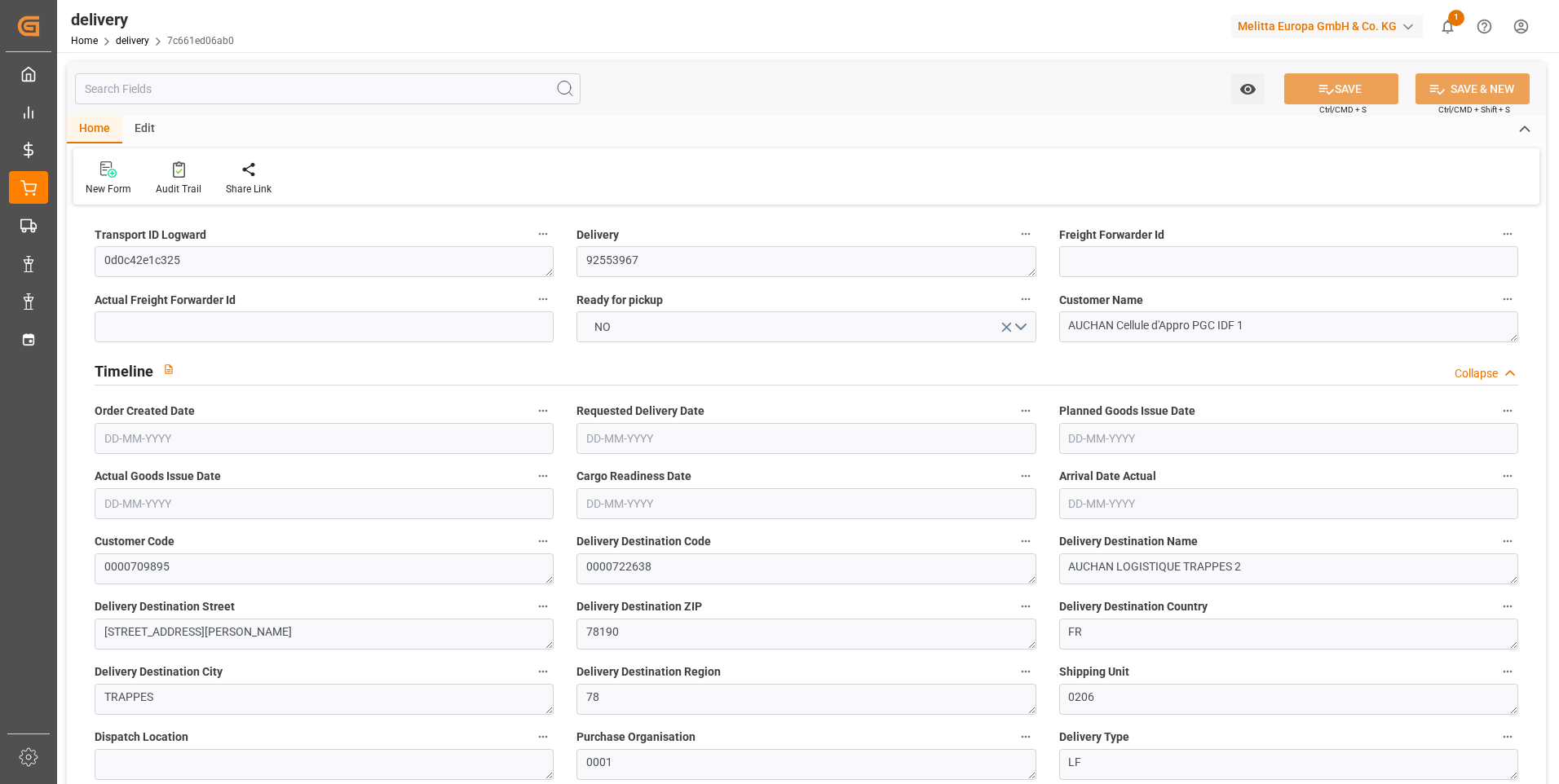
type input "1.5"
type input "1.3"
type input "0"
type input "10.5"
type input "699.84"
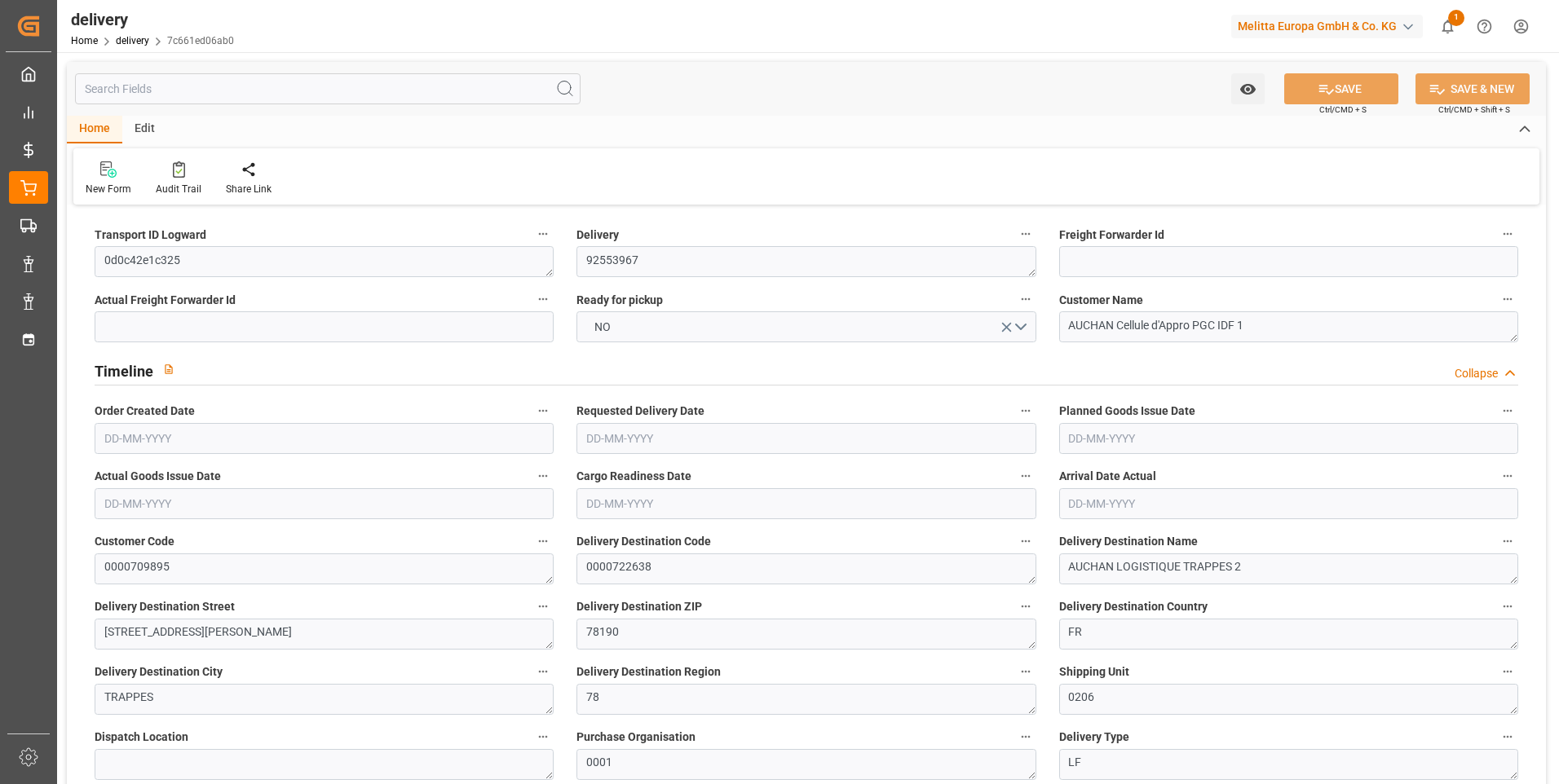
type input "101"
type input "0"
type input "[DATE]"
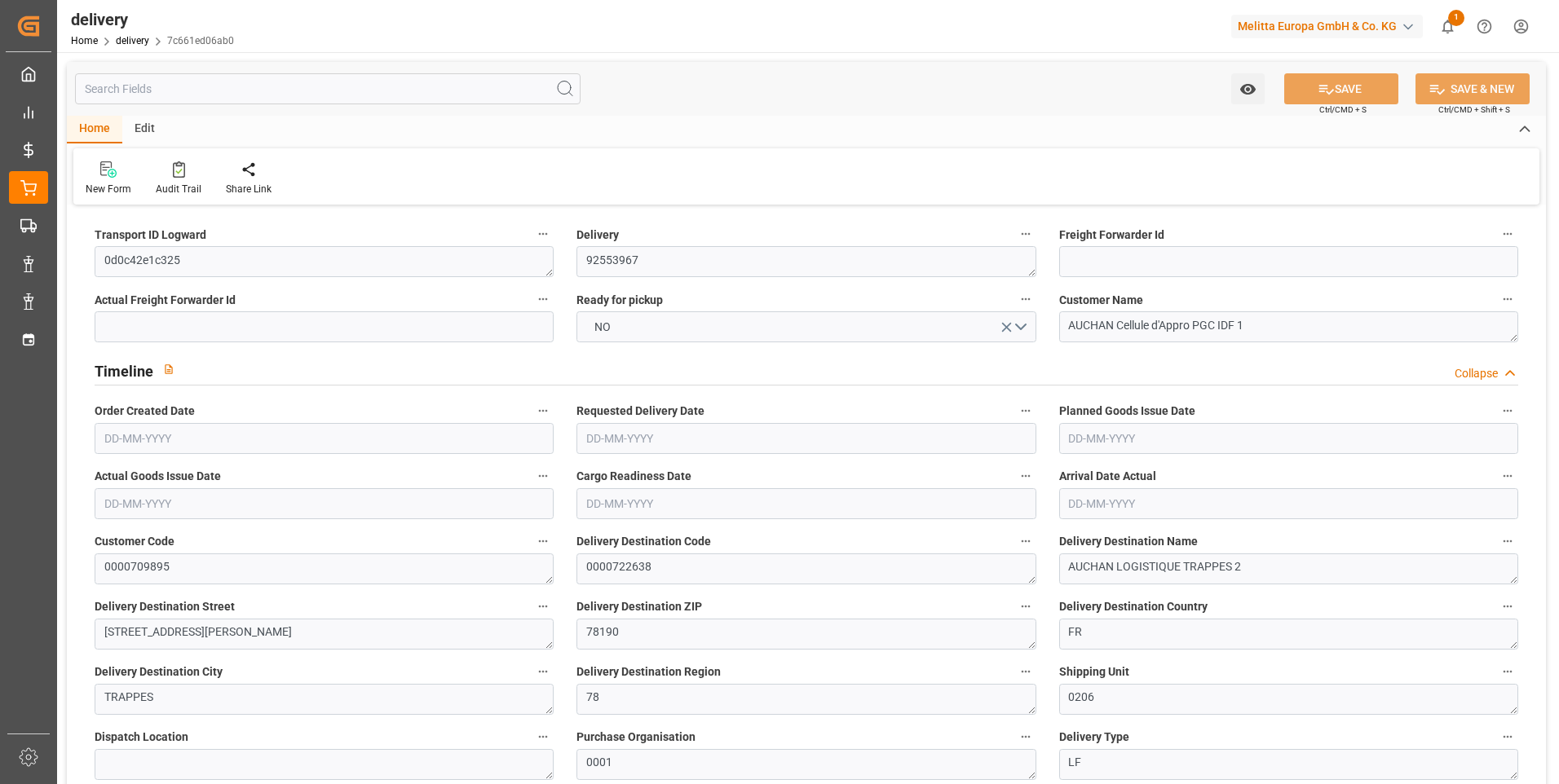
type input "[DATE]"
type input "01-09-2025 11:01"
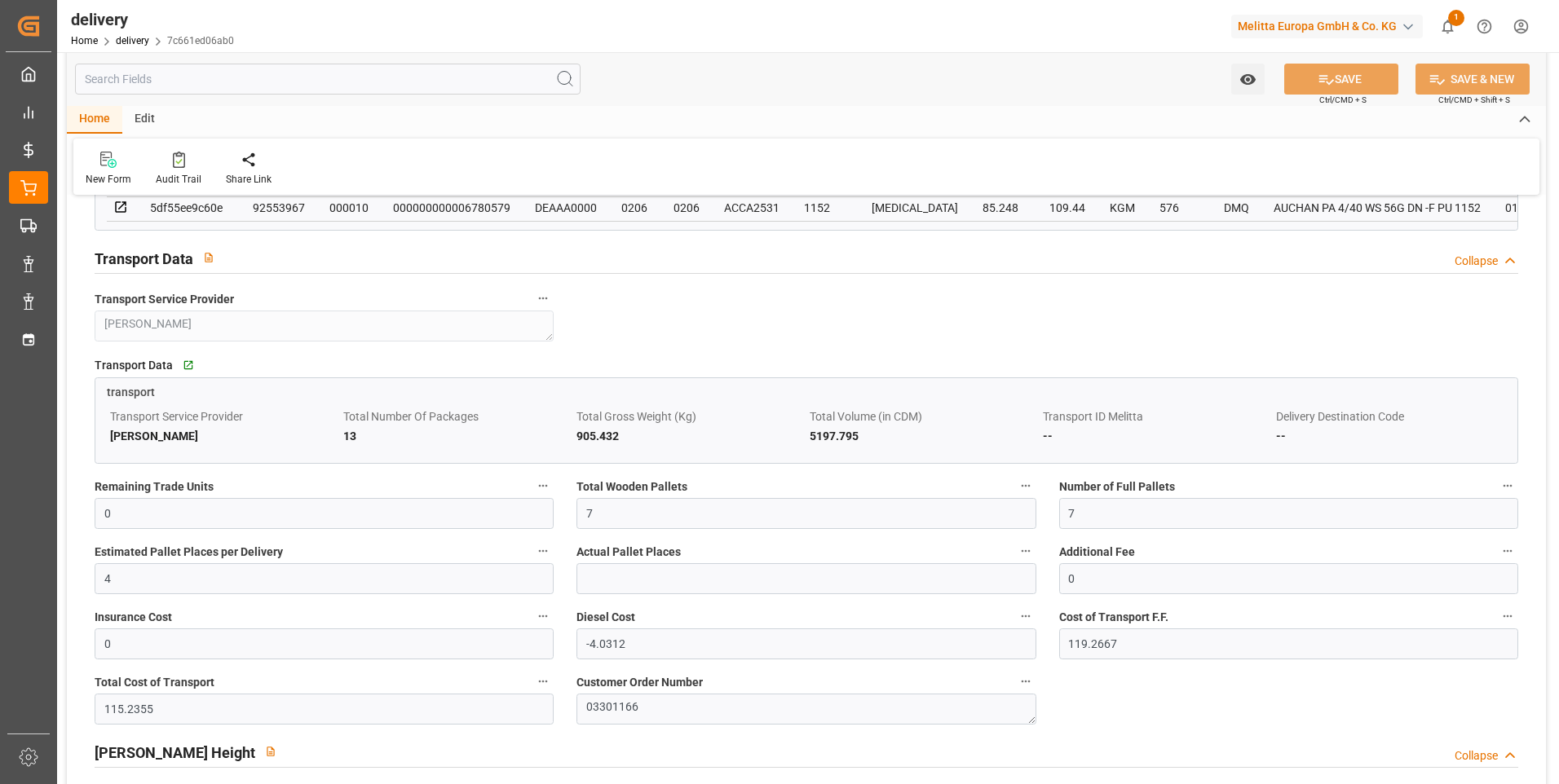
scroll to position [1060, 0]
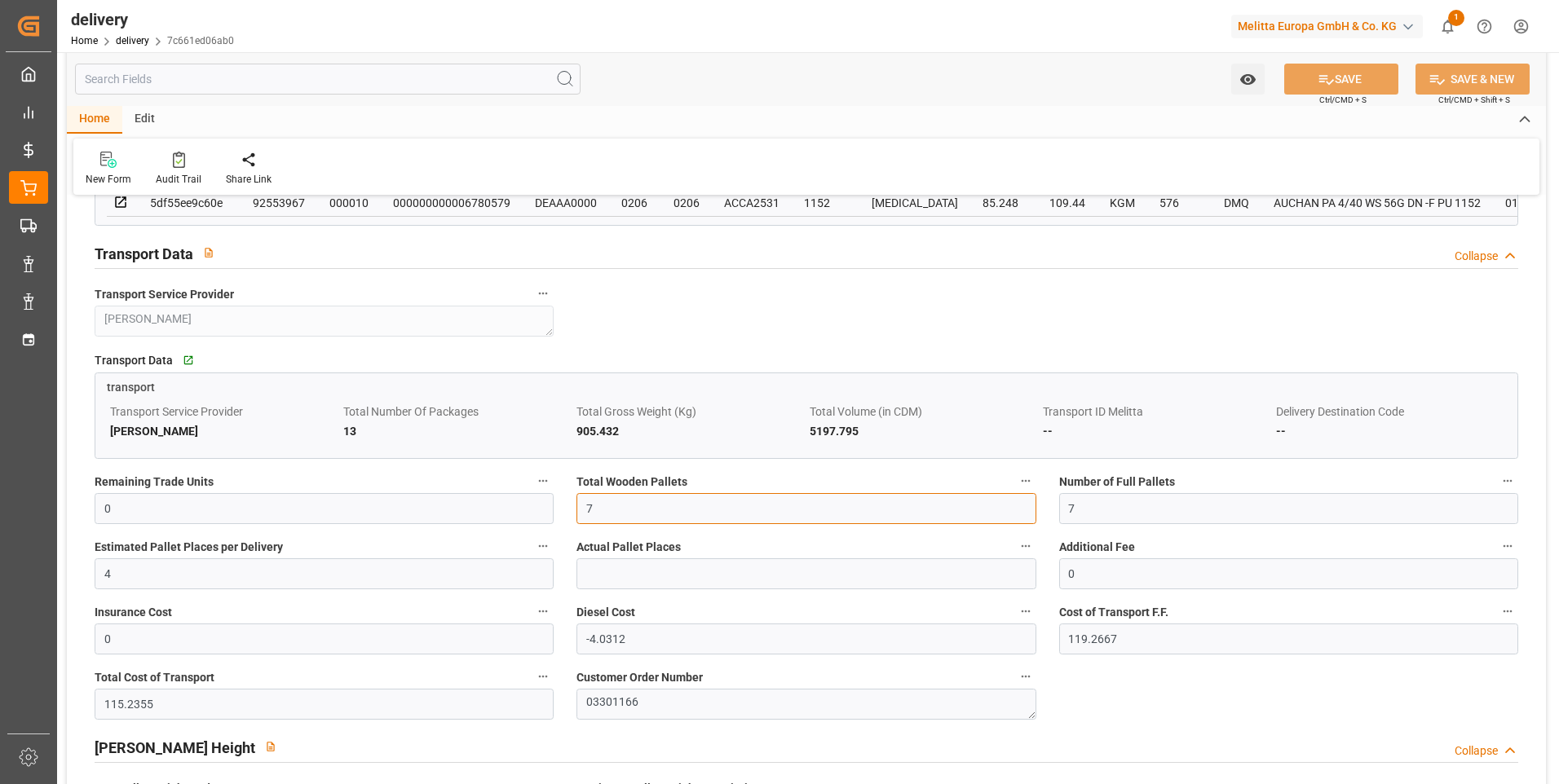
click at [599, 522] on input "7" at bounding box center [806, 509] width 459 height 31
type input "6"
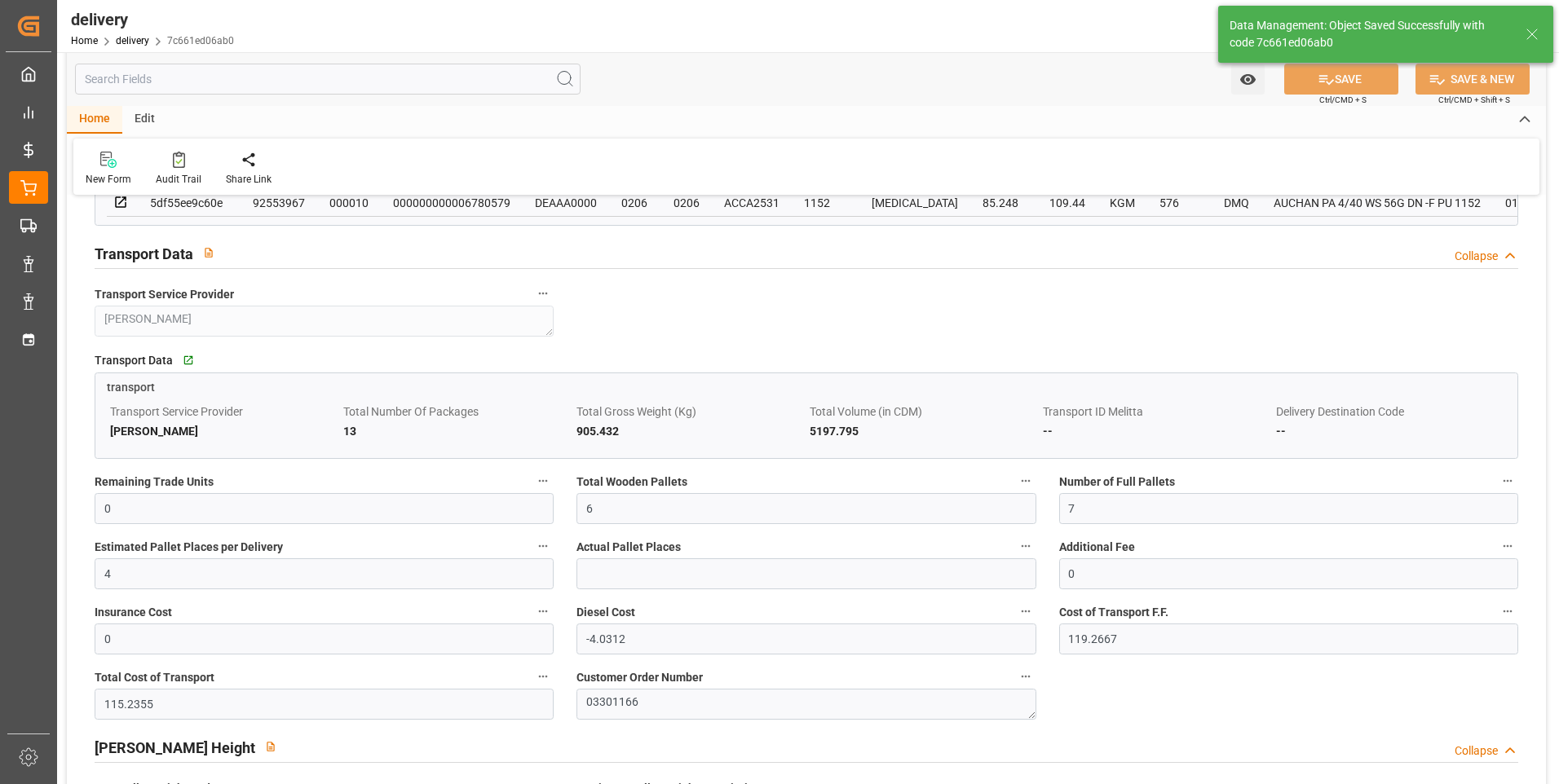
type input "9"
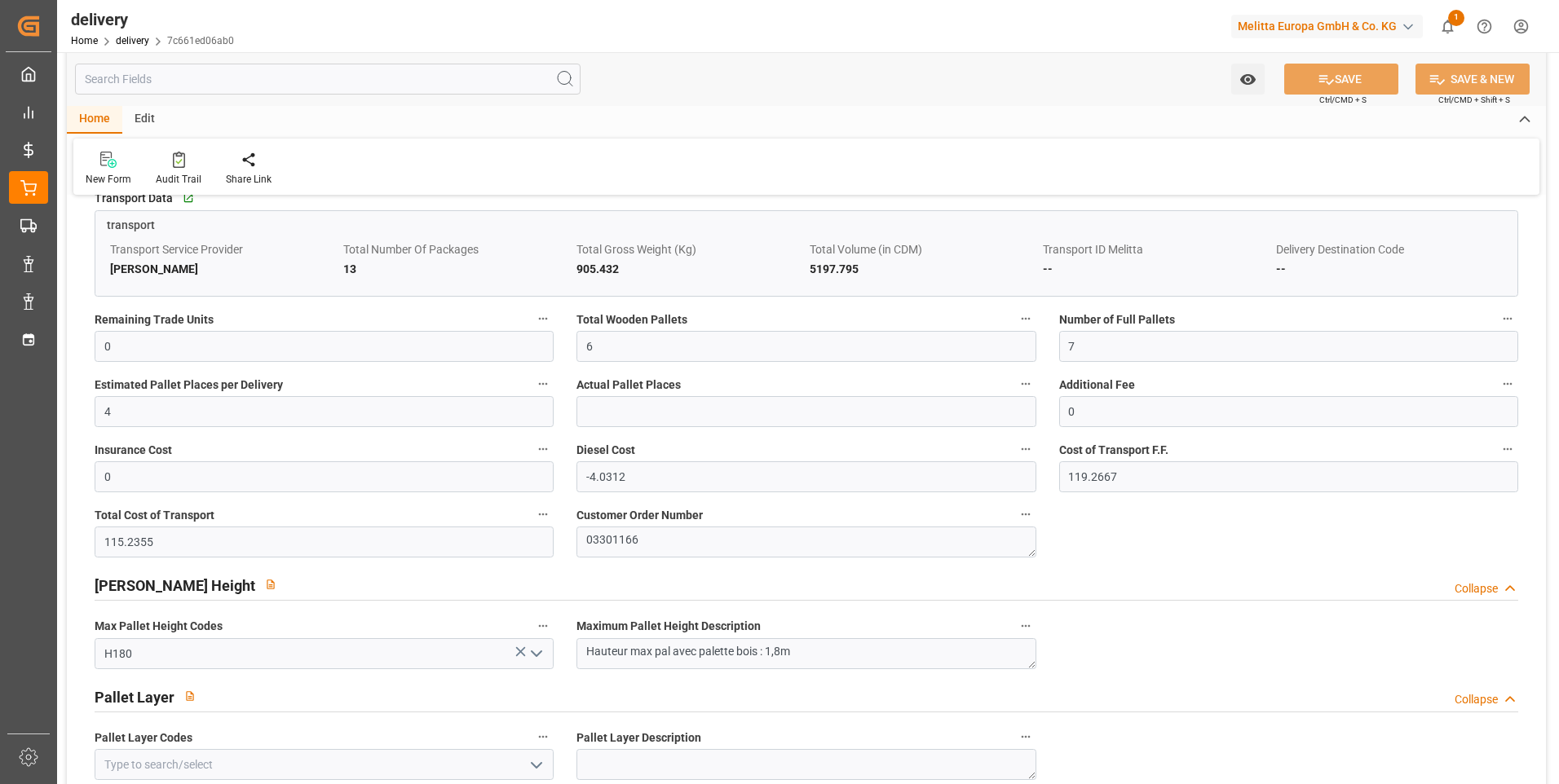
scroll to position [1222, 0]
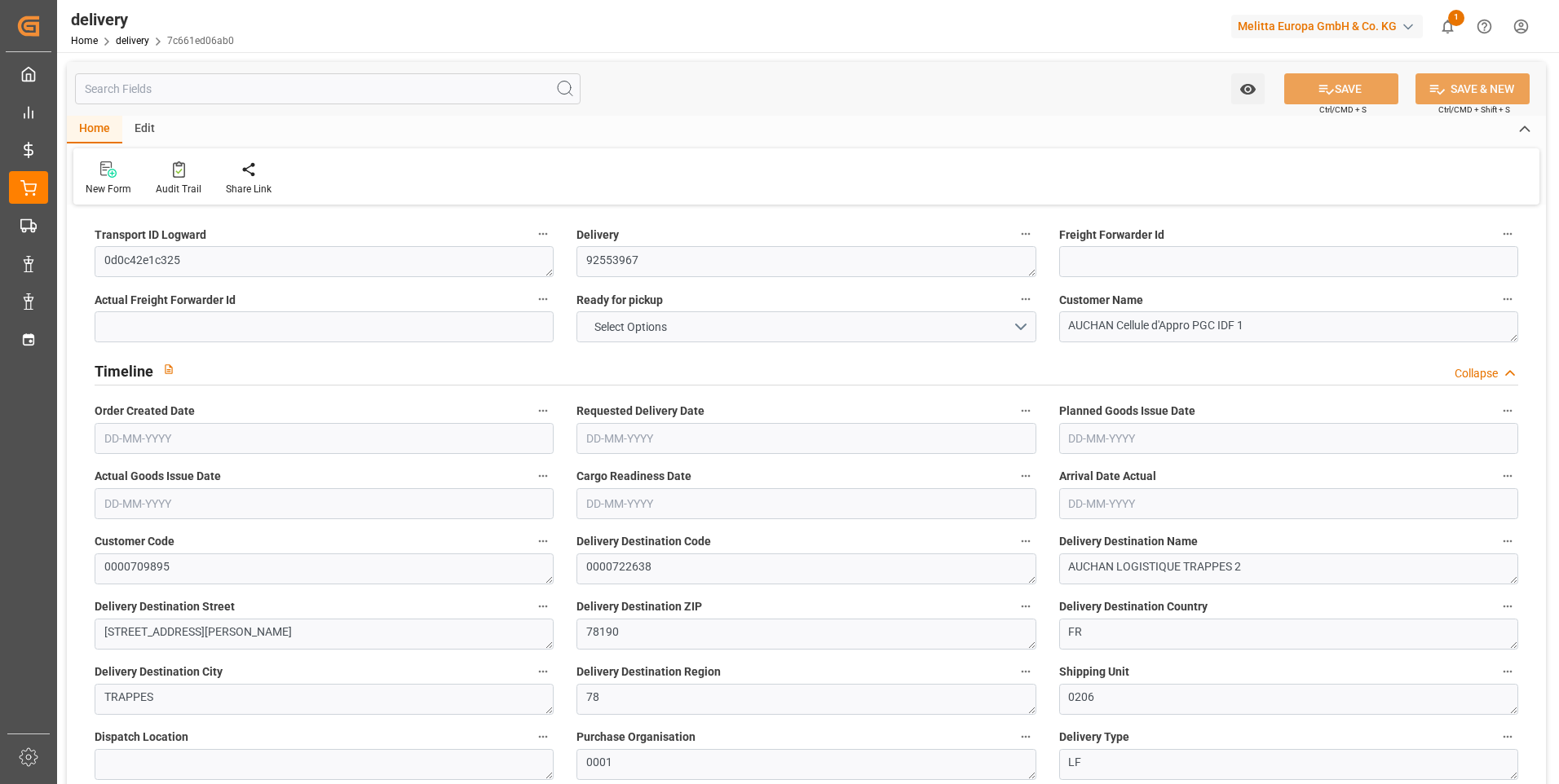
type input "7"
type input "557.148"
type input "893"
type input "4296"
type input "0"
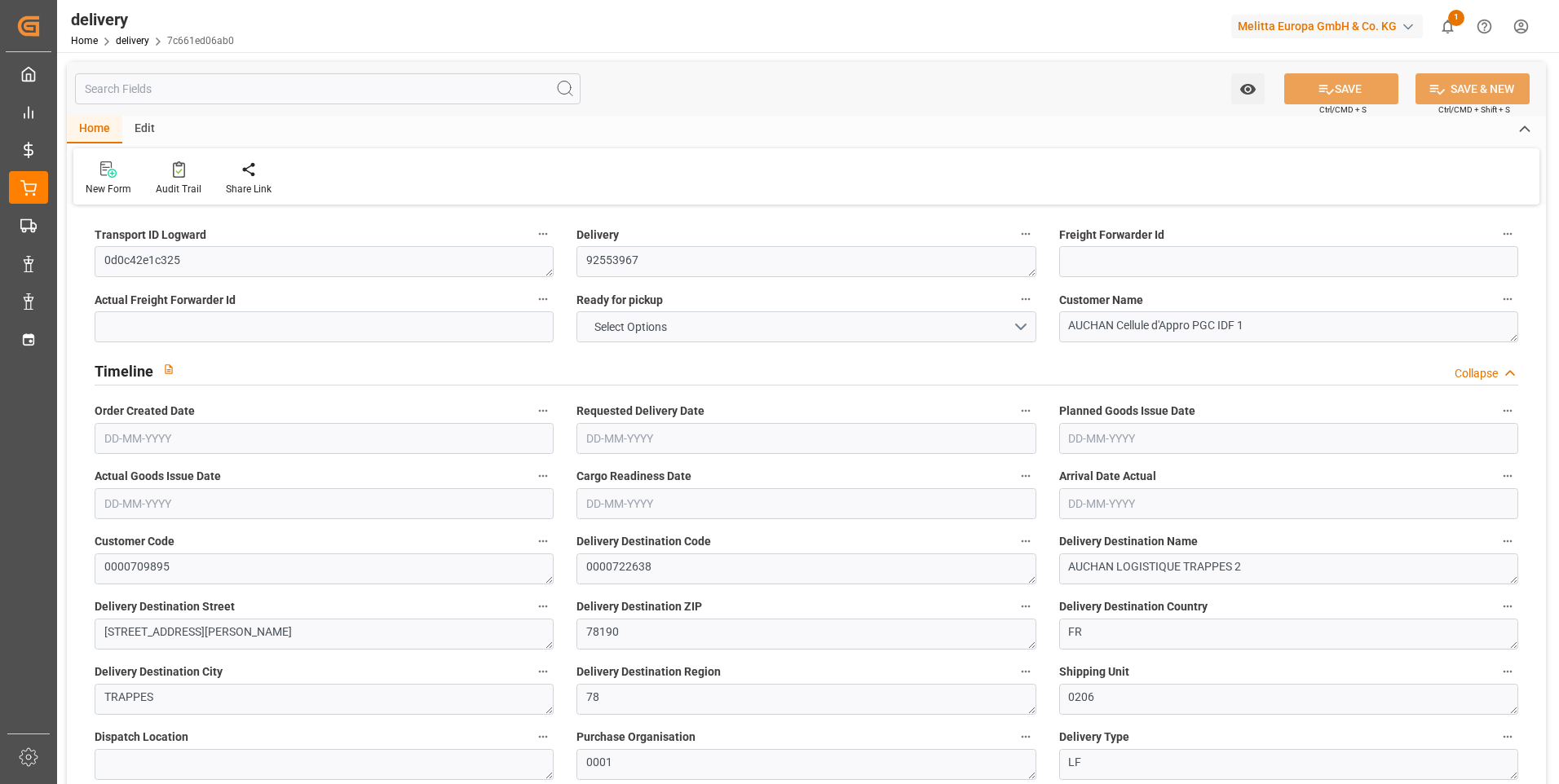
type input "6"
type input "7"
type input "4"
type input "0"
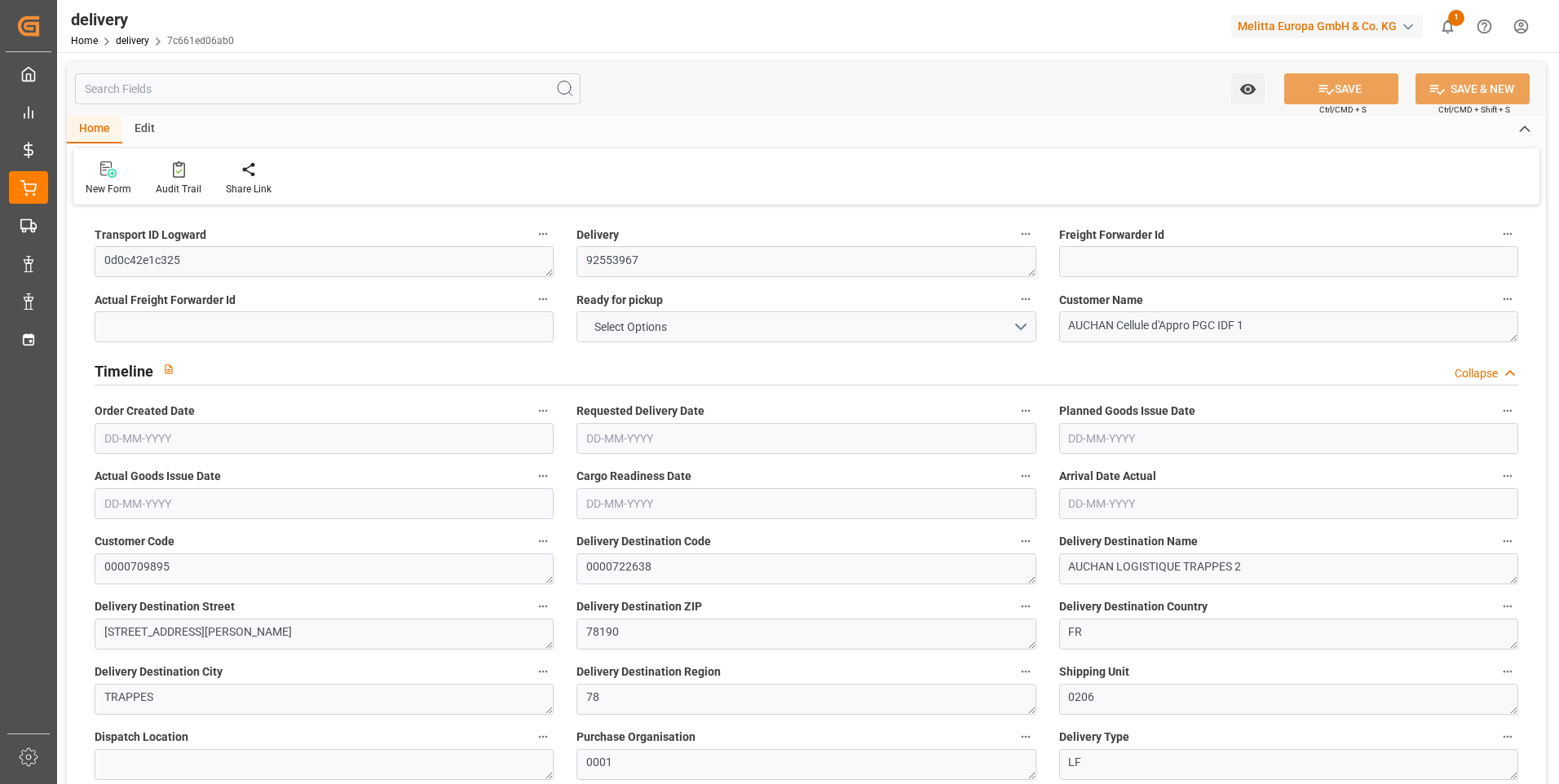
type input "0"
type input "-4.0312"
type input "119.2667"
type input "115.2355"
type input "17.15"
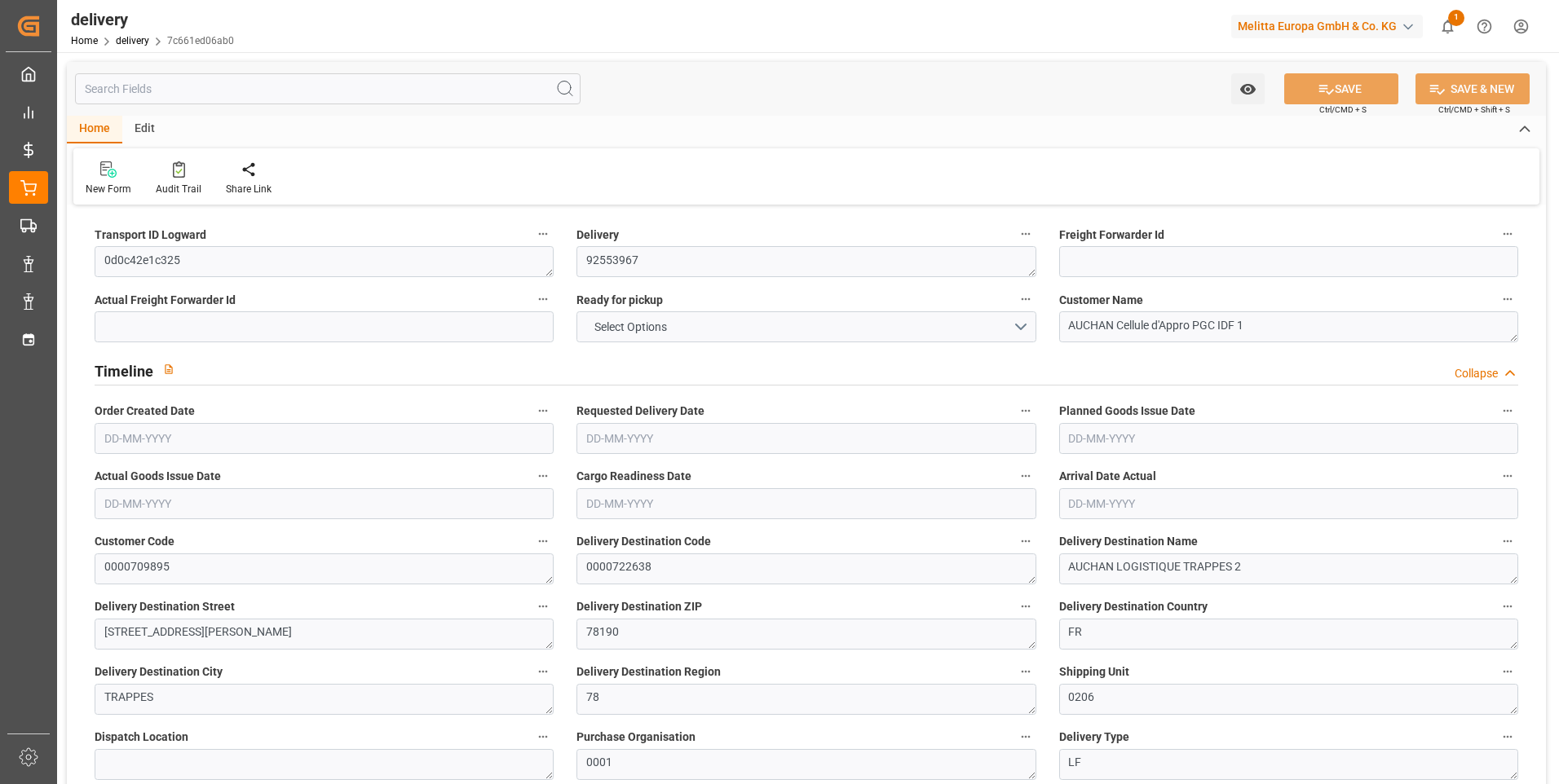
type input "0"
type input "1.5"
type input "1.3"
type input "0"
type input "9"
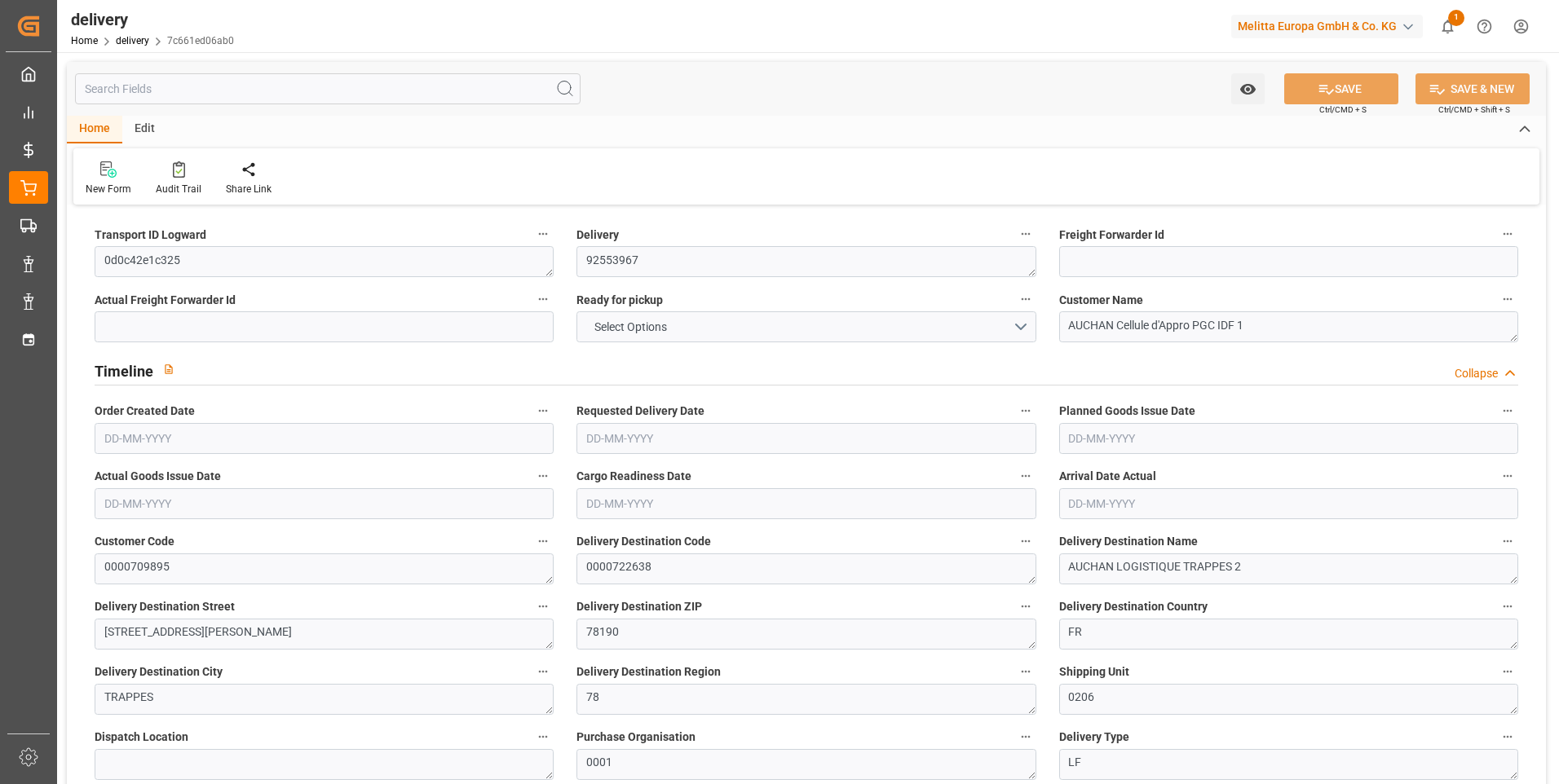
type input "699.84"
type input "101"
type input "0"
type input "[DATE]"
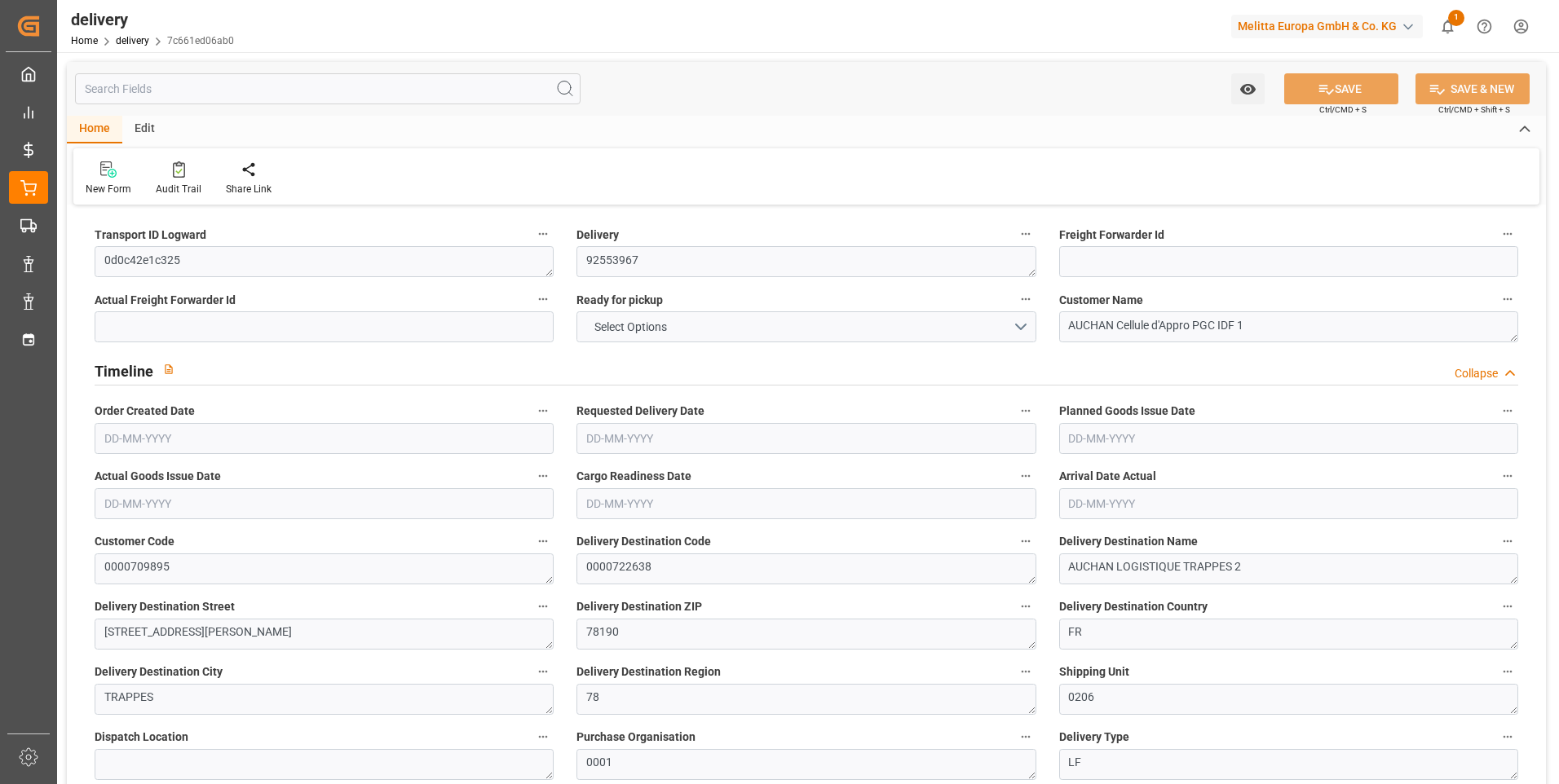
type input "[DATE]"
type input "[DATE] 11:01"
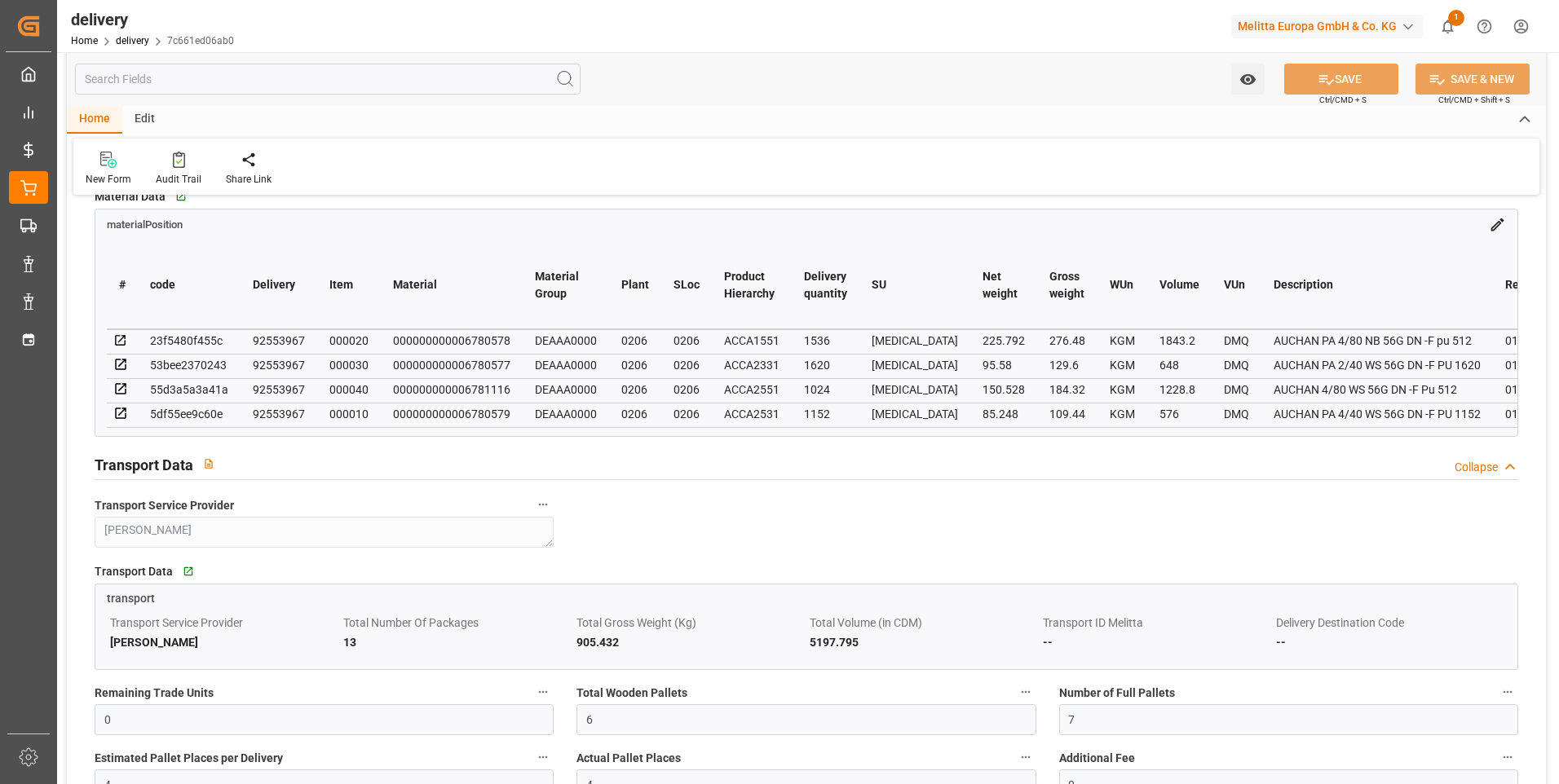
scroll to position [978, 0]
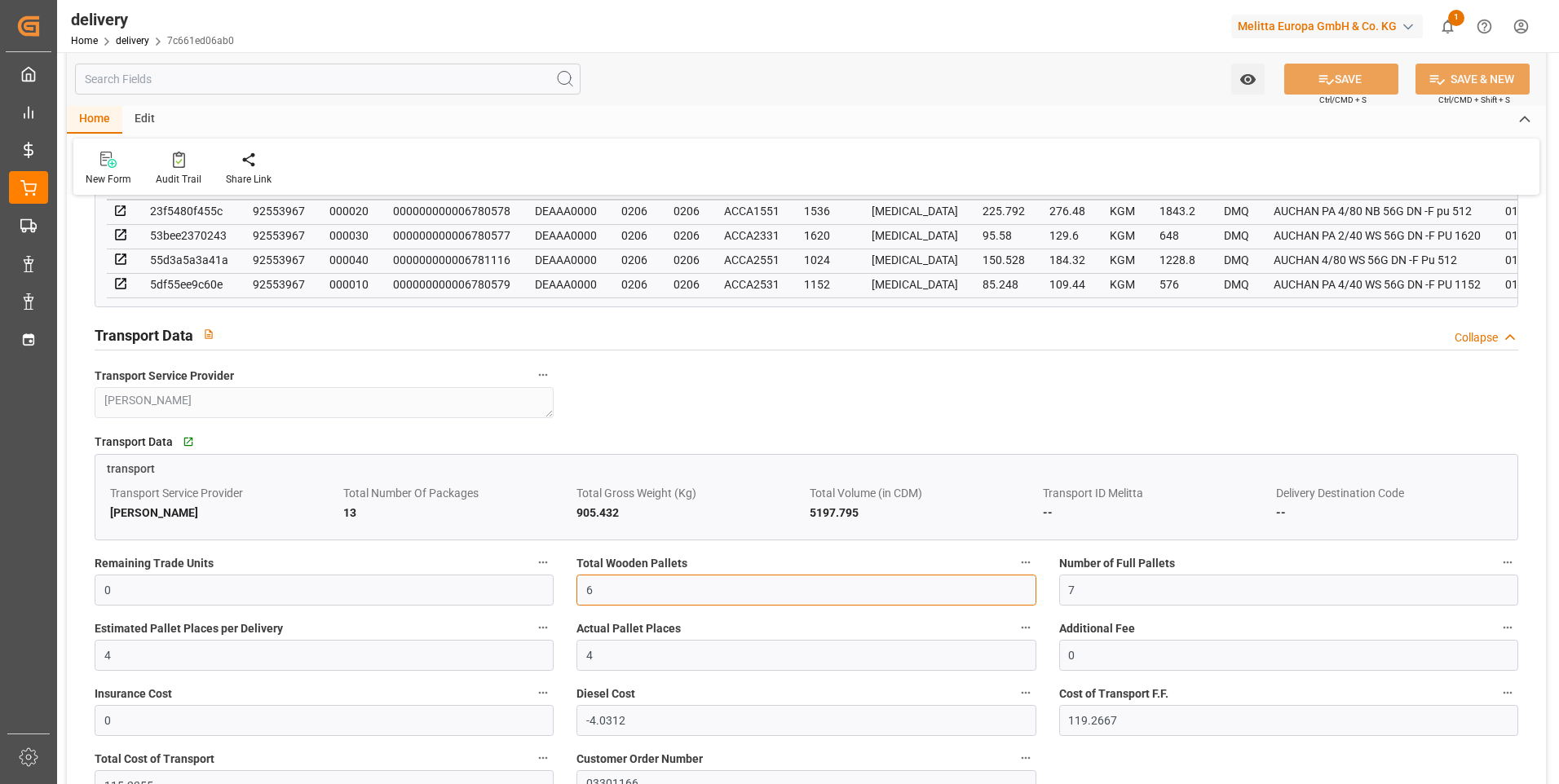
click at [624, 593] on input "6" at bounding box center [806, 590] width 459 height 31
type input "0"
type input "7"
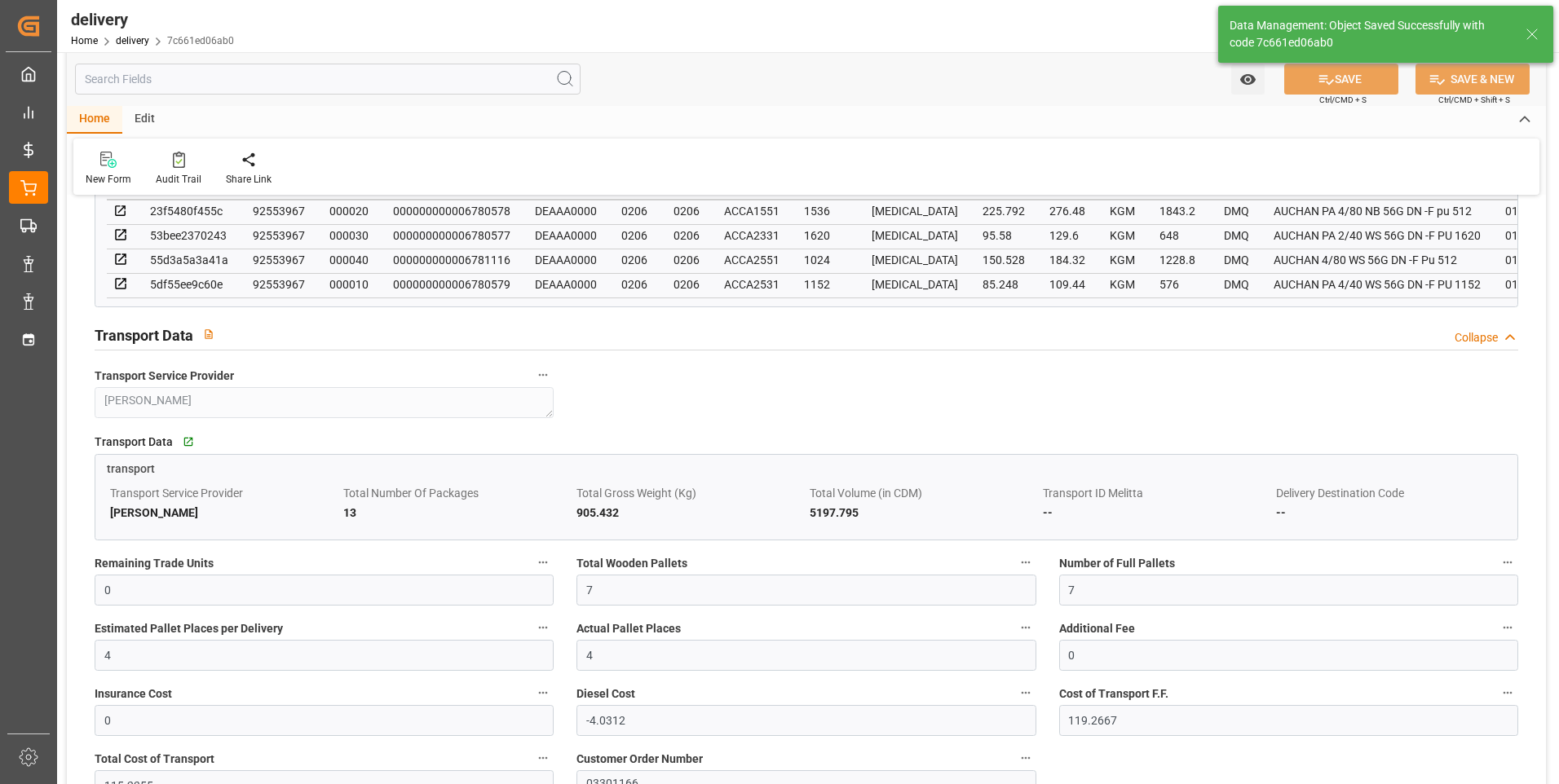
type input "10.5"
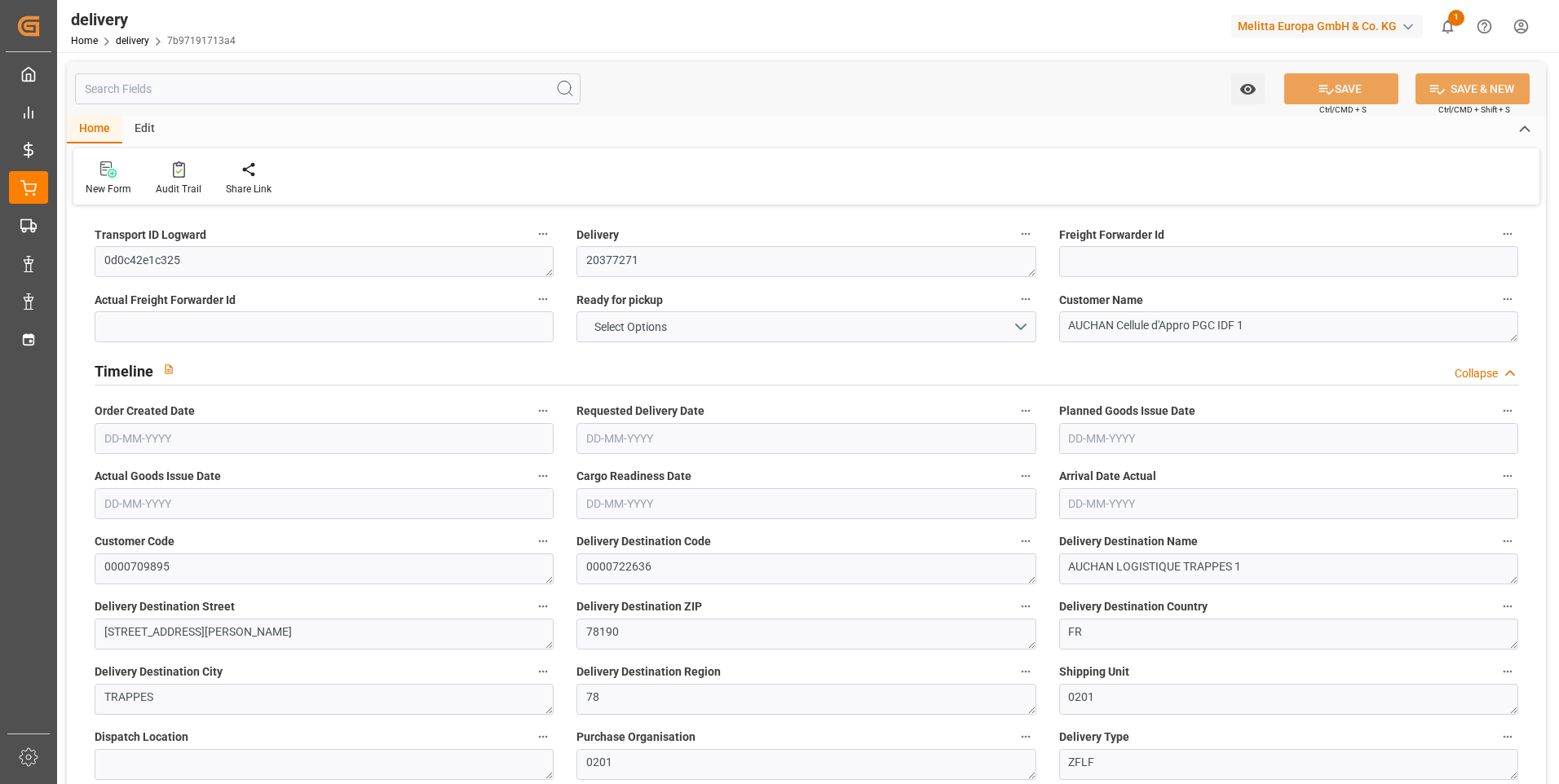
type input "6"
type input "172.635"
type input "389.592"
type input "901.795"
type input "103"
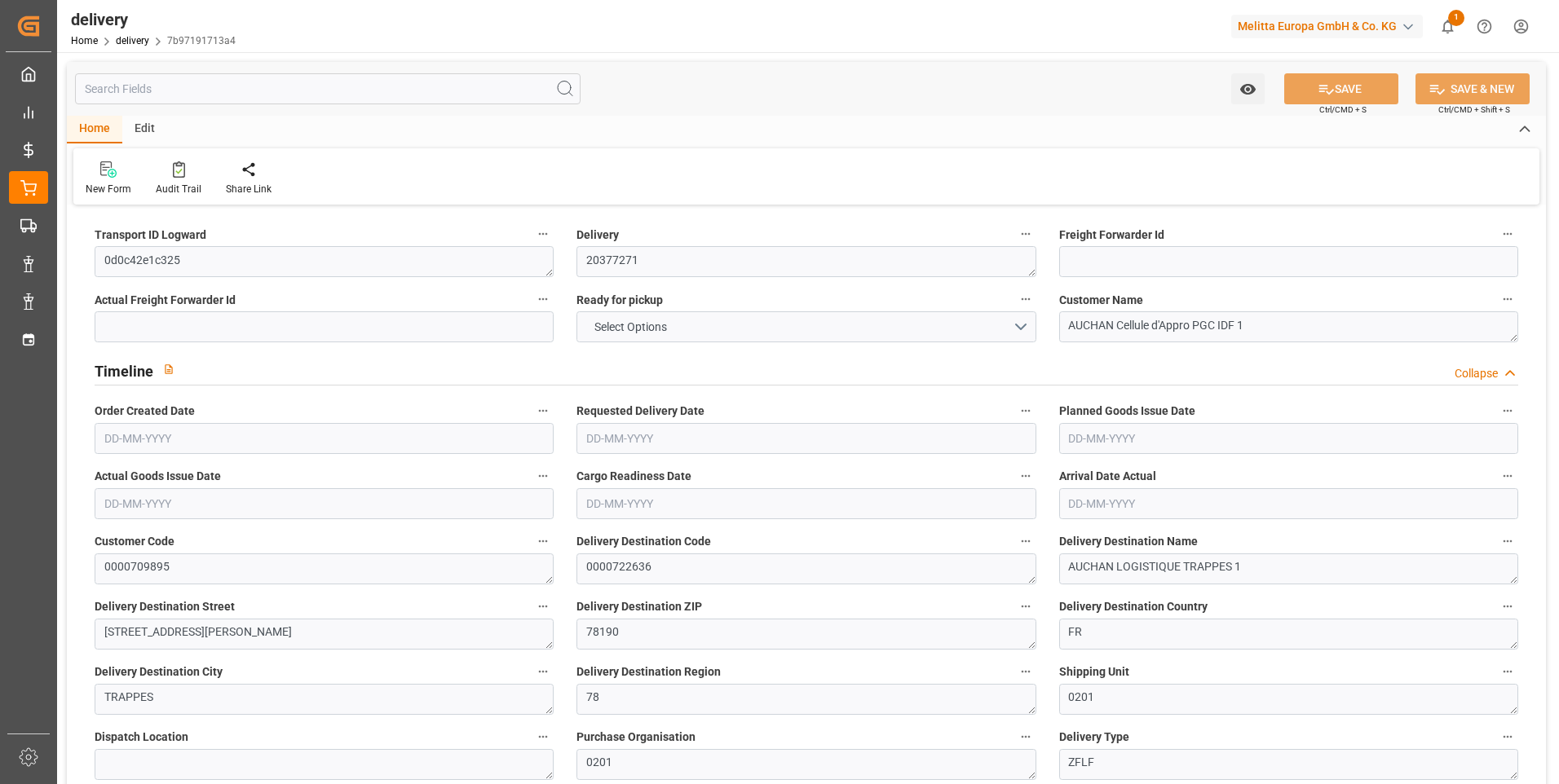
type input "8"
type input "0"
type input "2"
type input "0"
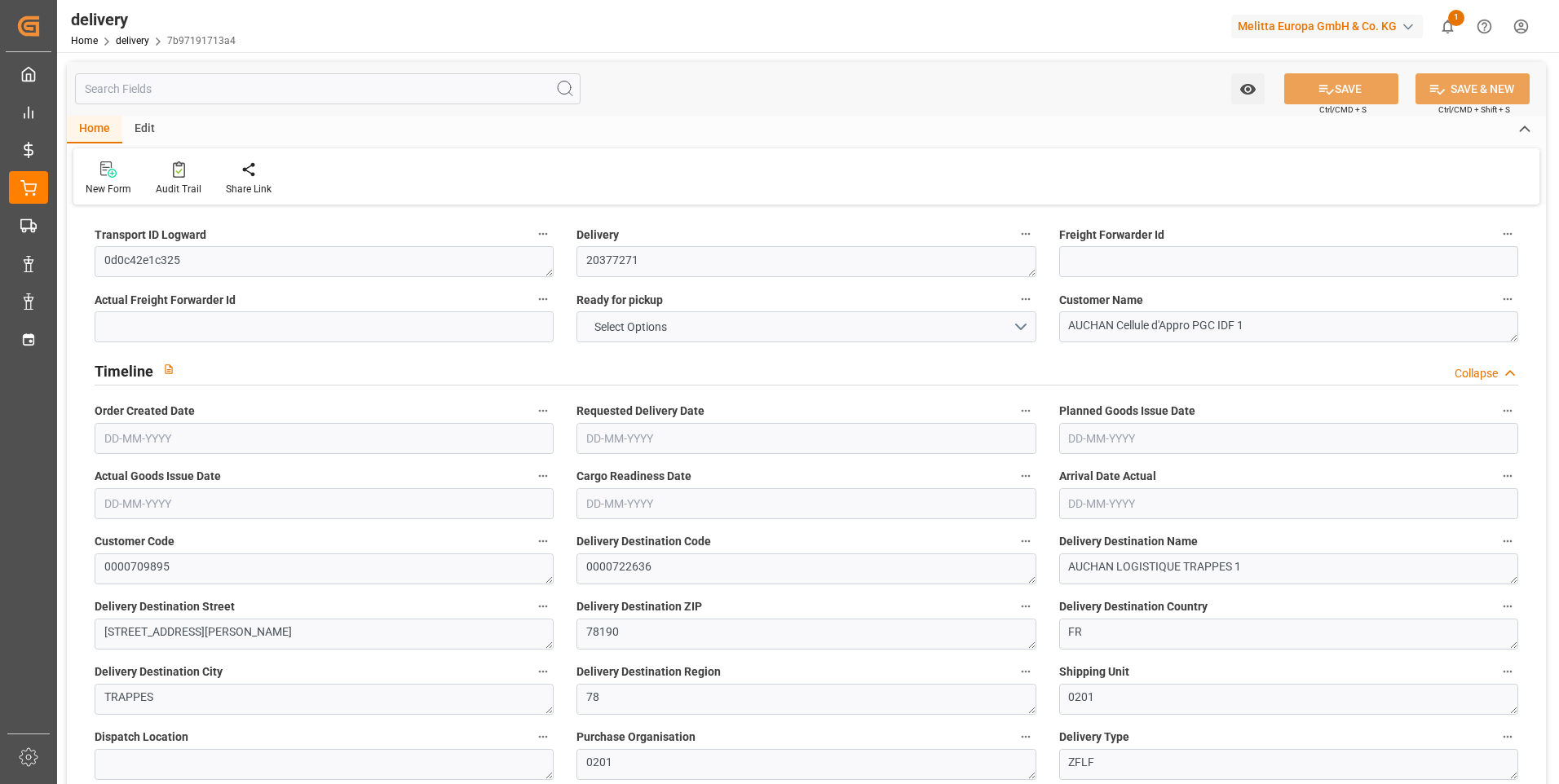
type input "0"
type input "-2.0156"
type input "59.6333"
type input "57.6177"
type input "0"
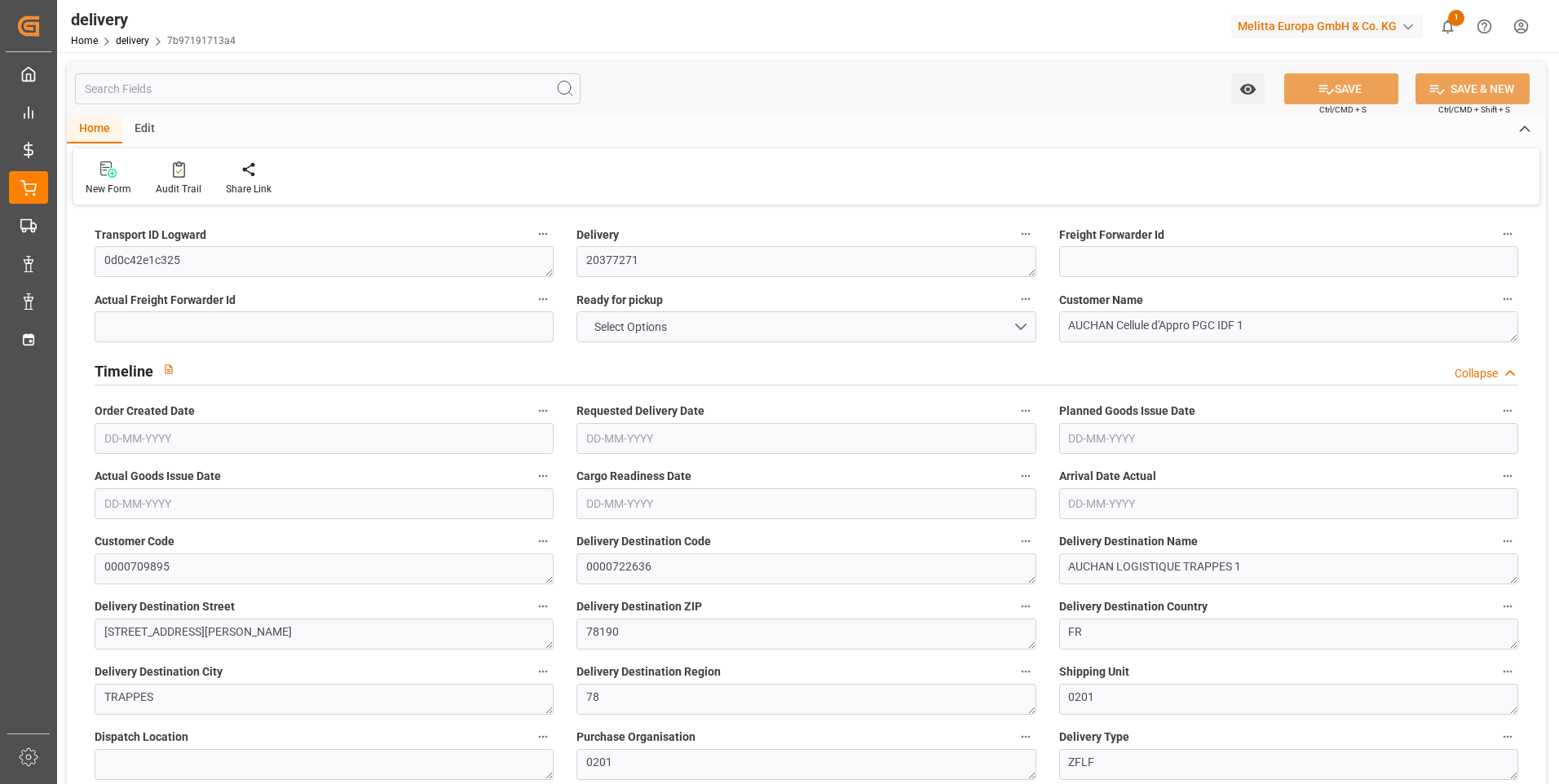
type input "37.08"
type input "1.5"
type input "1.3"
type input "0"
type input "12"
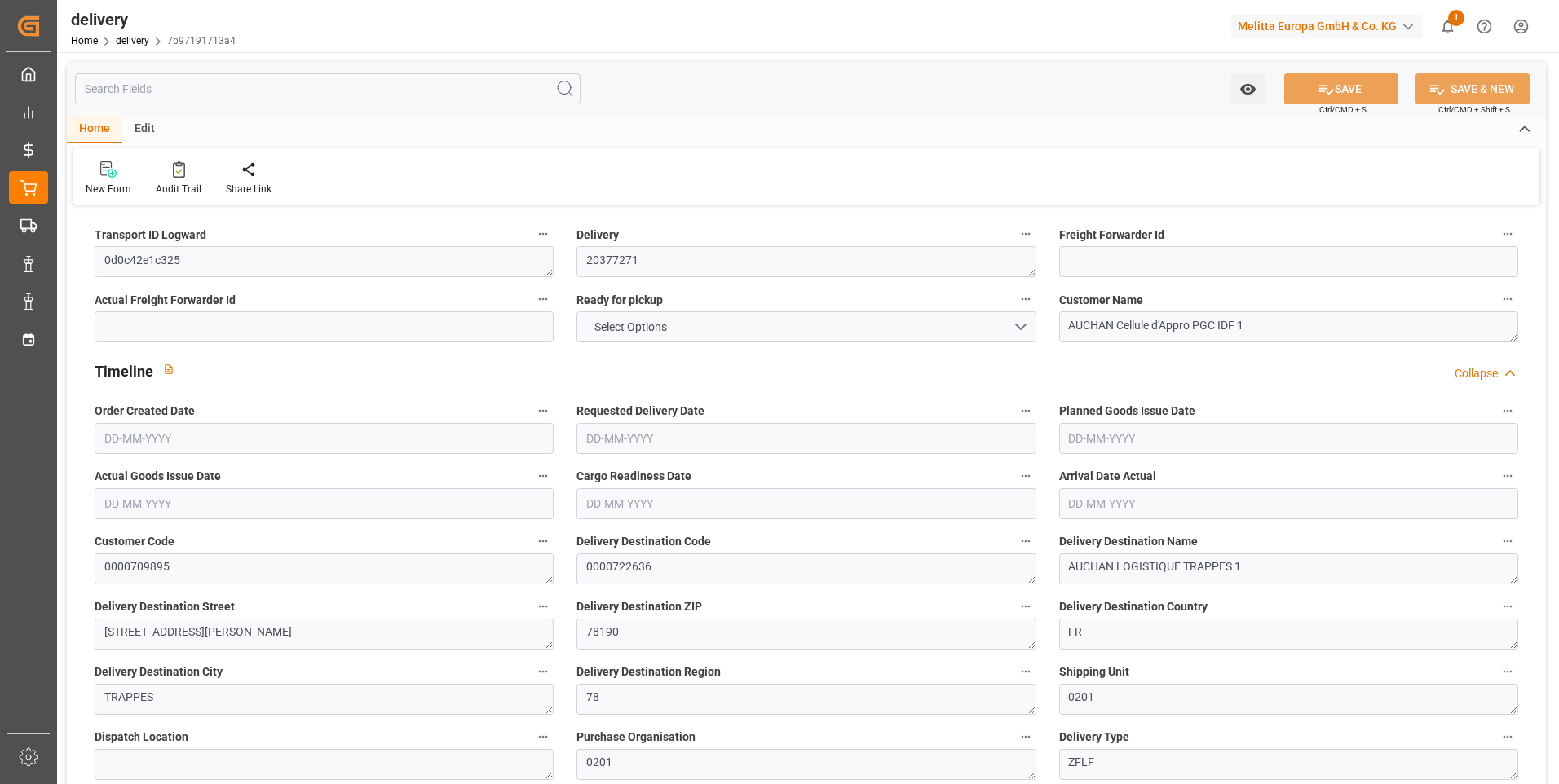
type input "205.592"
type input "101"
type input "0"
type input "[DATE]"
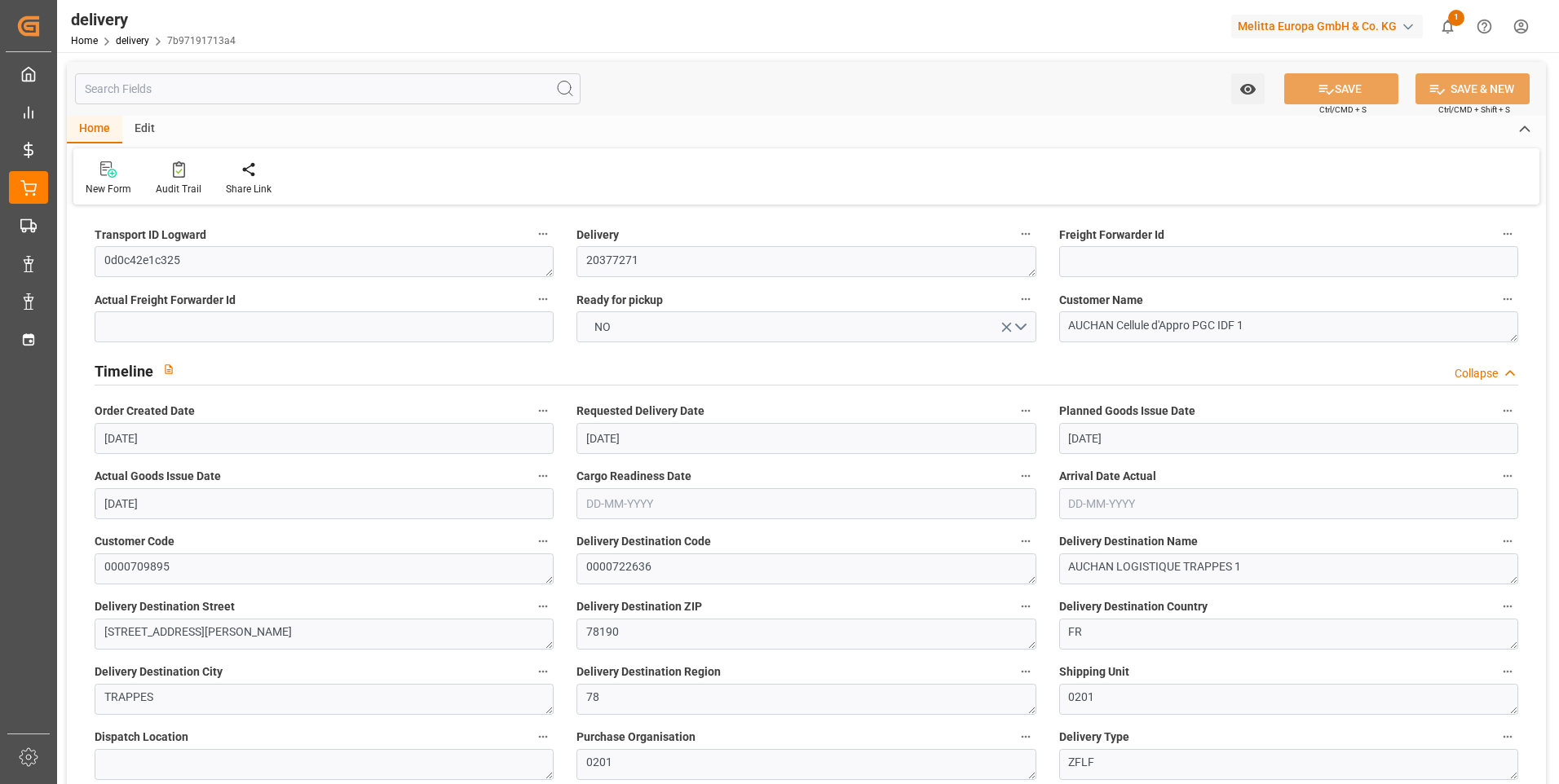
type input "[DATE]"
type input "[DATE] 11:01"
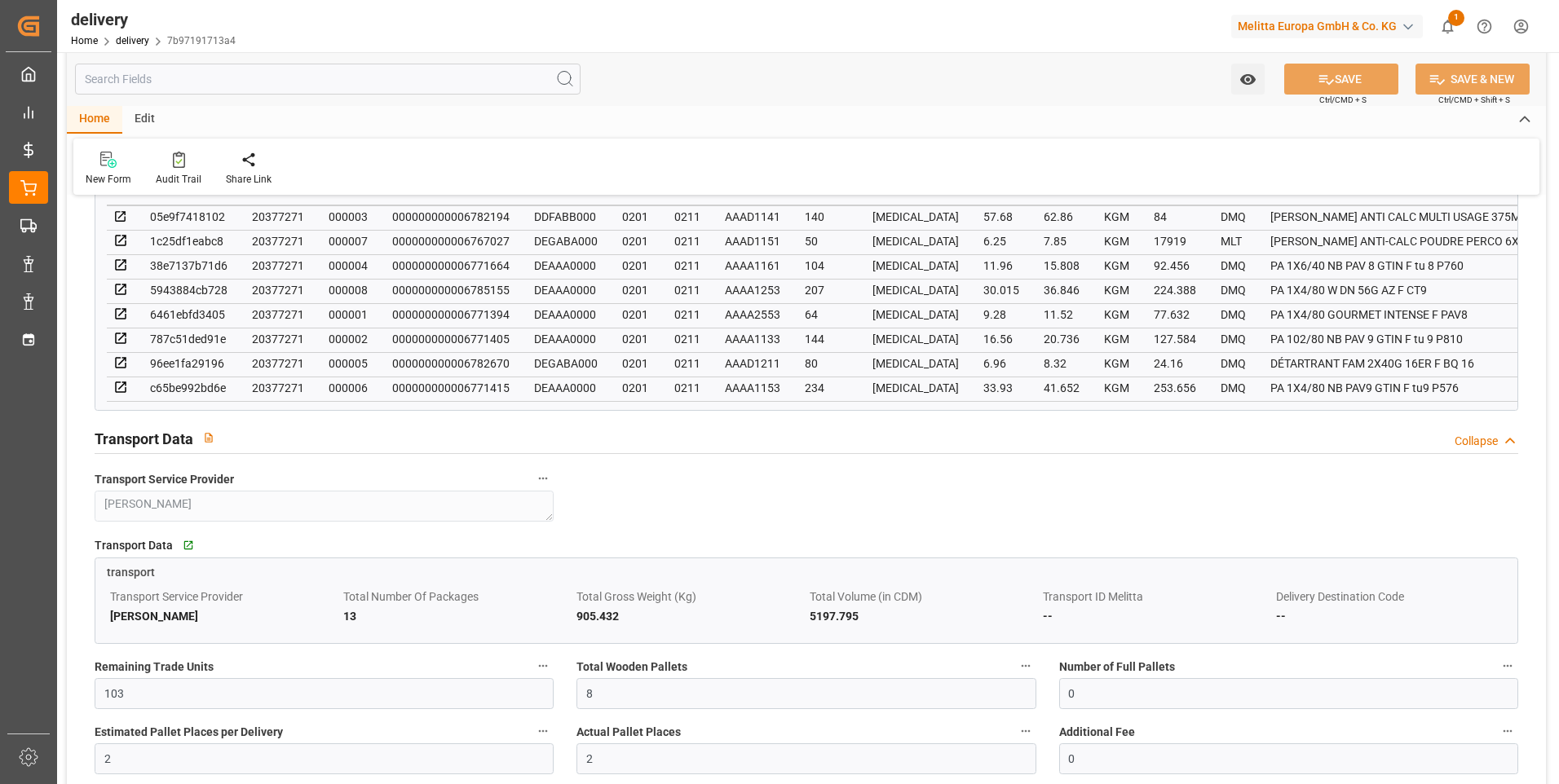
scroll to position [978, 0]
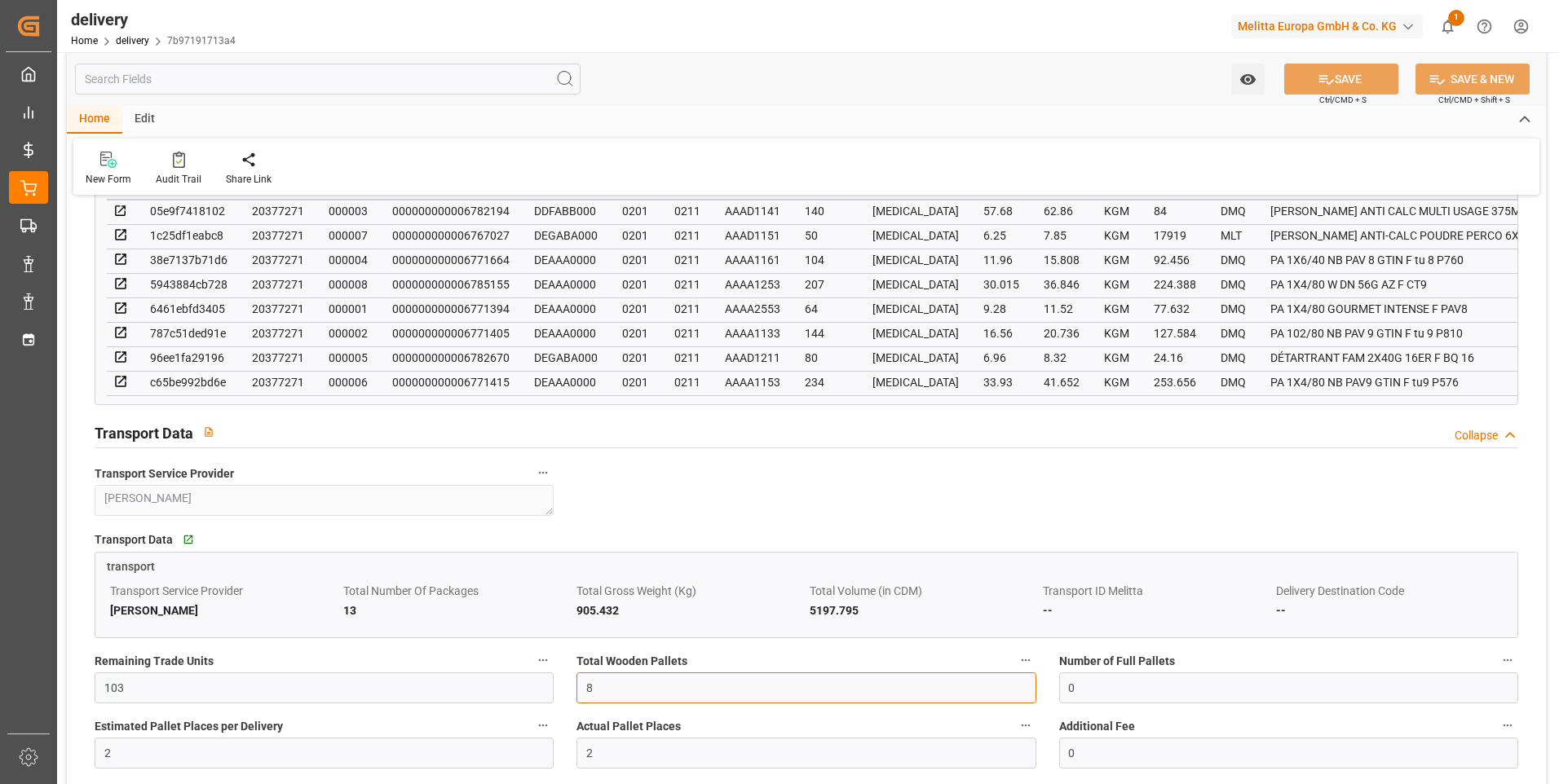
click at [610, 695] on input "8" at bounding box center [806, 688] width 459 height 31
type input "0"
type input "6"
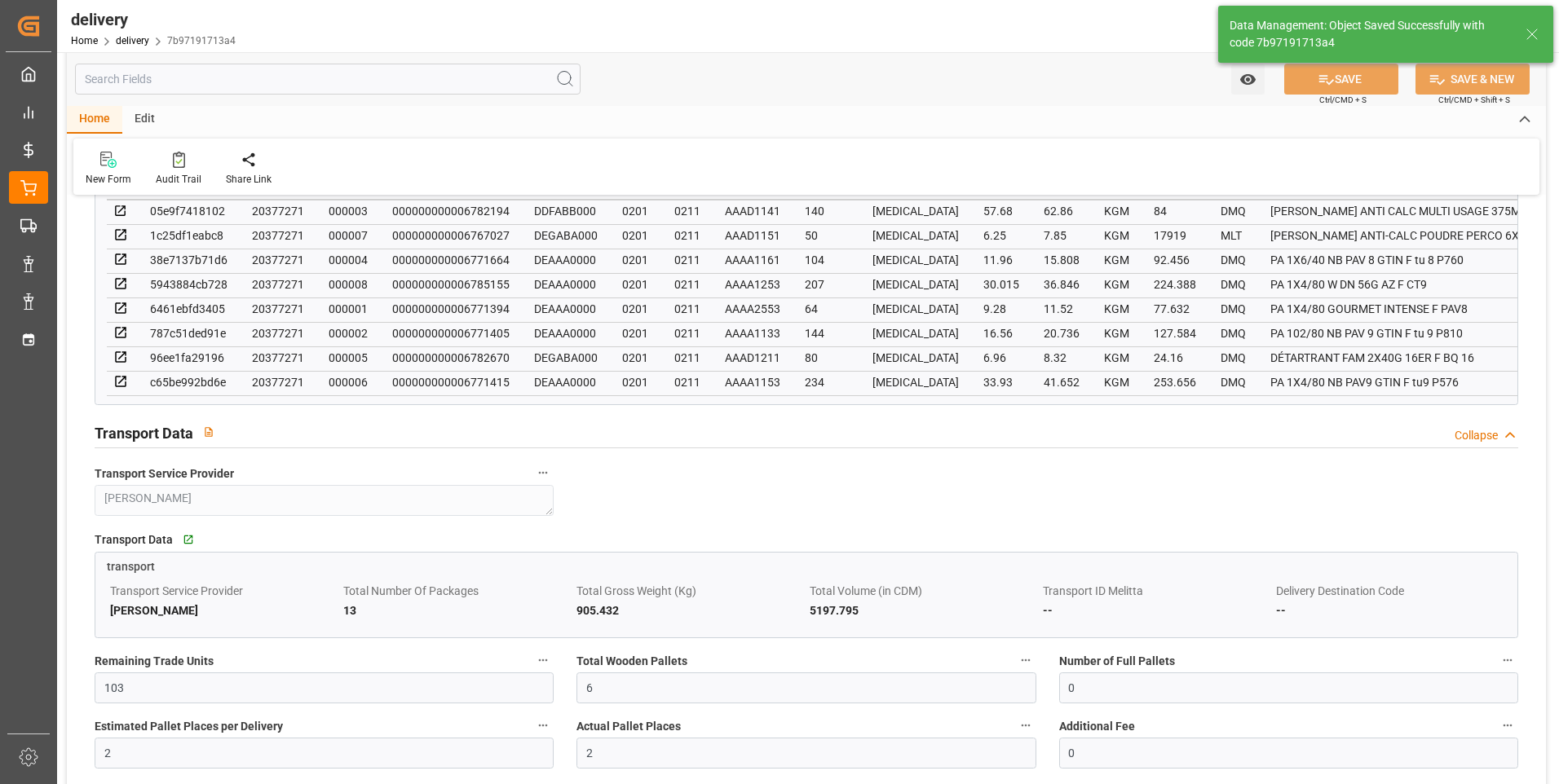
type input "9"
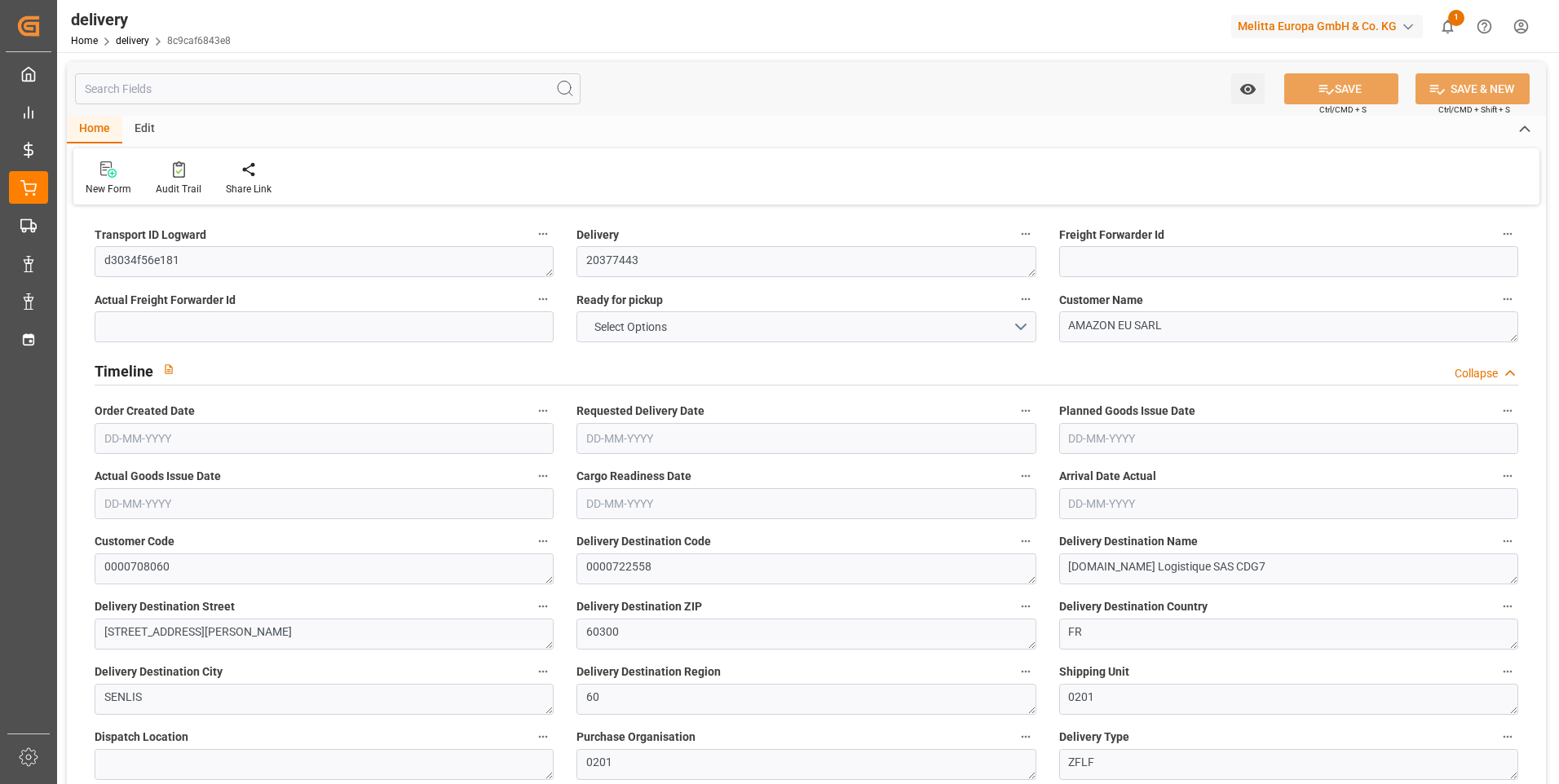
type input "5"
type input "1047.082"
type input "1338.914"
type input "5553.079"
type input "557"
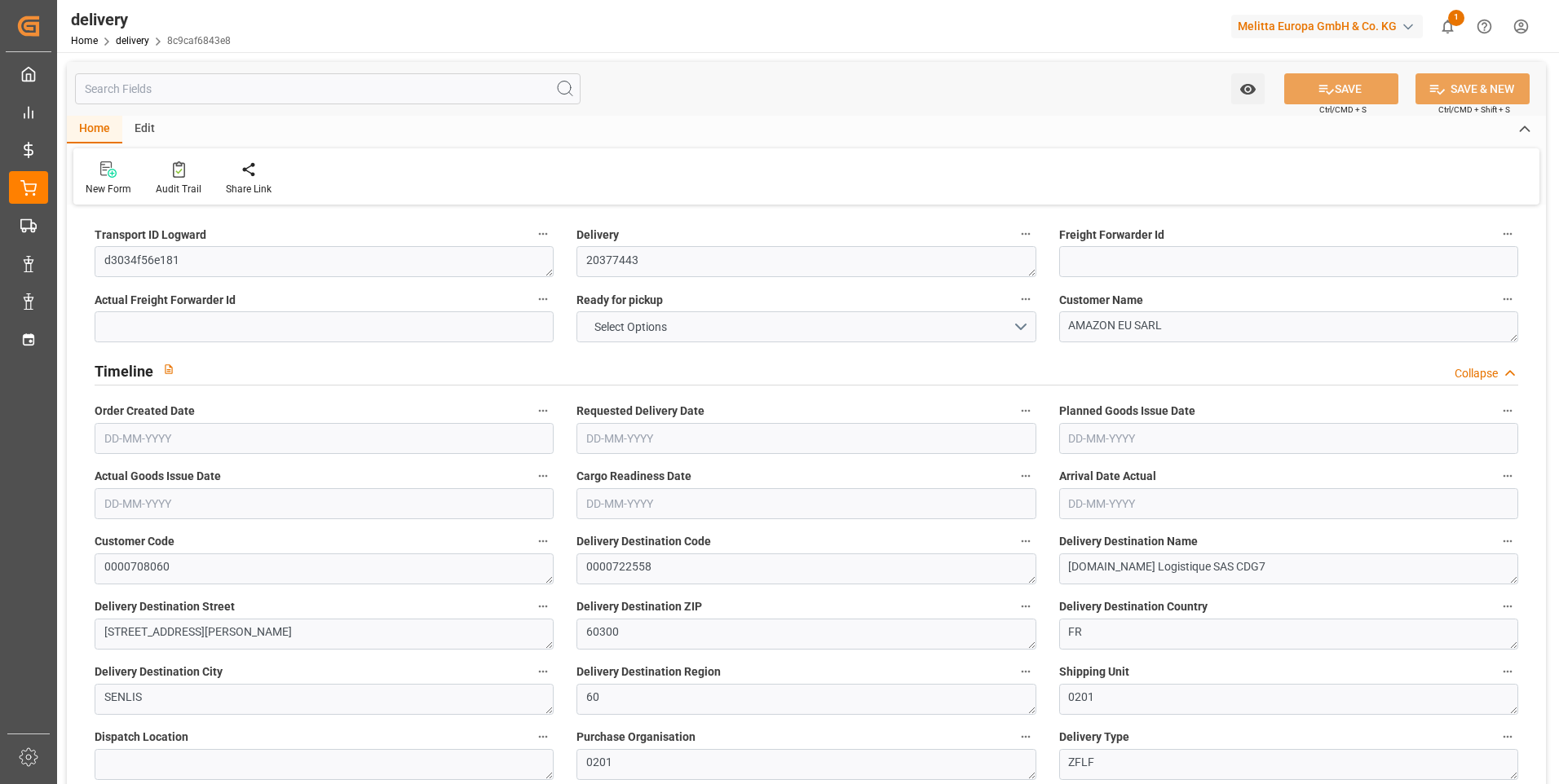
type input "4"
type input "0"
type input "4"
type input "0"
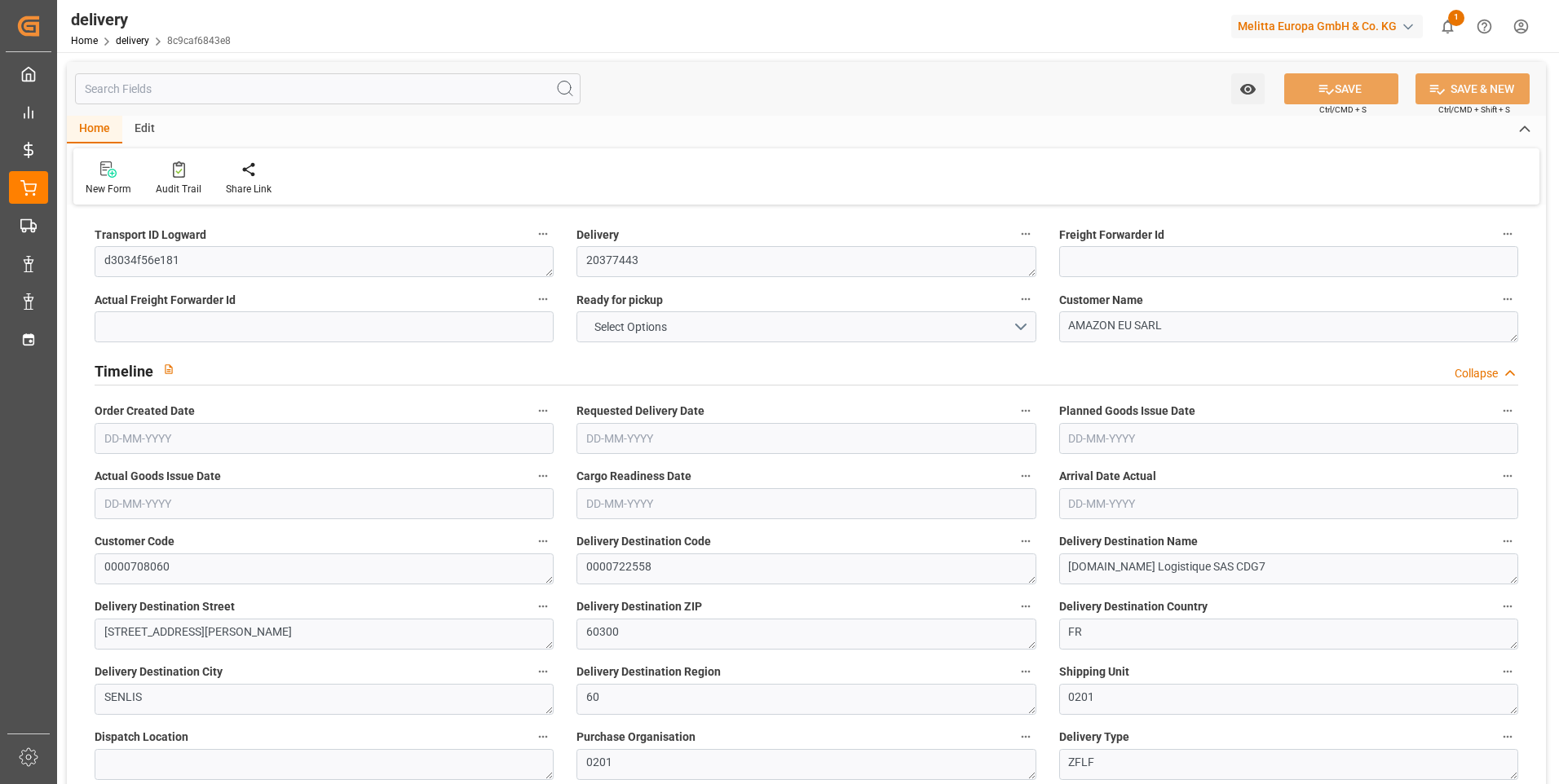
type input "0"
type input "102.3644"
type input "0"
type input "200.52"
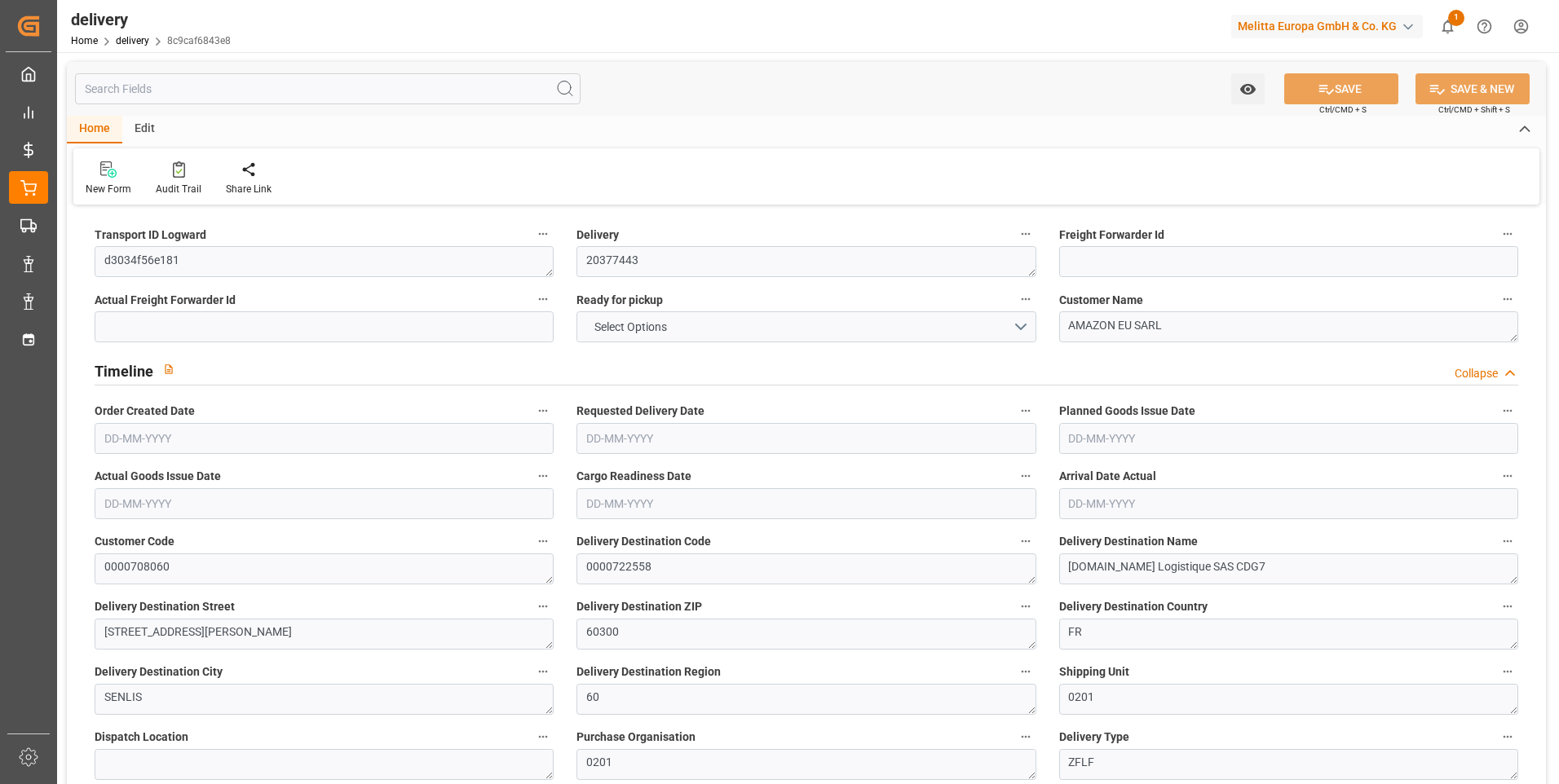
type input "1.5"
type input "1.3"
type input "0"
type input "6"
type input "1226.77"
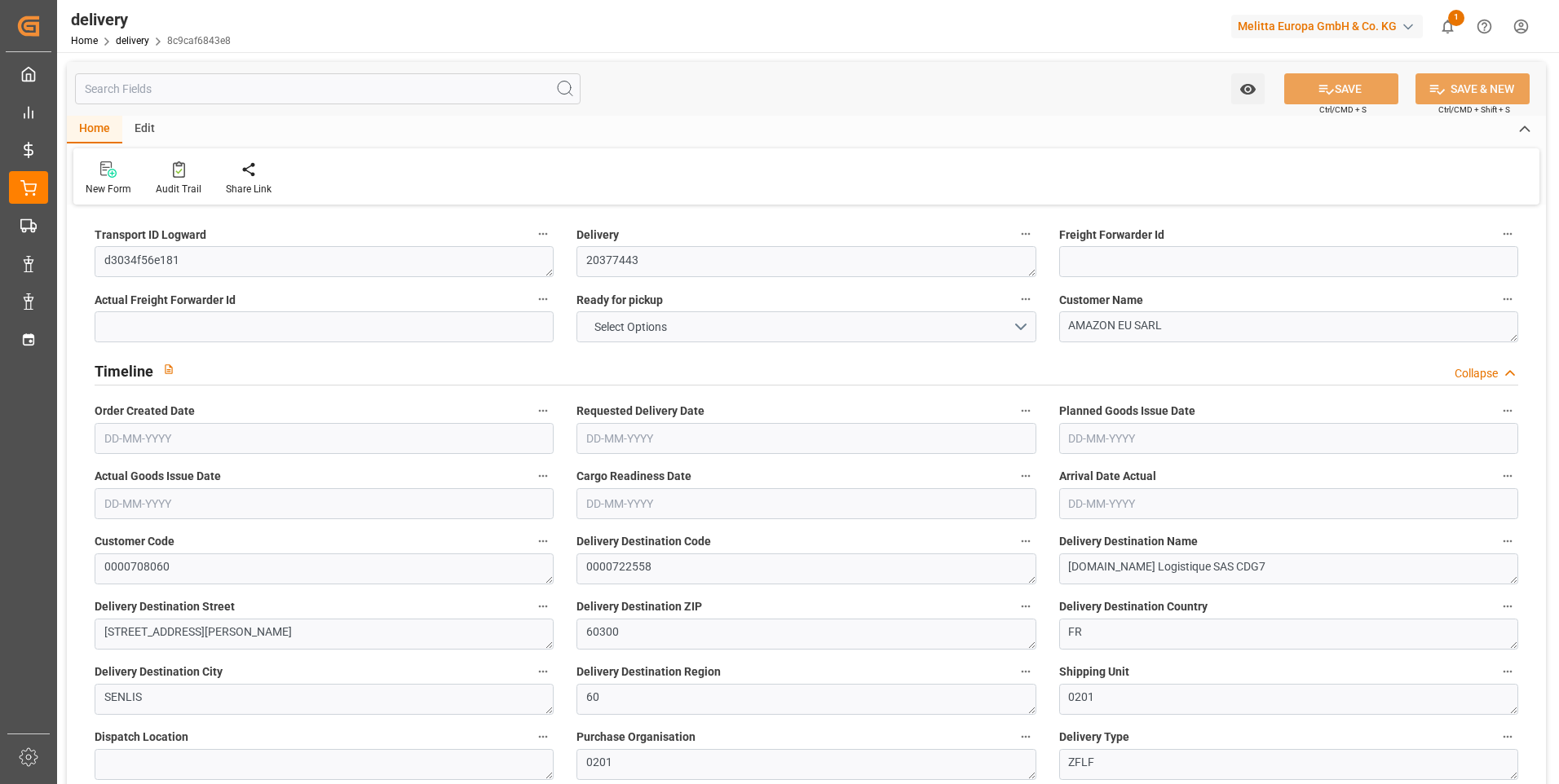
type input "101"
type input "1243.5068"
type input "0.0799"
type input "0"
type input "[DATE]"
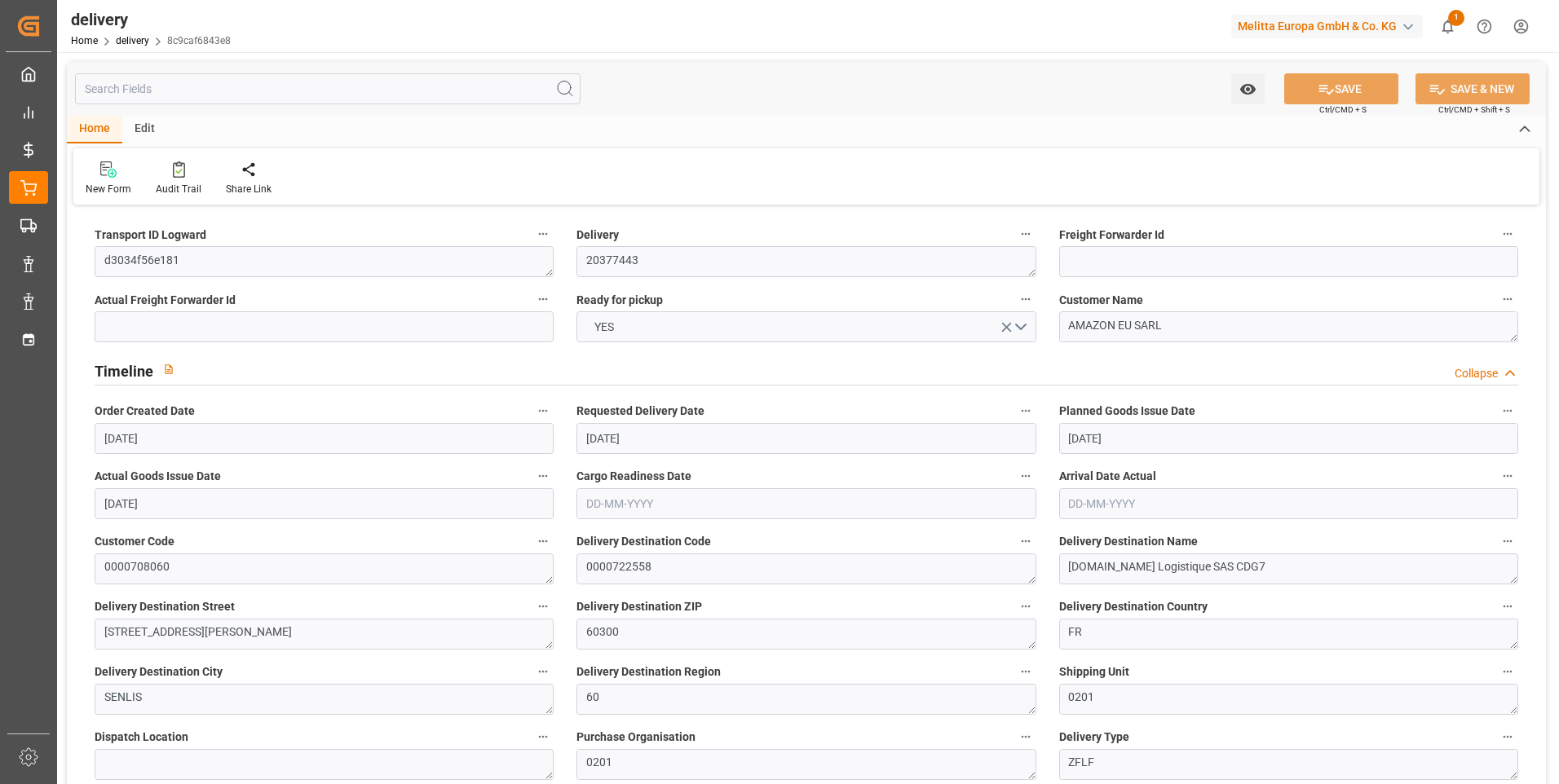
type input "10-09-2025"
type input "[DATE]"
type input "03-09-2025 11:01"
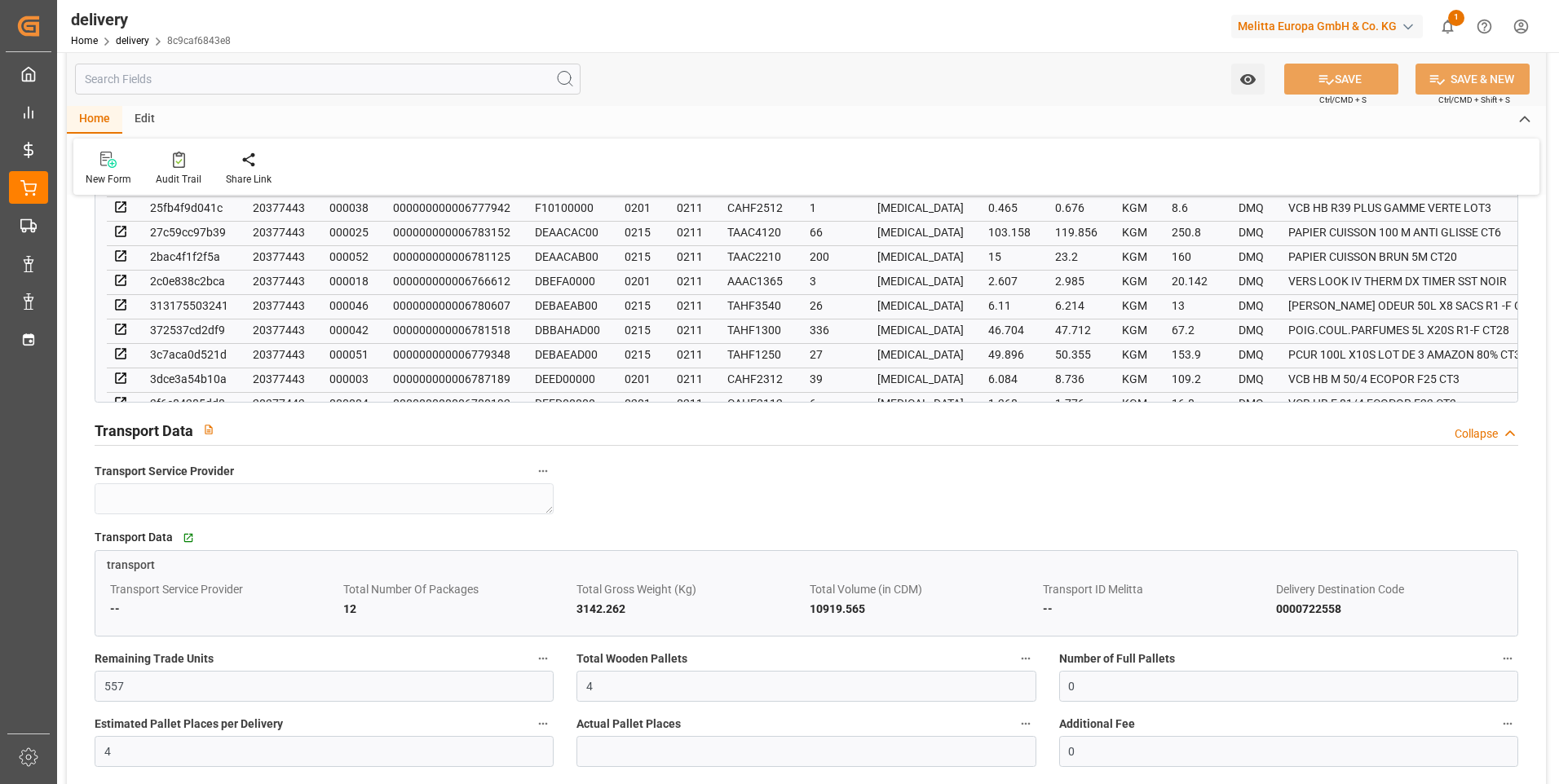
scroll to position [1386, 0]
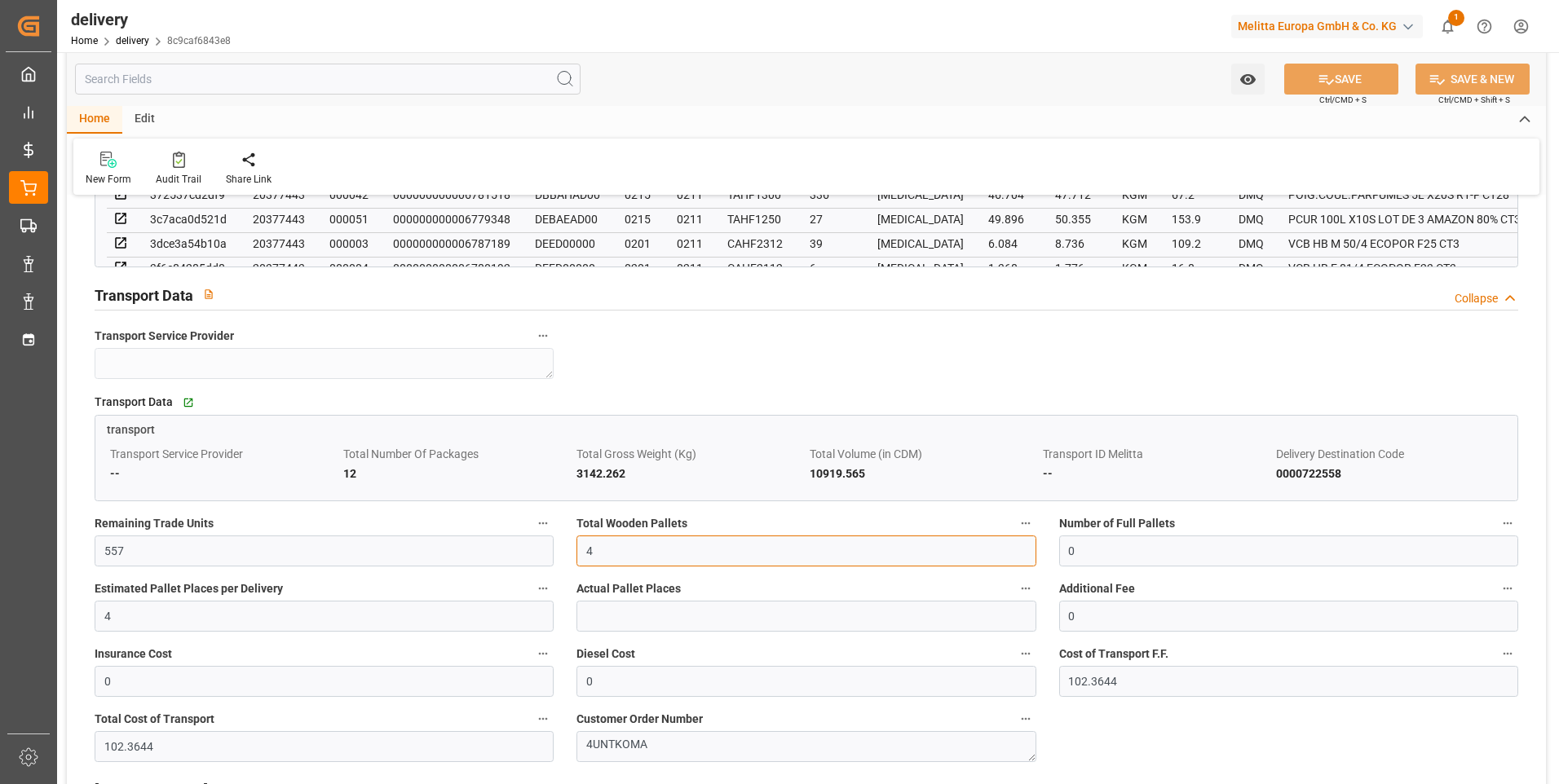
click at [610, 559] on input "4" at bounding box center [806, 551] width 459 height 31
type input "5"
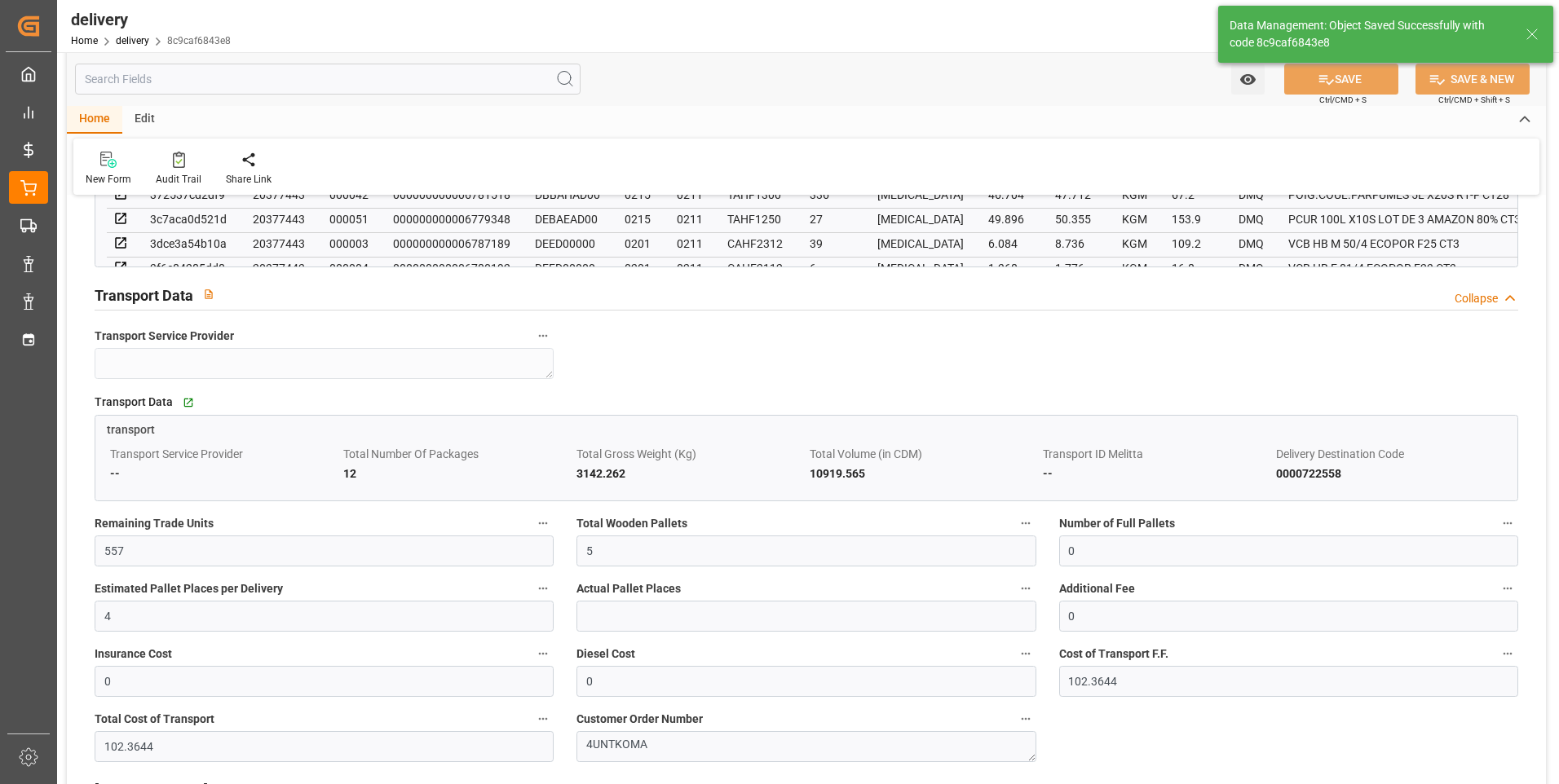
type input "7.5"
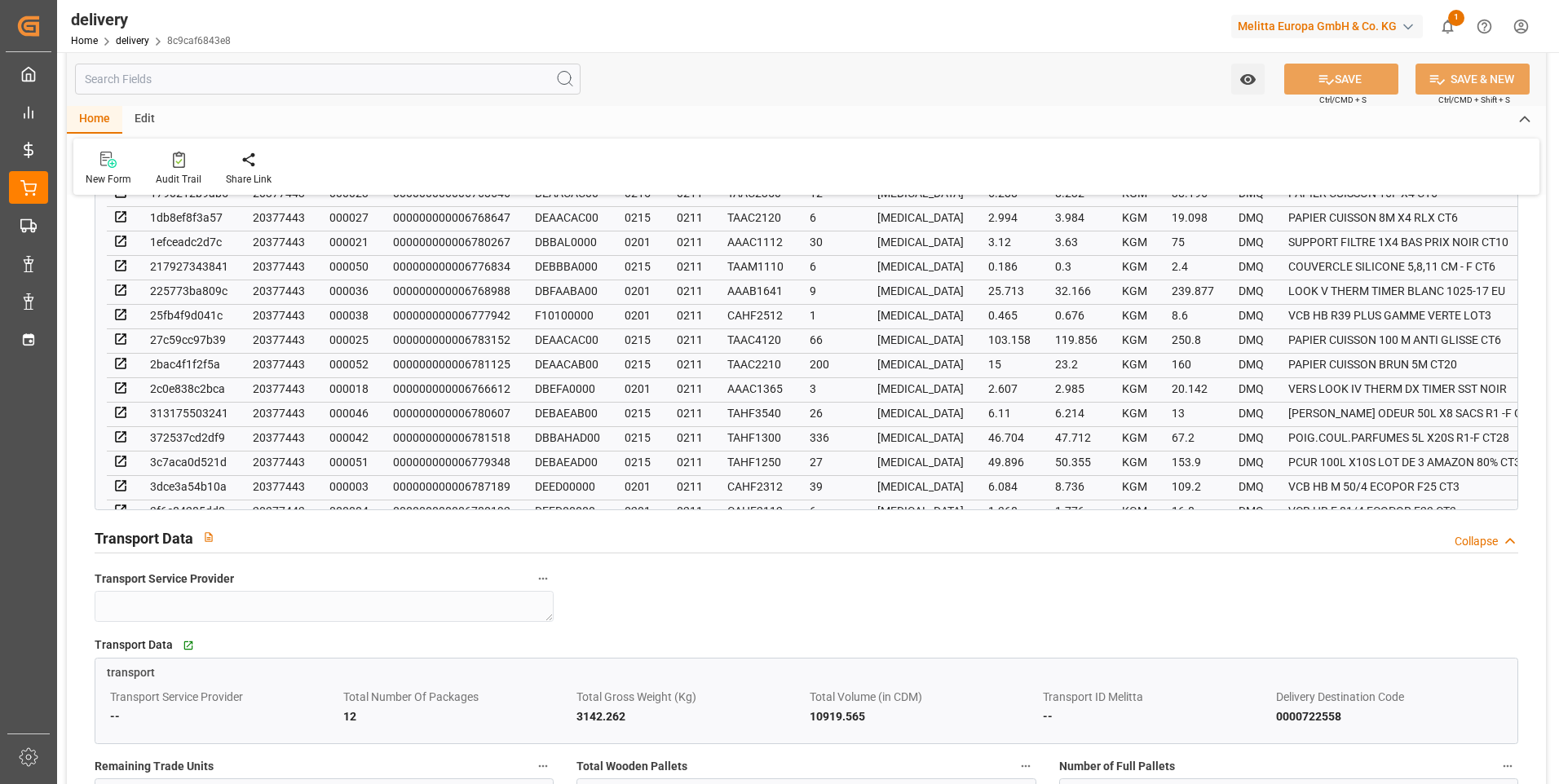
scroll to position [1141, 0]
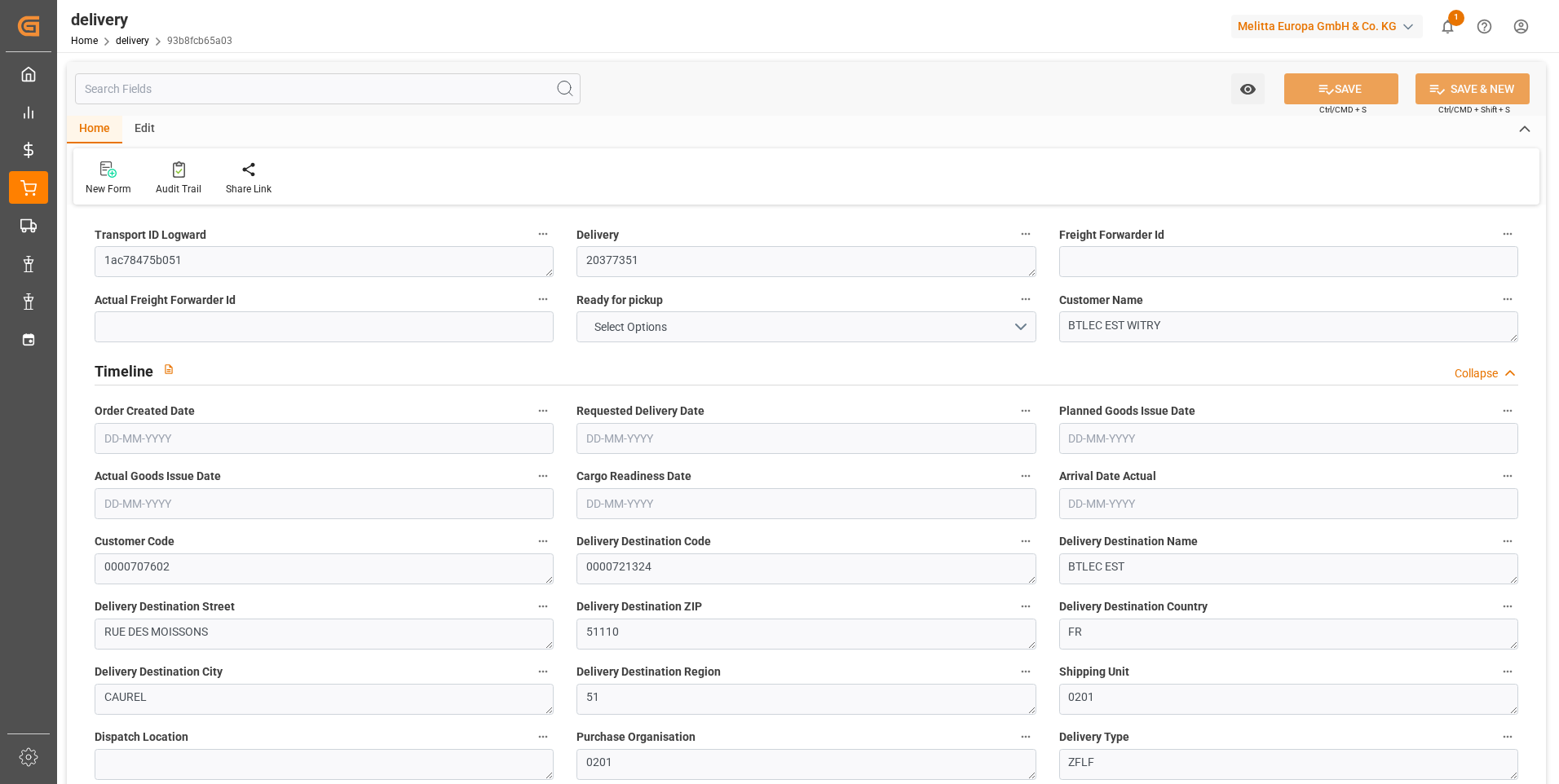
type input "4"
type input "393.57"
type input "578.626"
type input "4622.86"
type input "228"
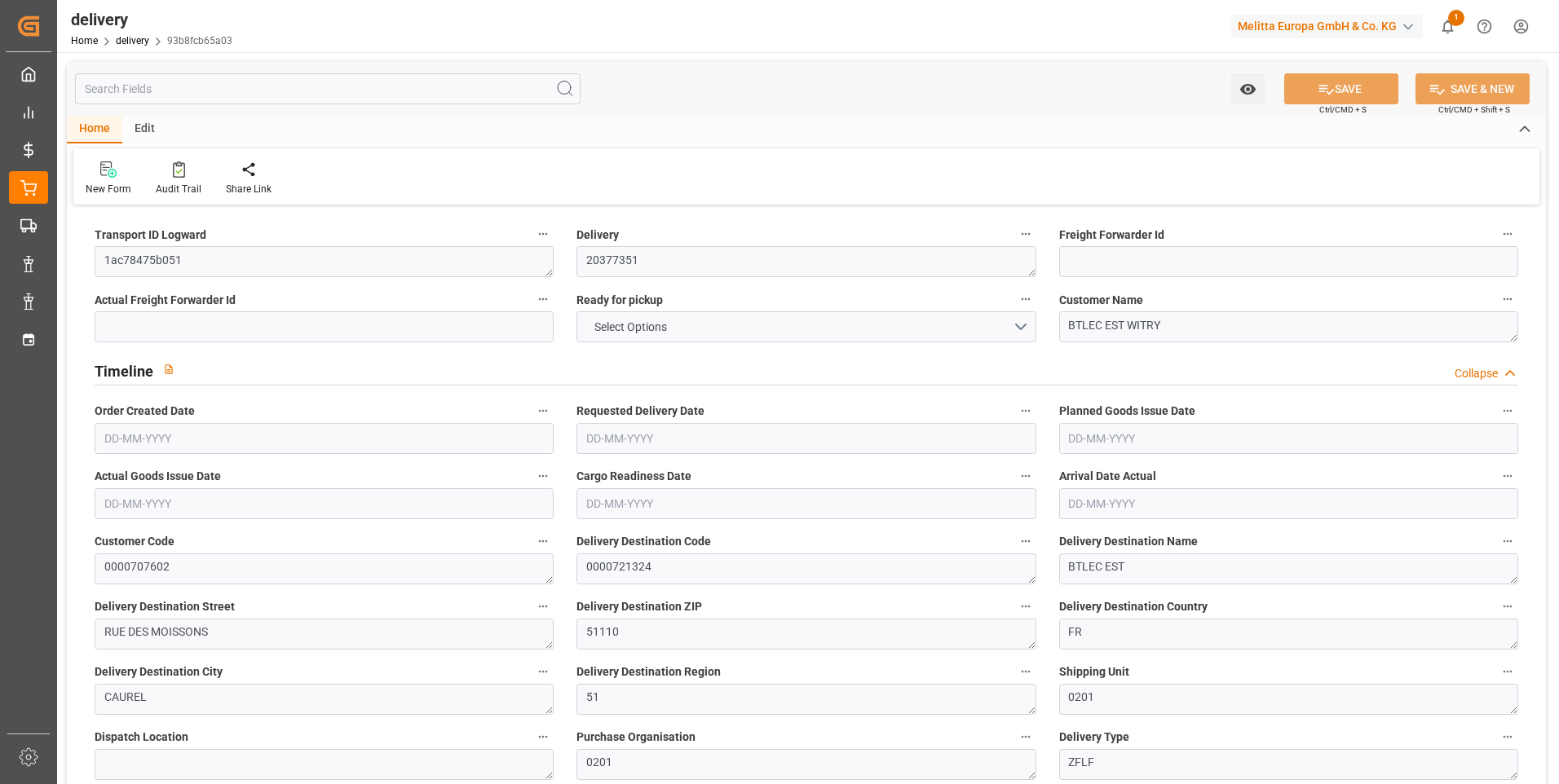
type input "3"
type input "1"
type input "3"
type input "0"
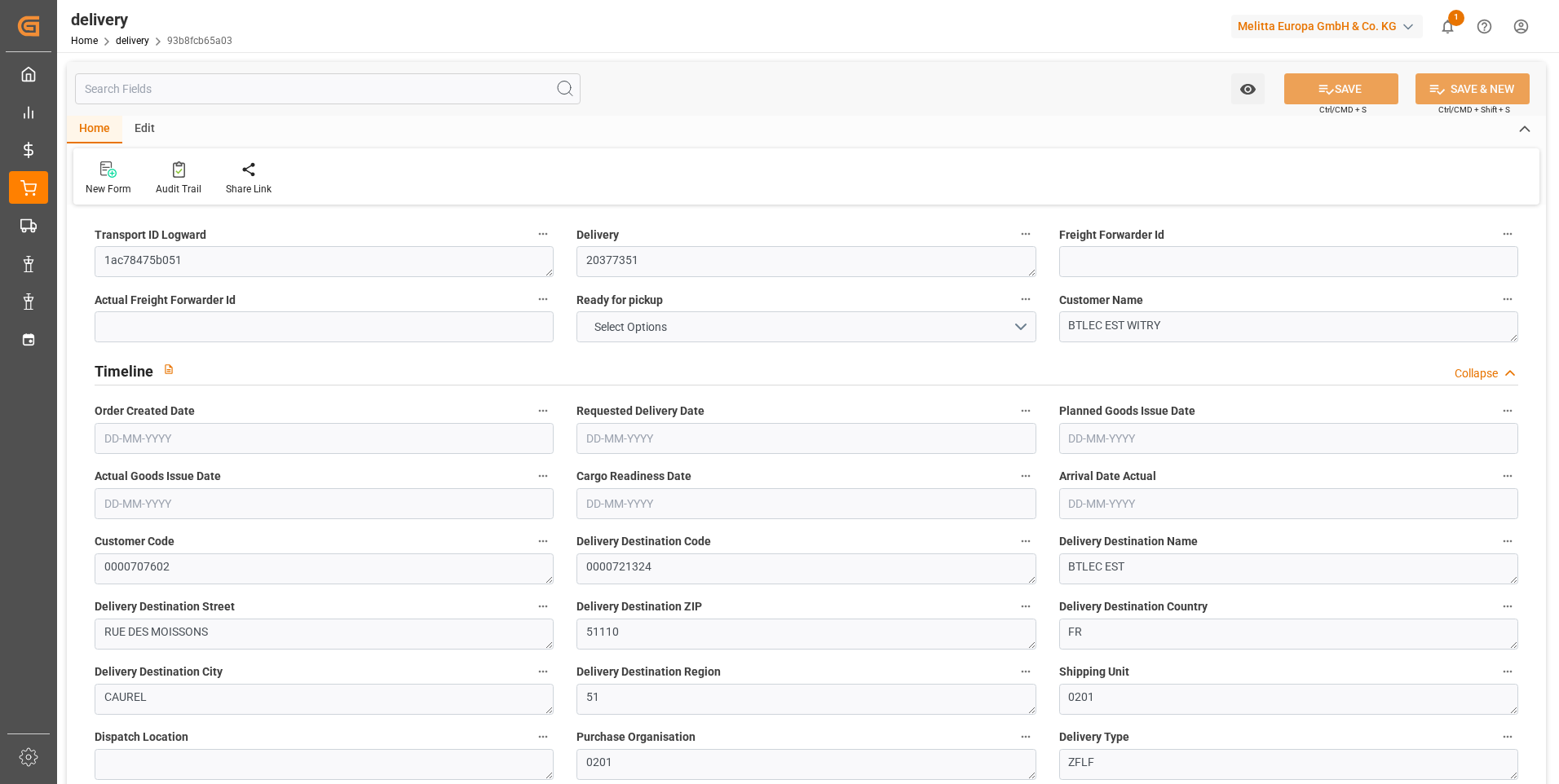
type input "0"
type input "124.98"
type input "2.45"
type input "82.08"
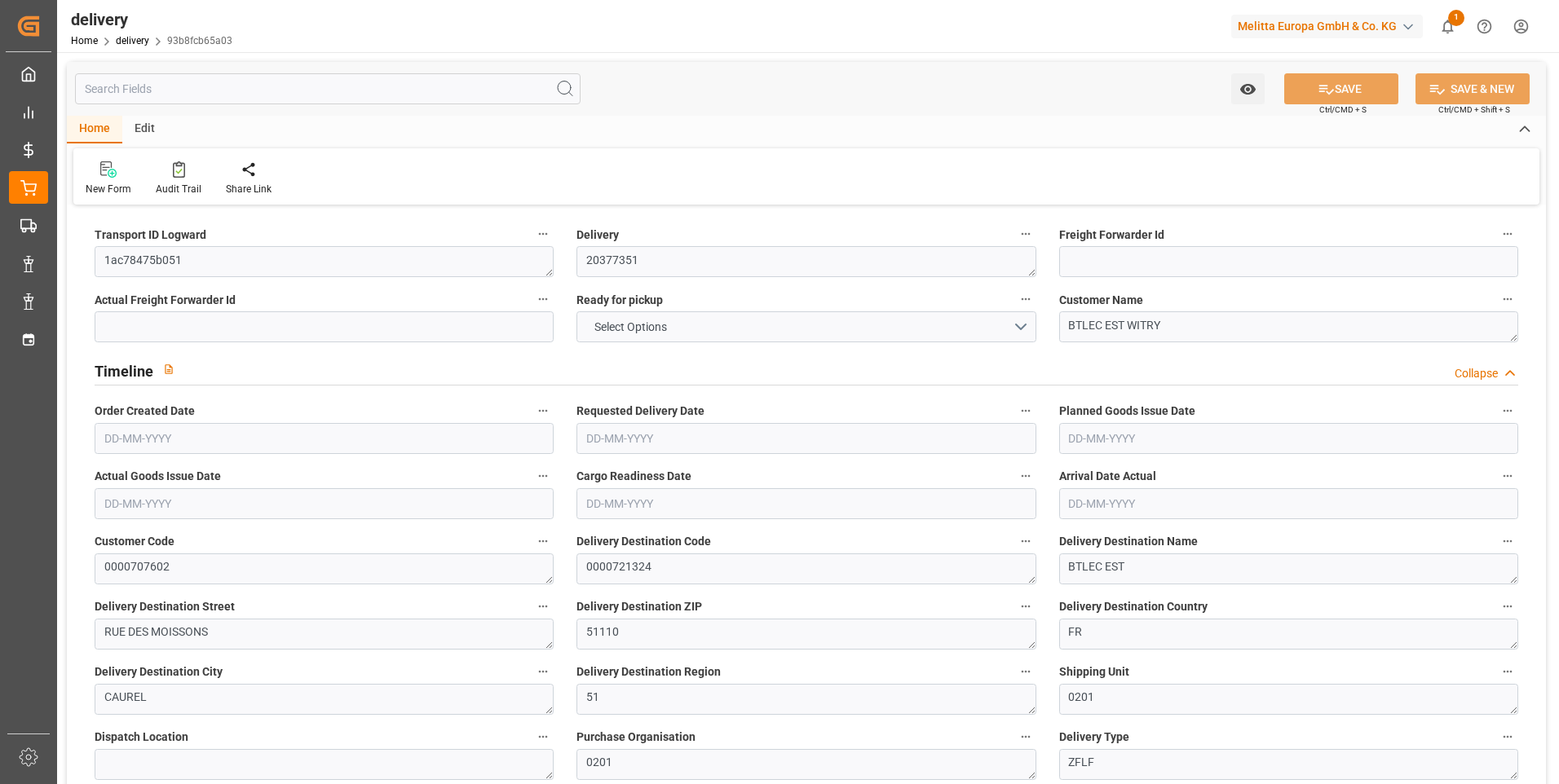
type input "1.5"
type input "1.3"
type input "0"
type input "4.5"
type input "493.602"
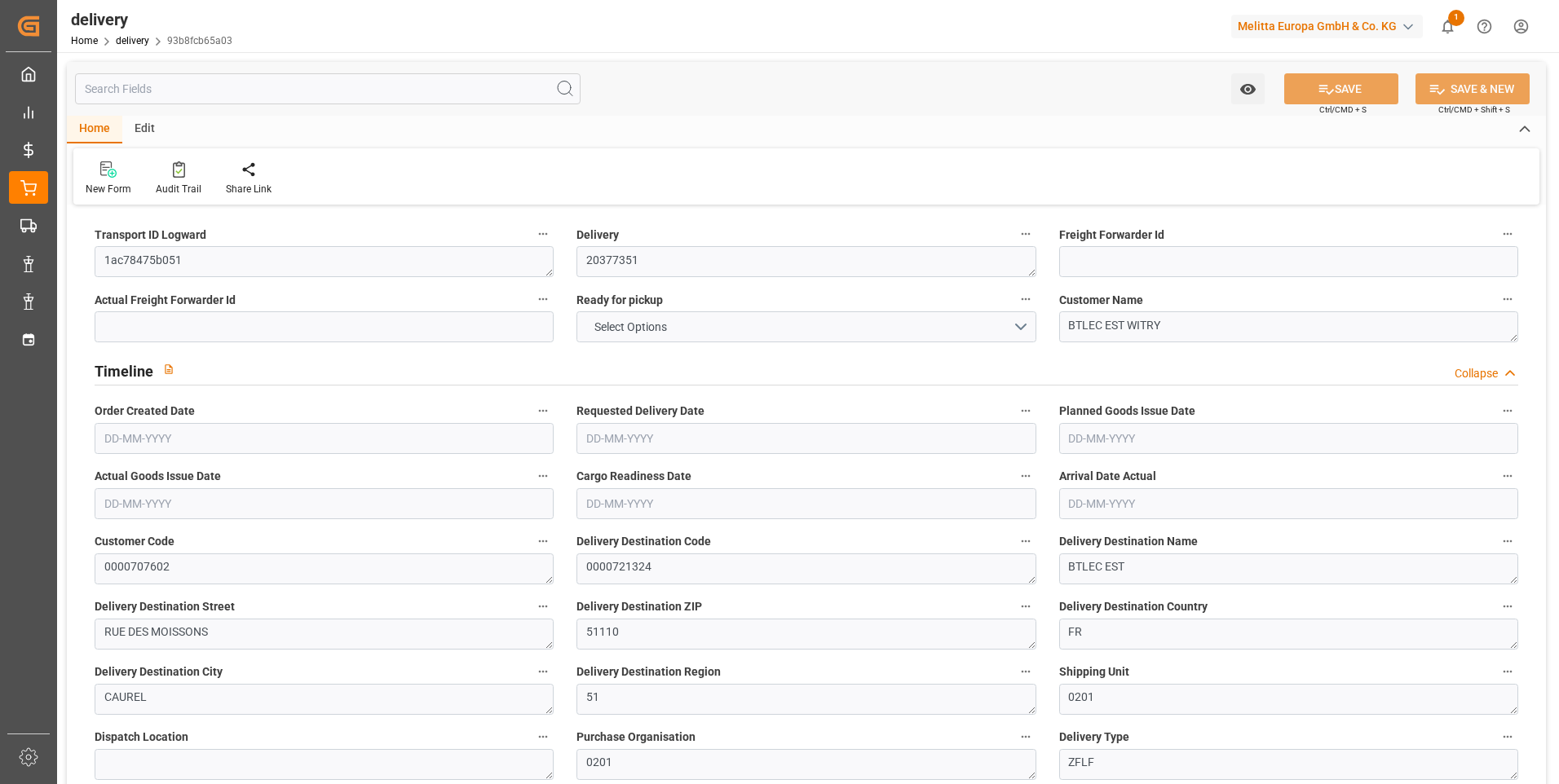
type input "101"
type input "347.2095"
type input "0.0223"
type input "0"
type input "[DATE]"
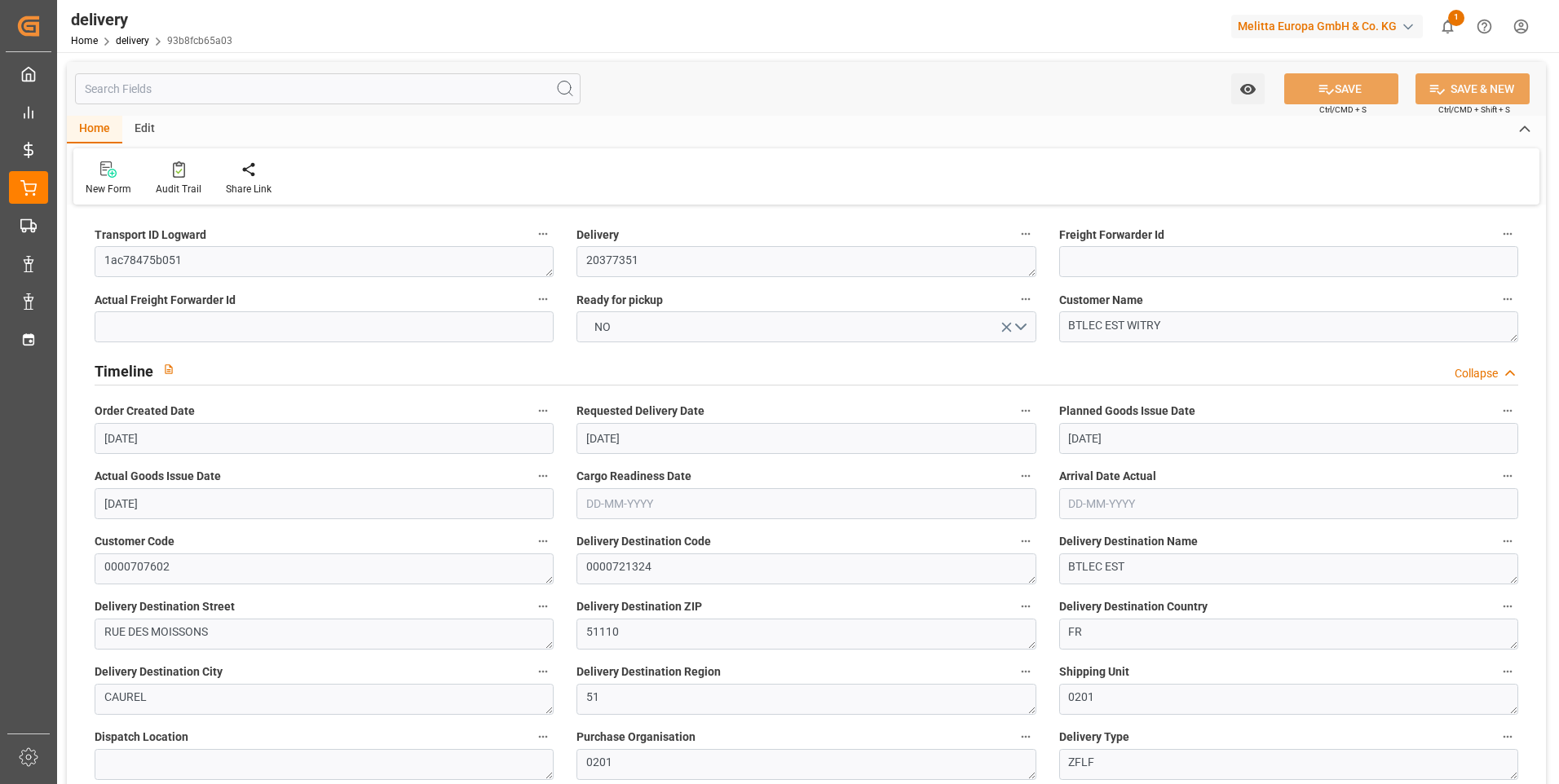
type input "[DATE]"
type input "[DATE] 11:02"
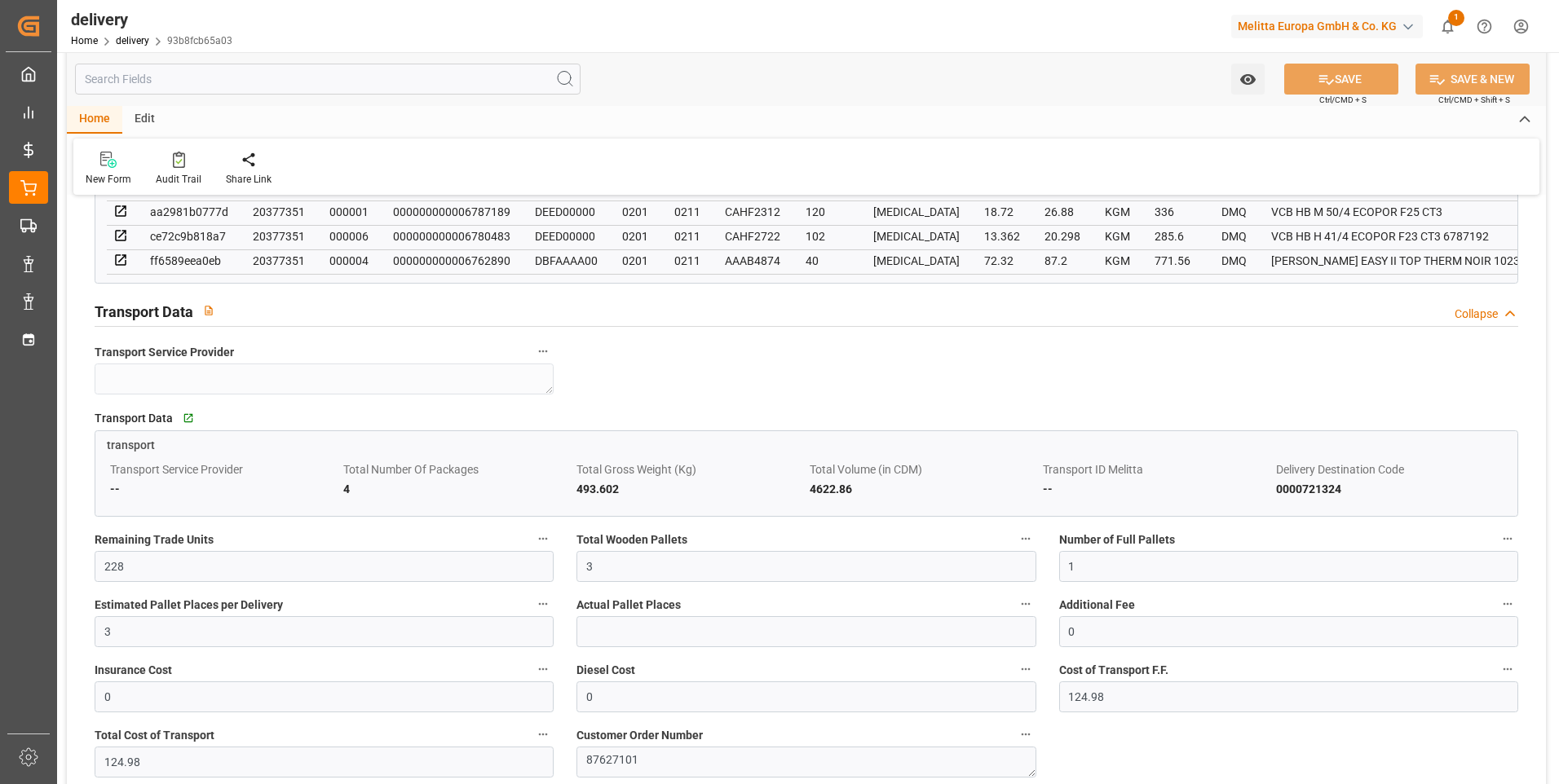
scroll to position [1141, 0]
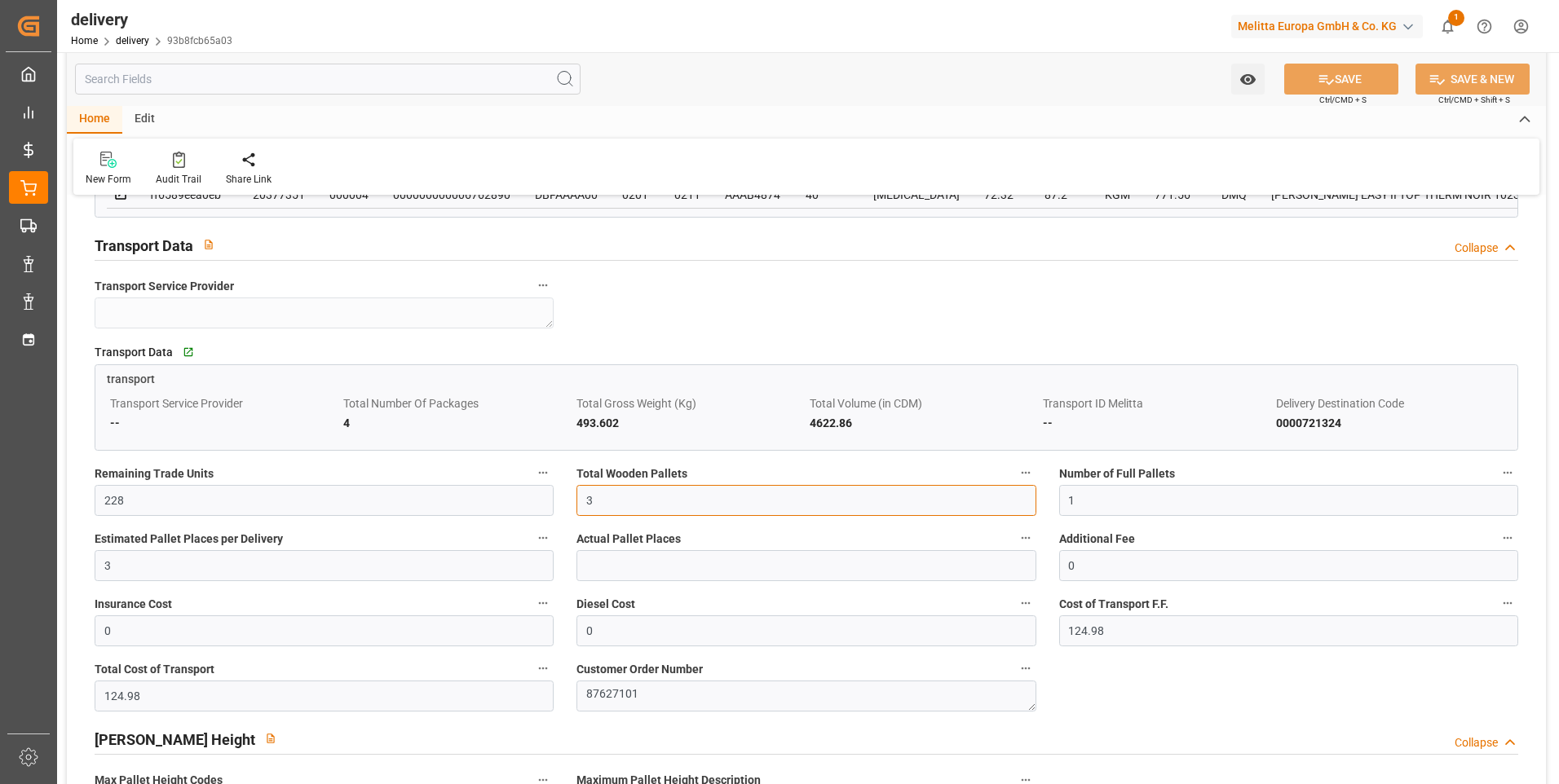
click at [659, 508] on input "3" at bounding box center [806, 501] width 459 height 31
type input "0"
type input "4"
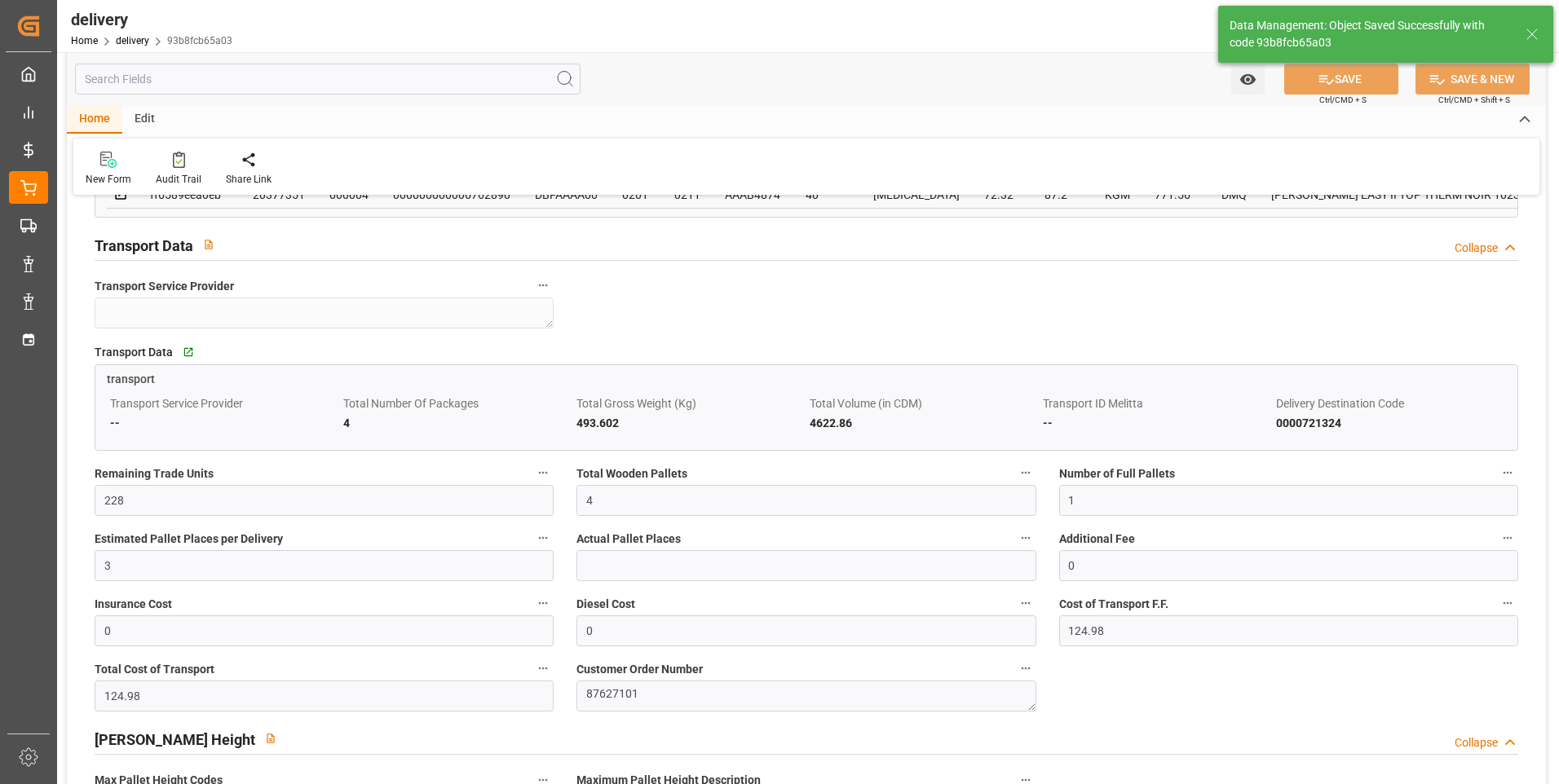
type input "6"
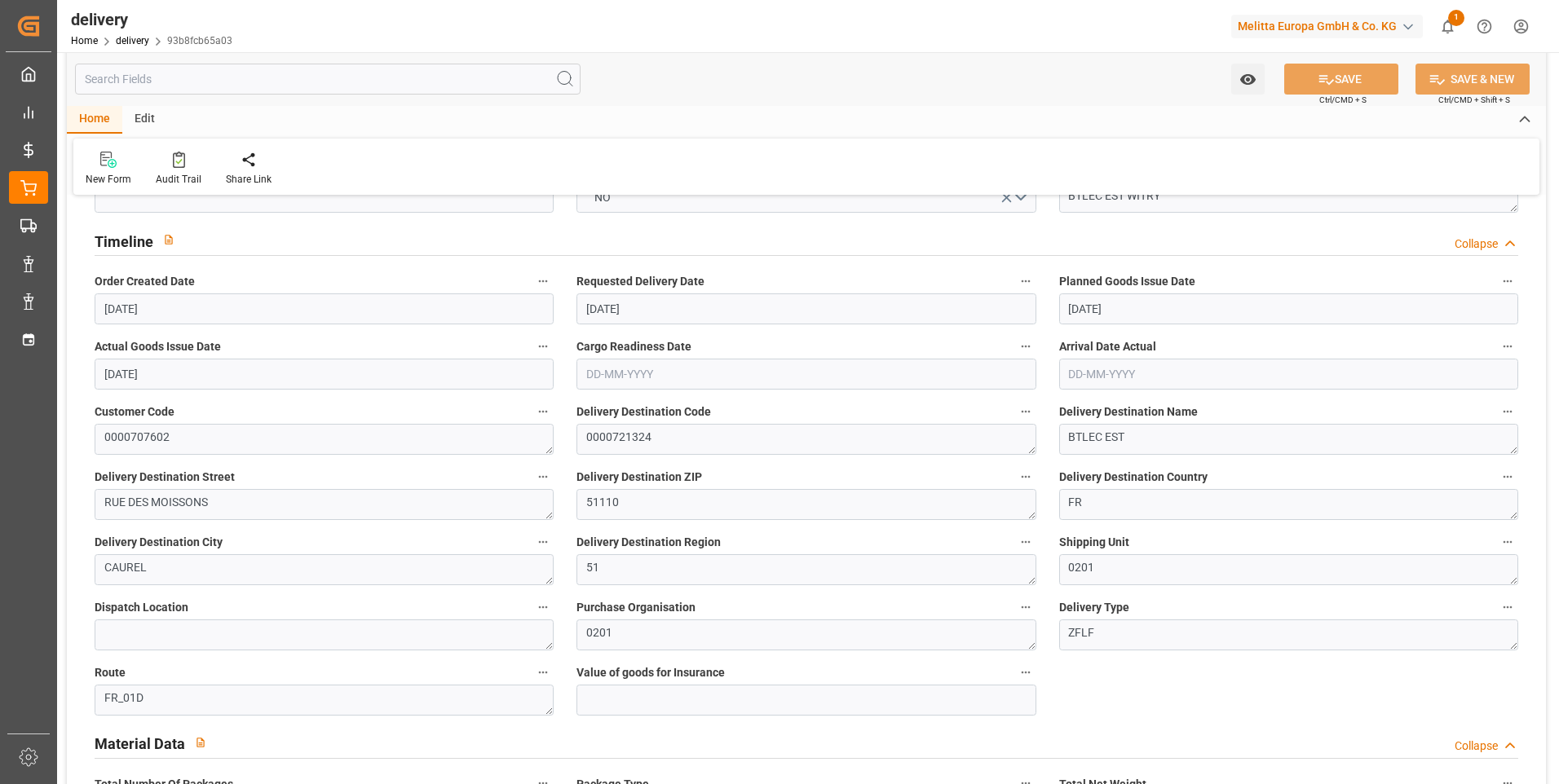
scroll to position [0, 0]
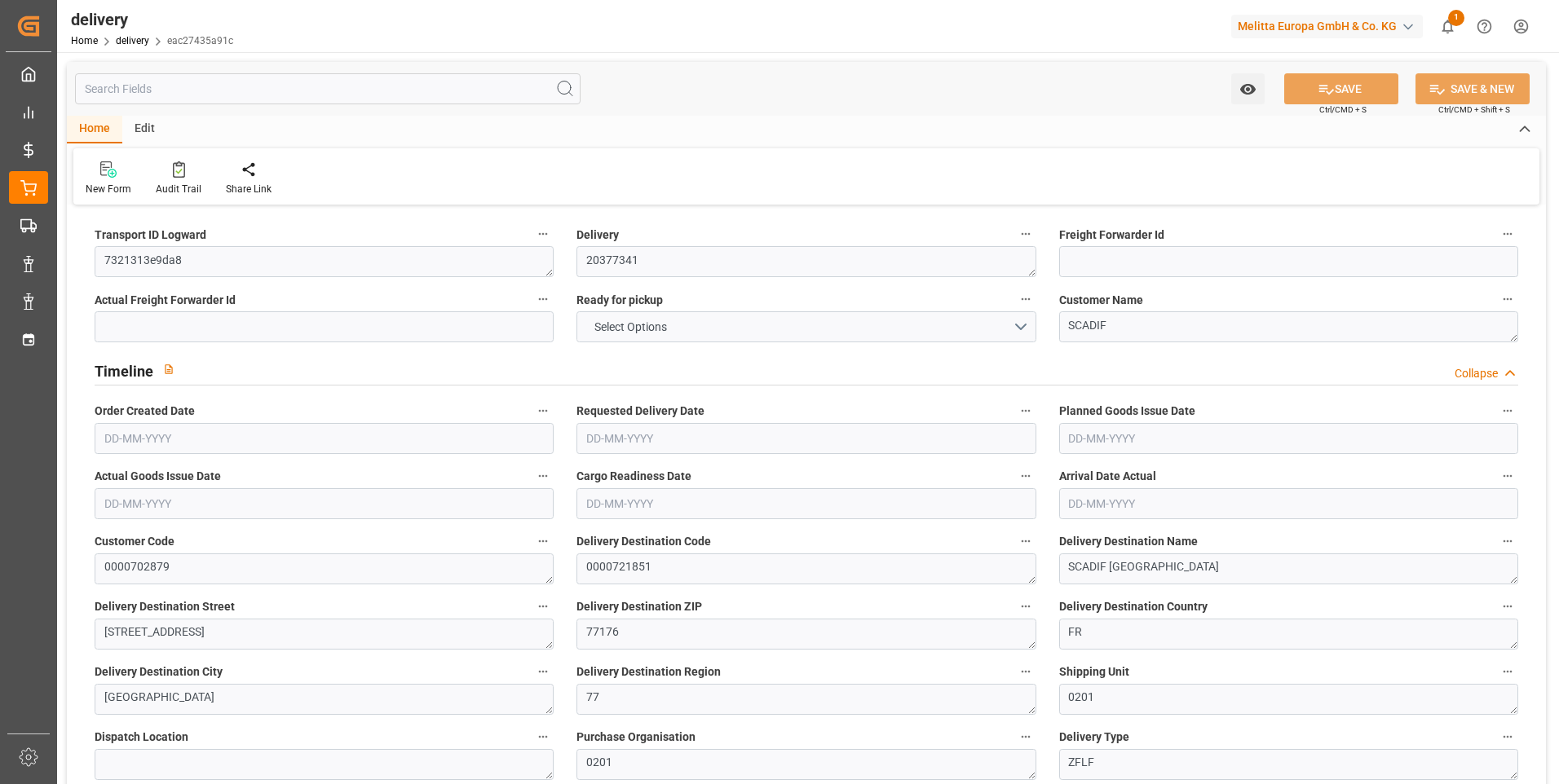
type input "3"
type input "152.688"
type input "247.624"
type input "824.8"
type input "54"
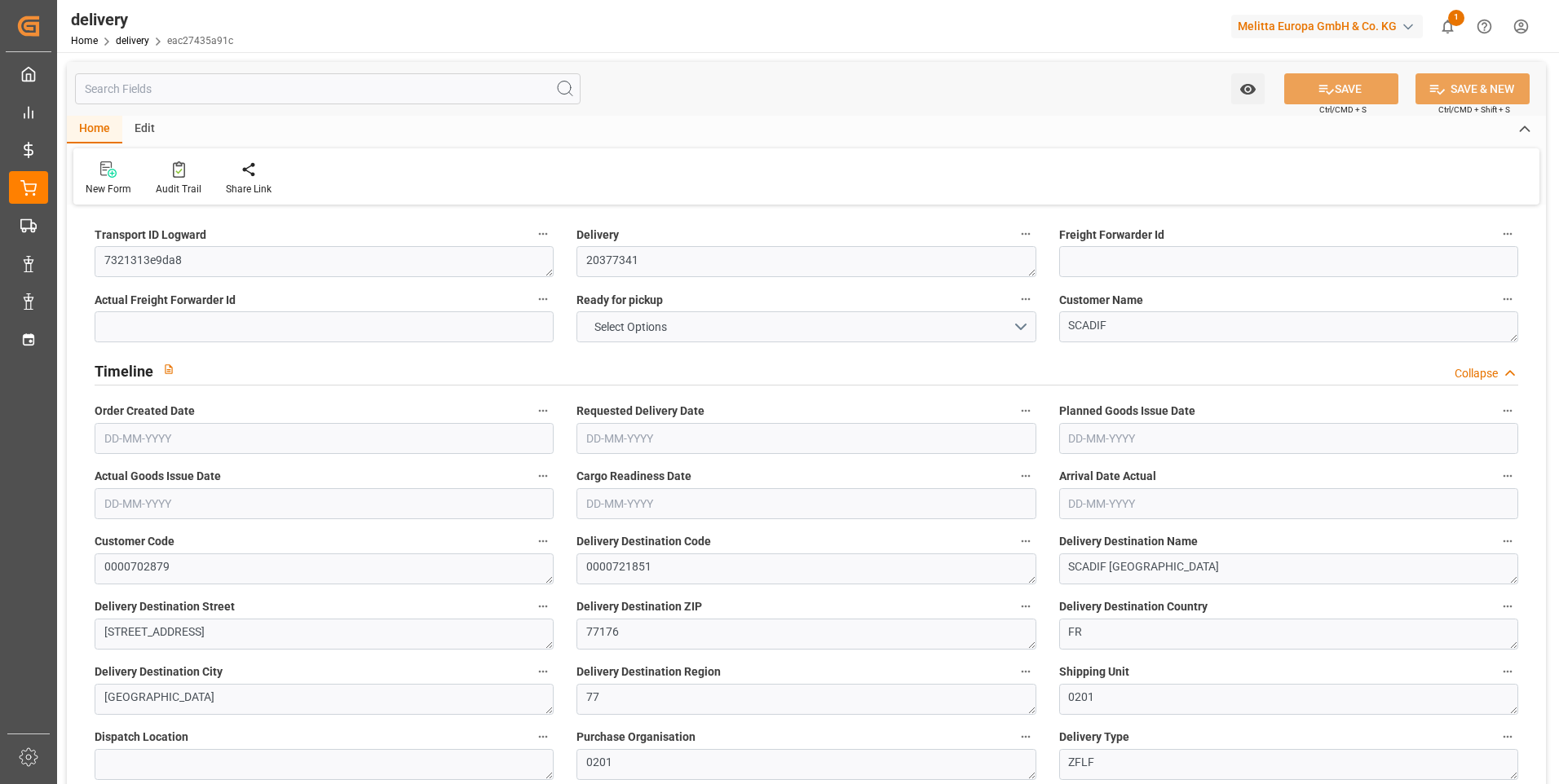
type input "1"
type input "0"
type input "1"
type input "0"
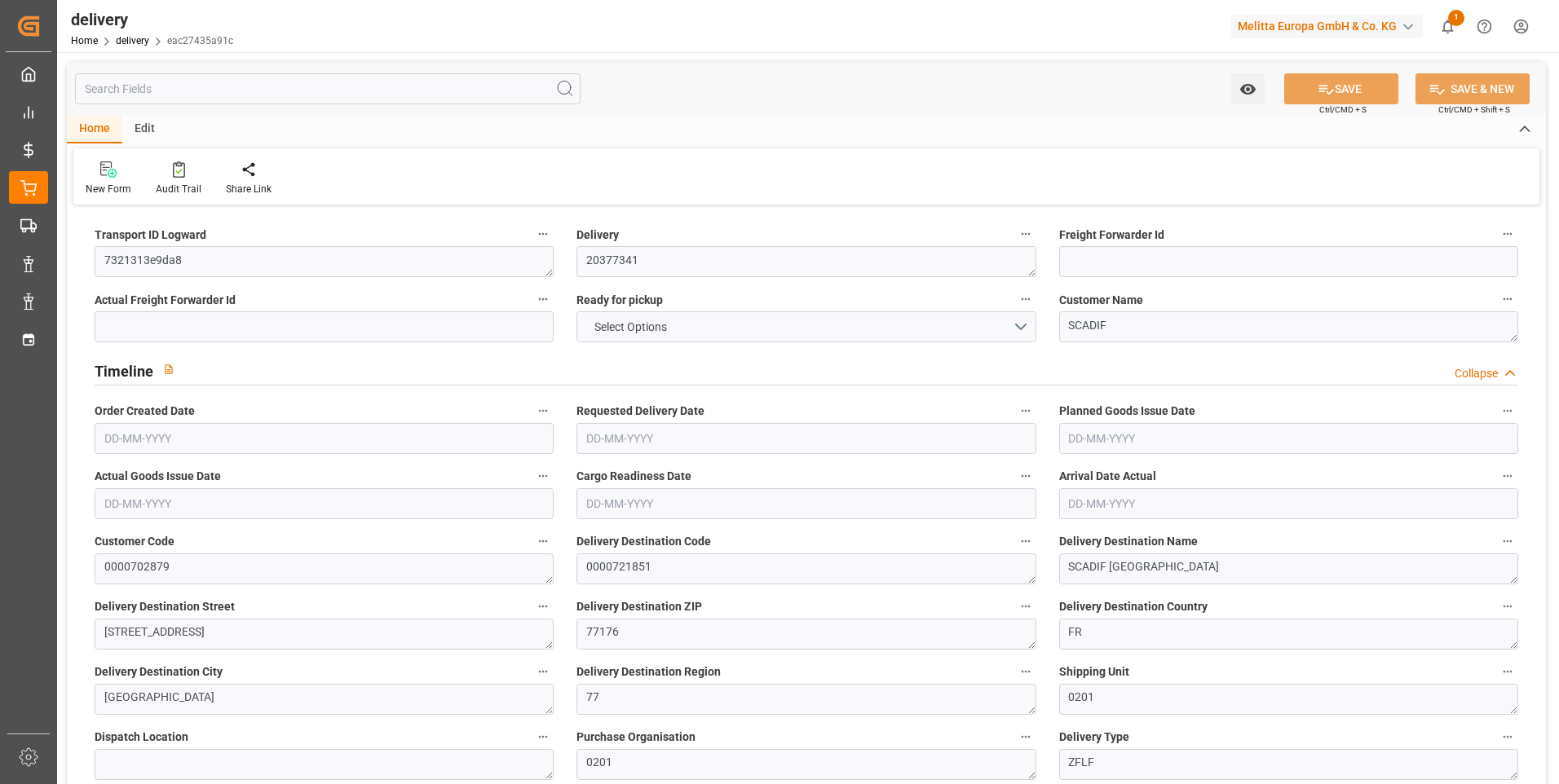
type input "-1.5404"
type input "45.5733"
type input "44.033"
type input "0"
type input "19.44"
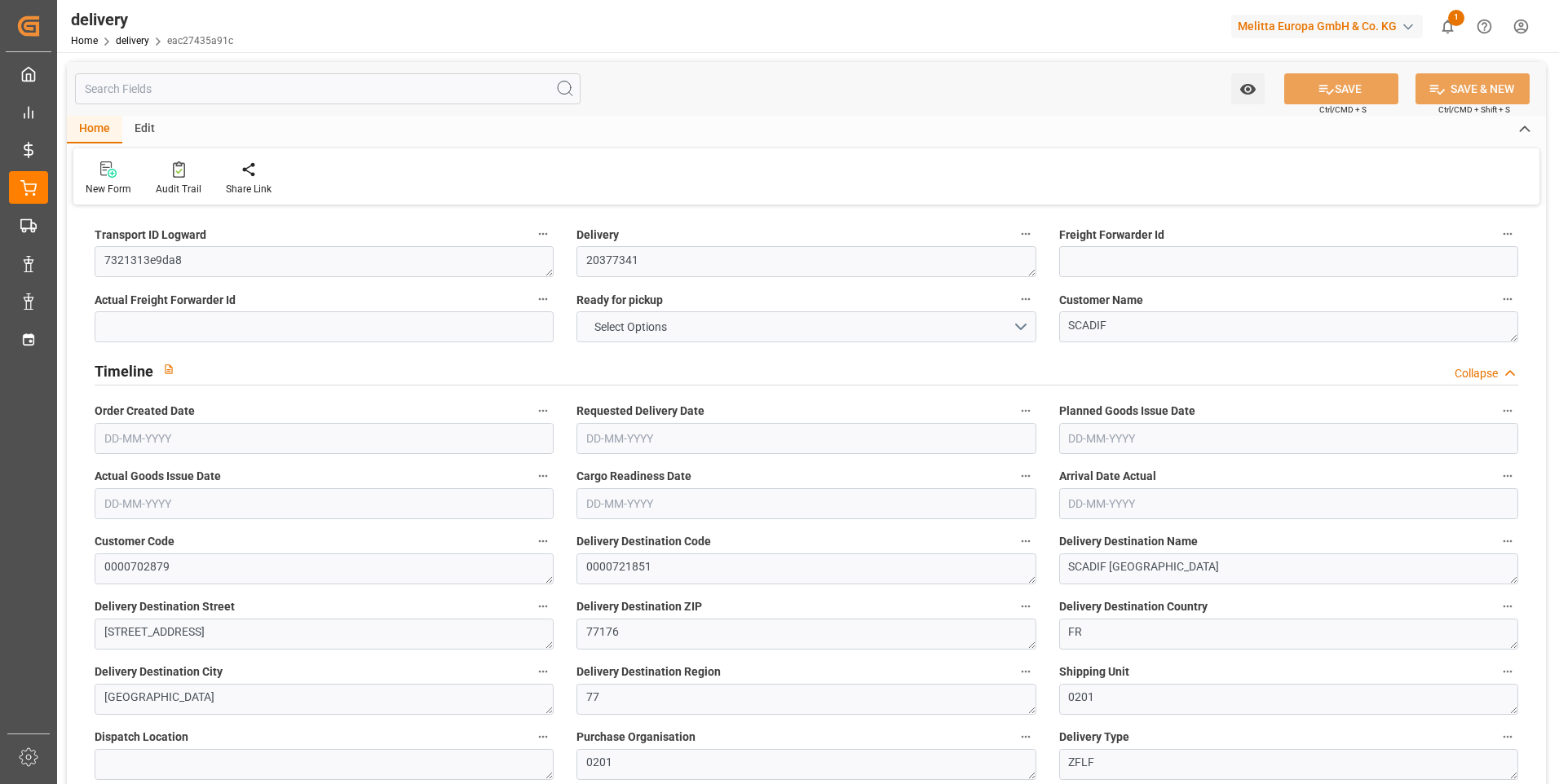
type input "1.5"
type input "1.3"
type input "0"
type input "1.5"
type input "224.624"
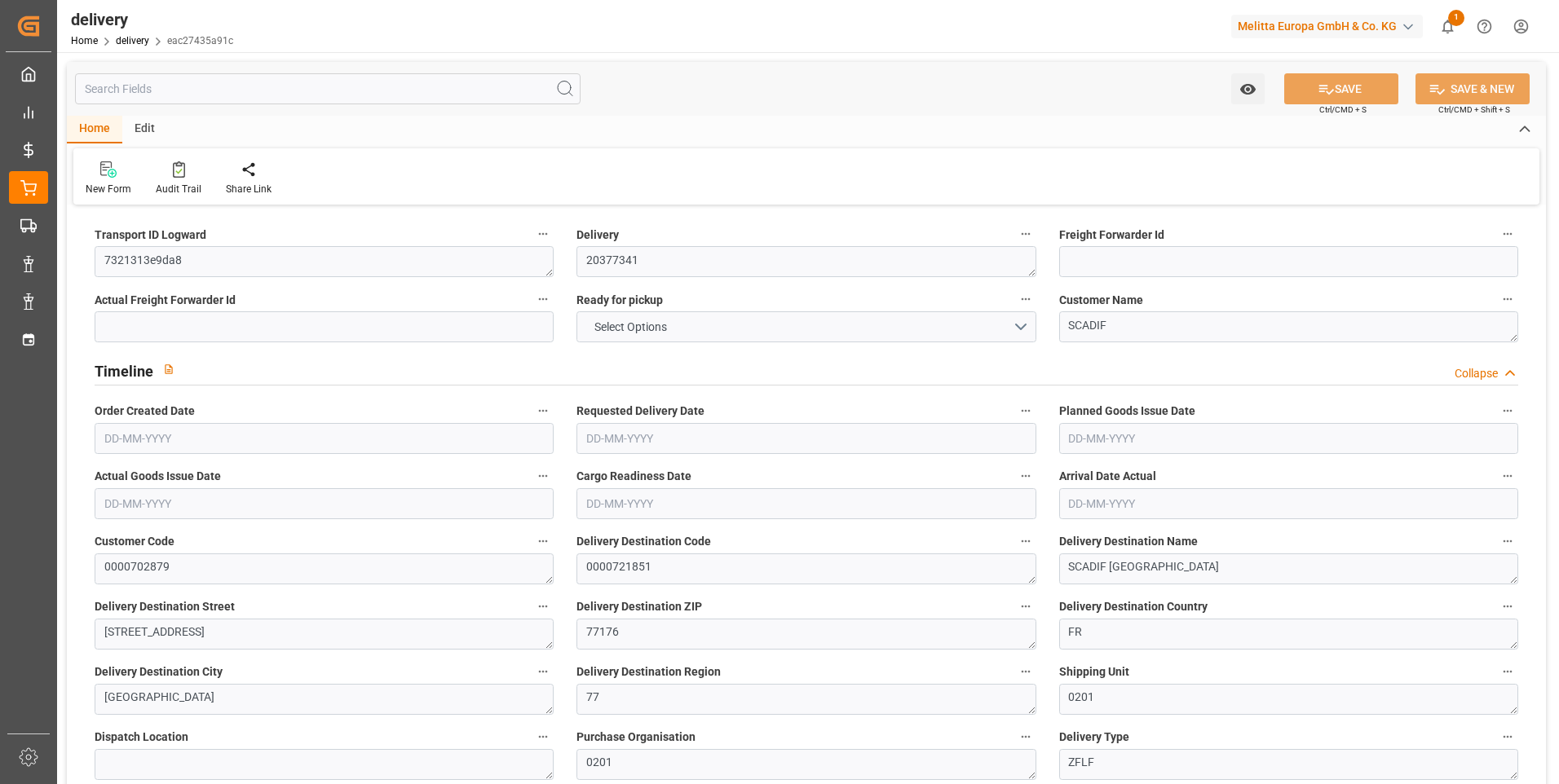
type input "101"
type input "160.7823"
type input "0.0103"
type input "0"
type input "[DATE]"
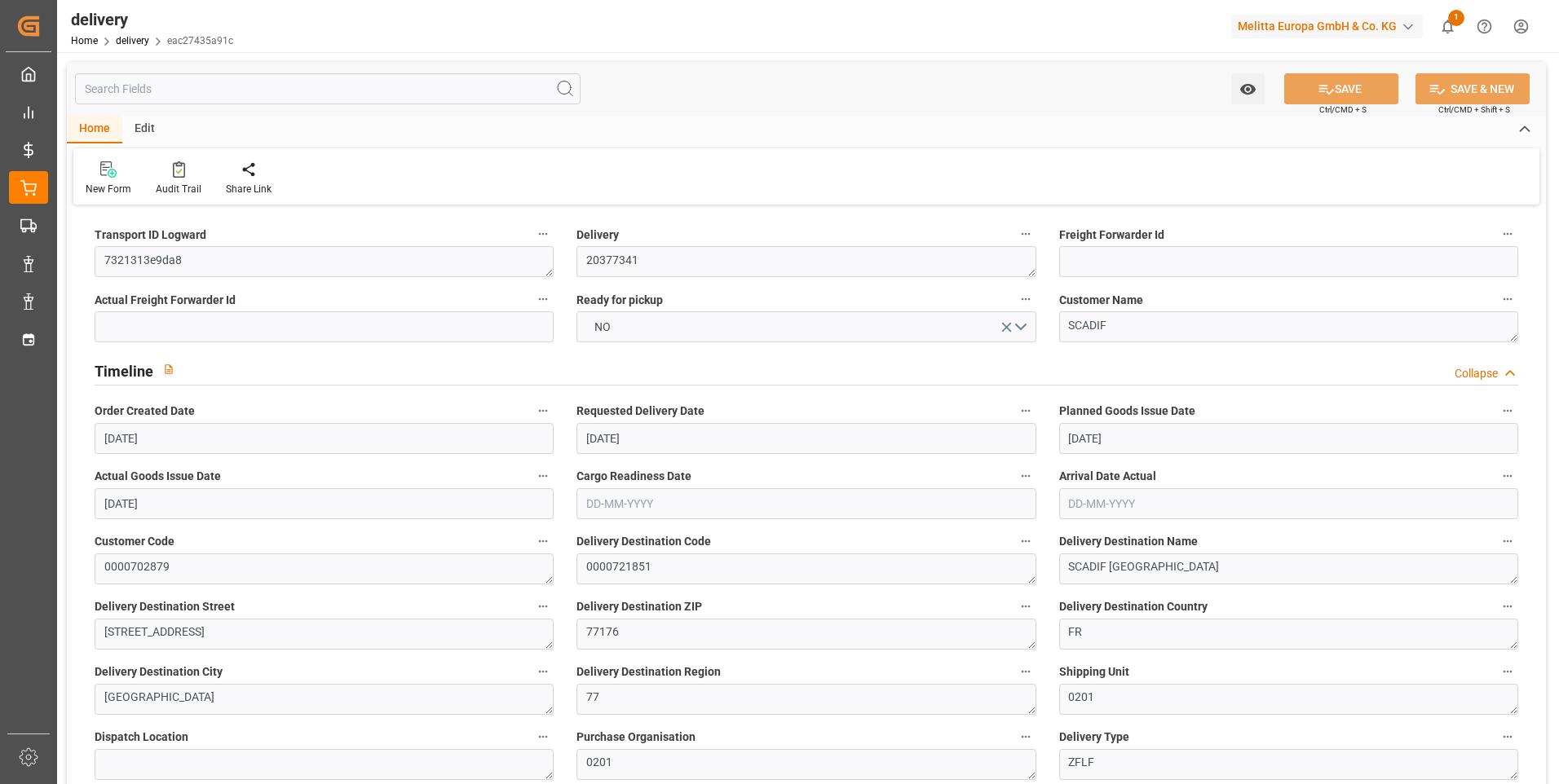
type input "[DATE]"
type input "[DATE] 11:01"
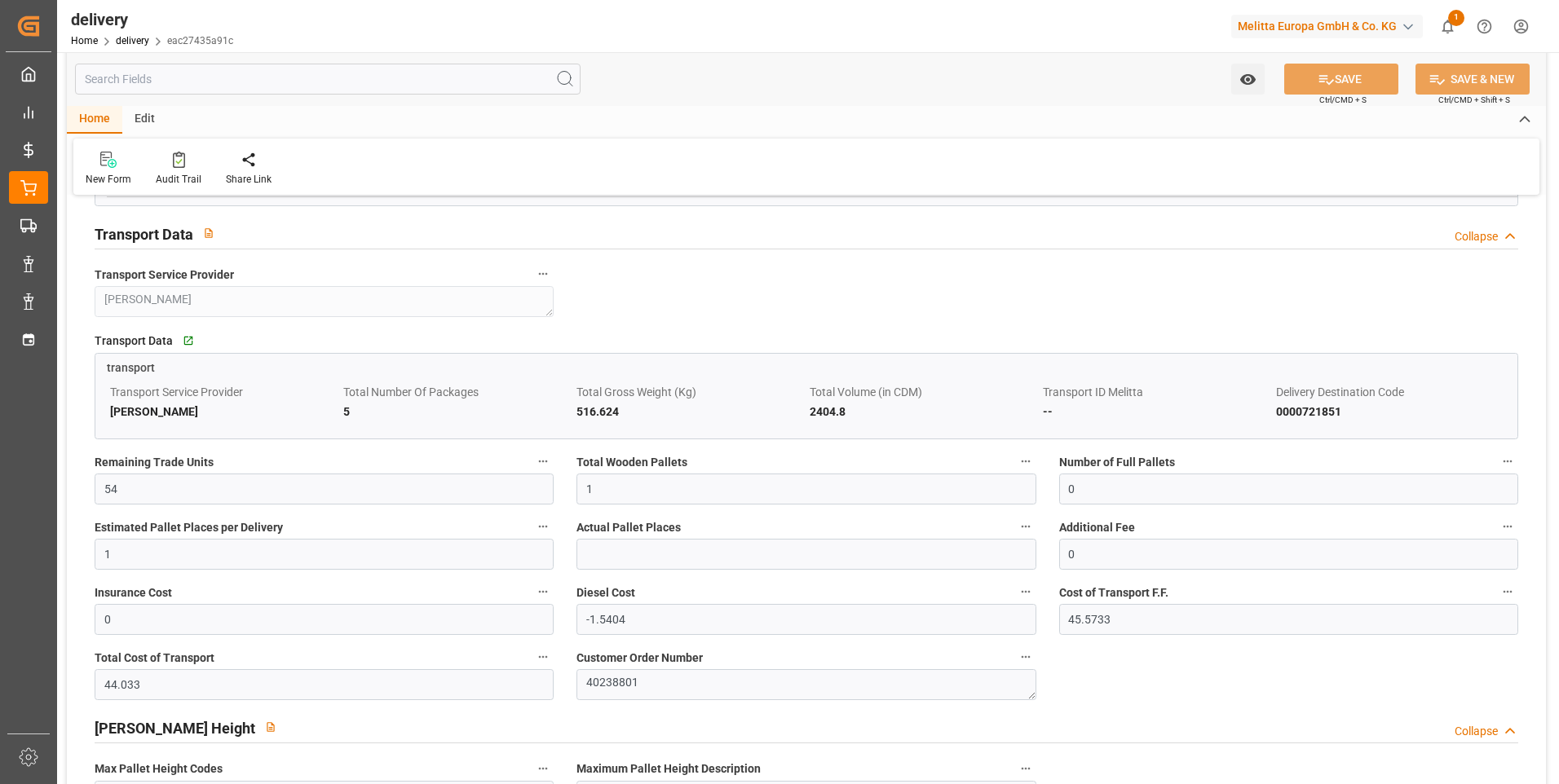
scroll to position [1060, 0]
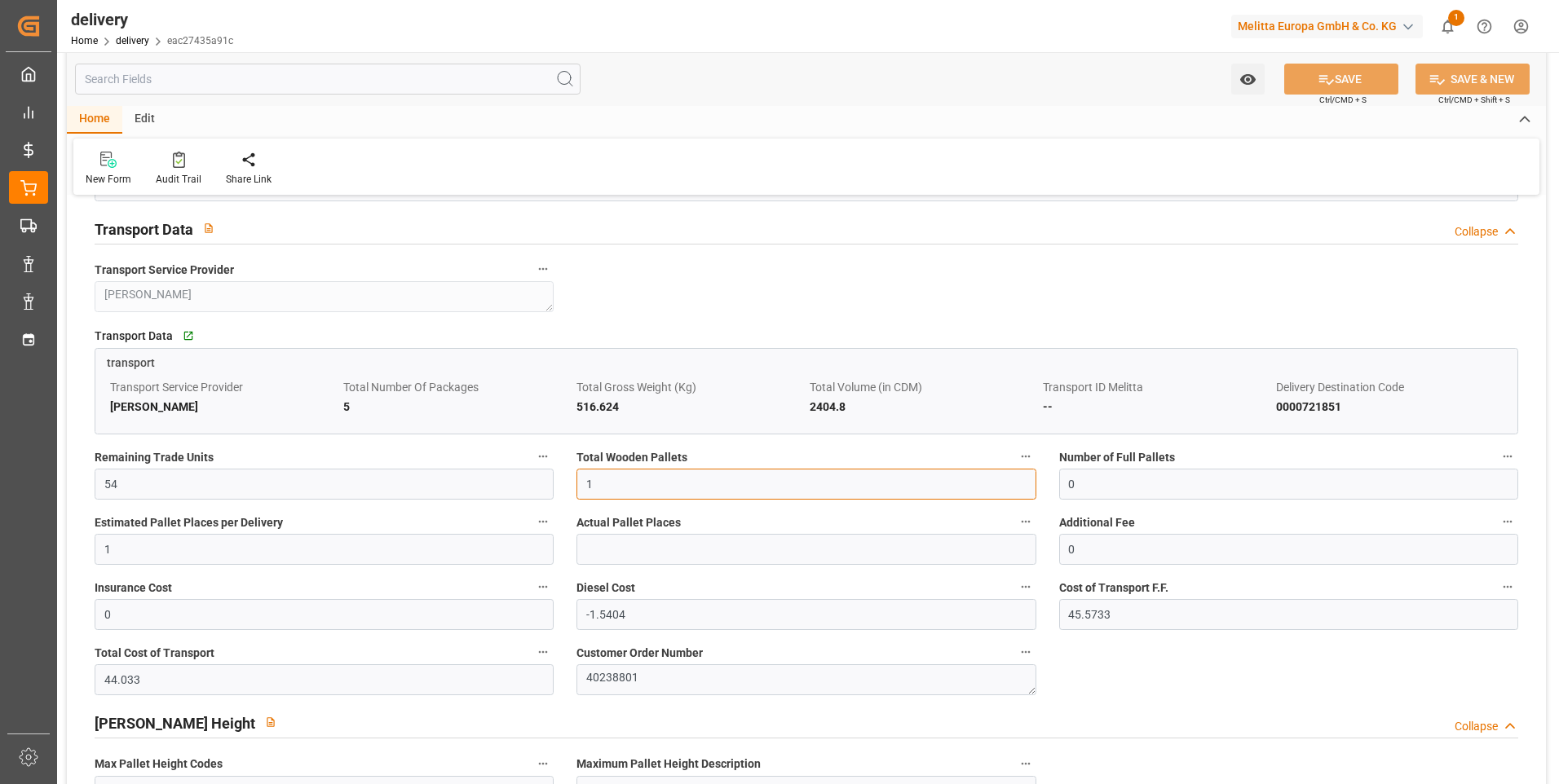
click at [606, 494] on input "1" at bounding box center [806, 484] width 459 height 31
type input "0"
type input "2"
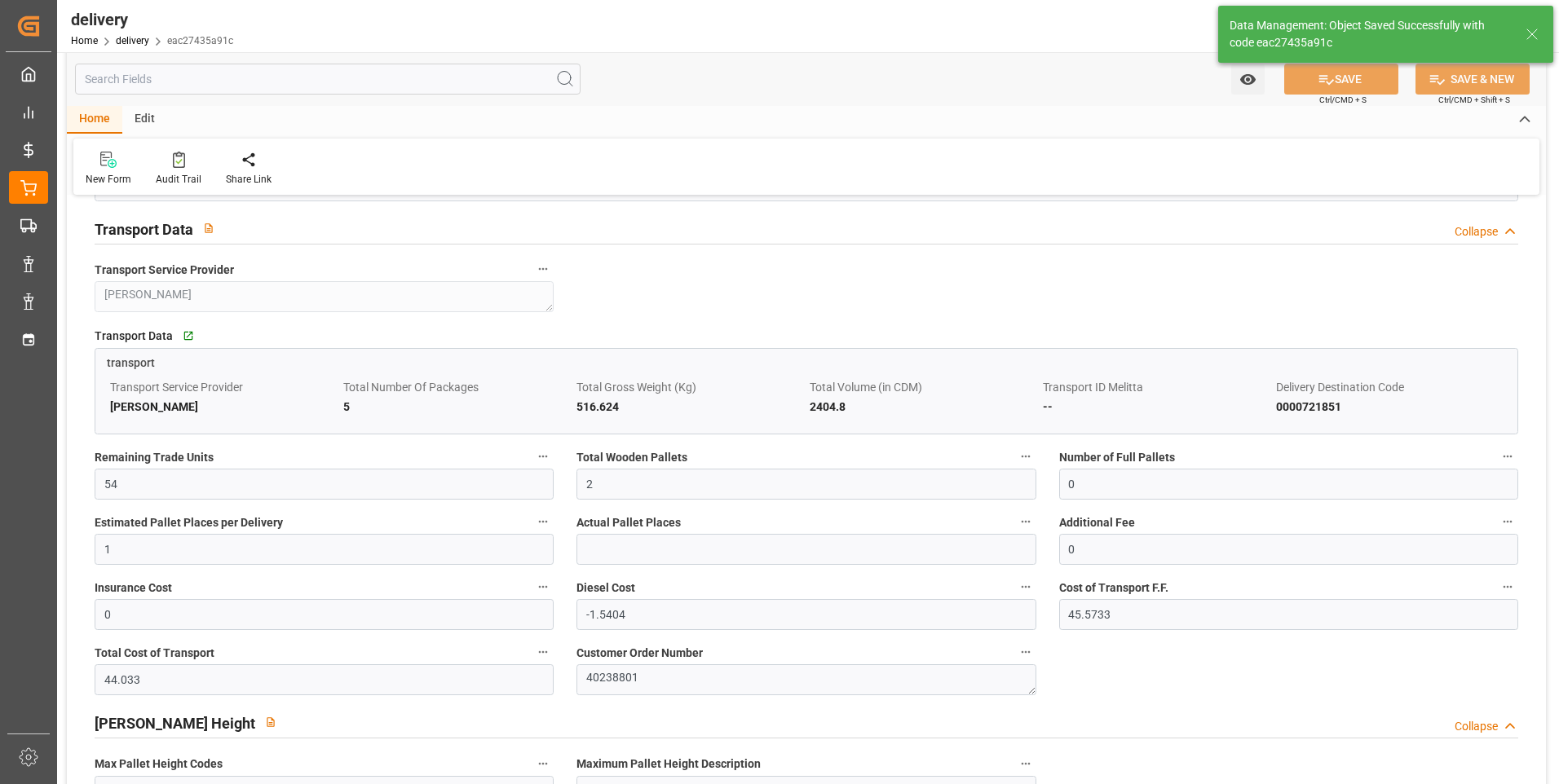
type input "3"
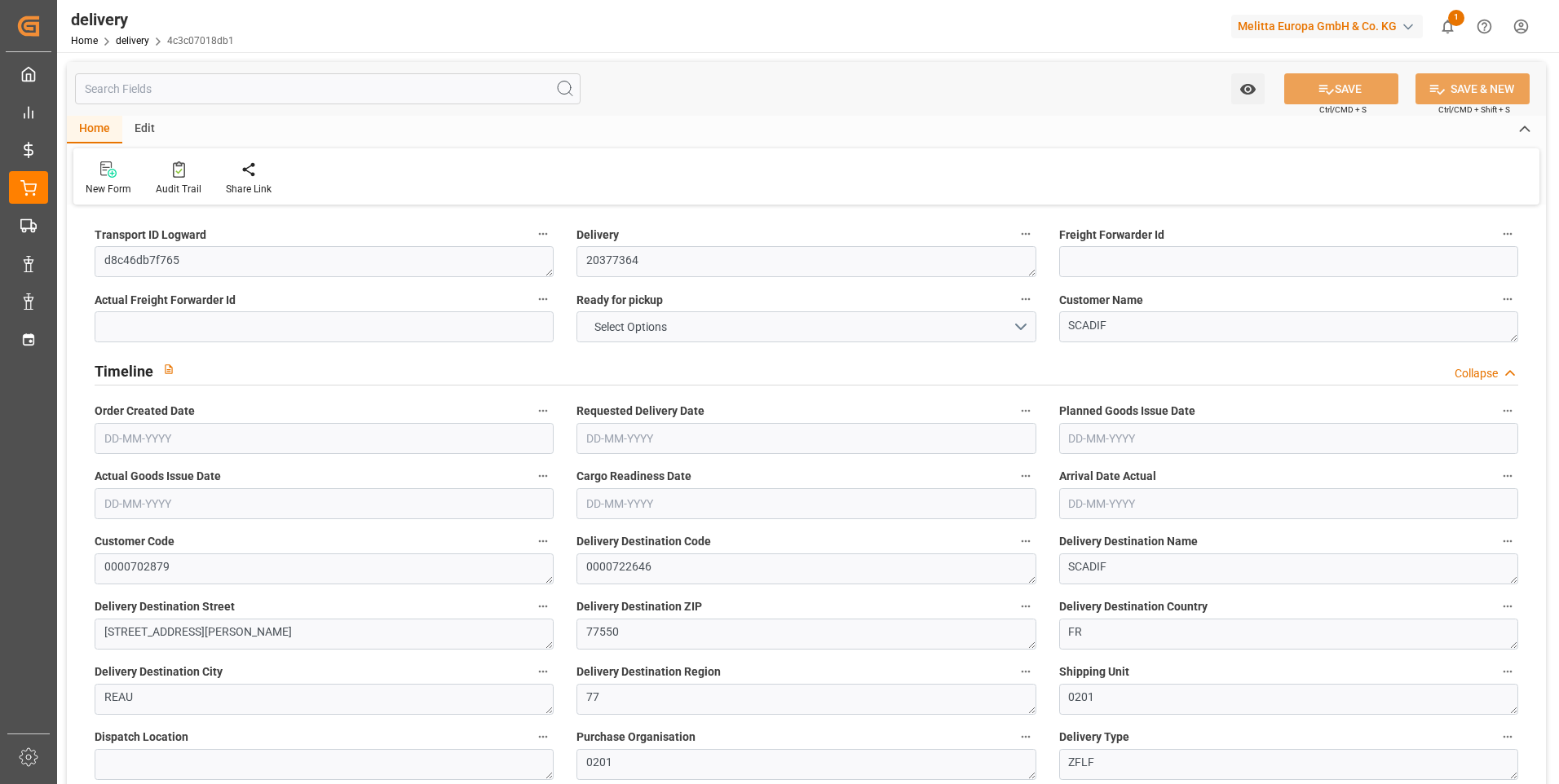
type input "1"
type input "314.93"
type input "887.075"
type input "1297.224"
type input "121"
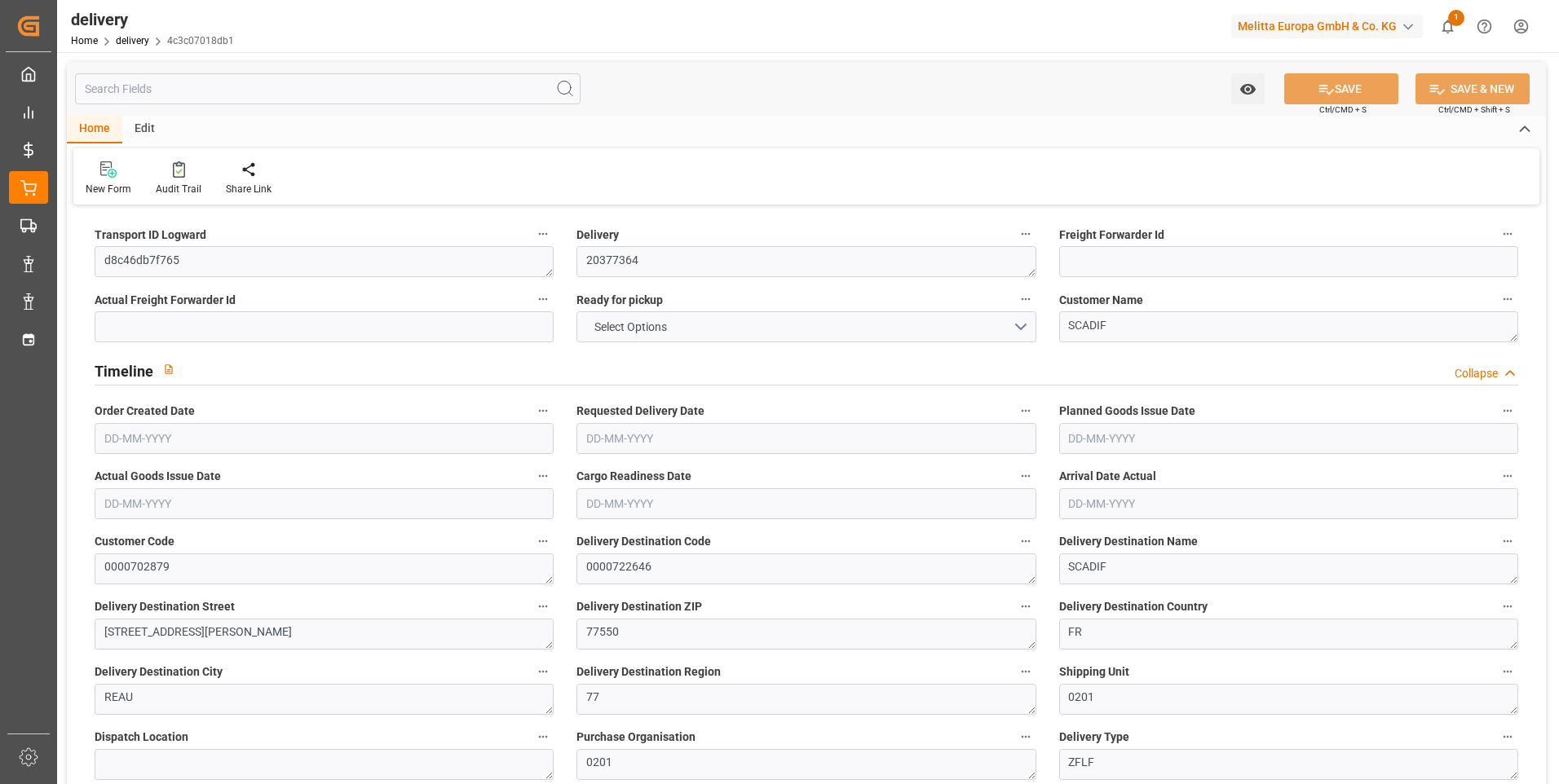
type input "23"
type input "0"
type input "4"
type input "0"
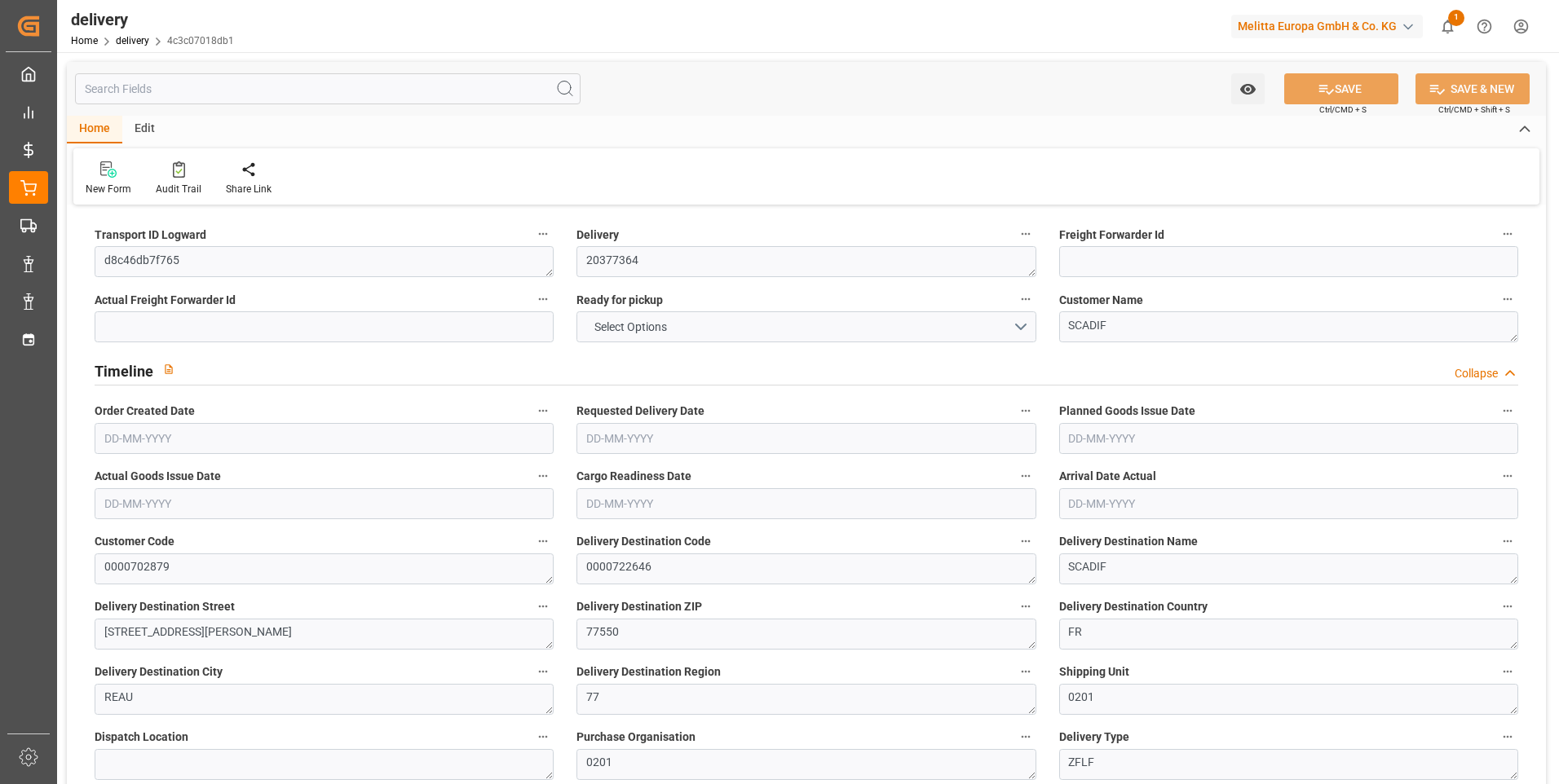
type input "-2.8303"
type input "83.7354"
type input "80.9051"
type input "0"
type input "43.56"
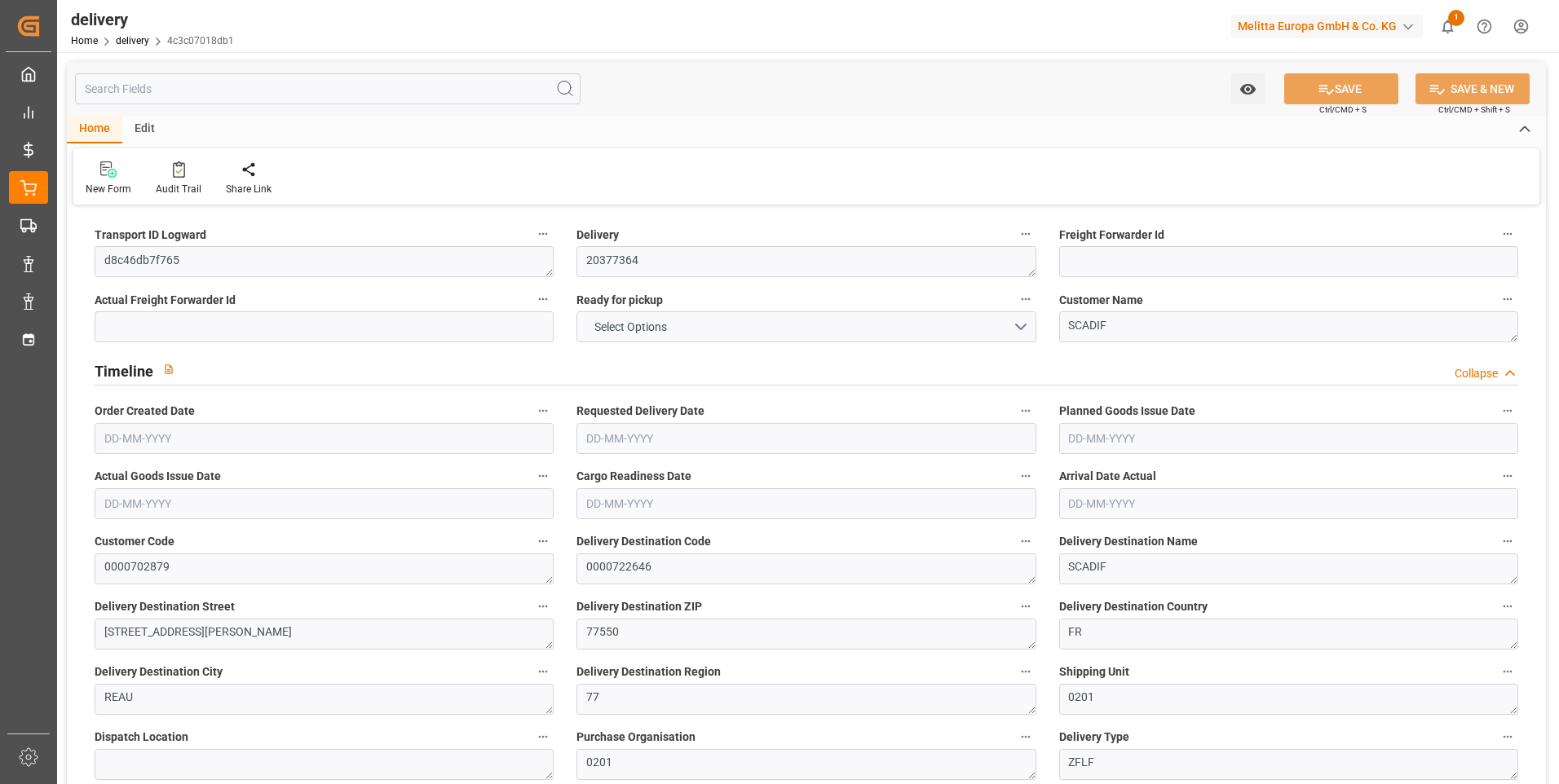
type input "1.5"
type input "1.3"
type input "0"
type input "34.5"
type input "358.075"
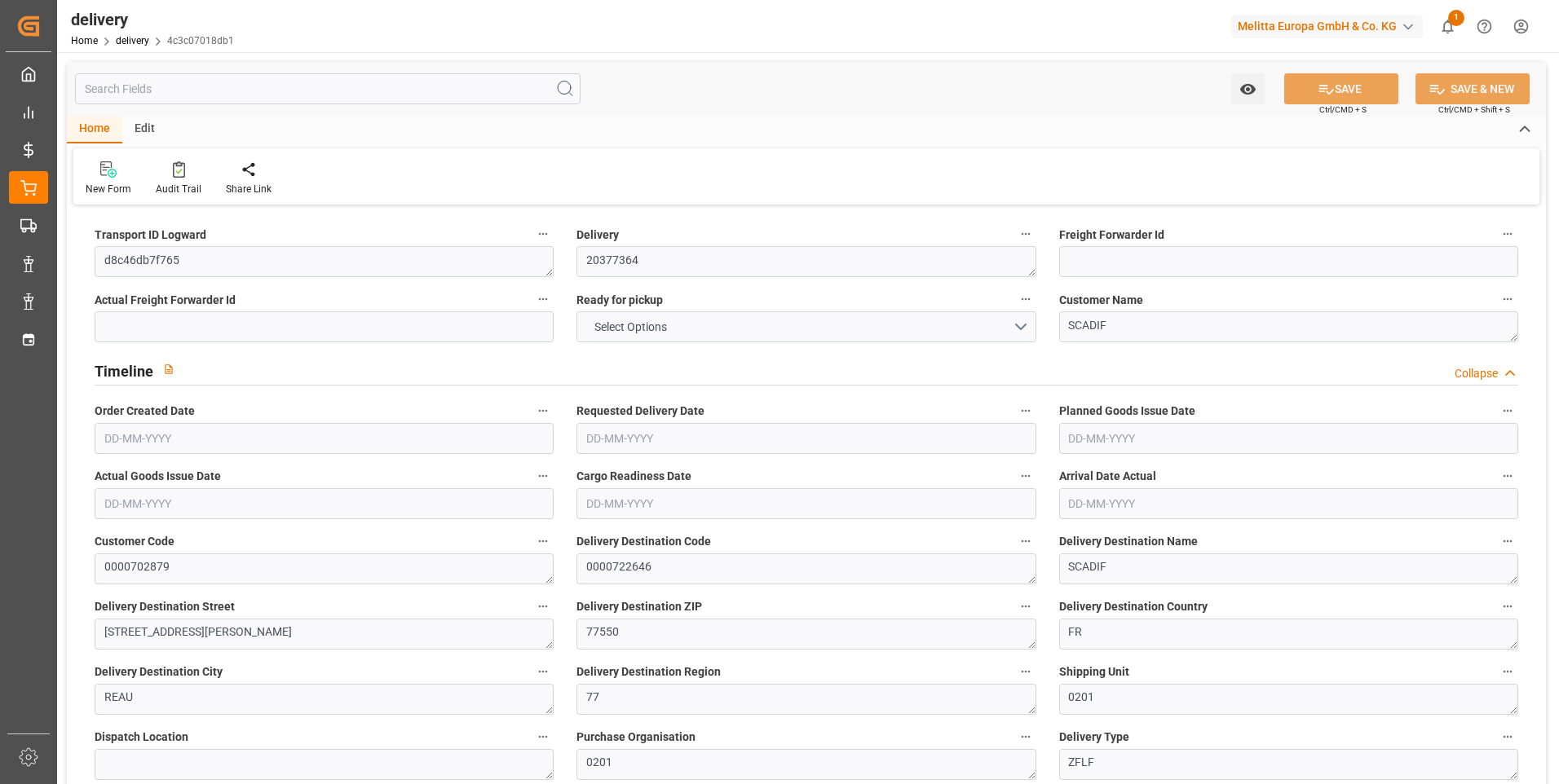
type input "101"
type input "358.3497"
type input "0.023"
type input "0"
type input "[DATE]"
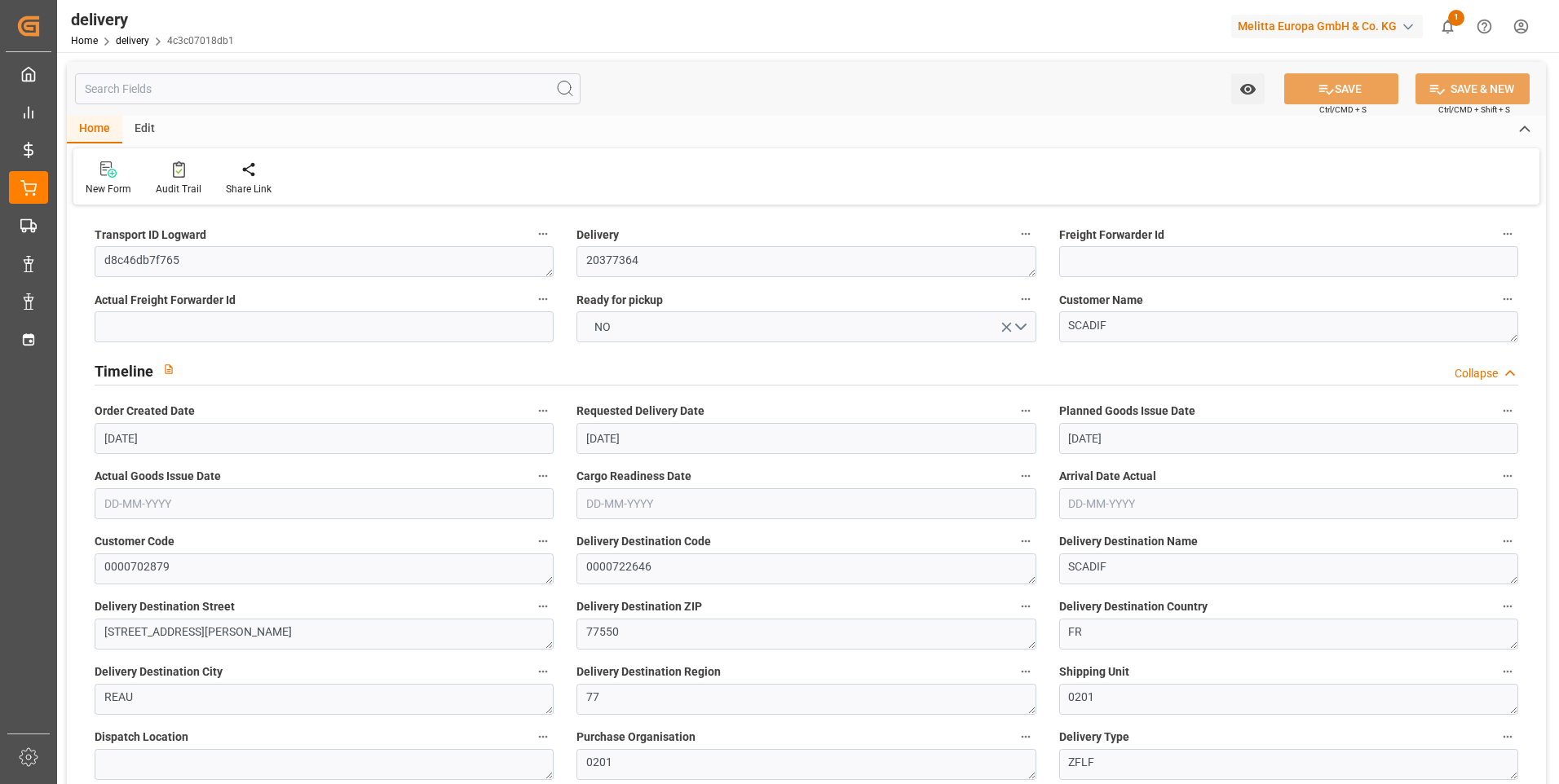
type input "[DATE]"
type input "[DATE] 11:01"
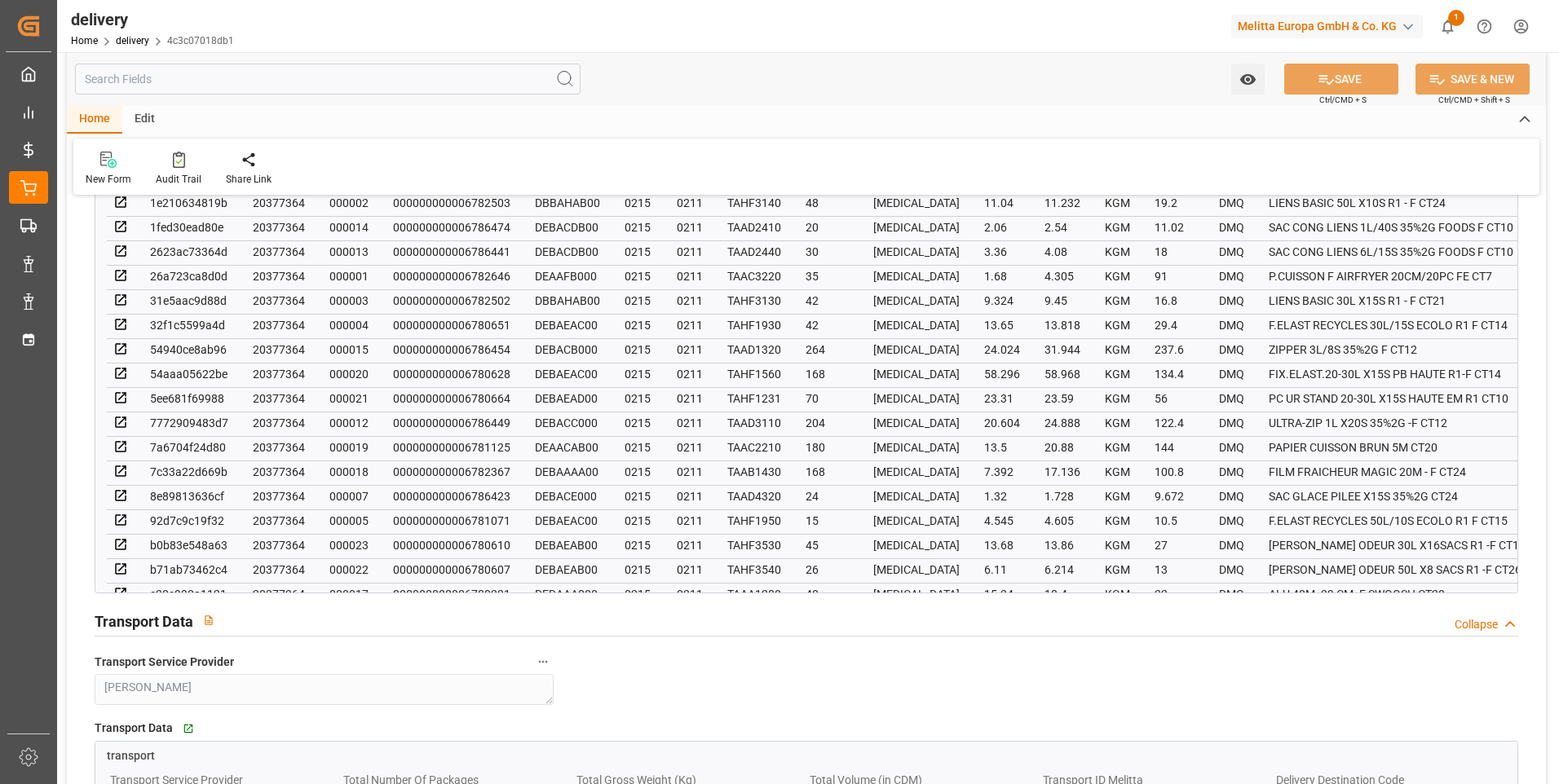
scroll to position [1304, 0]
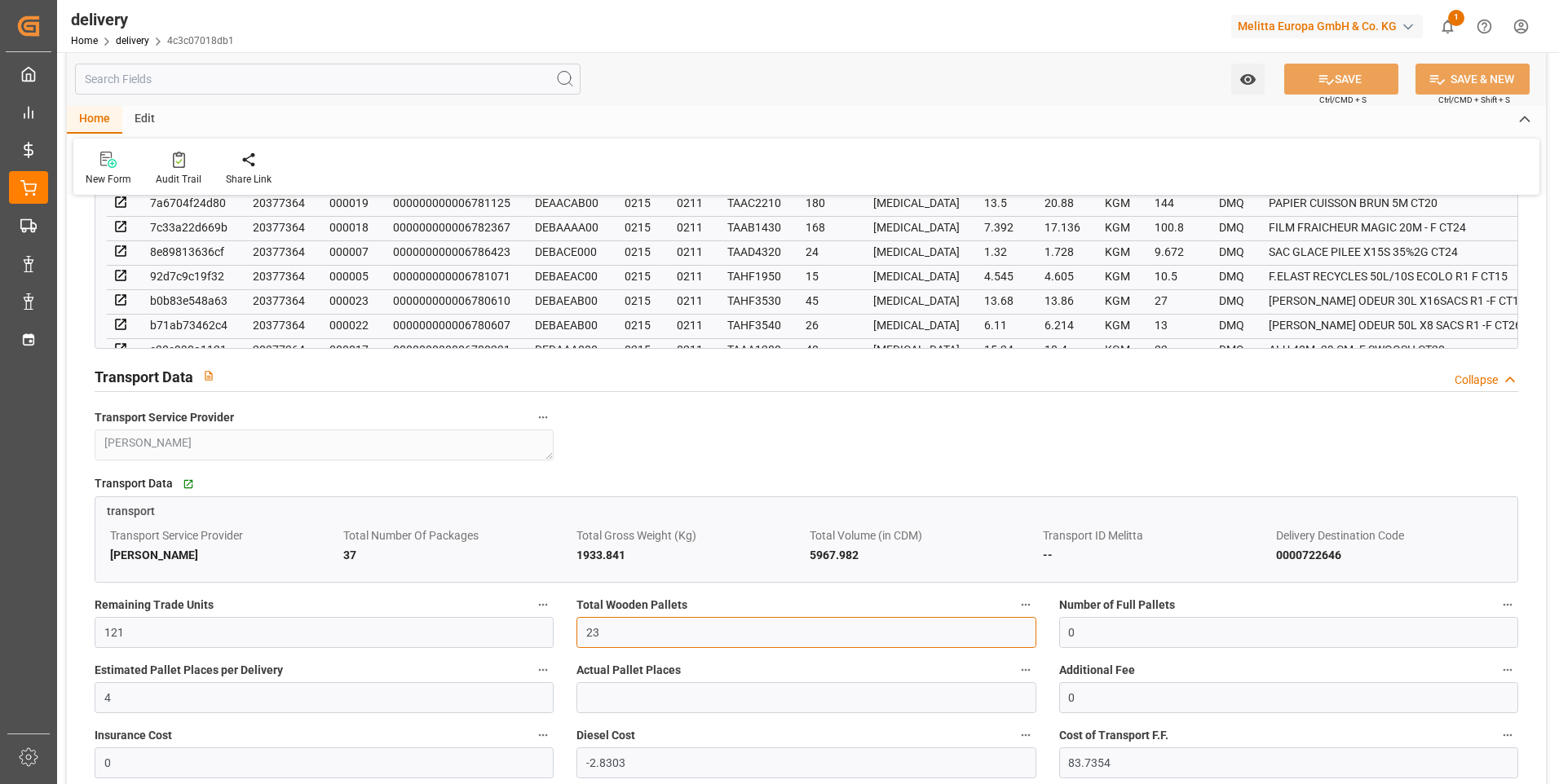
click at [638, 640] on input "23" at bounding box center [806, 633] width 459 height 31
type input "2"
type input "0"
type input "2"
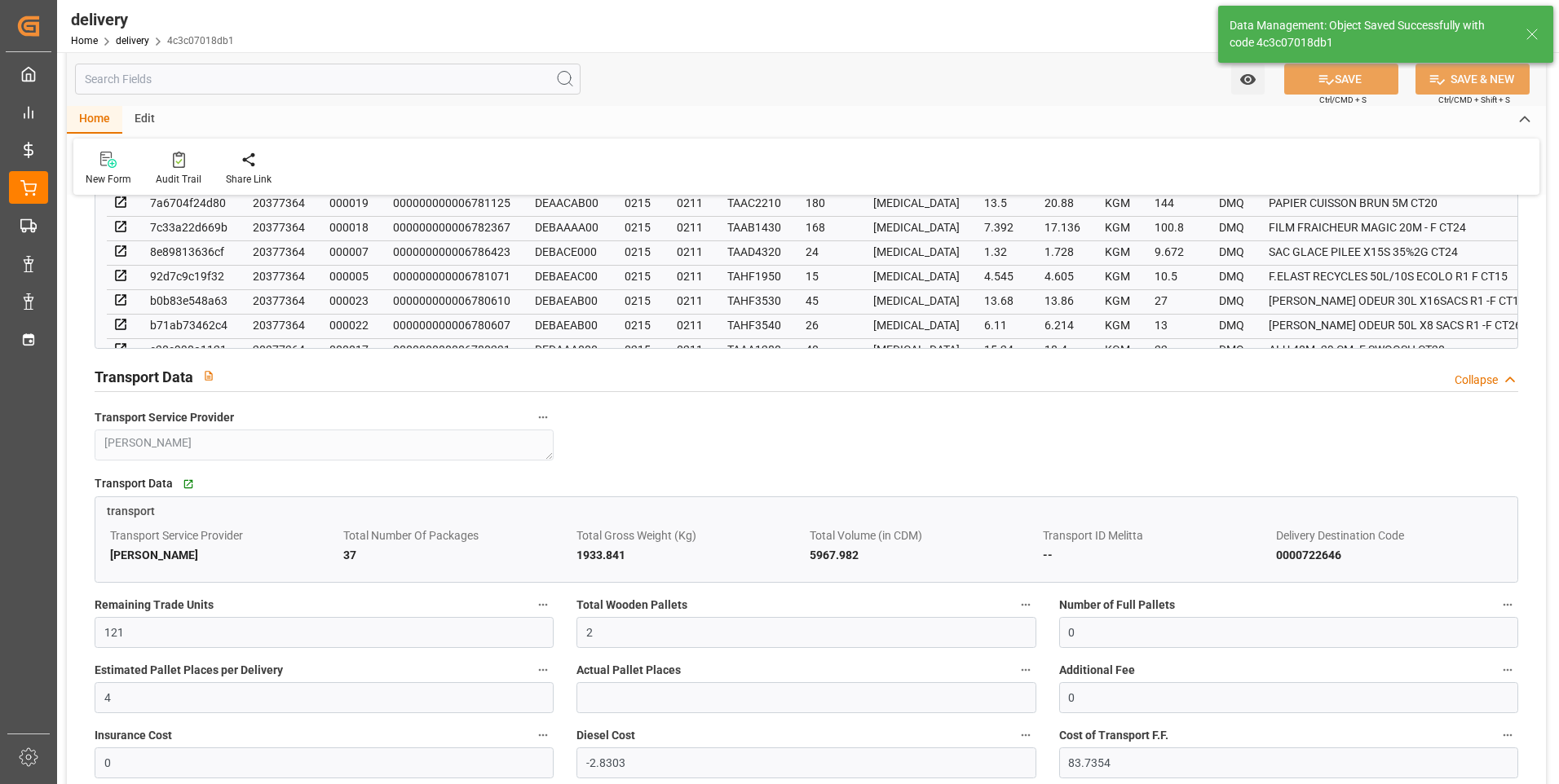
type input "3"
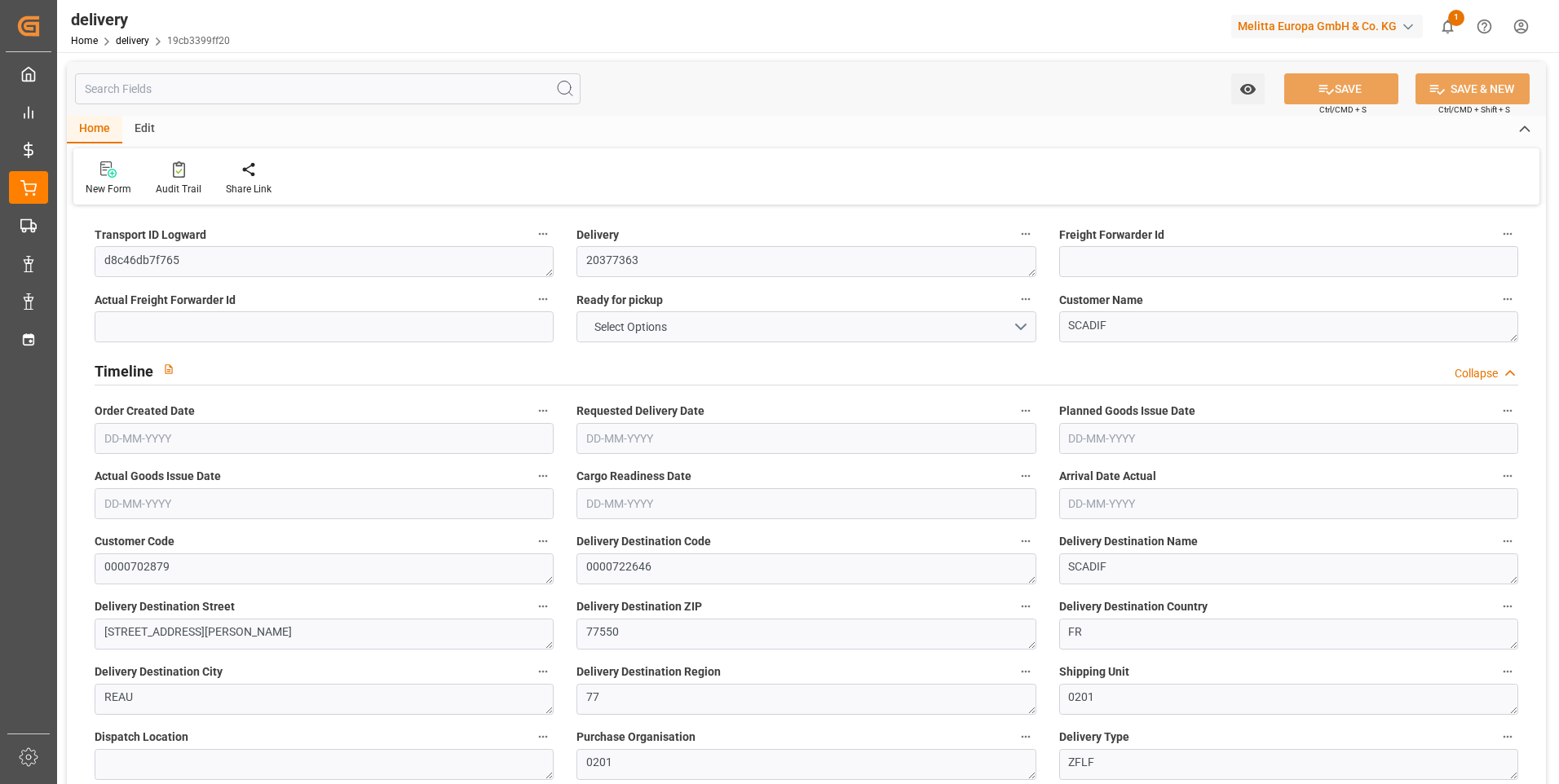
type input "6"
type input "171.172"
type input "455.938"
type input "881.346"
type input "108"
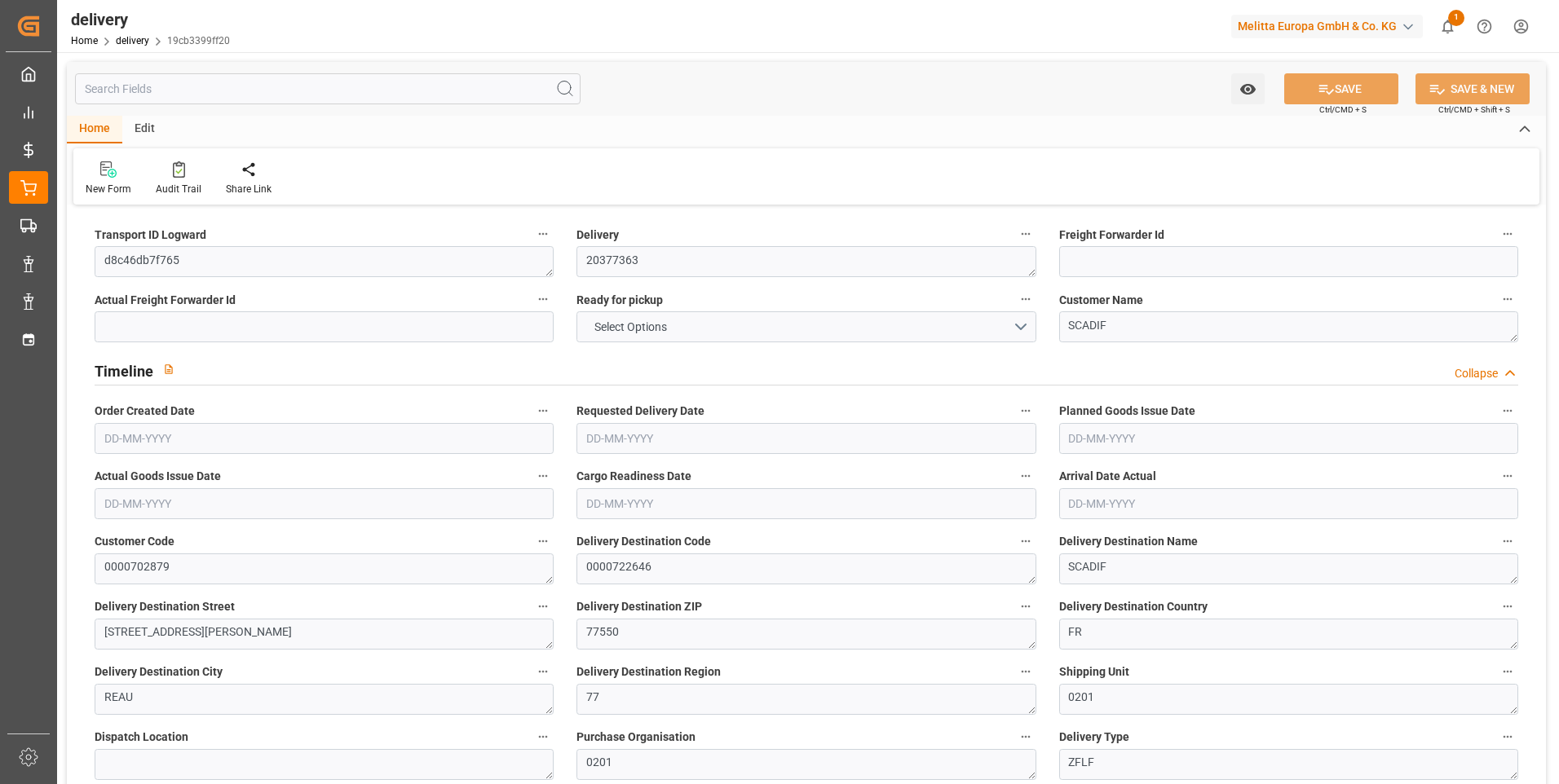
type input "11"
type input "0"
type input "2"
type input "0"
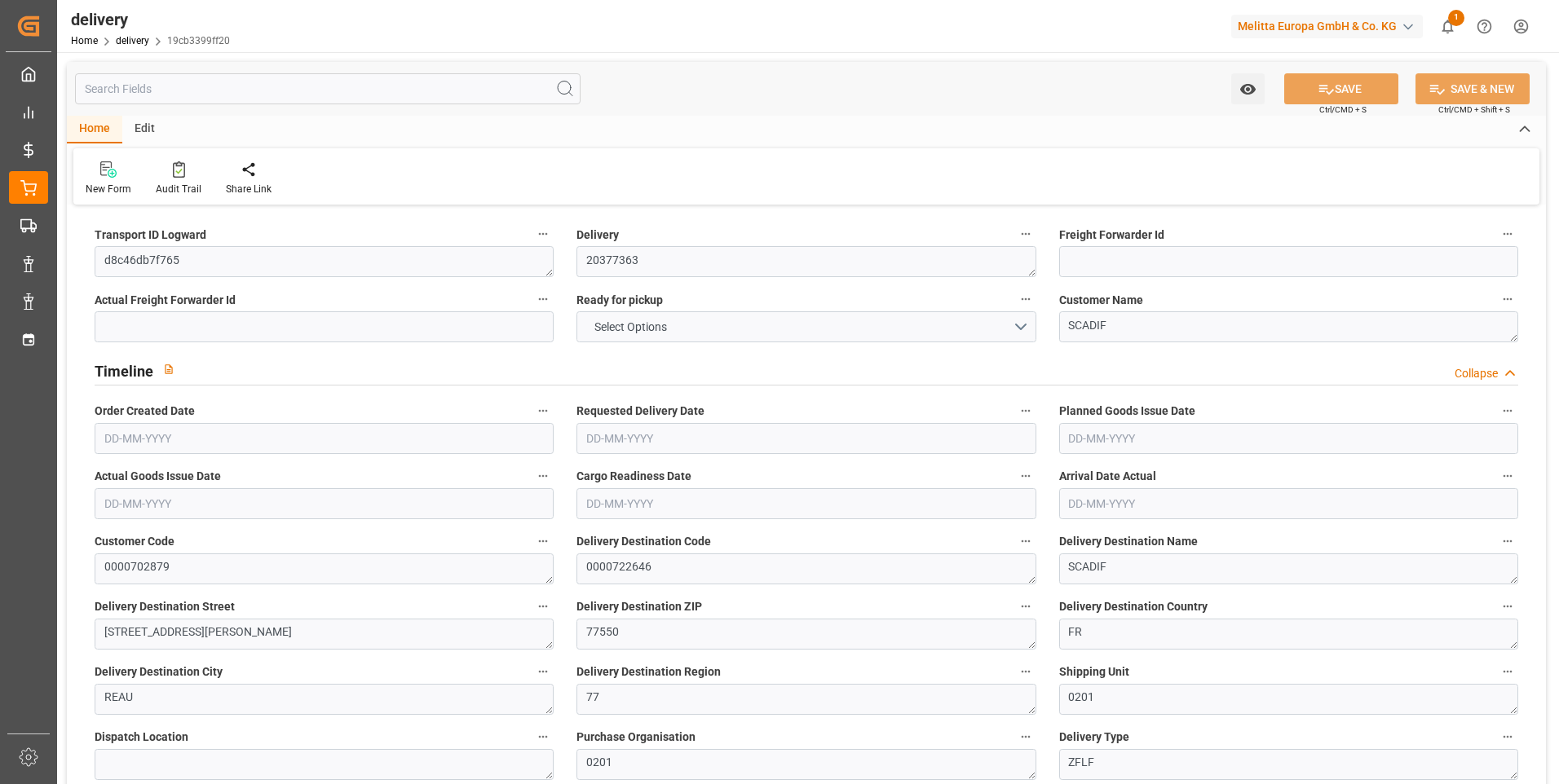
type input "-1.4151"
type input "41.8677"
type input "40.4526"
type input "0"
type input "38.88"
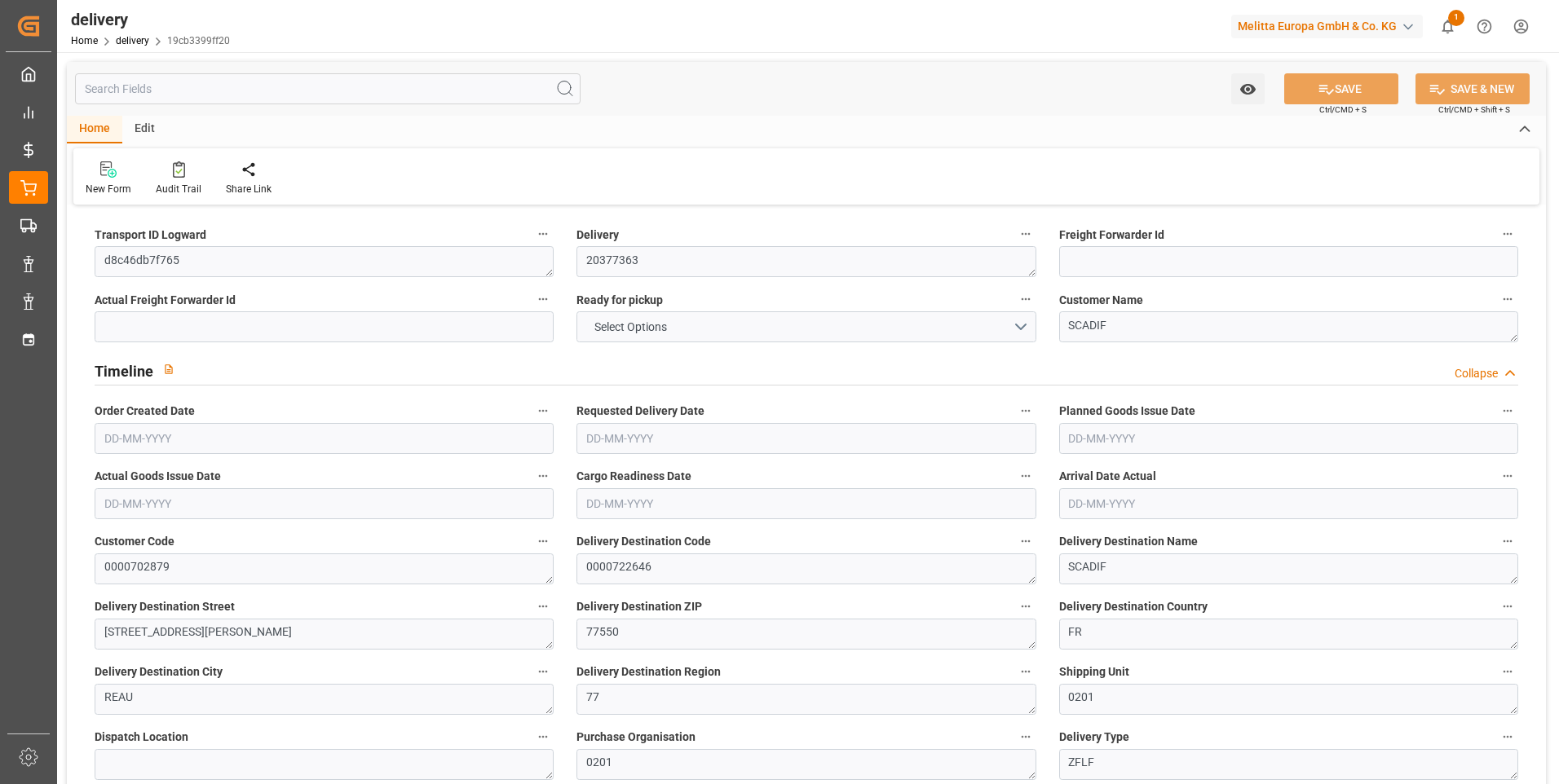
type input "1.5"
type input "1.3"
type input "0"
type input "16.5"
type input "202.938"
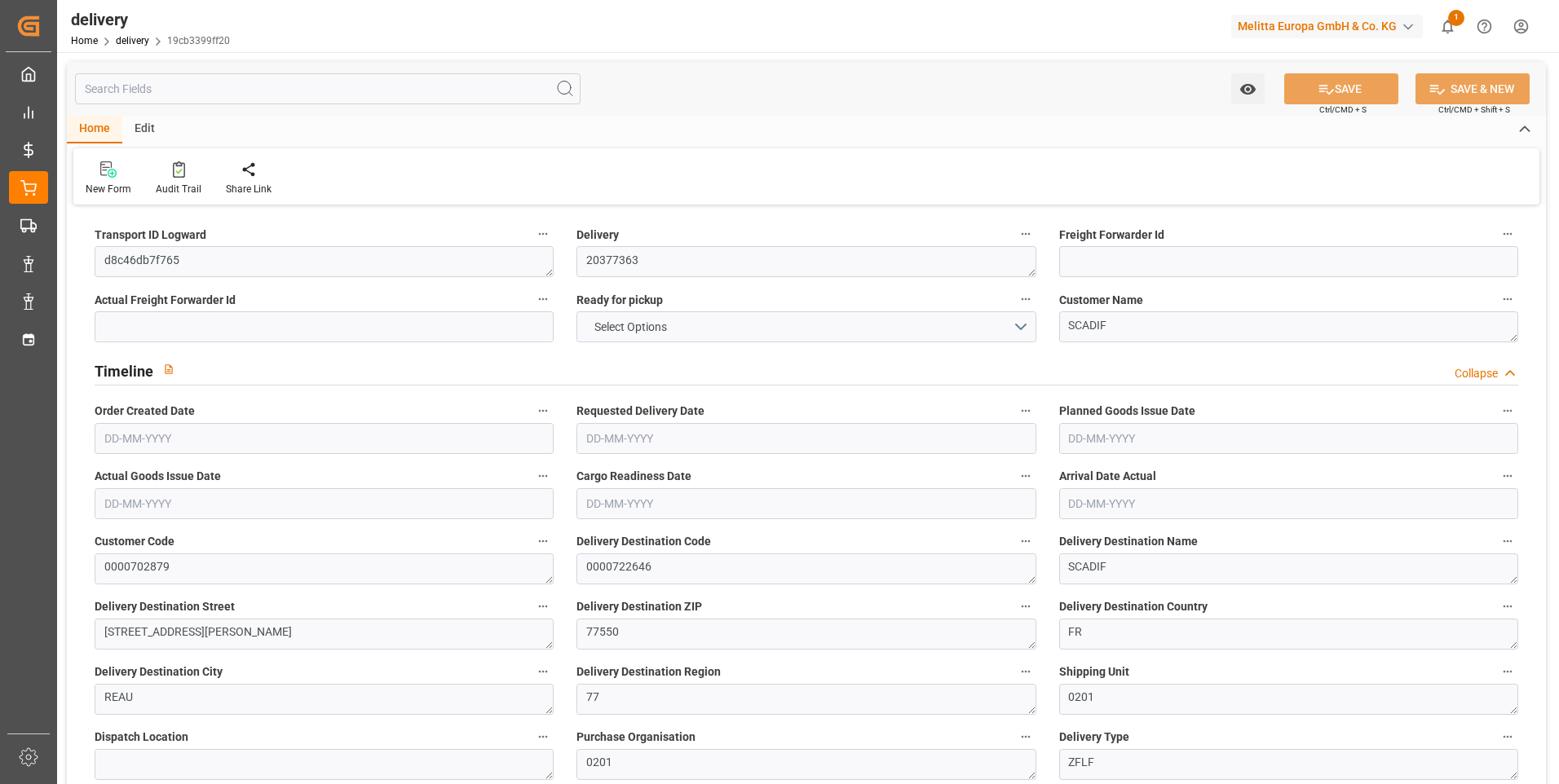
type input "101"
type input "243.4661"
type input "0.0156"
type input "0"
type input "[DATE]"
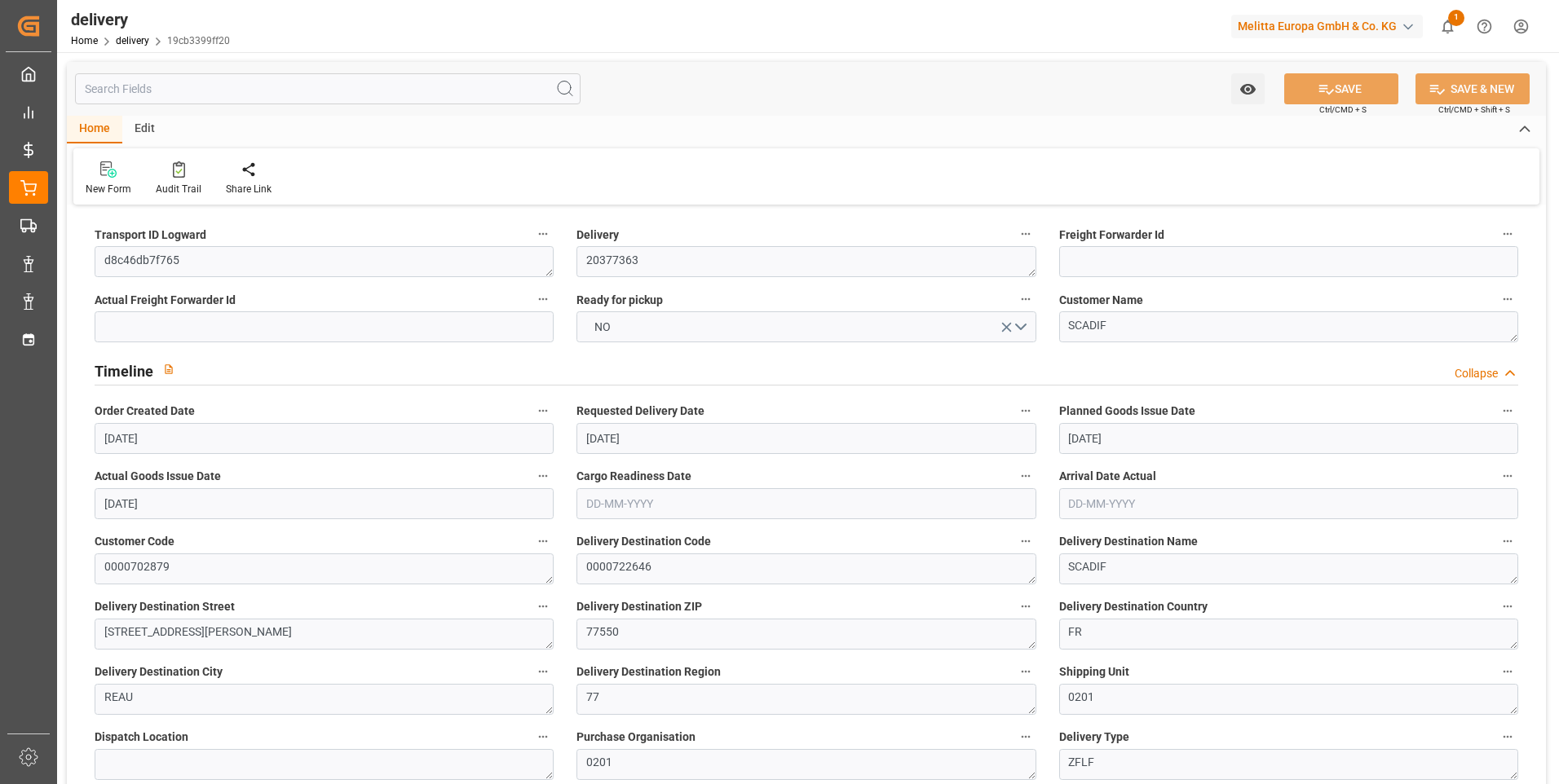
type input "[DATE]"
type input "[DATE] 11:02"
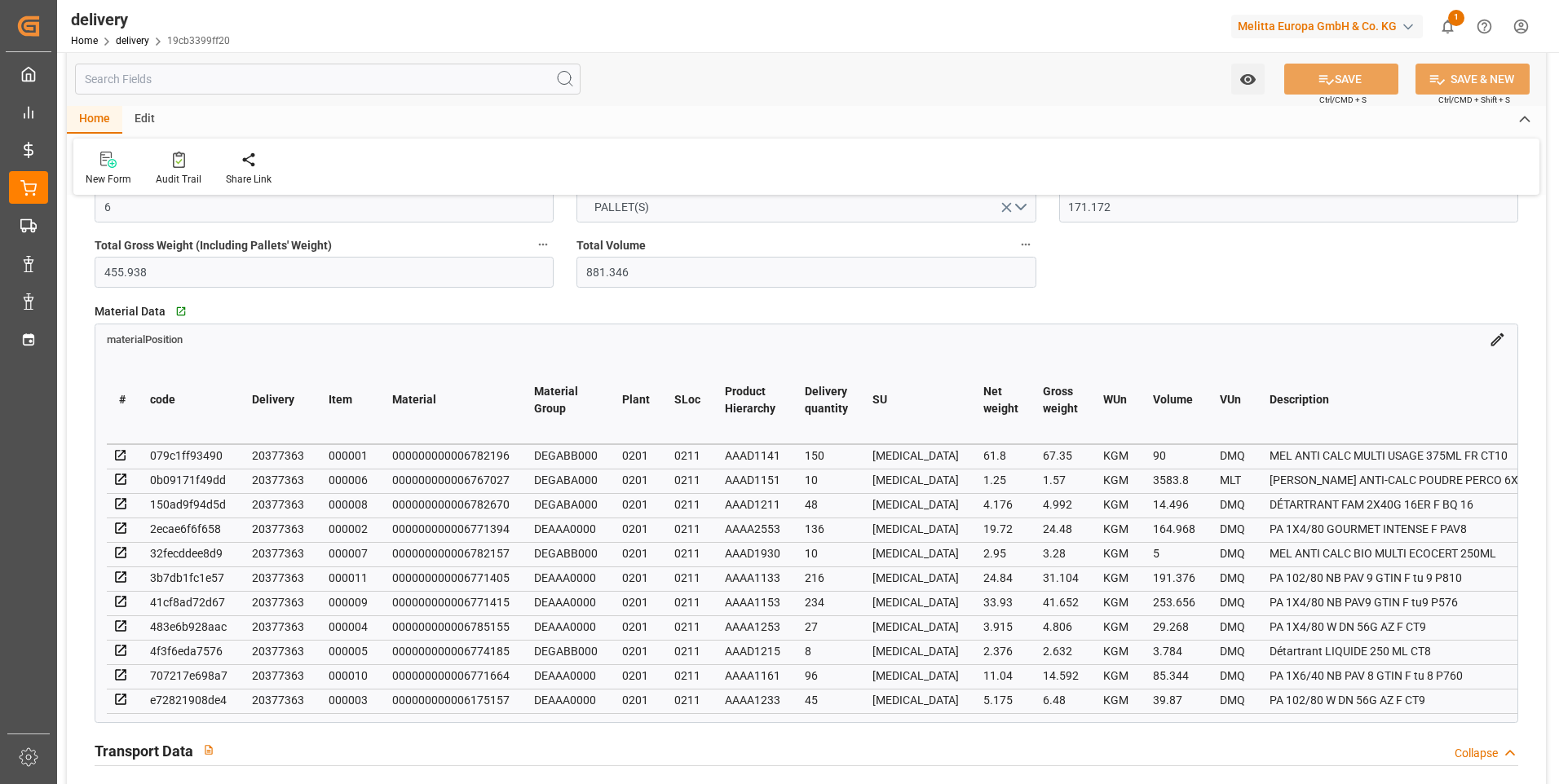
scroll to position [1060, 0]
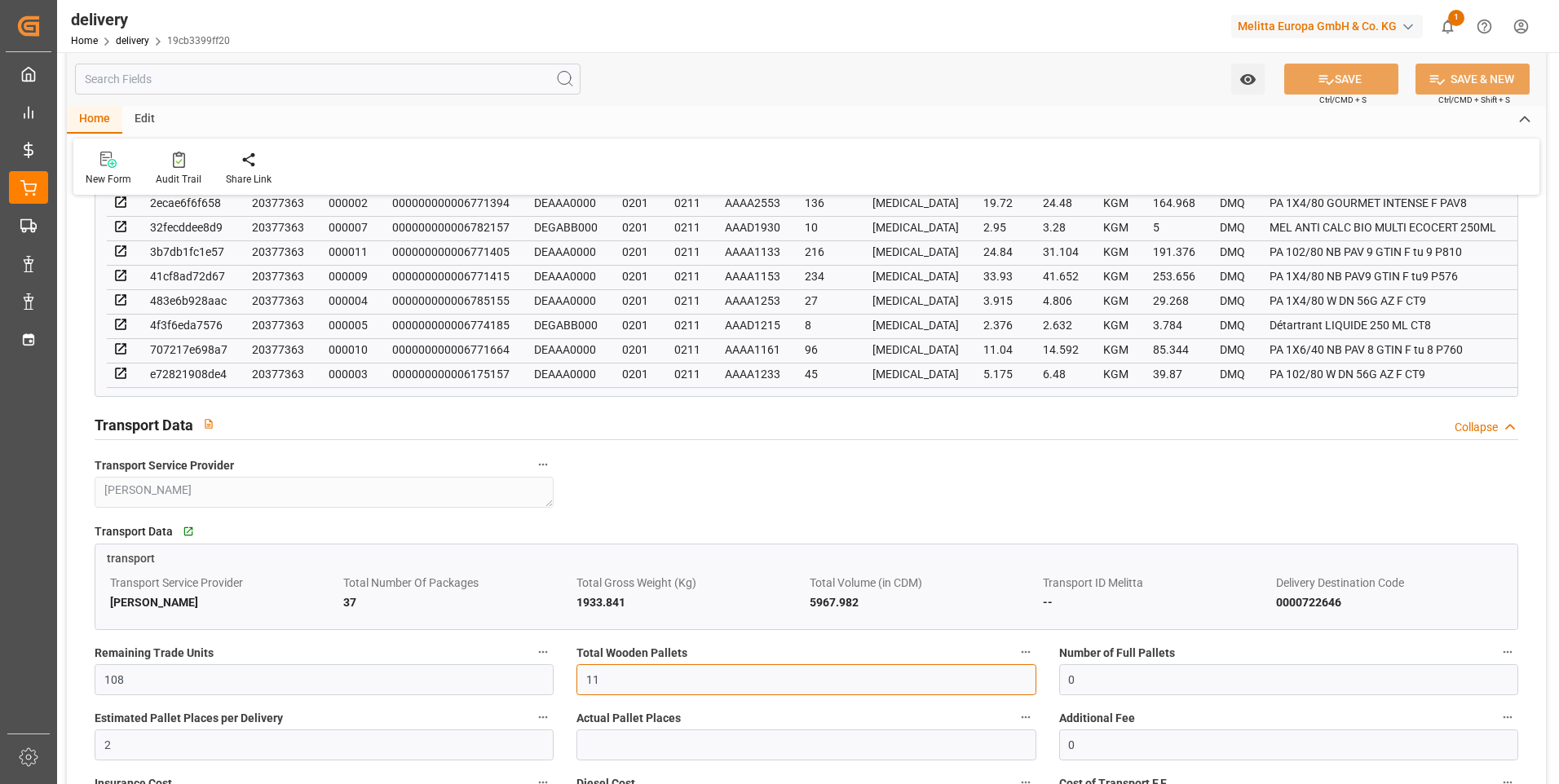
click at [615, 685] on input "11" at bounding box center [806, 680] width 459 height 31
type input "1"
type input "0"
type input "6"
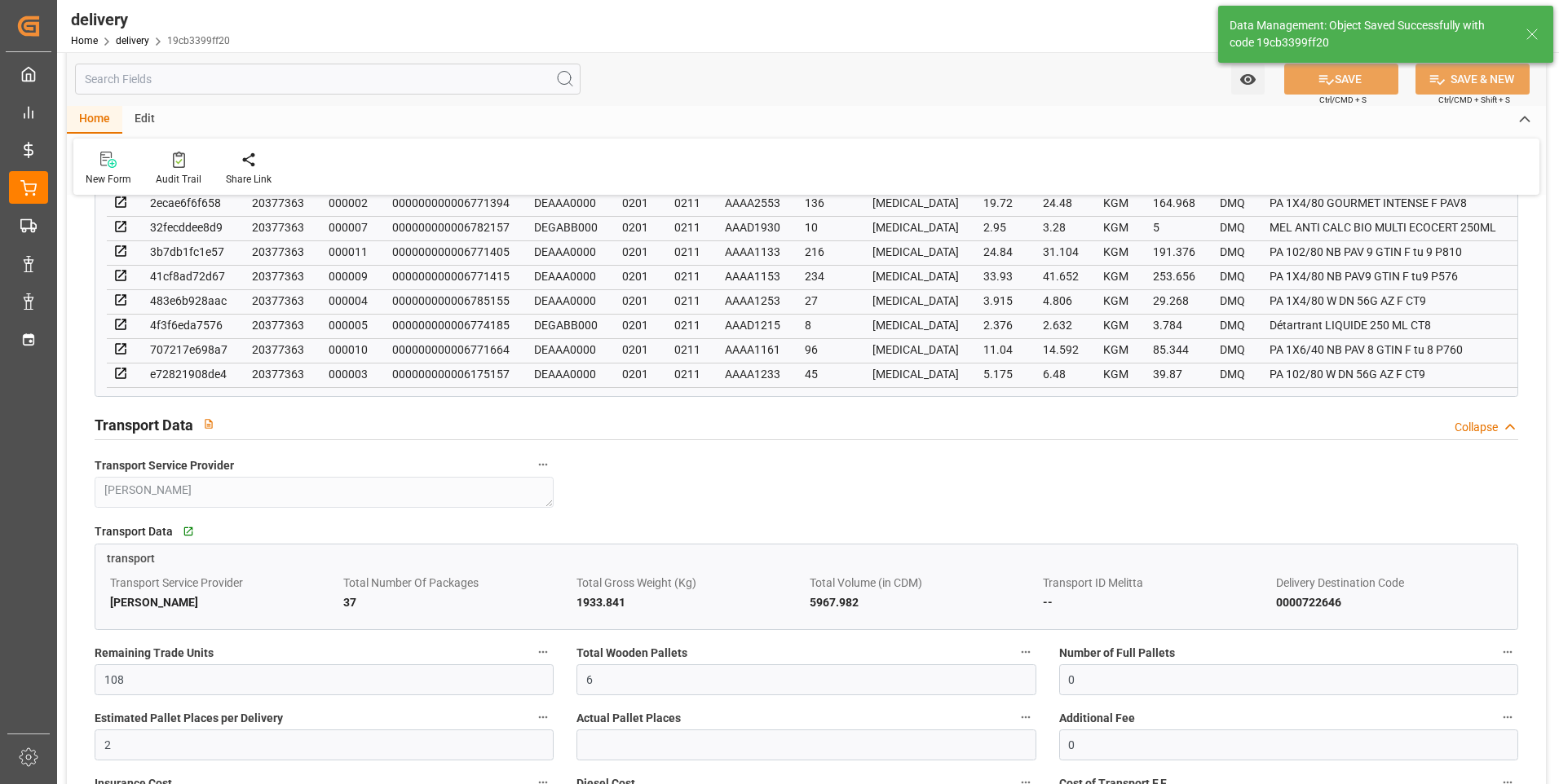
type input "9"
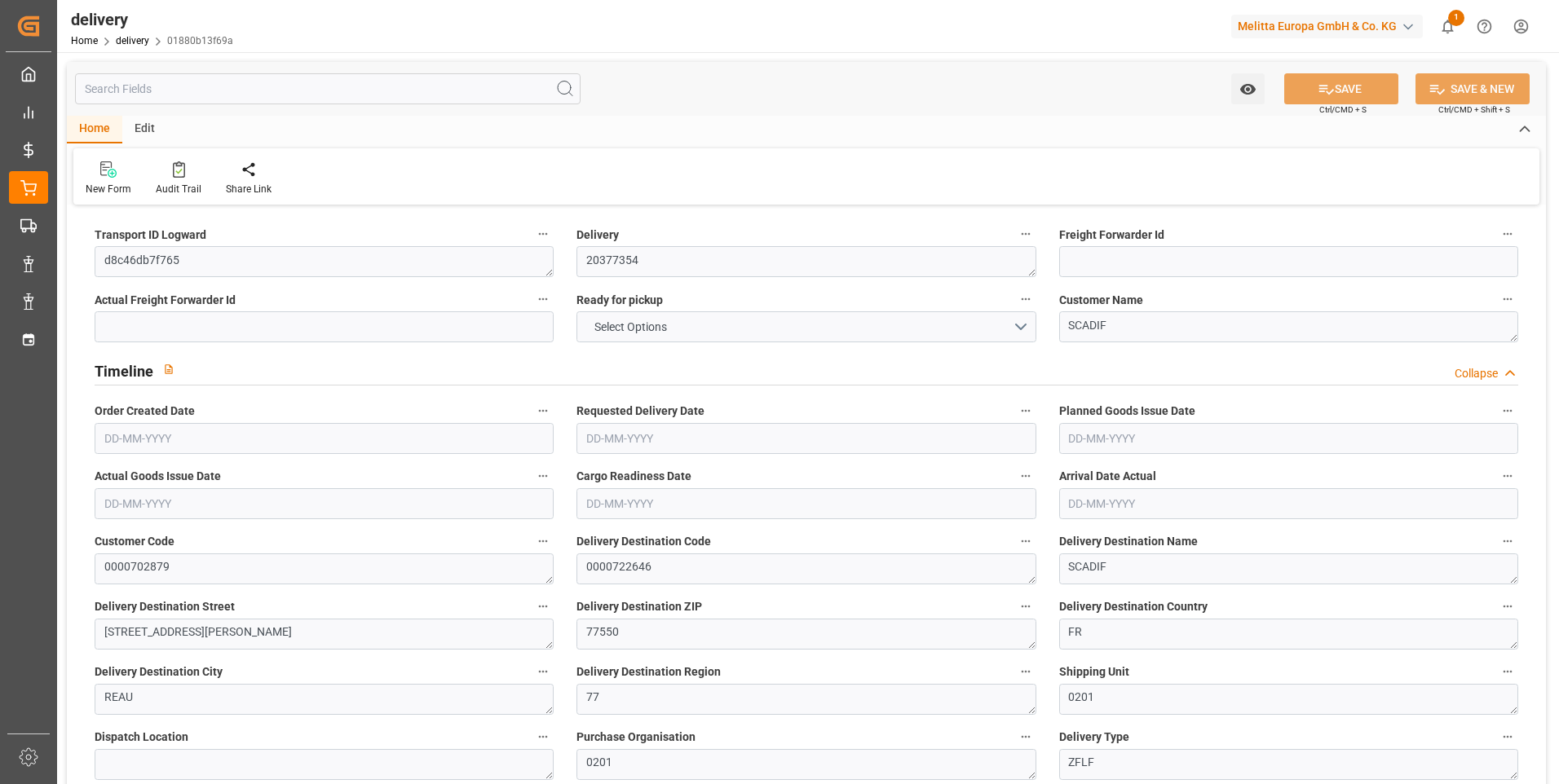
type input "17"
type input "258.88"
type input "621.94"
type input "978.412"
type input "49"
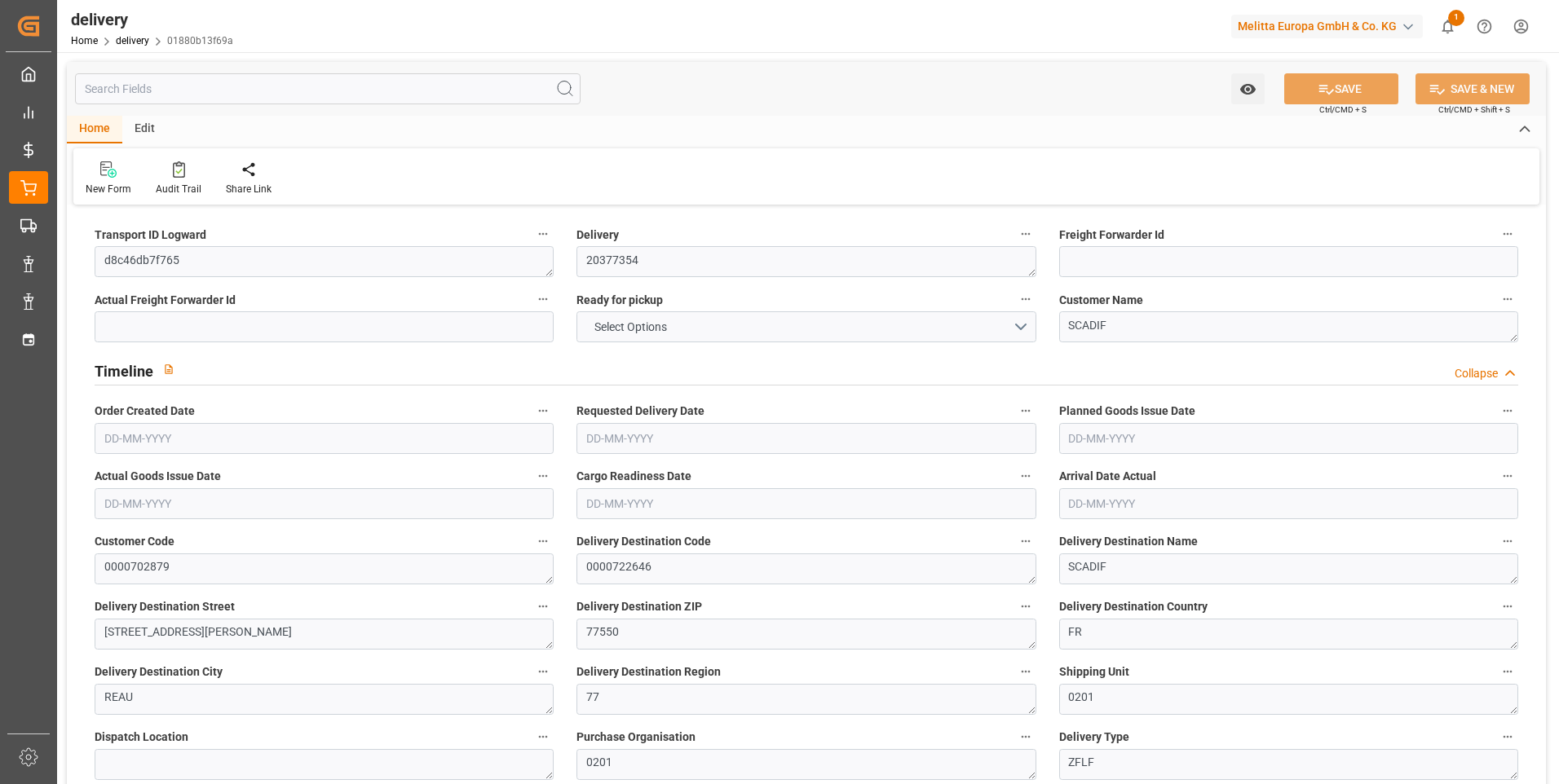
type input "15"
type input "0"
type input "3"
type input "0"
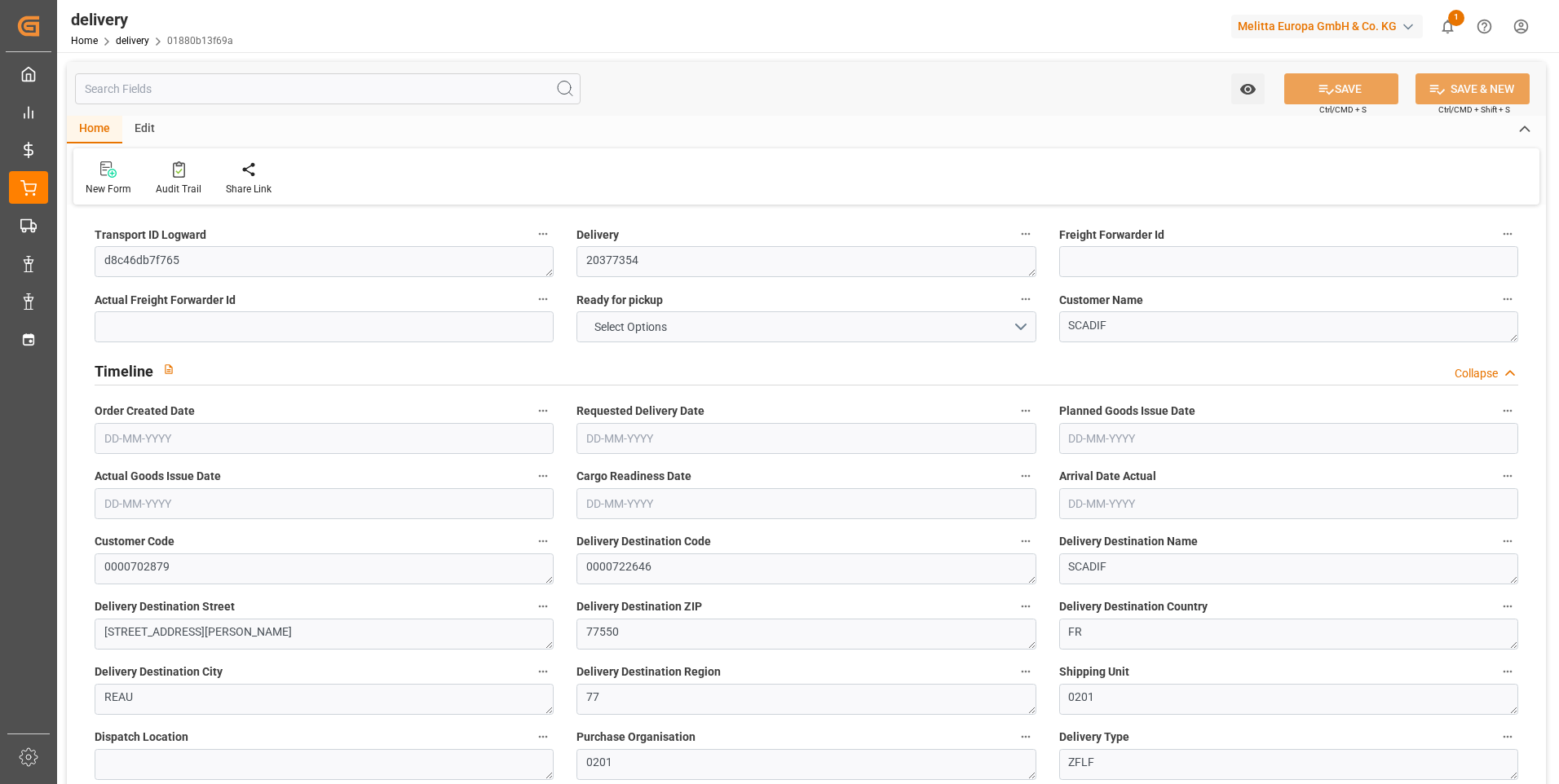
type input "-2.1227"
type input "62.8015"
type input "60.6788"
type input "0"
type input "17.64"
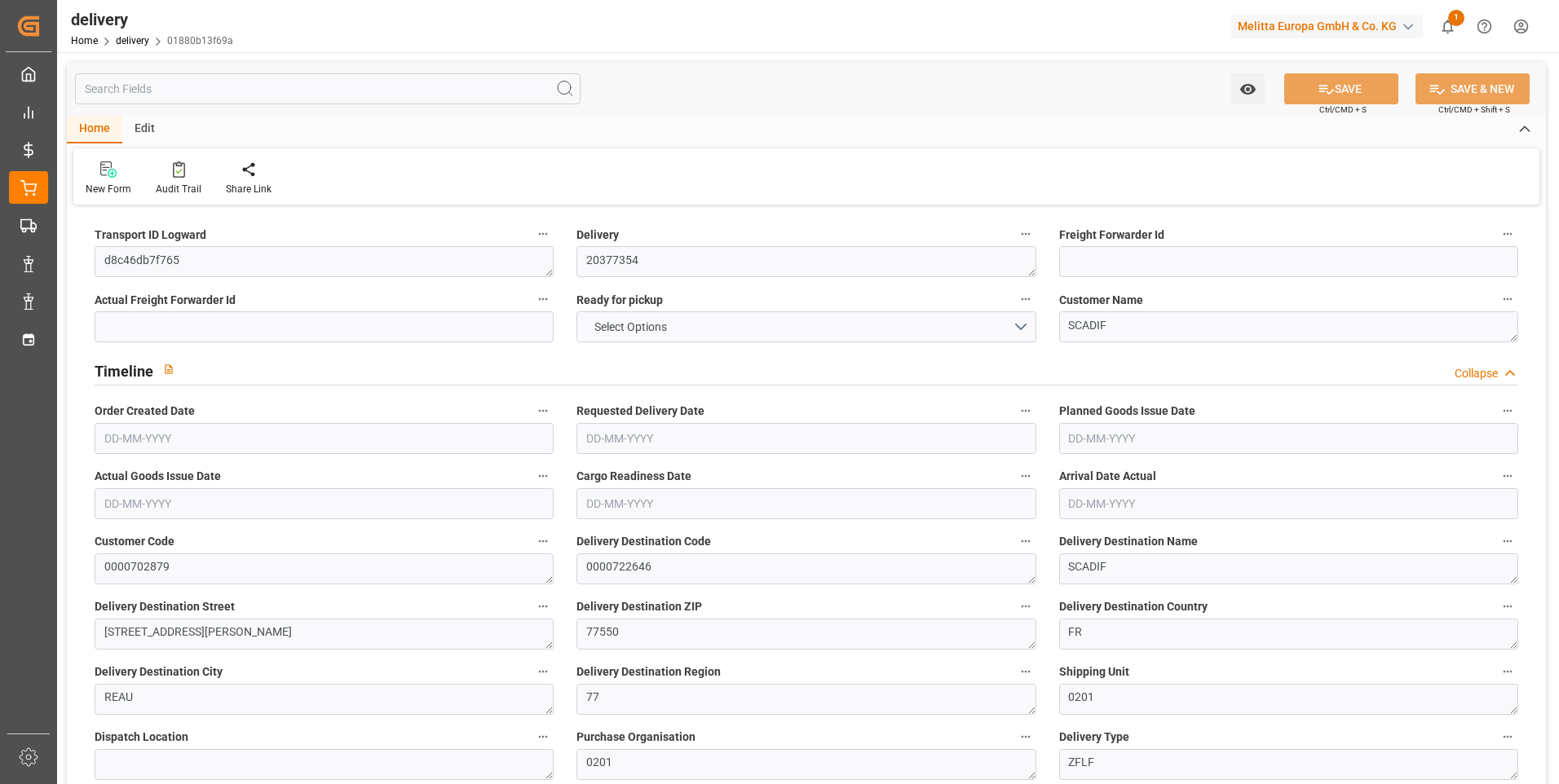
type input "1.5"
type input "1.3"
type input "0"
type input "22.5"
type input "276.94"
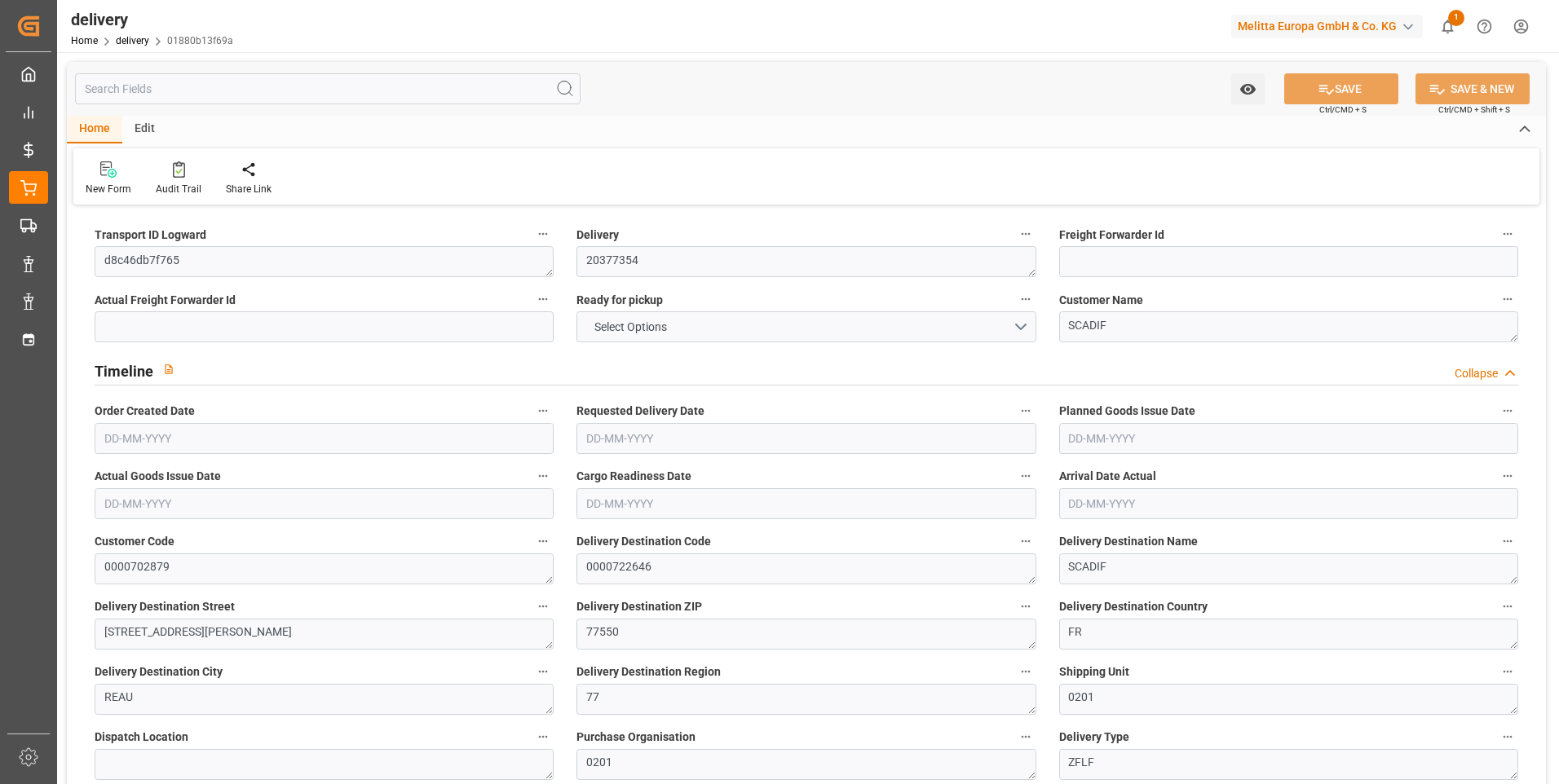
type input "101"
type input "270.2799"
type input "0.0173"
type input "0"
type input "[DATE]"
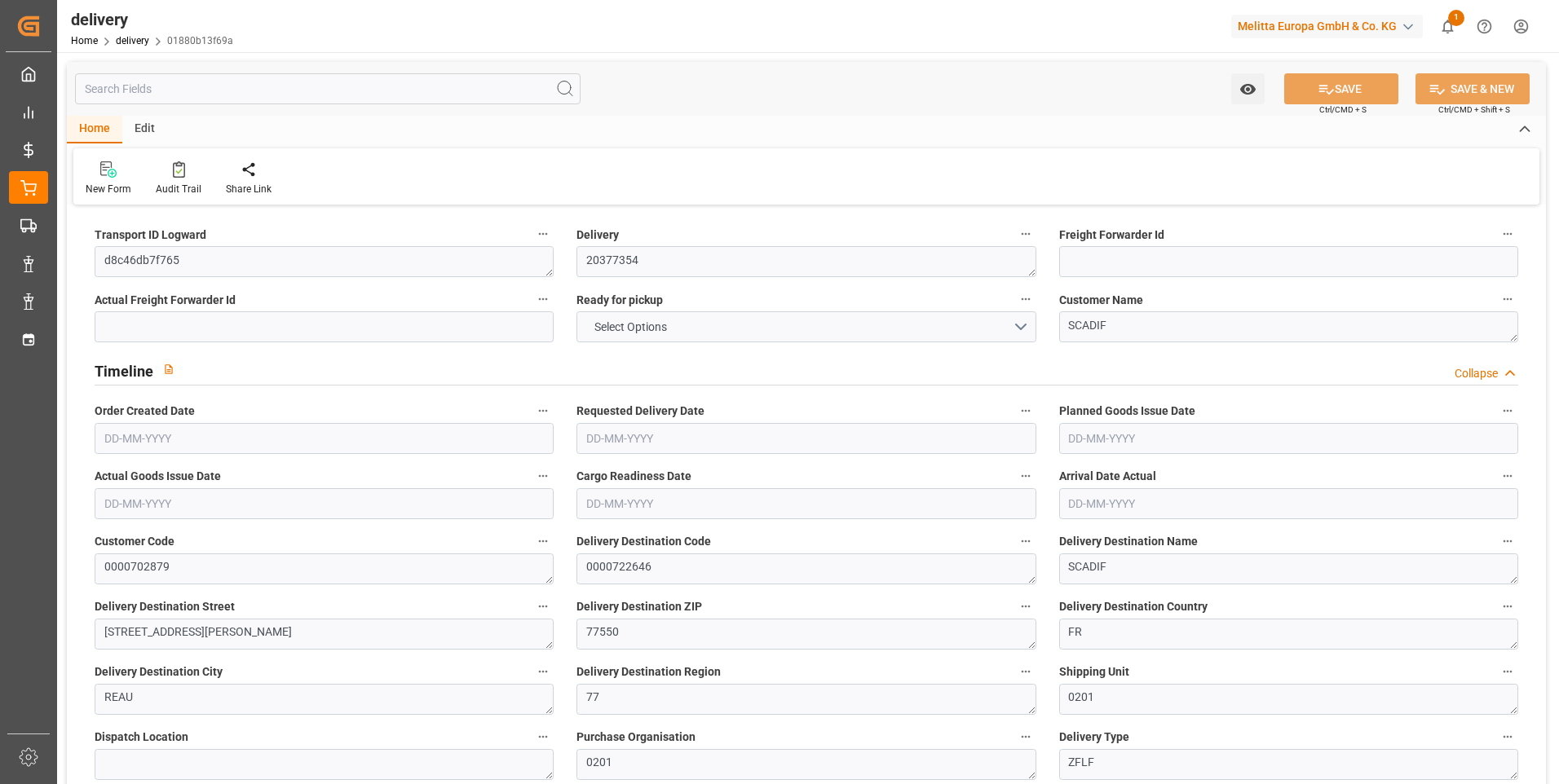
type input "[DATE]"
type input "02-09-2025 11:02"
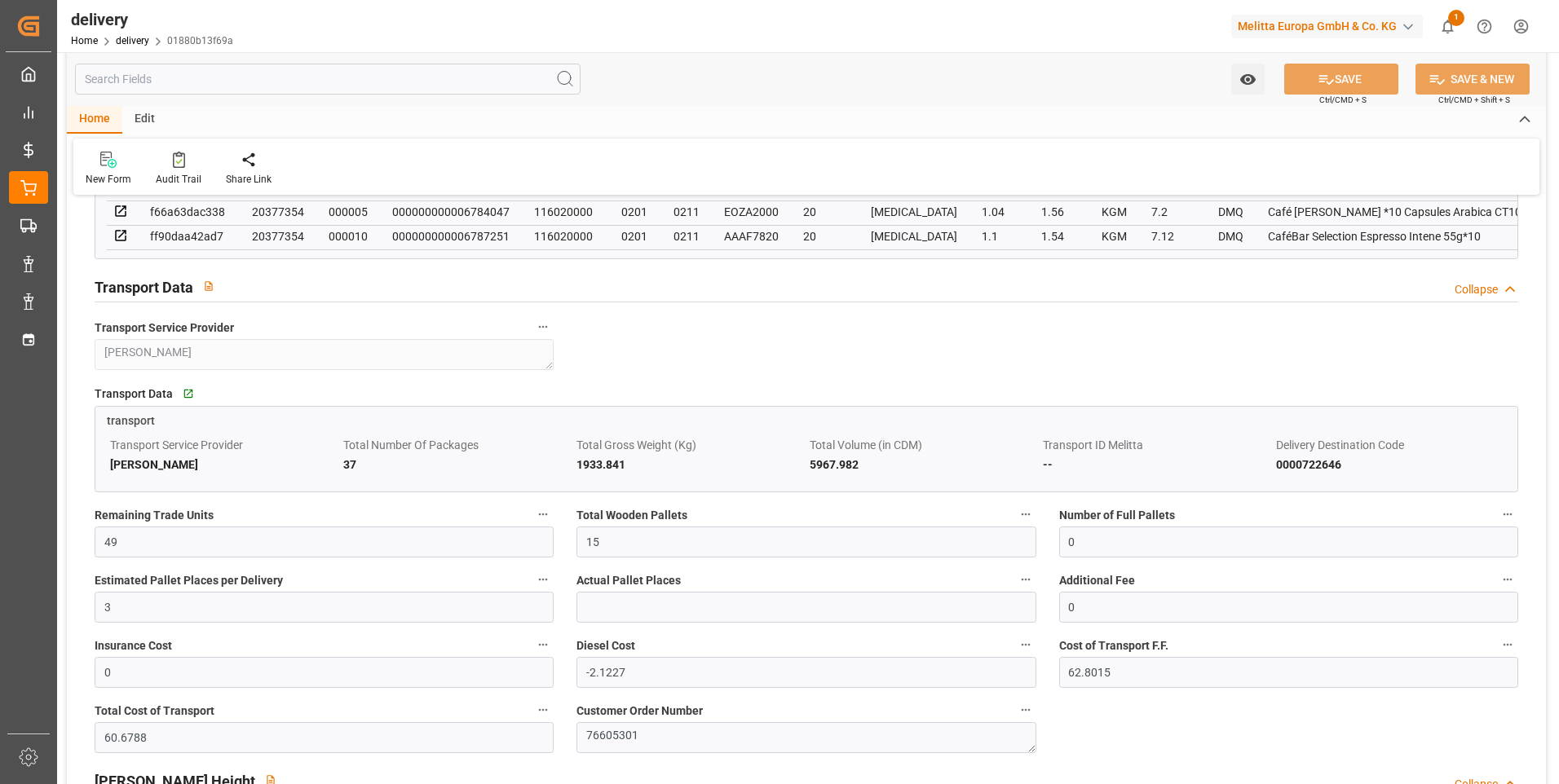
scroll to position [1304, 0]
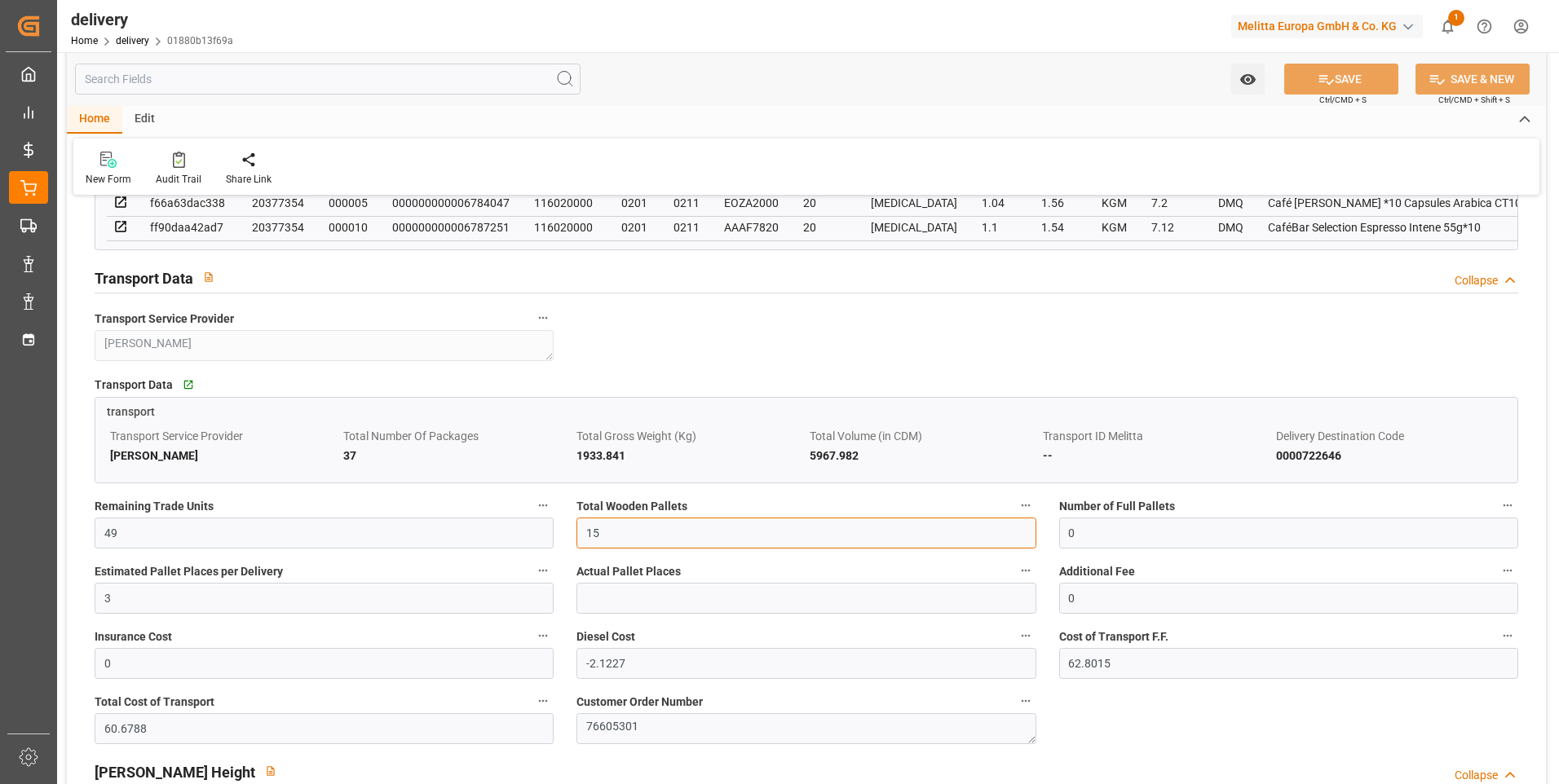
click at [628, 542] on input "15" at bounding box center [806, 533] width 459 height 31
type input "1"
type input "0"
type input "2"
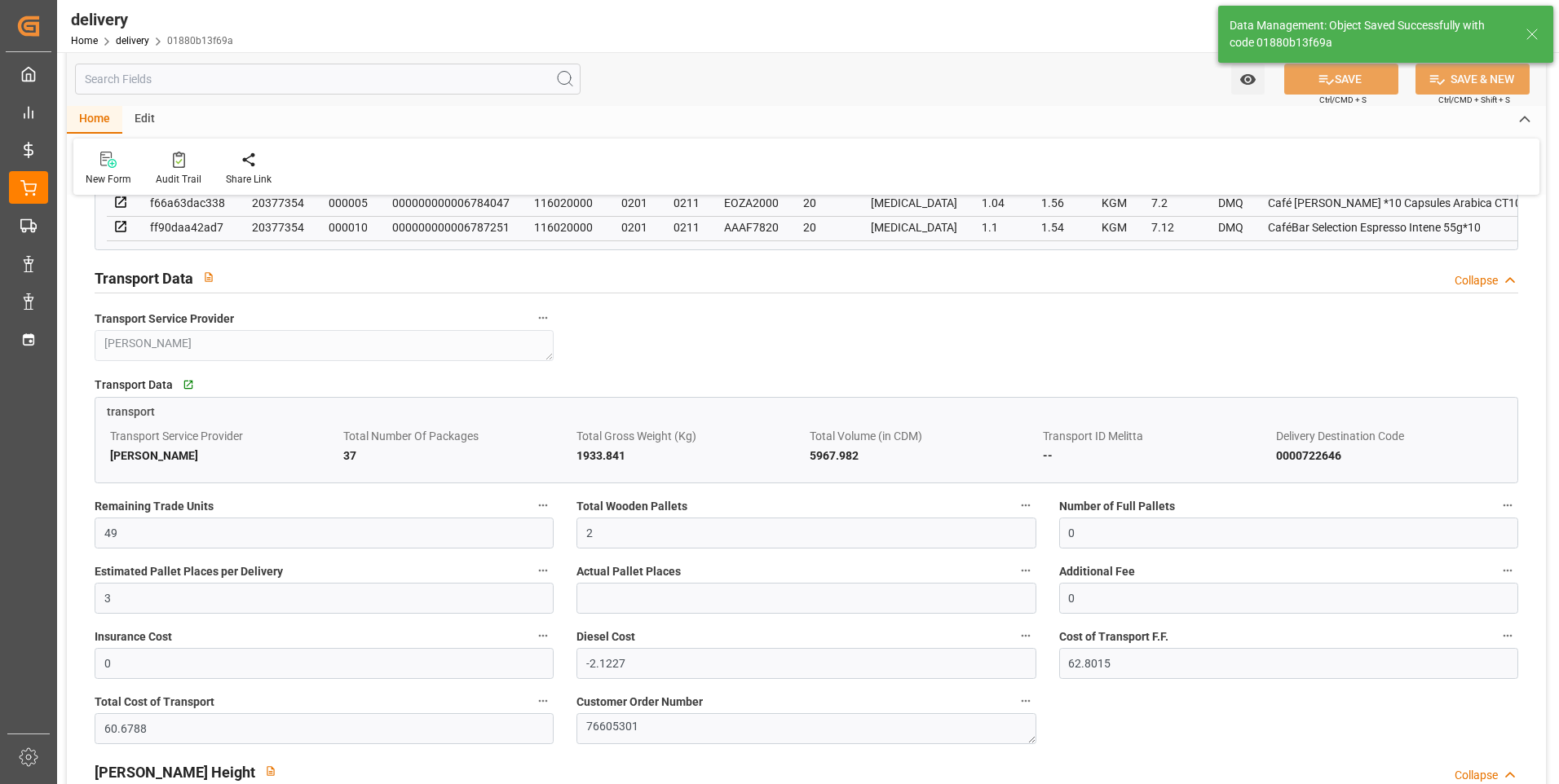
type input "3"
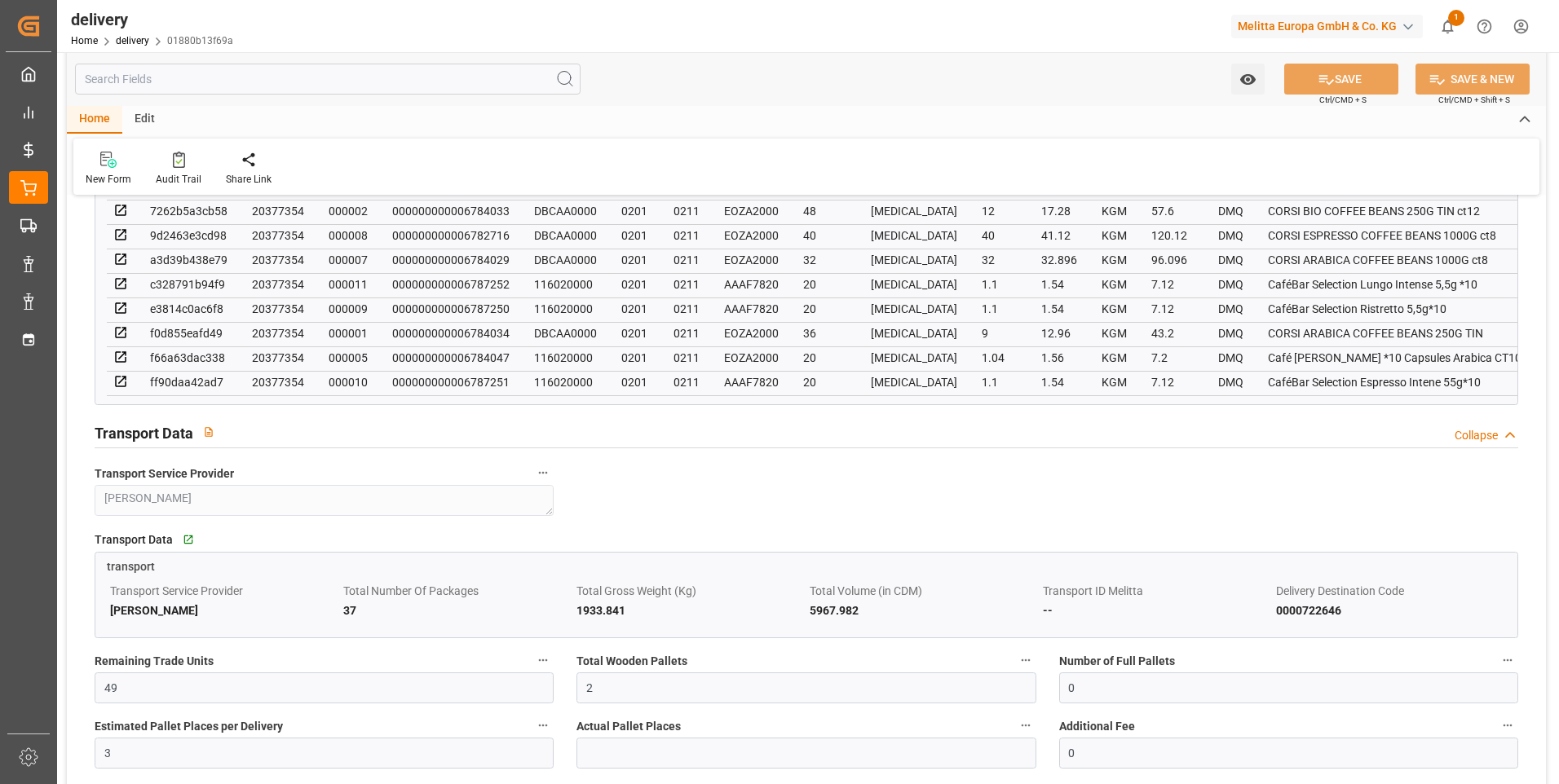
scroll to position [896, 0]
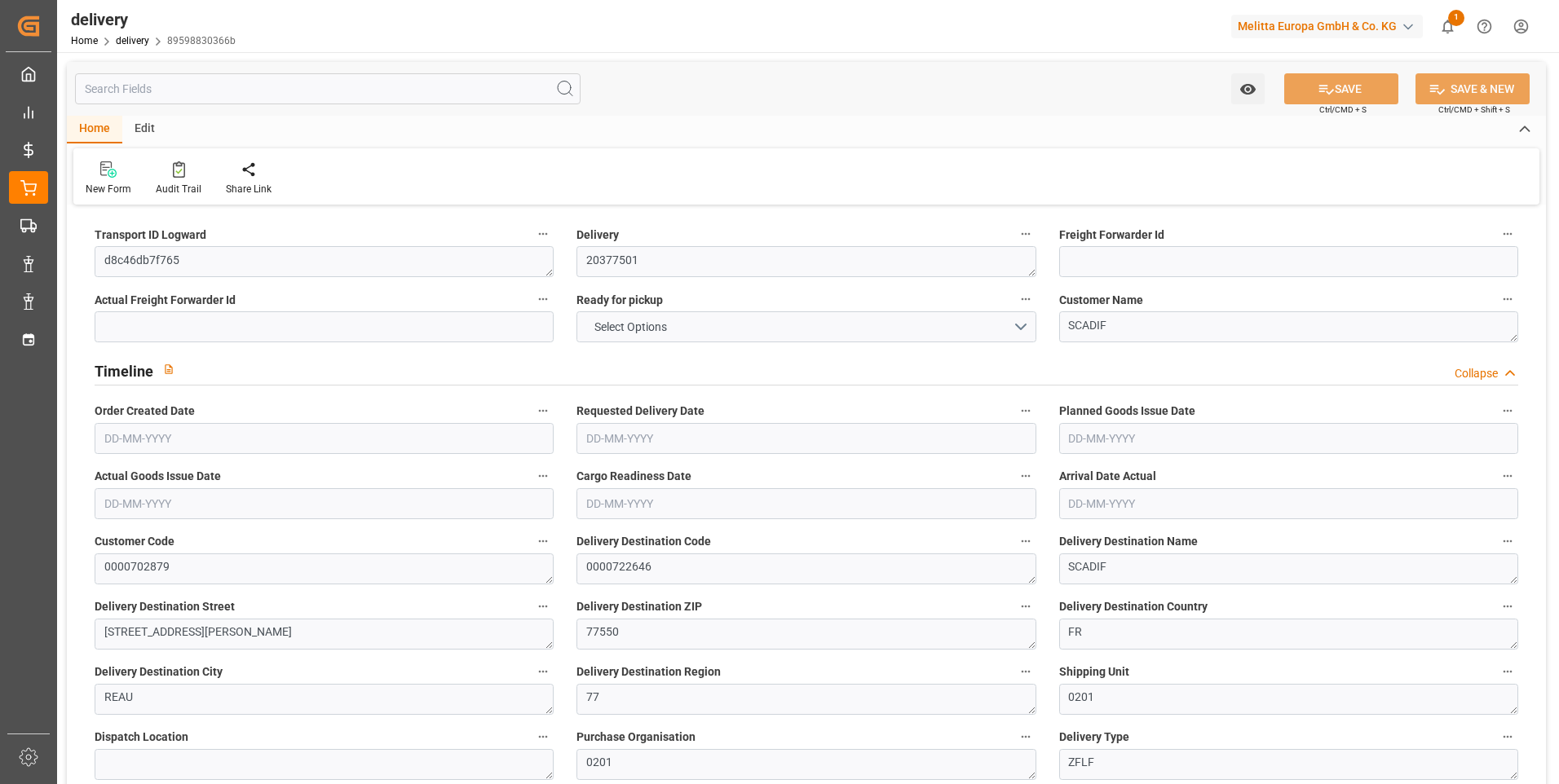
type input "9"
type input "95"
type input "214.2"
type input "468.6"
type input "18"
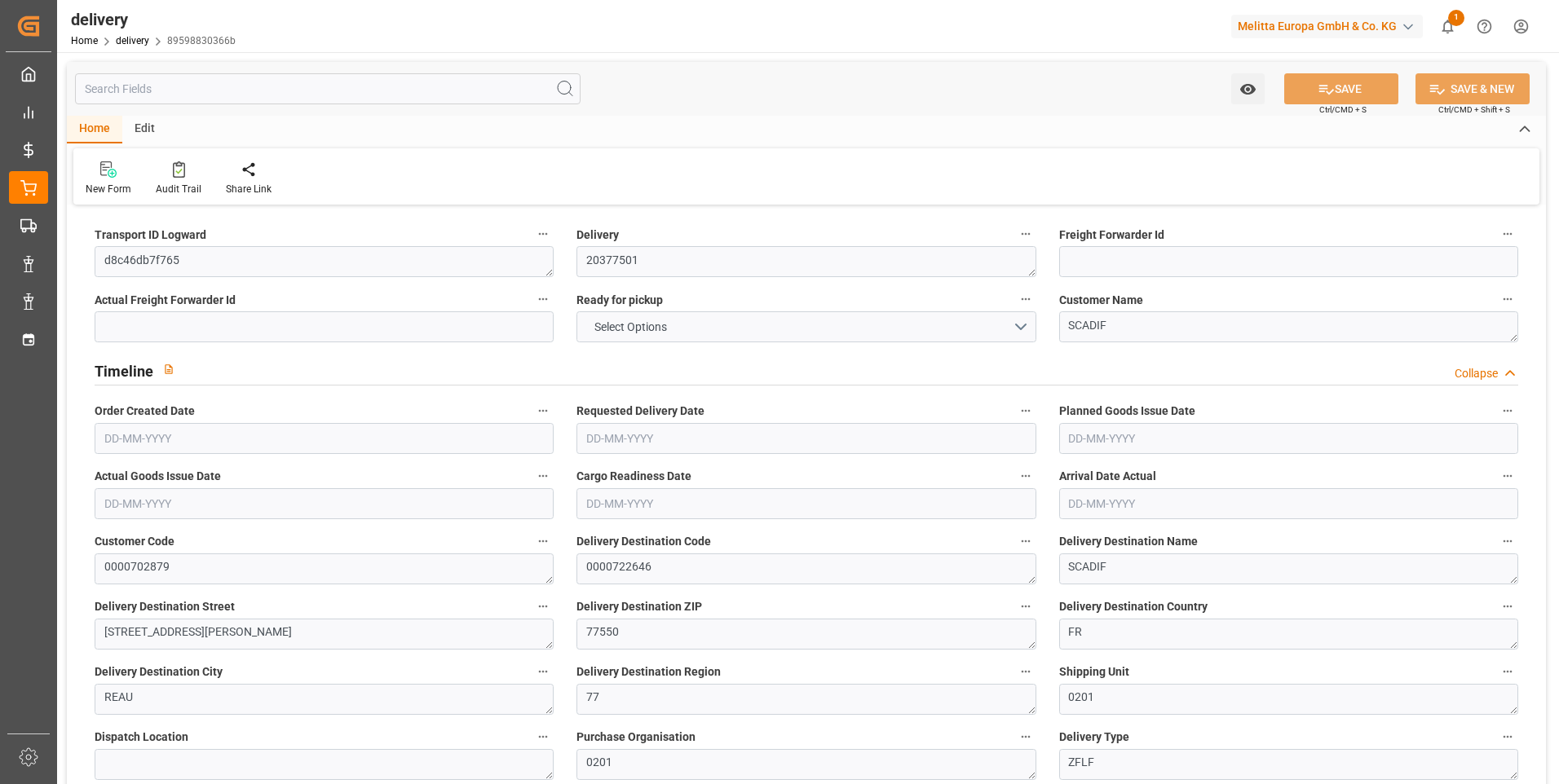
type input "5"
type input "0"
type input "1"
type input "0"
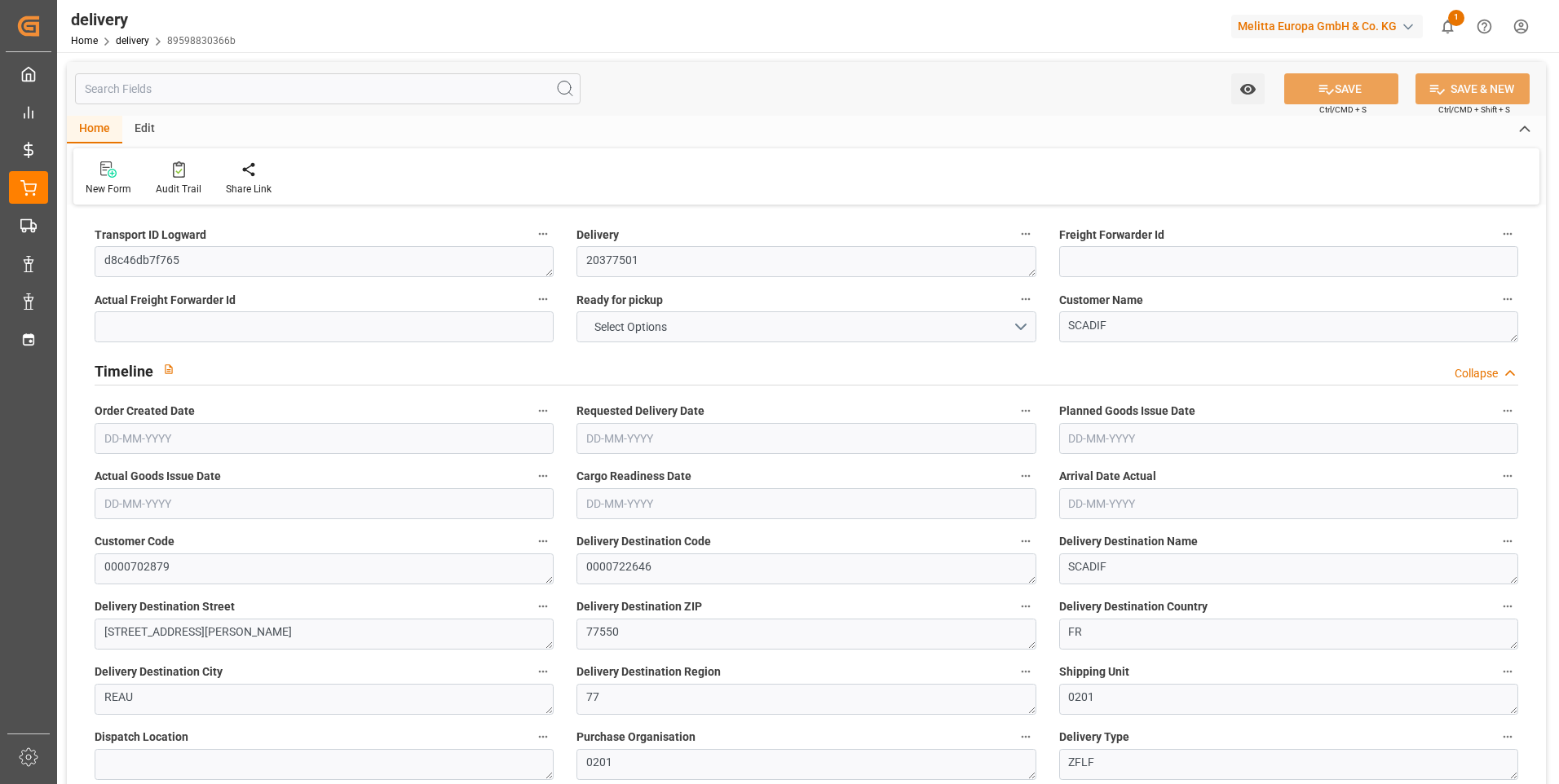
type input "-0.7076"
type input "20.9338"
type input "20.2263"
type input "0"
type input "6.48"
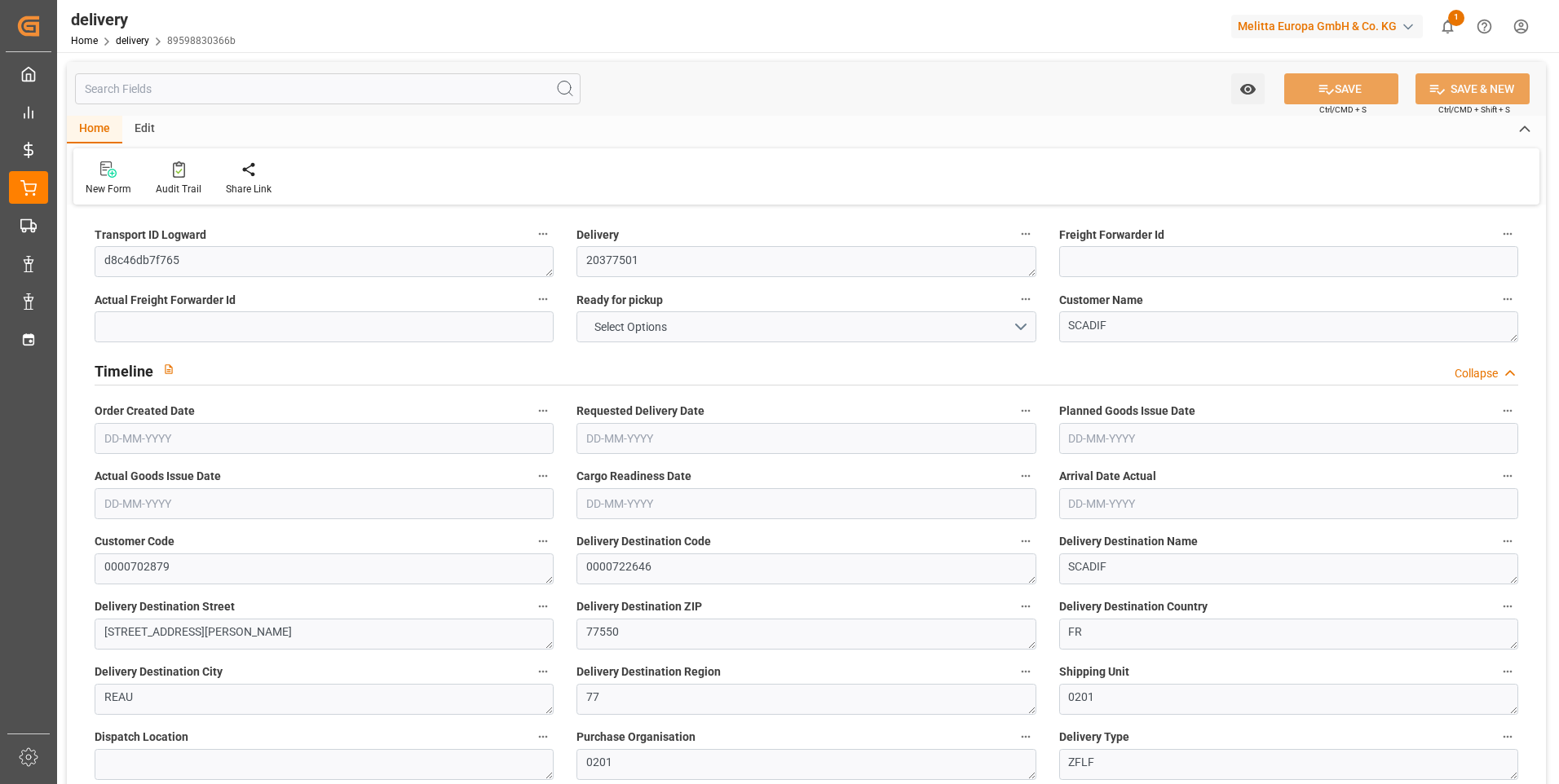
type input "1.5"
type input "1.3"
type input "0"
type input "7.5"
type input "99.2"
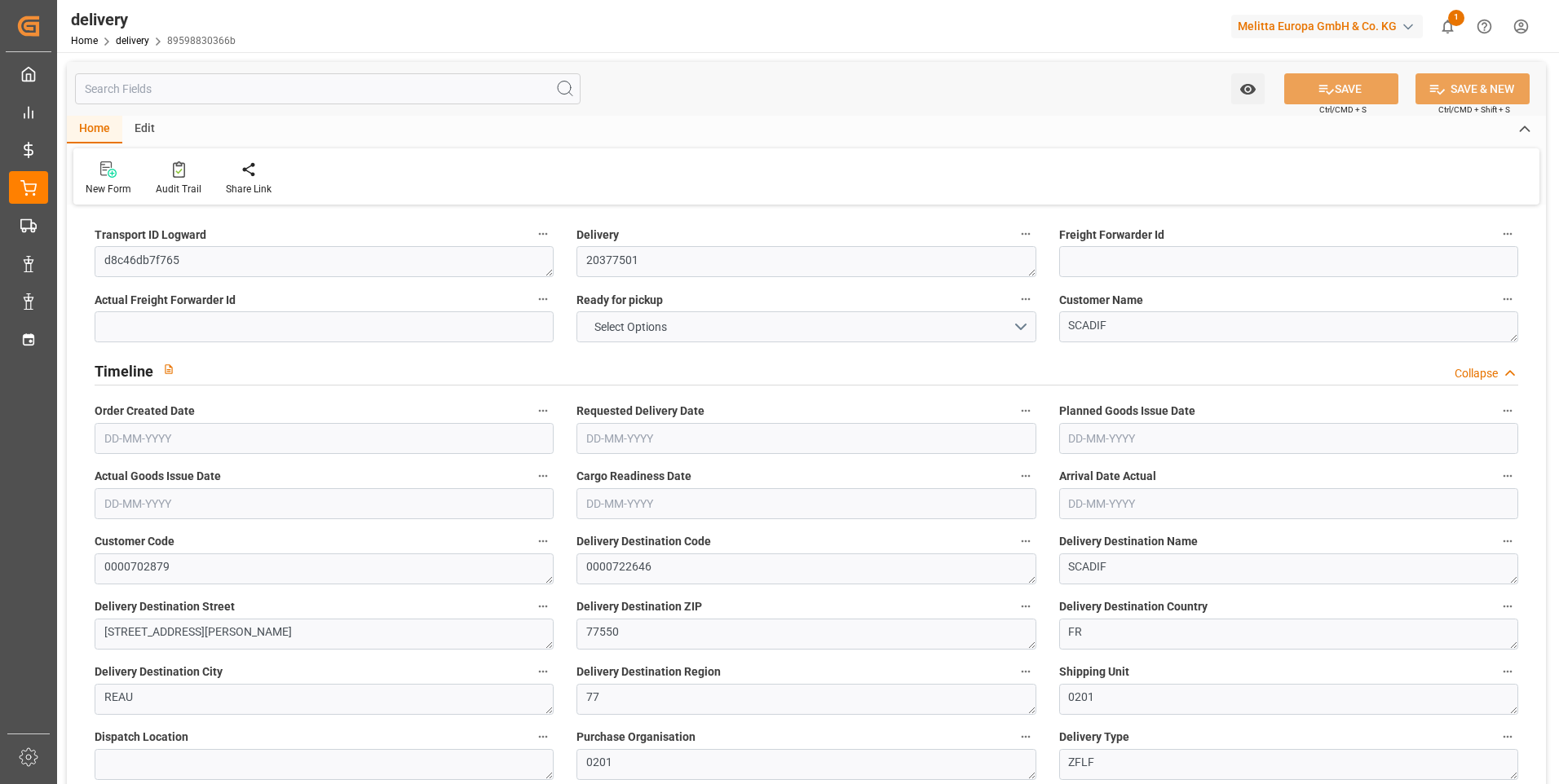
type input "101"
type input "129.4477"
type input "0.0083"
type input "0"
type input "[DATE]"
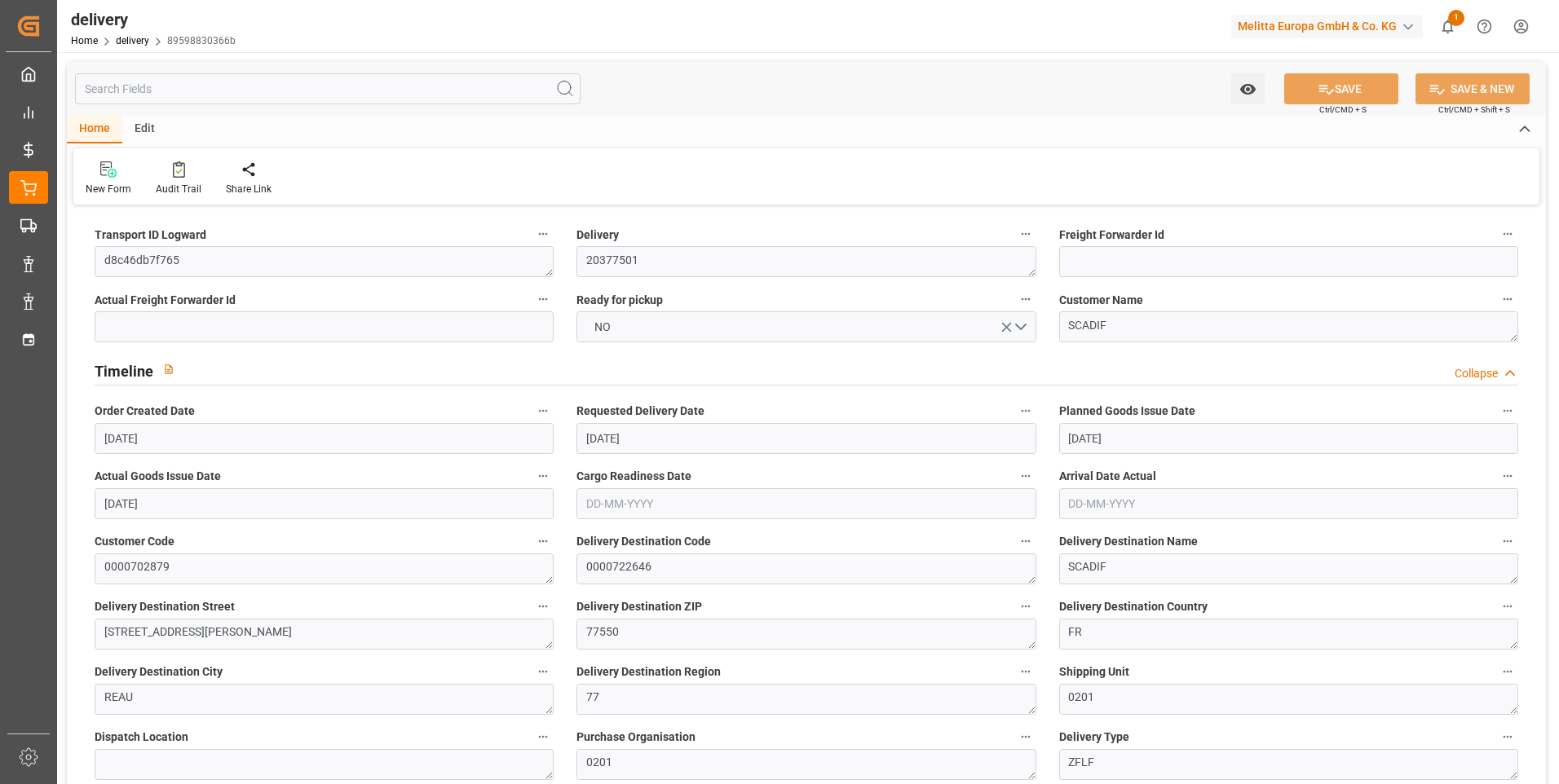
type input "[DATE]"
type input "[DATE] 11:00"
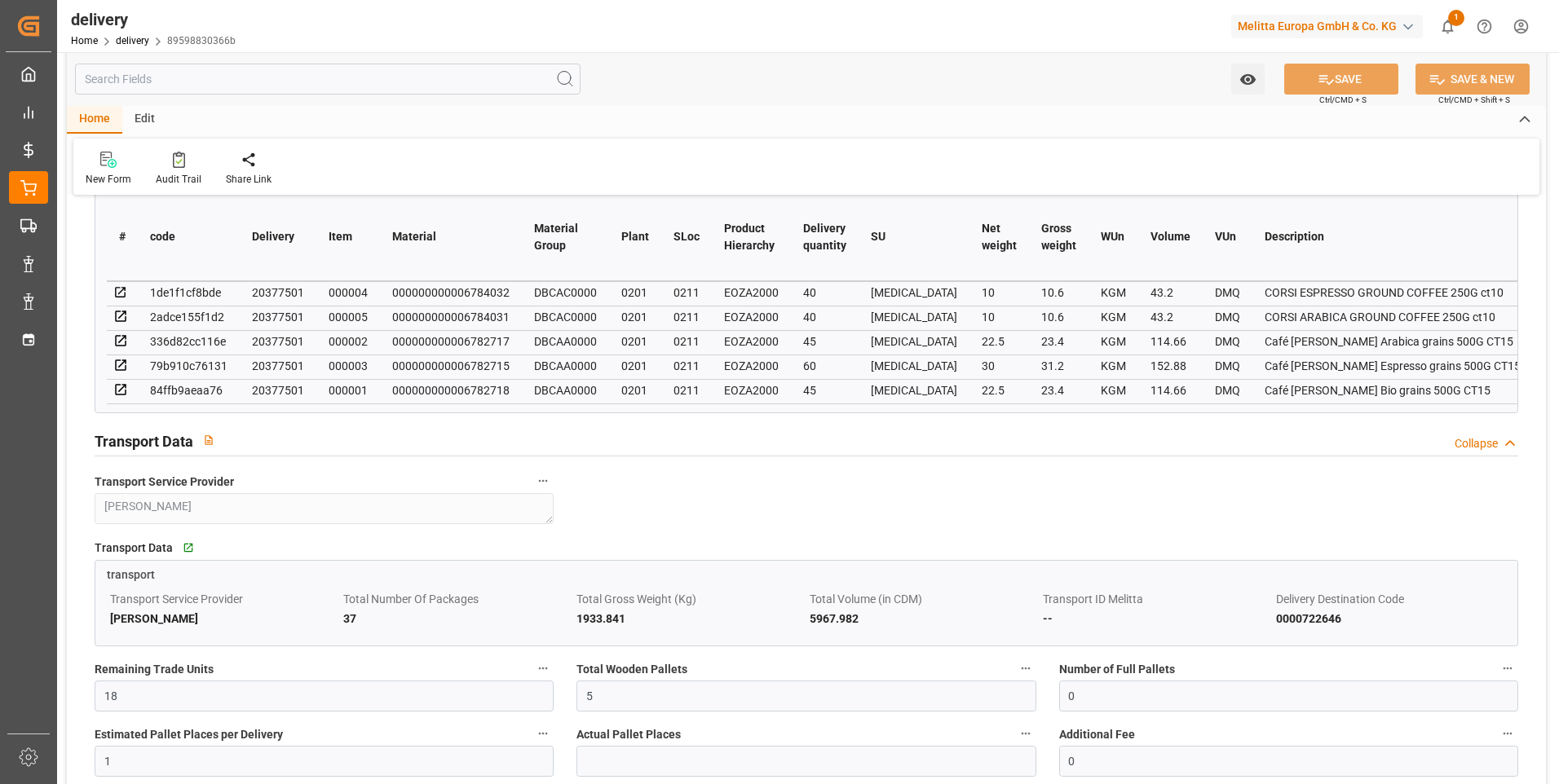
scroll to position [1141, 0]
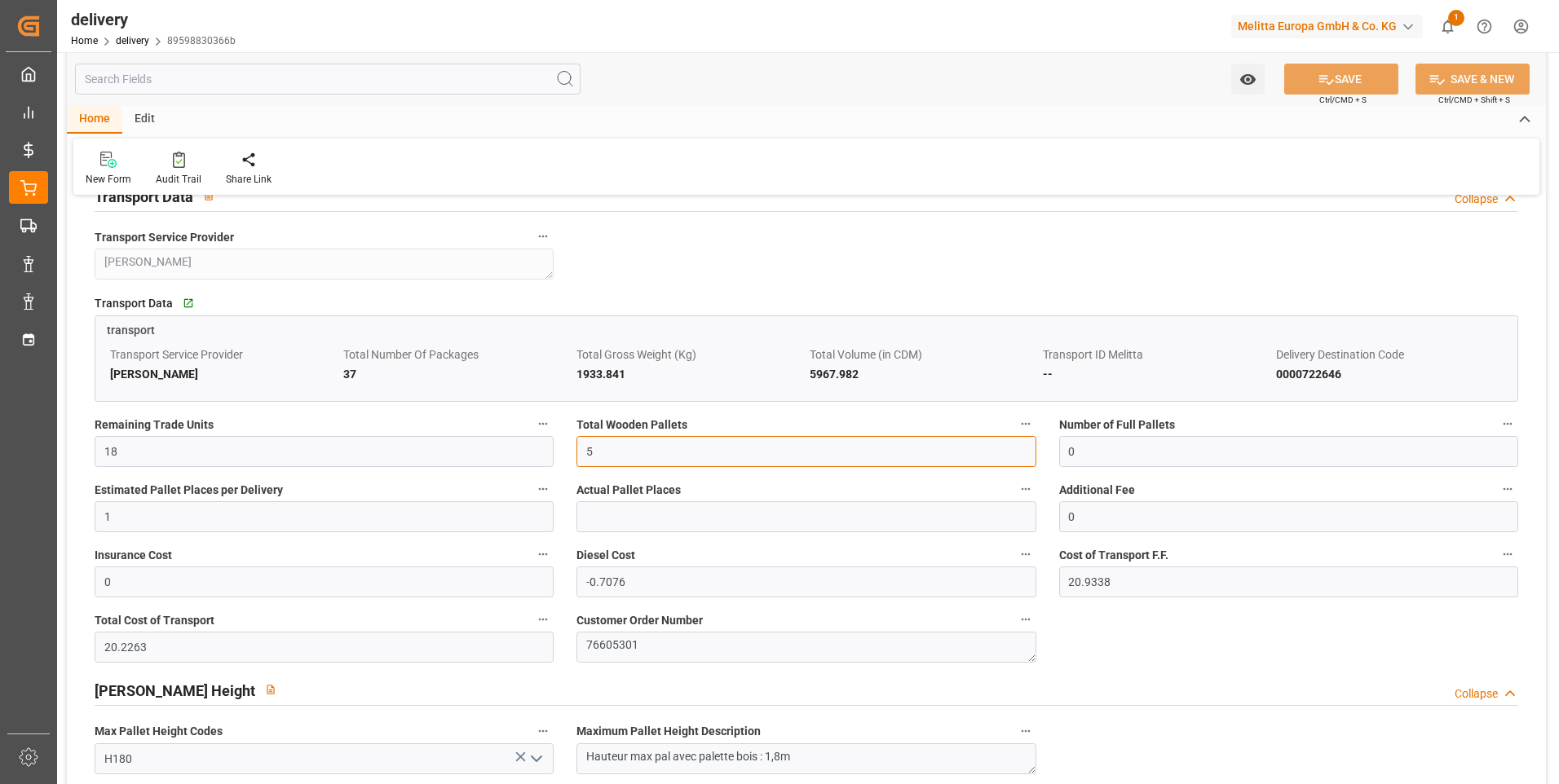
click at [618, 459] on input "5" at bounding box center [806, 451] width 459 height 31
type input "0"
type input "1"
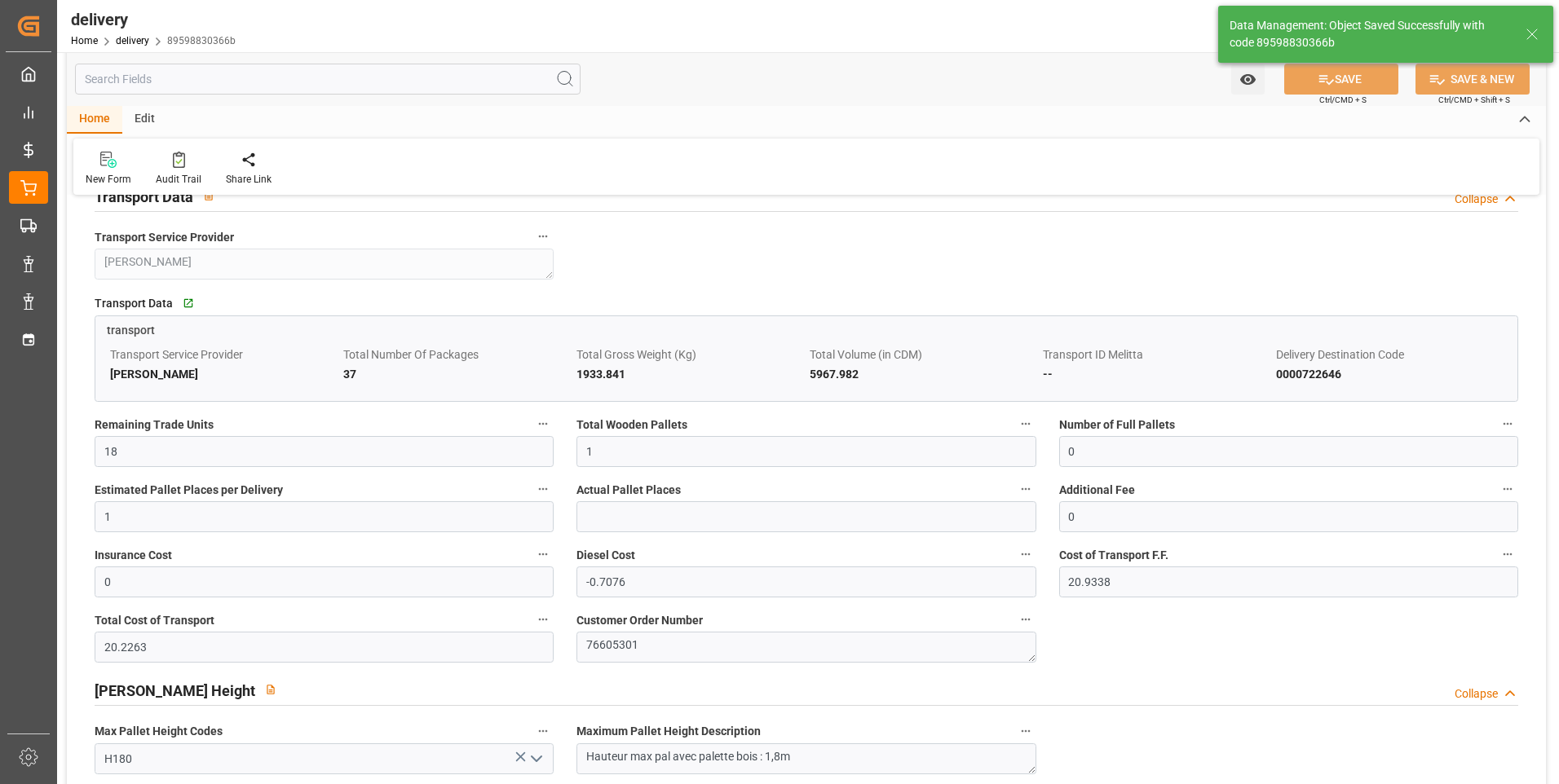
type input "1.5"
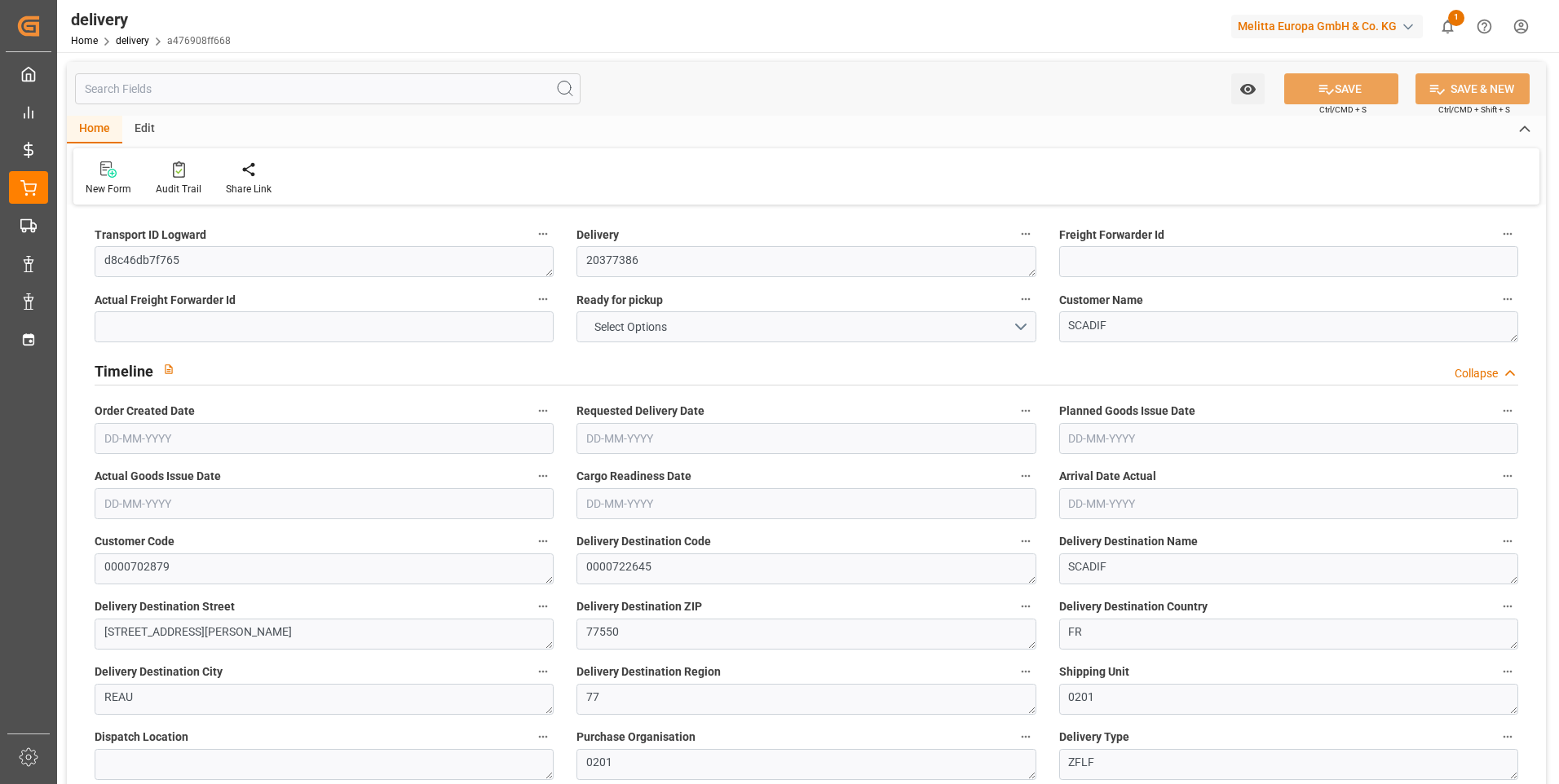
type input "4"
type input "905.84"
type input "1116.368"
type input "2342.4"
type input "102"
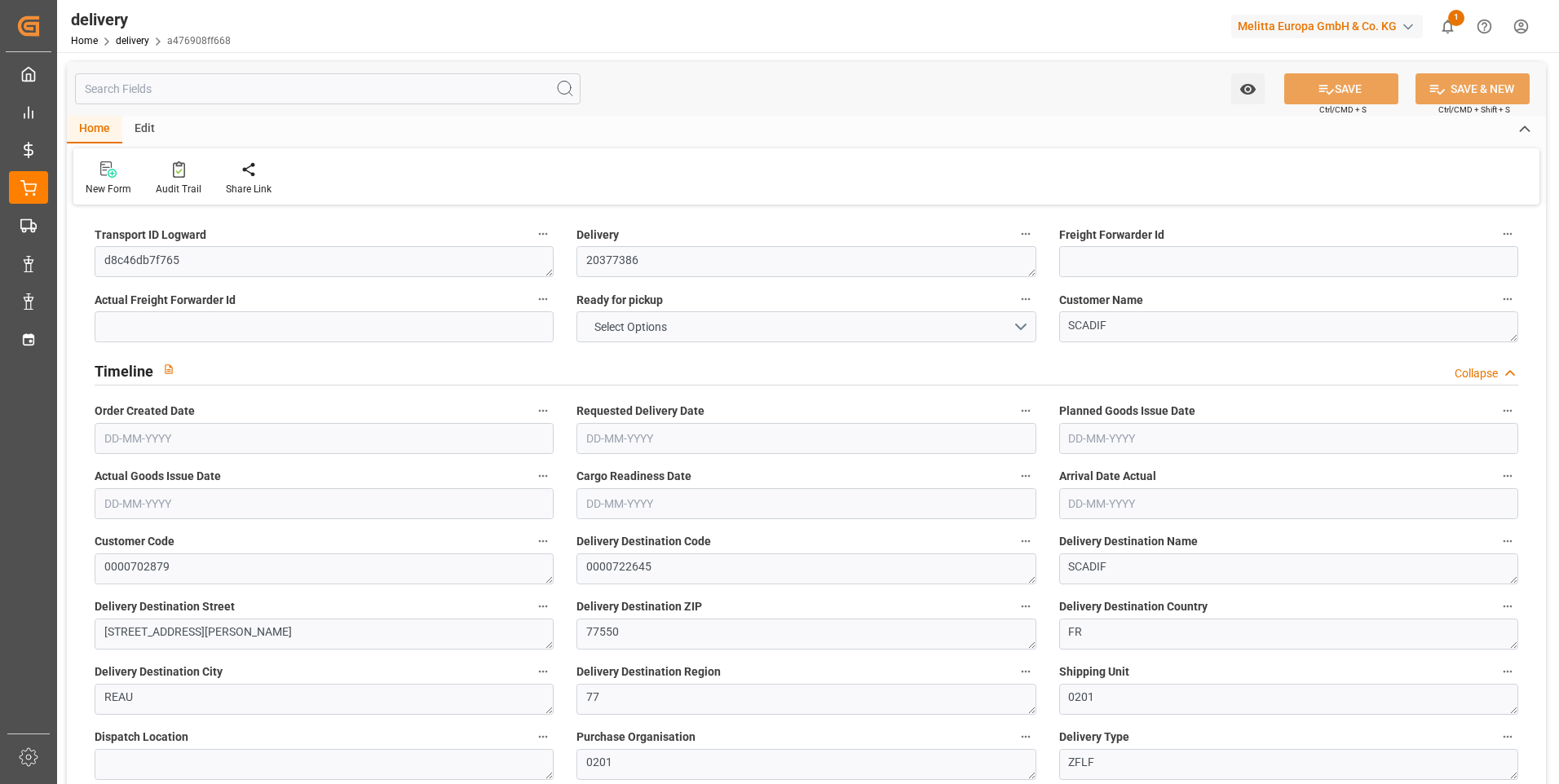
type input "4"
type input "1"
type input "3"
type input "0"
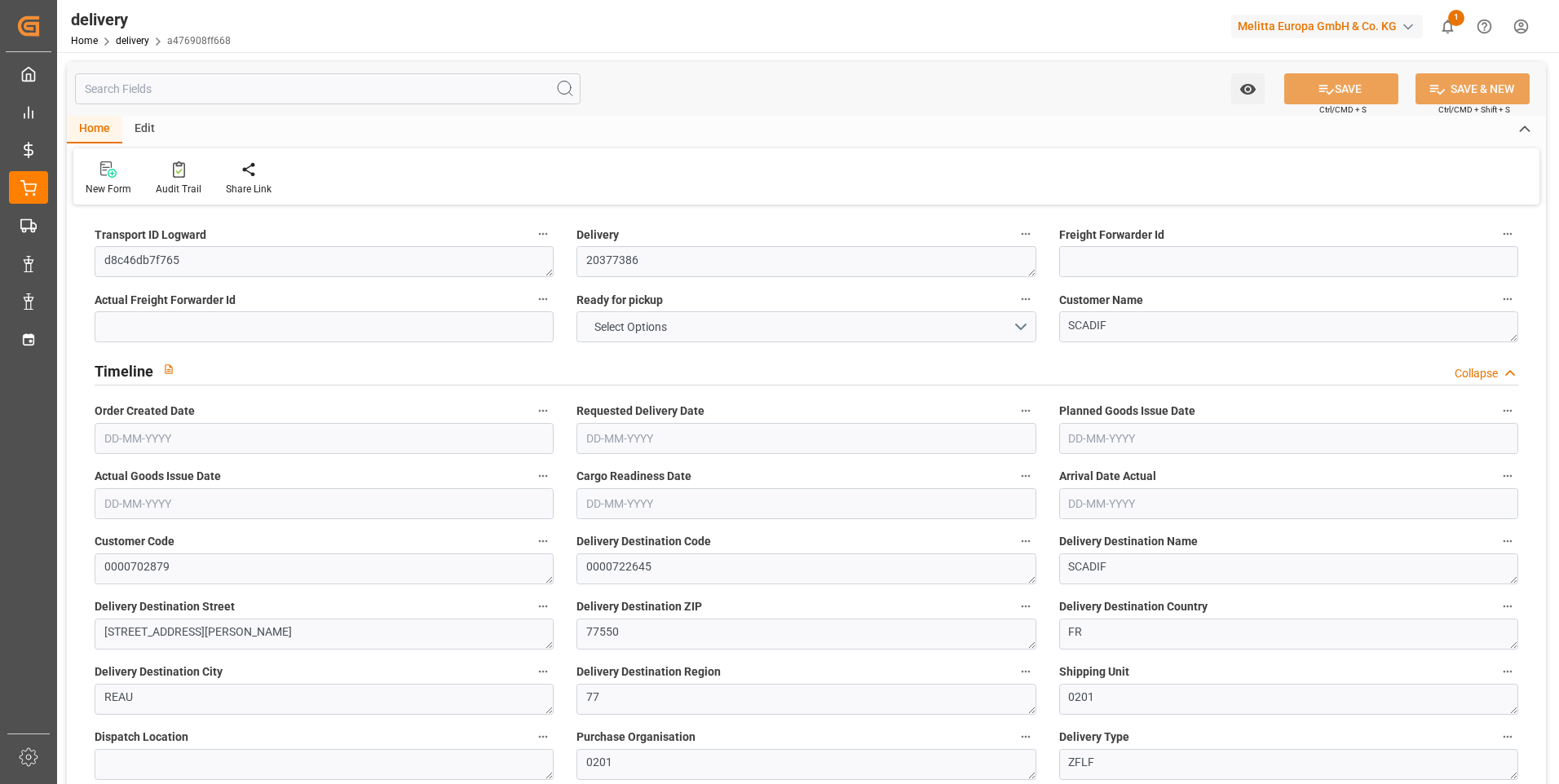
type input "-2.1227"
type input "62.8015"
type input "60.6788"
type input "2.45"
type input "36.72"
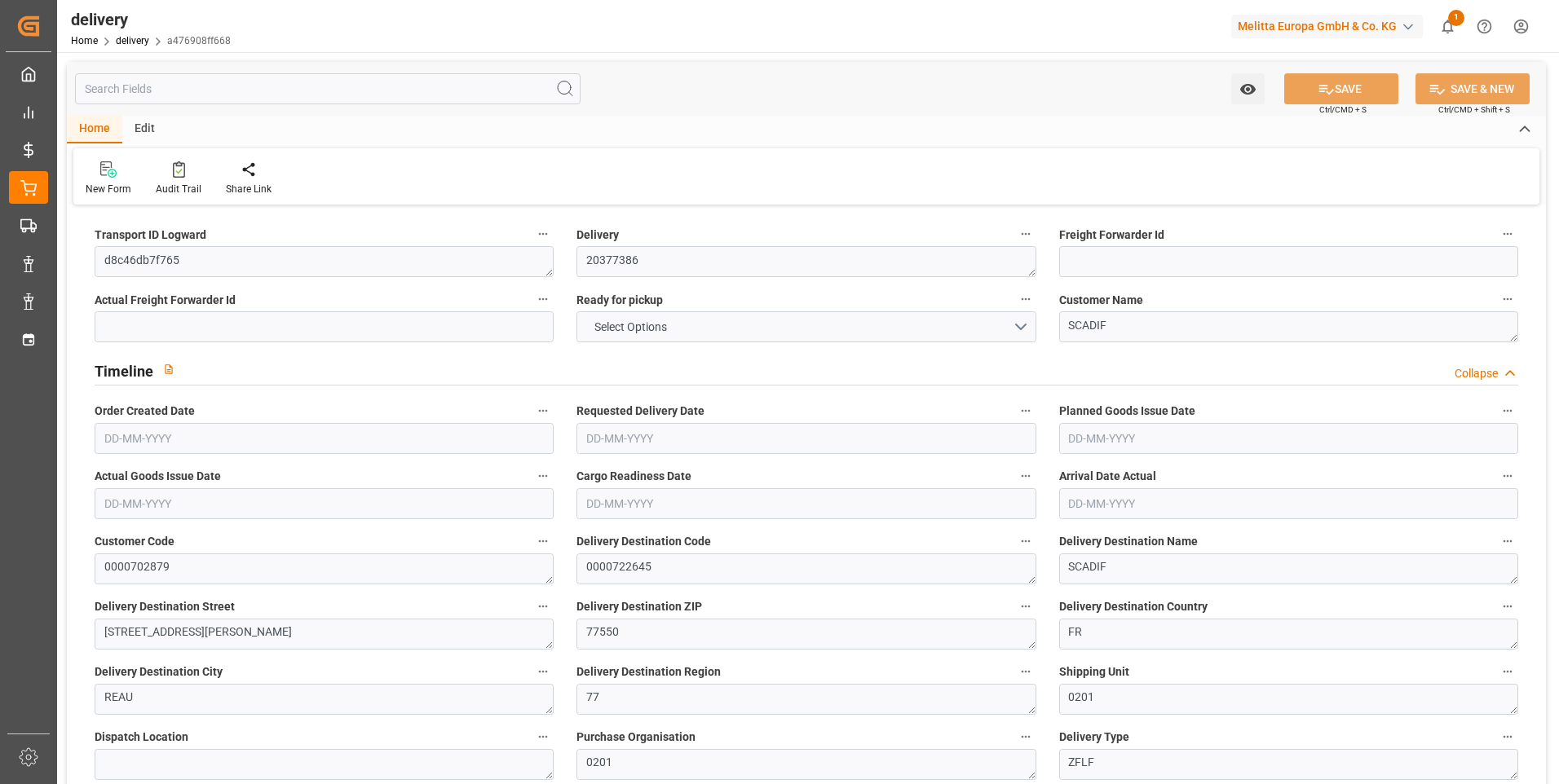
type input "1.5"
type input "1.3"
type input "0"
type input "6"
type input "996.688"
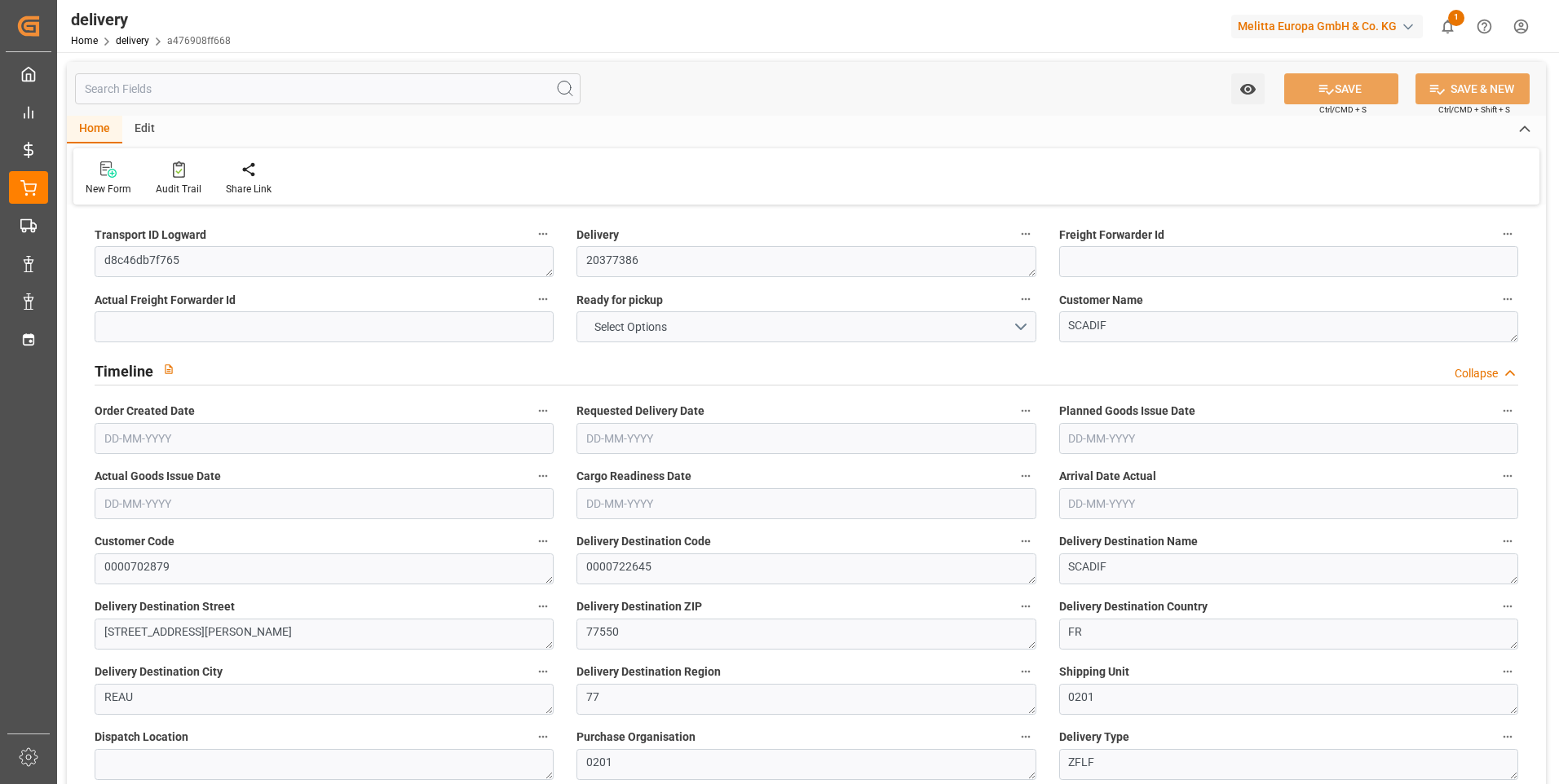
type input "101"
type input "647.0727"
type input "0.0415"
type input "0"
type input "[DATE]"
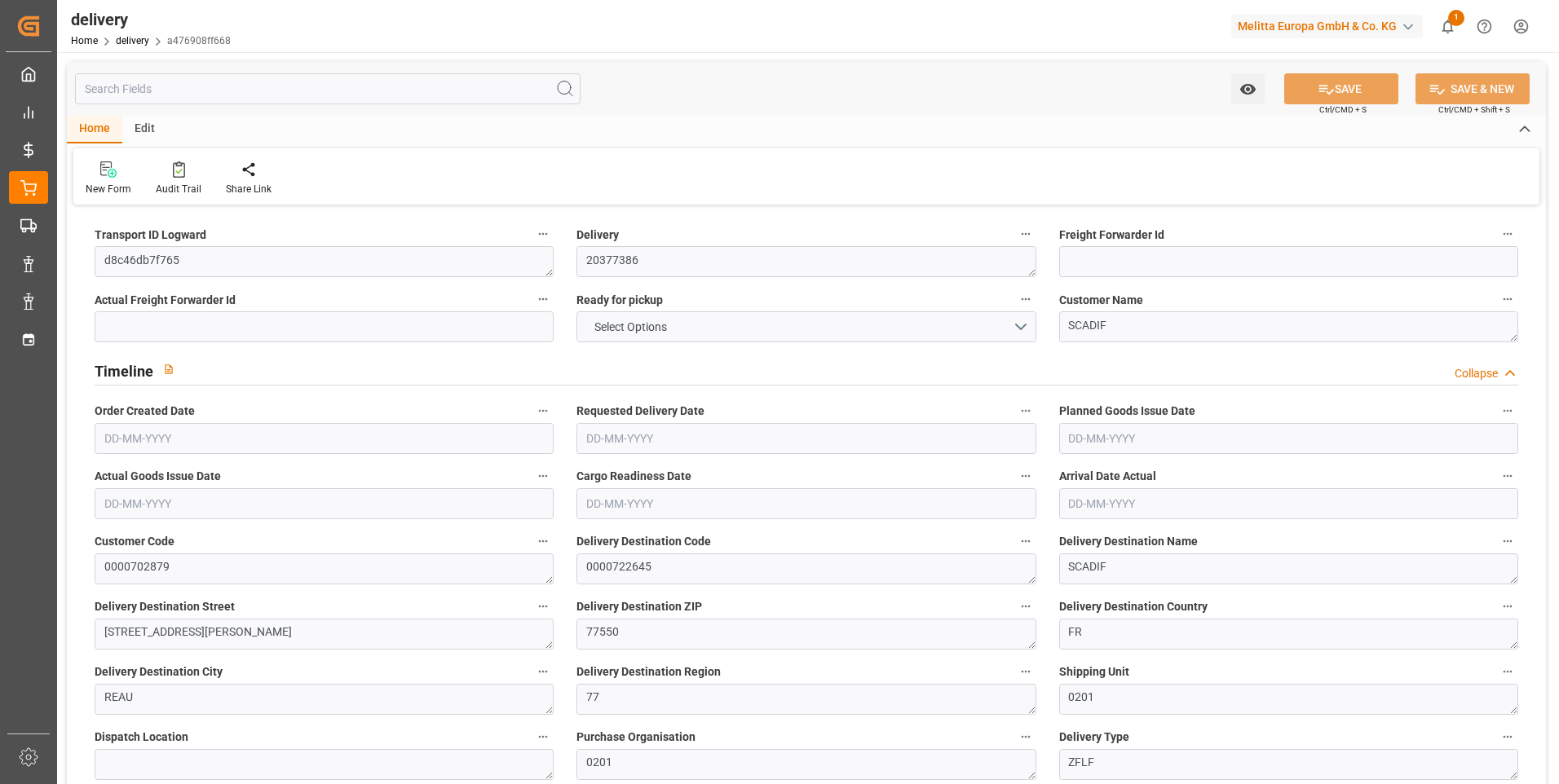
type input "[DATE]"
type input "[DATE] 14:00"
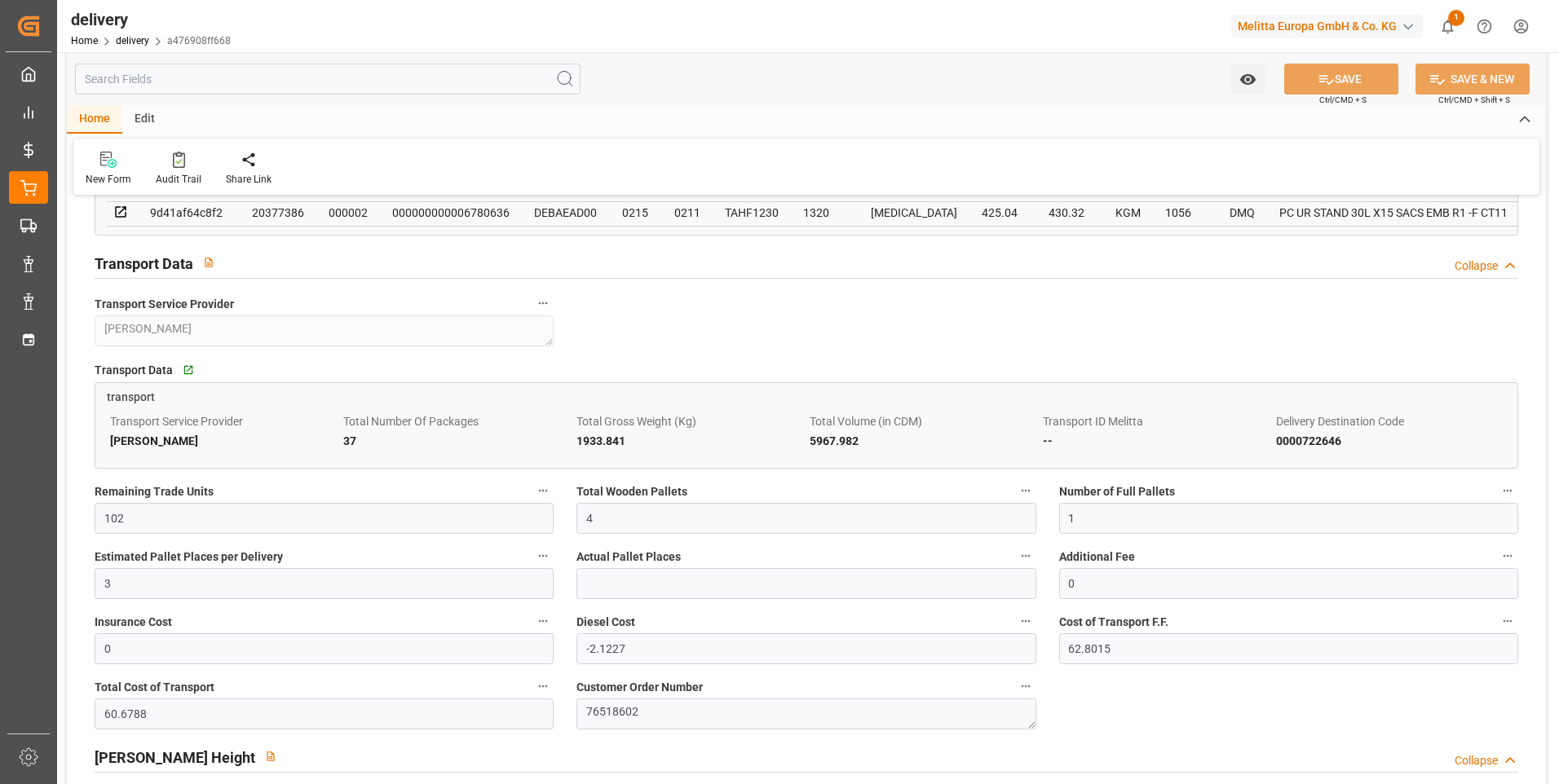
scroll to position [1060, 0]
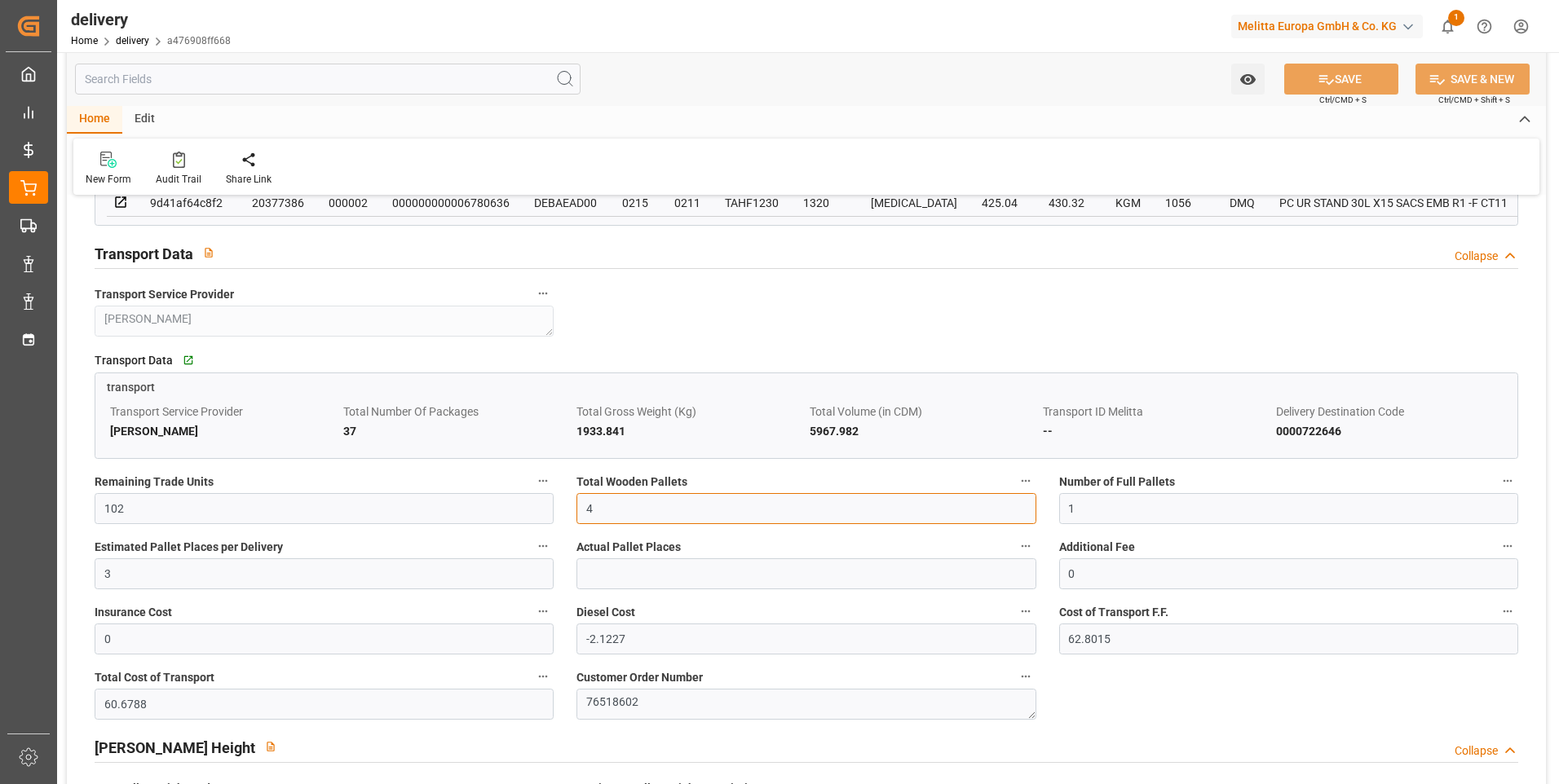
click at [603, 511] on input "4" at bounding box center [806, 509] width 459 height 31
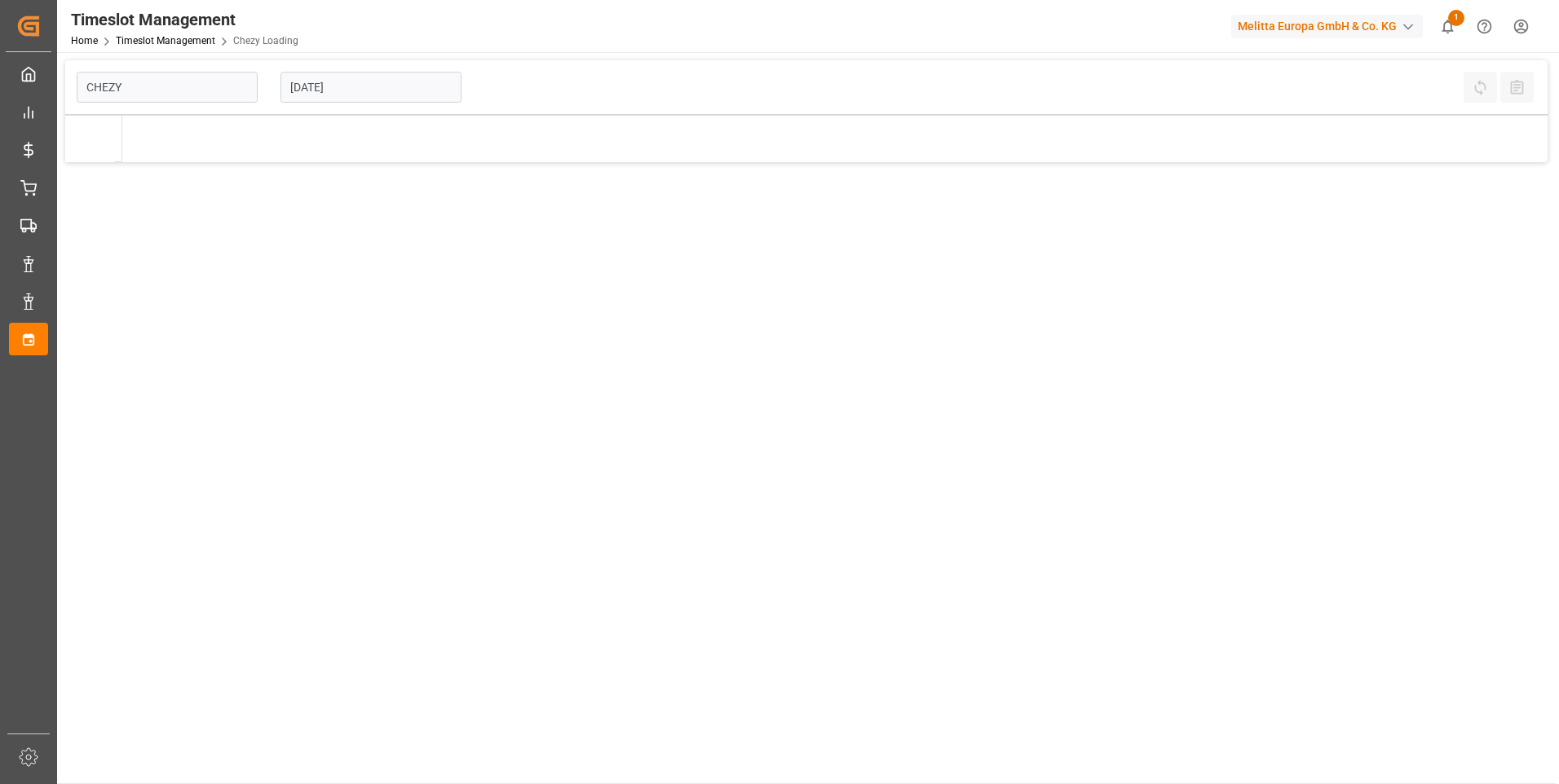
type input "Chezy Loading"
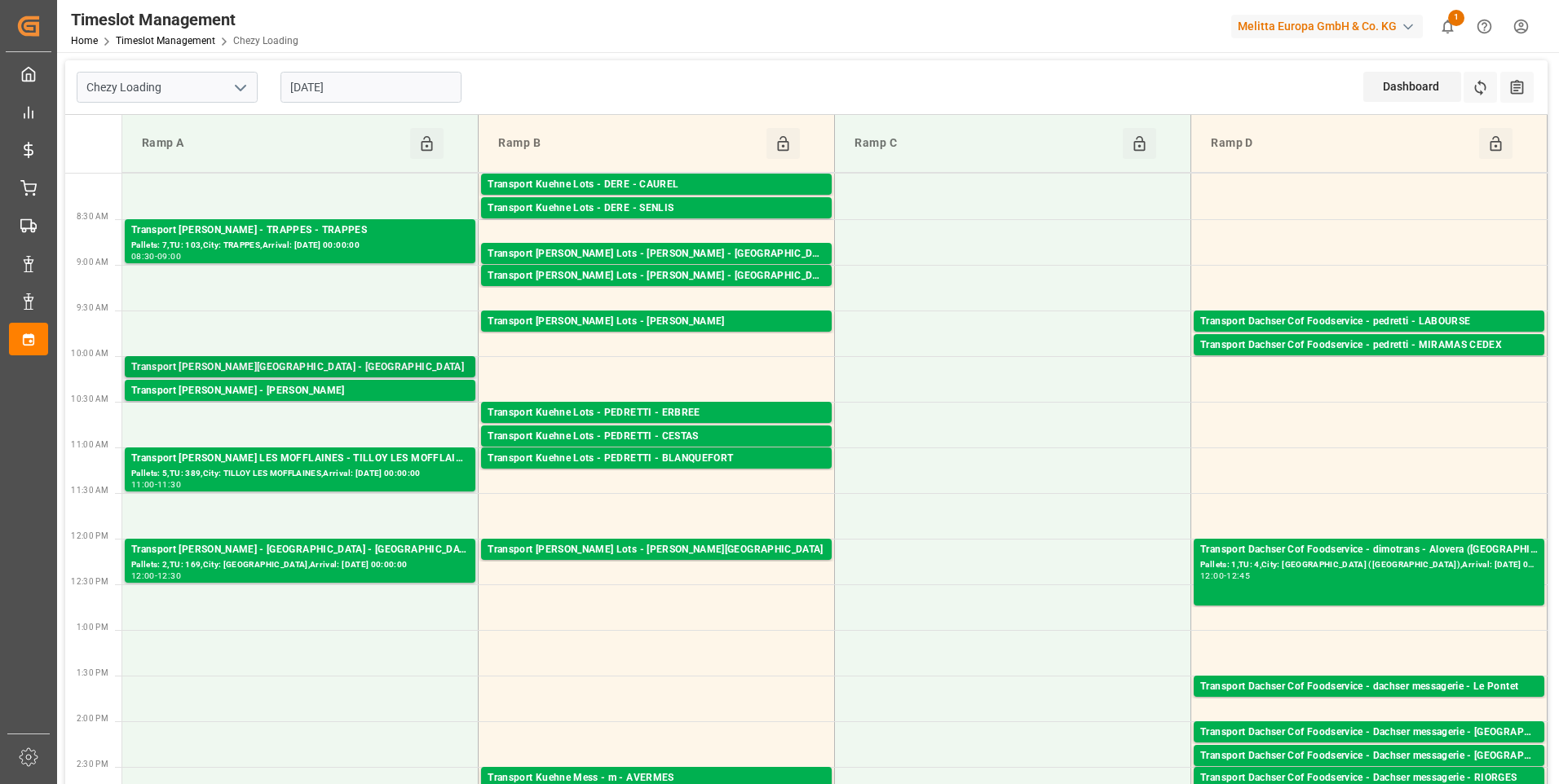
click at [334, 365] on div "Transport [PERSON_NAME][GEOGRAPHIC_DATA] - [GEOGRAPHIC_DATA]" at bounding box center [300, 368] width 338 height 17
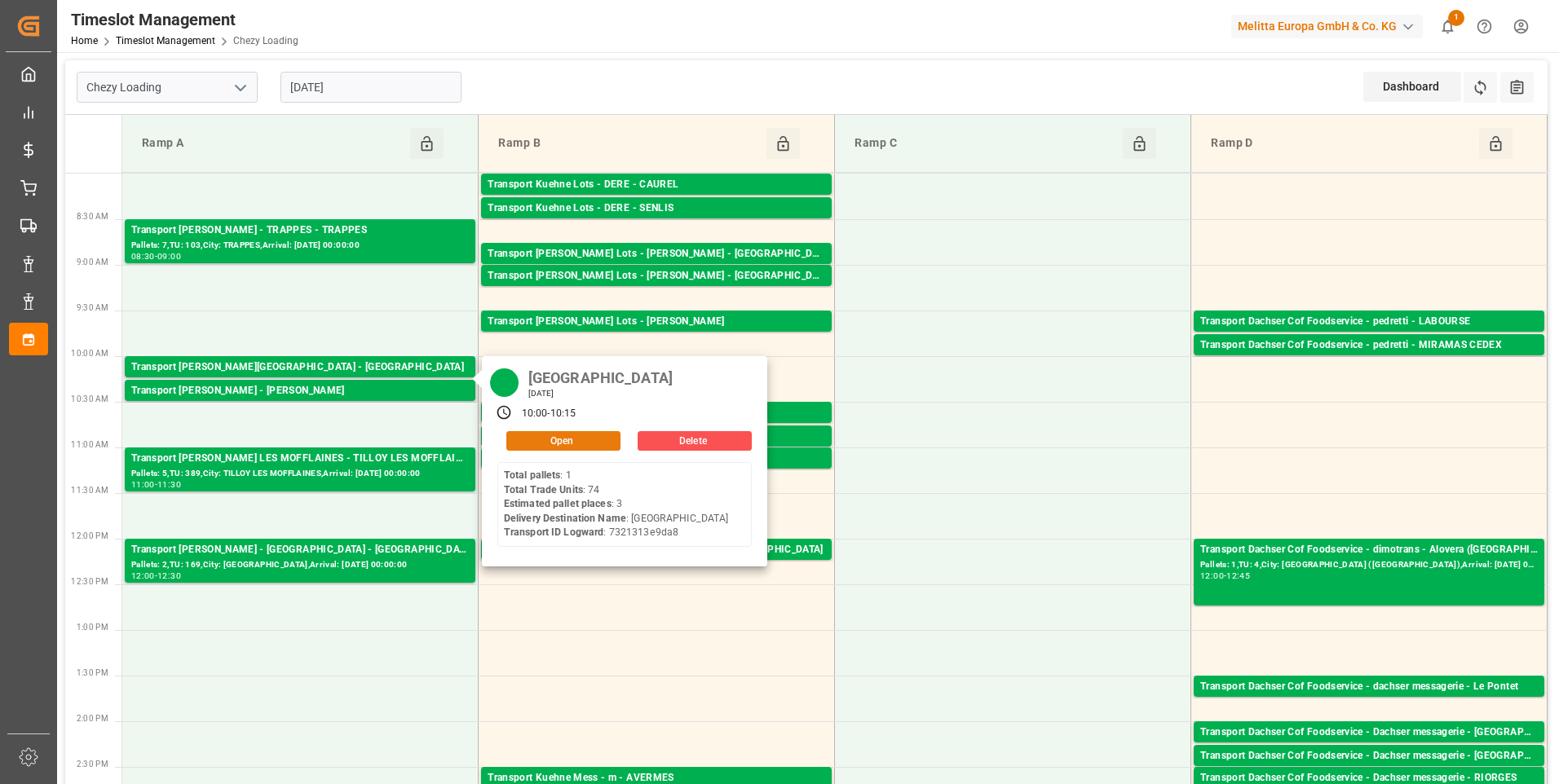
click at [550, 437] on button "Open" at bounding box center [563, 441] width 114 height 20
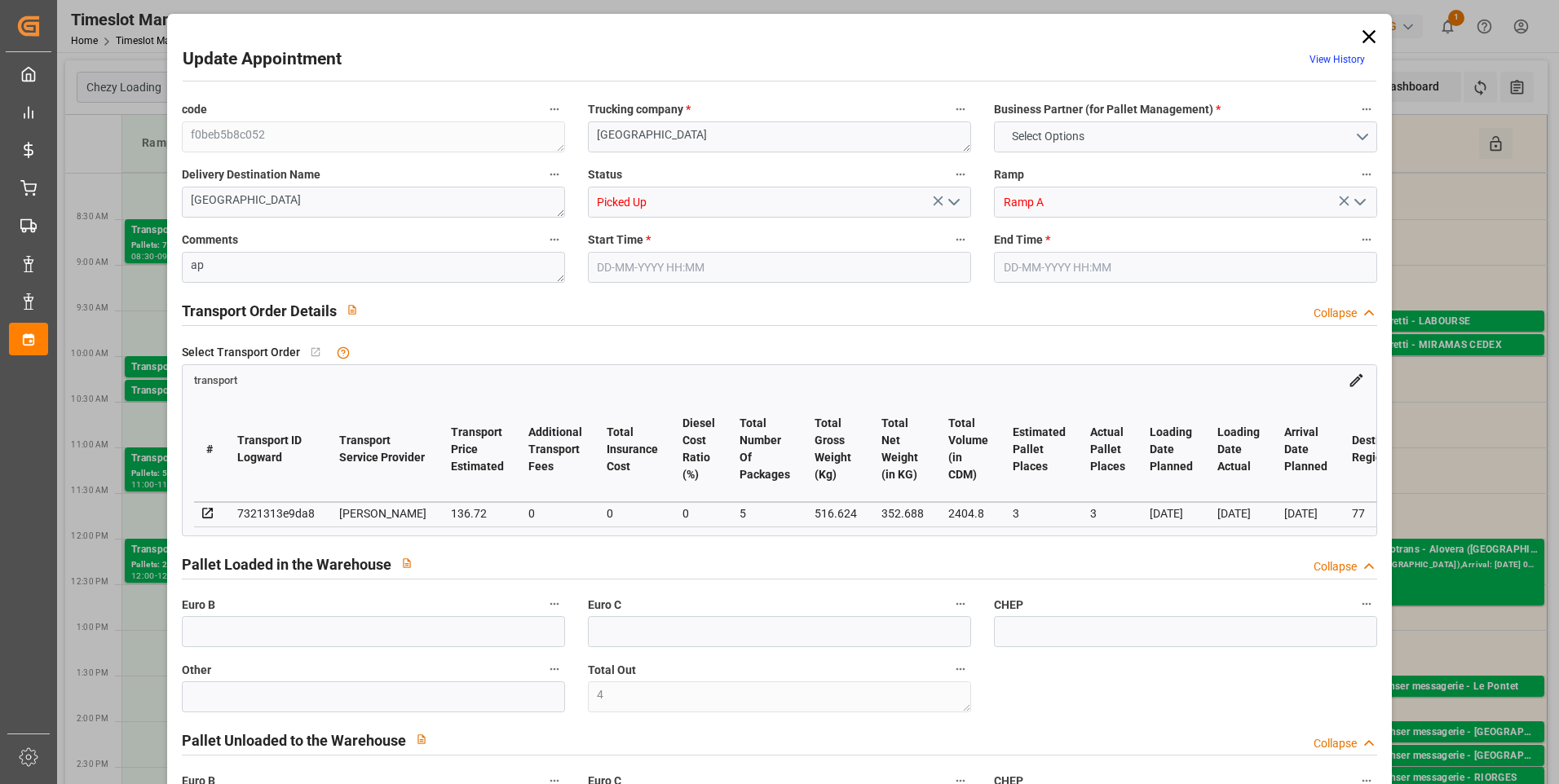
type input "4"
type input "3"
type input "136.72"
type input "0"
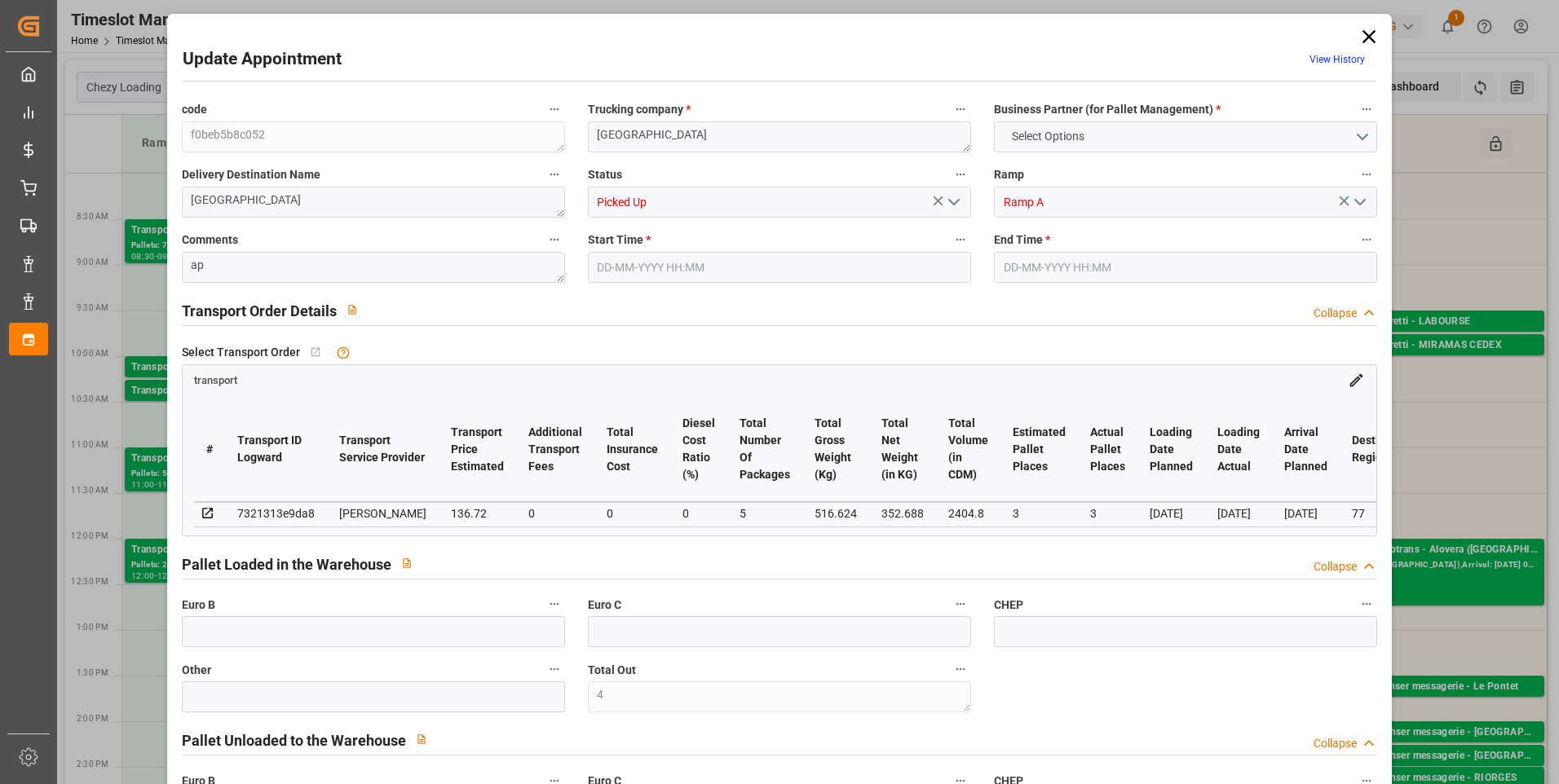
type input "0"
type input "132.0989"
type input "-4.6211"
type input "5"
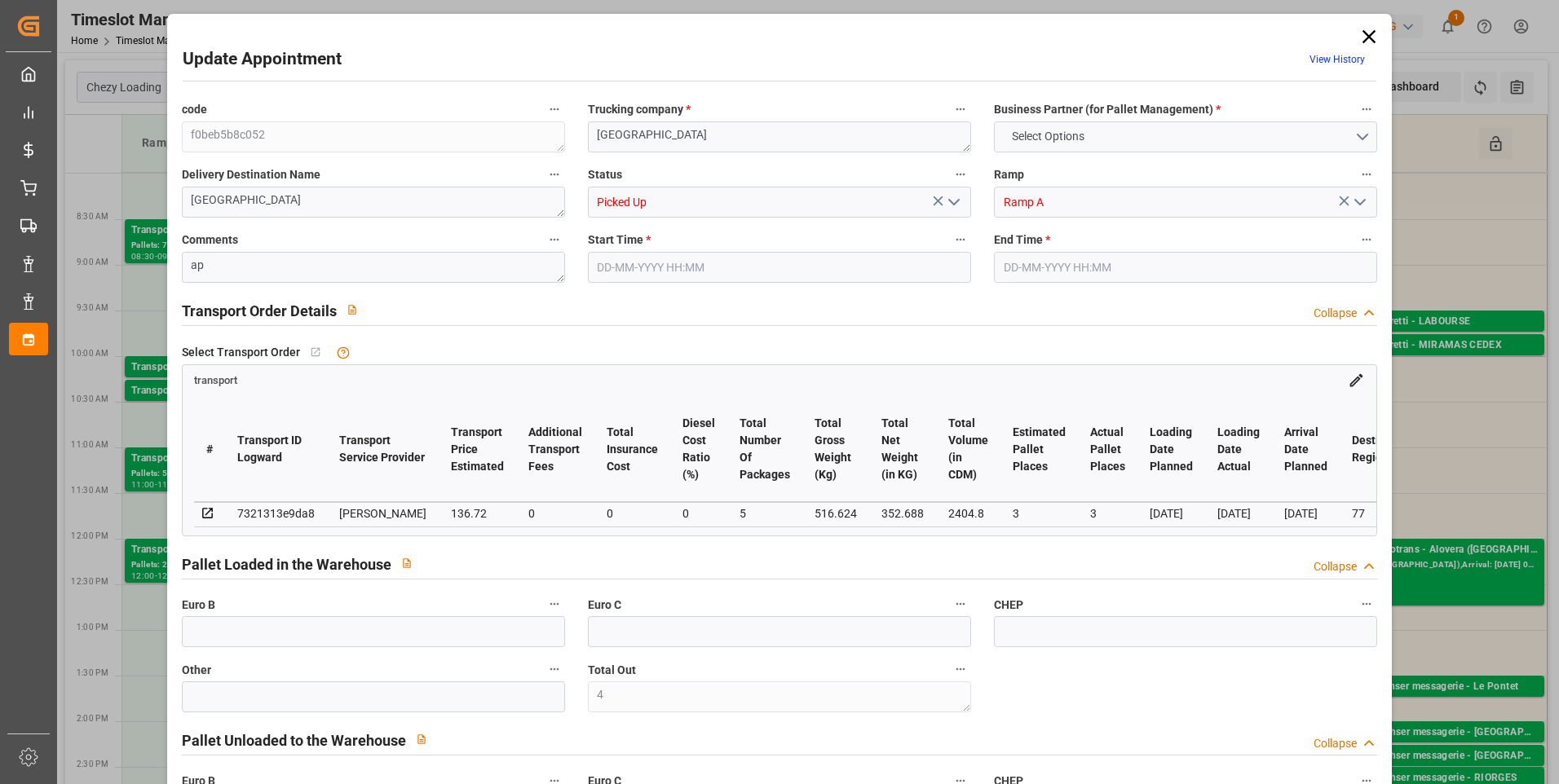
type input "352.688"
type input "604.024"
type input "2404.8"
type input "77"
type input "1"
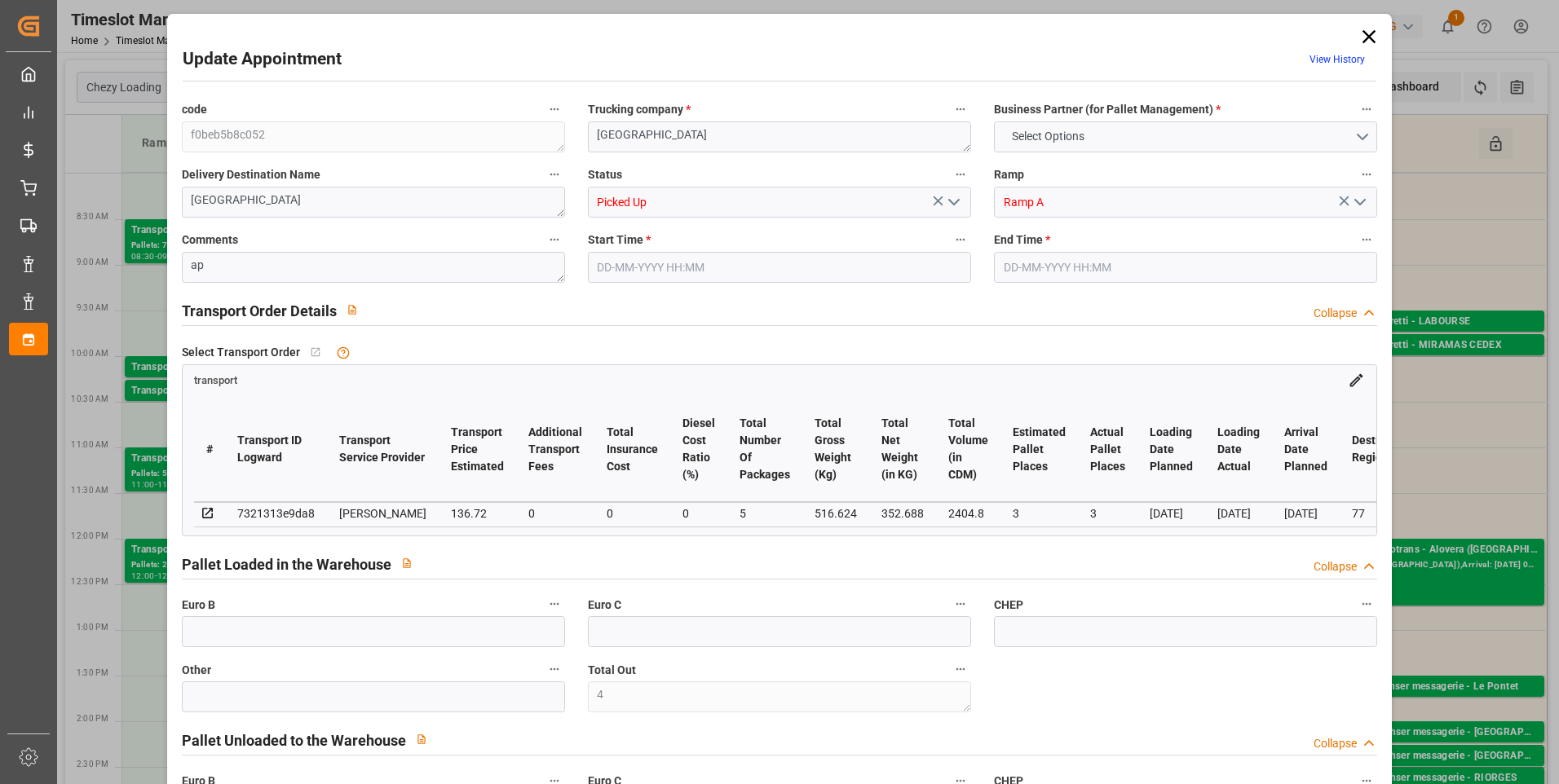
type input "74"
type input "4"
type input "101"
type input "516.624"
type input "0"
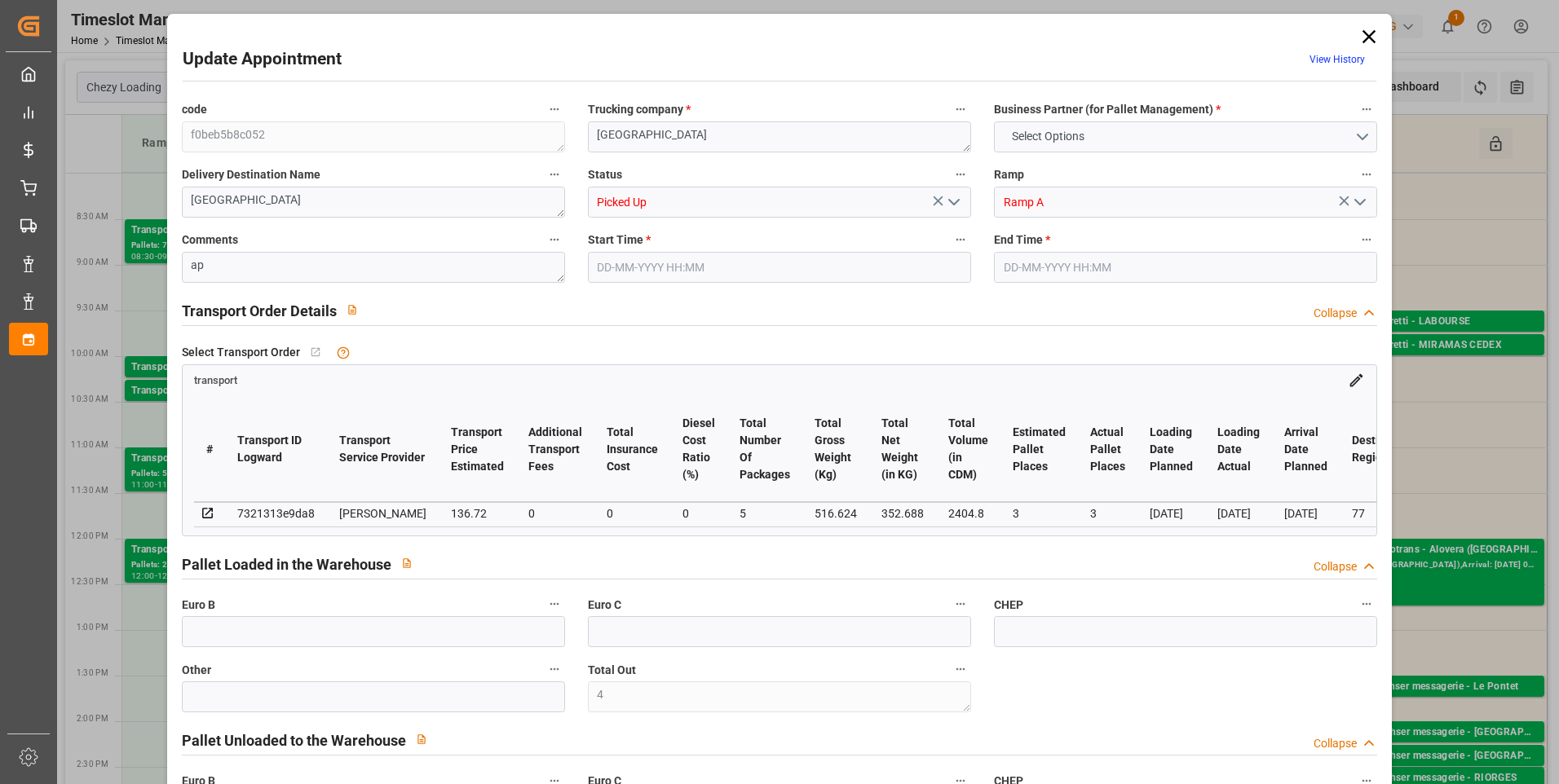
type input "4710.8598"
type input "0"
type input "21"
type input "35"
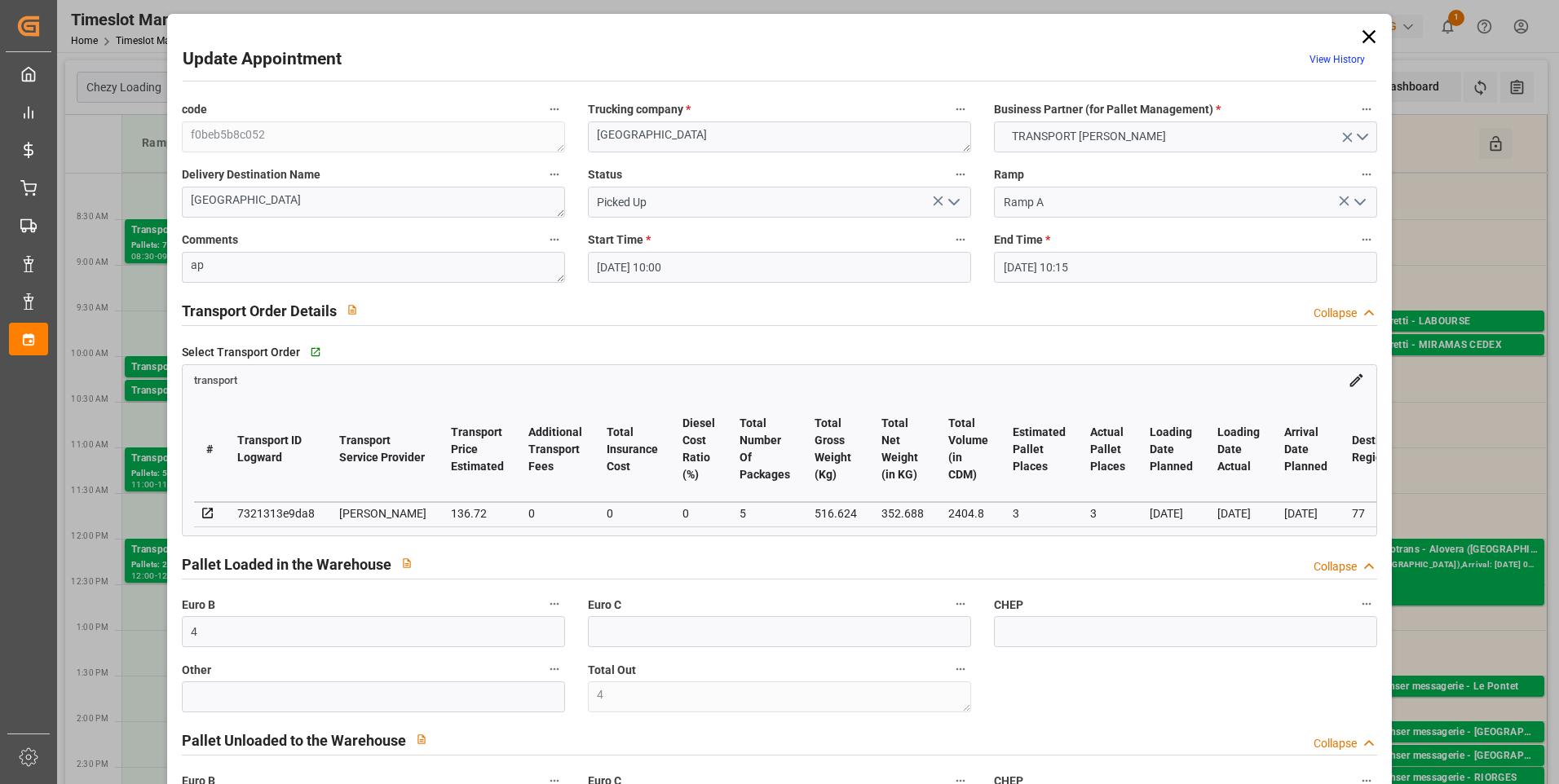
type input "[DATE] 10:00"
type input "[DATE] 10:15"
type input "[DATE] 12:49"
type input "[DATE] 11:30"
type input "[DATE]"
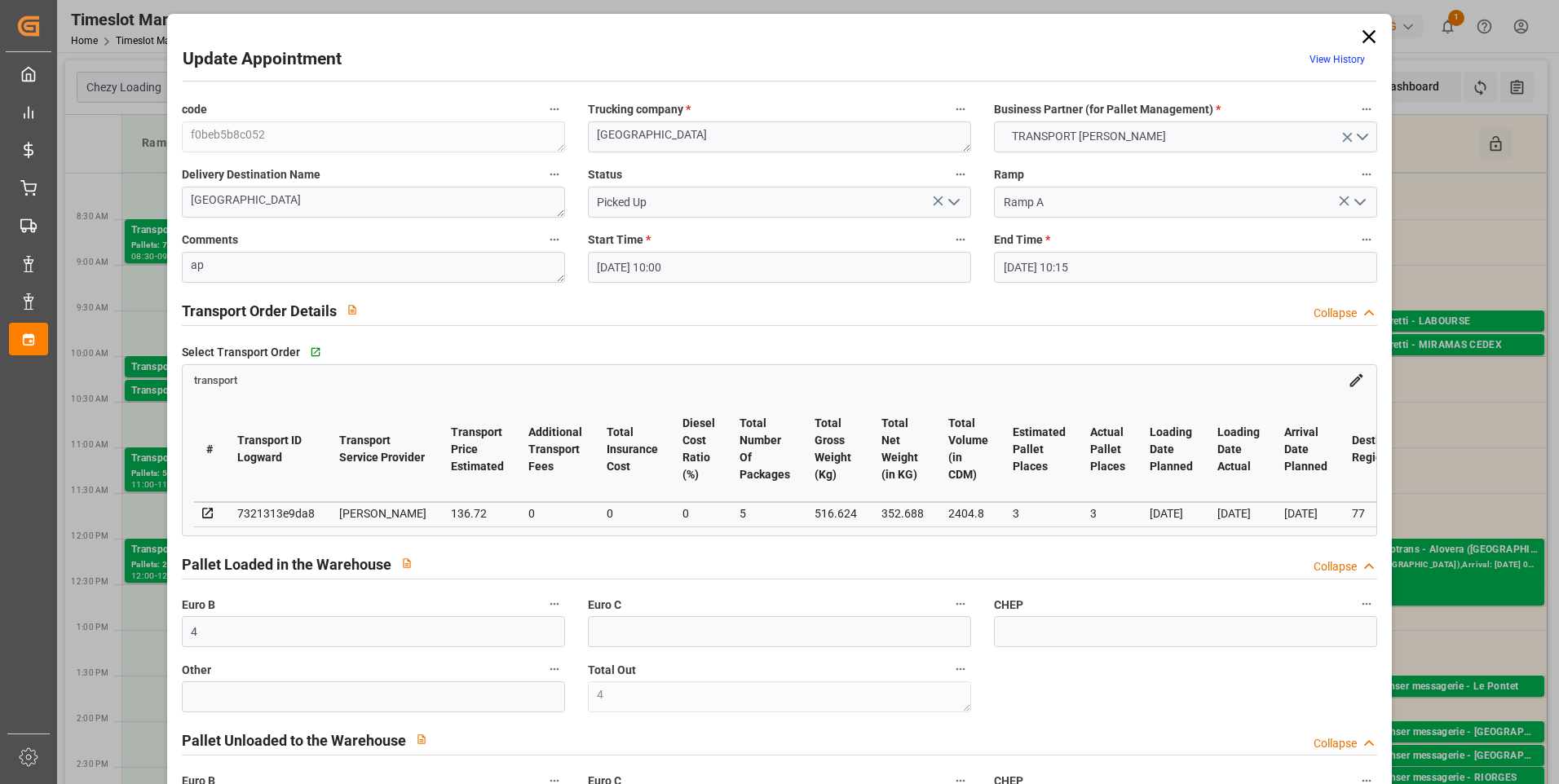
type input "[DATE]"
click at [1367, 35] on icon at bounding box center [1369, 37] width 13 height 13
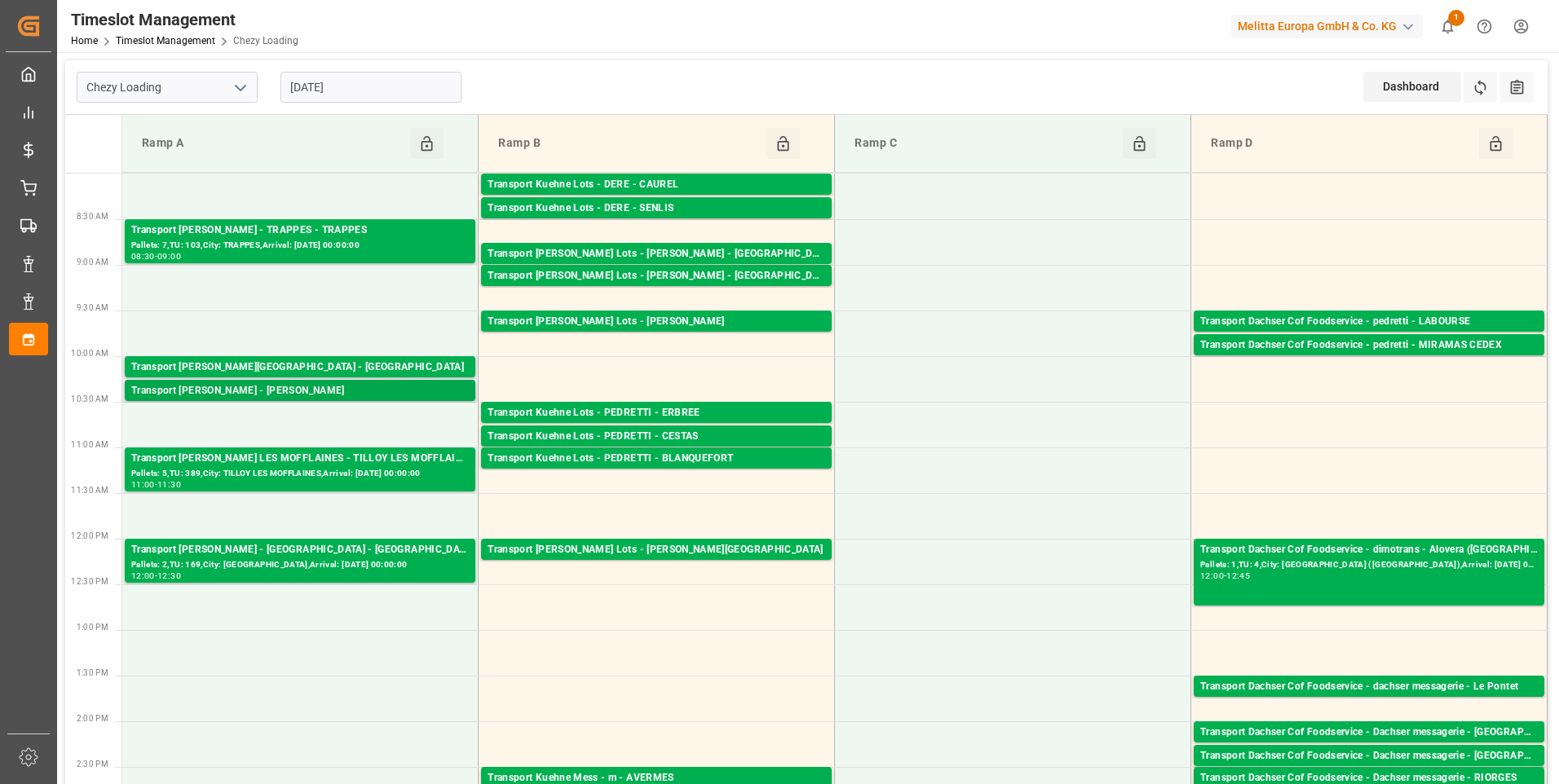
click at [308, 393] on div "Transport [PERSON_NAME] - [PERSON_NAME]" at bounding box center [300, 391] width 338 height 17
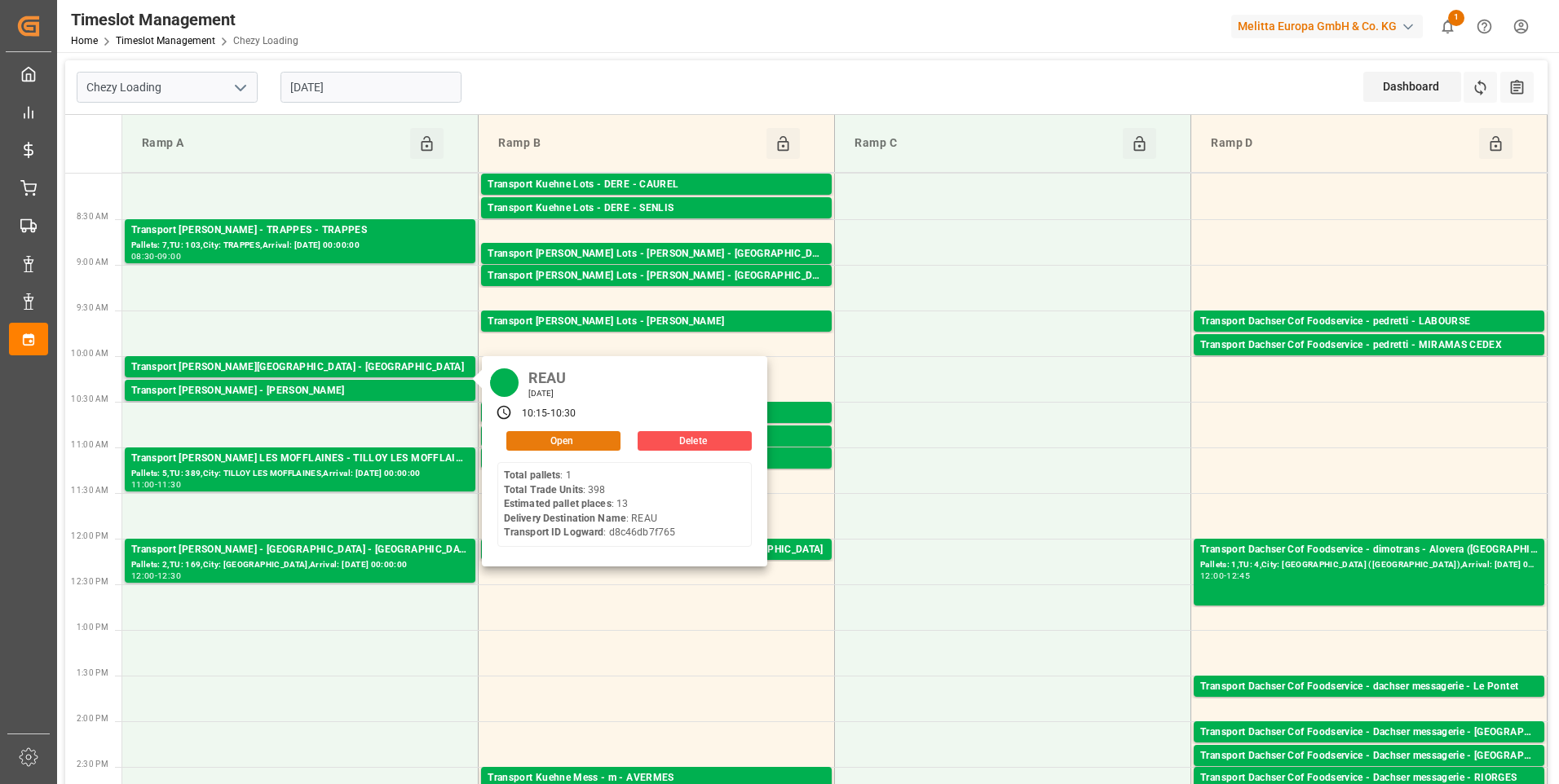
click at [547, 442] on button "Open" at bounding box center [563, 441] width 114 height 20
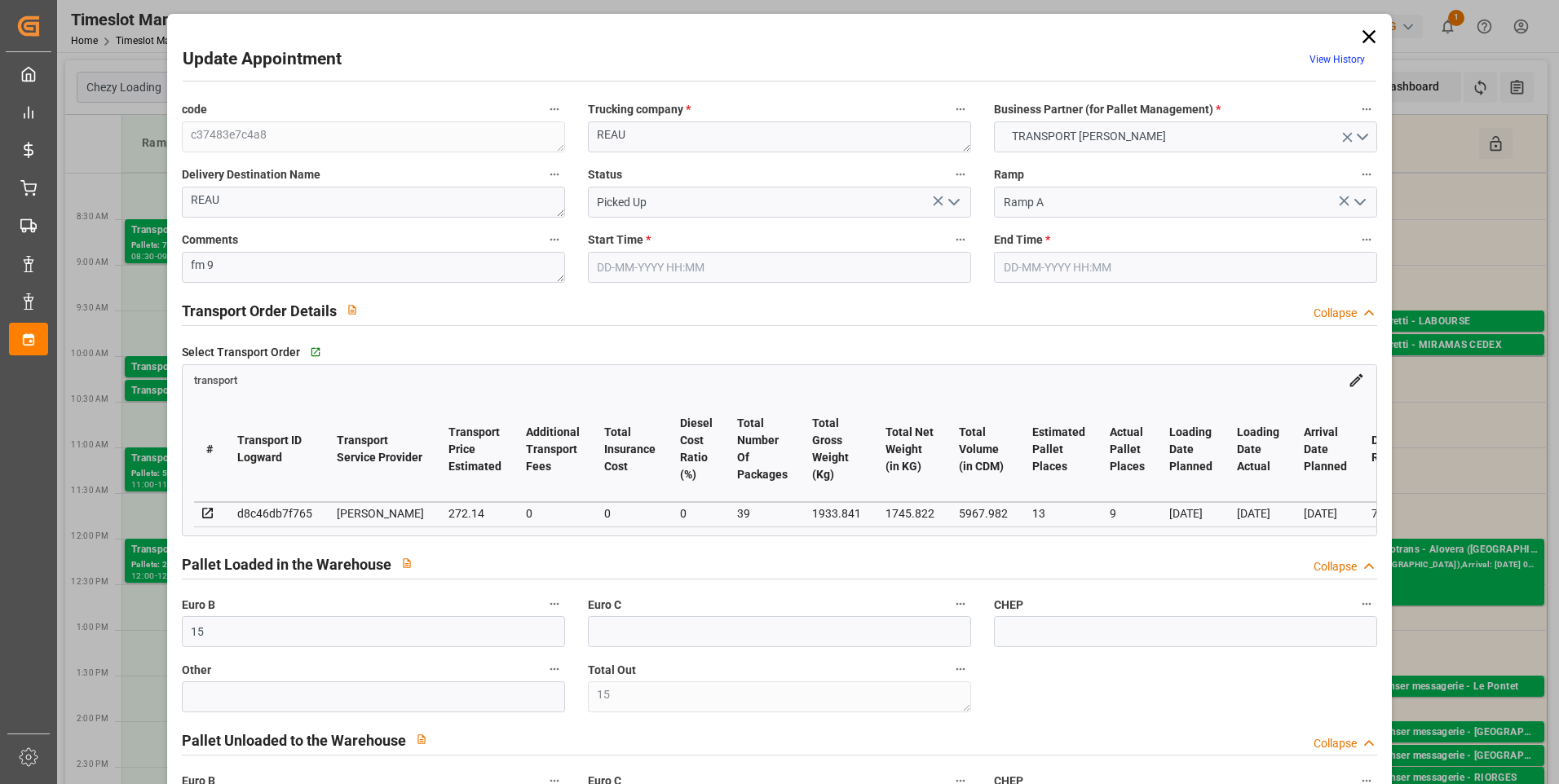
type input "[DATE] 10:15"
type input "[DATE] 10:30"
type input "[DATE] 14:50"
type input "[DATE] 11:25"
type input "[DATE]"
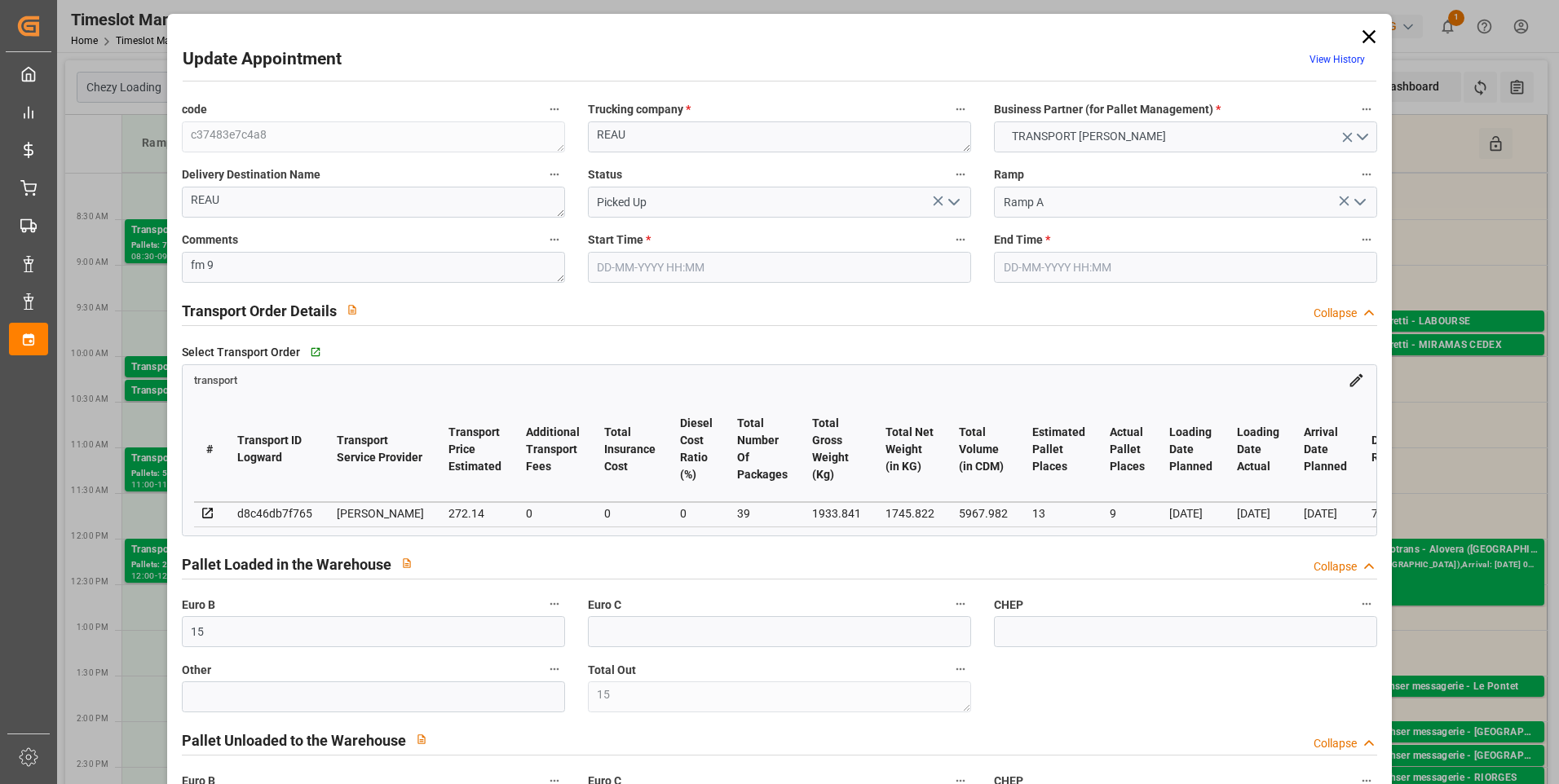
type input "[DATE]"
click at [1366, 37] on icon at bounding box center [1369, 37] width 13 height 13
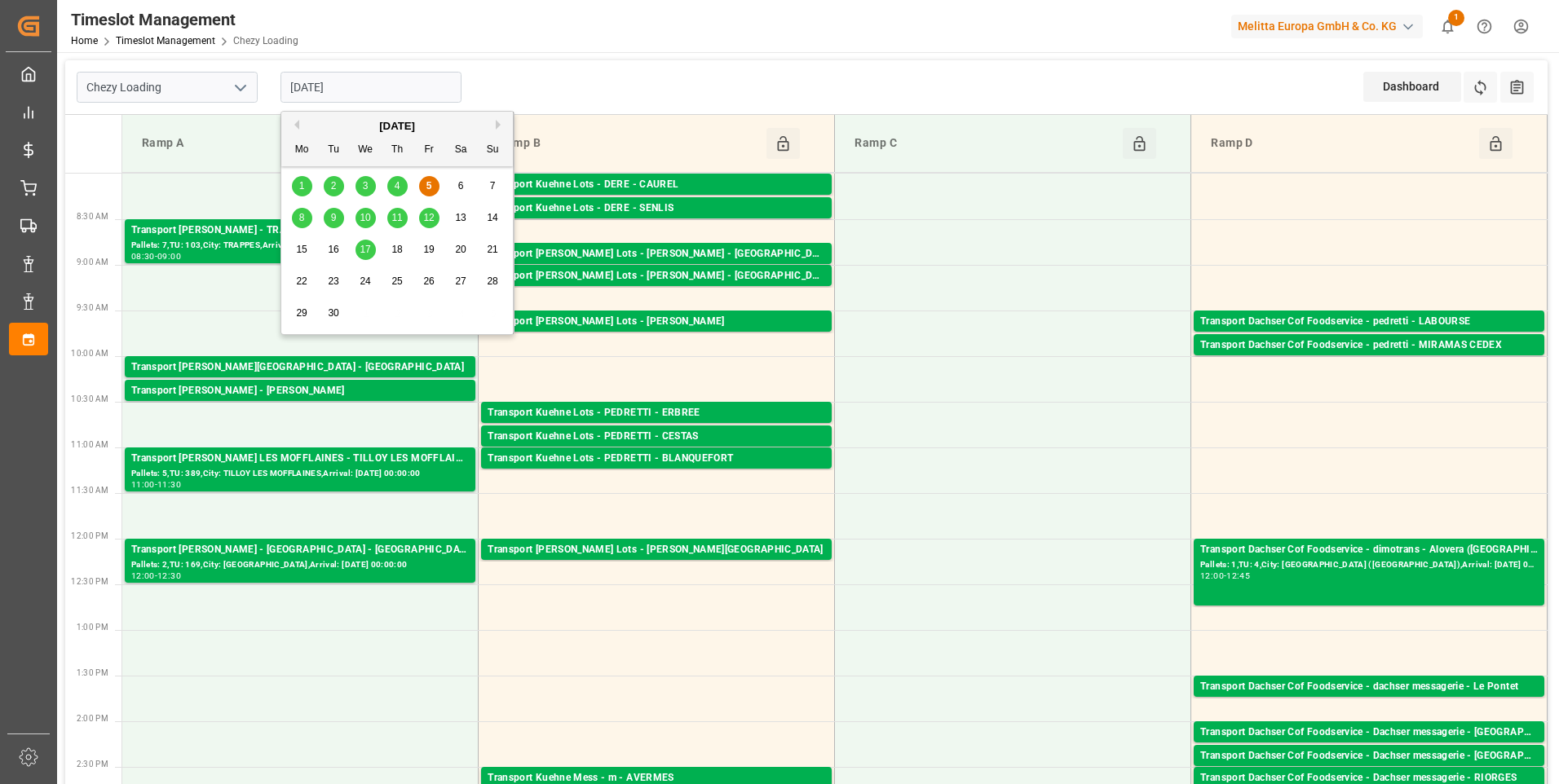
click at [371, 92] on input "[DATE]" at bounding box center [371, 87] width 181 height 31
click at [303, 212] on span "8" at bounding box center [301, 218] width 6 height 12
type input "[DATE]"
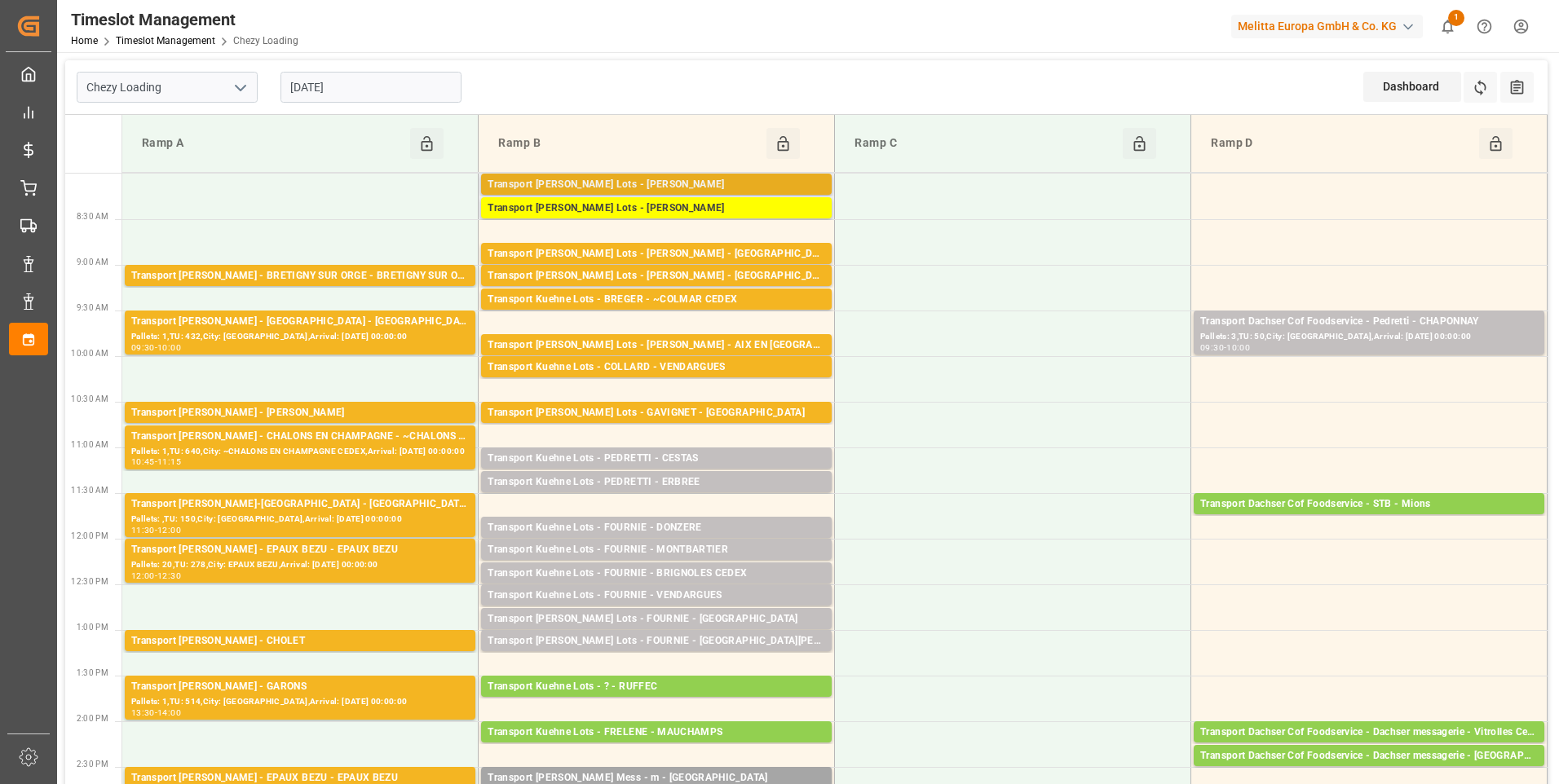
click at [714, 182] on div "Transport [PERSON_NAME] Lots - [PERSON_NAME]" at bounding box center [656, 185] width 338 height 17
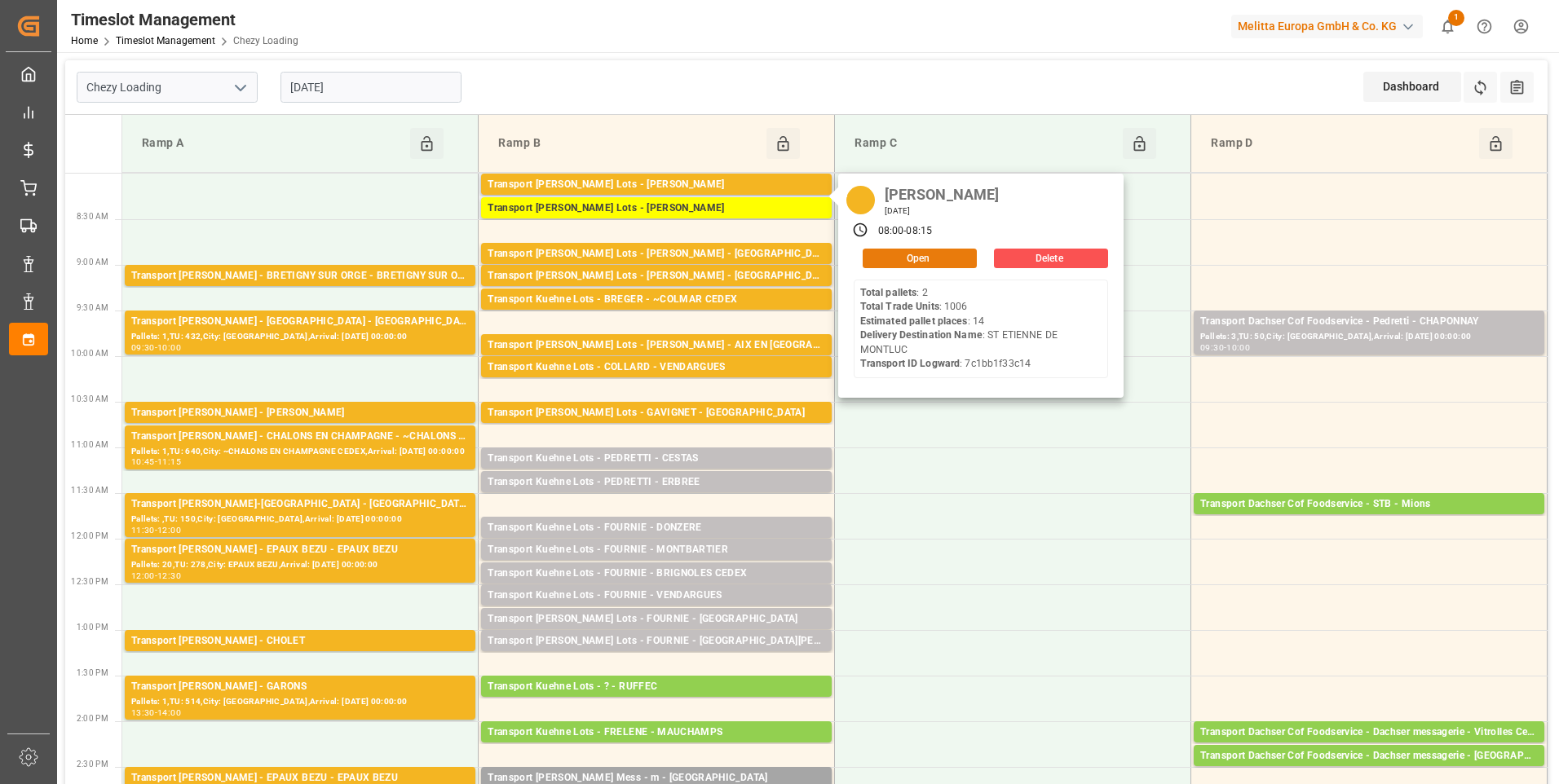
click at [919, 255] on button "Open" at bounding box center [920, 258] width 114 height 20
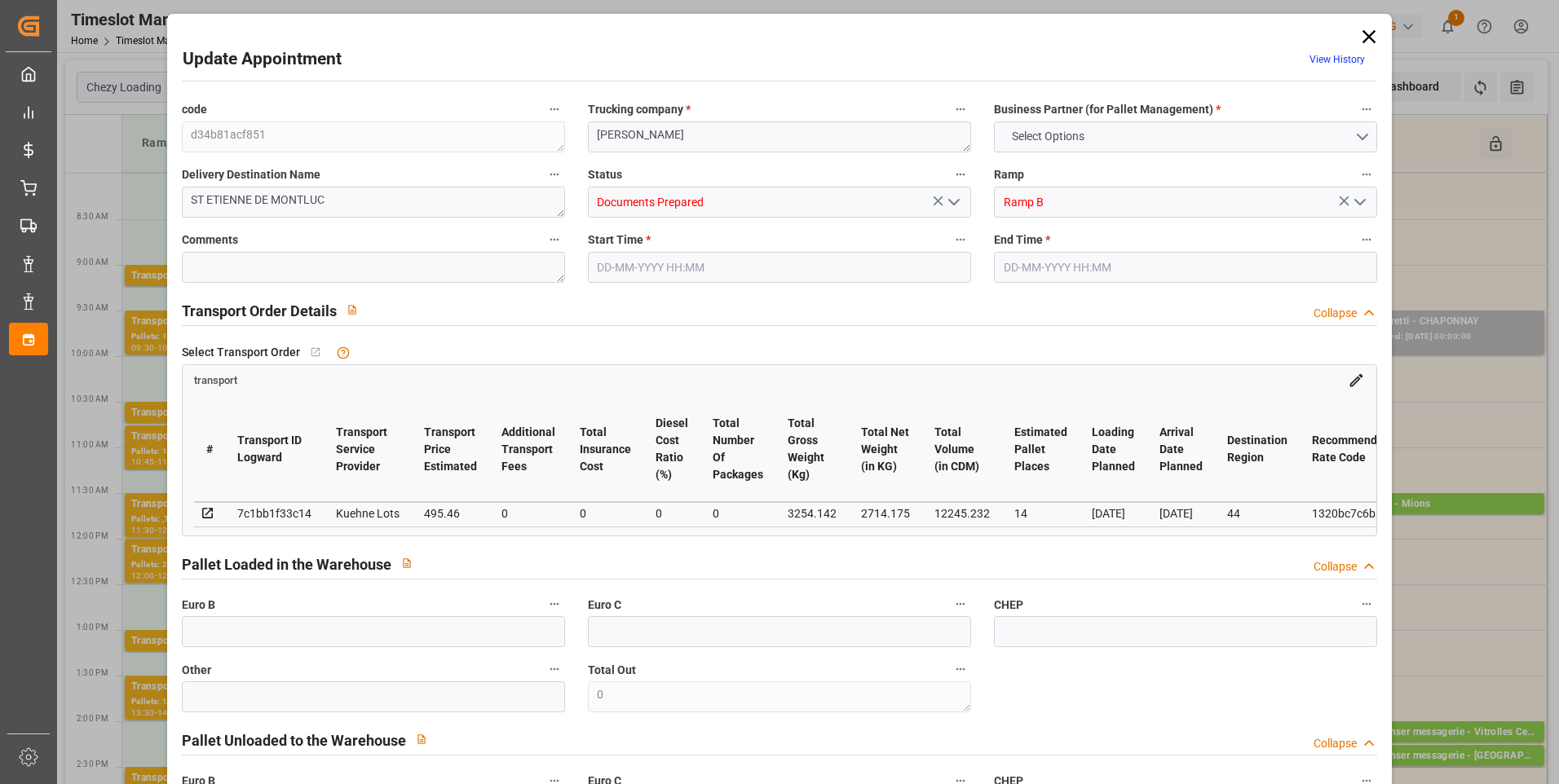
type input "14"
type input "495.46"
type input "0"
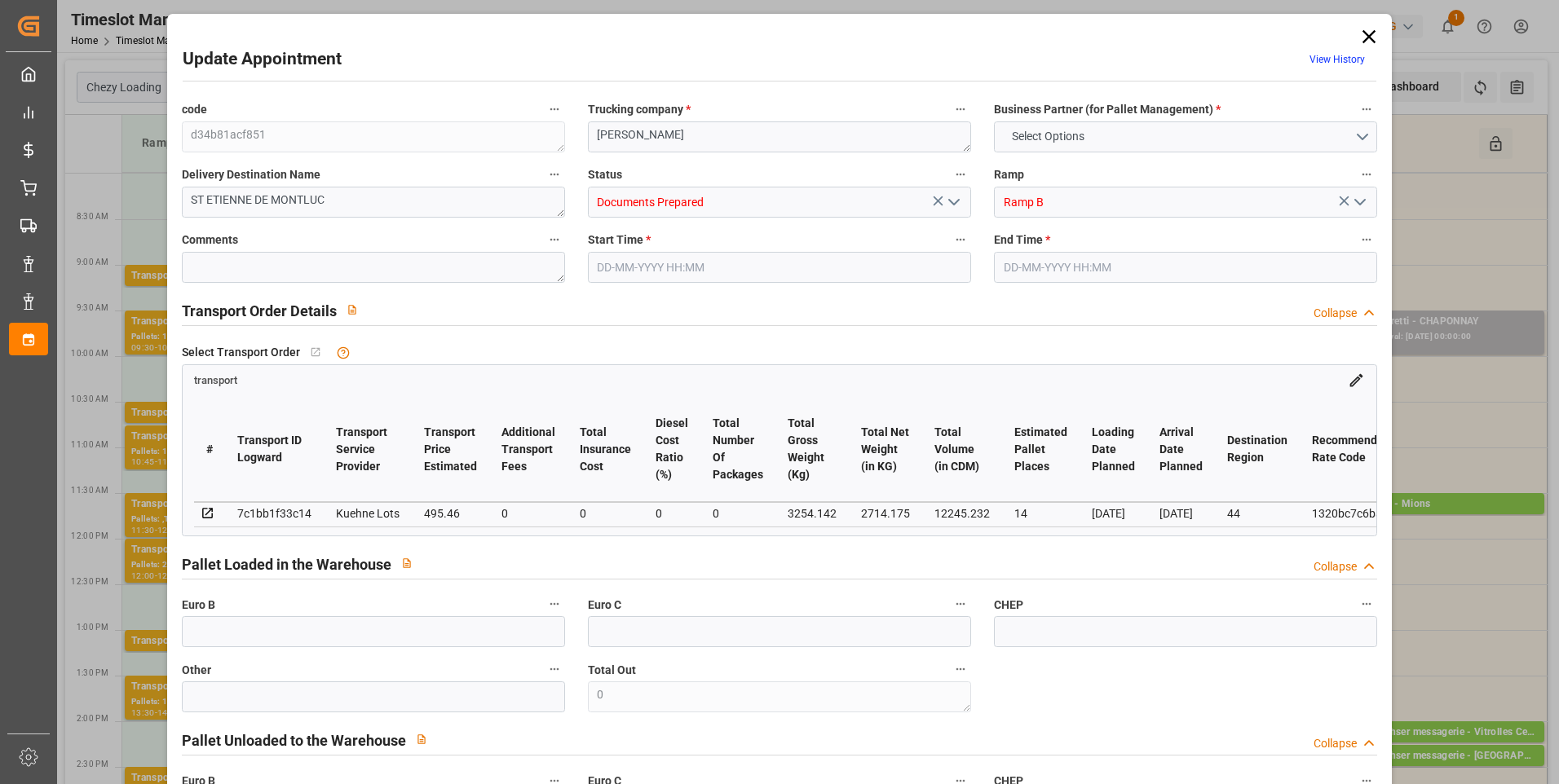
type input "495.46"
type input "0"
type input "2714.175"
type input "4084.878"
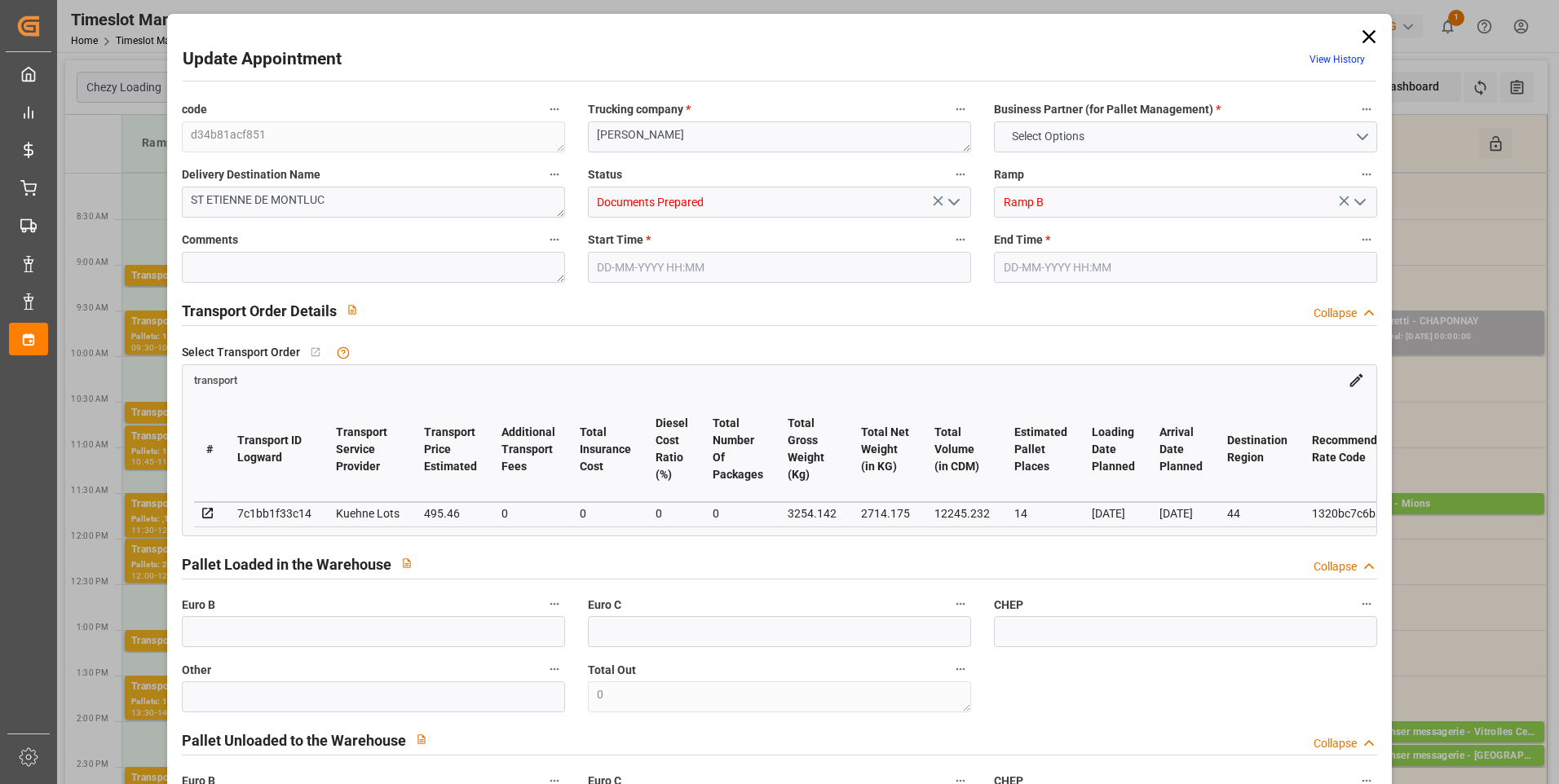
type input "12245.232"
type input "44"
type input "2"
type input "1006"
type input "35"
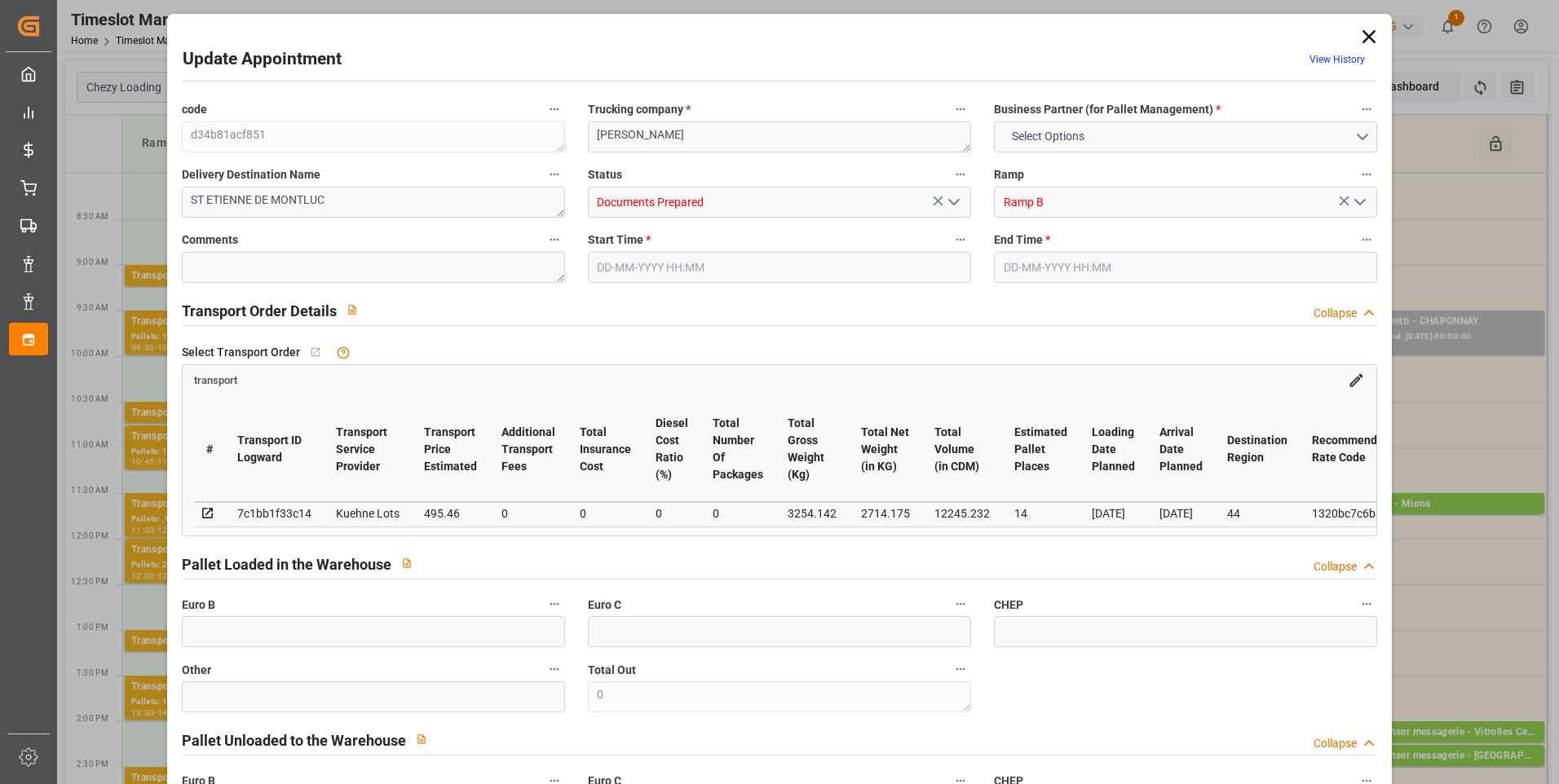
type input "101"
type input "3254.142"
type input "0"
type input "4710.8598"
type input "0"
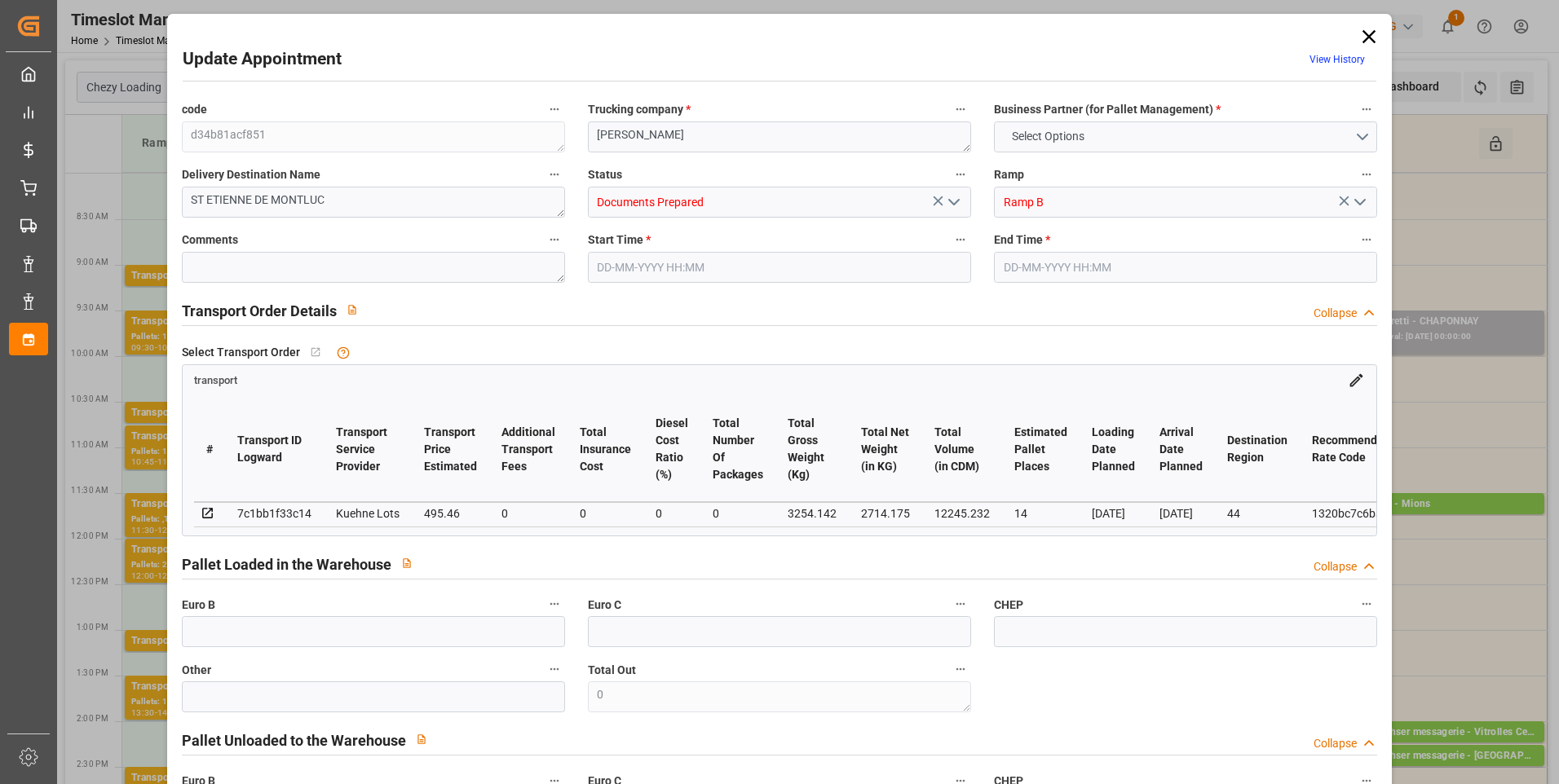
type input "0"
type input "21"
type input "35"
type input "[DATE] 08:00"
type input "[DATE] 08:15"
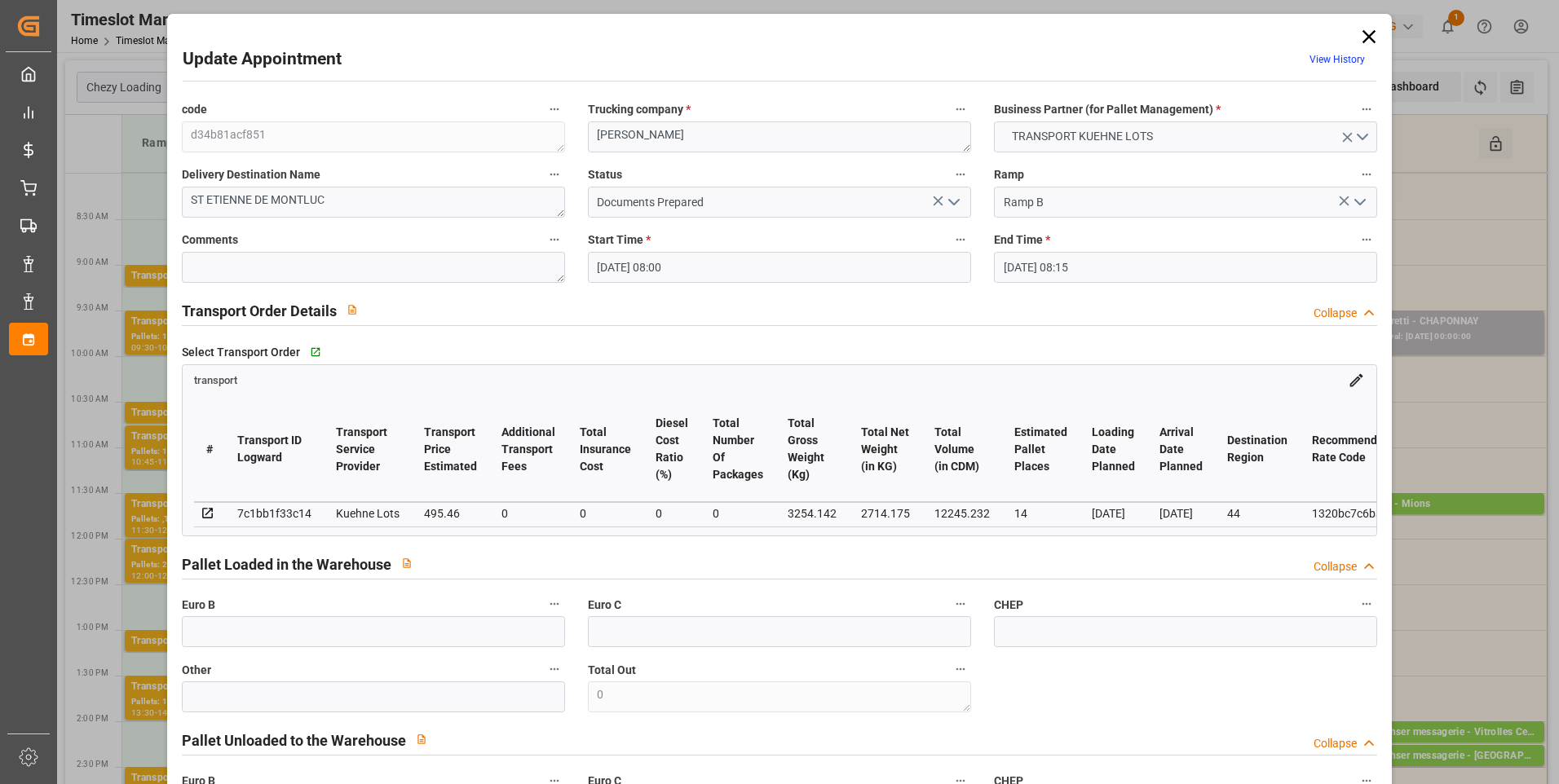
type input "[DATE] 13:36"
type input "[DATE] 11:21"
type input "[DATE]"
click at [1367, 35] on icon at bounding box center [1369, 37] width 23 height 23
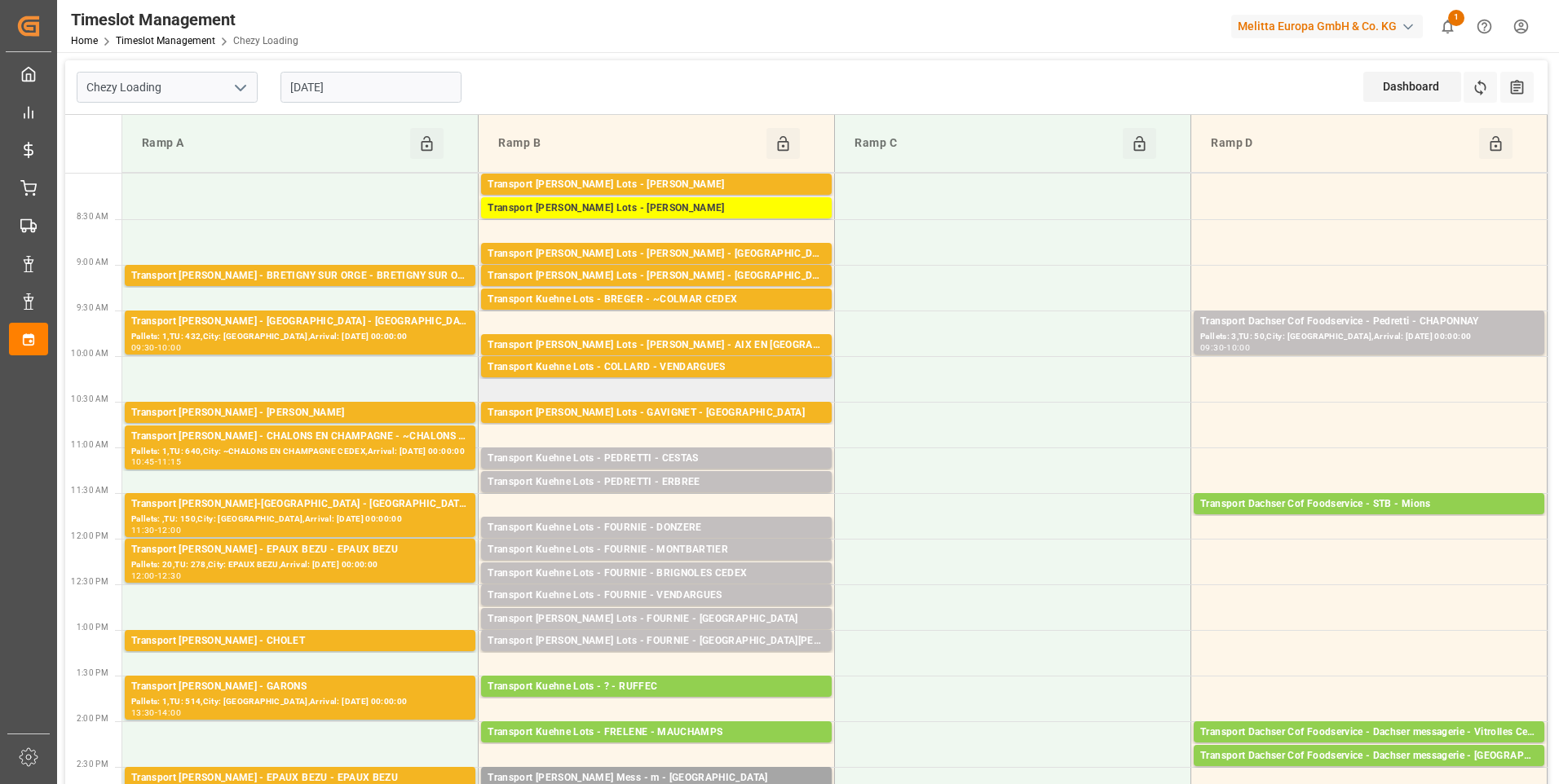
scroll to position [244, 0]
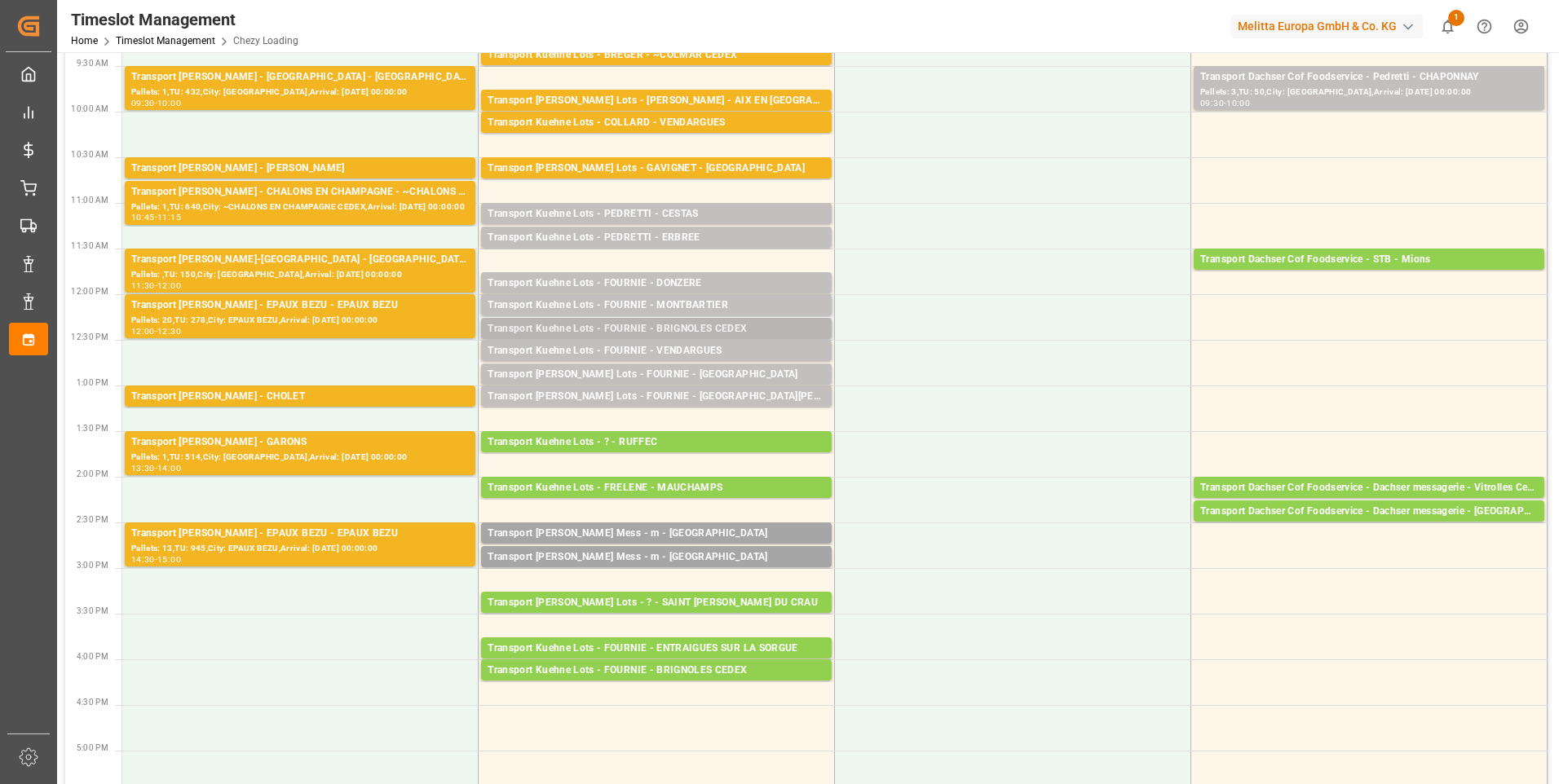
click at [741, 327] on div "Transport Kuehne Lots - FOURNIE - BRIGNOLES CEDEX" at bounding box center [656, 329] width 338 height 17
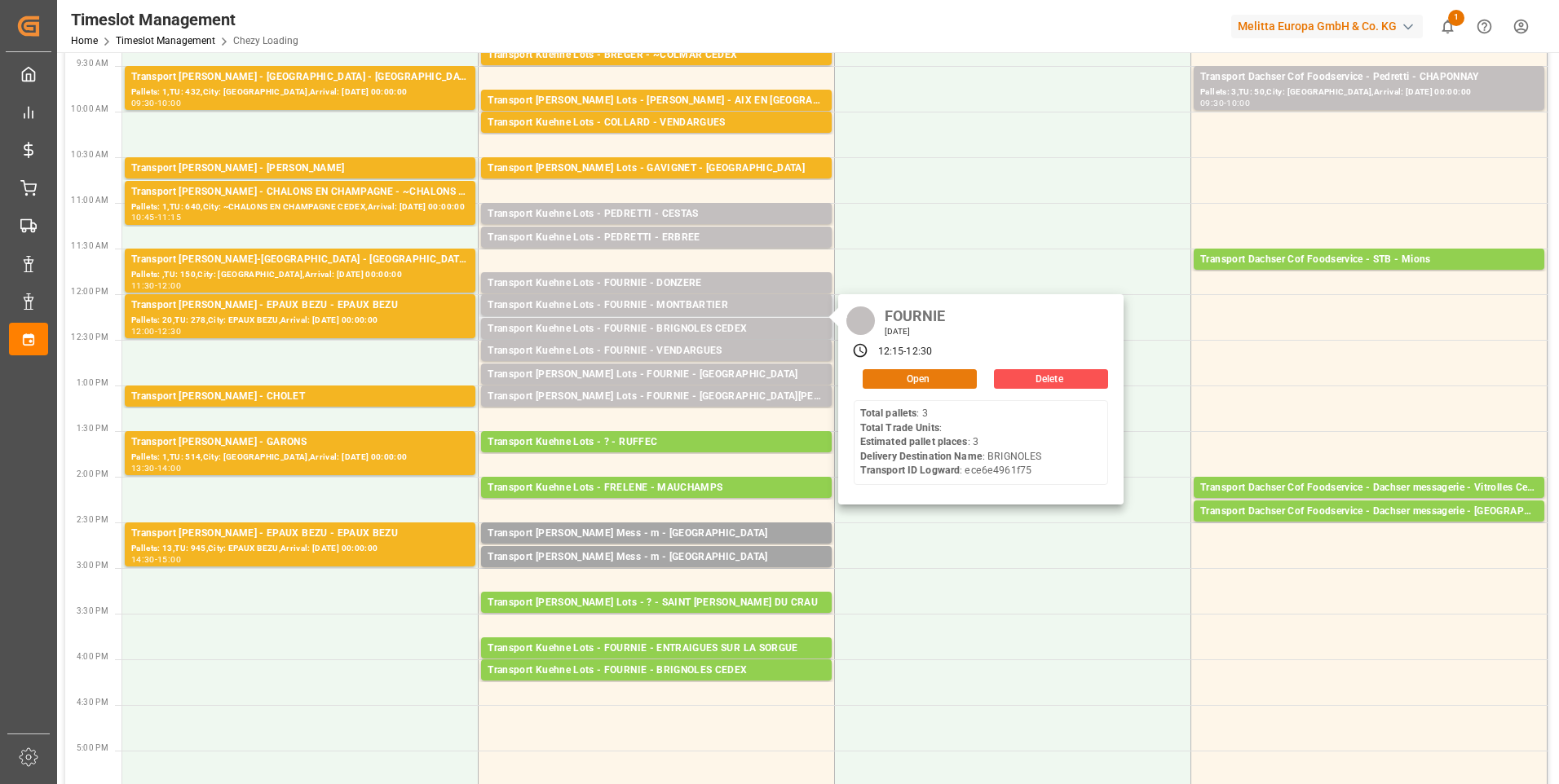
click at [886, 379] on button "Open" at bounding box center [920, 379] width 114 height 20
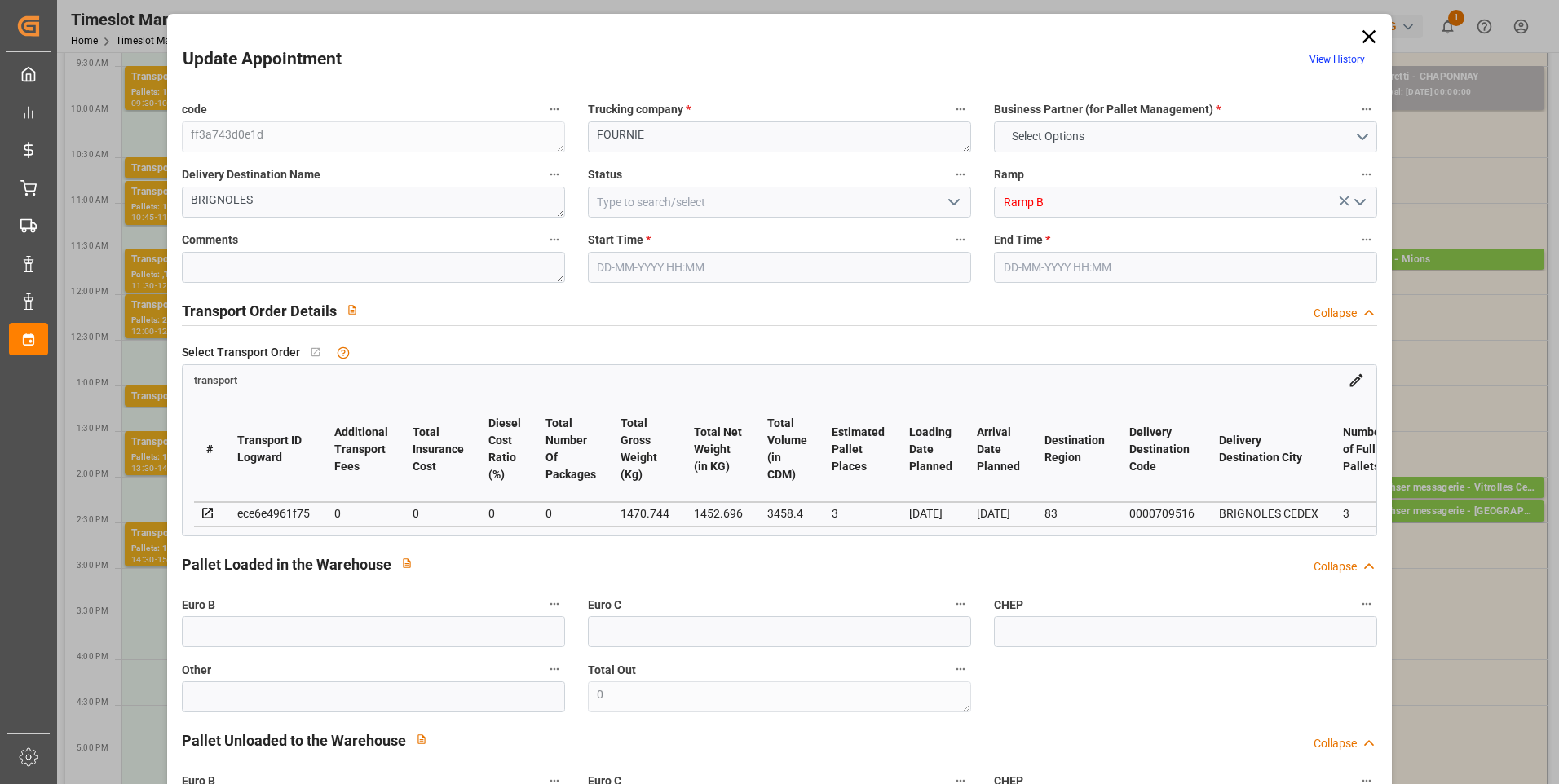
type input "3"
type input "0"
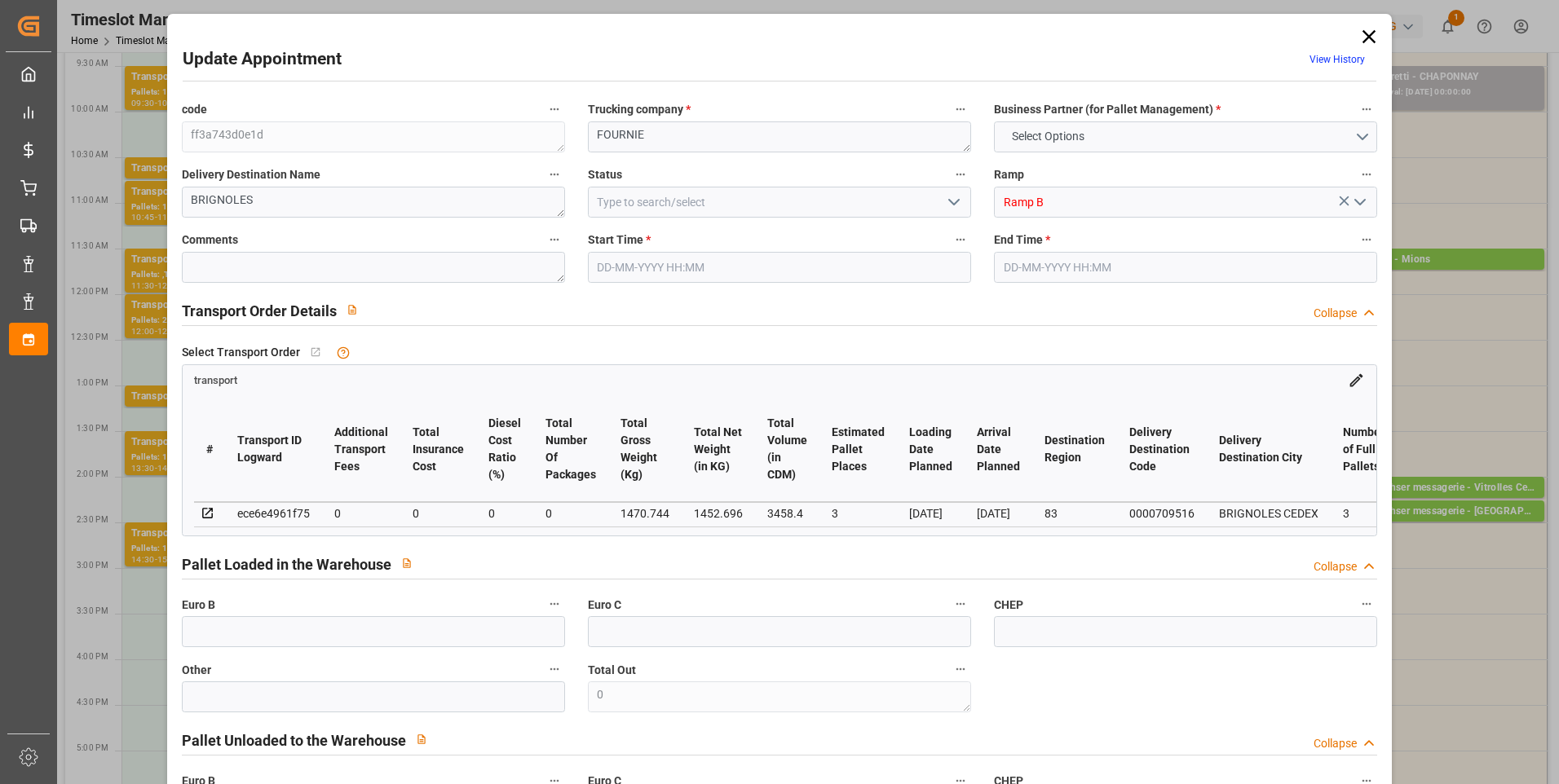
type input "0"
type input "1452.696"
type input "1621"
type input "3458.4"
type input "83"
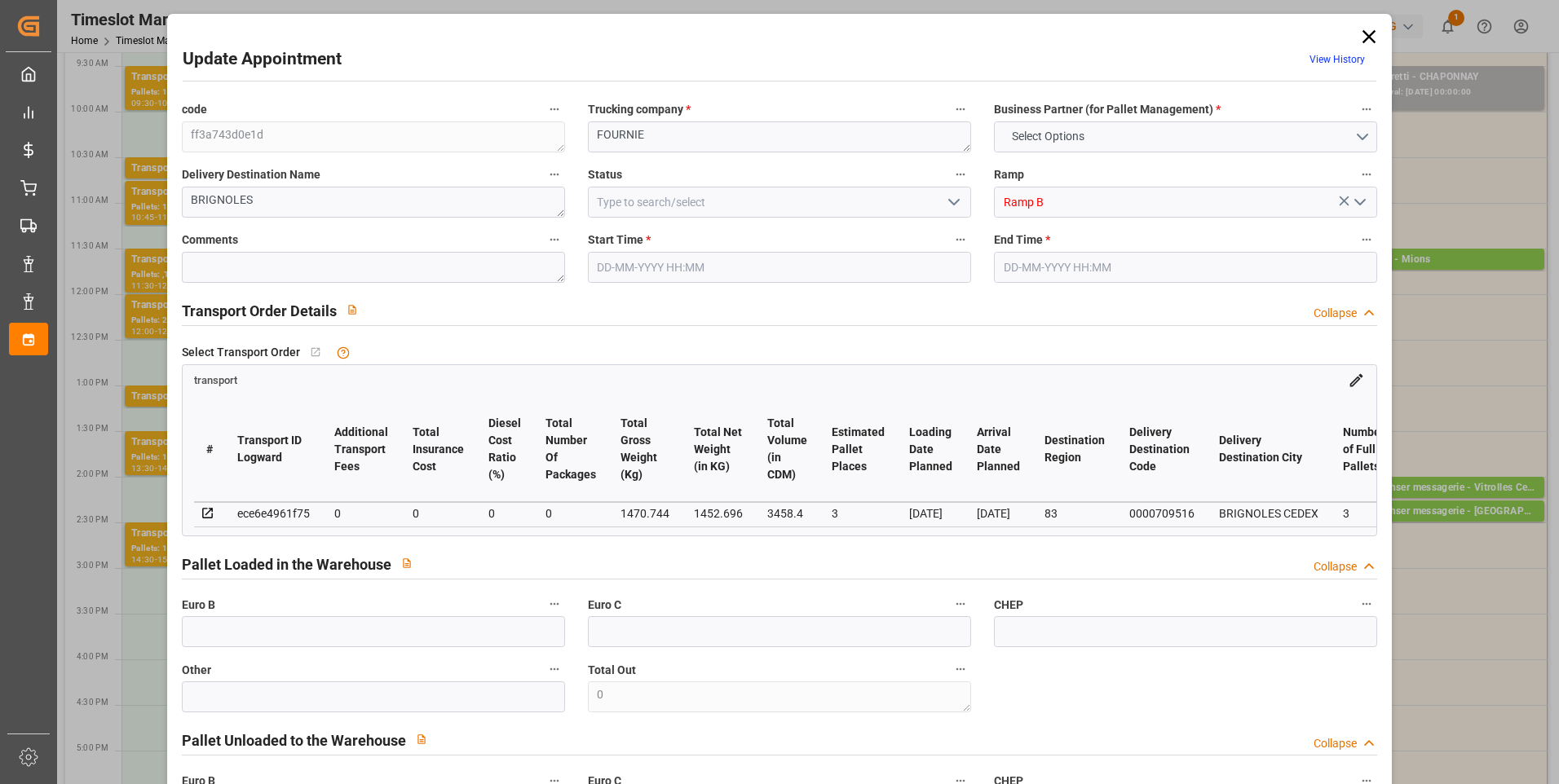
type input "3"
type input "0"
type input "3"
type input "101"
type input "1470.744"
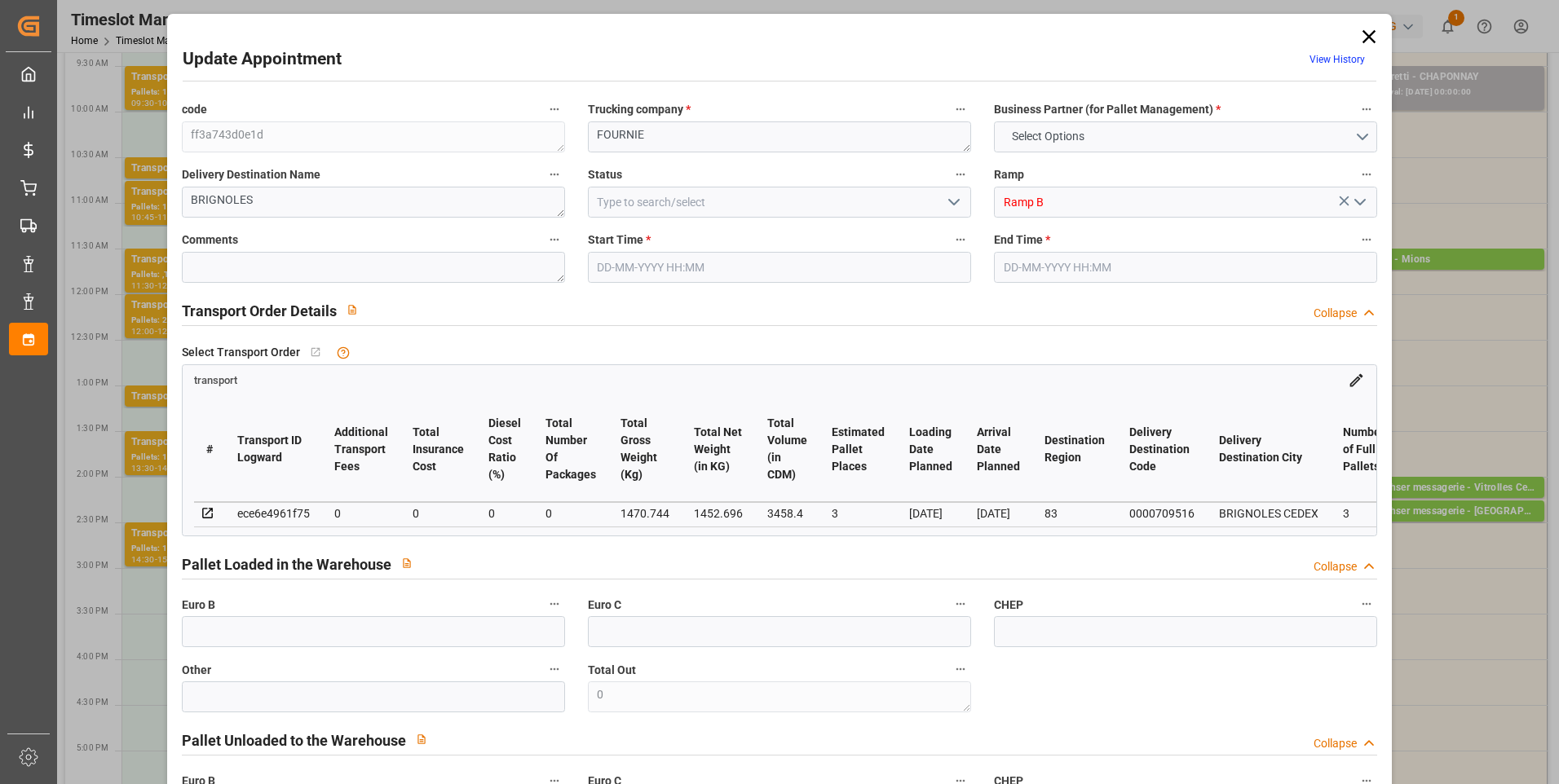
type input "0"
type input "4710.8598"
type input "0"
type input "21"
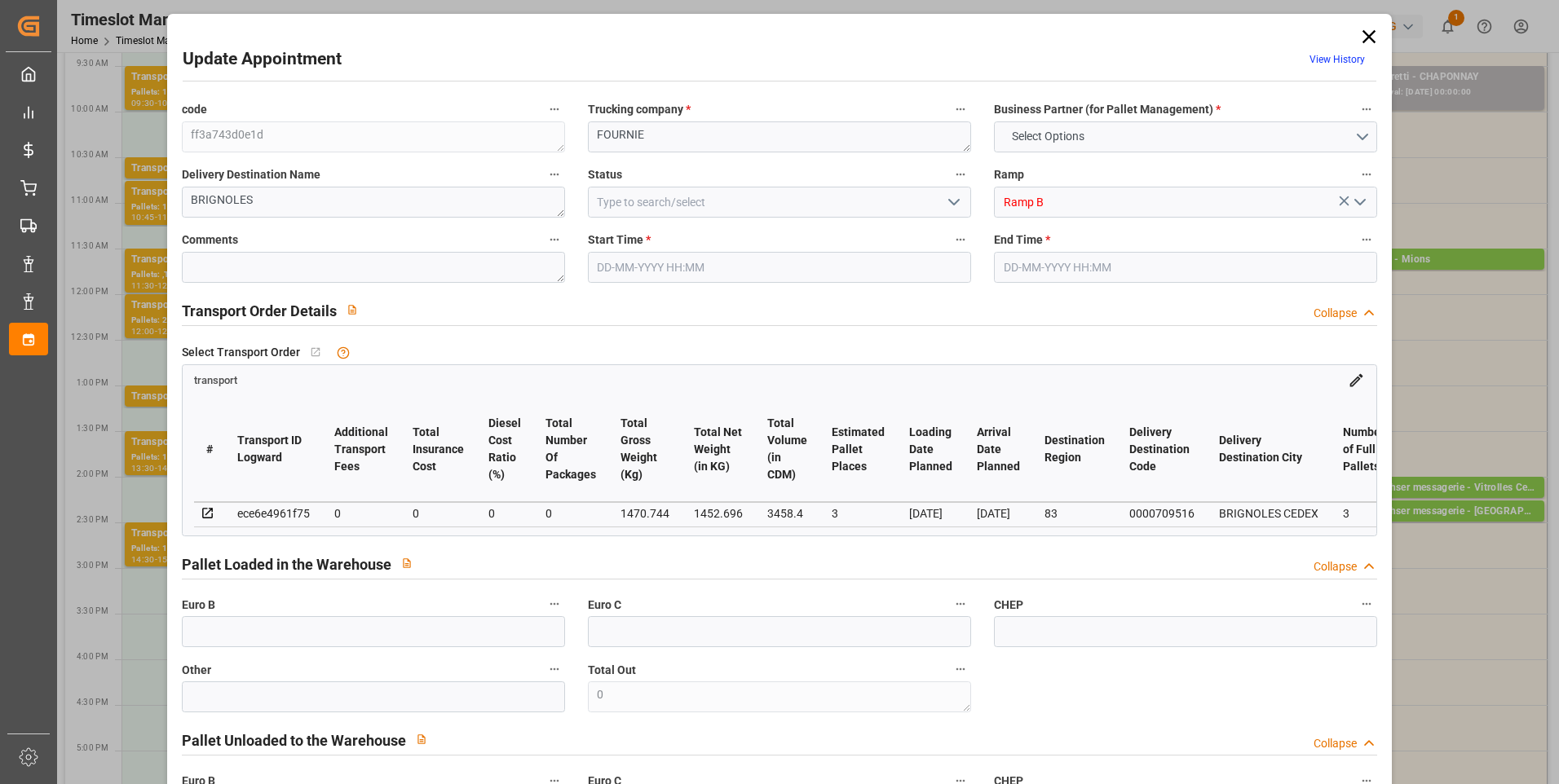
type input "35"
type input "[DATE] 12:15"
type input "[DATE] 12:30"
type input "[DATE] 13:05"
type input "[DATE] 11:19"
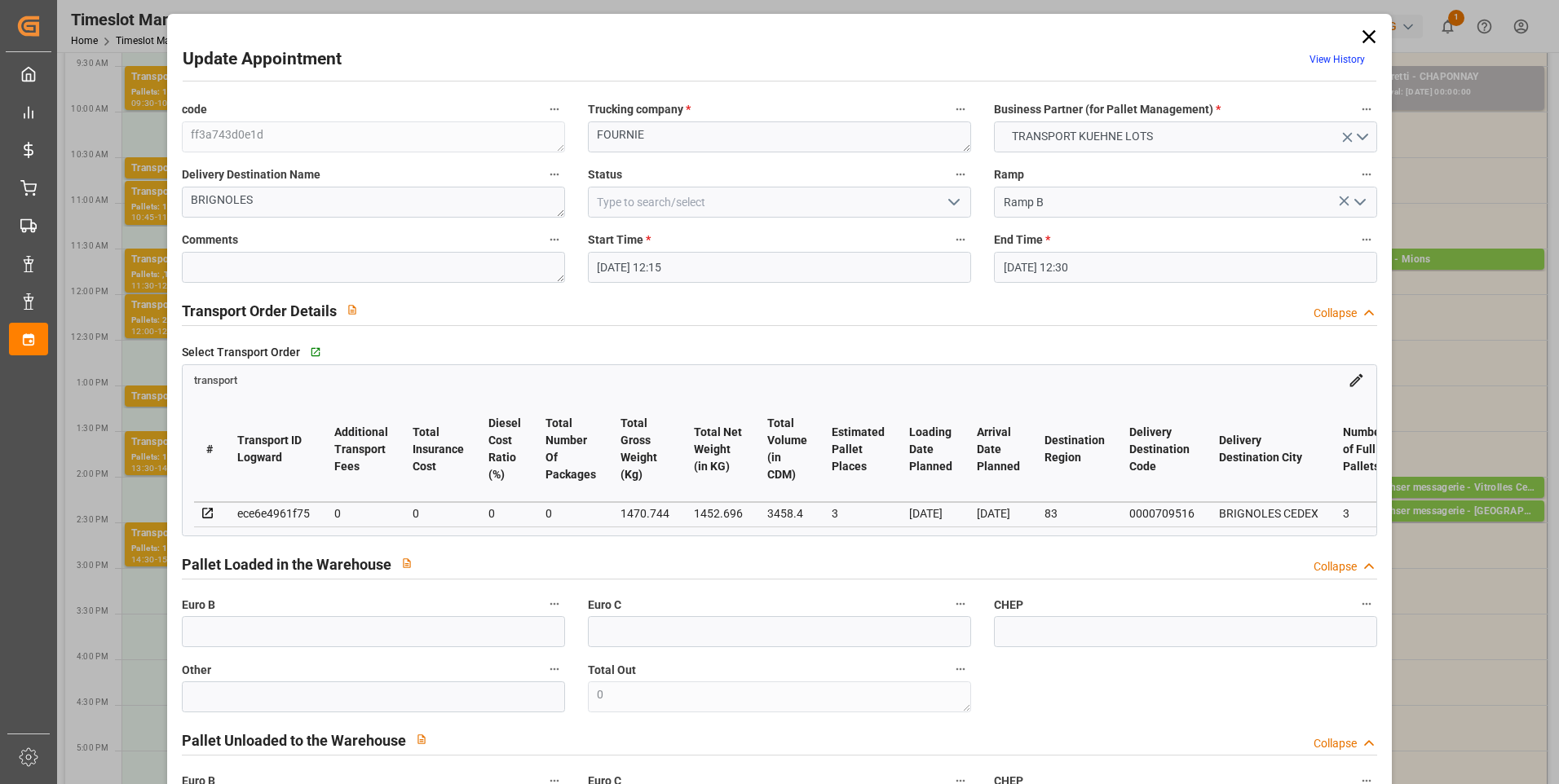
type input "[DATE]"
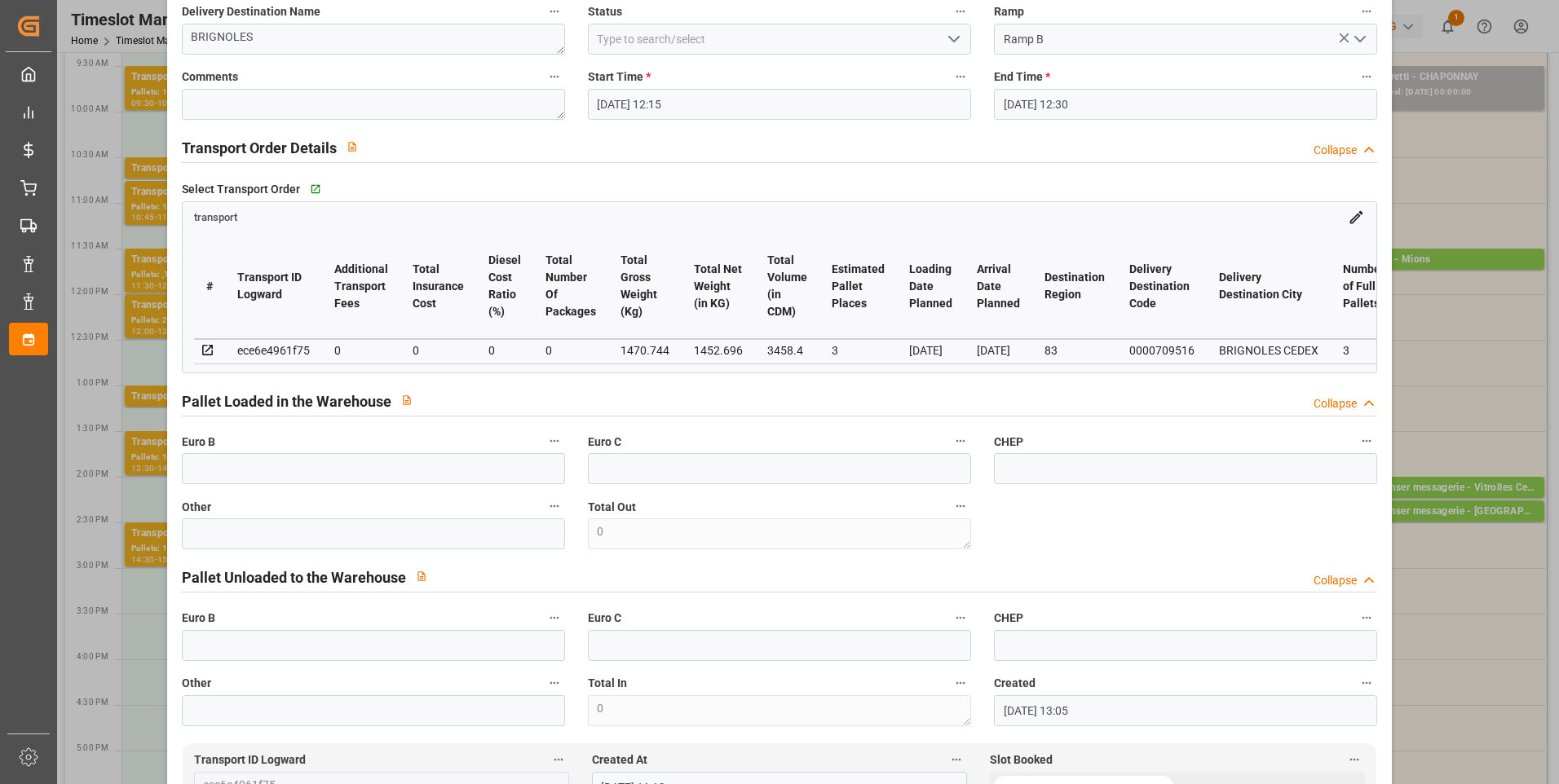
scroll to position [0, 0]
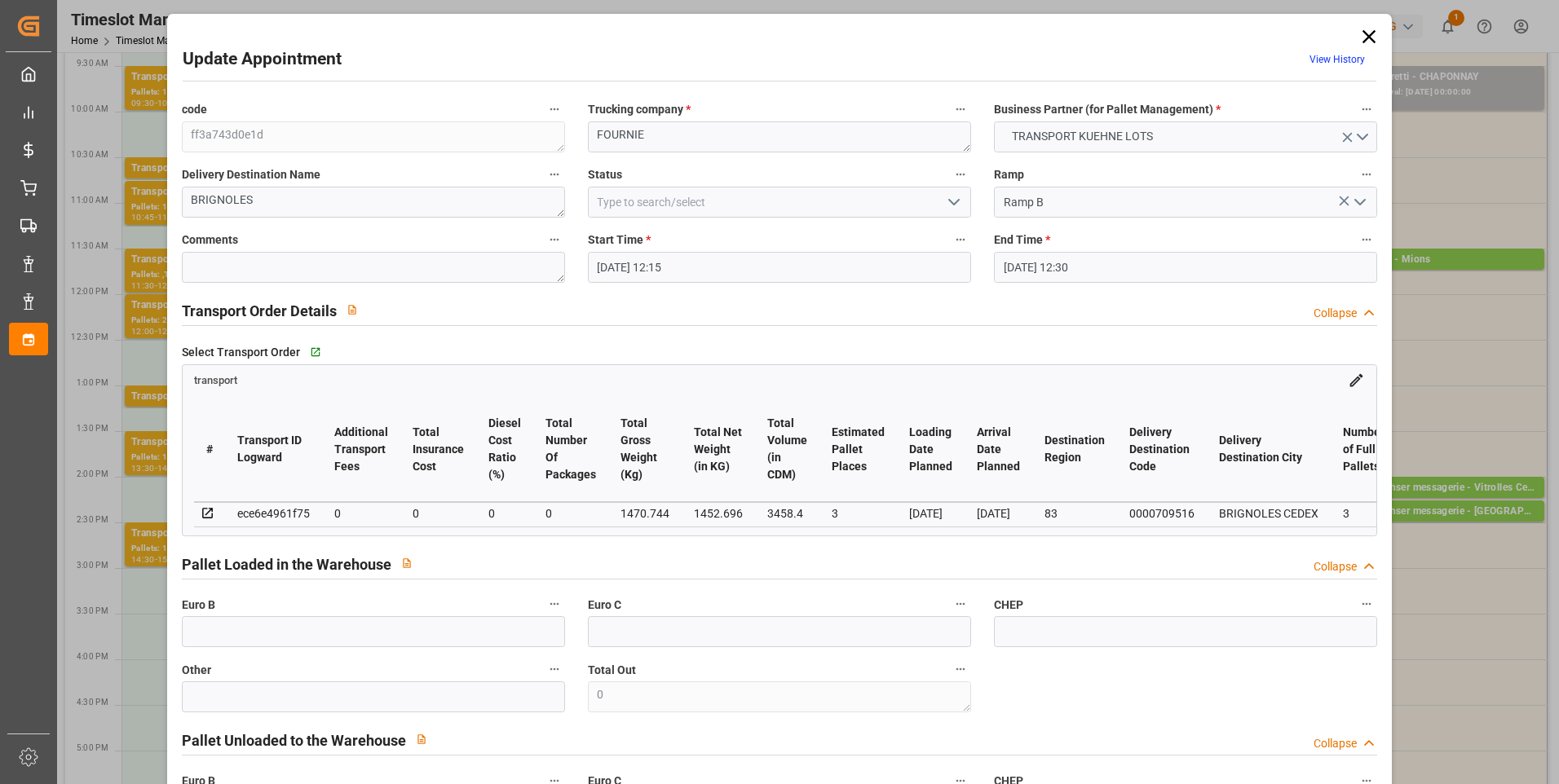
click at [1362, 35] on icon at bounding box center [1369, 37] width 13 height 13
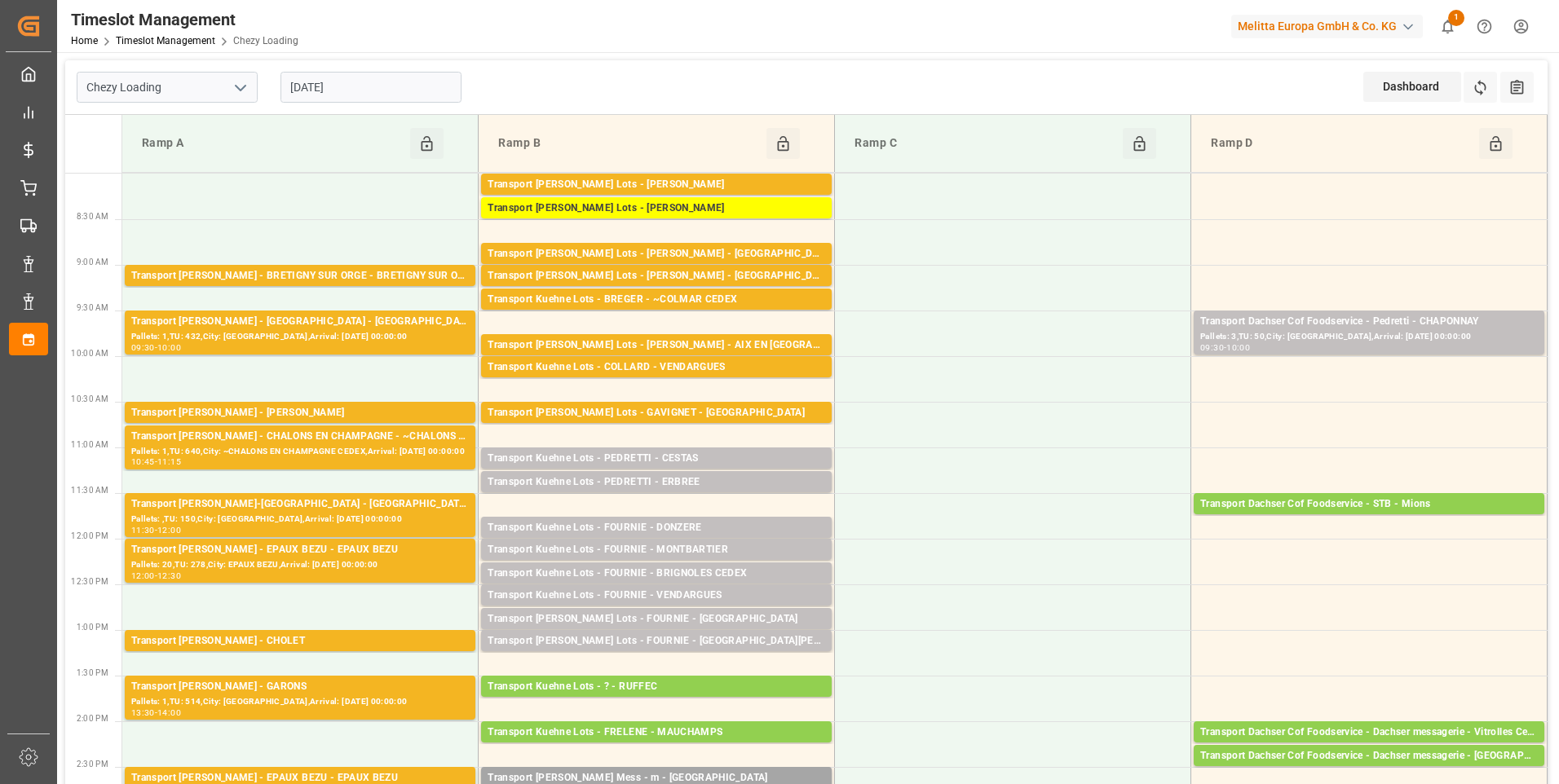
click at [372, 83] on input "[DATE]" at bounding box center [371, 87] width 181 height 31
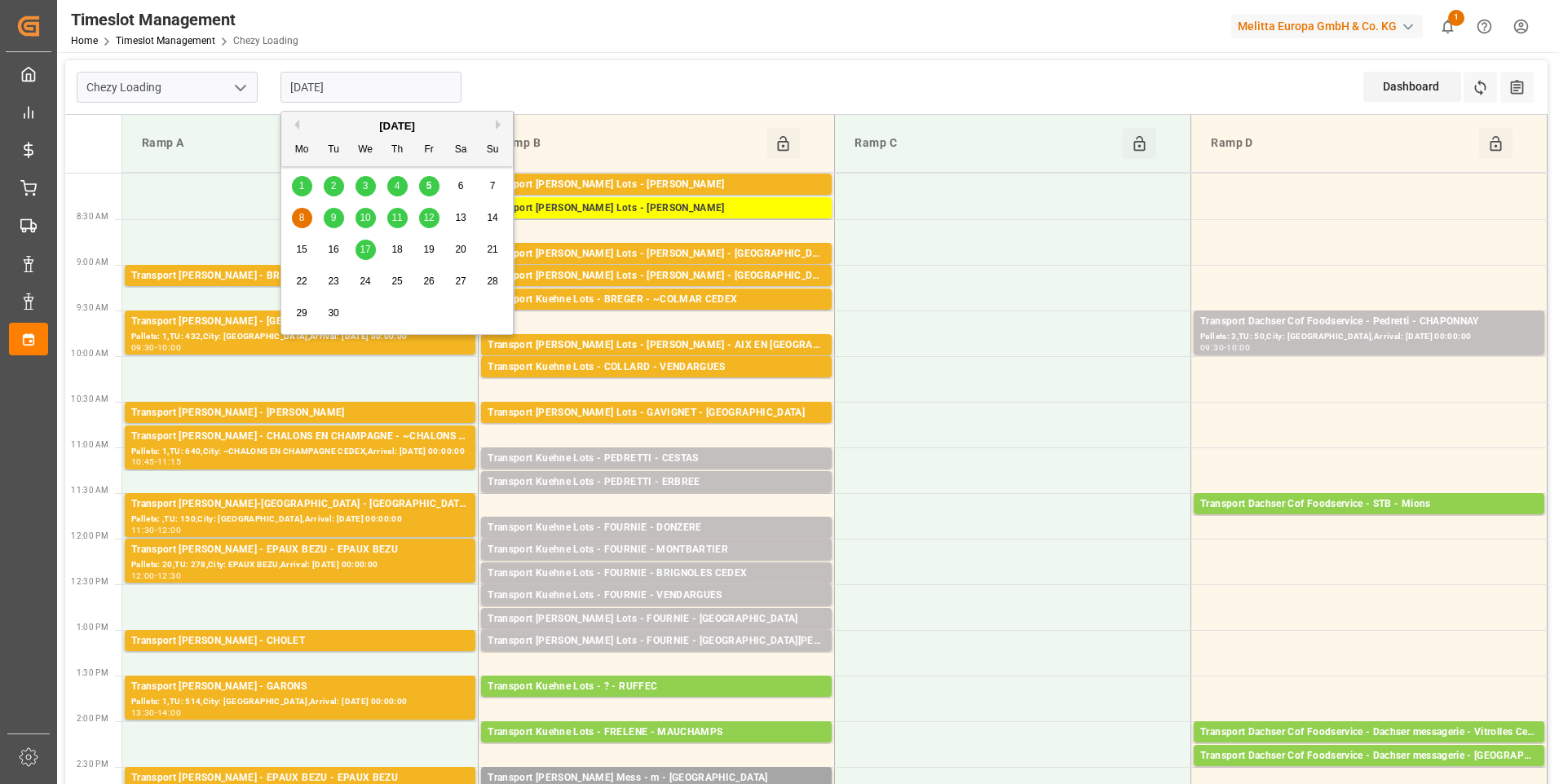
click at [334, 216] on span "9" at bounding box center [334, 218] width 6 height 12
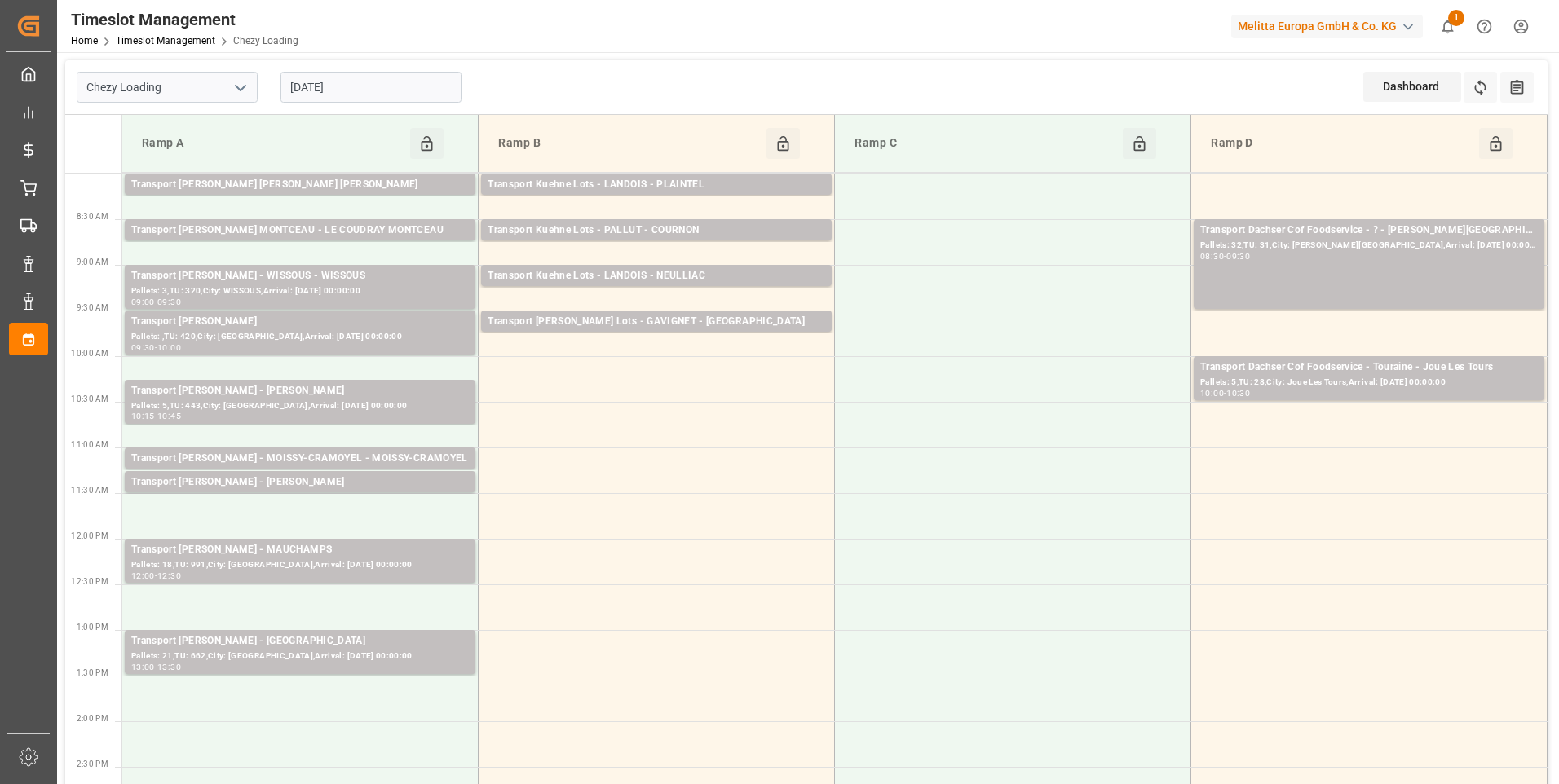
click at [359, 82] on input "[DATE]" at bounding box center [371, 87] width 181 height 31
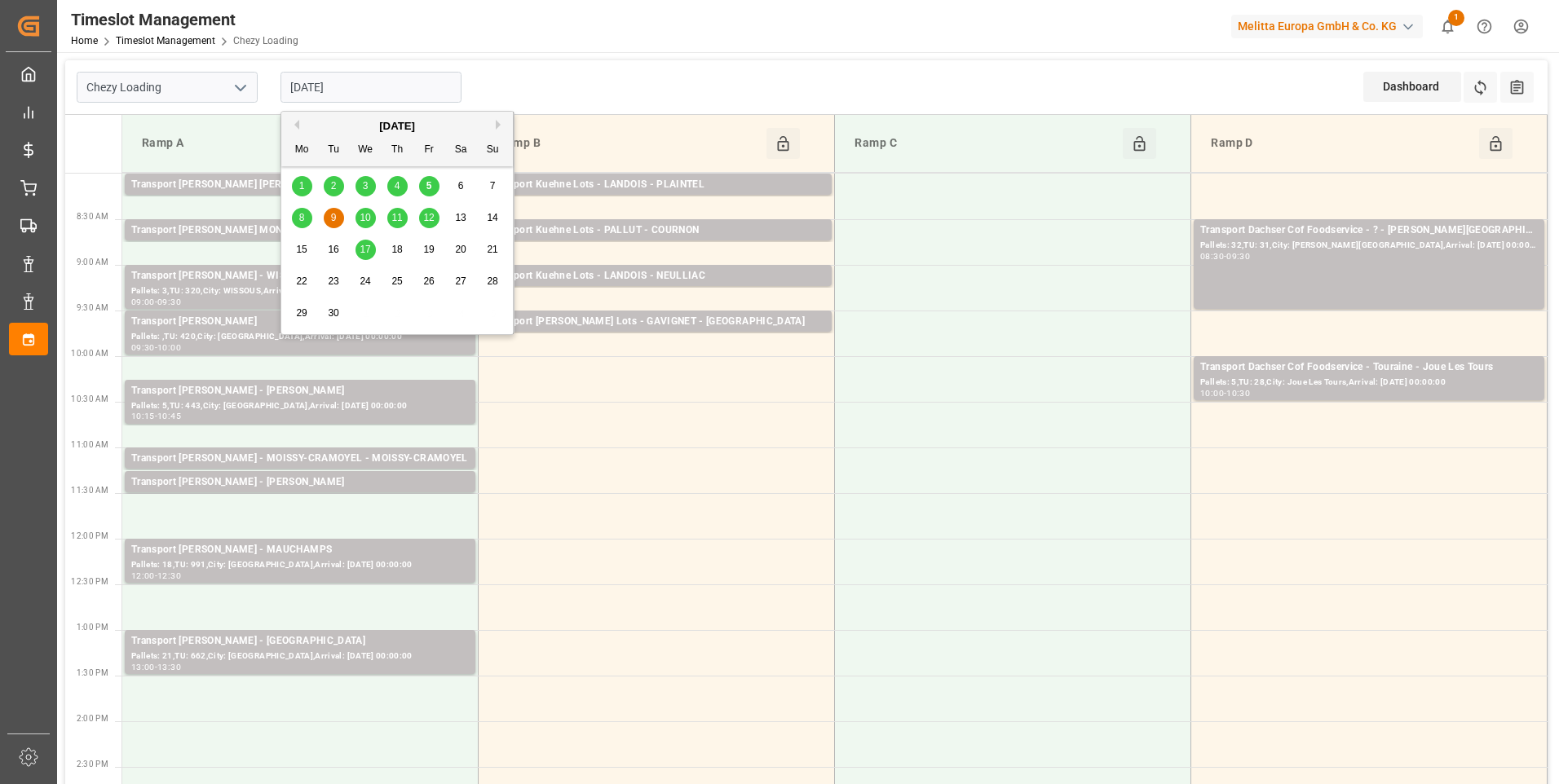
click at [364, 220] on span "10" at bounding box center [365, 218] width 11 height 12
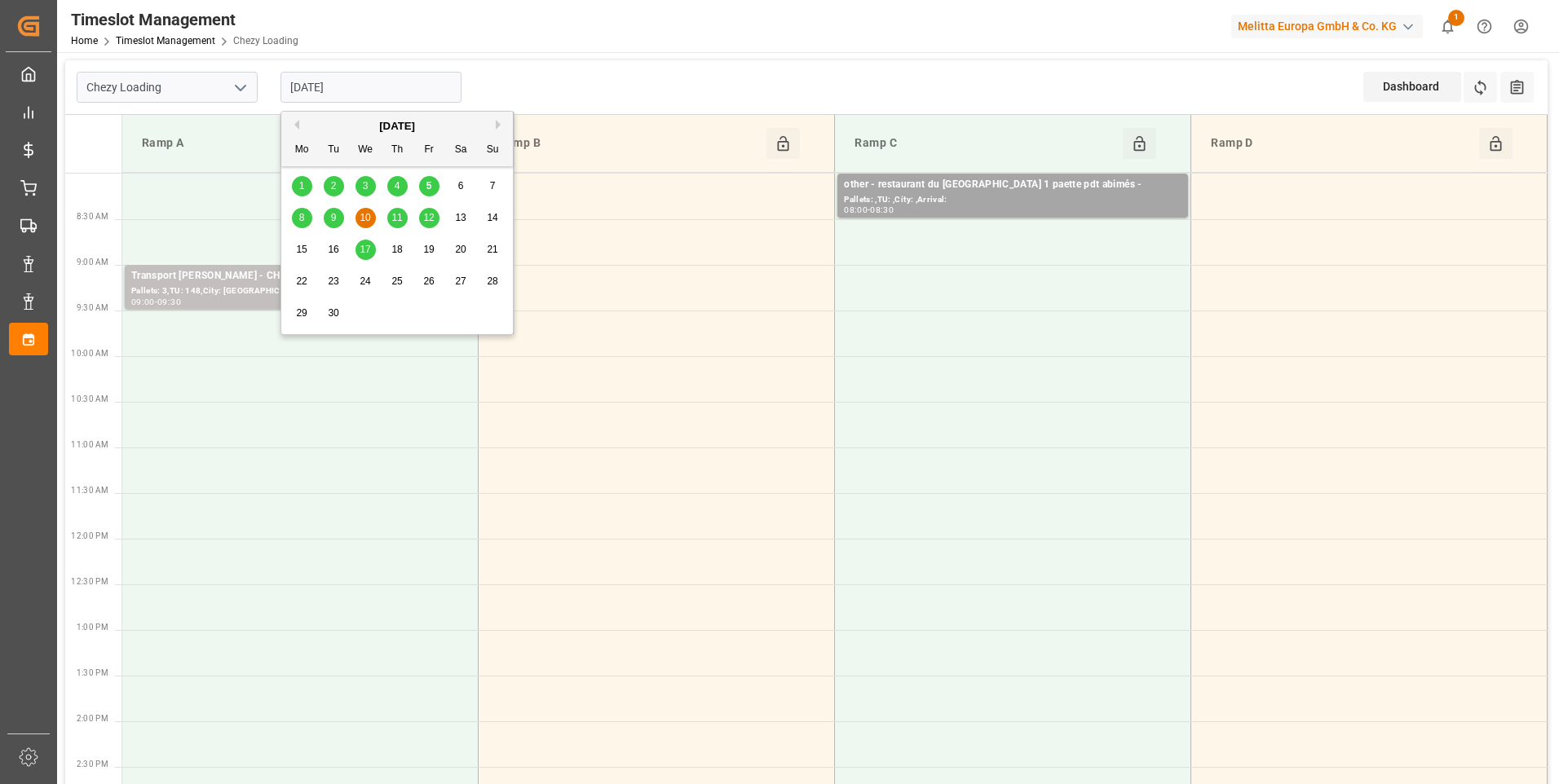
click at [374, 93] on input "[DATE]" at bounding box center [371, 87] width 181 height 31
click at [299, 220] on span "8" at bounding box center [301, 218] width 6 height 12
type input "[DATE]"
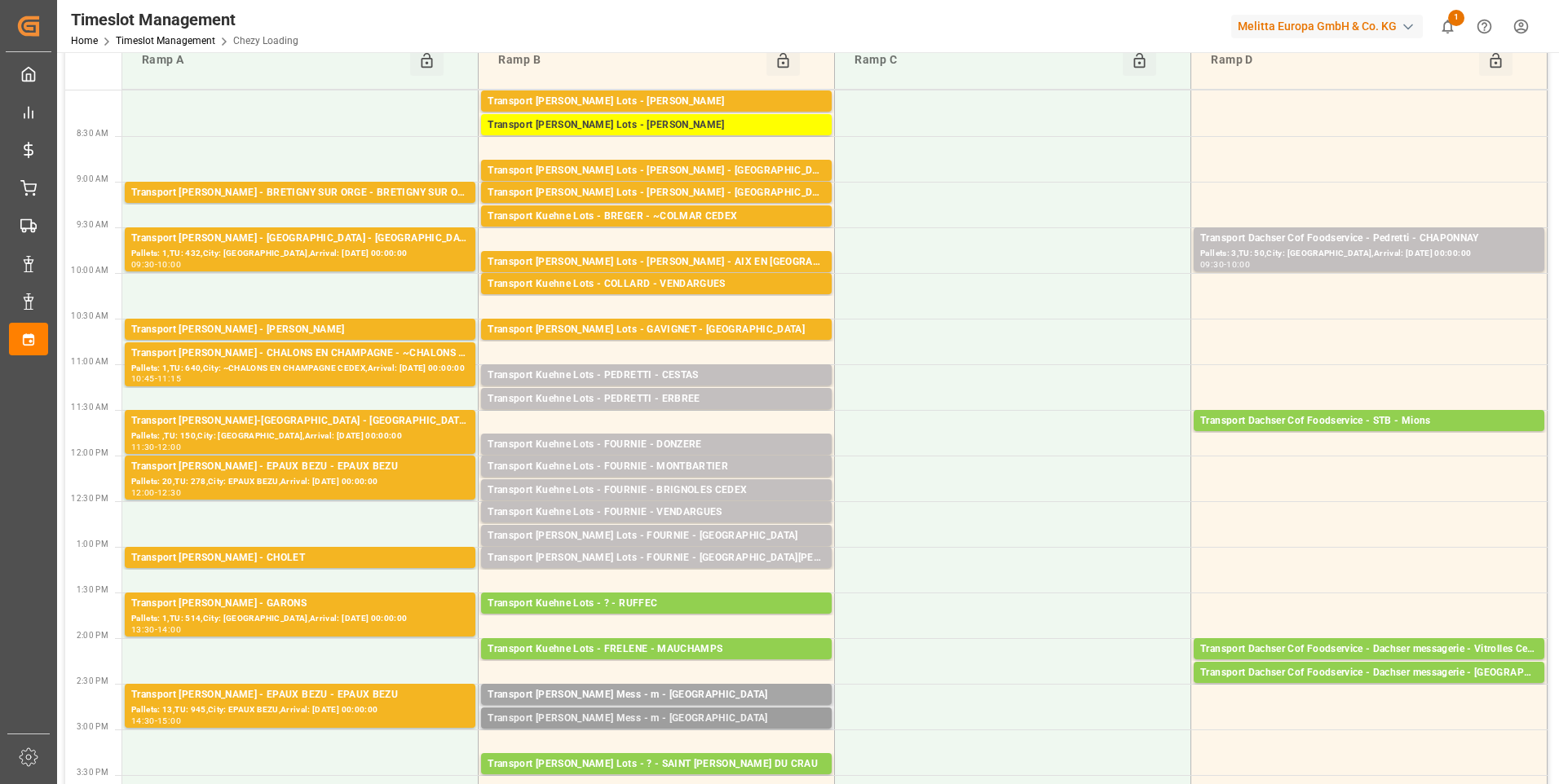
scroll to position [82, 0]
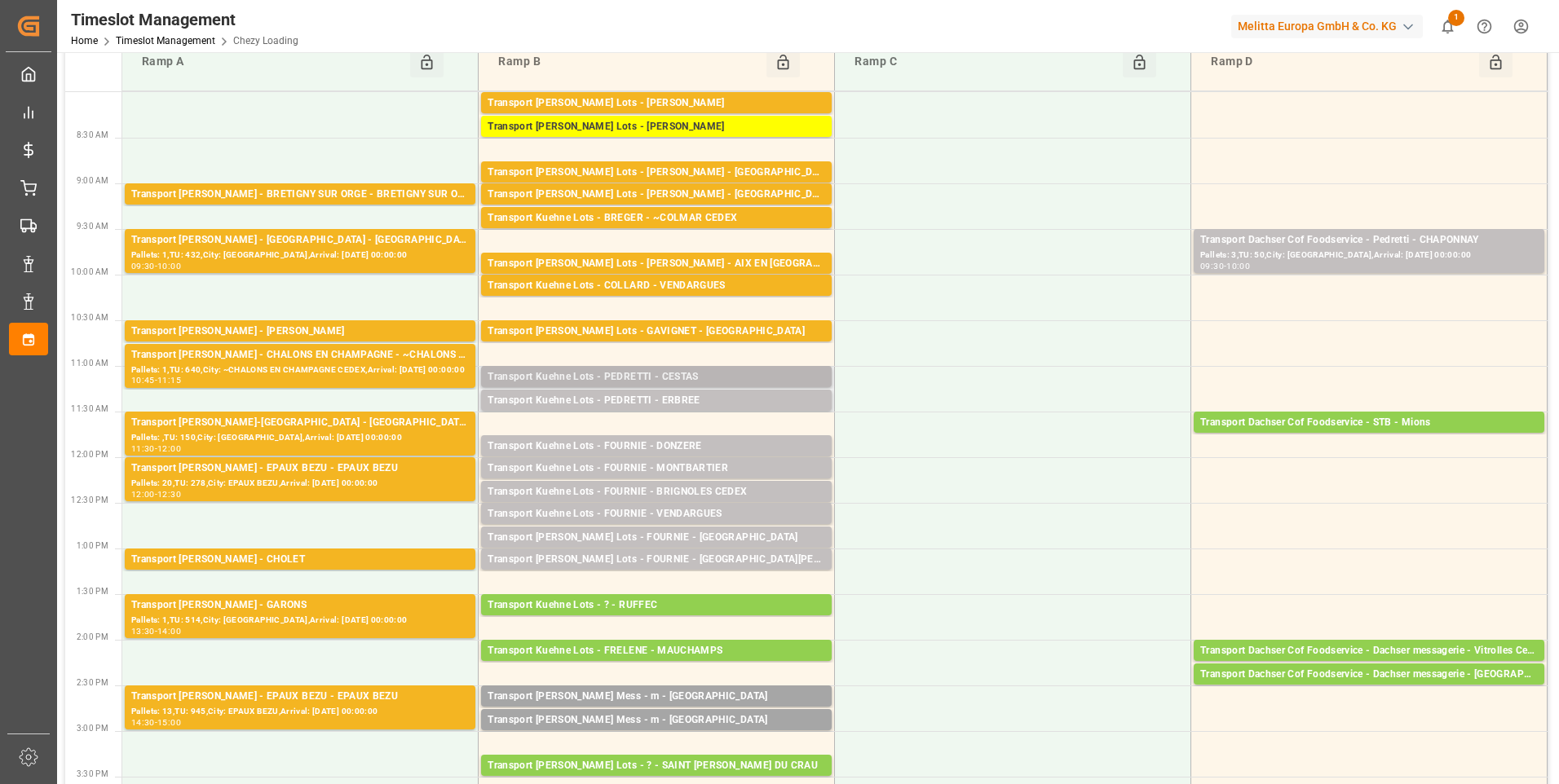
click at [737, 374] on div "Transport Kuehne Lots - PEDRETTI - CESTAS" at bounding box center [656, 377] width 338 height 17
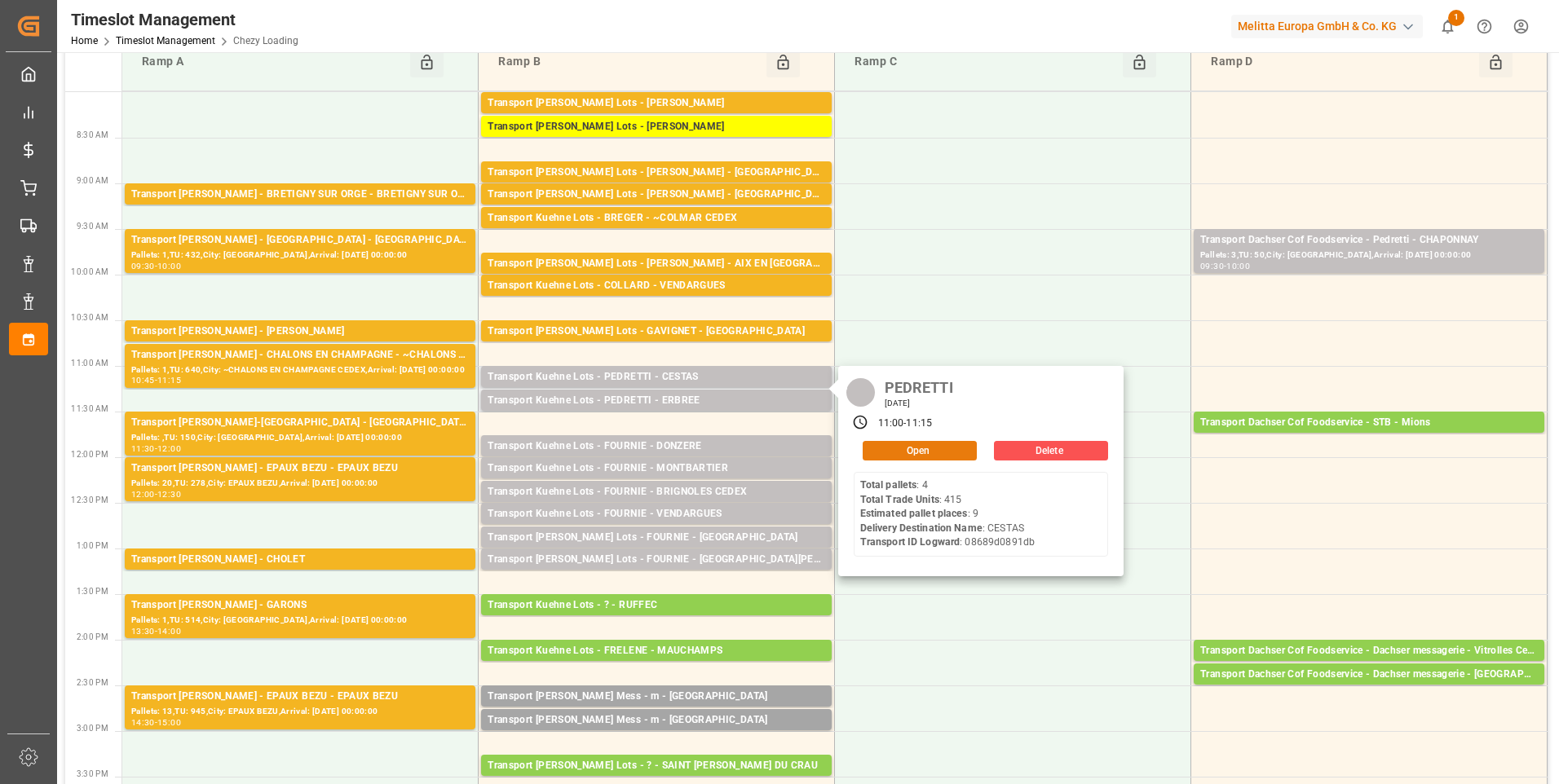
click at [908, 456] on button "Open" at bounding box center [920, 451] width 114 height 20
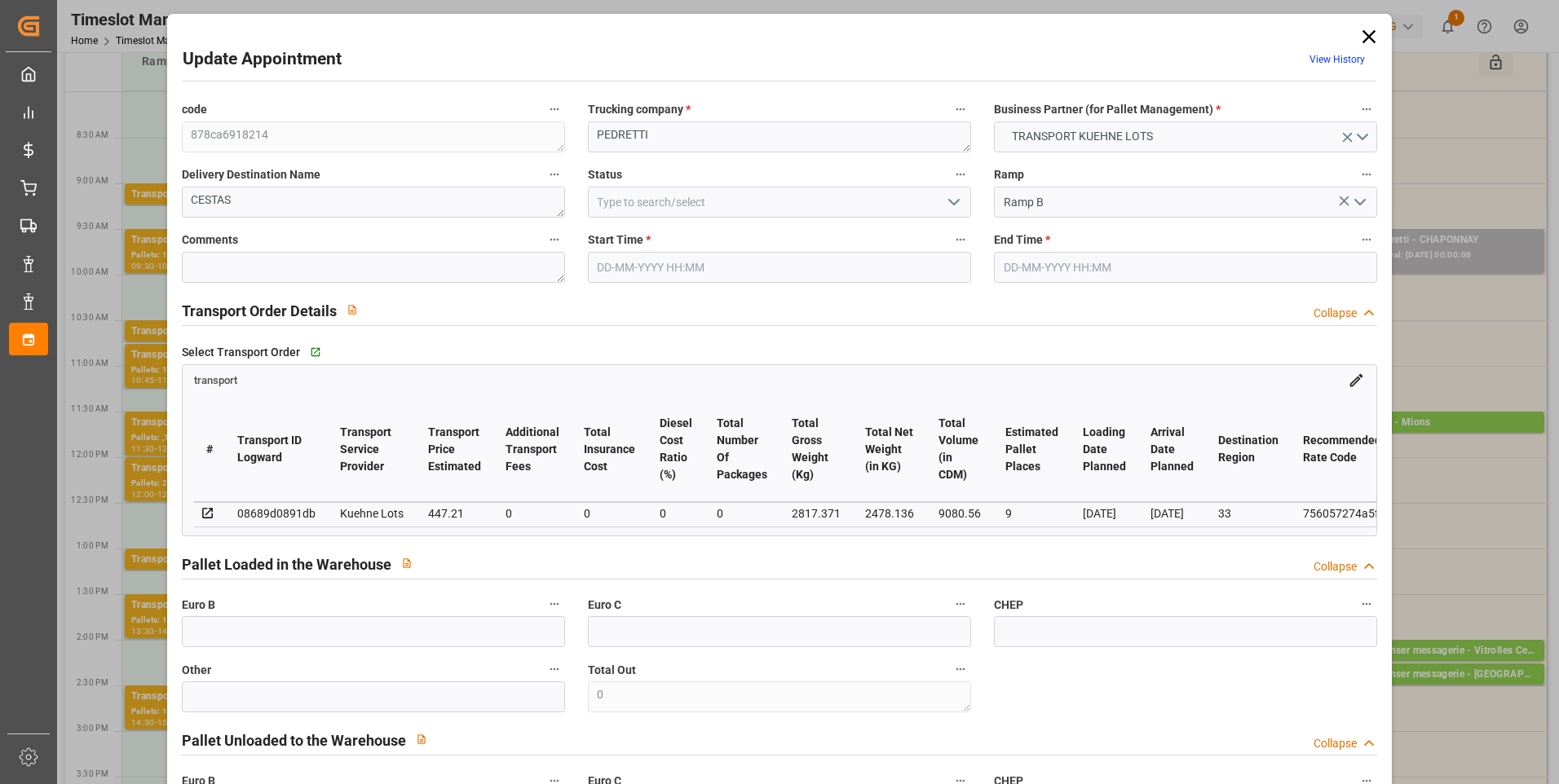
type input "9"
type input "447.21"
type input "0"
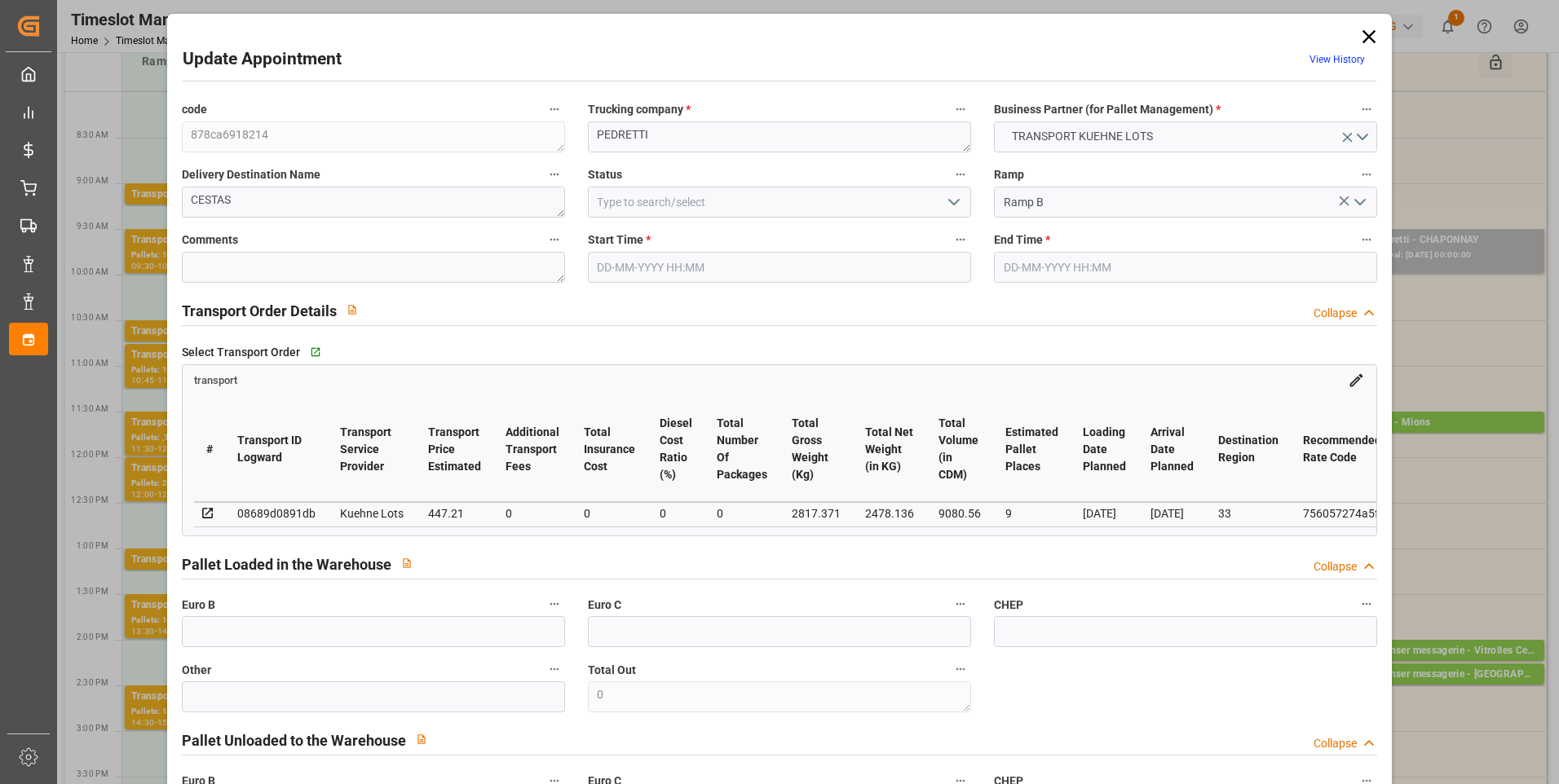
type input "447.21"
type input "0"
type input "2478.136"
type input "3273.072"
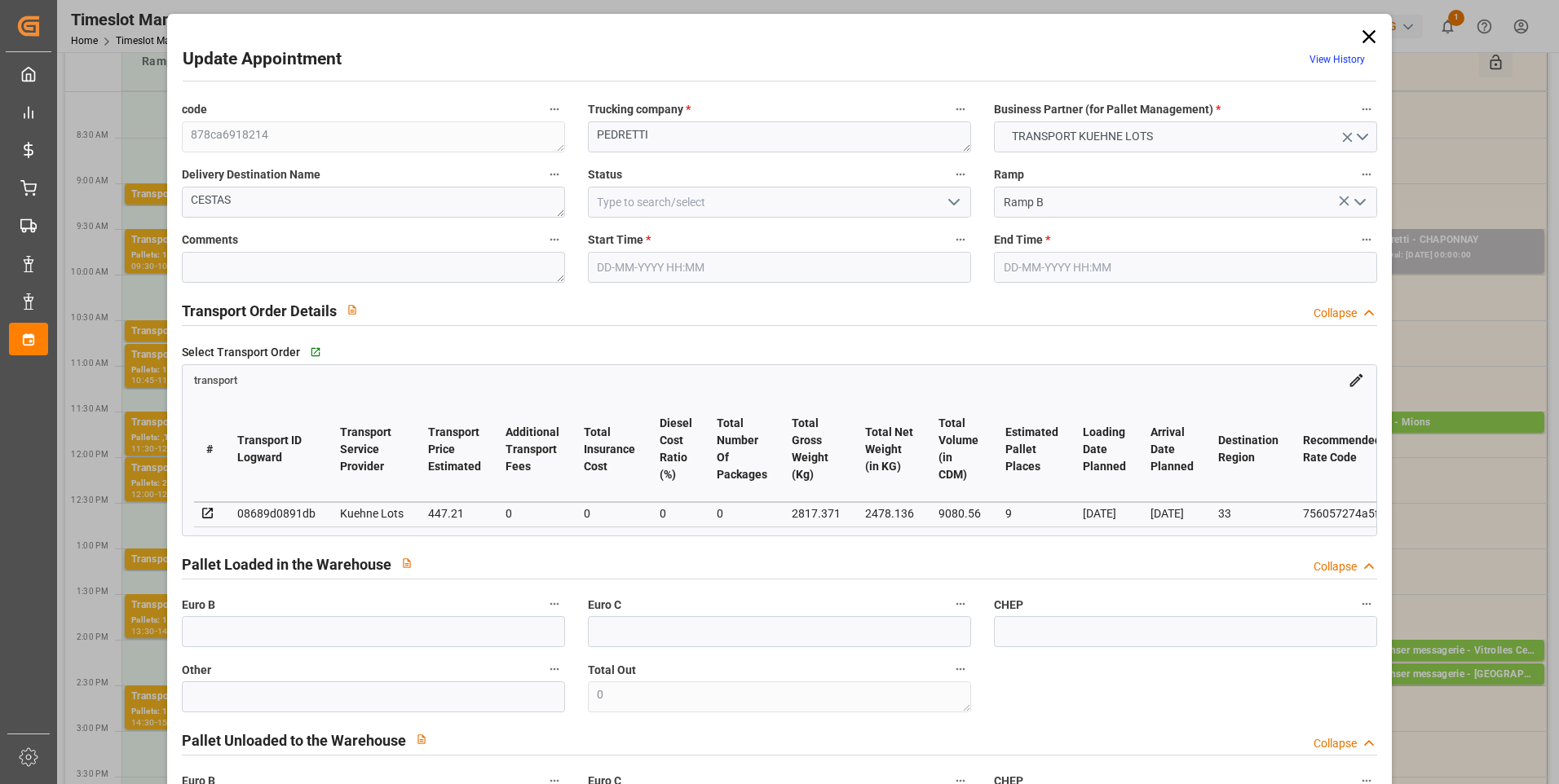
type input "9080.56"
type input "33"
type input "4"
type input "415"
type input "16"
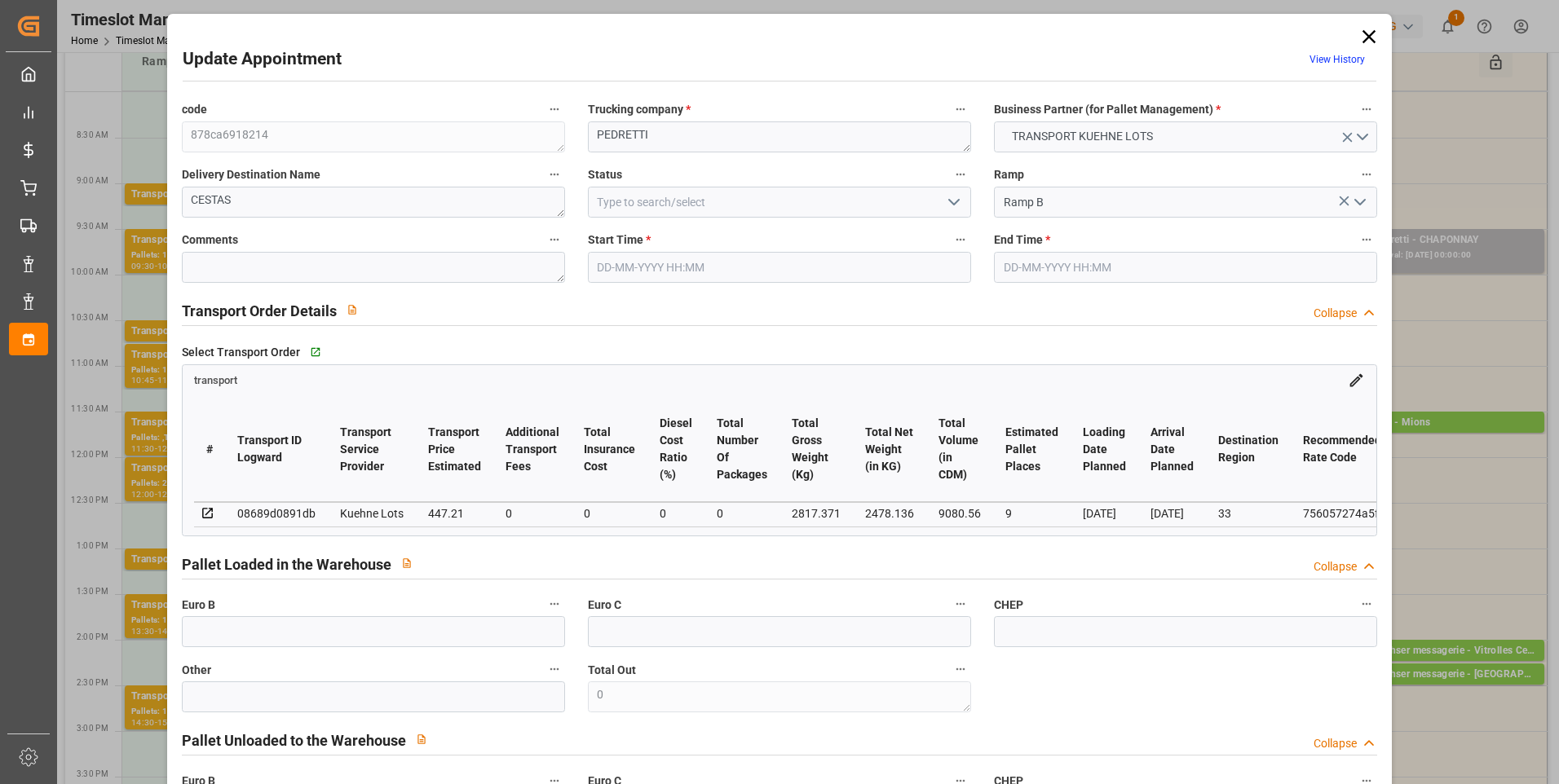
type input "101"
type input "2817.371"
type input "0"
type input "4710.8598"
type input "0"
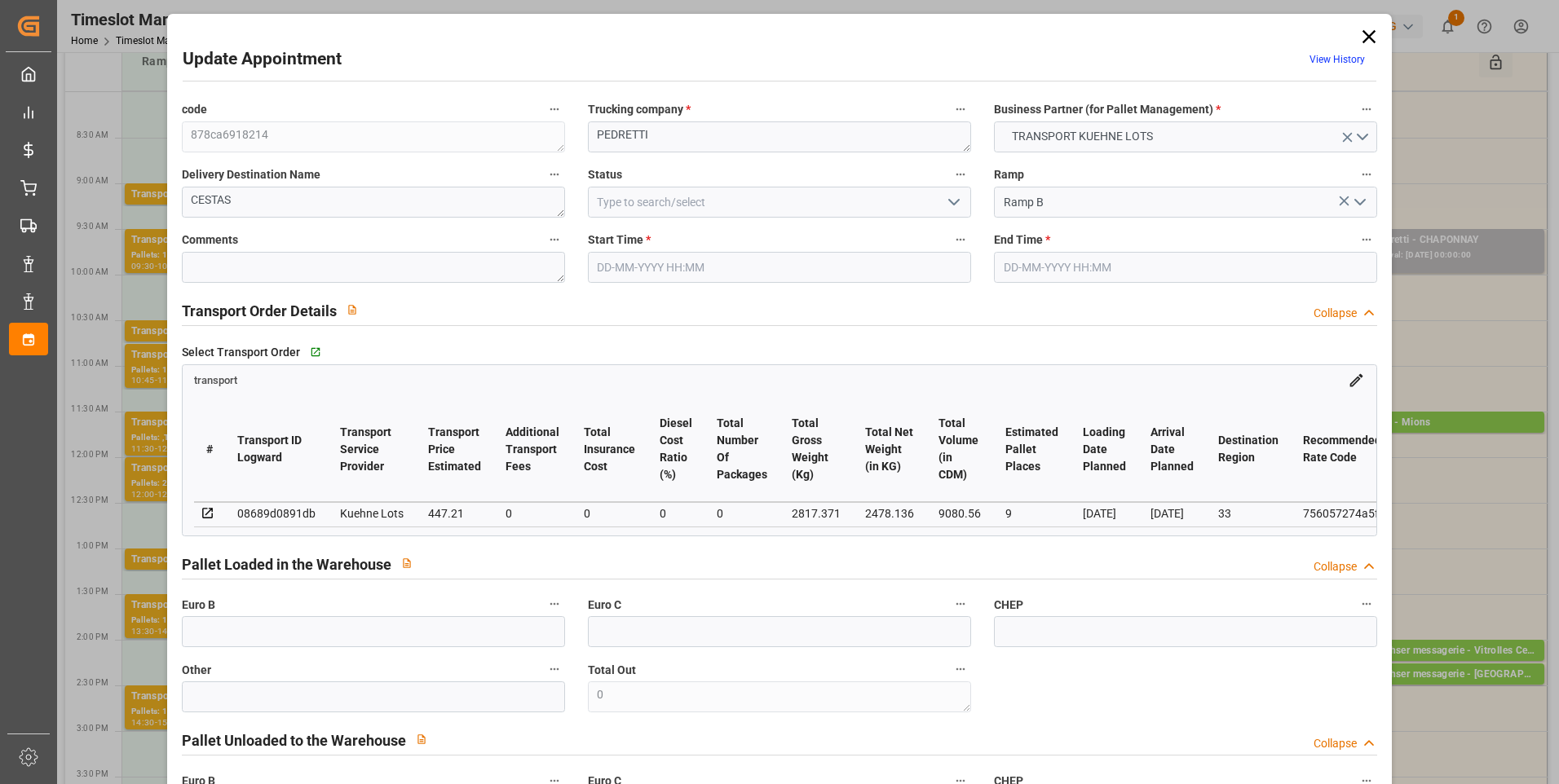
type input "0"
type input "21"
type input "35"
type input "[DATE] 11:00"
type input "[DATE] 11:15"
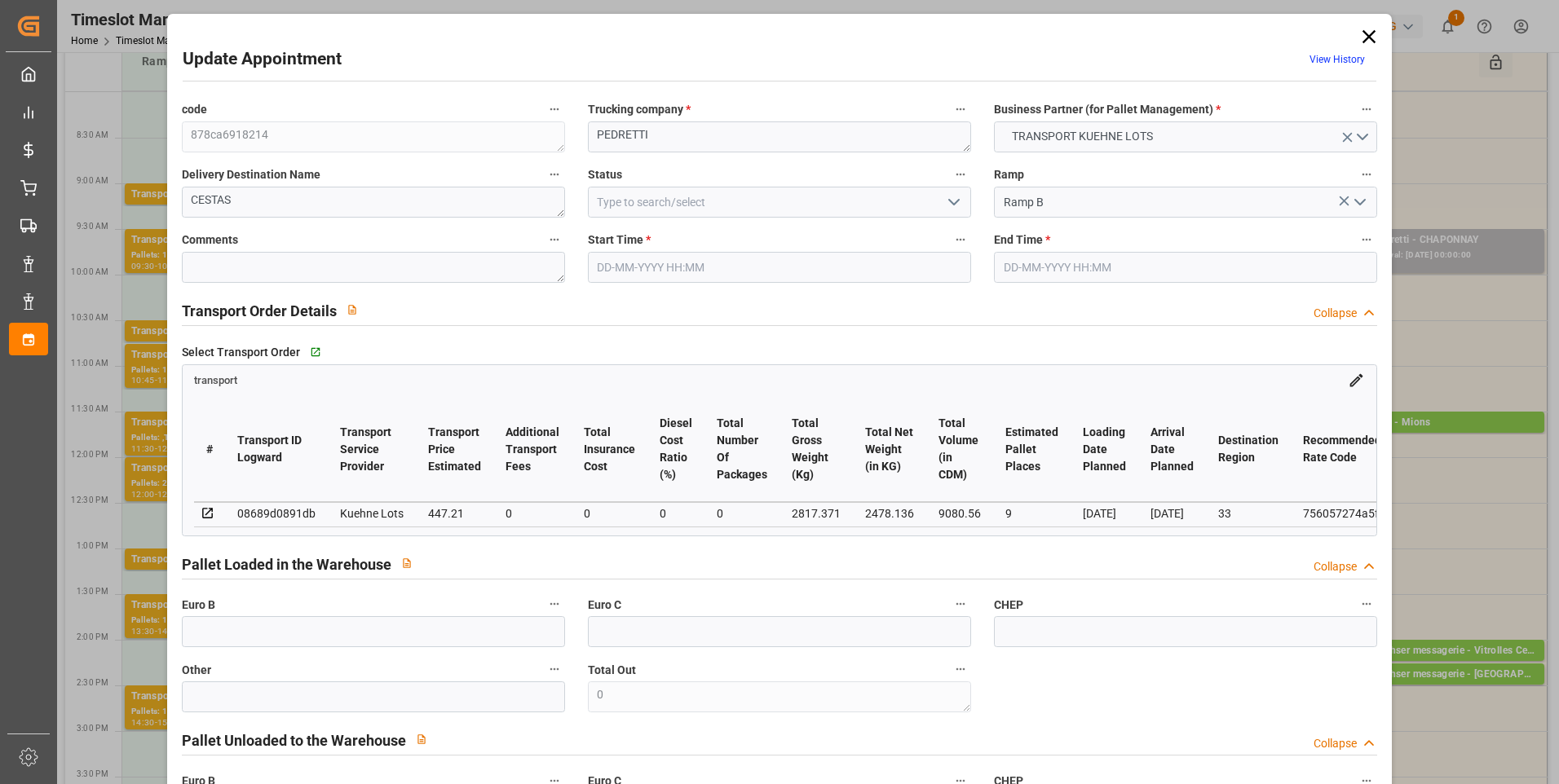
type input "[DATE] 13:01"
type input "[DATE] 11:17"
type input "[DATE]"
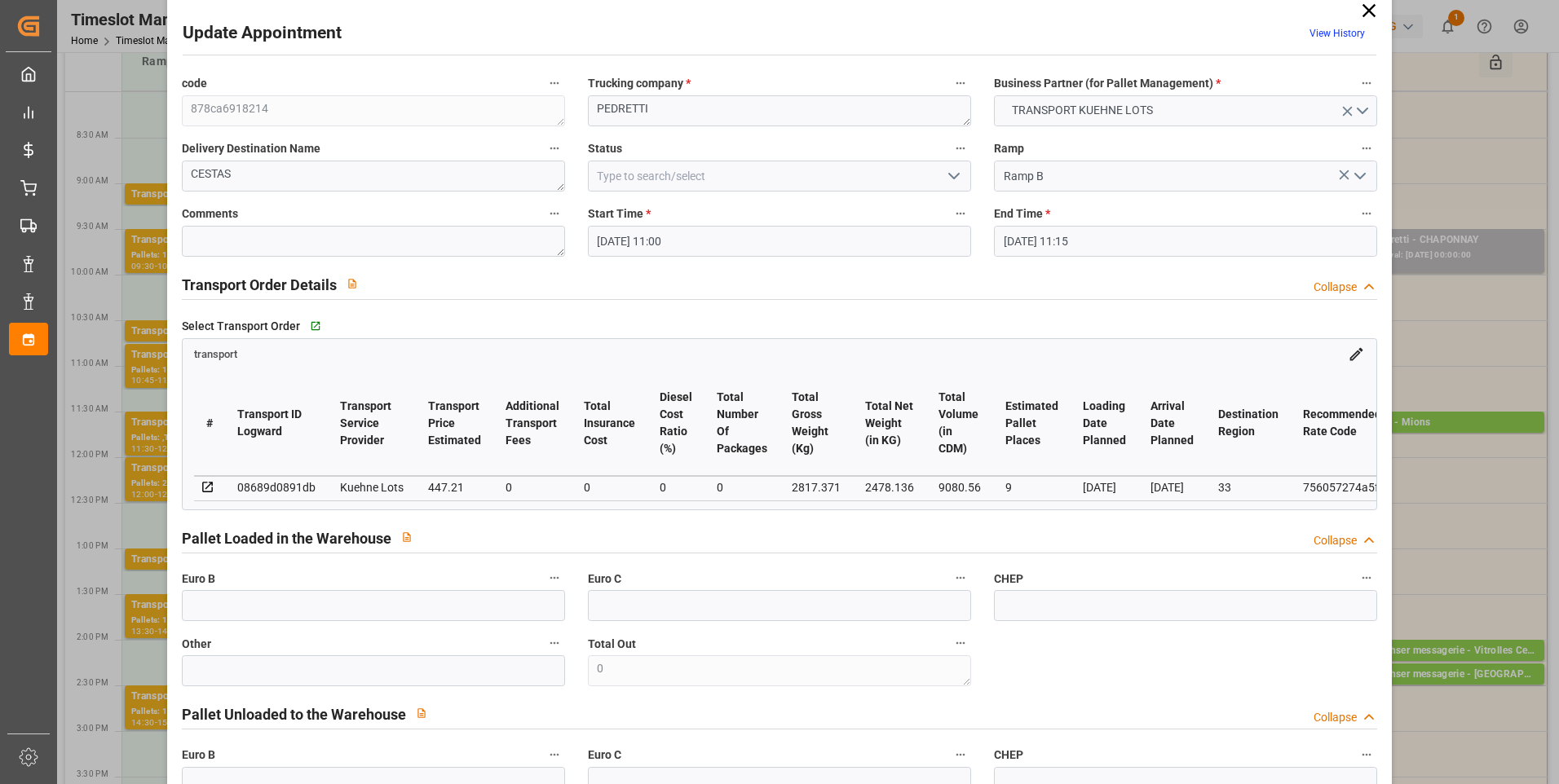
scroll to position [0, 0]
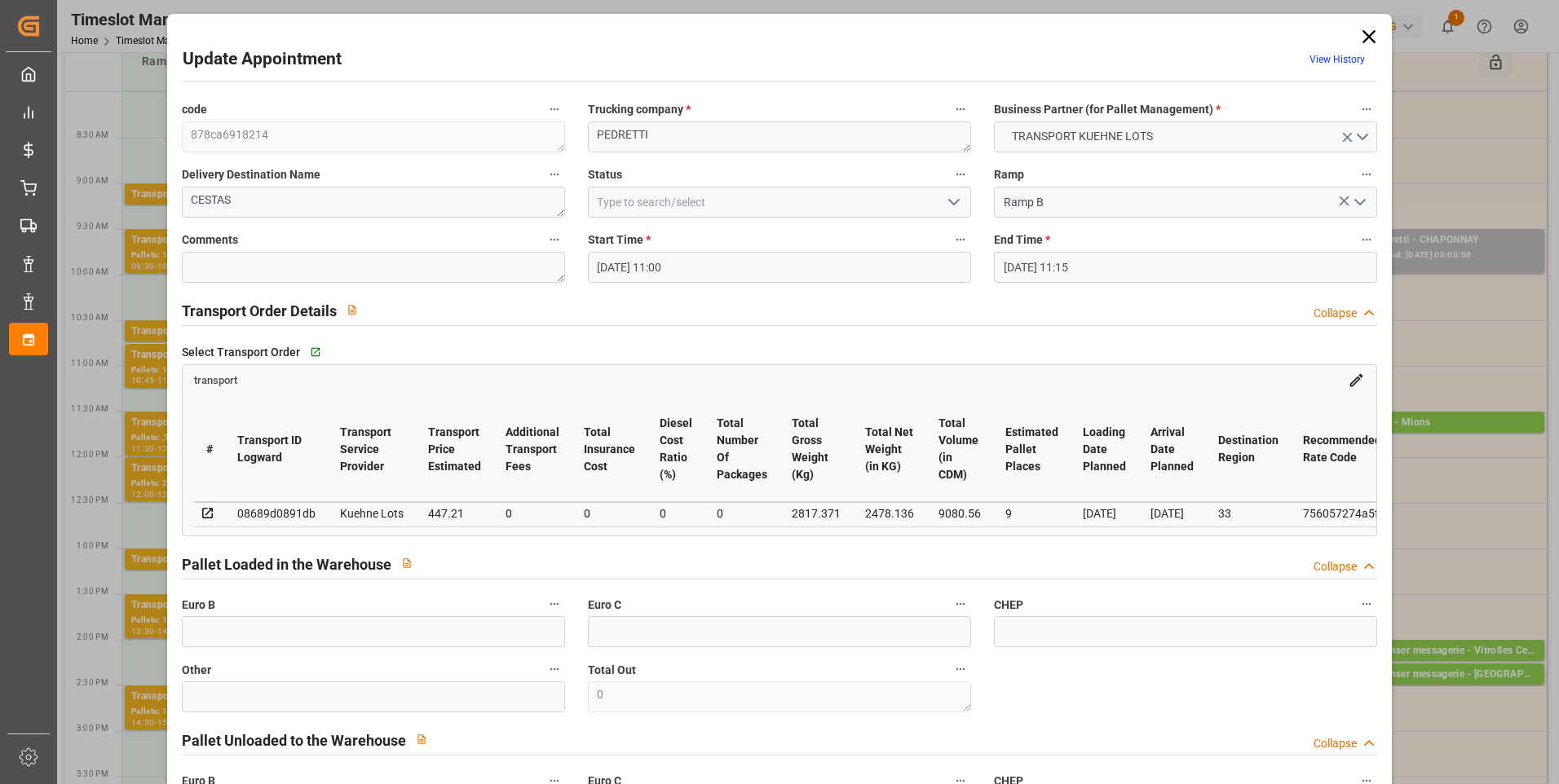
click at [954, 196] on icon "open menu" at bounding box center [955, 202] width 20 height 20
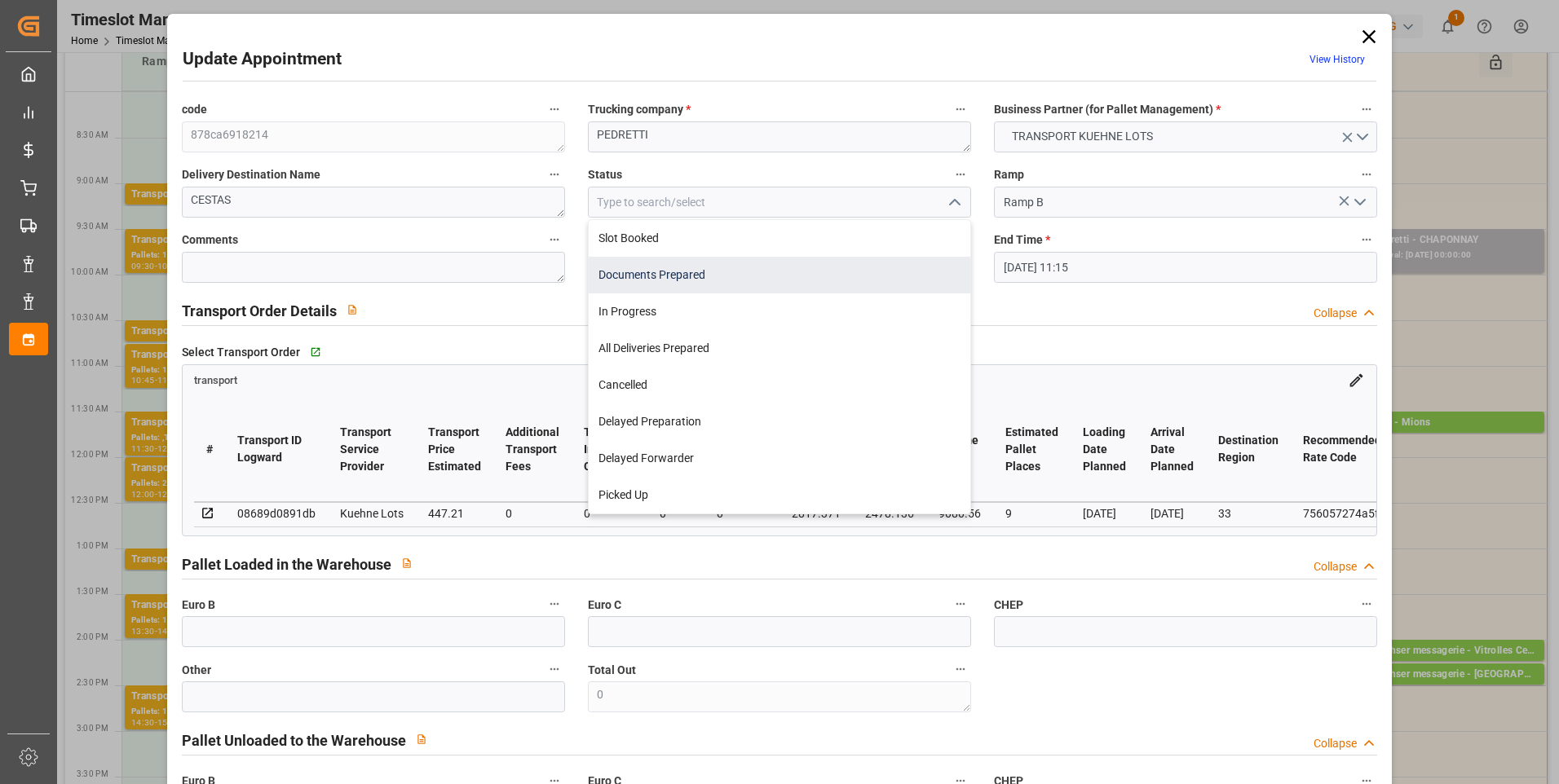
click at [685, 278] on div "Documents Prepared" at bounding box center [780, 275] width 381 height 36
type input "Documents Prepared"
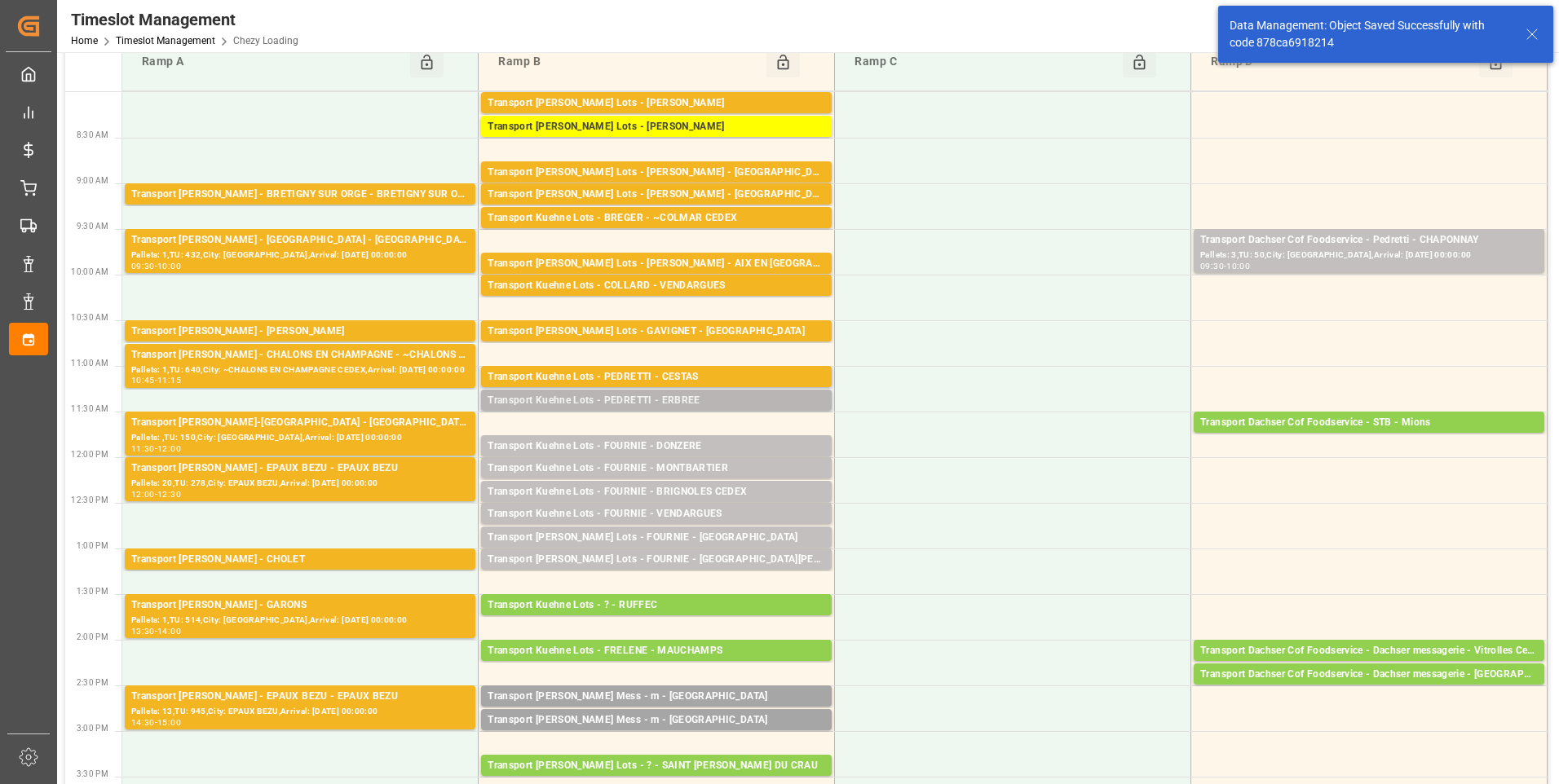
click at [652, 393] on div "Transport Kuehne Lots - PEDRETTI - ERBREE" at bounding box center [656, 401] width 338 height 17
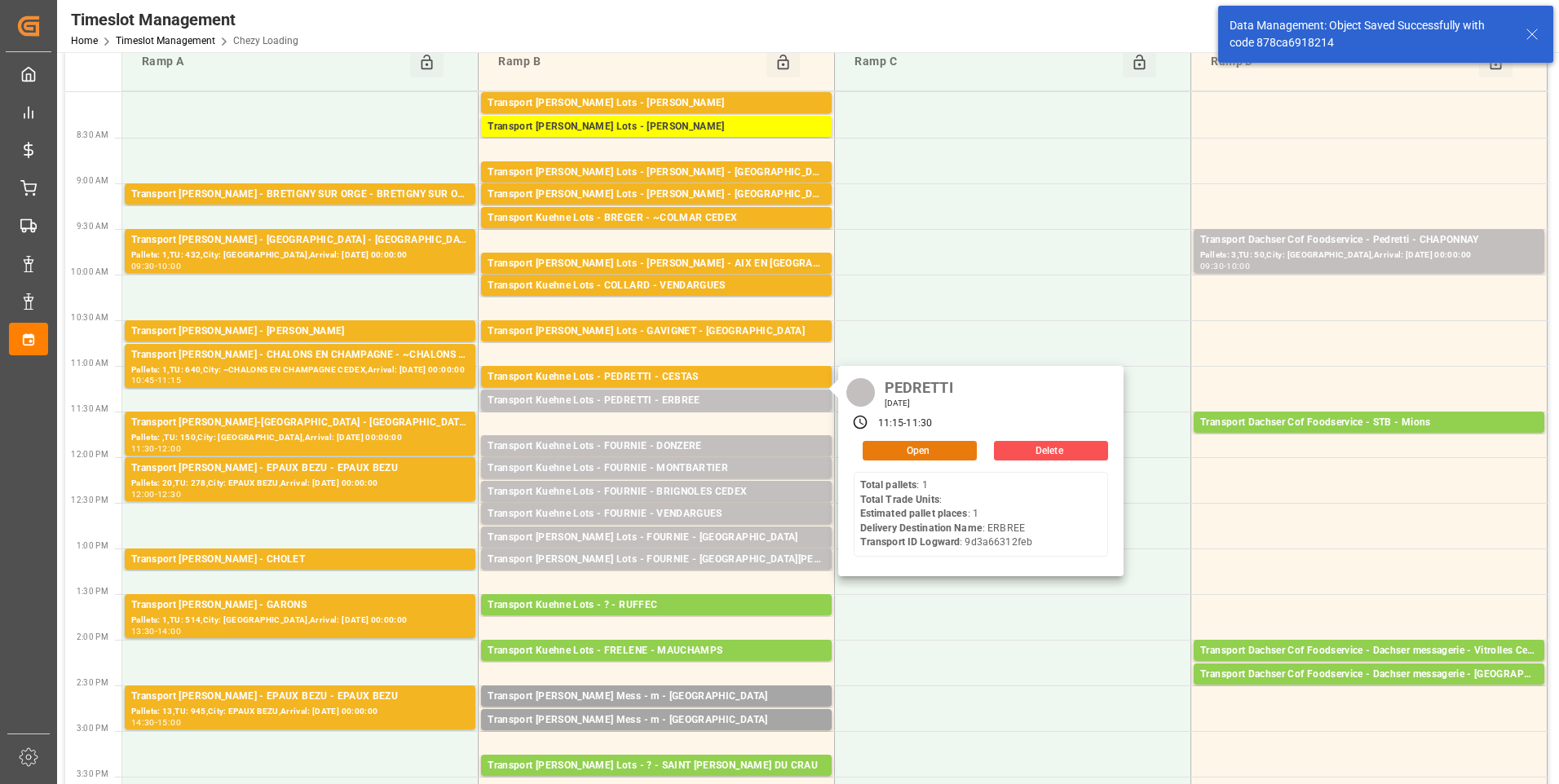
click at [925, 449] on button "Open" at bounding box center [920, 451] width 114 height 20
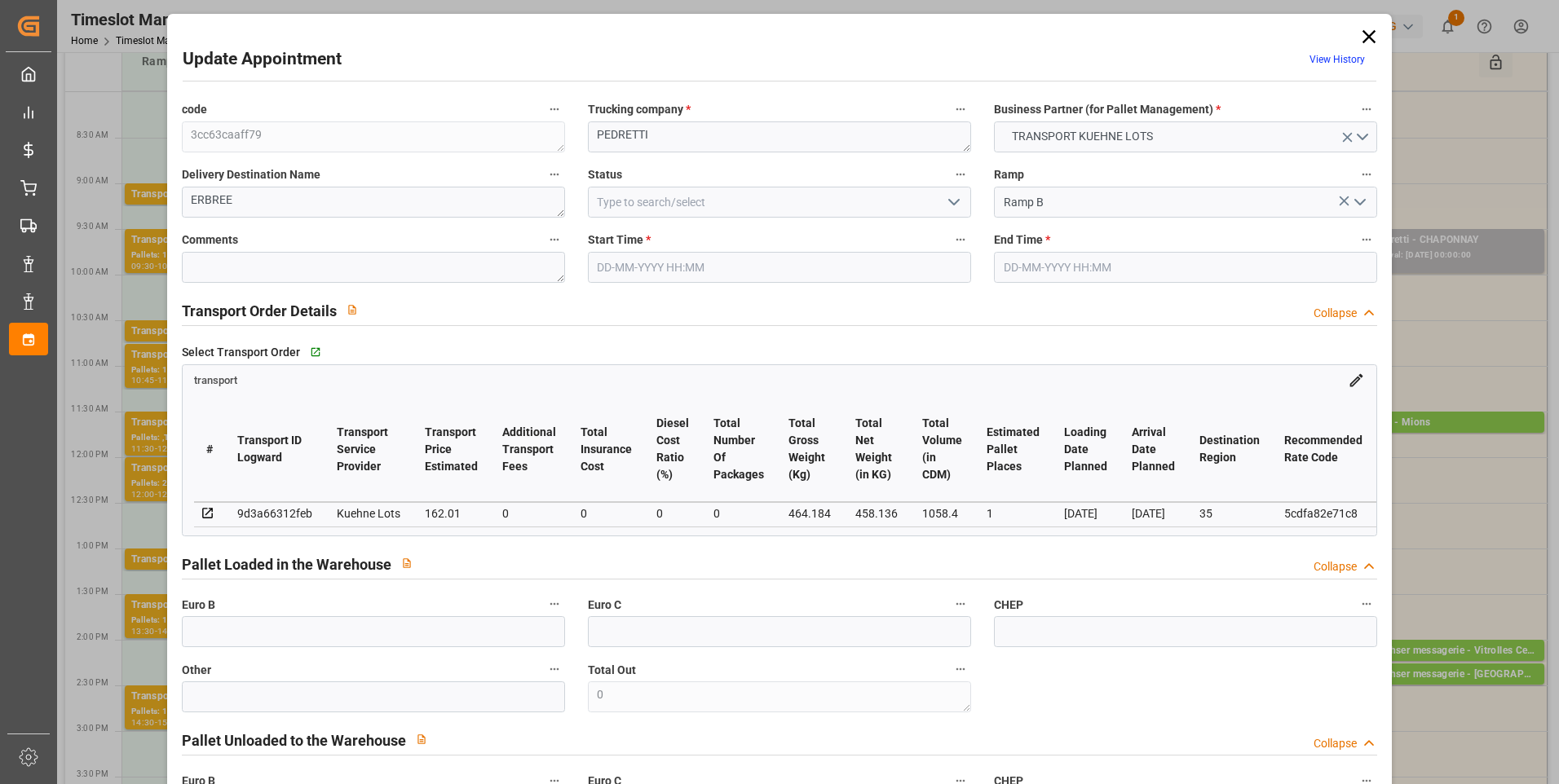
type input "1"
type input "162.01"
type input "0"
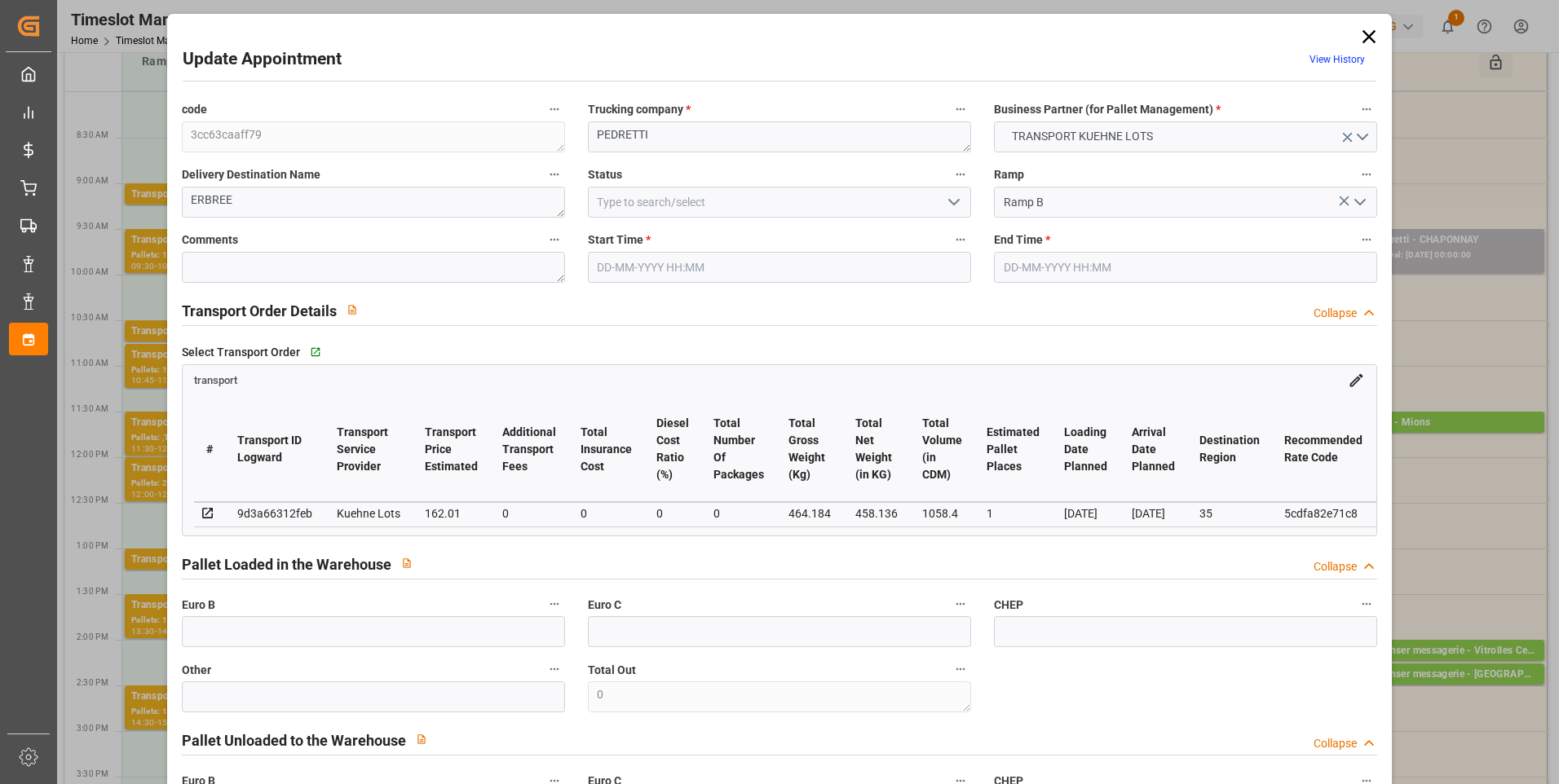
type input "162.01"
type input "0"
type input "458.136"
type input "512"
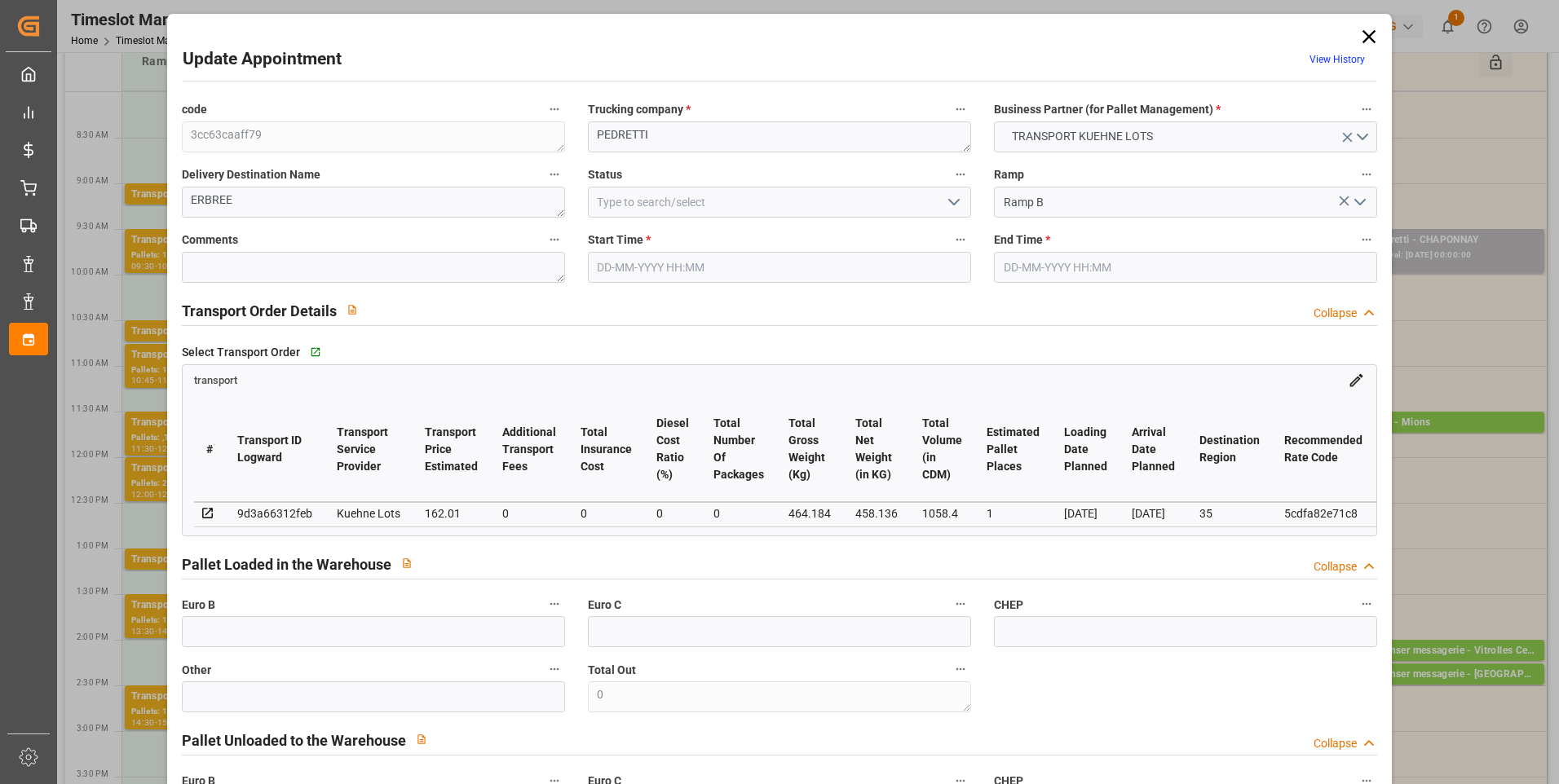
type input "1058.4"
type input "35"
type input "1"
type input "0"
type input "1"
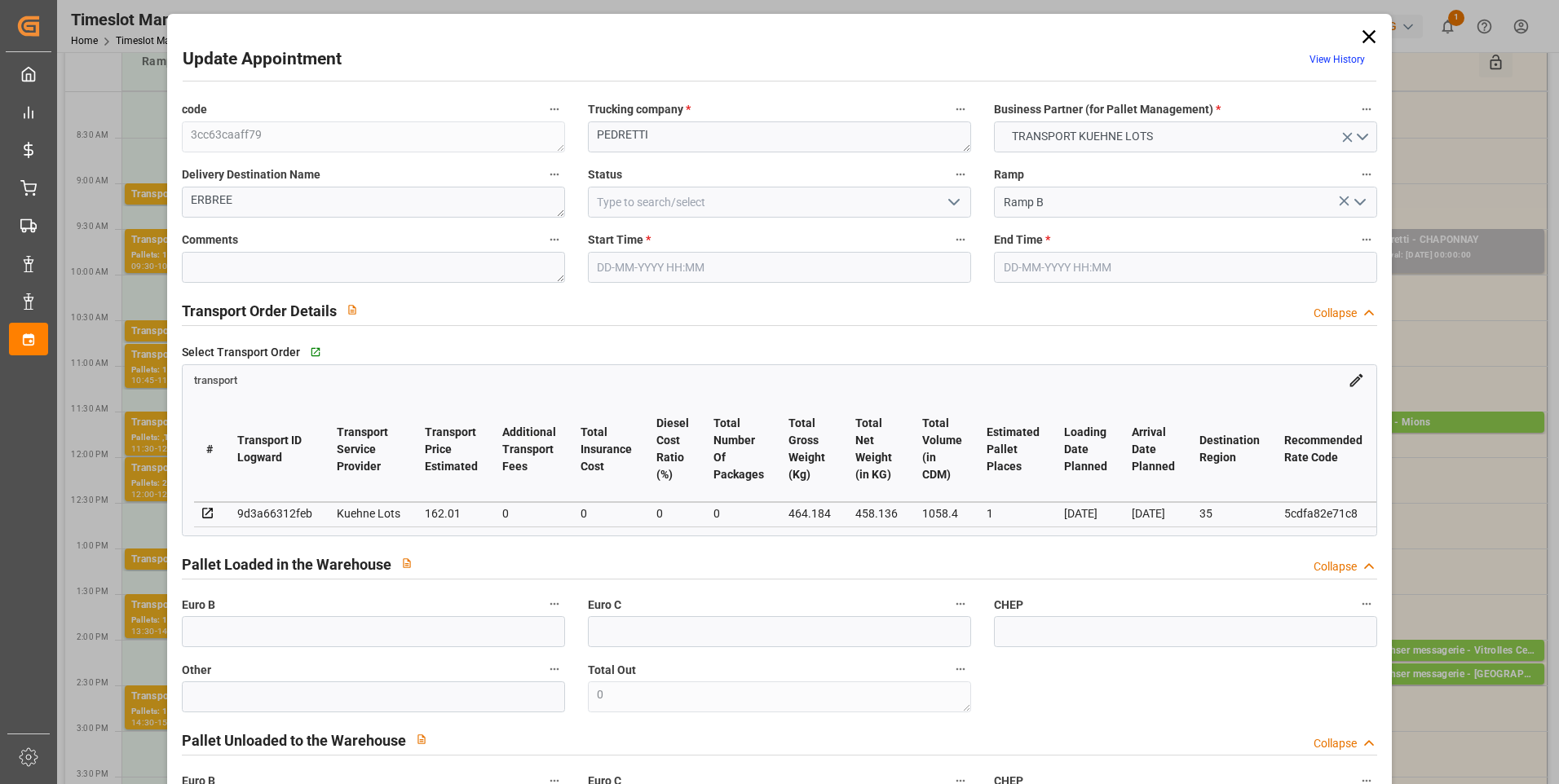
type input "101"
type input "464.184"
type input "0"
type input "4710.8598"
type input "0"
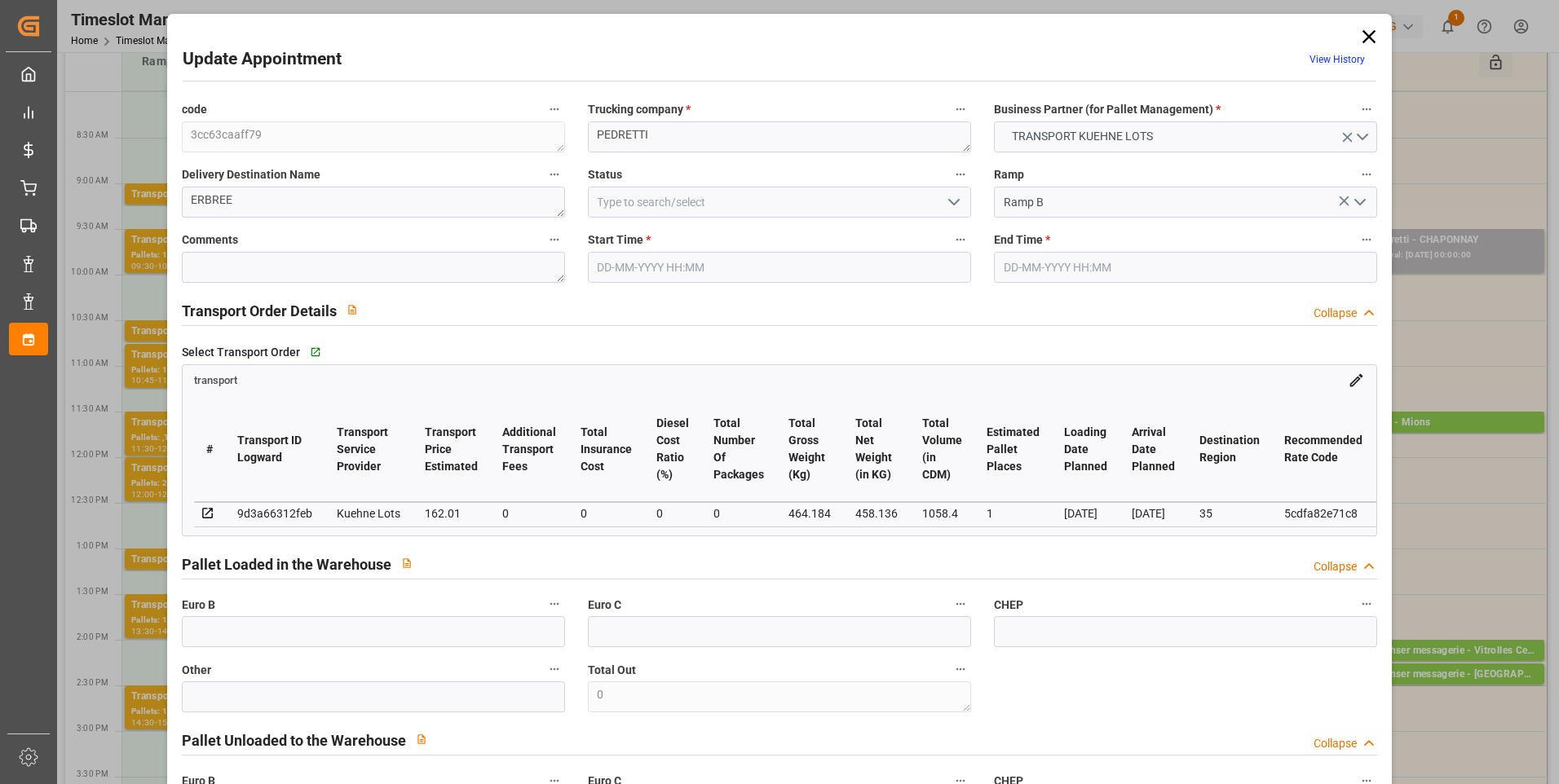
type input "0"
type input "21"
type input "35"
type input "[DATE] 11:15"
type input "[DATE] 11:30"
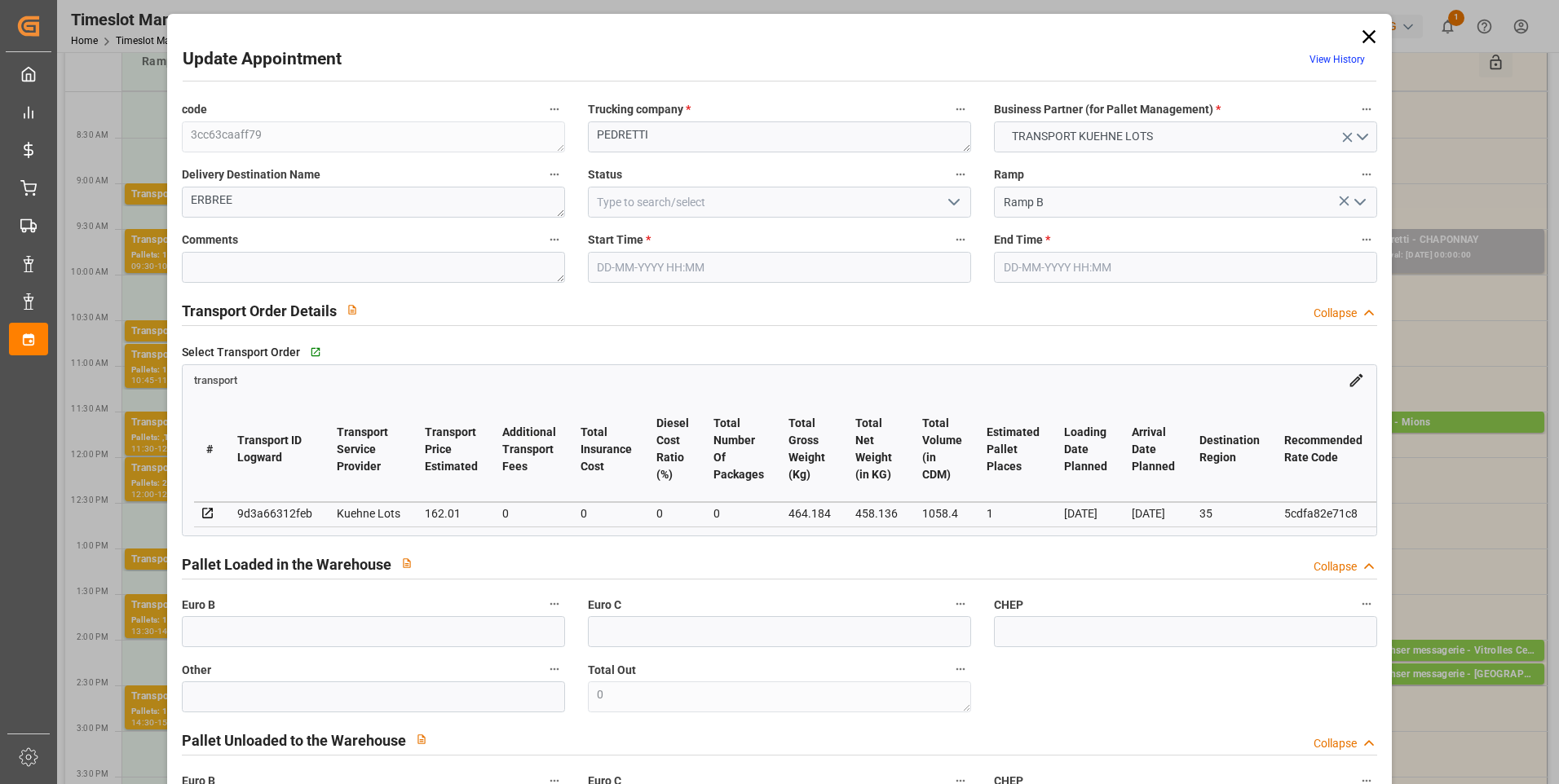
type input "[DATE] 13:01"
type input "[DATE] 11:18"
type input "[DATE]"
click at [953, 205] on icon "open menu" at bounding box center [955, 202] width 20 height 20
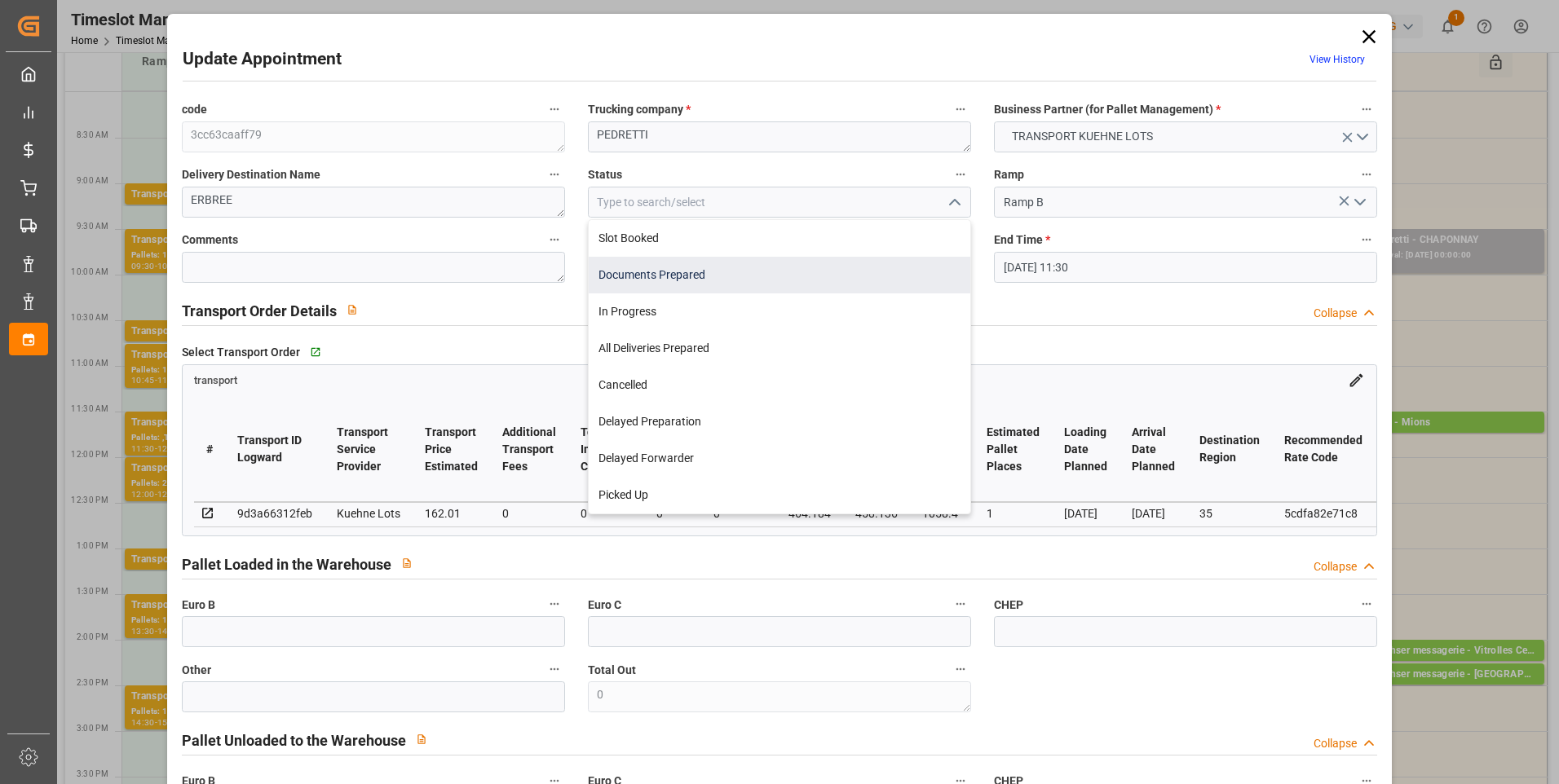
click at [657, 277] on div "Documents Prepared" at bounding box center [780, 275] width 381 height 36
type input "Documents Prepared"
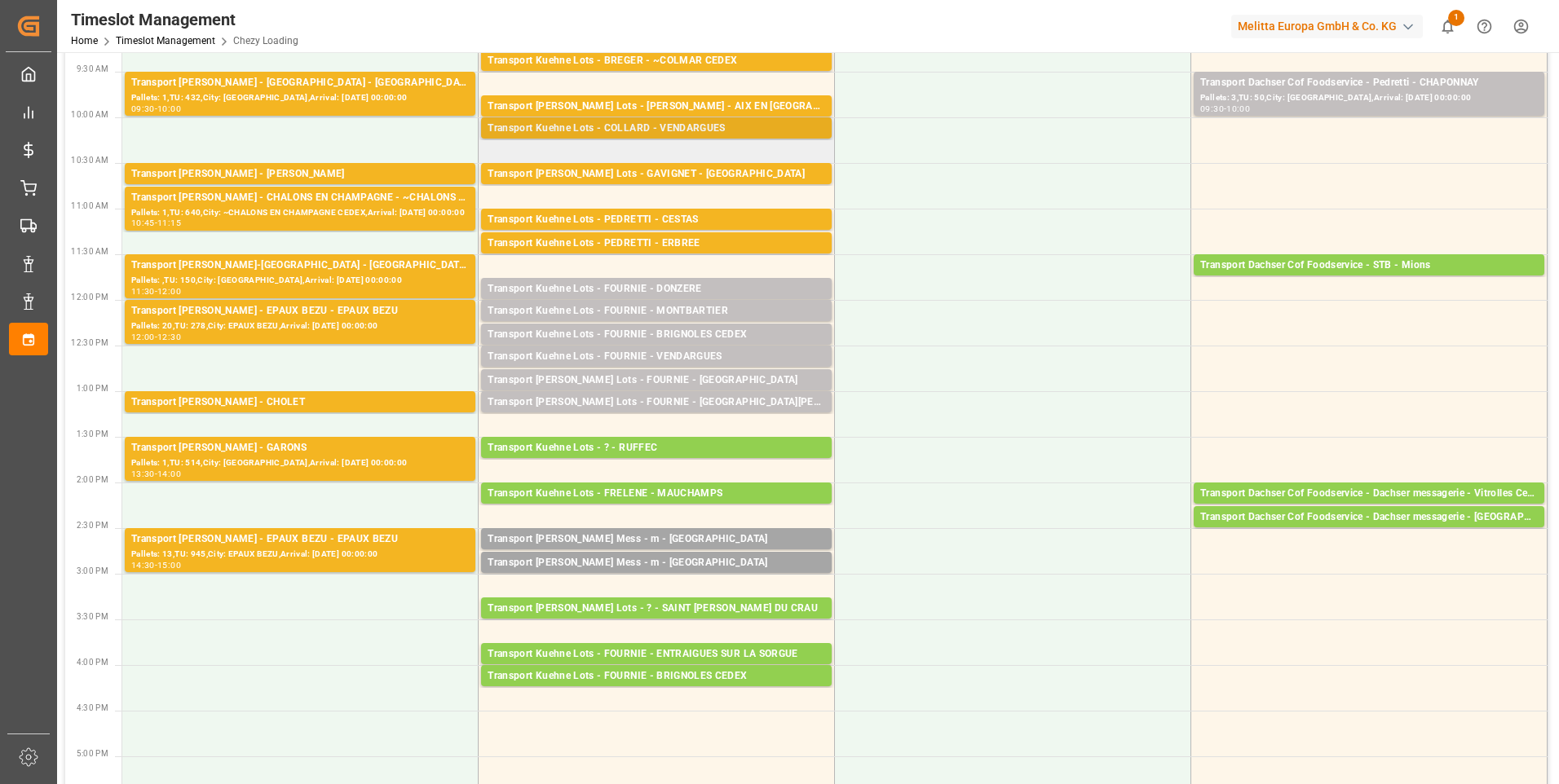
scroll to position [244, 0]
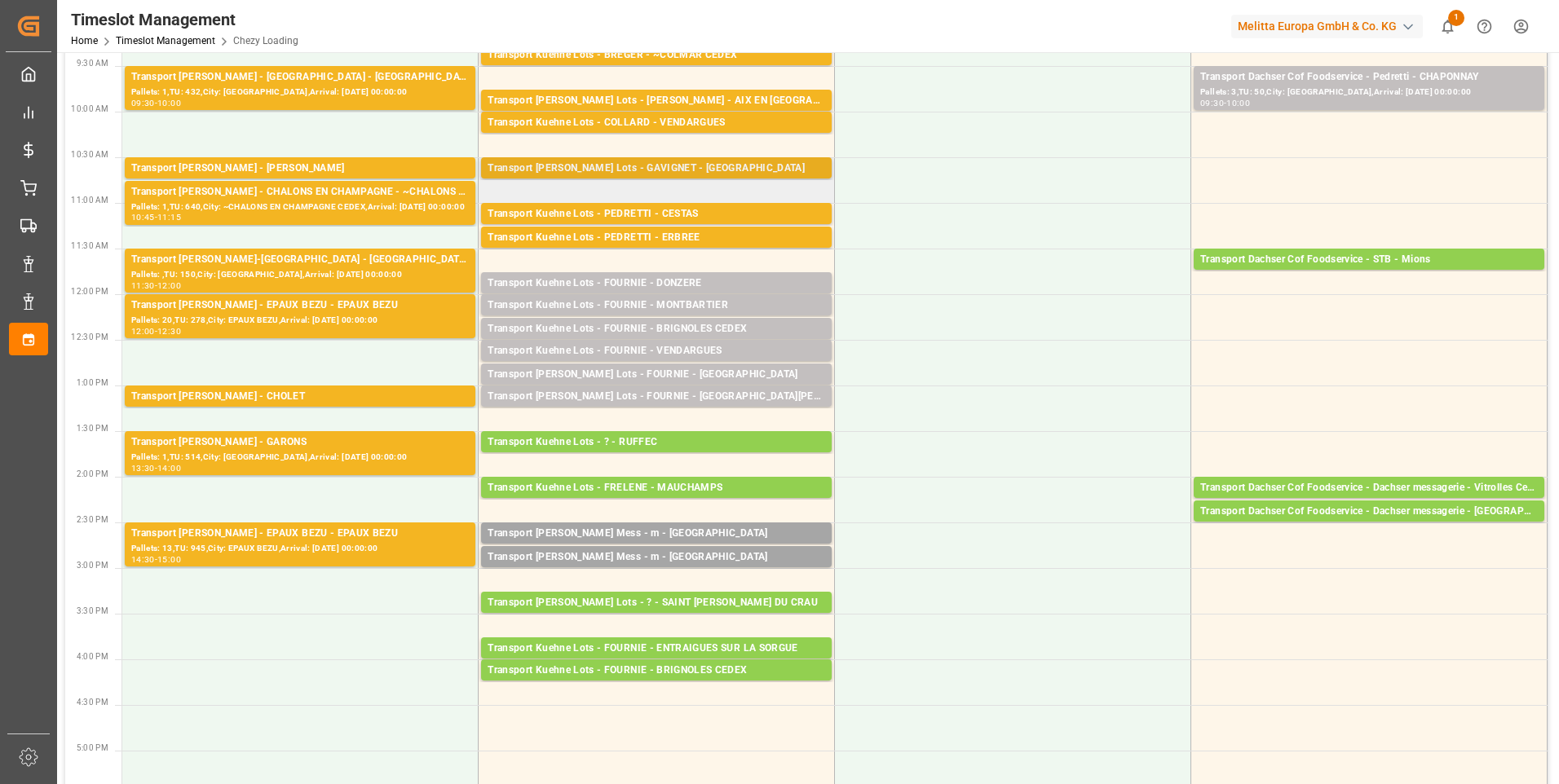
click at [699, 166] on div "Transport [PERSON_NAME] Lots - GAVIGNET - [GEOGRAPHIC_DATA]" at bounding box center [656, 169] width 338 height 17
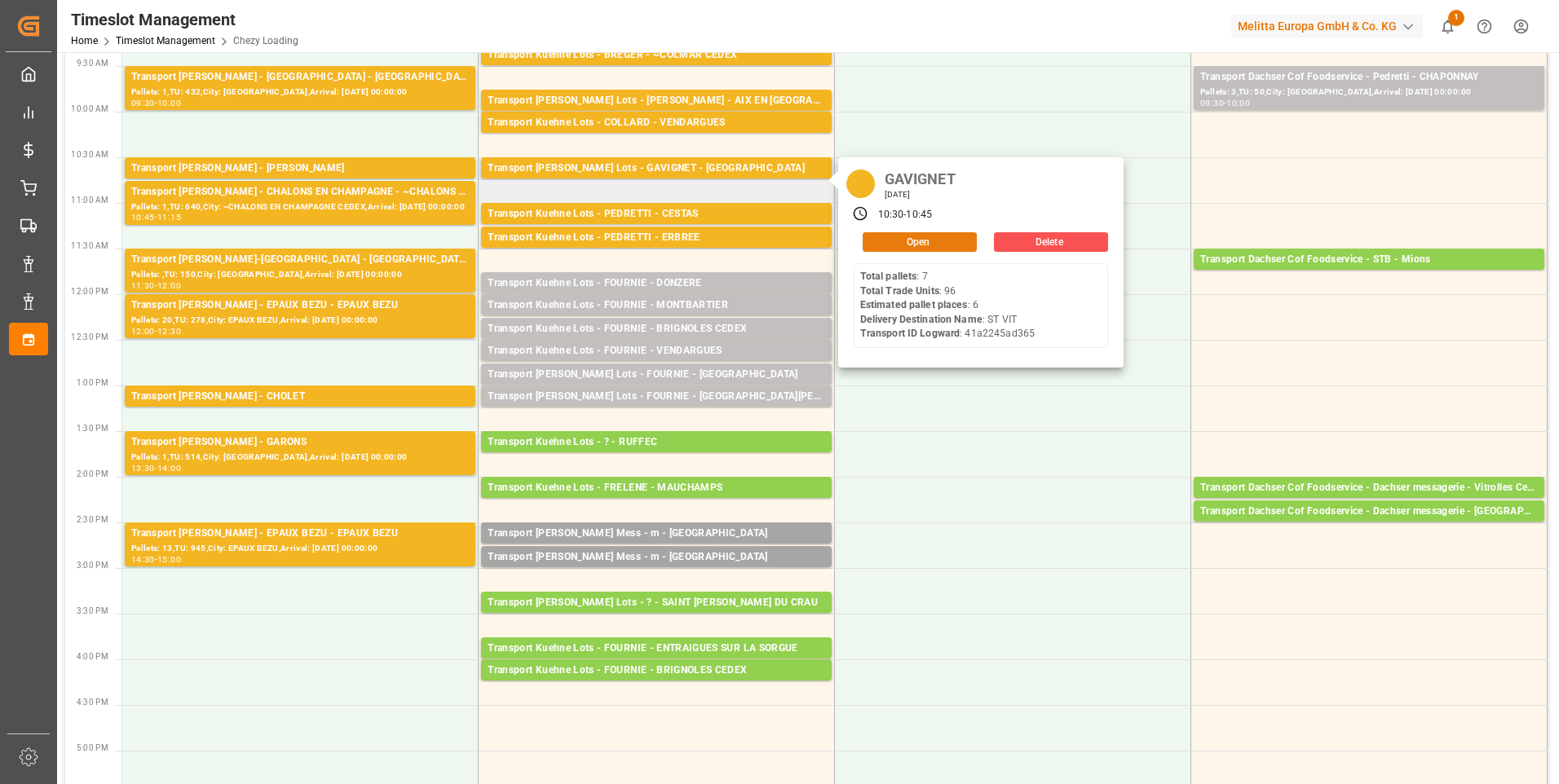
click at [892, 234] on button "Open" at bounding box center [920, 242] width 114 height 20
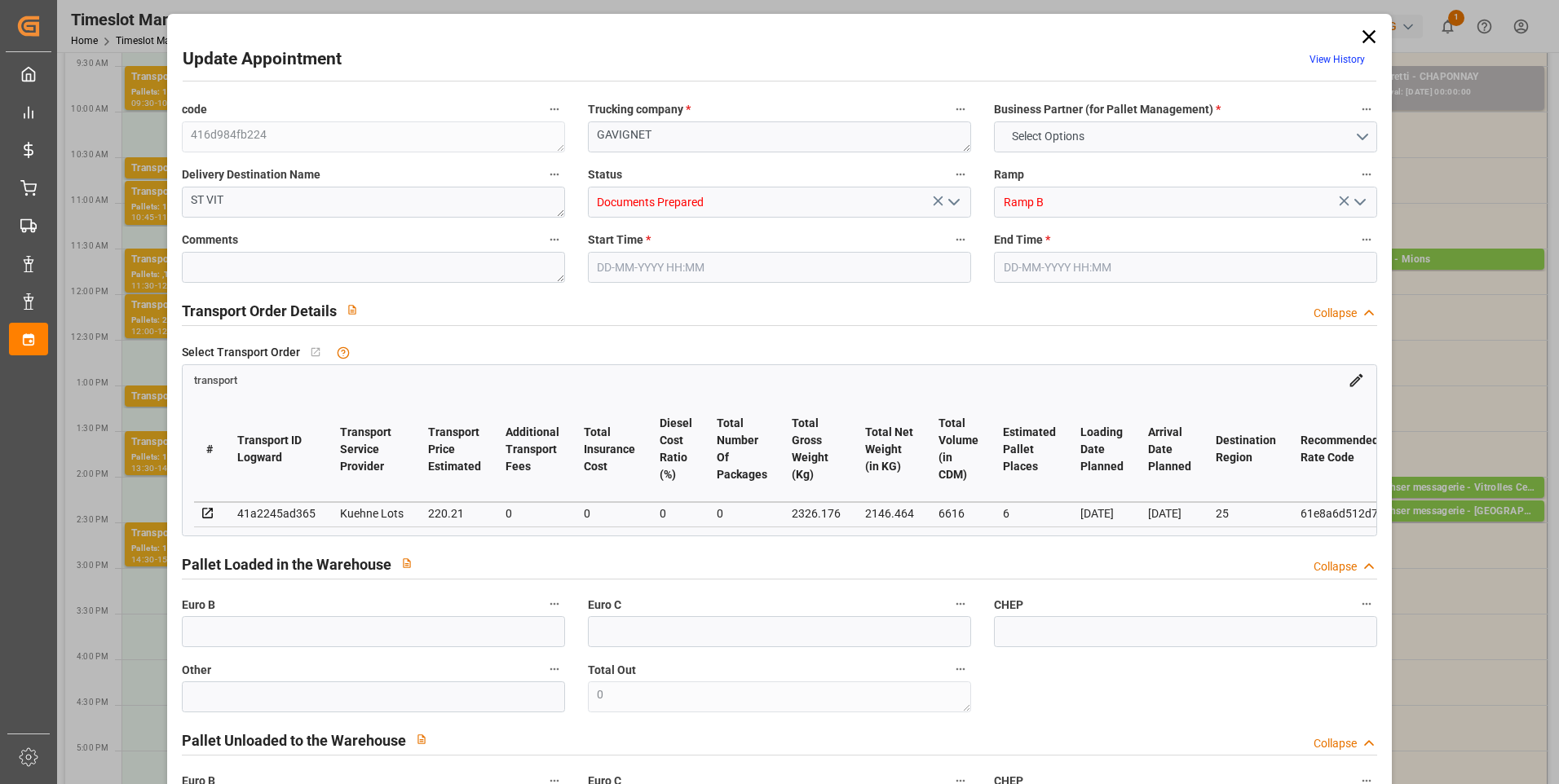
type input "6"
type input "220.21"
type input "0"
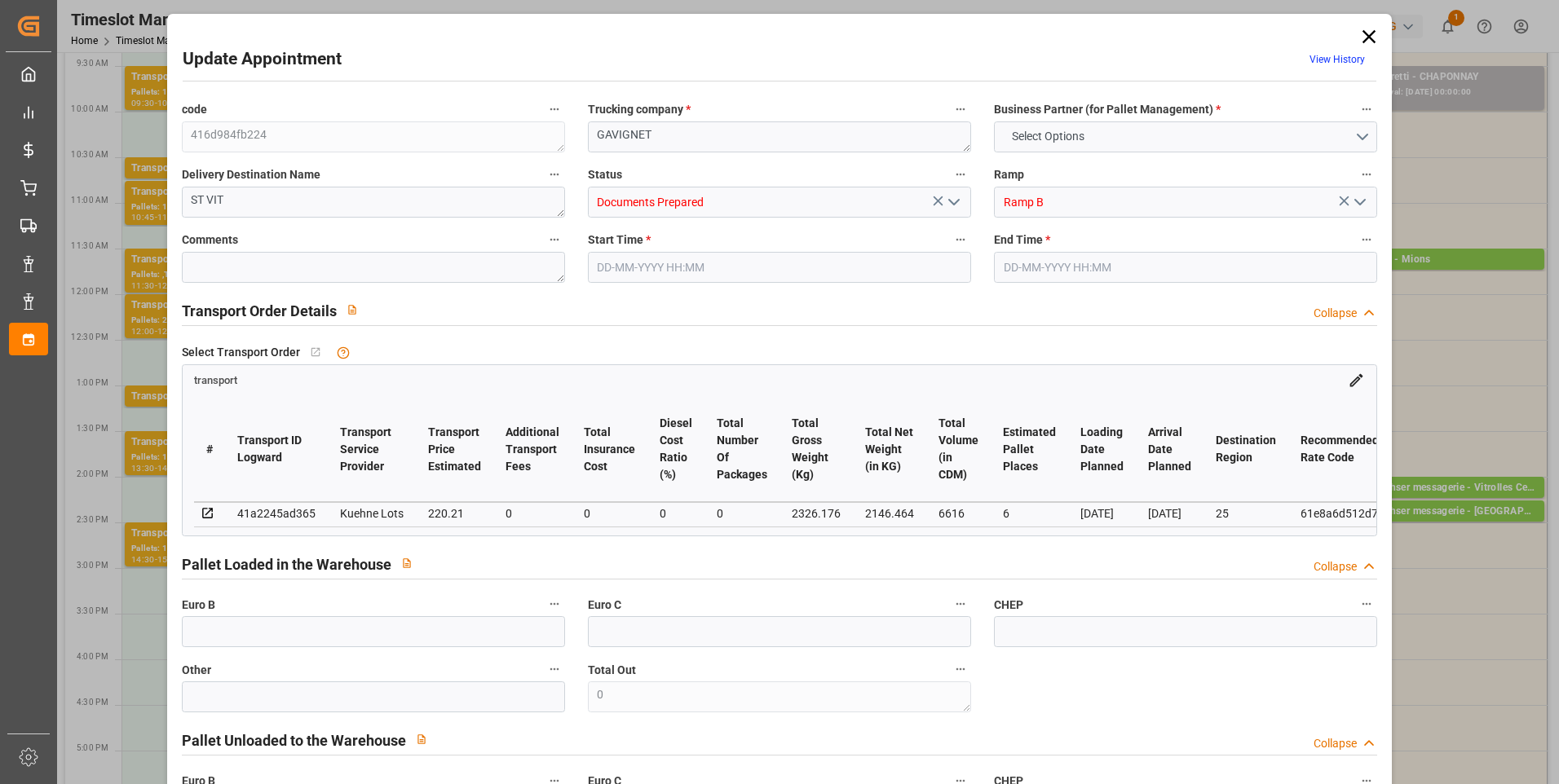
type input "220.21"
type input "0"
type input "2146.464"
type input "2631.536"
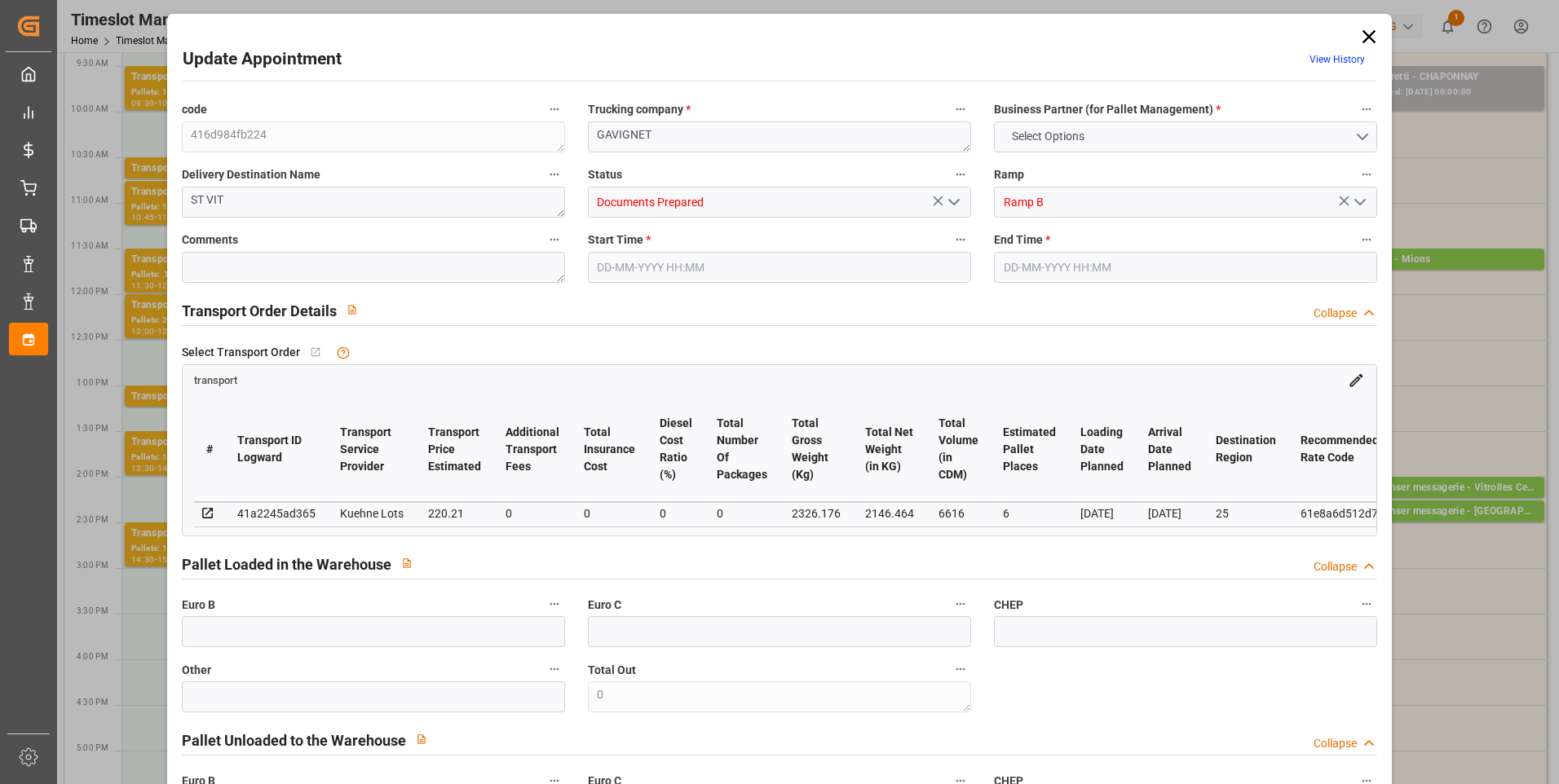
type input "6616"
type input "25"
type input "7"
type input "96"
type input "8"
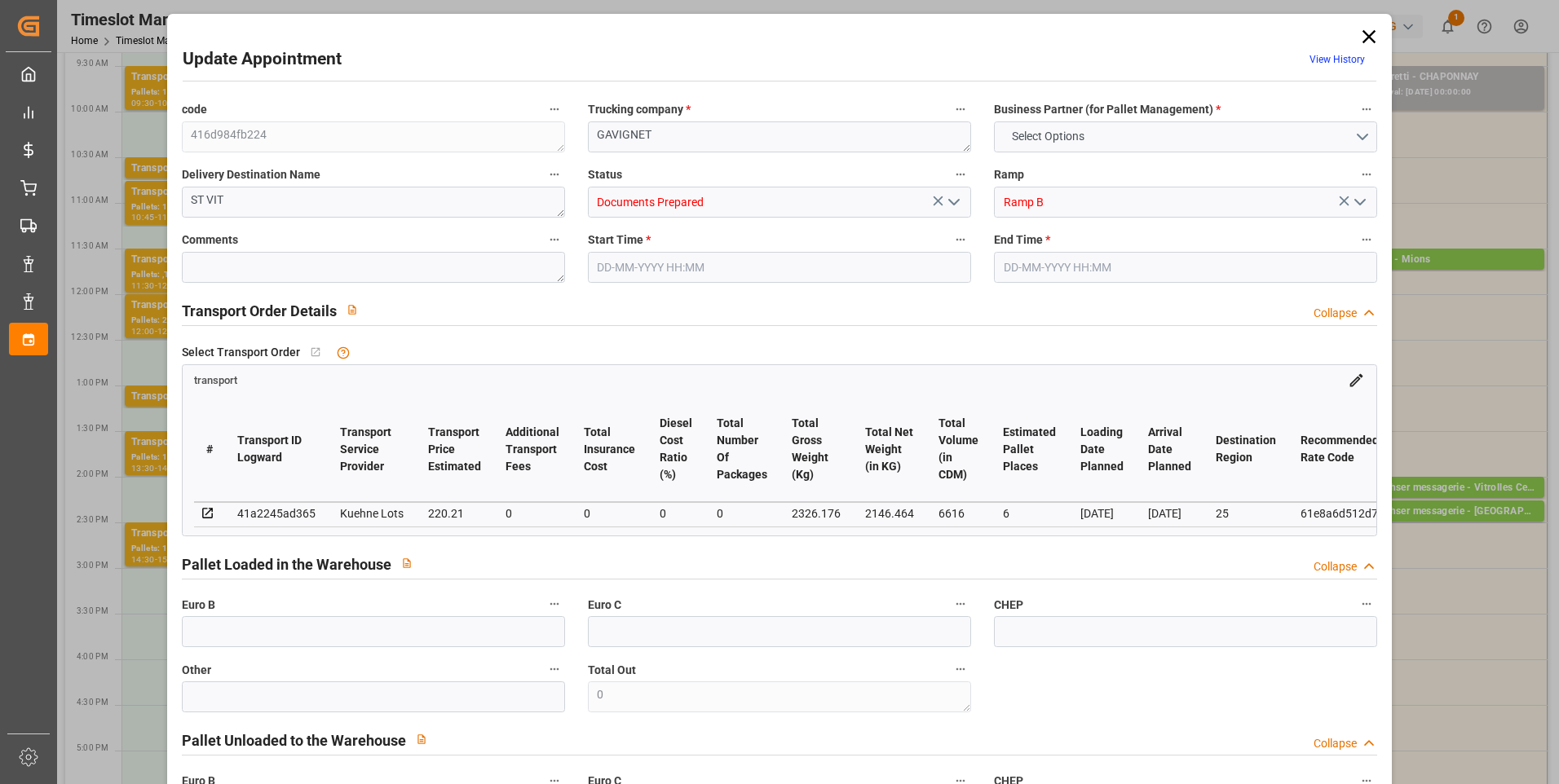
type input "101"
type input "2326.176"
type input "0"
type input "4710.8598"
type input "0"
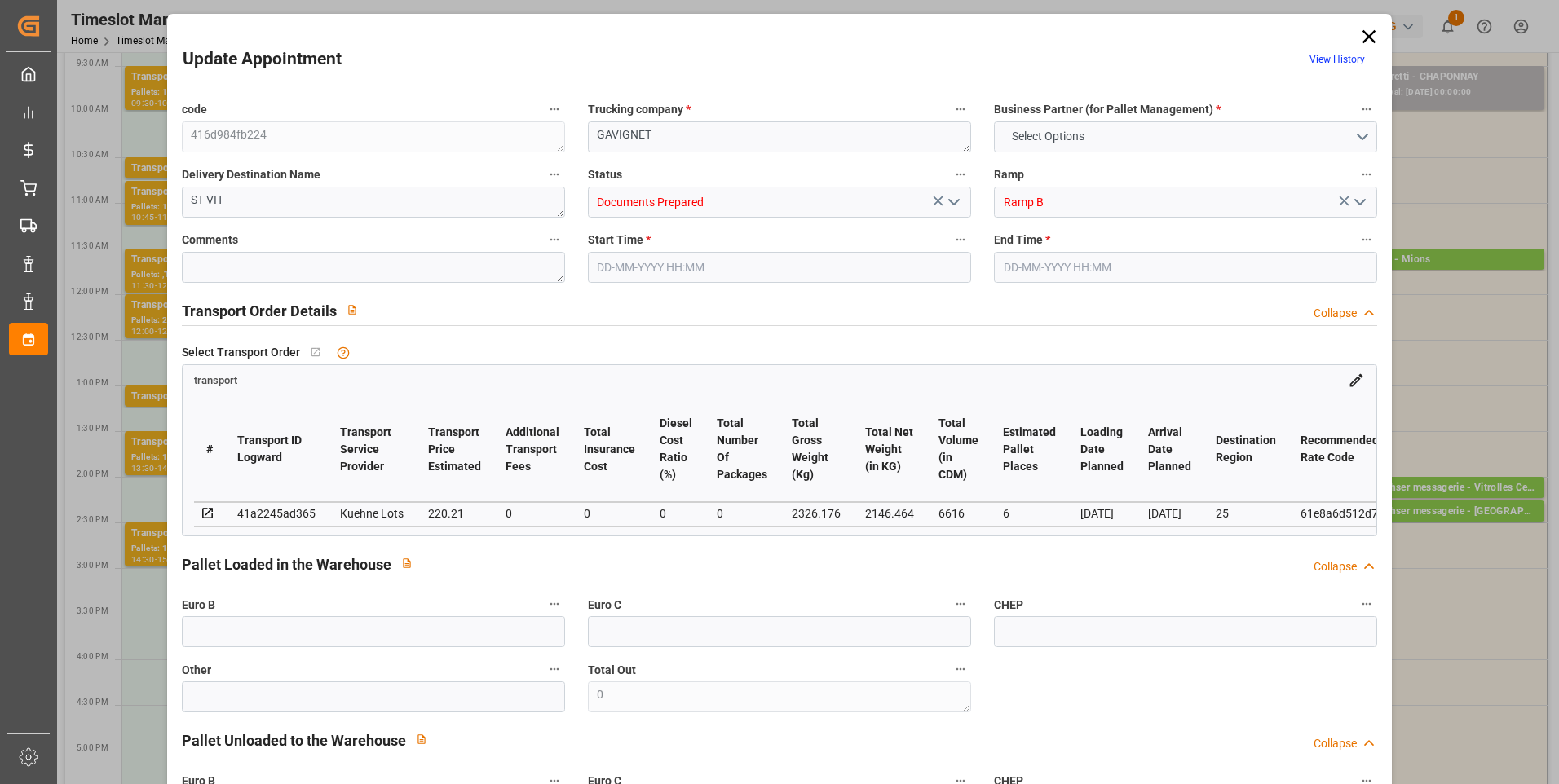
type input "0"
type input "21"
type input "35"
type input "[DATE] 10:30"
type input "[DATE] 10:45"
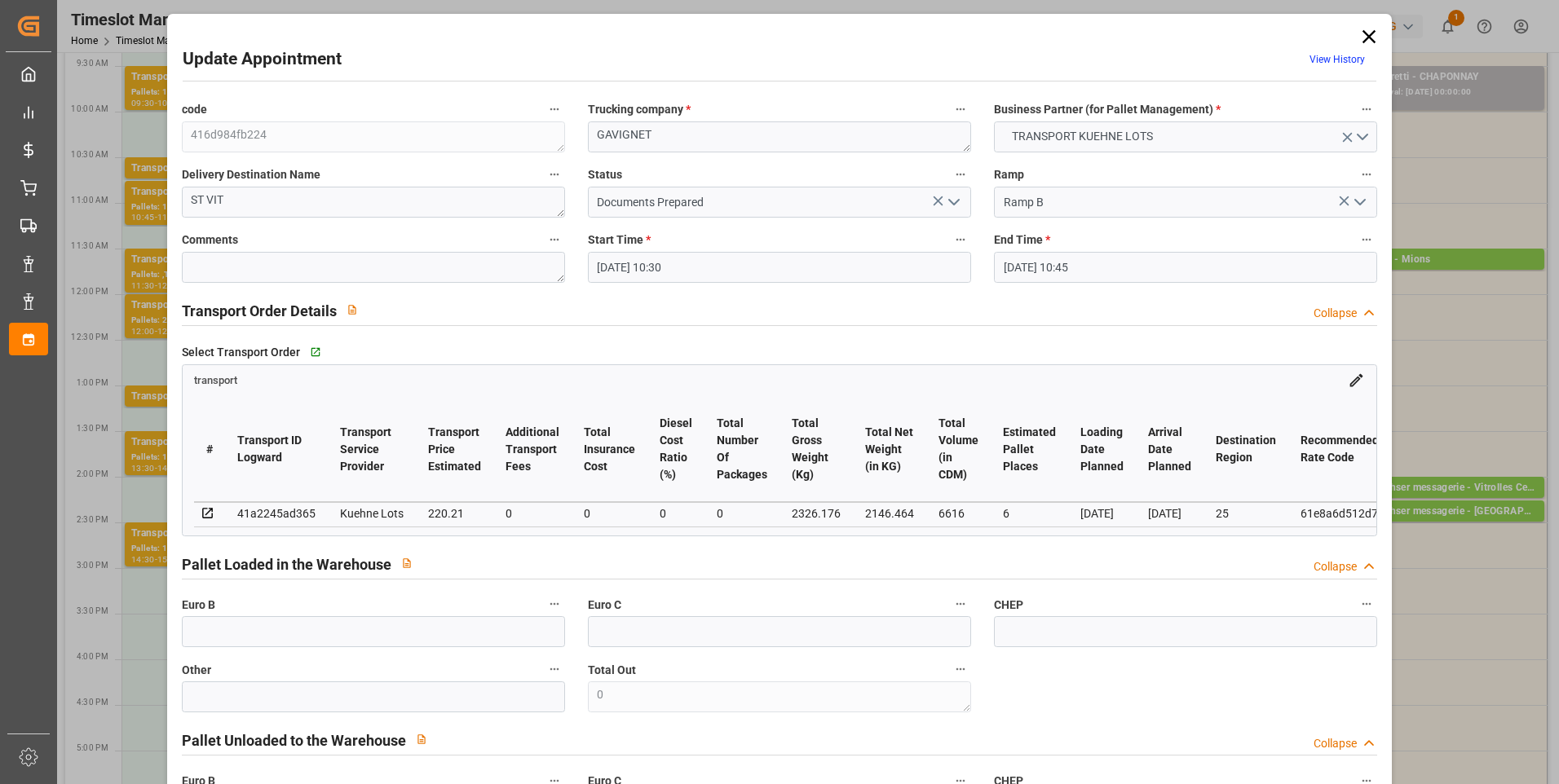
type input "[DATE] 12:37"
type input "[DATE] 11:24"
type input "[DATE]"
click at [952, 205] on polyline "open menu" at bounding box center [955, 202] width 10 height 5
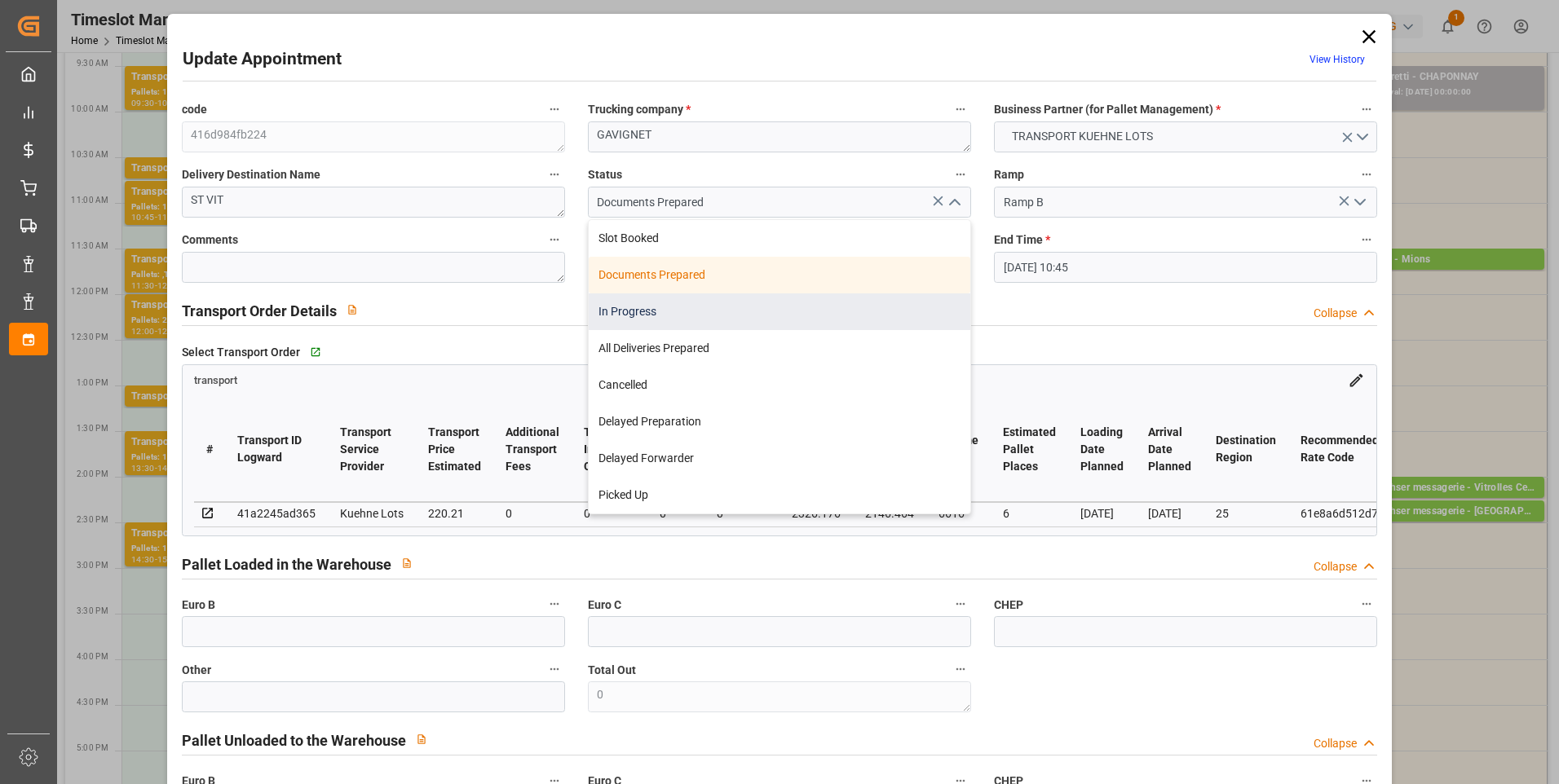
click at [674, 313] on div "In Progress" at bounding box center [780, 312] width 381 height 36
type input "In Progress"
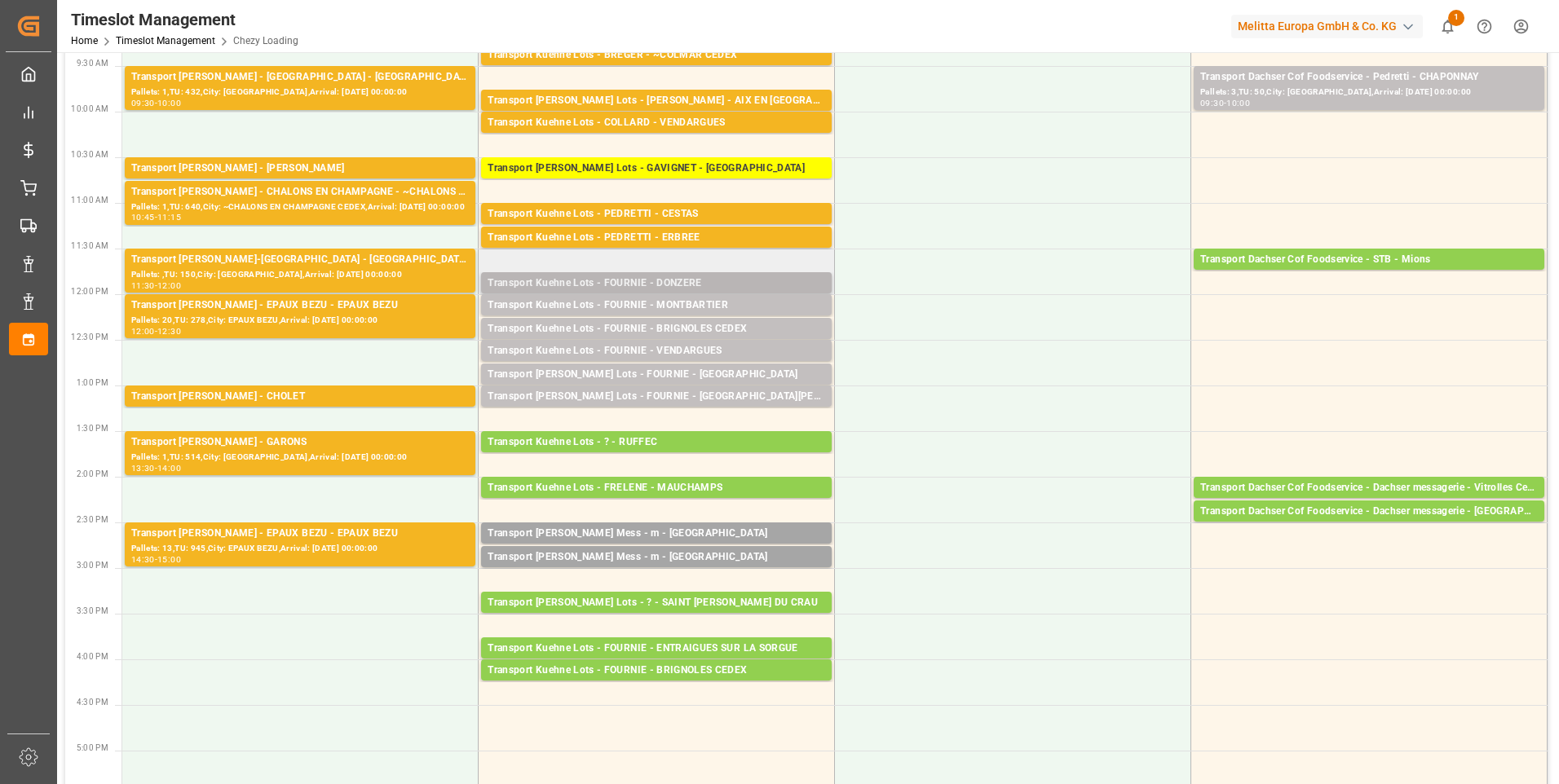
click at [779, 279] on div "Transport Kuehne Lots - FOURNIE - DONZERE" at bounding box center [656, 284] width 338 height 17
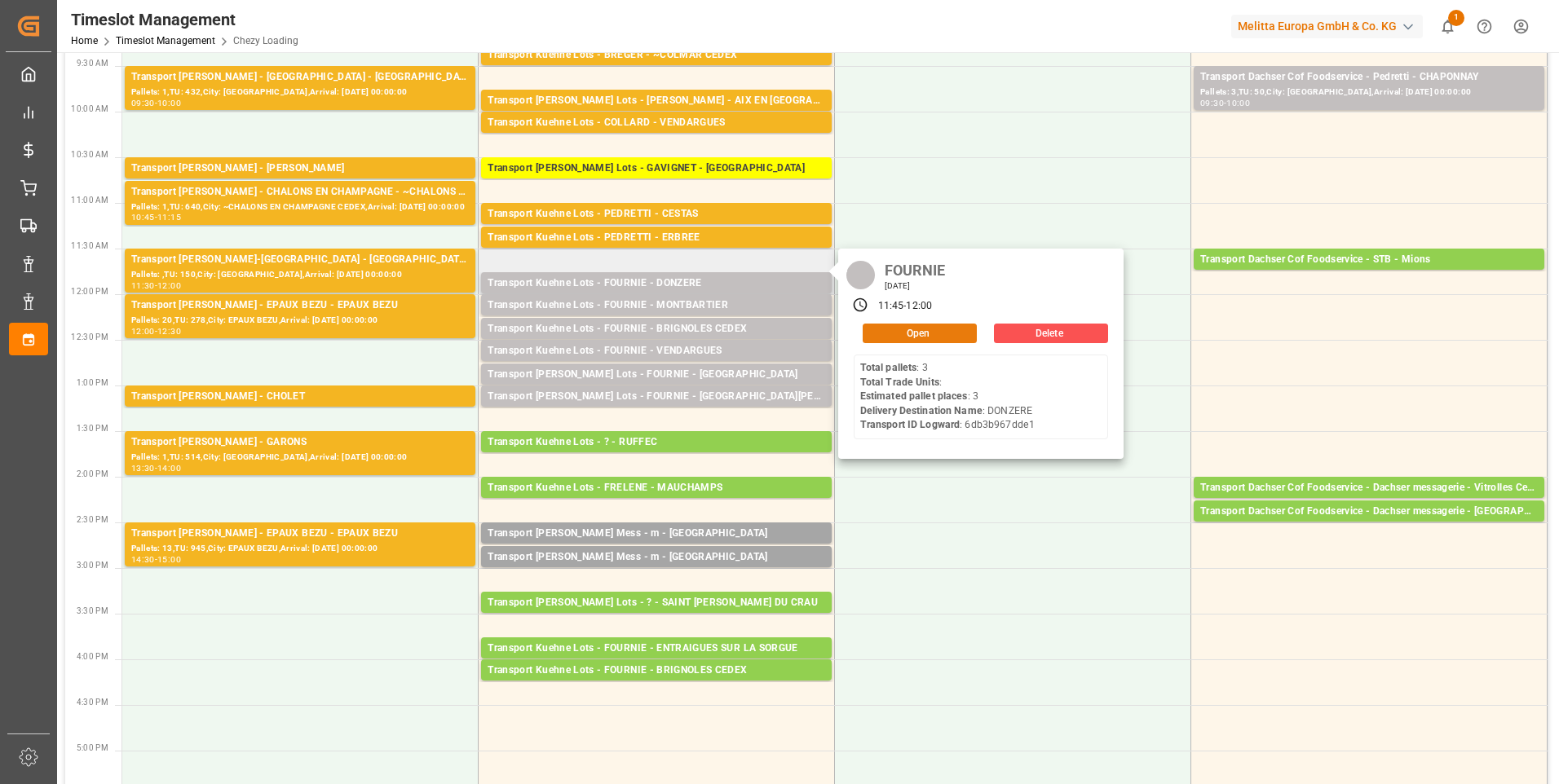
click at [906, 331] on button "Open" at bounding box center [920, 333] width 114 height 20
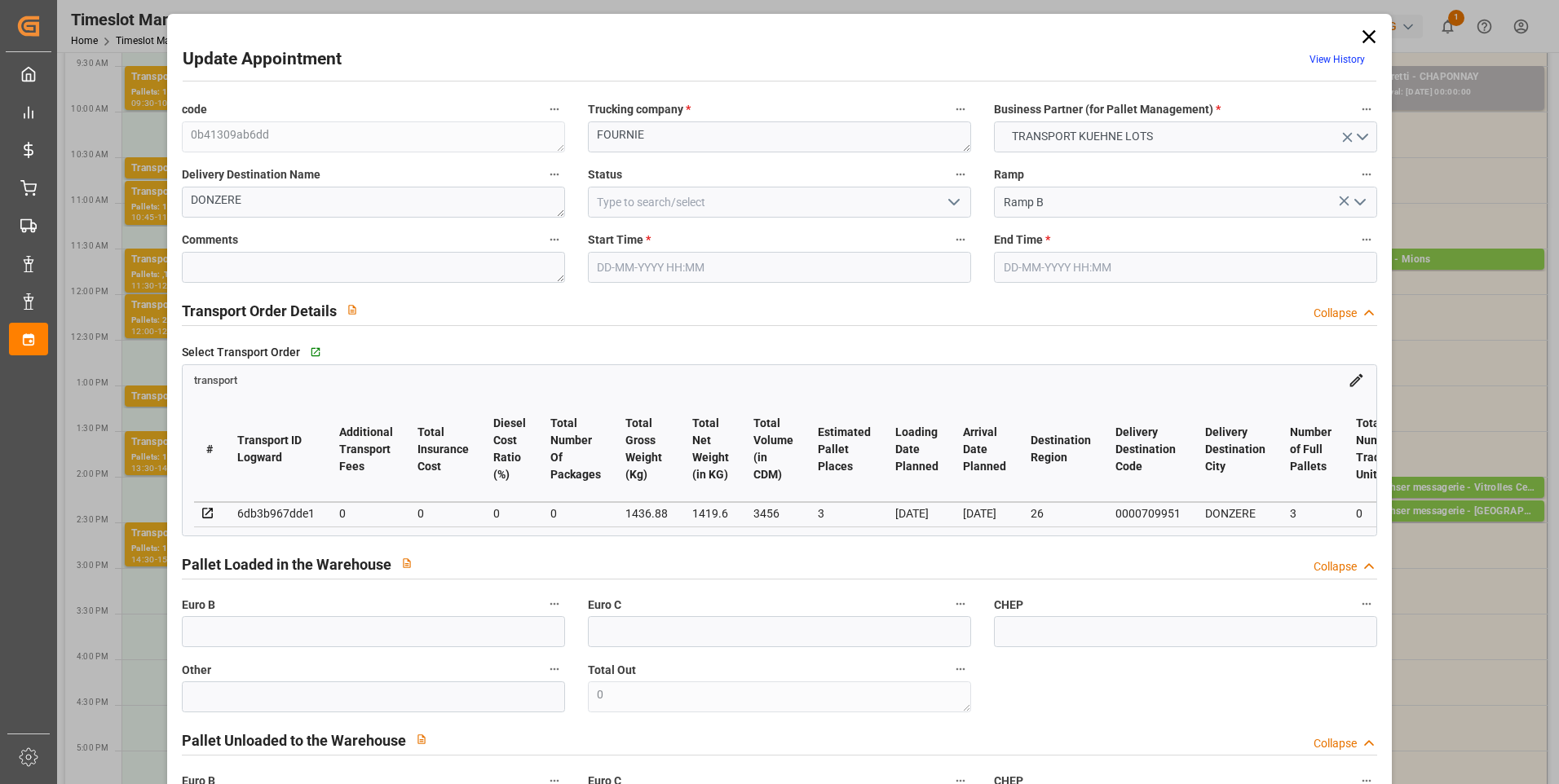
type input "3"
type input "0"
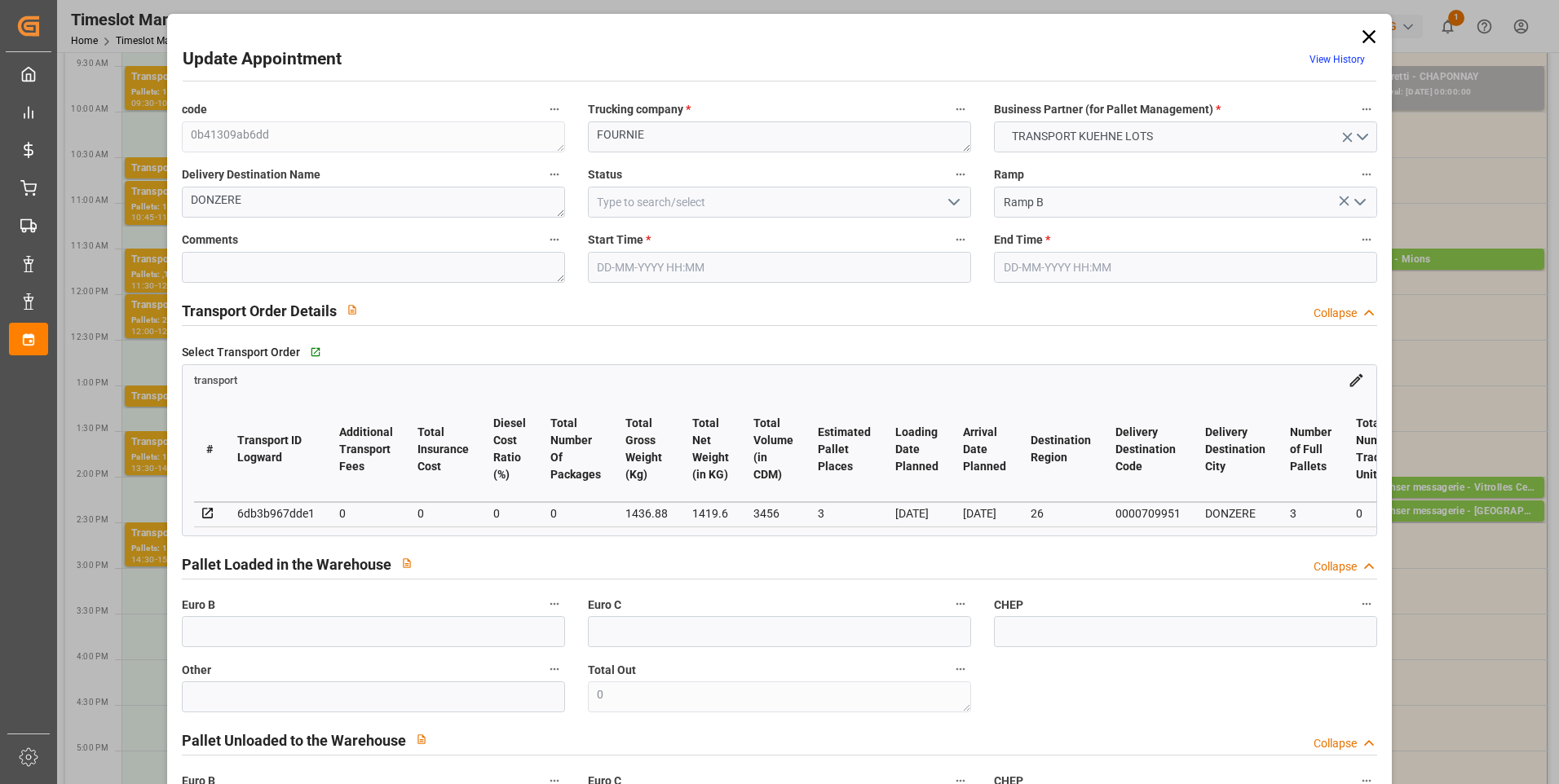
type input "0"
type input "1419.6"
type input "1590"
type input "3456"
click at [955, 199] on icon "open menu" at bounding box center [955, 202] width 20 height 20
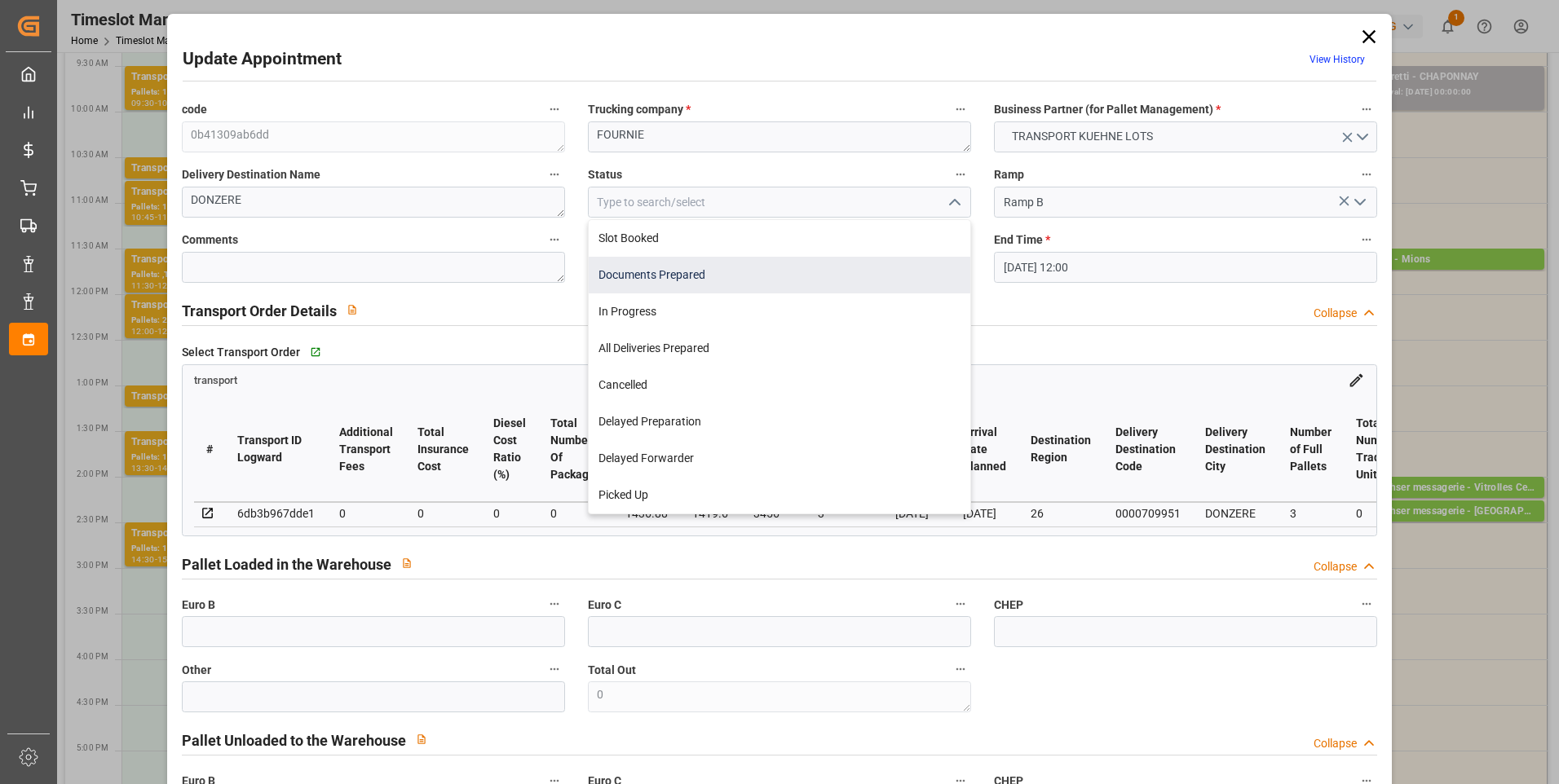
click at [684, 271] on div "Documents Prepared" at bounding box center [780, 275] width 381 height 36
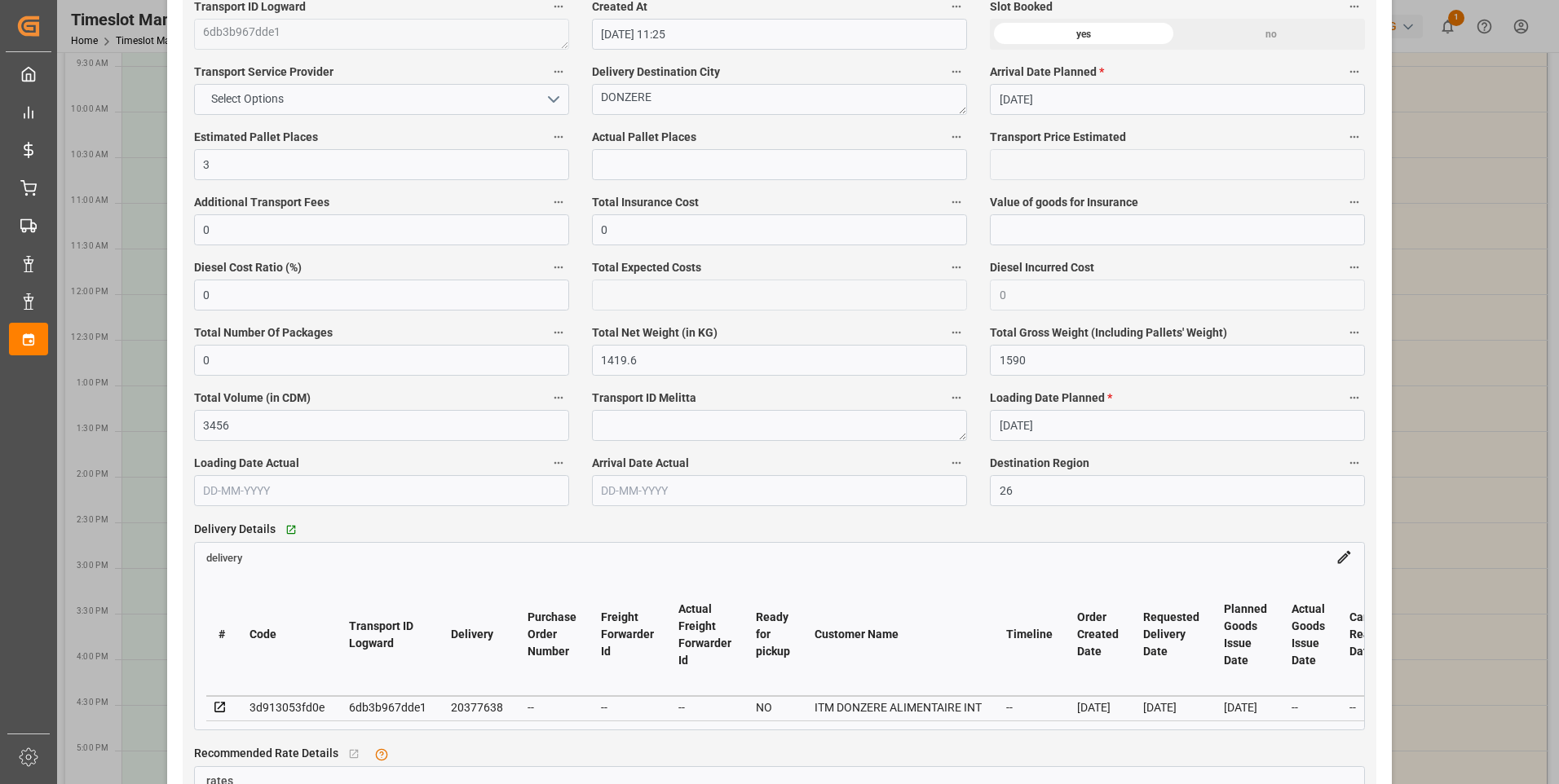
scroll to position [978, 0]
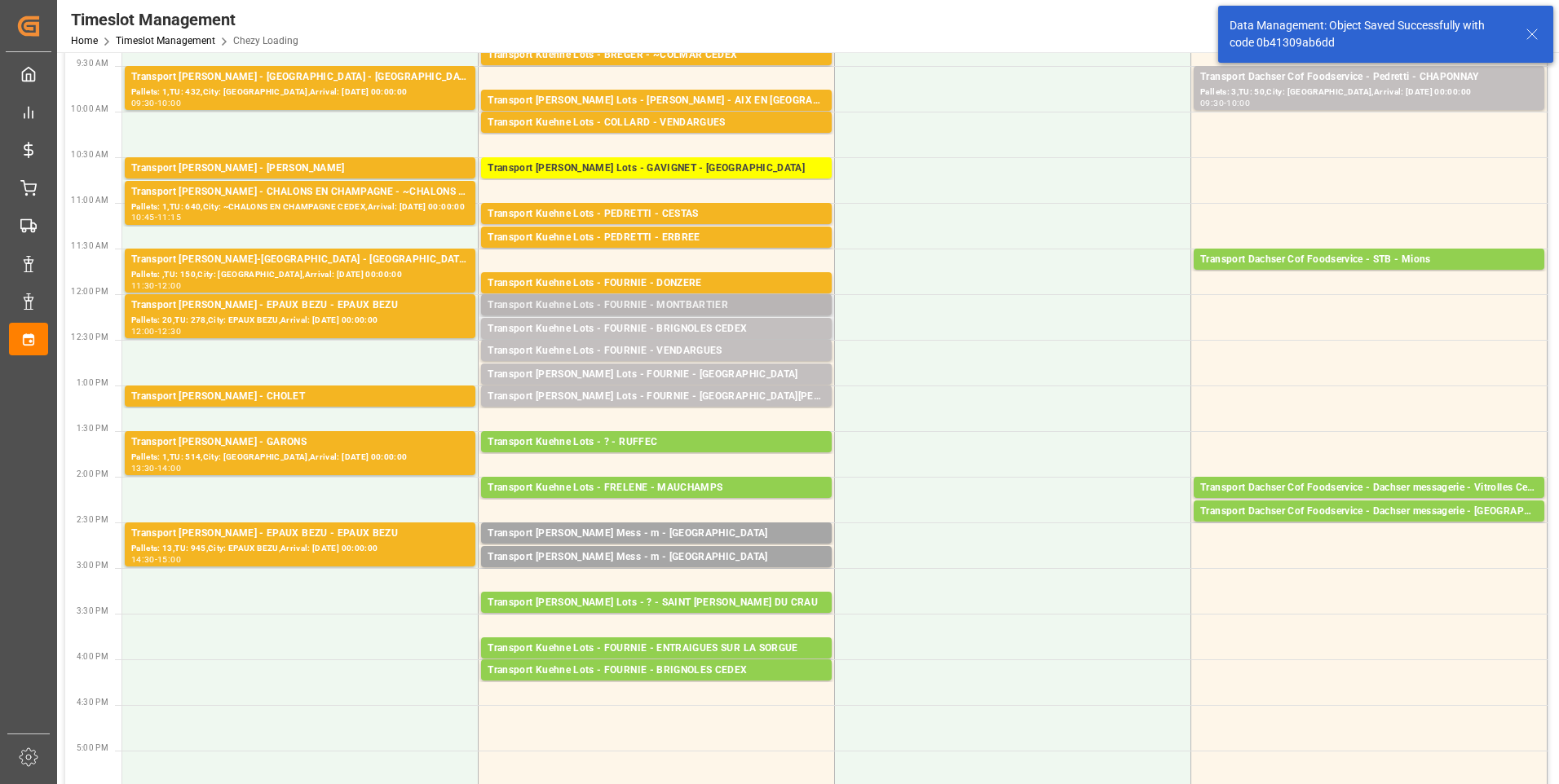
click at [703, 305] on div "Transport Kuehne Lots - FOURNIE - MONTBARTIER" at bounding box center [656, 305] width 338 height 17
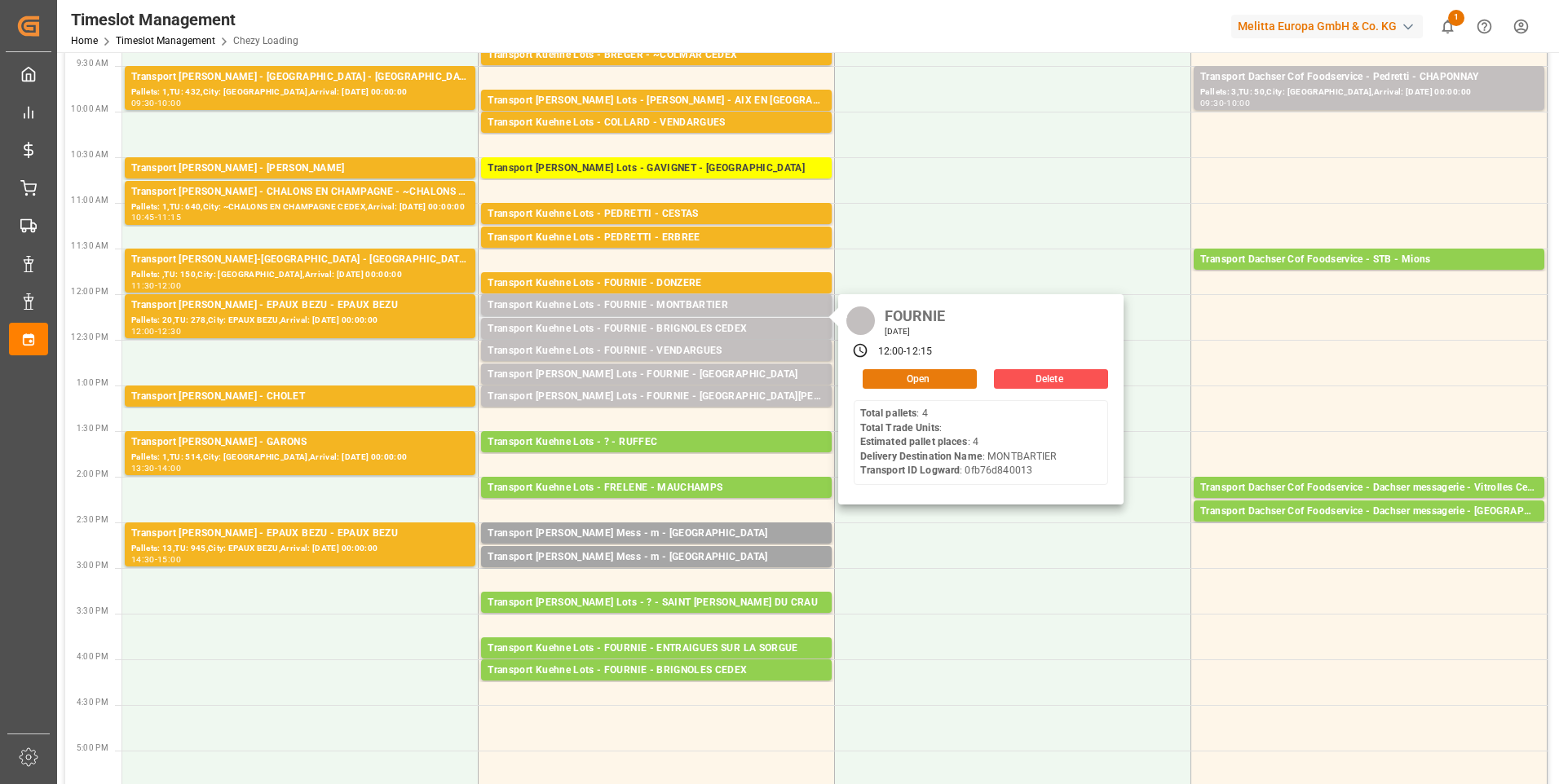
click at [933, 377] on button "Open" at bounding box center [920, 379] width 114 height 20
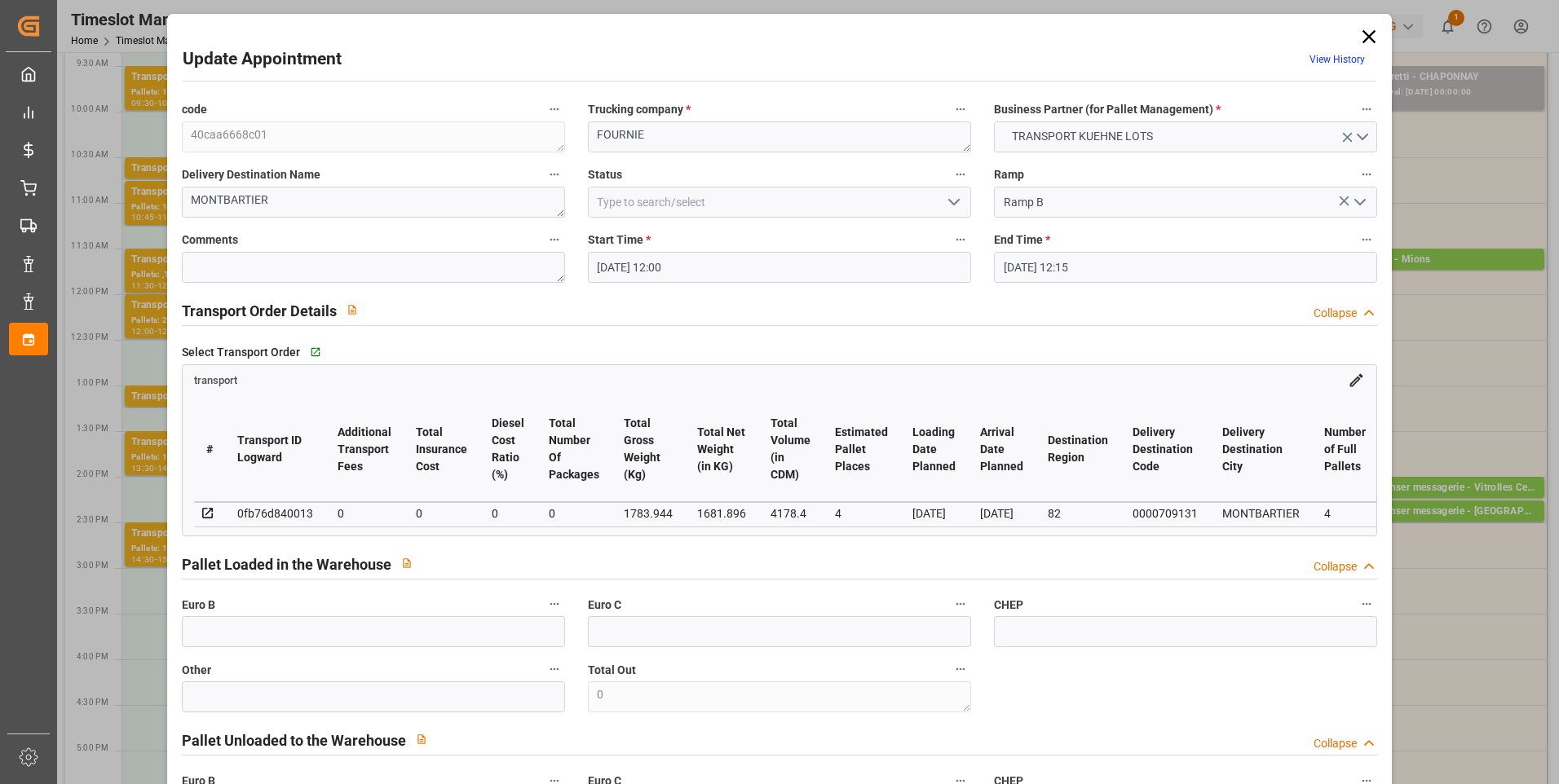
click at [955, 203] on icon "open menu" at bounding box center [955, 202] width 20 height 20
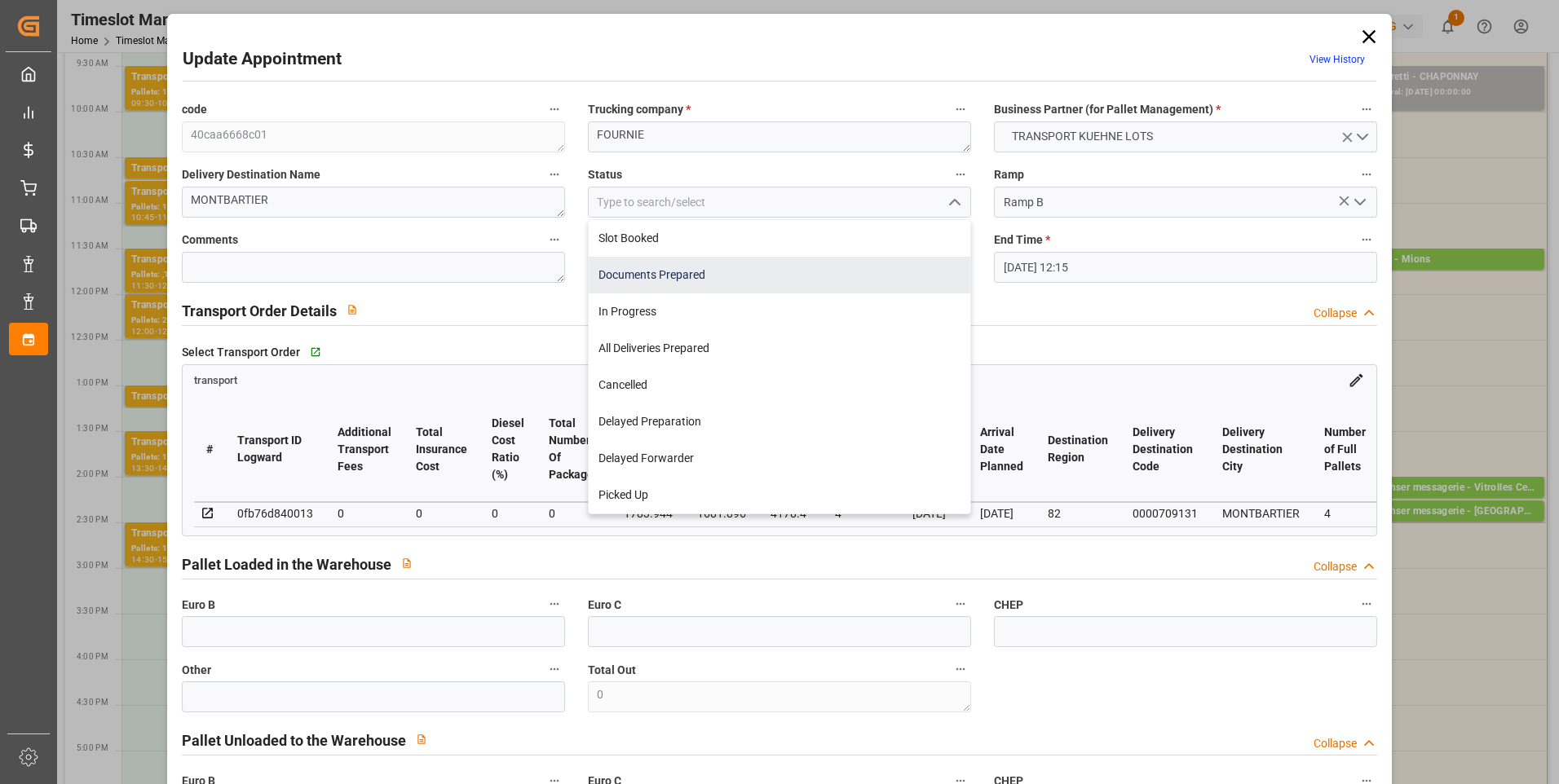
click at [658, 276] on div "Documents Prepared" at bounding box center [780, 275] width 381 height 36
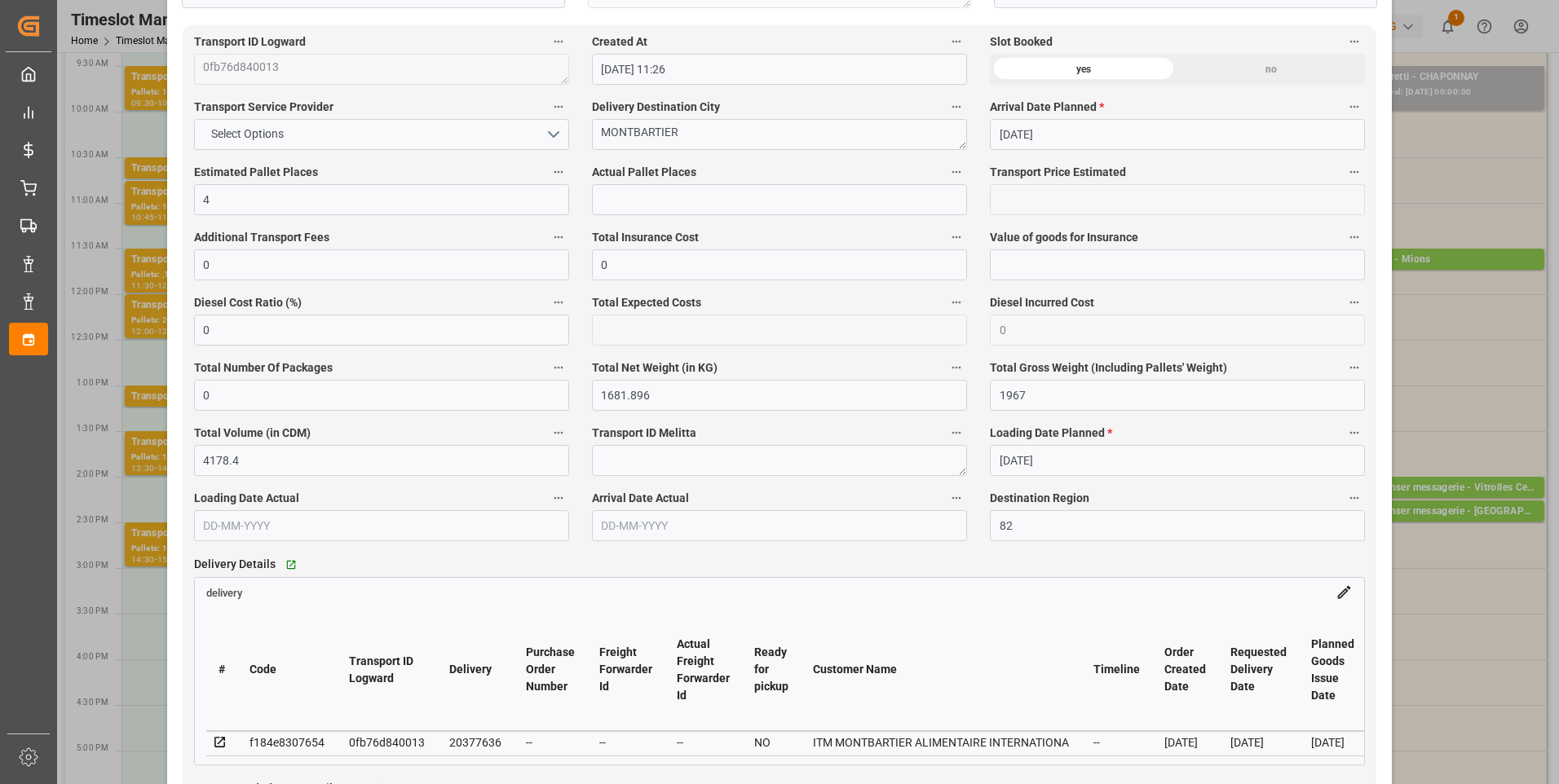
scroll to position [896, 0]
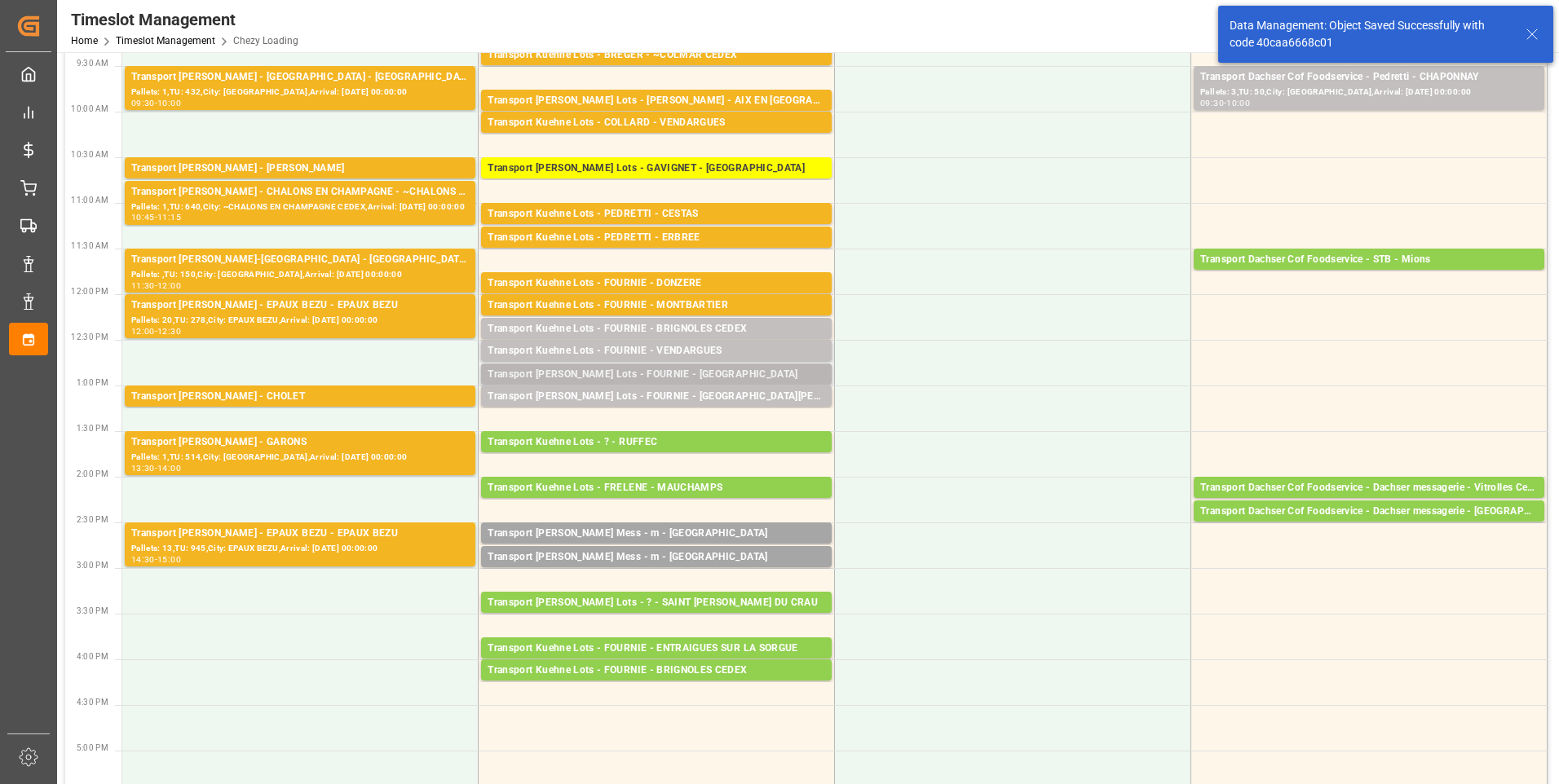
click at [759, 371] on div "Transport [PERSON_NAME] Lots - FOURNIE - [GEOGRAPHIC_DATA]" at bounding box center [656, 375] width 338 height 17
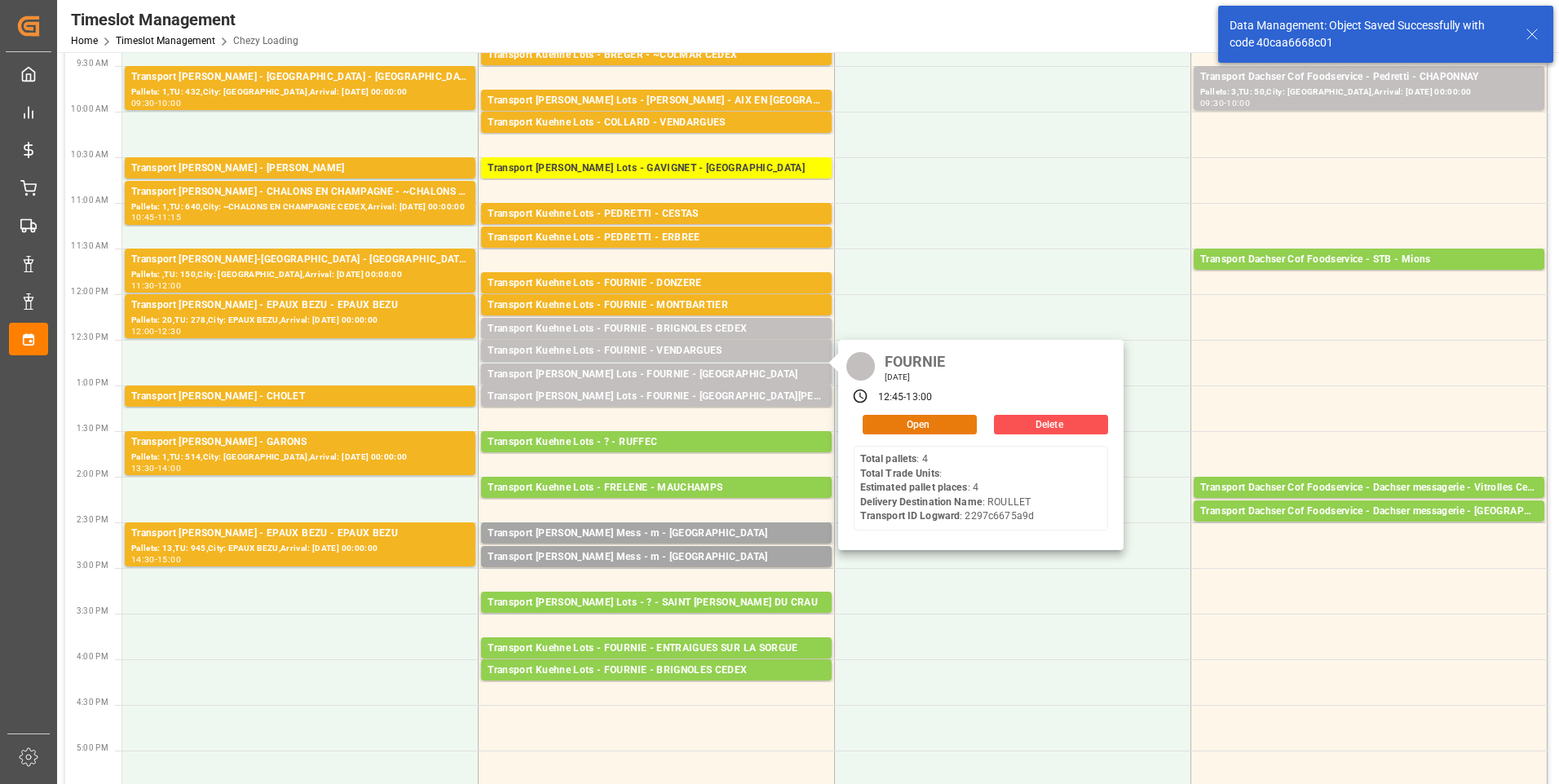
click at [938, 424] on button "Open" at bounding box center [920, 425] width 114 height 20
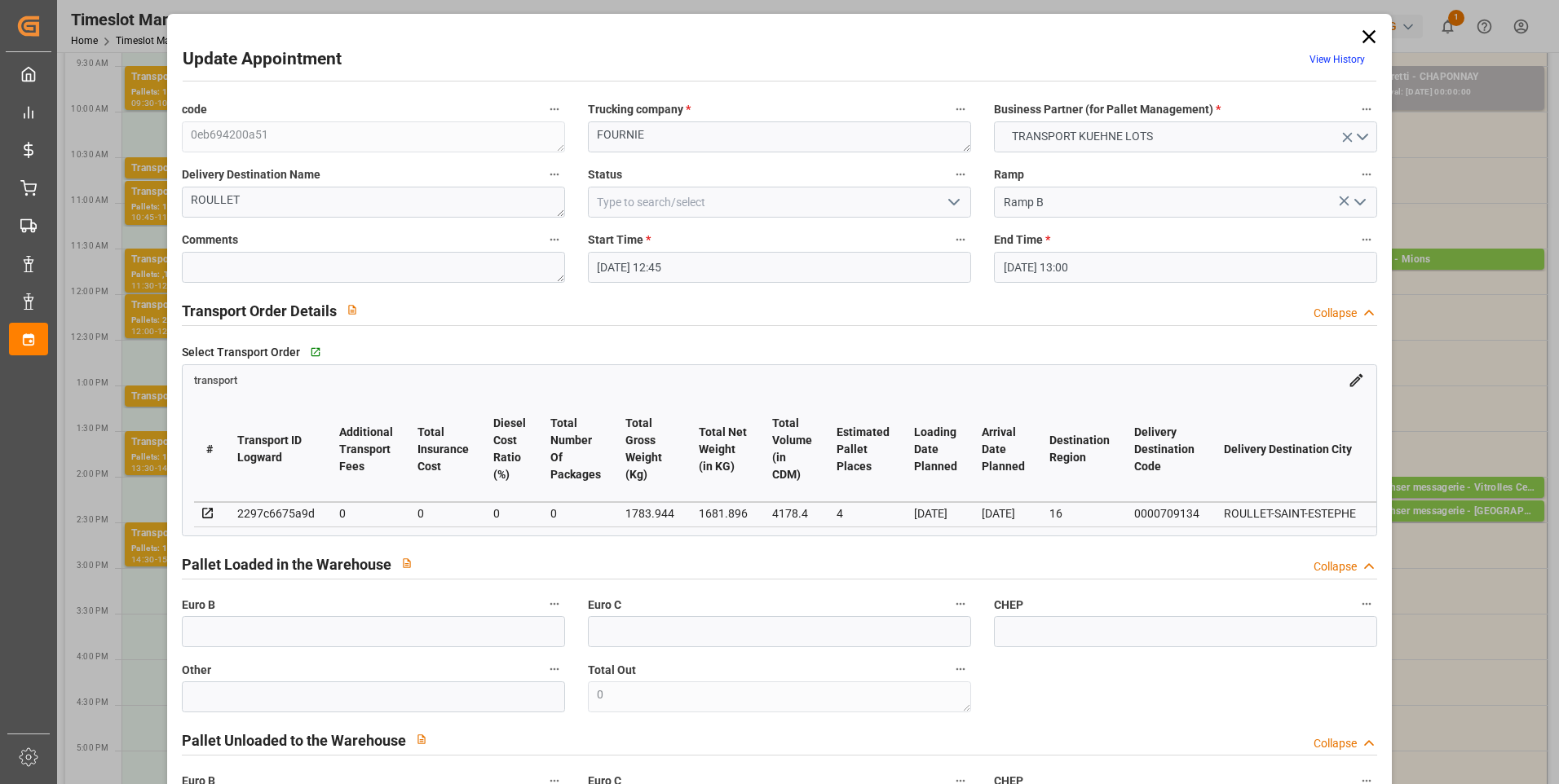
click at [950, 202] on icon "open menu" at bounding box center [955, 202] width 20 height 20
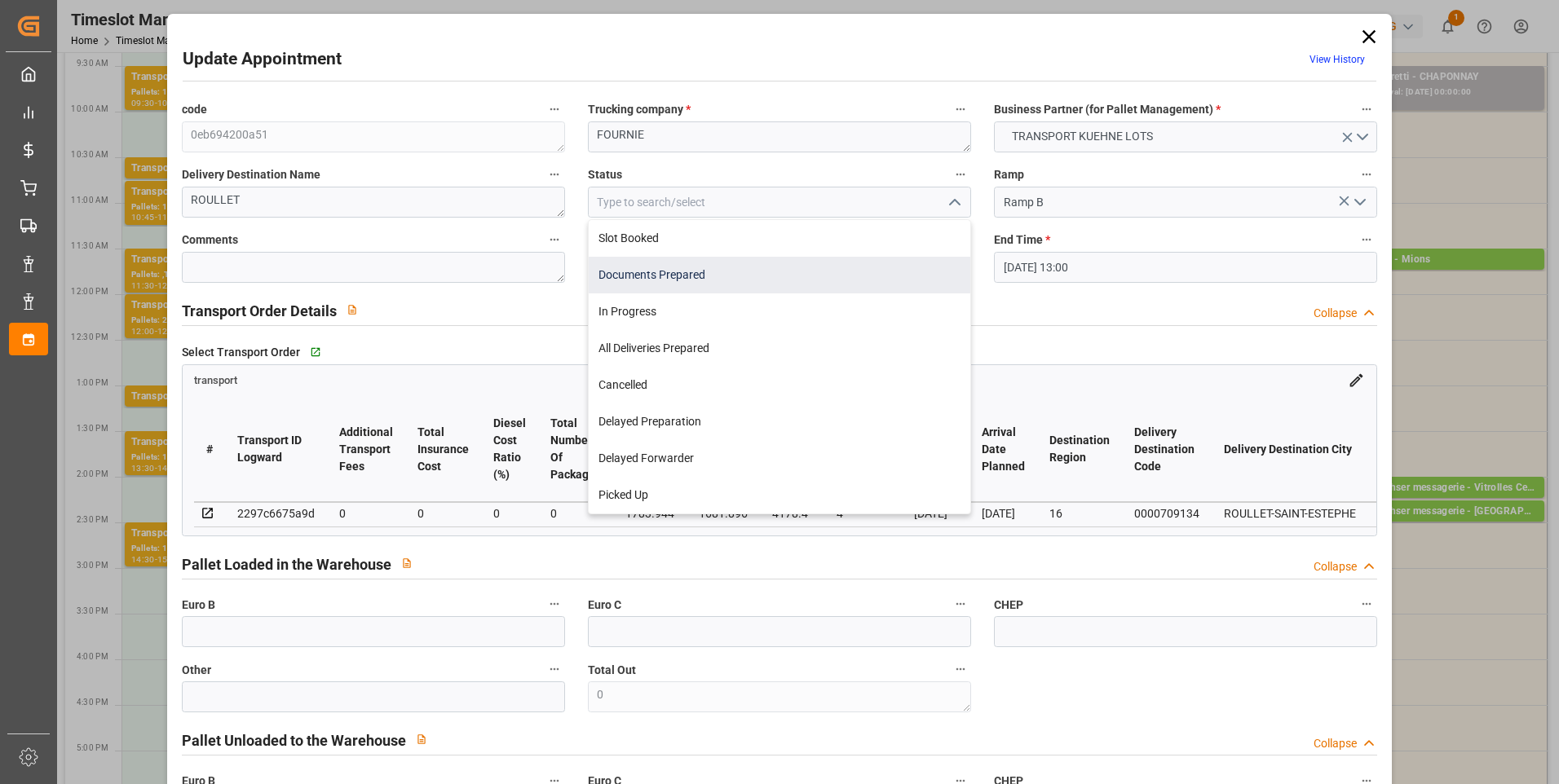
click at [727, 272] on div "Documents Prepared" at bounding box center [780, 275] width 381 height 36
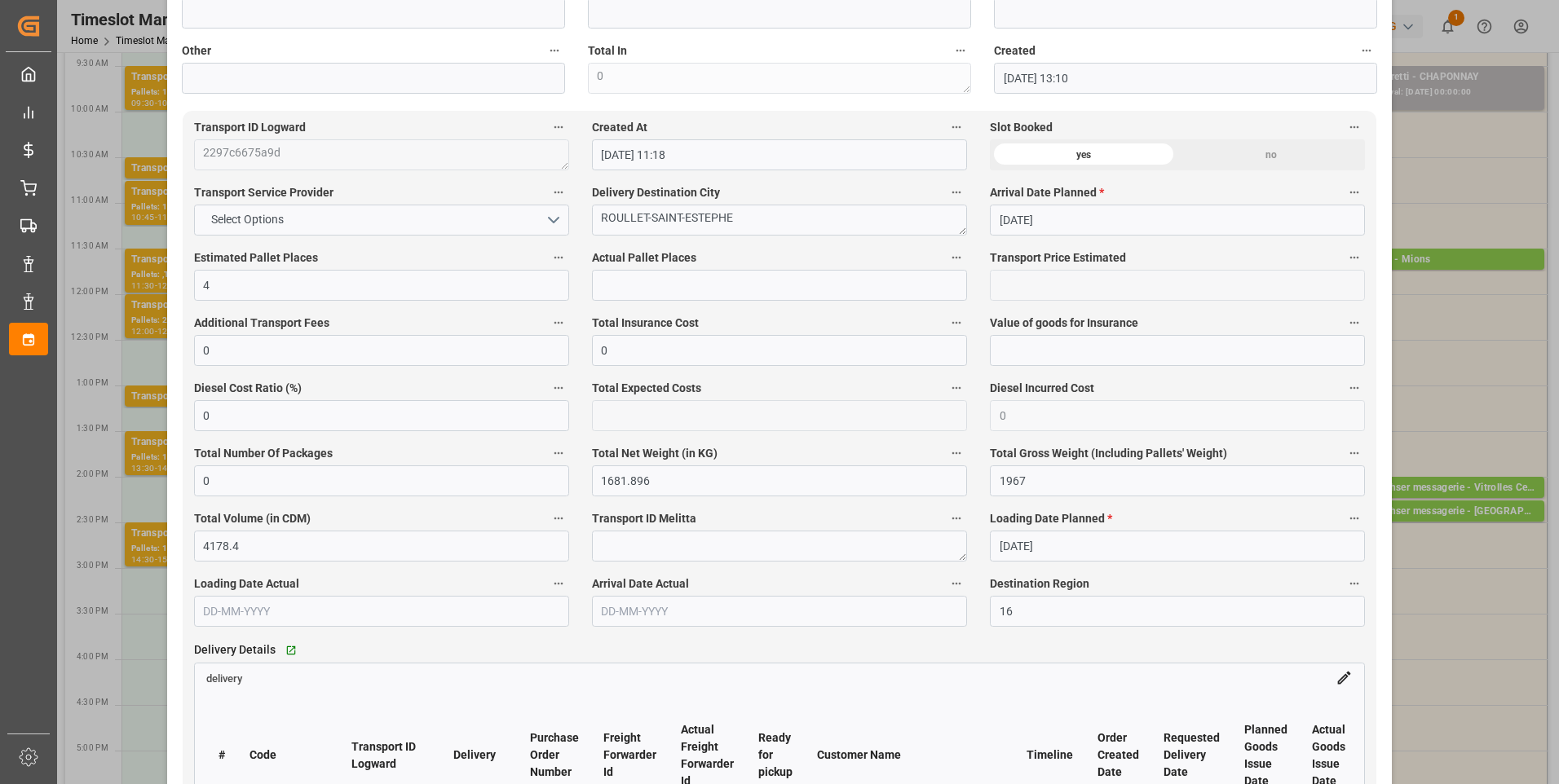
scroll to position [1060, 0]
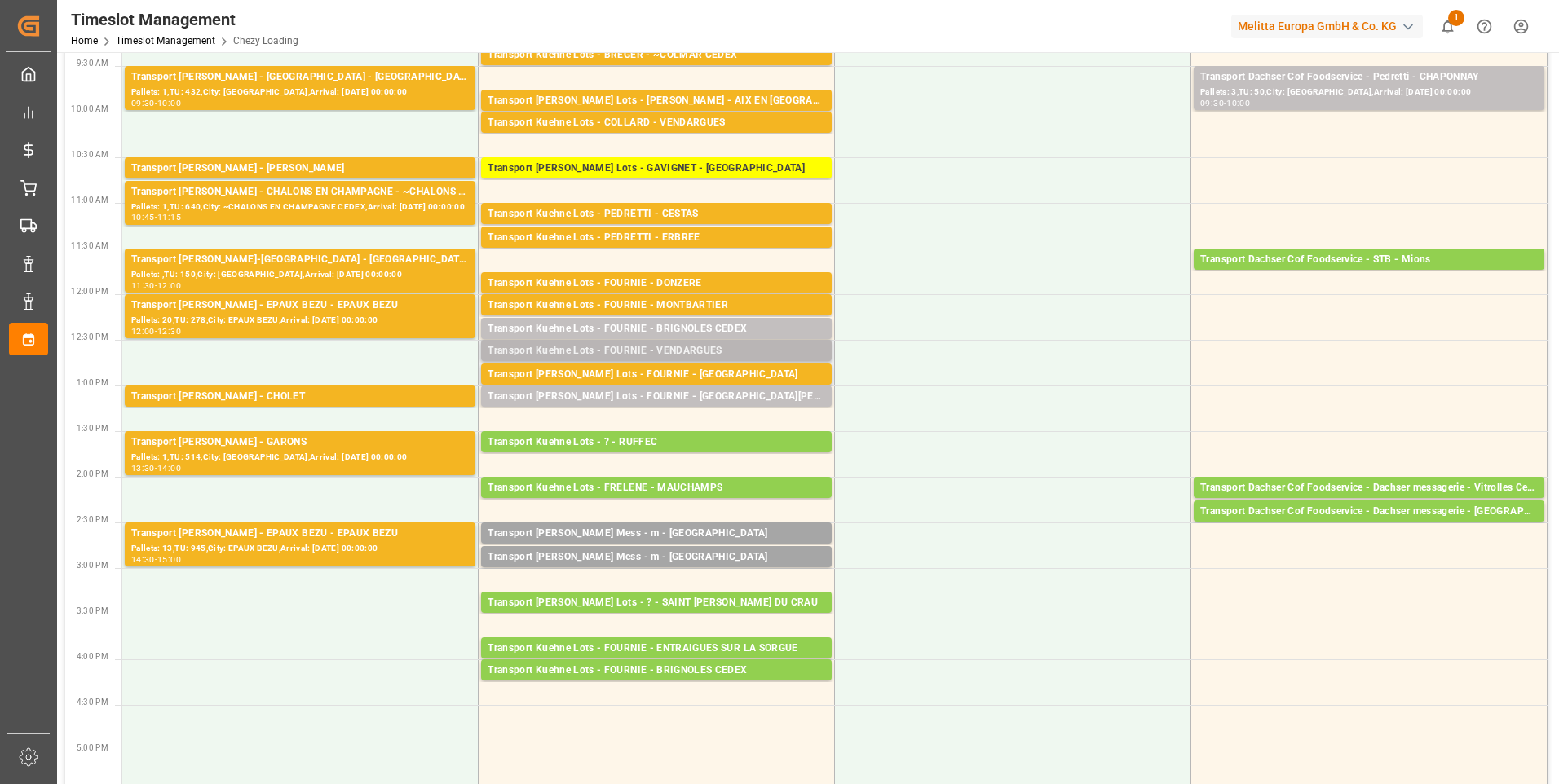
click at [723, 347] on div "Transport Kuehne Lots - FOURNIE - VENDARGUES" at bounding box center [656, 352] width 338 height 17
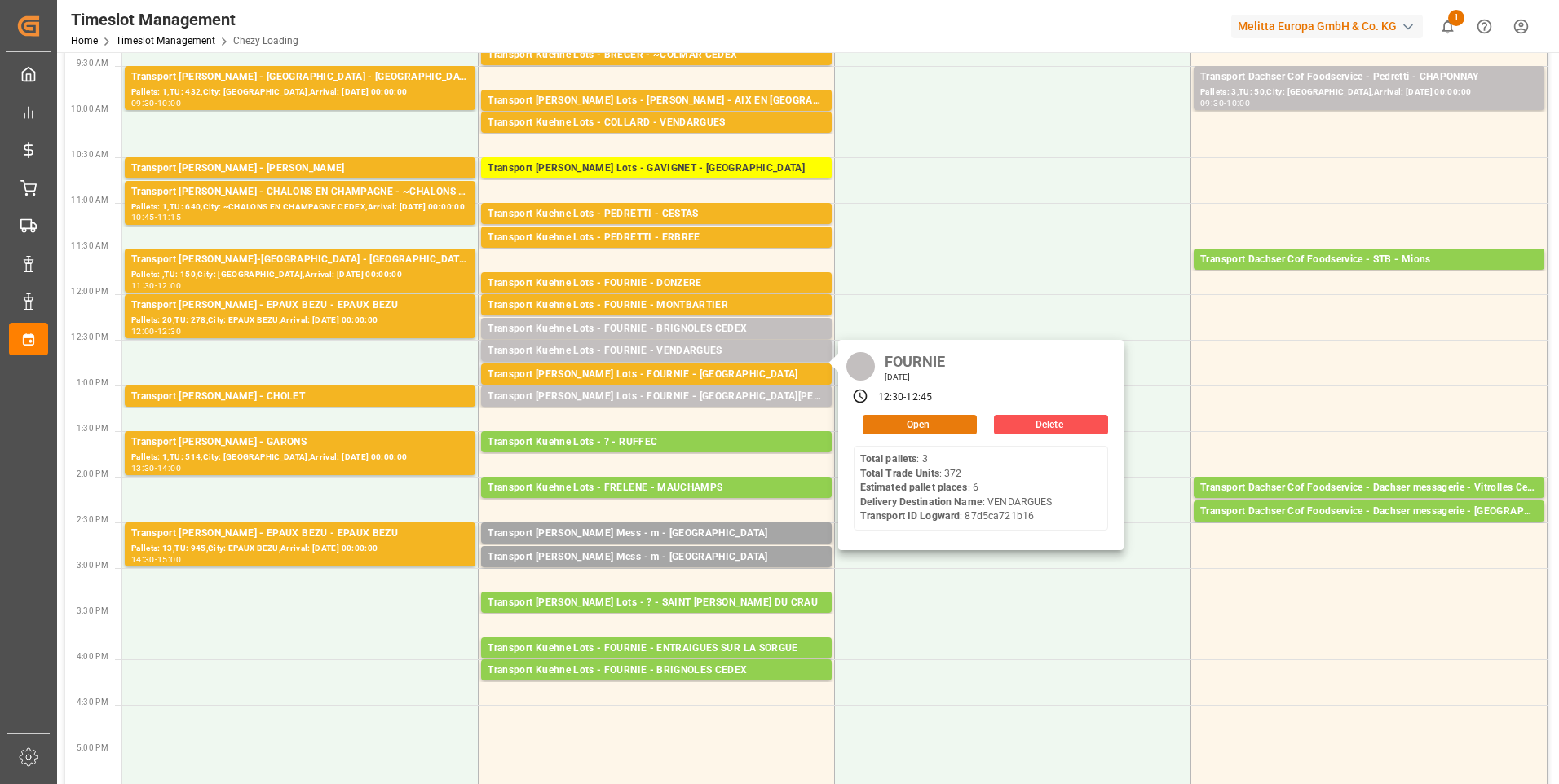
click at [912, 431] on button "Open" at bounding box center [920, 425] width 114 height 20
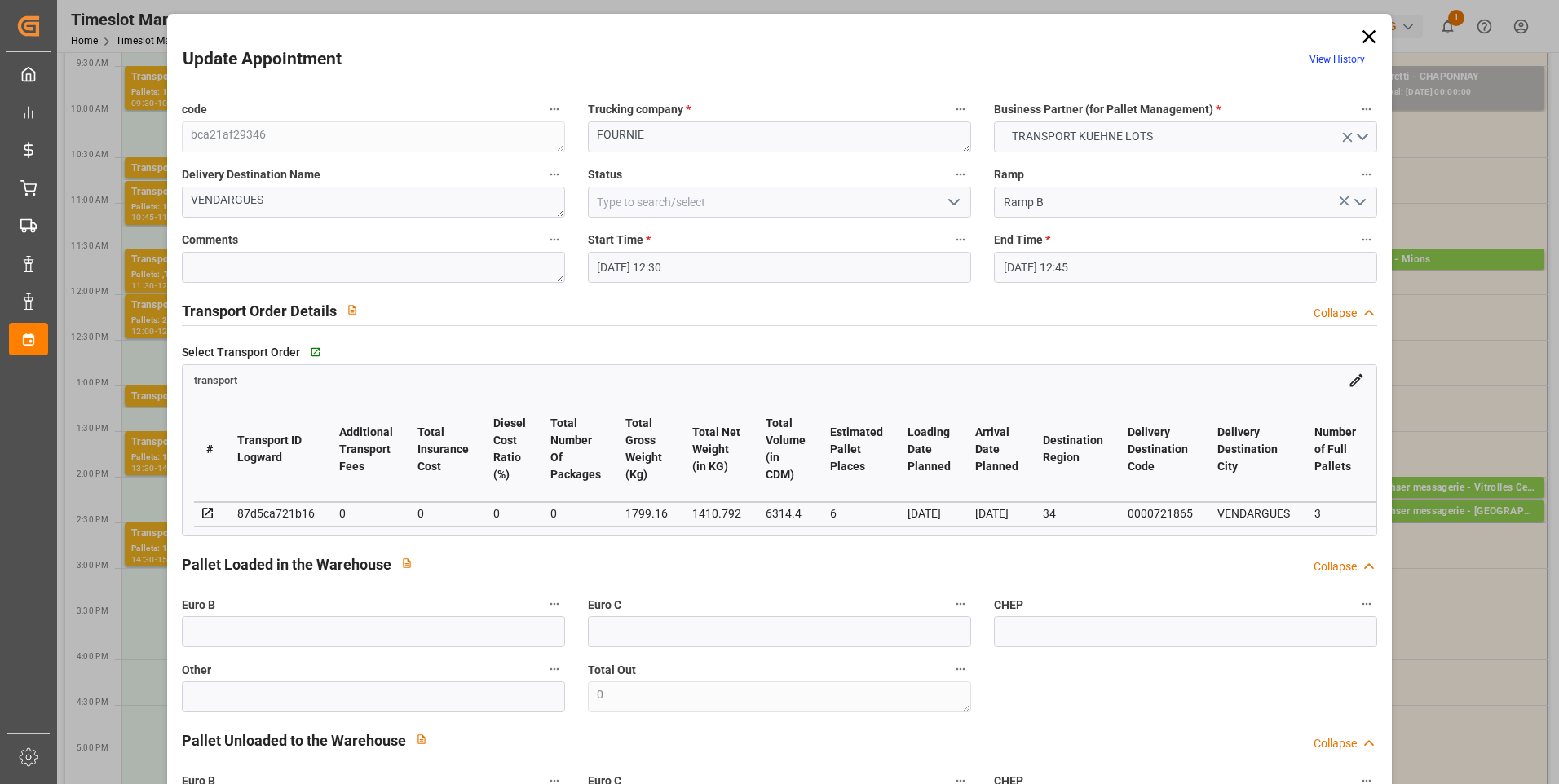
click at [949, 201] on icon "open menu" at bounding box center [955, 202] width 20 height 20
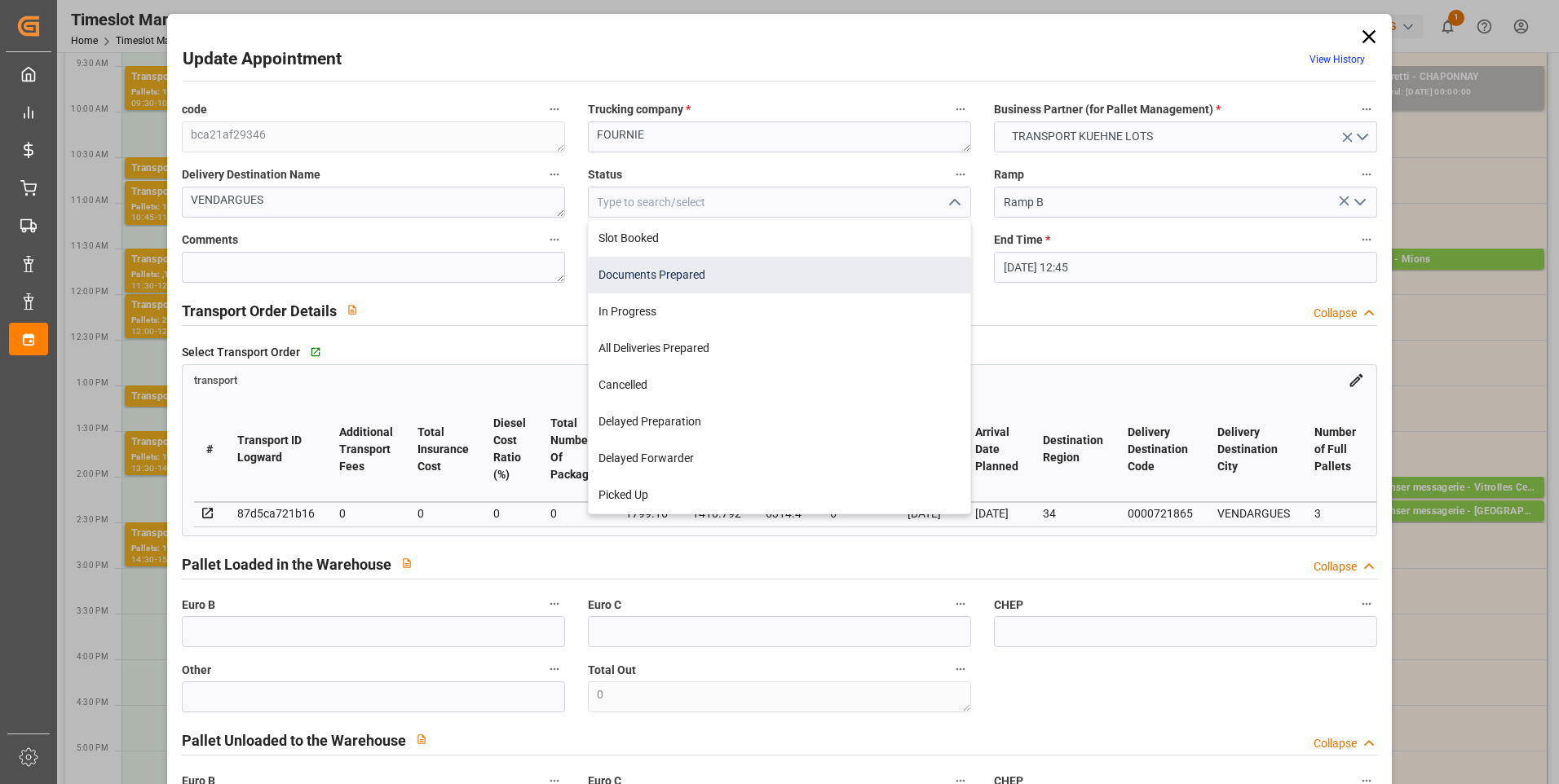
click at [669, 279] on div "Documents Prepared" at bounding box center [780, 275] width 381 height 36
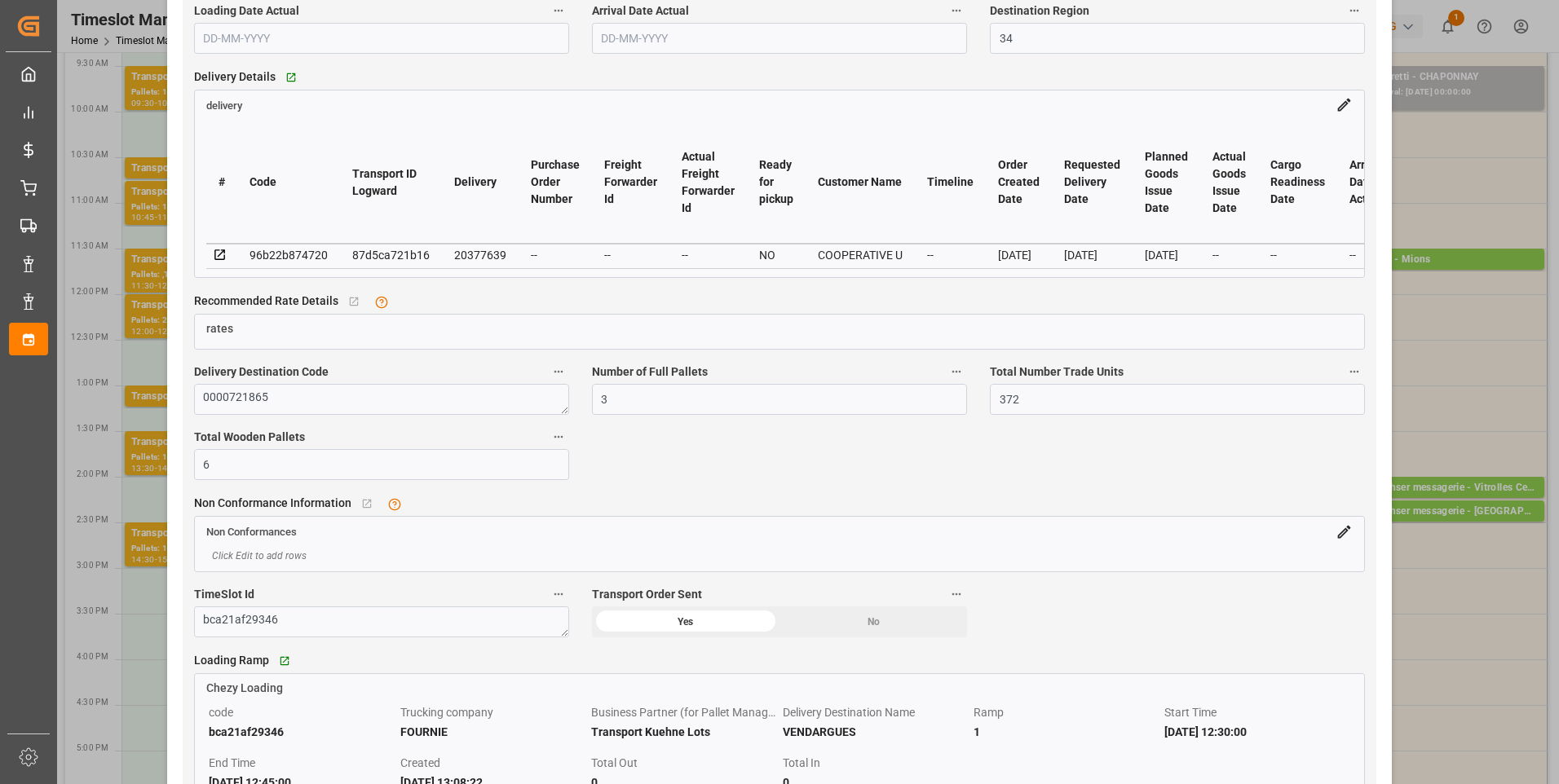
scroll to position [1386, 0]
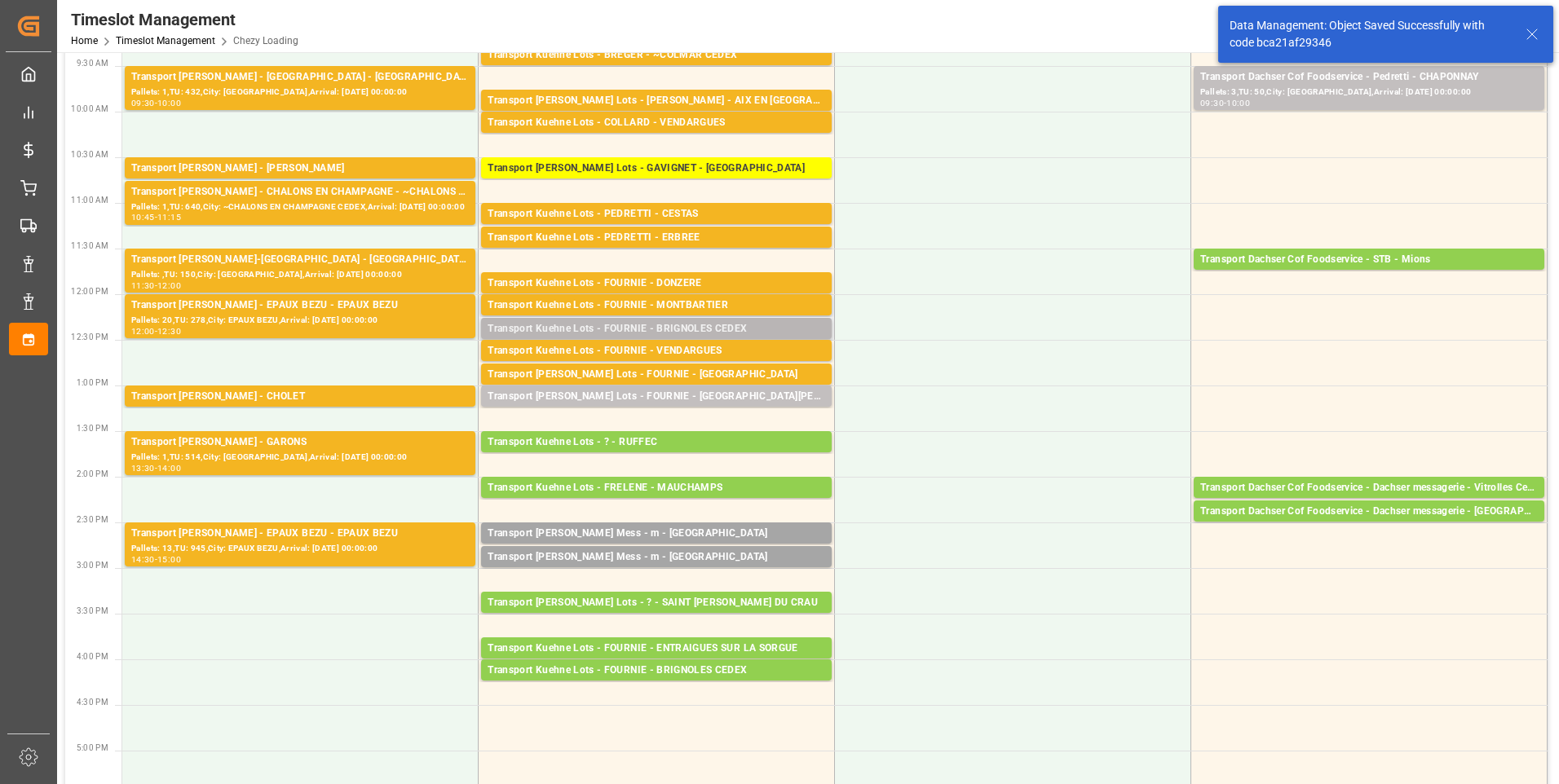
click at [715, 328] on div "Transport Kuehne Lots - FOURNIE - BRIGNOLES CEDEX" at bounding box center [656, 329] width 338 height 17
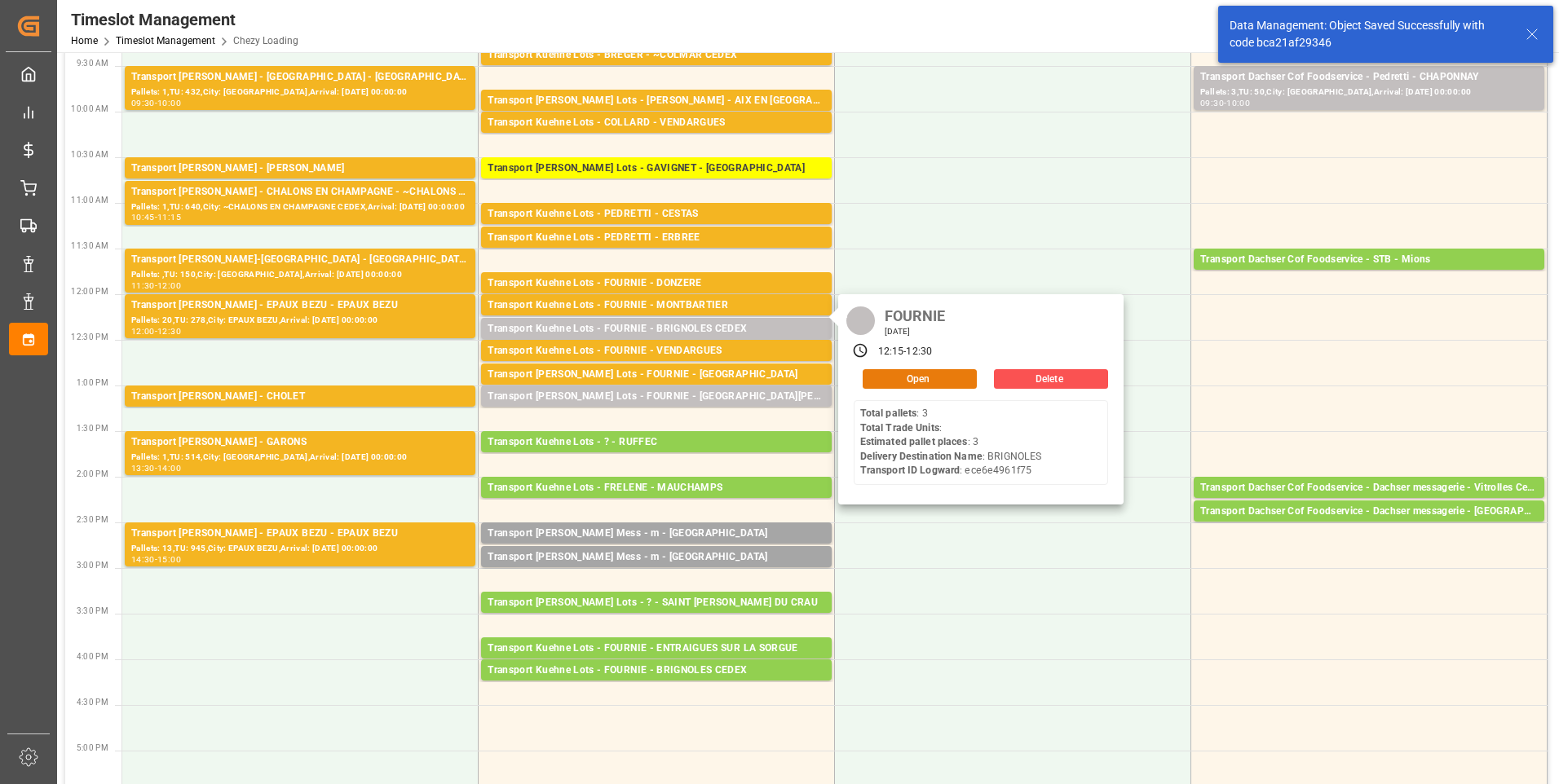
click at [919, 380] on button "Open" at bounding box center [920, 379] width 114 height 20
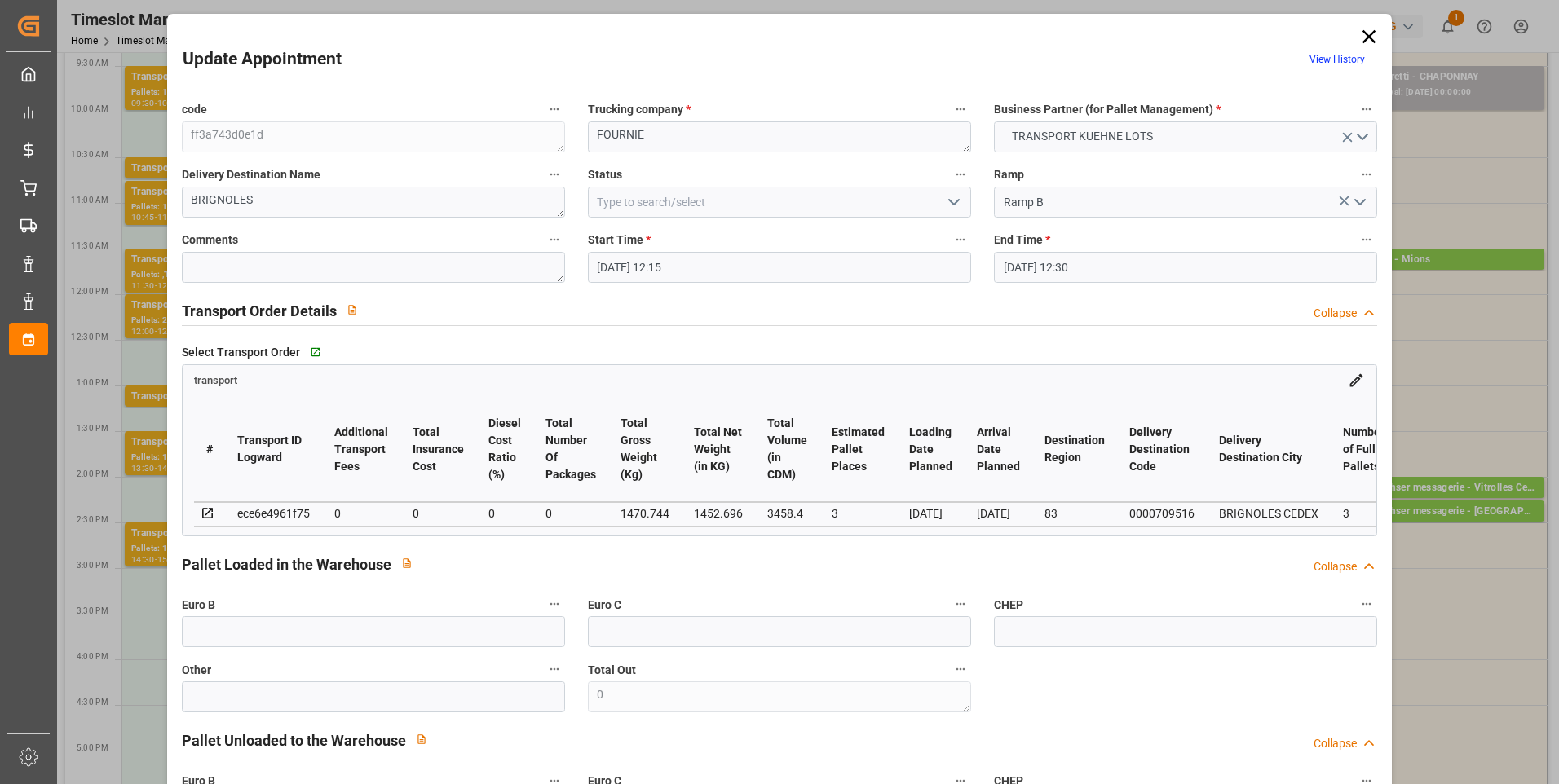
click at [950, 201] on icon "open menu" at bounding box center [955, 202] width 20 height 20
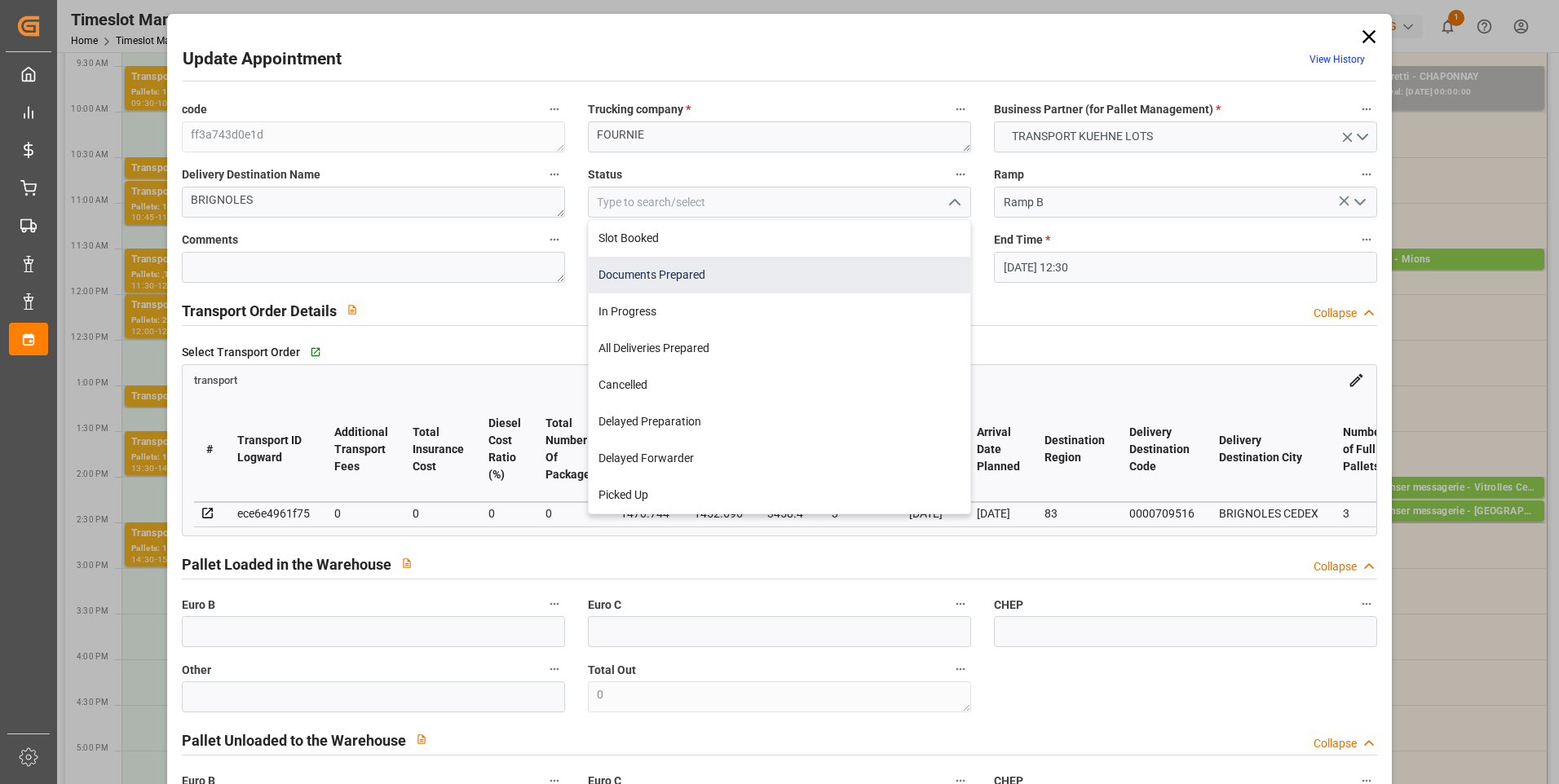
click at [715, 272] on div "Documents Prepared" at bounding box center [780, 275] width 381 height 36
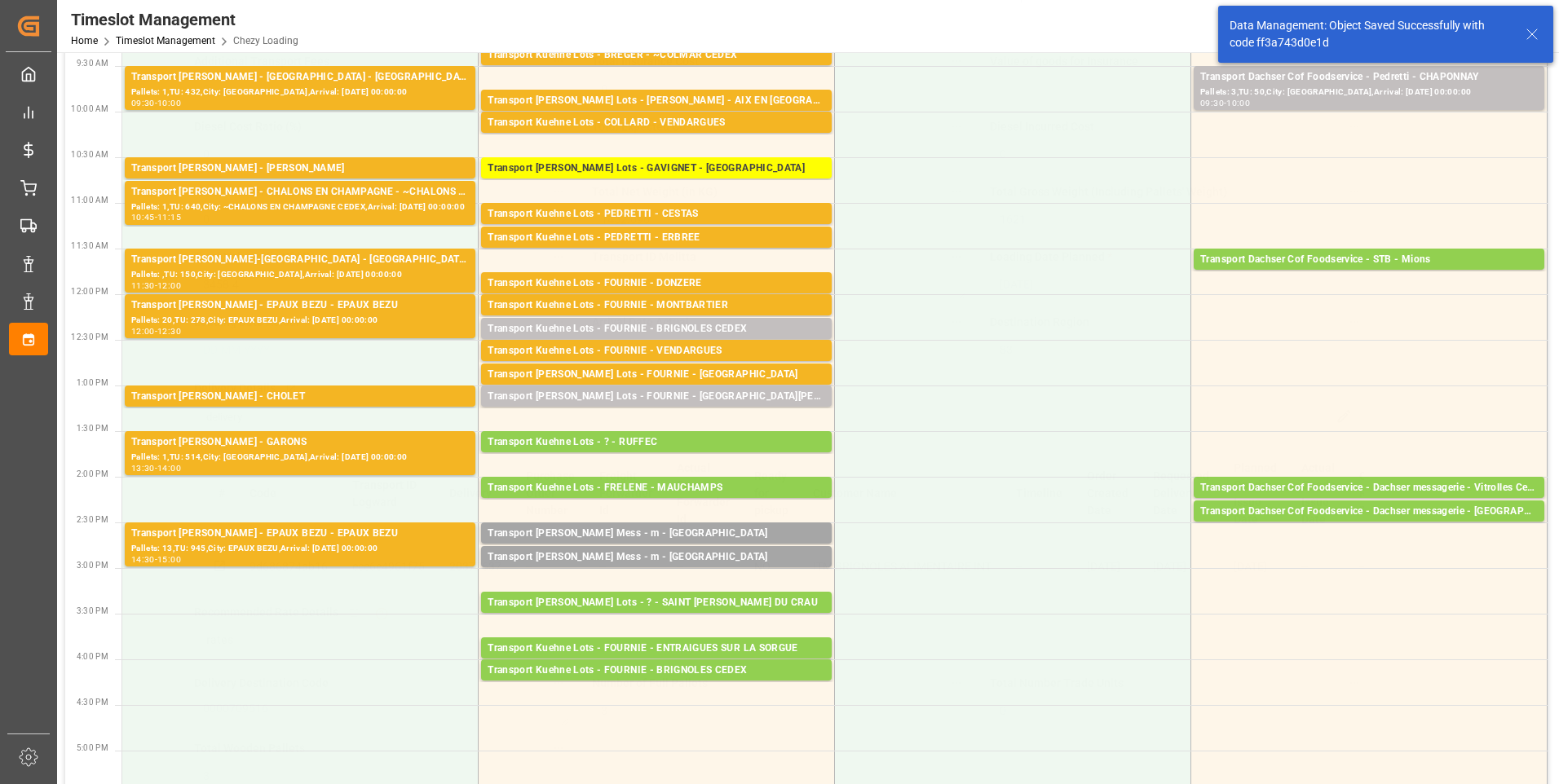
scroll to position [1141, 0]
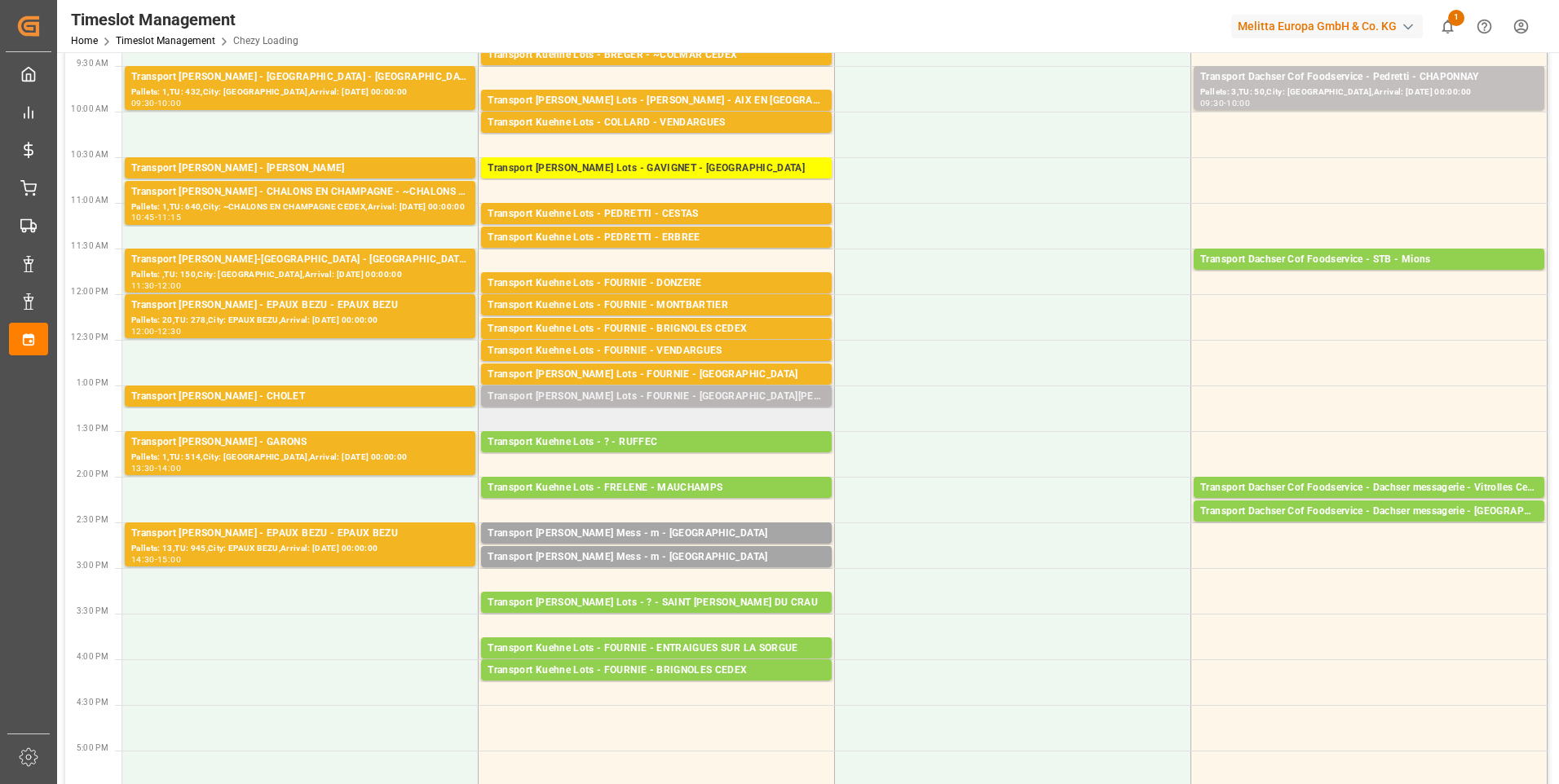
click at [718, 394] on div "Transport [PERSON_NAME] Lots - FOURNIE - [GEOGRAPHIC_DATA][PERSON_NAME]" at bounding box center [656, 397] width 338 height 17
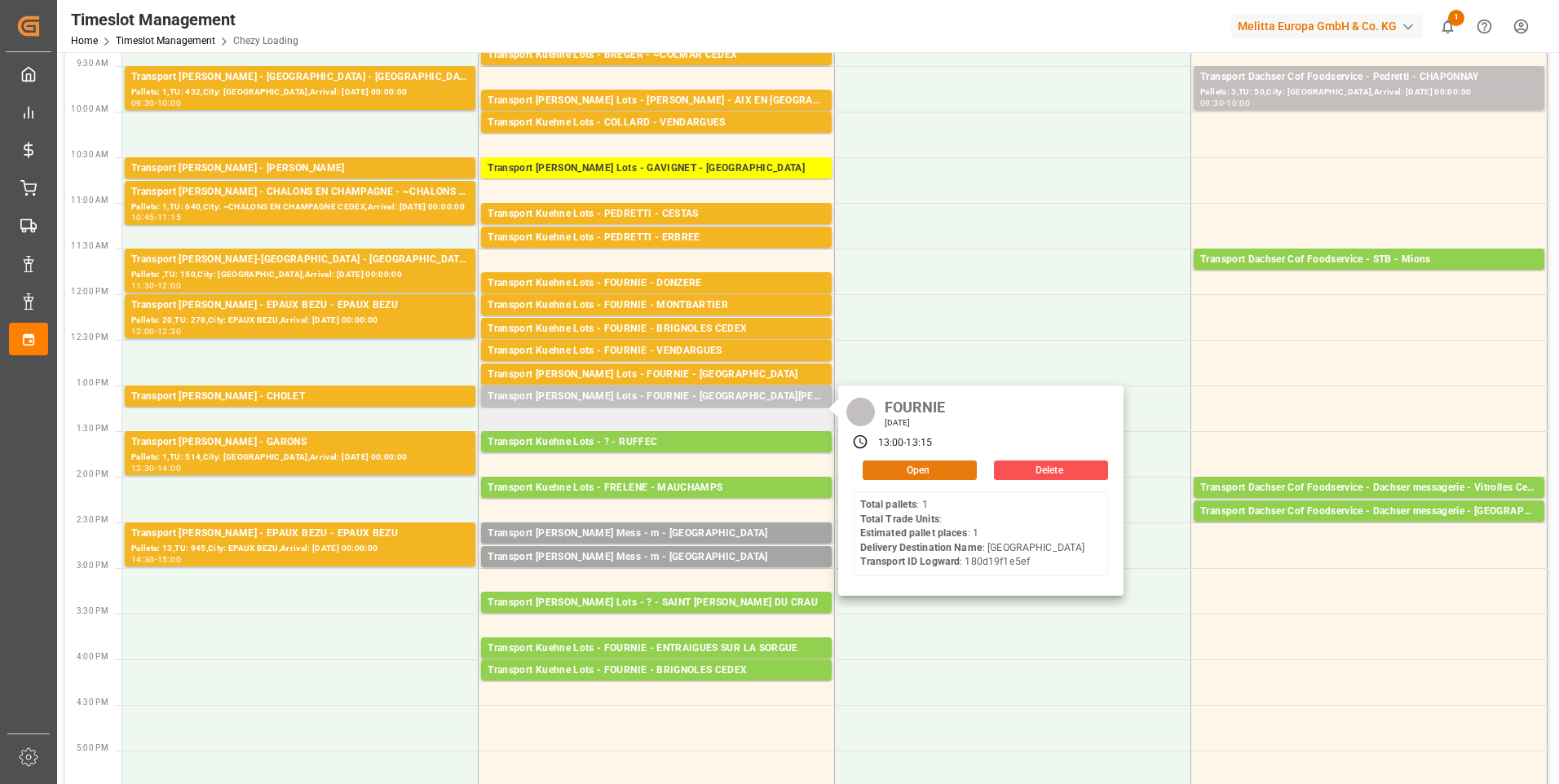
click at [914, 471] on button "Open" at bounding box center [920, 470] width 114 height 20
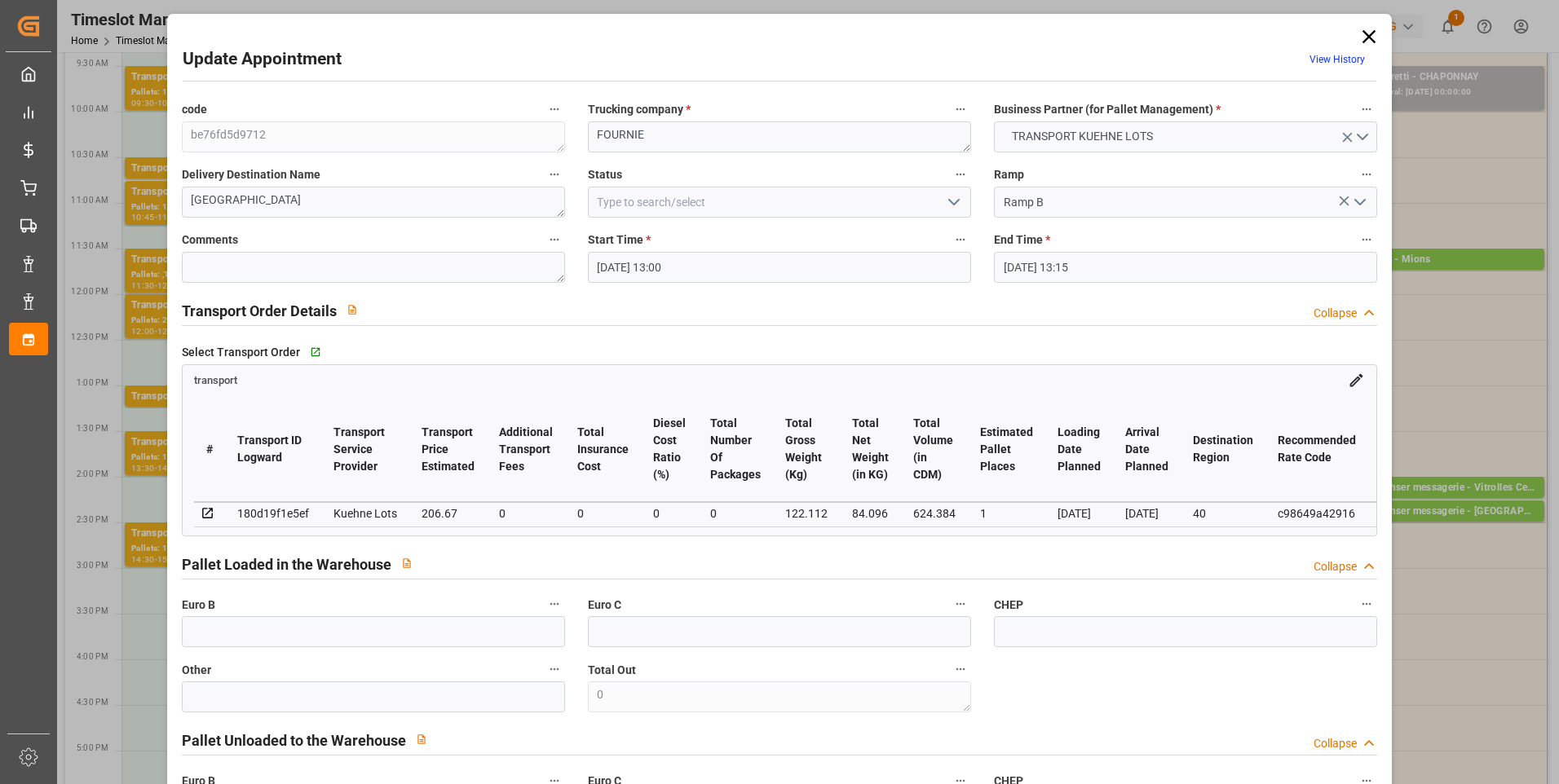
click at [956, 200] on polyline "open menu" at bounding box center [955, 202] width 10 height 5
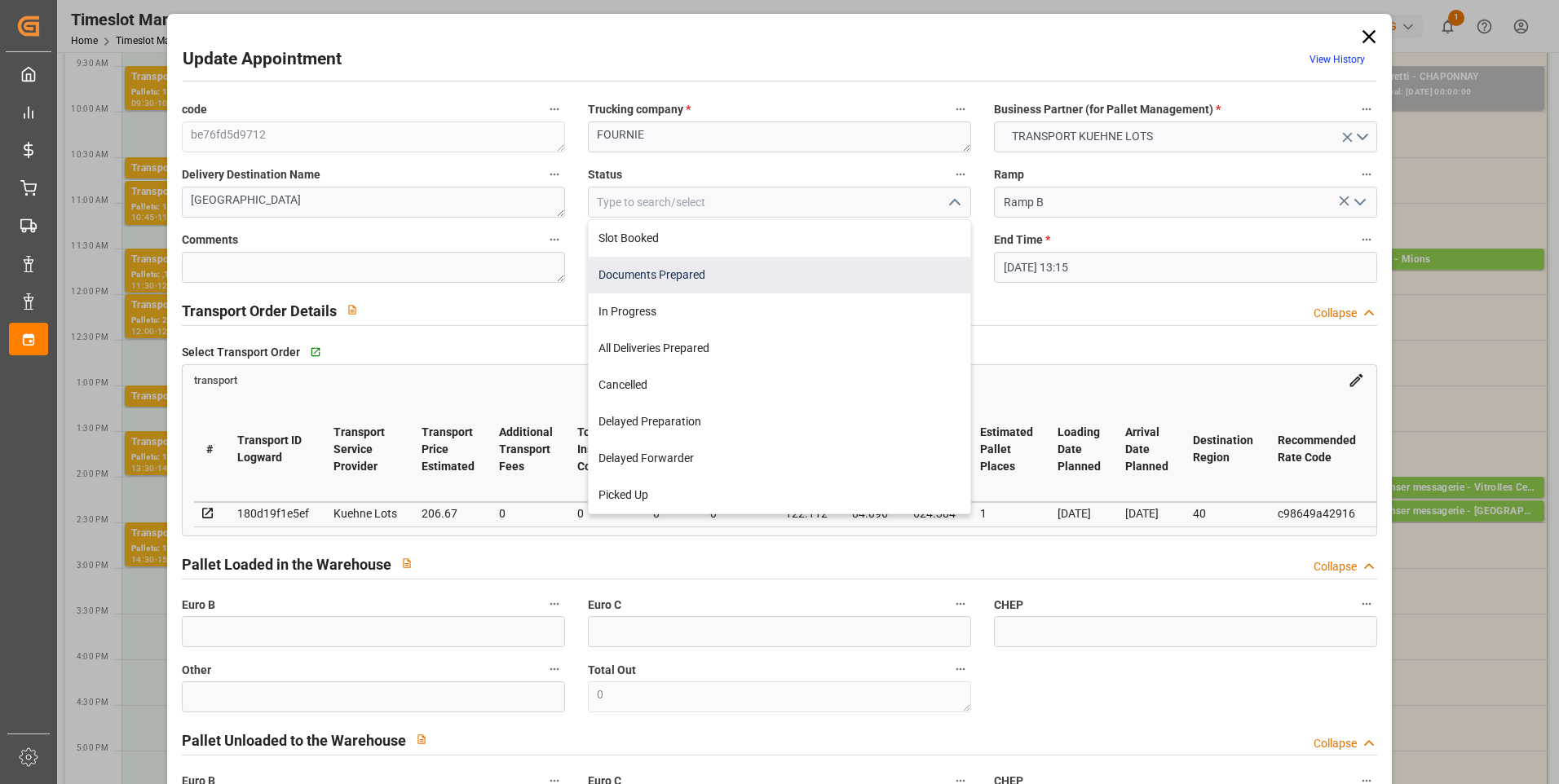
click at [680, 272] on div "Documents Prepared" at bounding box center [780, 275] width 381 height 36
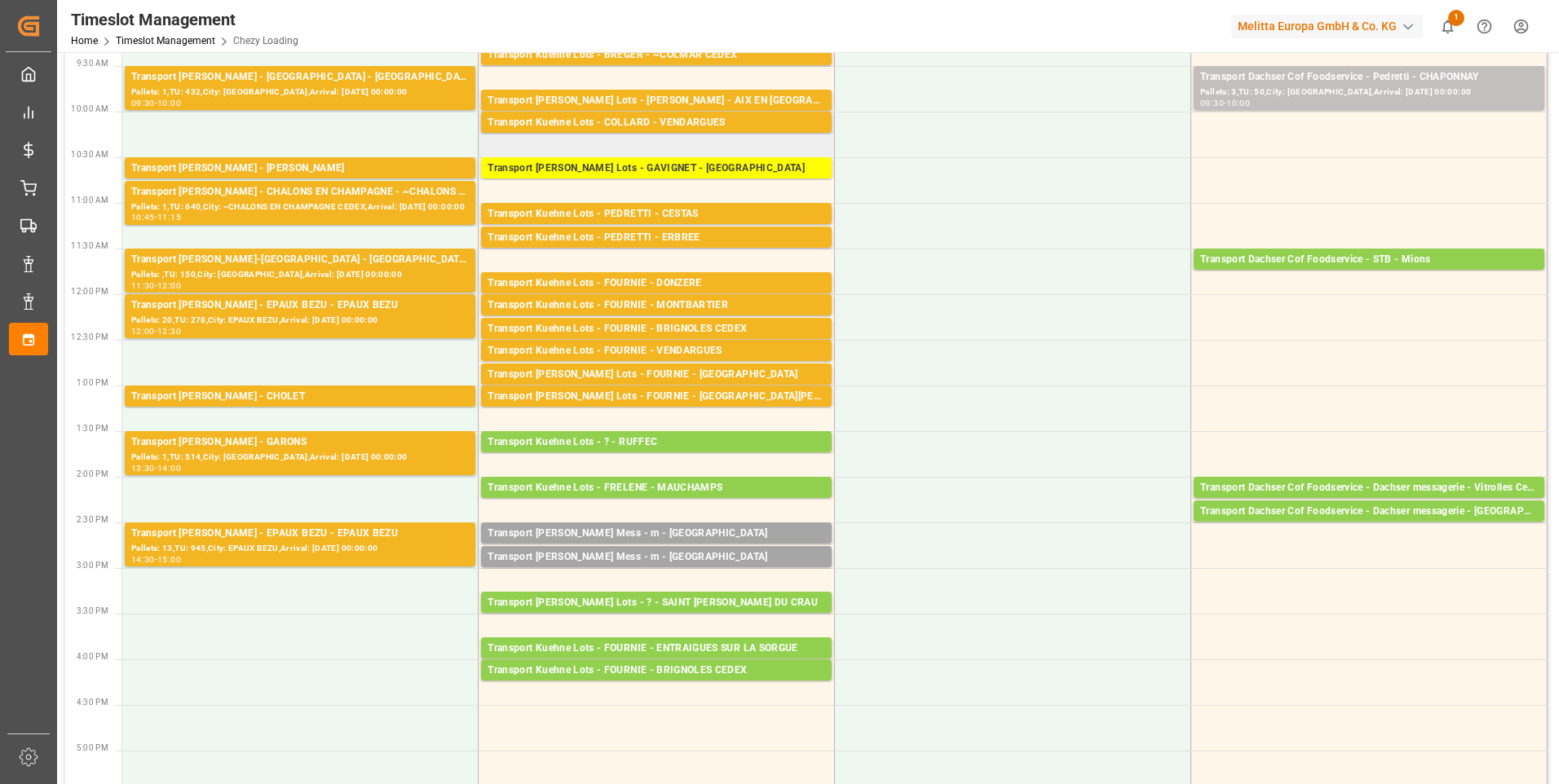
scroll to position [82, 0]
